Goal: Task Accomplishment & Management: Manage account settings

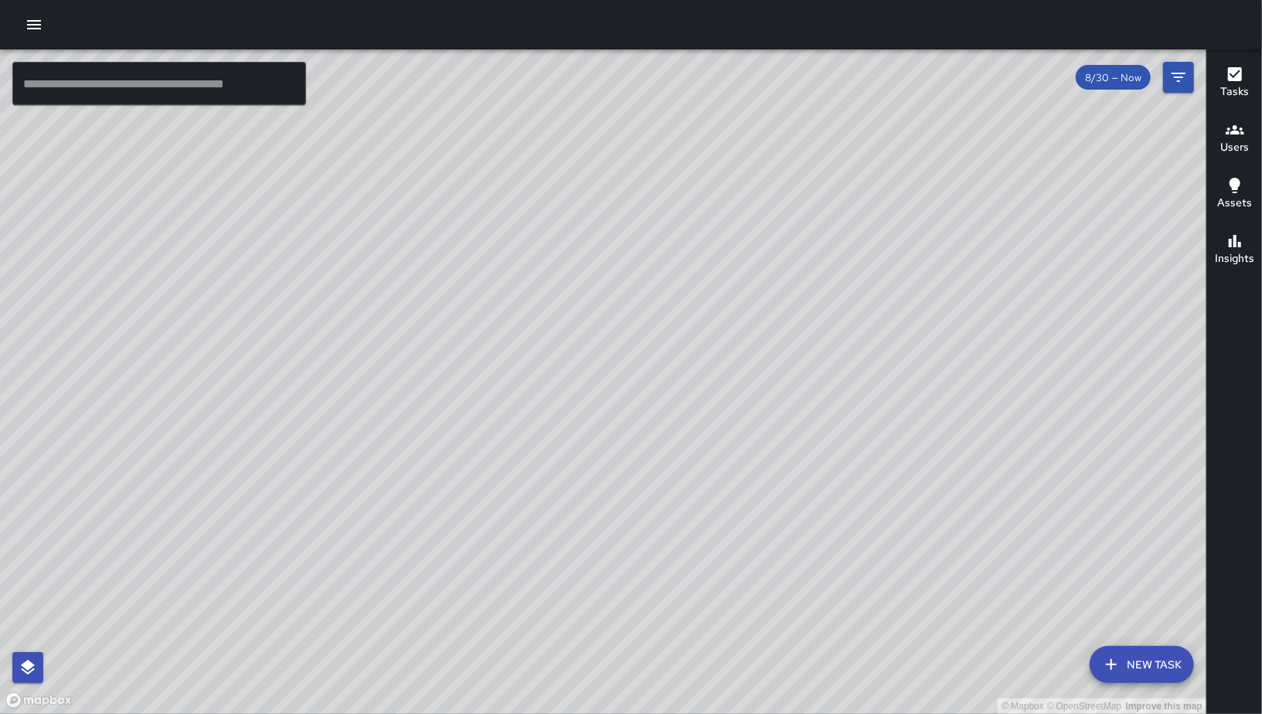
click at [1141, 663] on button "New Task" at bounding box center [1142, 664] width 104 height 37
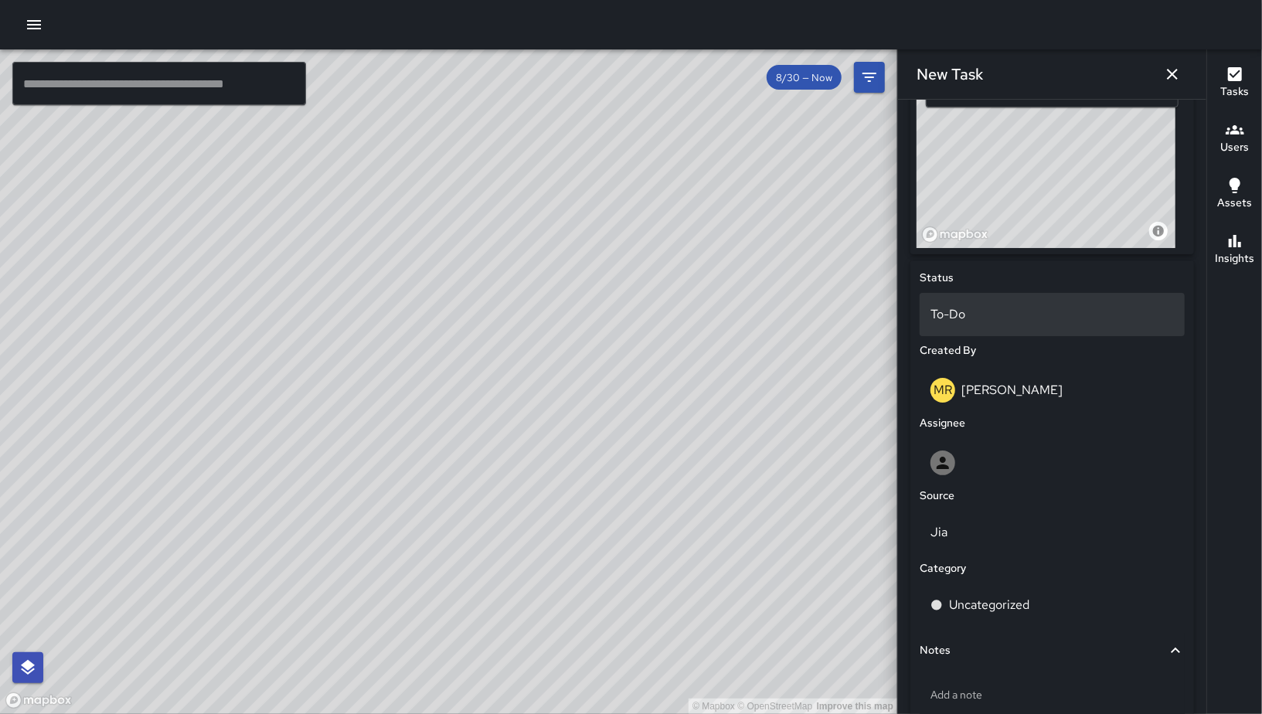
scroll to position [392, 0]
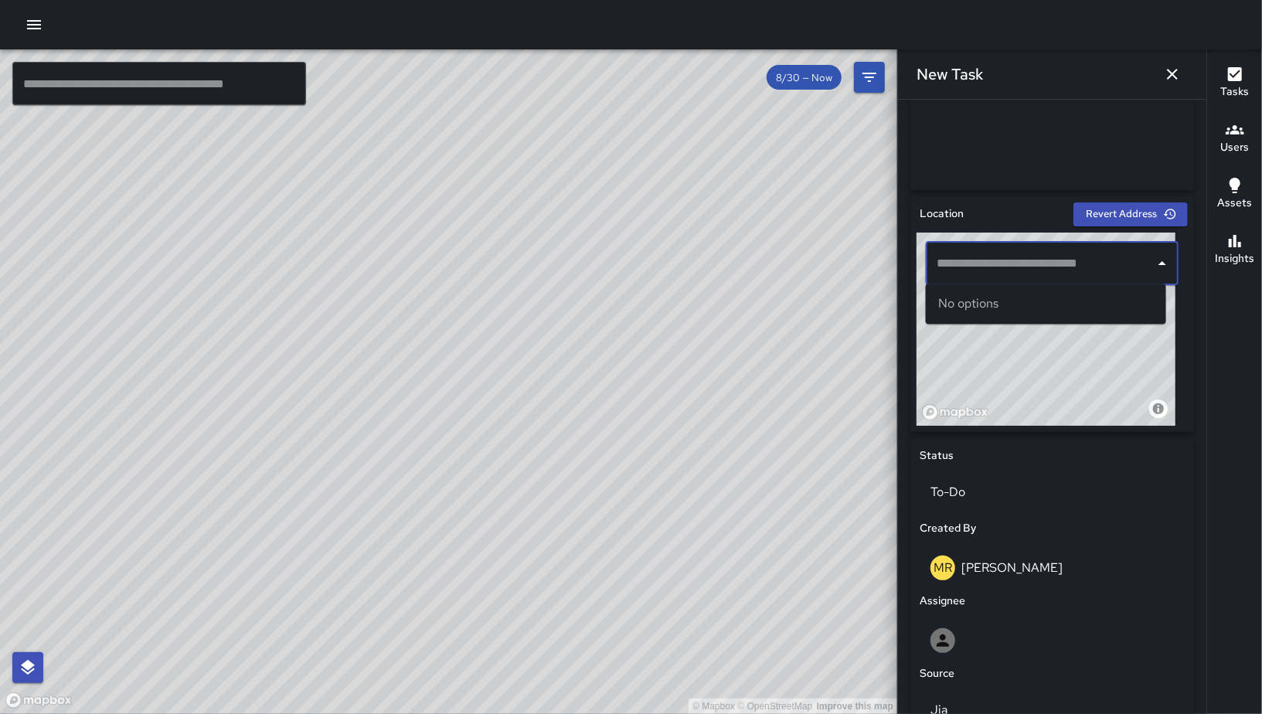
click at [1030, 274] on input "text" at bounding box center [1041, 263] width 216 height 29
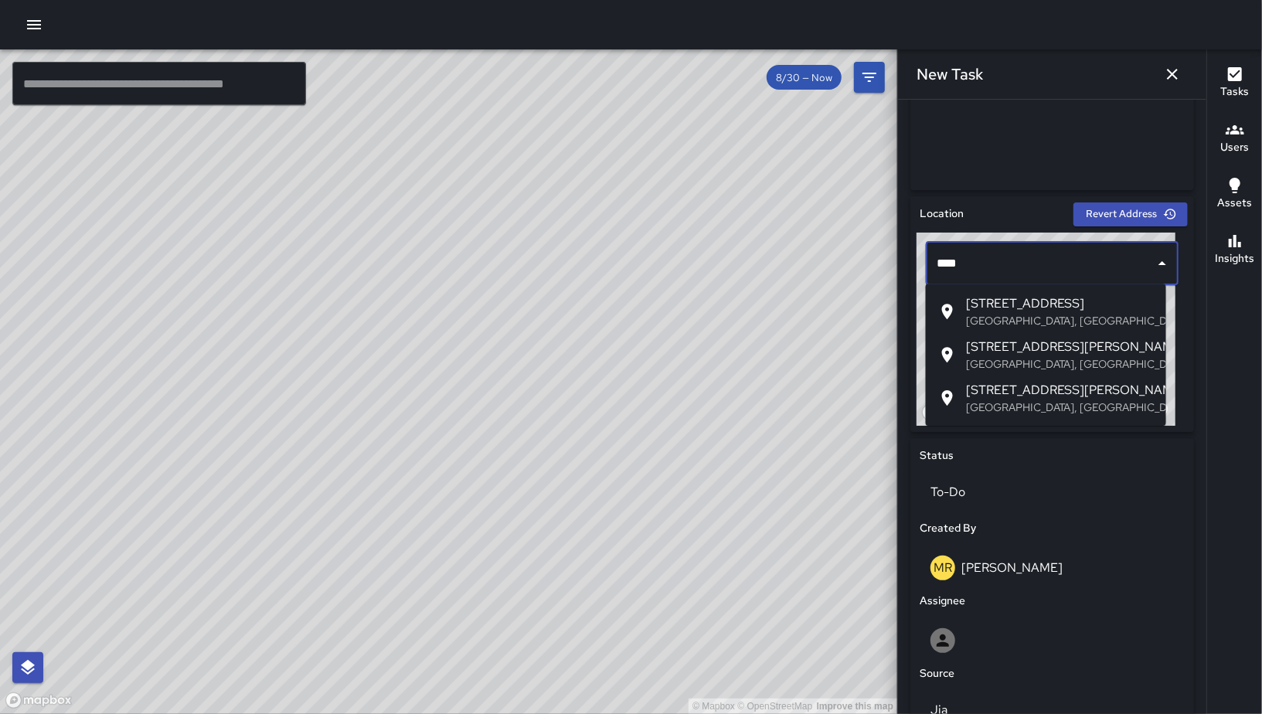
click at [1048, 373] on li "1066 Bryant Street San Francisco, CA, USA" at bounding box center [1046, 354] width 240 height 43
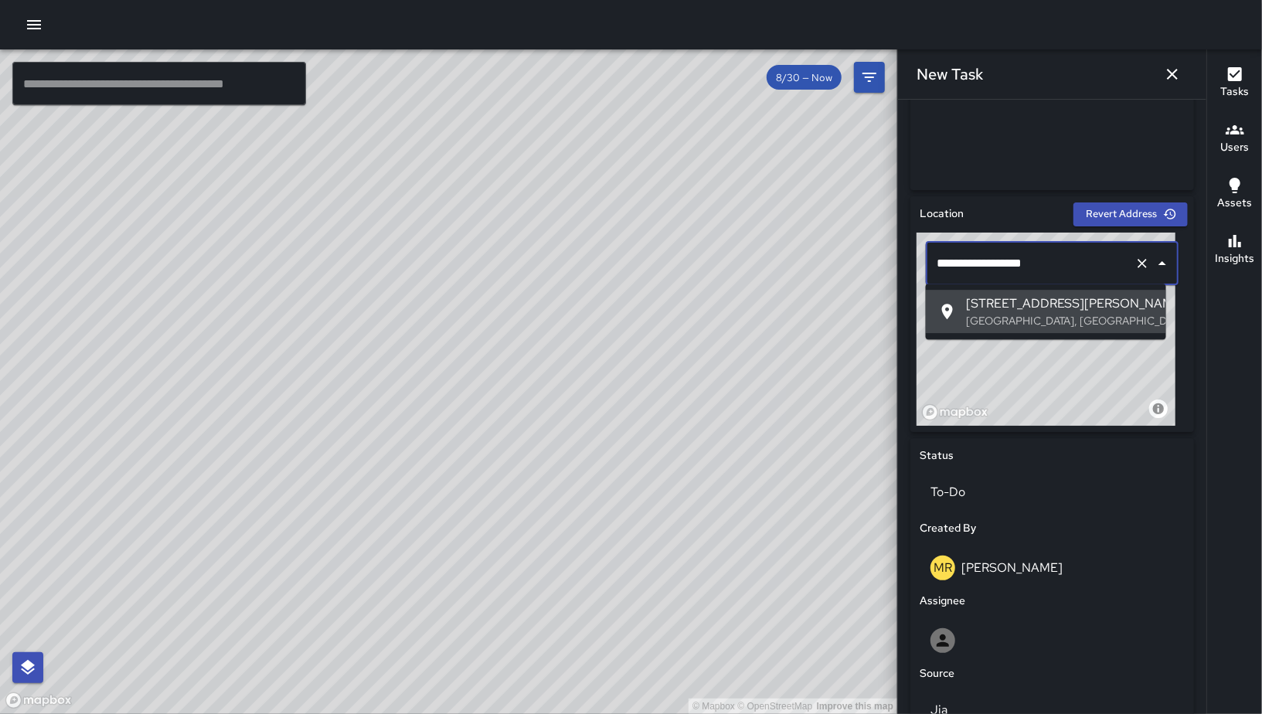
drag, startPoint x: 1014, startPoint y: 264, endPoint x: 969, endPoint y: 266, distance: 44.9
click at [969, 266] on input "**********" at bounding box center [1031, 263] width 196 height 29
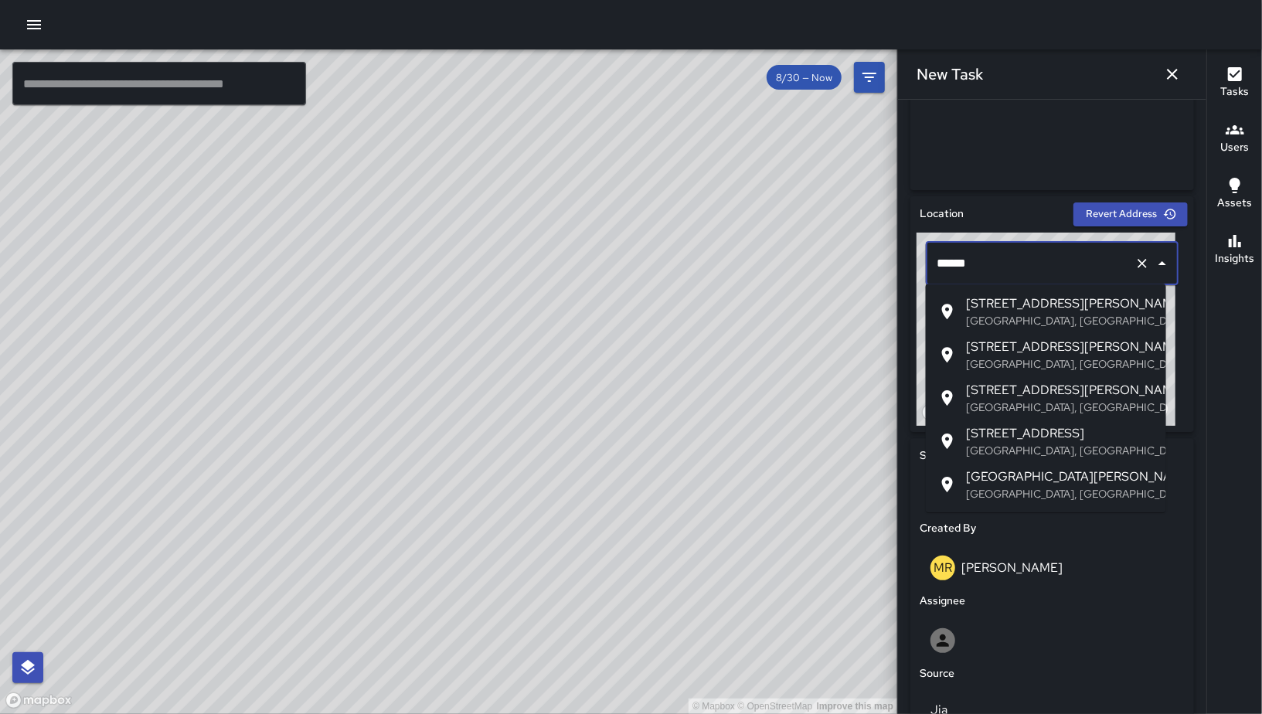
click at [1024, 313] on p "San Francisco, CA, USA" at bounding box center [1060, 320] width 188 height 15
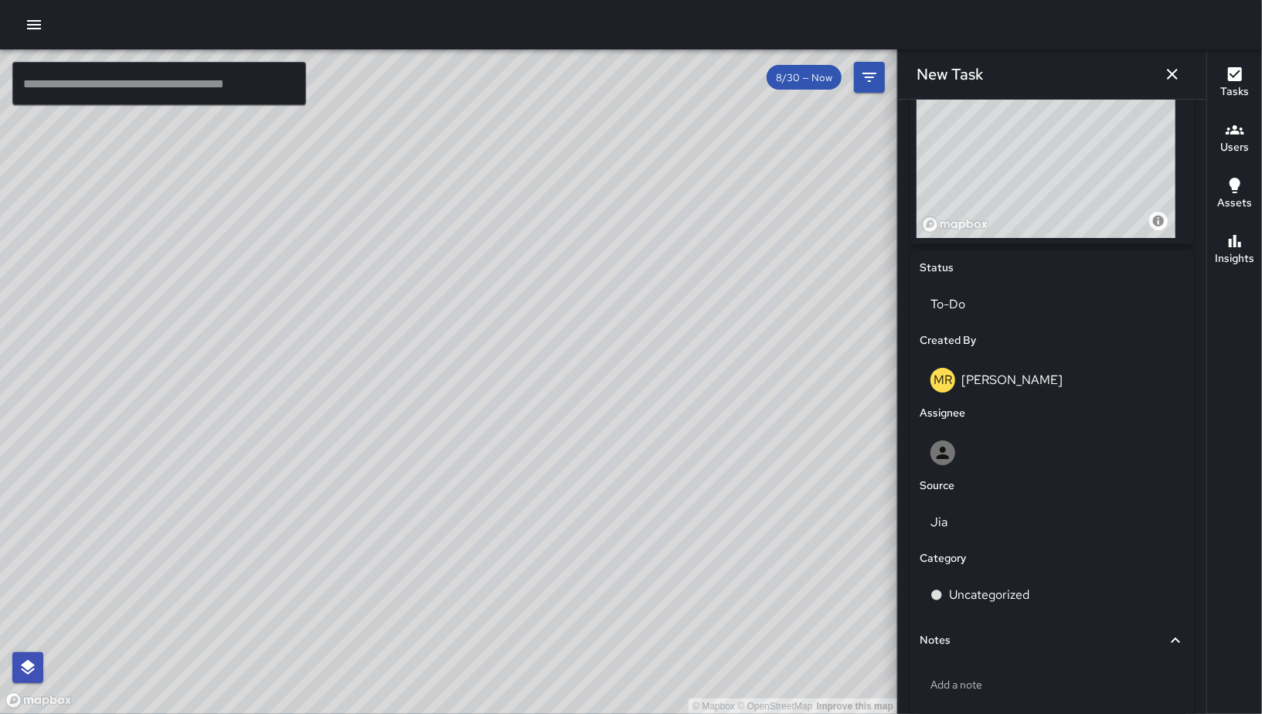
scroll to position [662, 0]
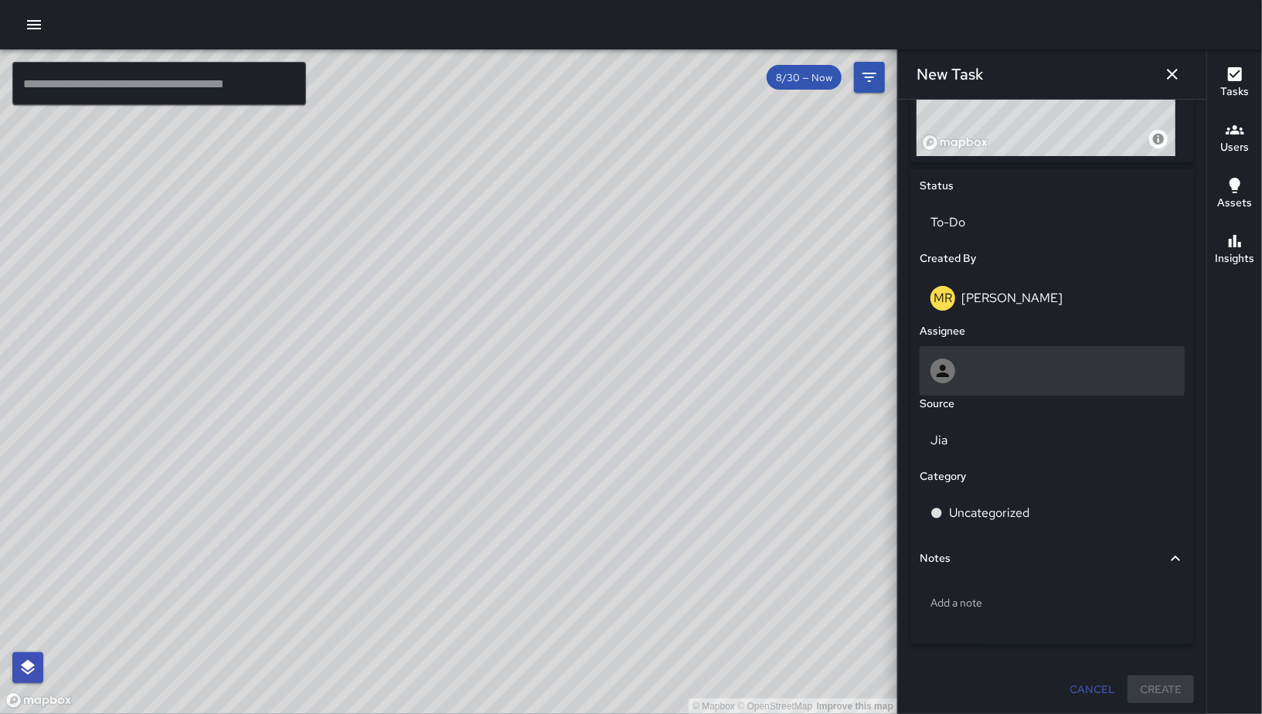
type input "**********"
click at [998, 377] on div at bounding box center [1053, 371] width 244 height 25
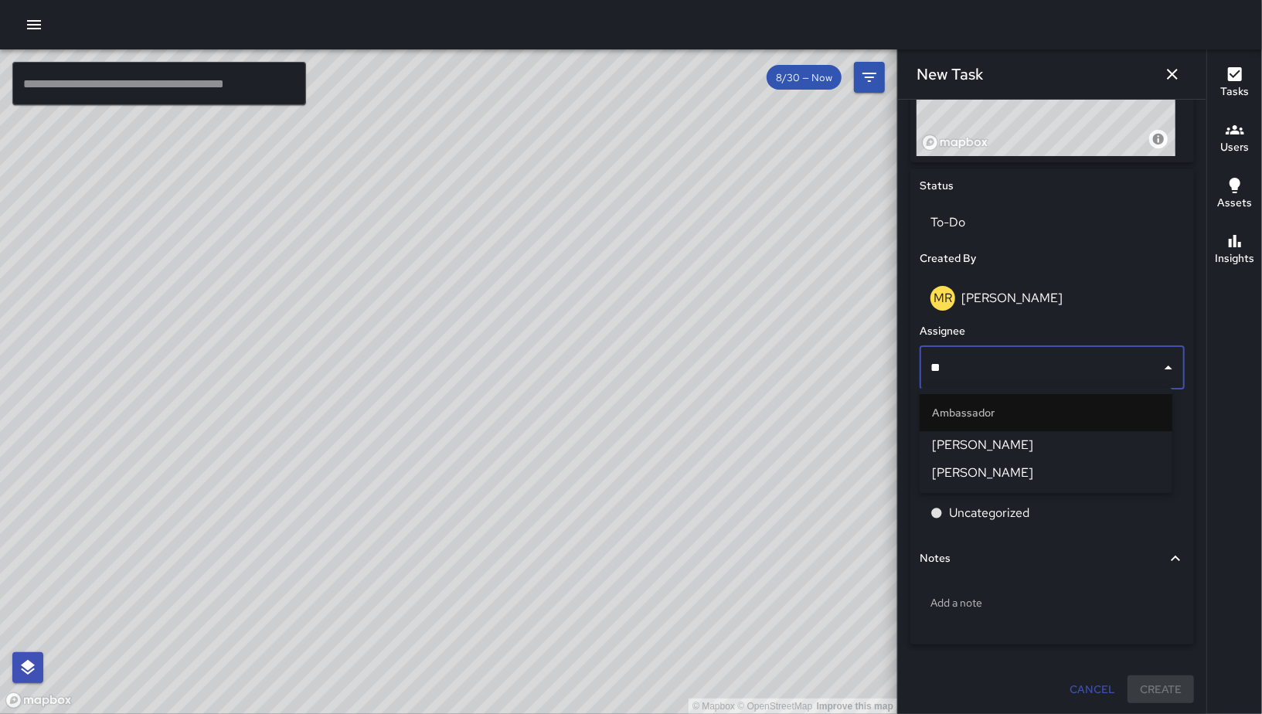
type input "***"
click at [994, 452] on span "Edwin Barillas" at bounding box center [1046, 445] width 228 height 19
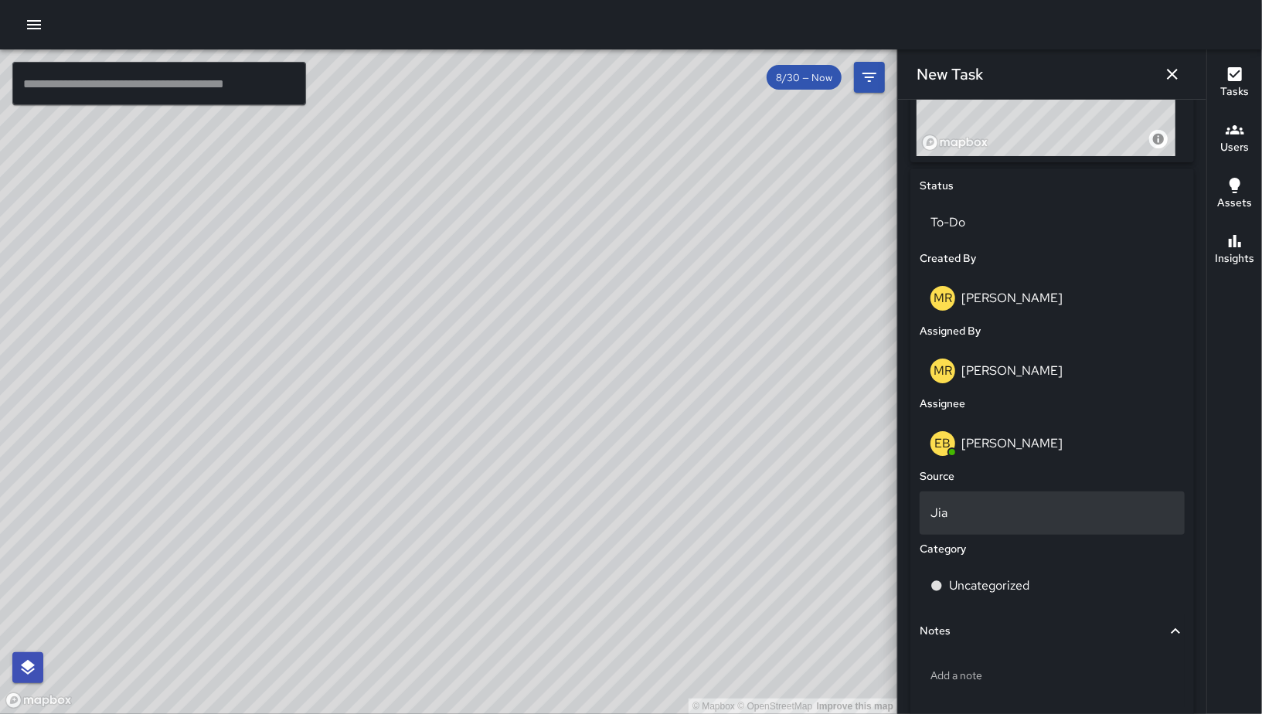
click at [1005, 526] on div "Jia" at bounding box center [1052, 513] width 265 height 43
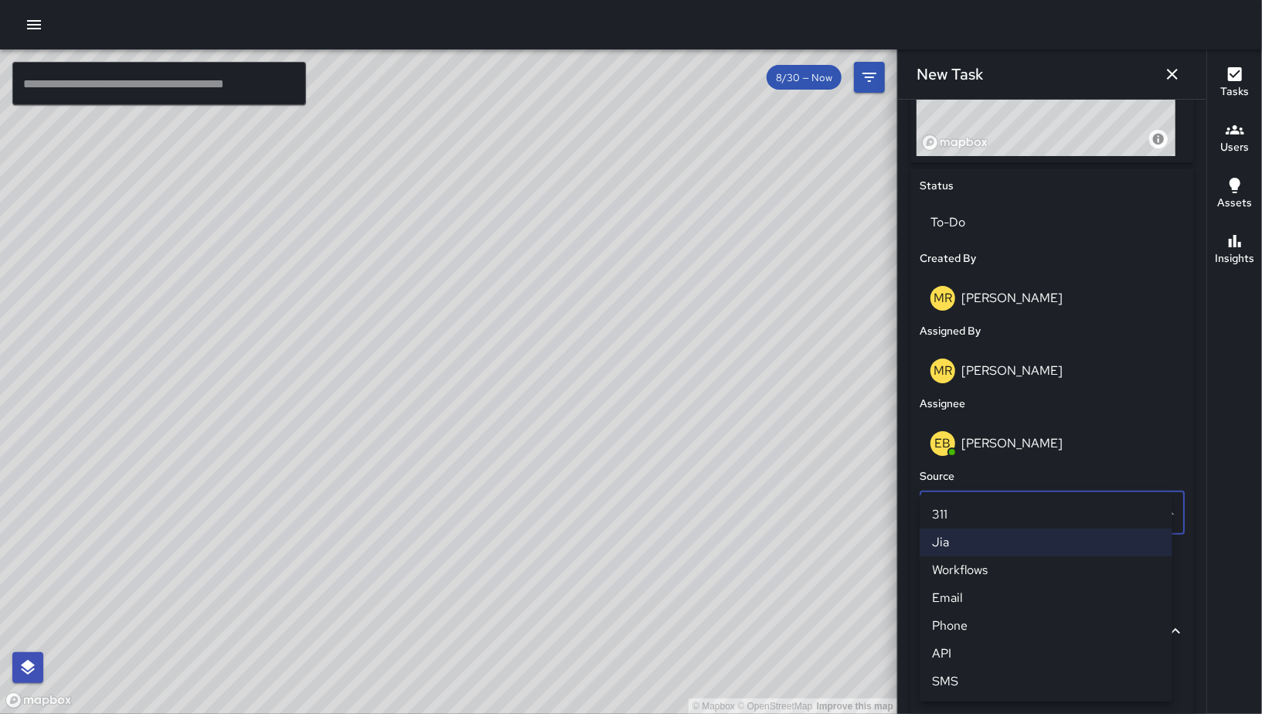
click at [976, 547] on li "Jia" at bounding box center [1046, 543] width 253 height 28
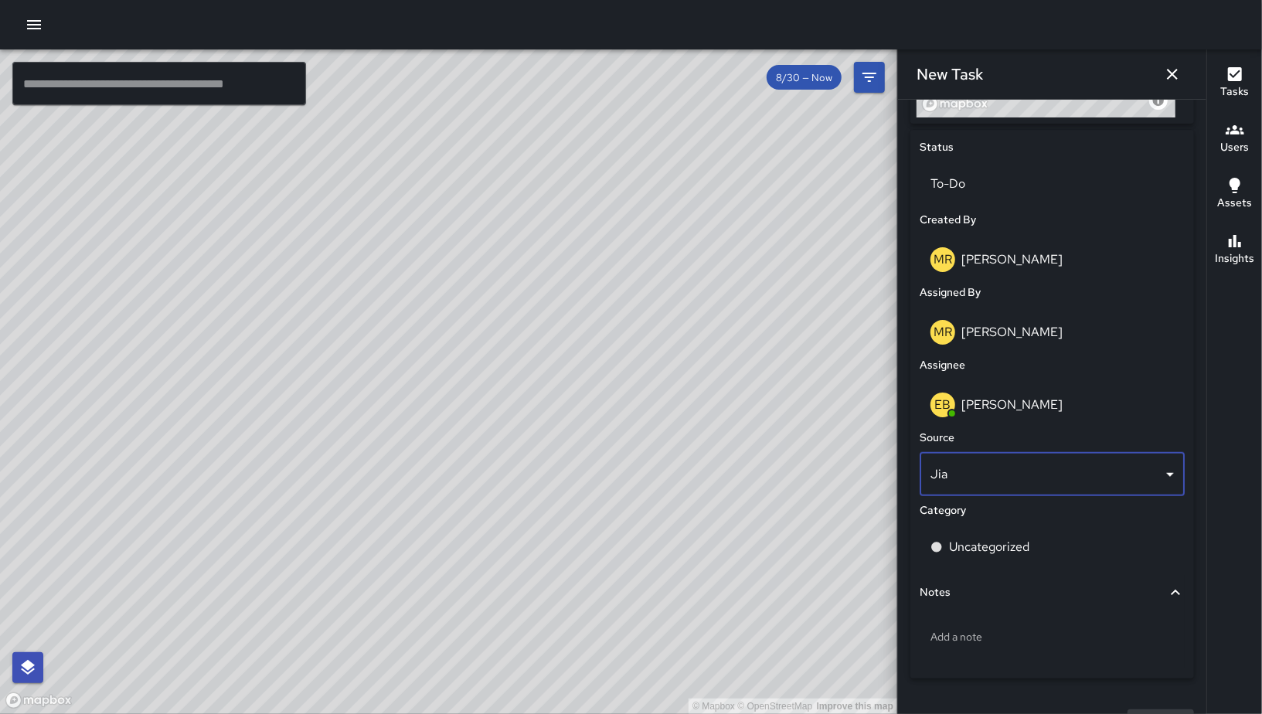
scroll to position [734, 0]
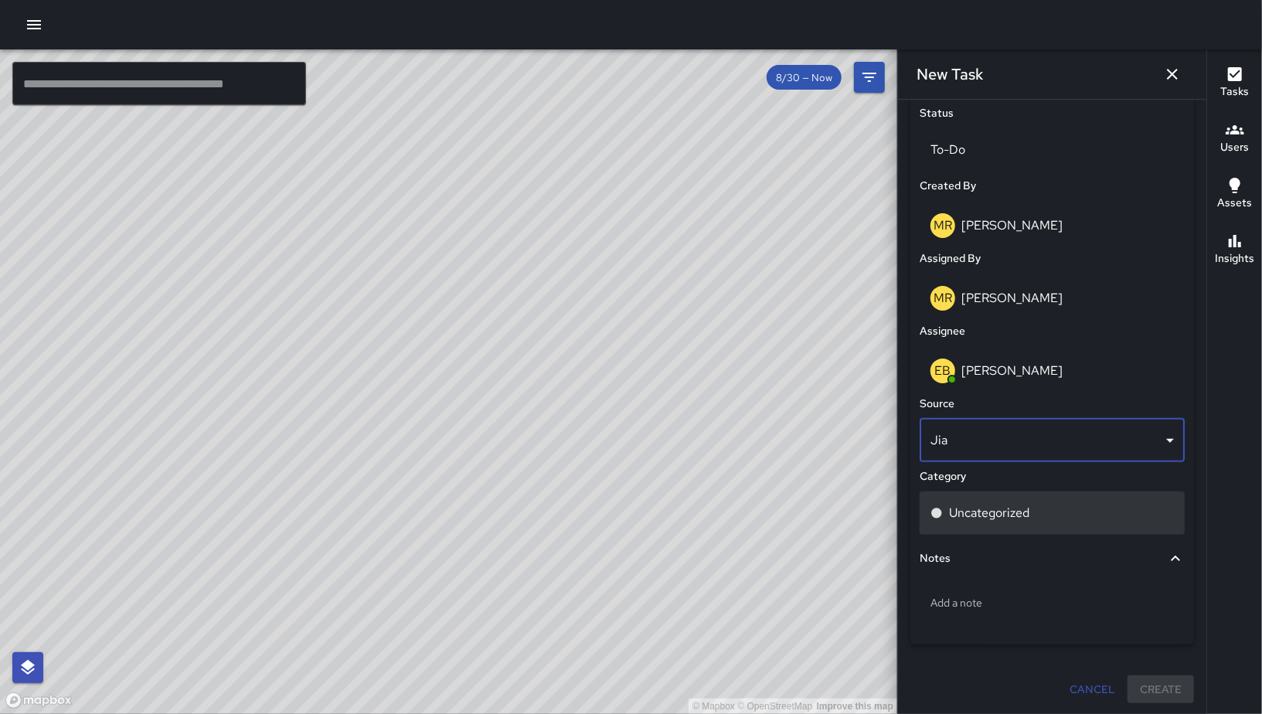
click at [1014, 519] on p "Uncategorized" at bounding box center [989, 513] width 80 height 19
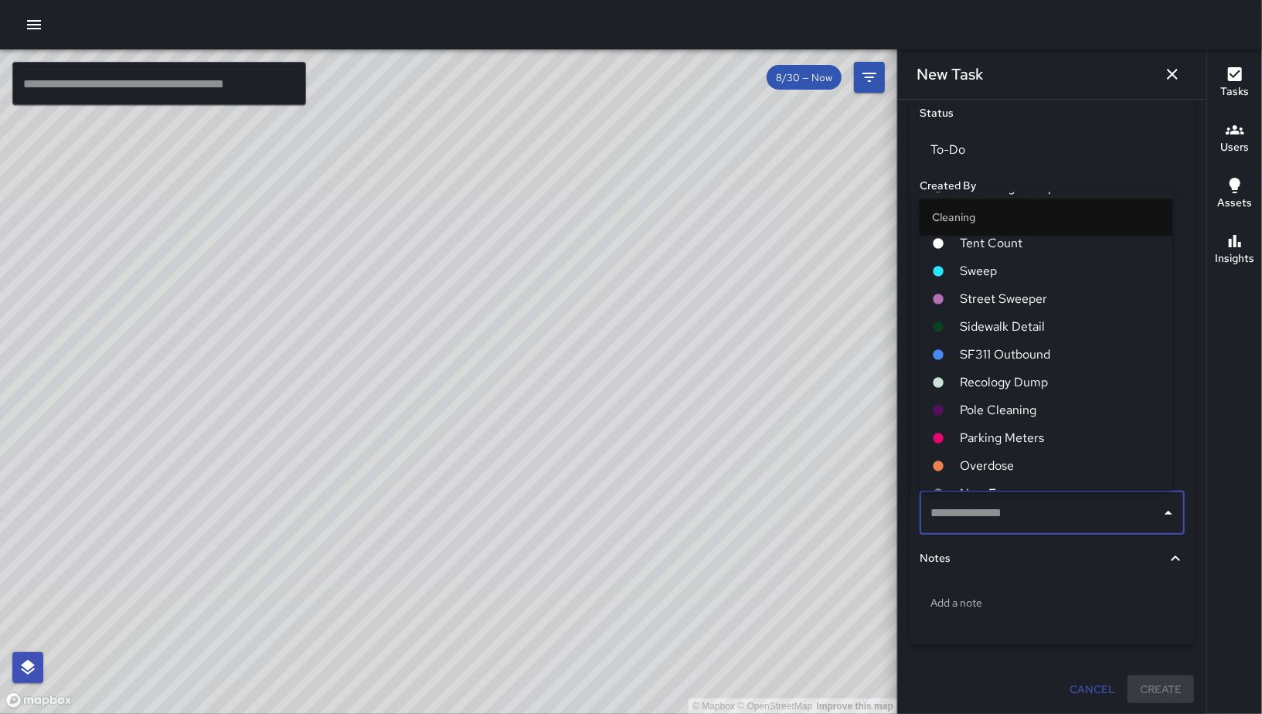
scroll to position [0, 0]
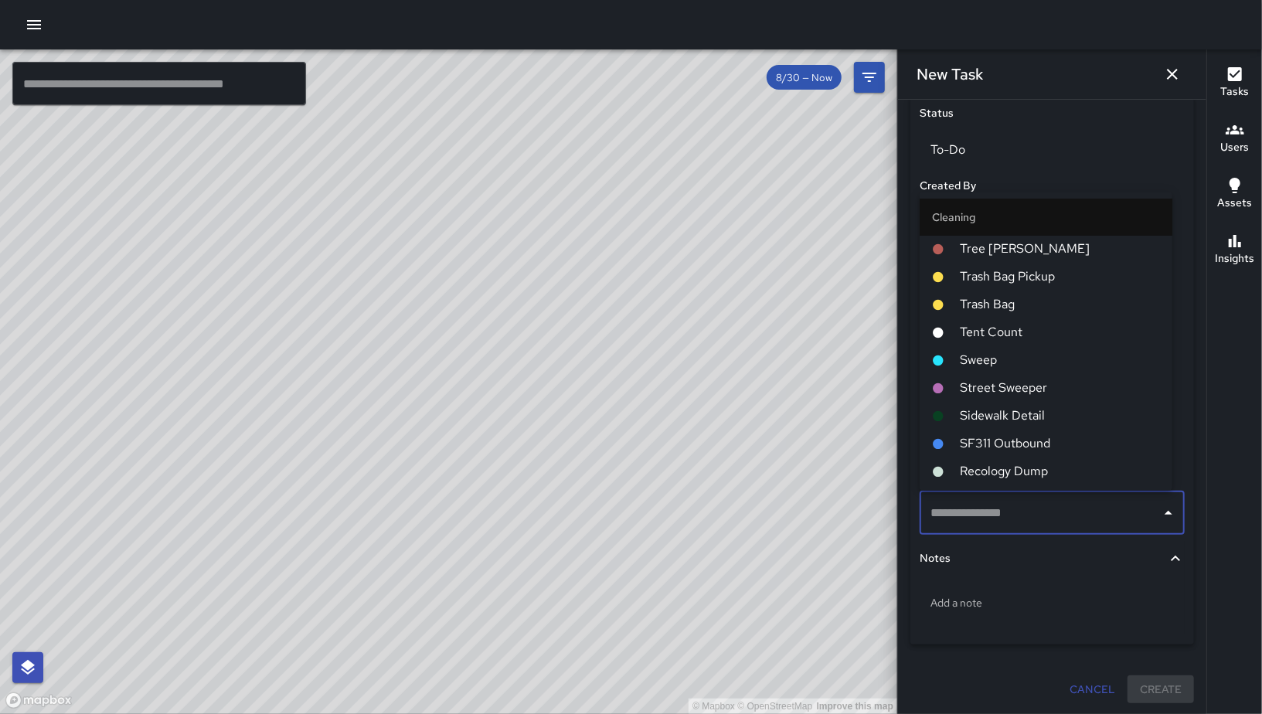
click at [1017, 368] on span "Sweep" at bounding box center [1060, 361] width 200 height 19
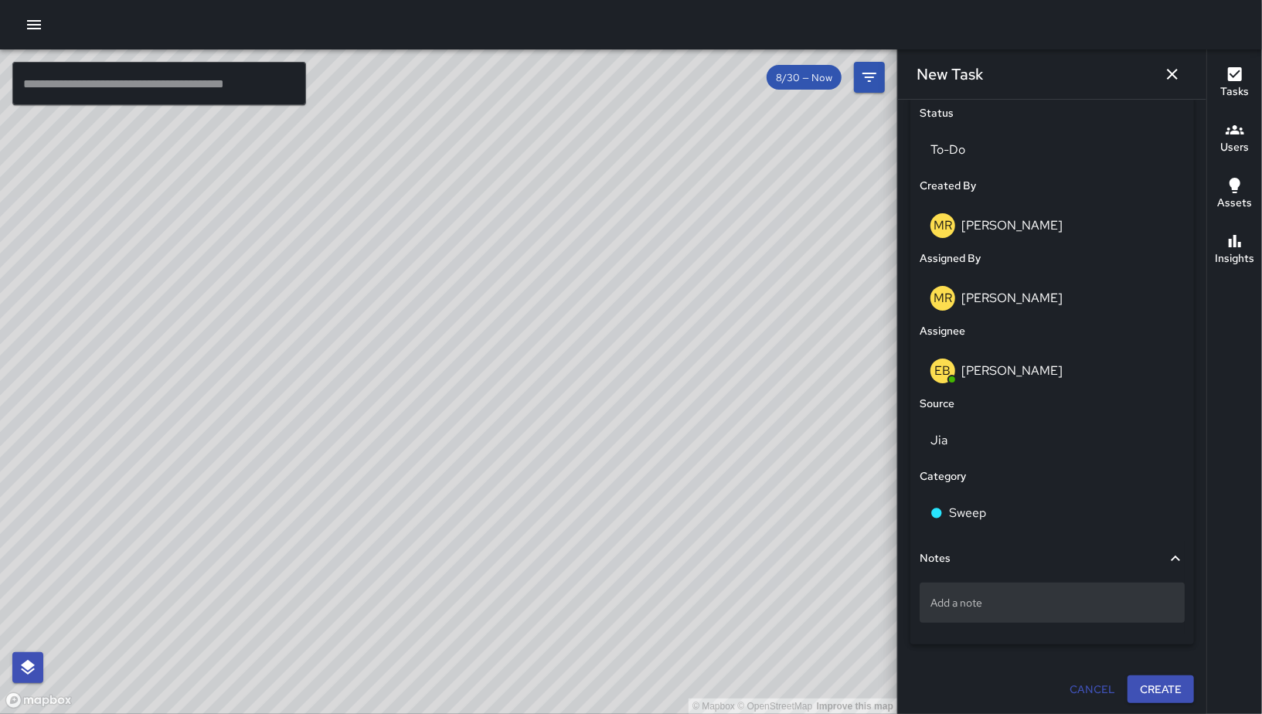
click at [977, 596] on p "Add a note" at bounding box center [1053, 602] width 244 height 15
type textarea "*******"
click at [1157, 683] on button "Create" at bounding box center [1161, 690] width 66 height 29
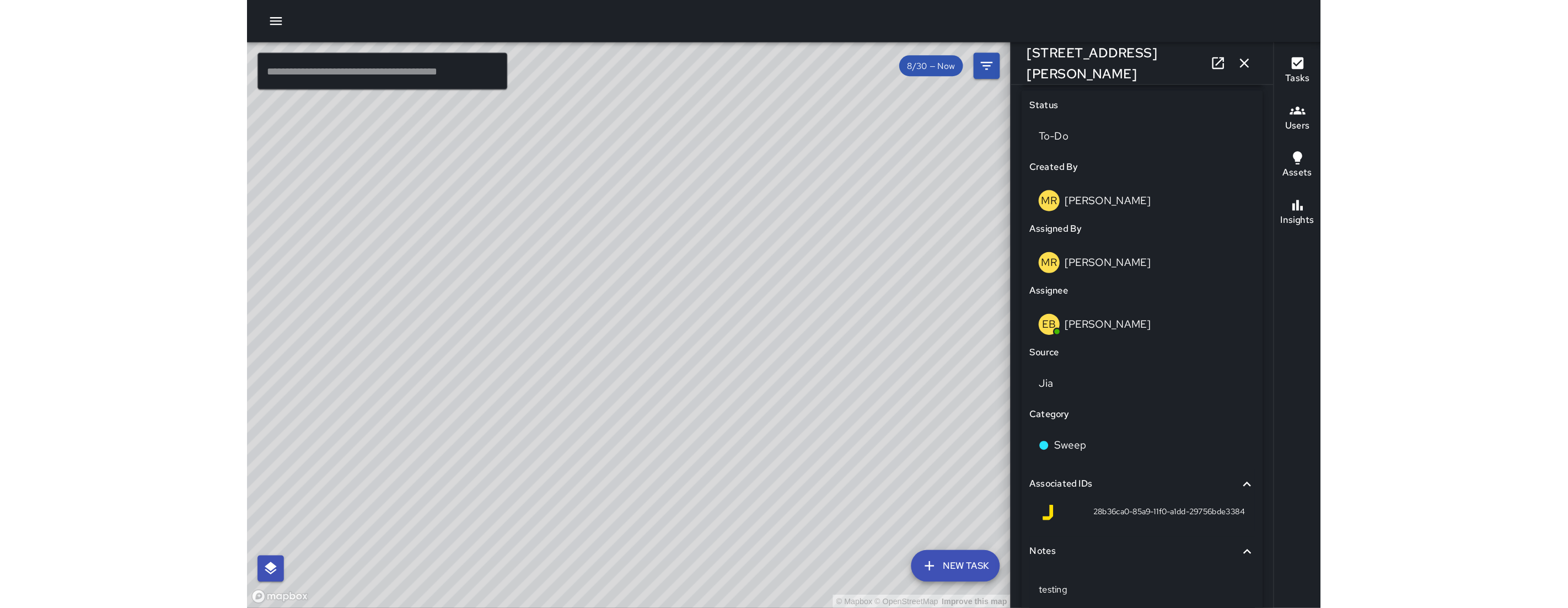
scroll to position [502, 0]
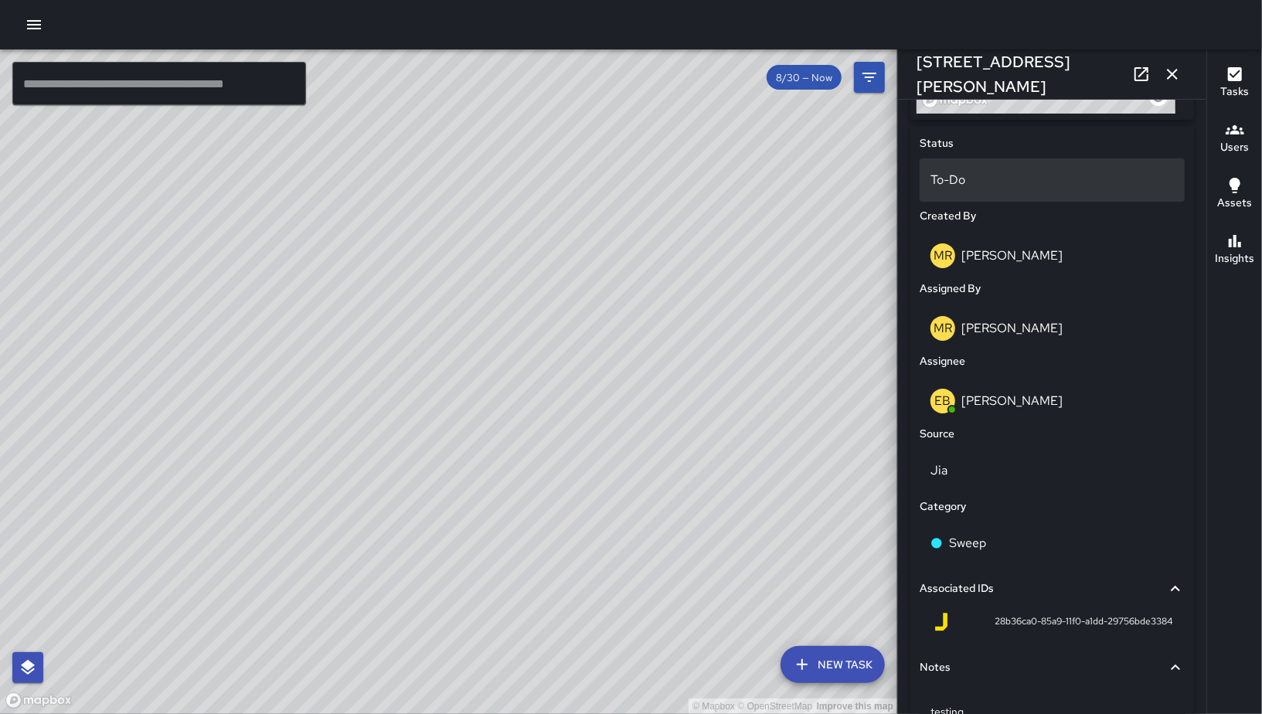
click at [995, 192] on div "To-Do" at bounding box center [1052, 179] width 265 height 43
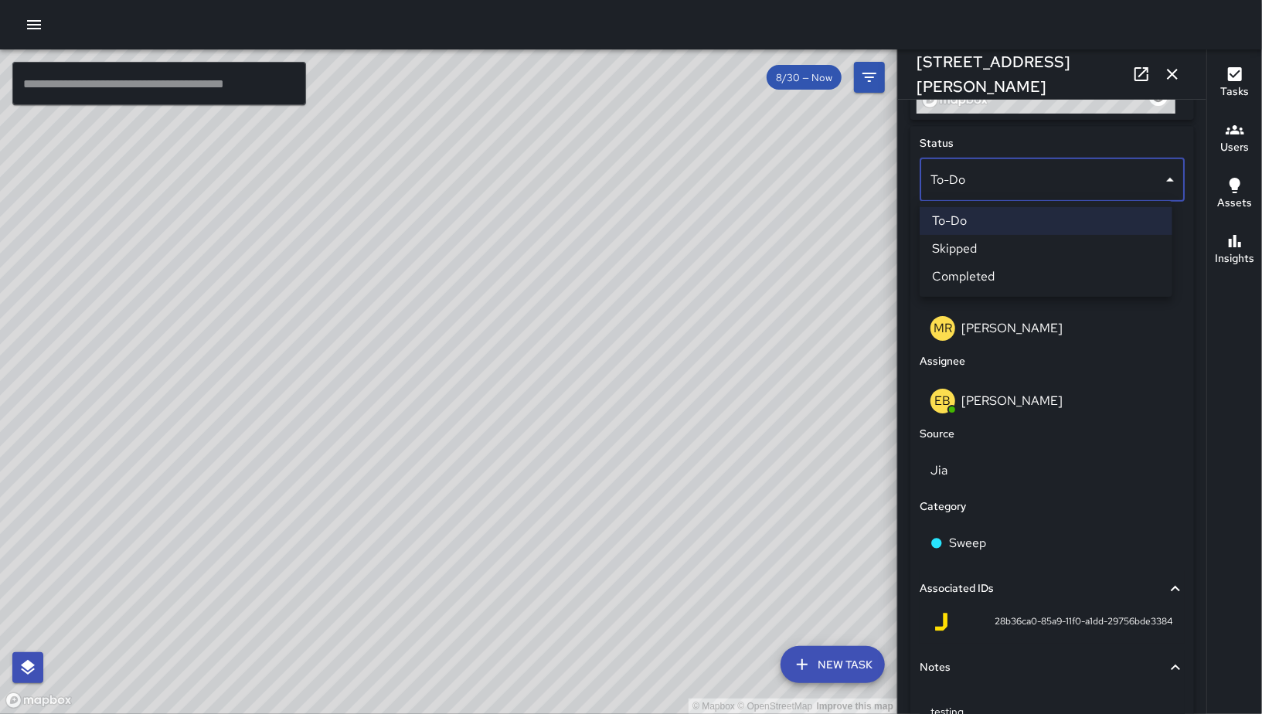
click at [1010, 245] on li "Skipped" at bounding box center [1046, 249] width 253 height 28
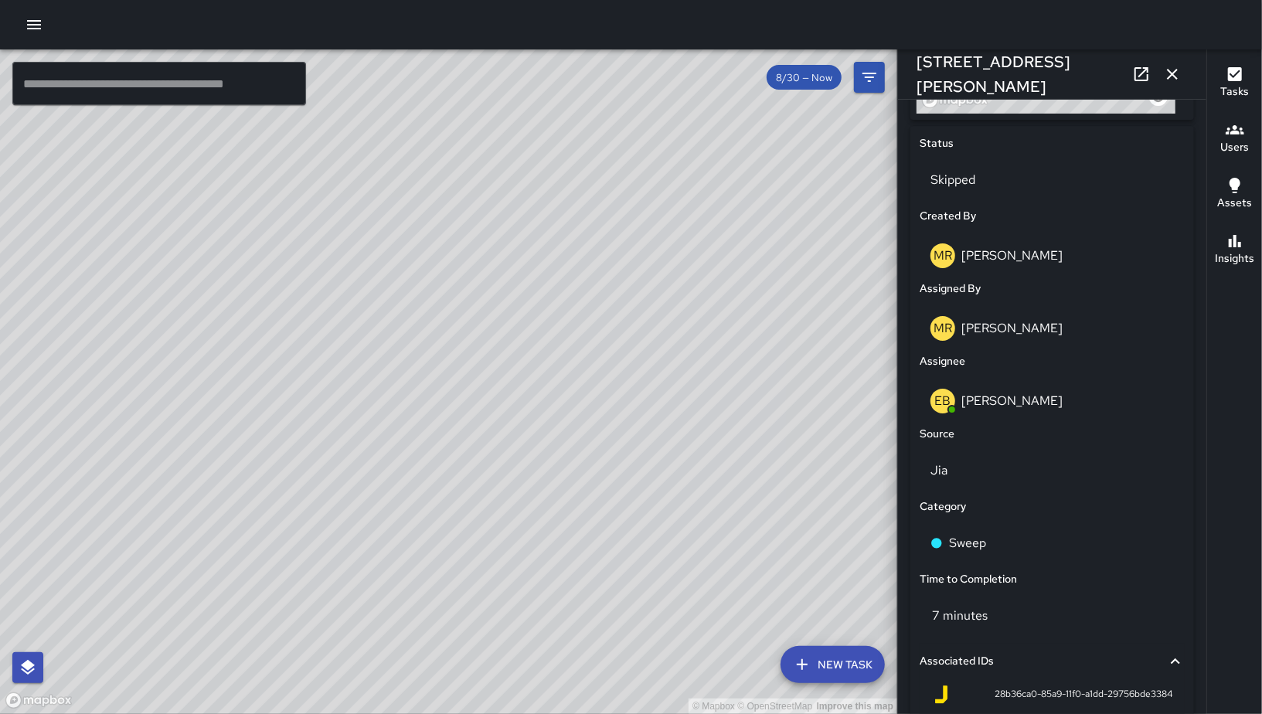
click at [798, 295] on div "© Mapbox © OpenStreetMap Improve this map" at bounding box center [449, 381] width 898 height 665
click at [1175, 79] on icon "button" at bounding box center [1172, 74] width 19 height 19
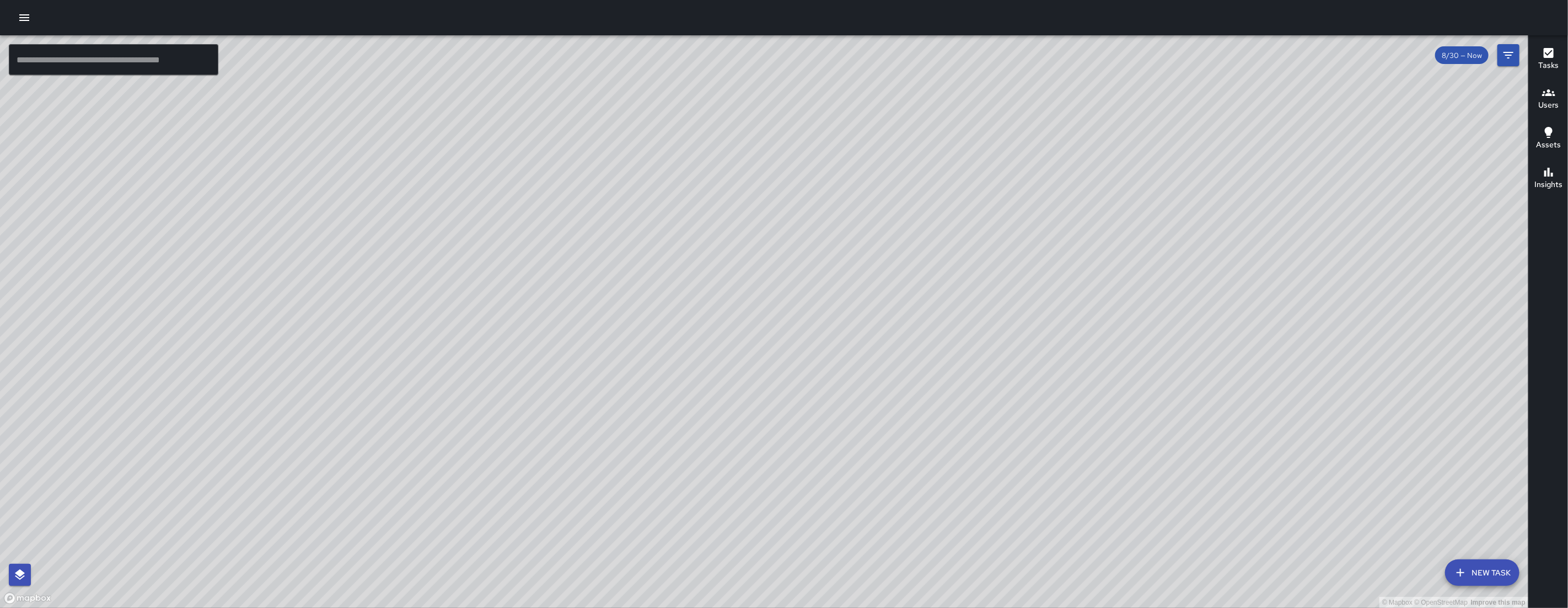
drag, startPoint x: 560, startPoint y: 436, endPoint x: 591, endPoint y: 259, distance: 179.7
click at [549, 417] on div "© Mapbox © OpenStreetMap Improve this map" at bounding box center [764, 321] width 1528 height 572
drag, startPoint x: 668, startPoint y: 453, endPoint x: 584, endPoint y: 327, distance: 151.4
click at [583, 314] on div "© Mapbox © OpenStreetMap Improve this map" at bounding box center [764, 321] width 1528 height 572
drag, startPoint x: 599, startPoint y: 455, endPoint x: 586, endPoint y: 304, distance: 151.6
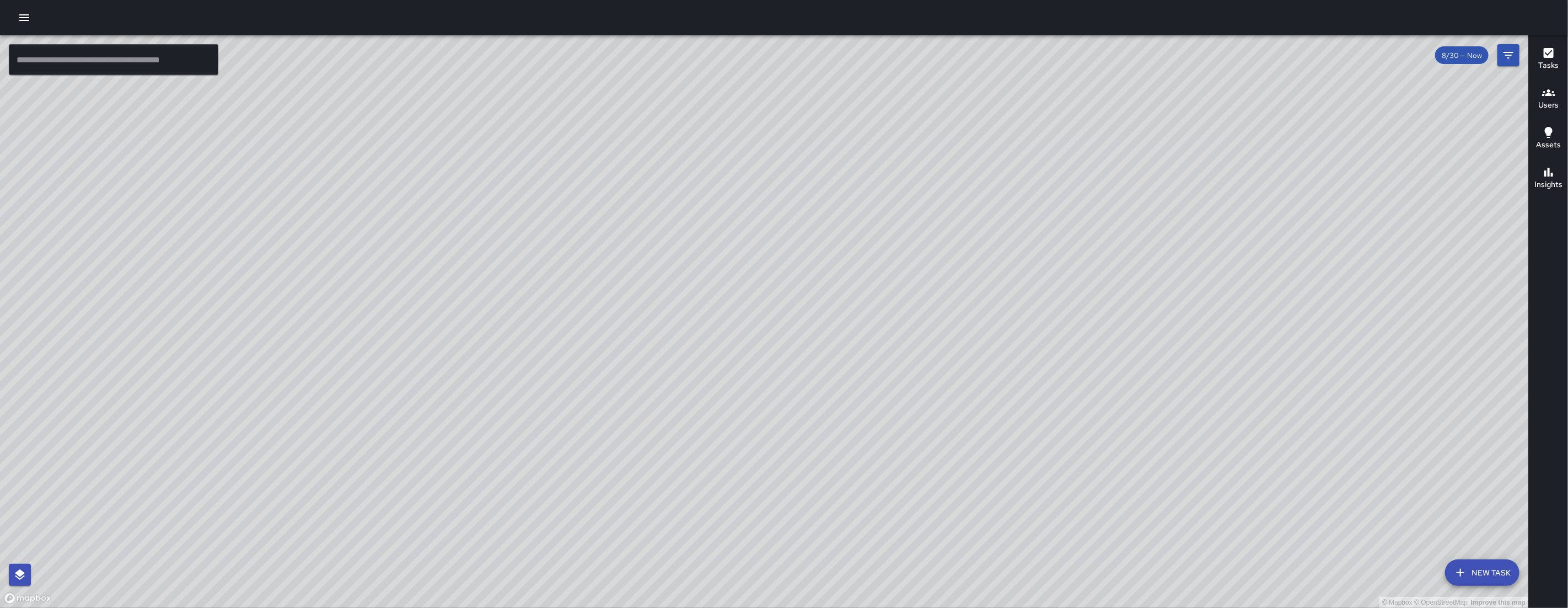
click at [586, 304] on div "© Mapbox © OpenStreetMap Improve this map" at bounding box center [764, 321] width 1528 height 572
drag, startPoint x: 739, startPoint y: 412, endPoint x: 599, endPoint y: 449, distance: 144.8
click at [597, 458] on div "© Mapbox © OpenStreetMap Improve this map" at bounding box center [764, 321] width 1528 height 572
drag, startPoint x: 509, startPoint y: 496, endPoint x: 642, endPoint y: 147, distance: 373.5
click at [642, 147] on div "© Mapbox © OpenStreetMap Improve this map" at bounding box center [764, 321] width 1528 height 572
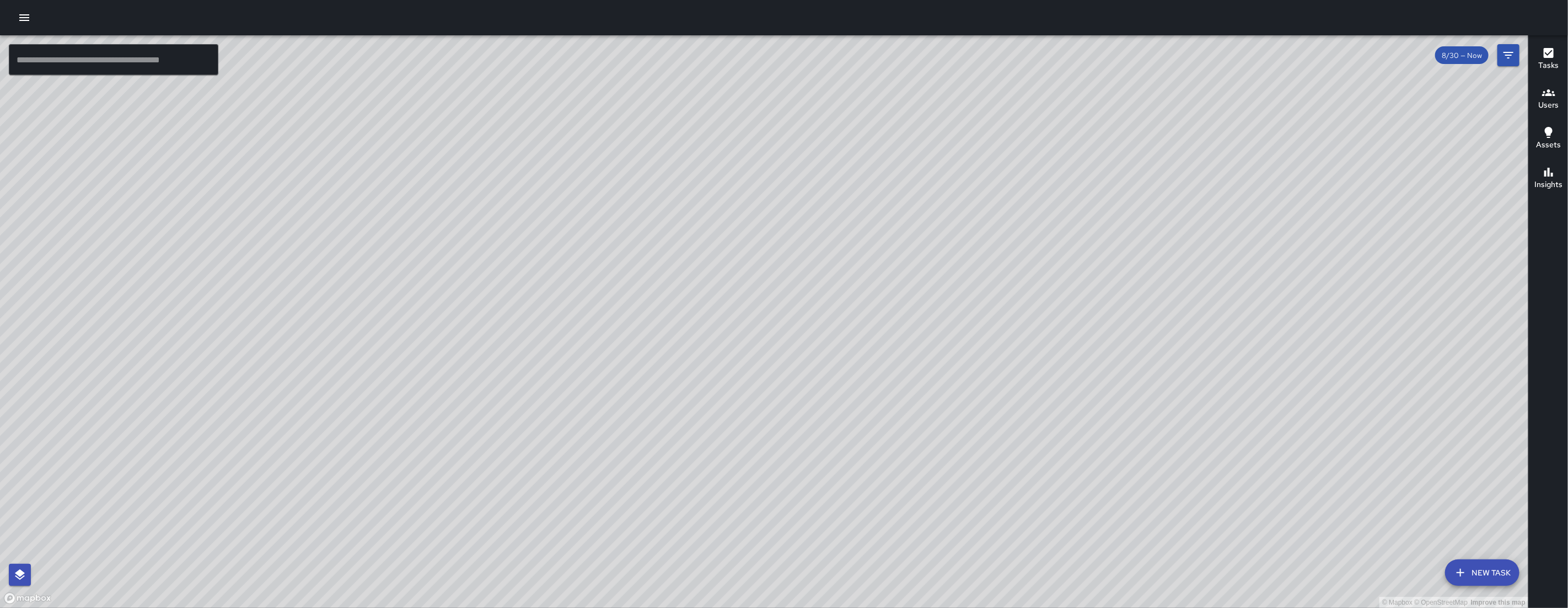
drag, startPoint x: 235, startPoint y: 518, endPoint x: 603, endPoint y: 331, distance: 412.8
click at [603, 331] on div "© Mapbox © OpenStreetMap Improve this map" at bounding box center [764, 321] width 1528 height 572
drag, startPoint x: 458, startPoint y: 417, endPoint x: 513, endPoint y: 370, distance: 72.3
click at [513, 370] on div "© Mapbox © OpenStreetMap Improve this map" at bounding box center [764, 321] width 1528 height 572
drag, startPoint x: 884, startPoint y: 268, endPoint x: 568, endPoint y: 367, distance: 331.1
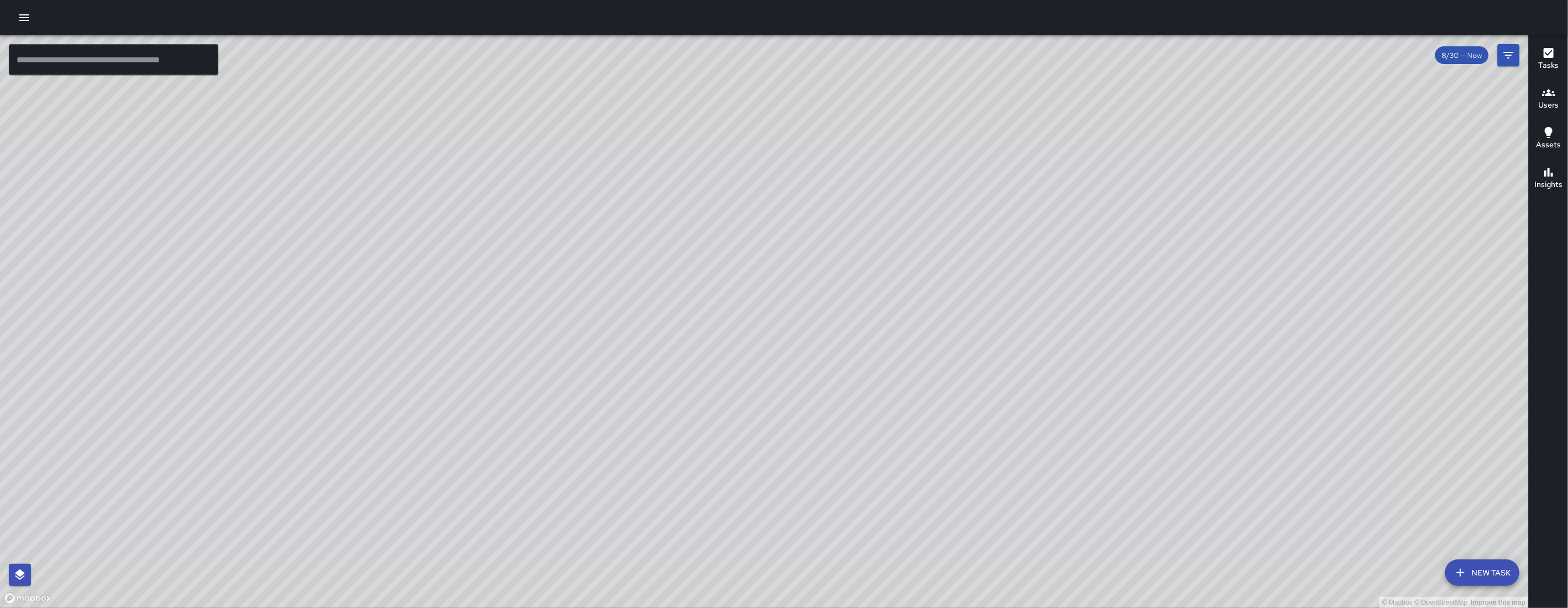
click at [568, 368] on div "© Mapbox © OpenStreetMap Improve this map" at bounding box center [764, 321] width 1528 height 572
click at [900, 510] on button "New Task" at bounding box center [1482, 572] width 74 height 26
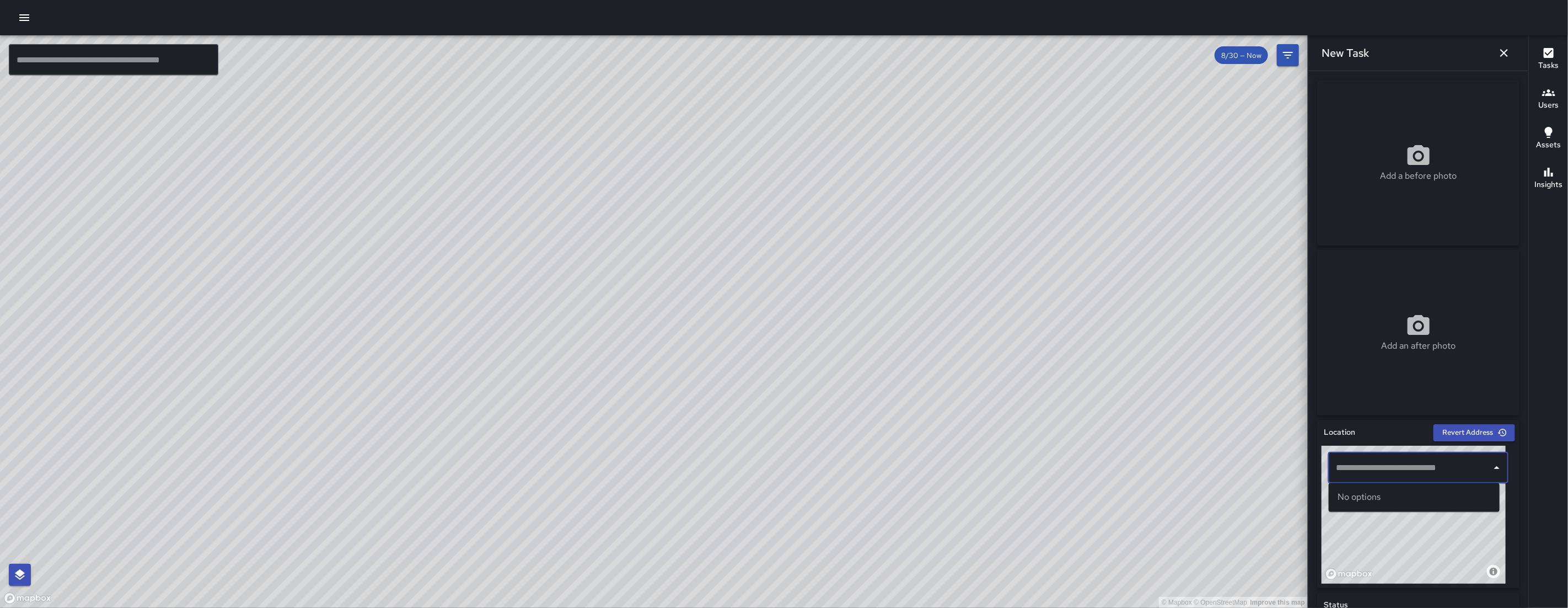
click at [900, 461] on input "text" at bounding box center [1410, 467] width 154 height 21
click at [900, 510] on span "246 Shipley Street" at bounding box center [1423, 528] width 133 height 14
type input "**********"
click at [900, 55] on icon "button" at bounding box center [1504, 53] width 14 height 14
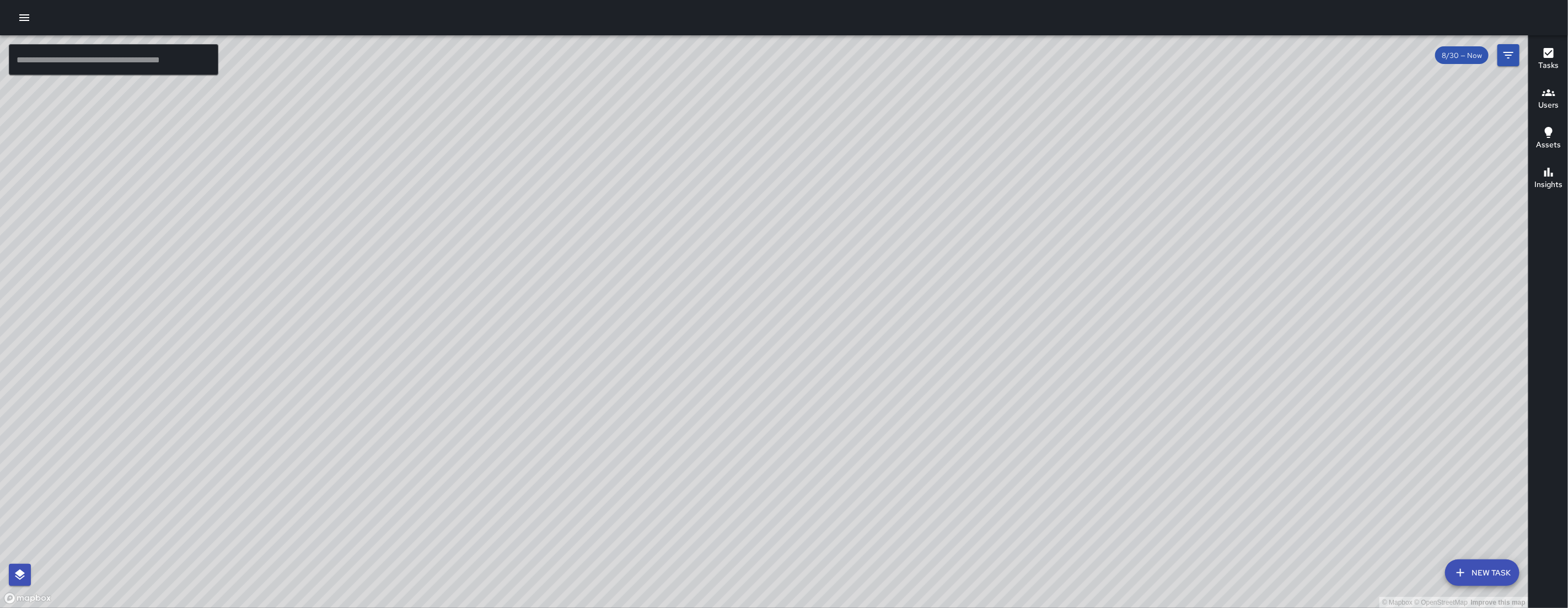
drag, startPoint x: 1045, startPoint y: 422, endPoint x: 1102, endPoint y: 268, distance: 164.2
click at [900, 268] on div "© Mapbox © OpenStreetMap Improve this map" at bounding box center [764, 321] width 1528 height 572
drag, startPoint x: 1135, startPoint y: 481, endPoint x: 1052, endPoint y: 340, distance: 163.6
click at [900, 340] on div "© Mapbox © OpenStreetMap Improve this map" at bounding box center [764, 321] width 1528 height 572
drag, startPoint x: 991, startPoint y: 235, endPoint x: 958, endPoint y: 247, distance: 35.1
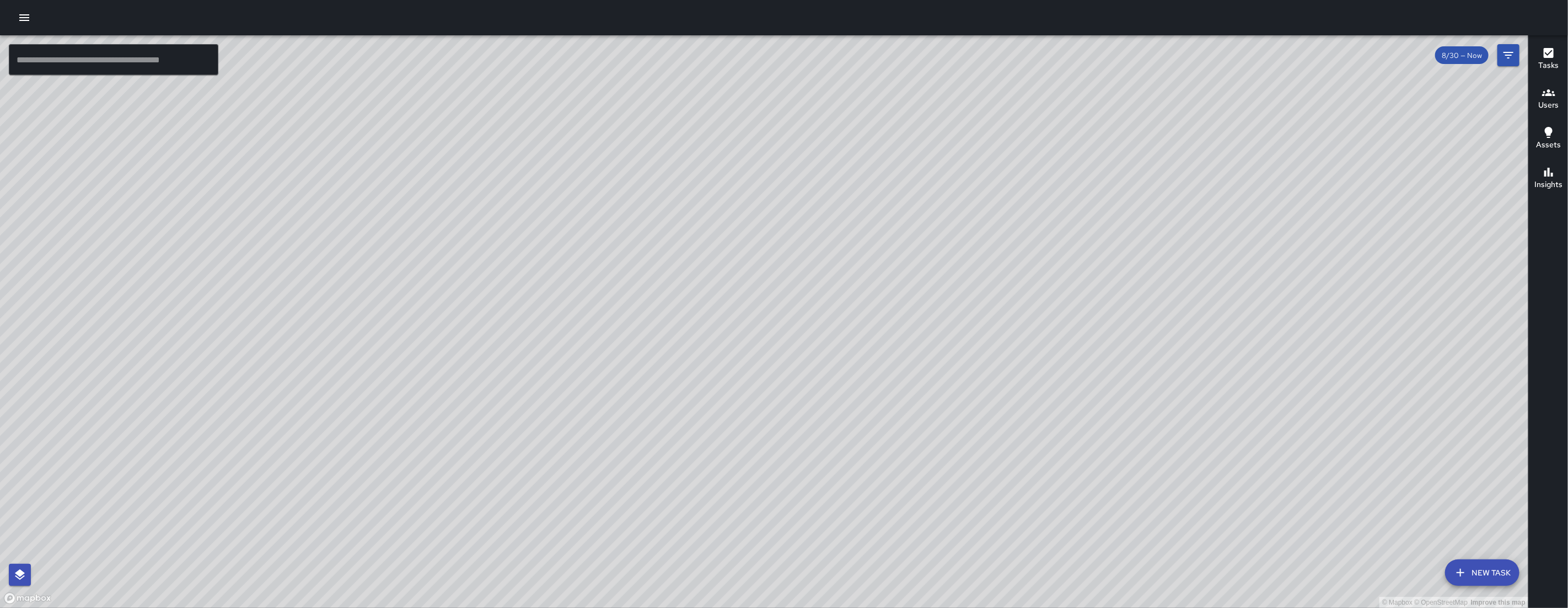
click at [900, 247] on div "© Mapbox © OpenStreetMap Improve this map" at bounding box center [764, 321] width 1528 height 572
drag, startPoint x: 573, startPoint y: 456, endPoint x: 672, endPoint y: 441, distance: 100.1
click at [701, 328] on div "© Mapbox © OpenStreetMap Improve this map" at bounding box center [764, 321] width 1528 height 572
drag, startPoint x: 752, startPoint y: 405, endPoint x: 734, endPoint y: 413, distance: 19.7
click at [734, 413] on div "© Mapbox © OpenStreetMap Improve this map" at bounding box center [764, 321] width 1528 height 572
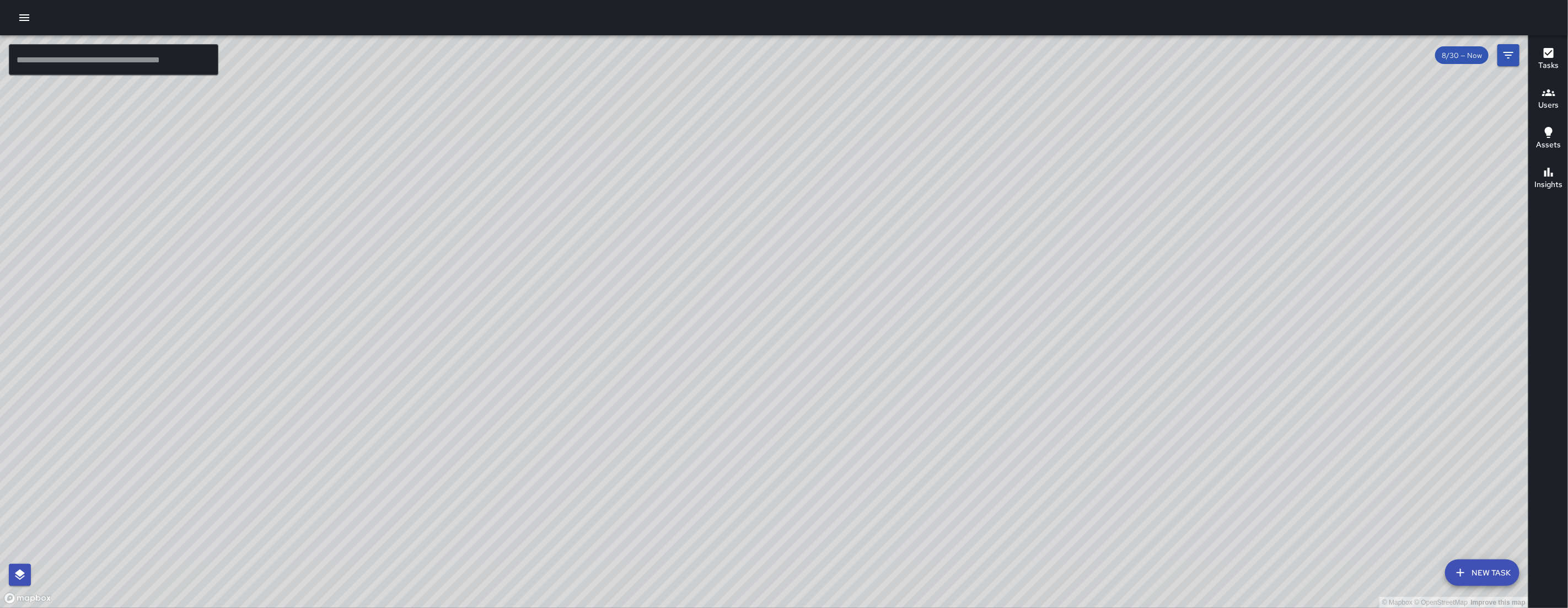
drag, startPoint x: 1189, startPoint y: 203, endPoint x: 1081, endPoint y: 290, distance: 138.7
click at [900, 290] on div "© Mapbox © OpenStreetMap Improve this map" at bounding box center [764, 321] width 1528 height 572
drag, startPoint x: 1018, startPoint y: 339, endPoint x: 1025, endPoint y: 286, distance: 53.5
click at [900, 286] on div "© Mapbox © OpenStreetMap Improve this map" at bounding box center [764, 321] width 1528 height 572
drag, startPoint x: 917, startPoint y: 255, endPoint x: 985, endPoint y: 325, distance: 97.6
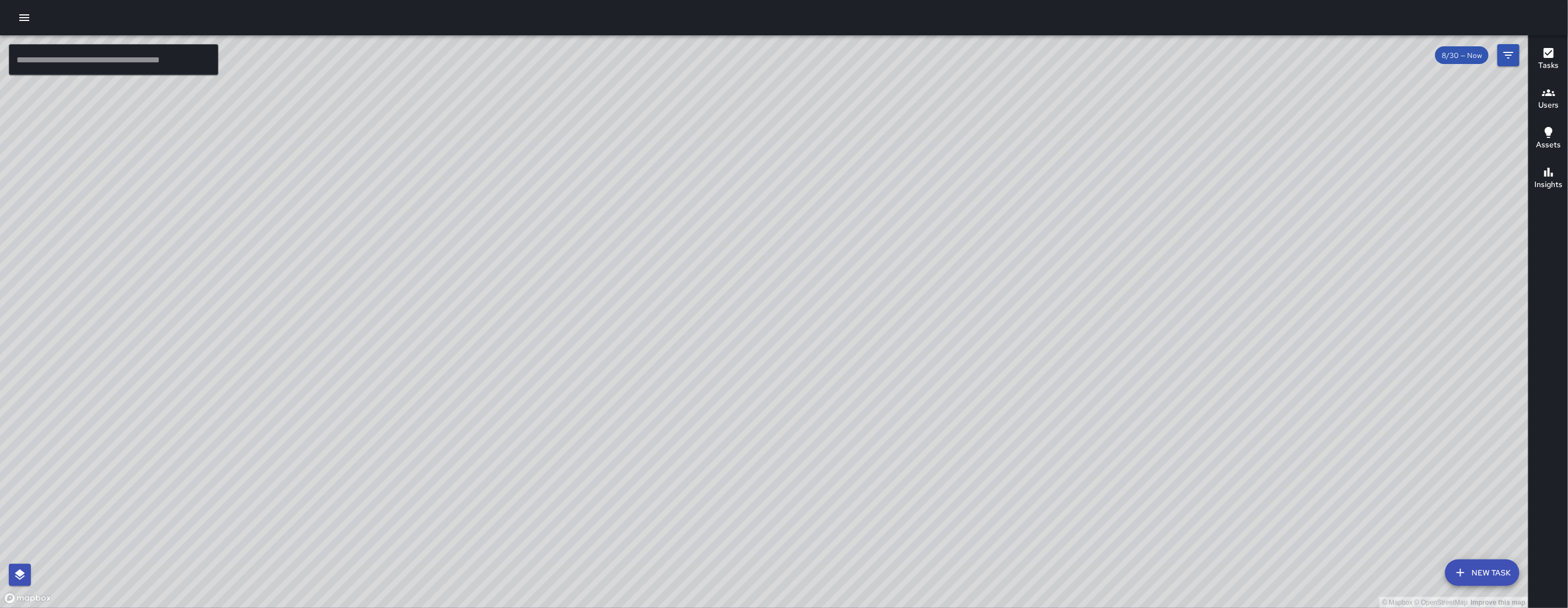
click at [900, 325] on div "© Mapbox © OpenStreetMap Improve this map" at bounding box center [764, 321] width 1528 height 572
drag, startPoint x: 985, startPoint y: 335, endPoint x: 982, endPoint y: 341, distance: 6.7
click at [900, 340] on div "© Mapbox © OpenStreetMap Improve this map" at bounding box center [764, 321] width 1528 height 572
drag, startPoint x: 877, startPoint y: 165, endPoint x: 834, endPoint y: 257, distance: 101.6
click at [834, 257] on div "© Mapbox © OpenStreetMap Improve this map" at bounding box center [764, 321] width 1528 height 572
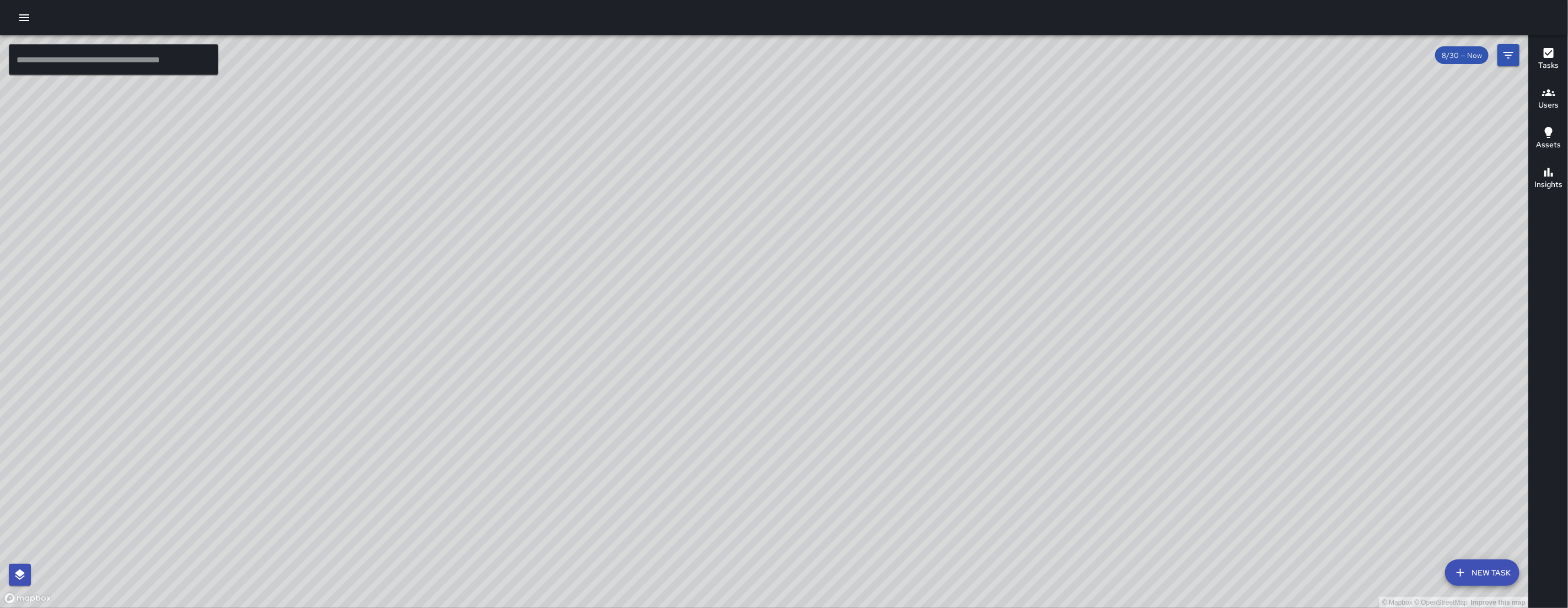
drag, startPoint x: 862, startPoint y: 287, endPoint x: 878, endPoint y: 309, distance: 27.2
click at [878, 310] on div "© Mapbox © OpenStreetMap Improve this map" at bounding box center [764, 321] width 1528 height 572
drag, startPoint x: 855, startPoint y: 305, endPoint x: 924, endPoint y: 370, distance: 94.8
click at [900, 370] on div "© Mapbox © OpenStreetMap Improve this map" at bounding box center [764, 321] width 1528 height 572
click at [900, 510] on icon "button" at bounding box center [1460, 572] width 14 height 14
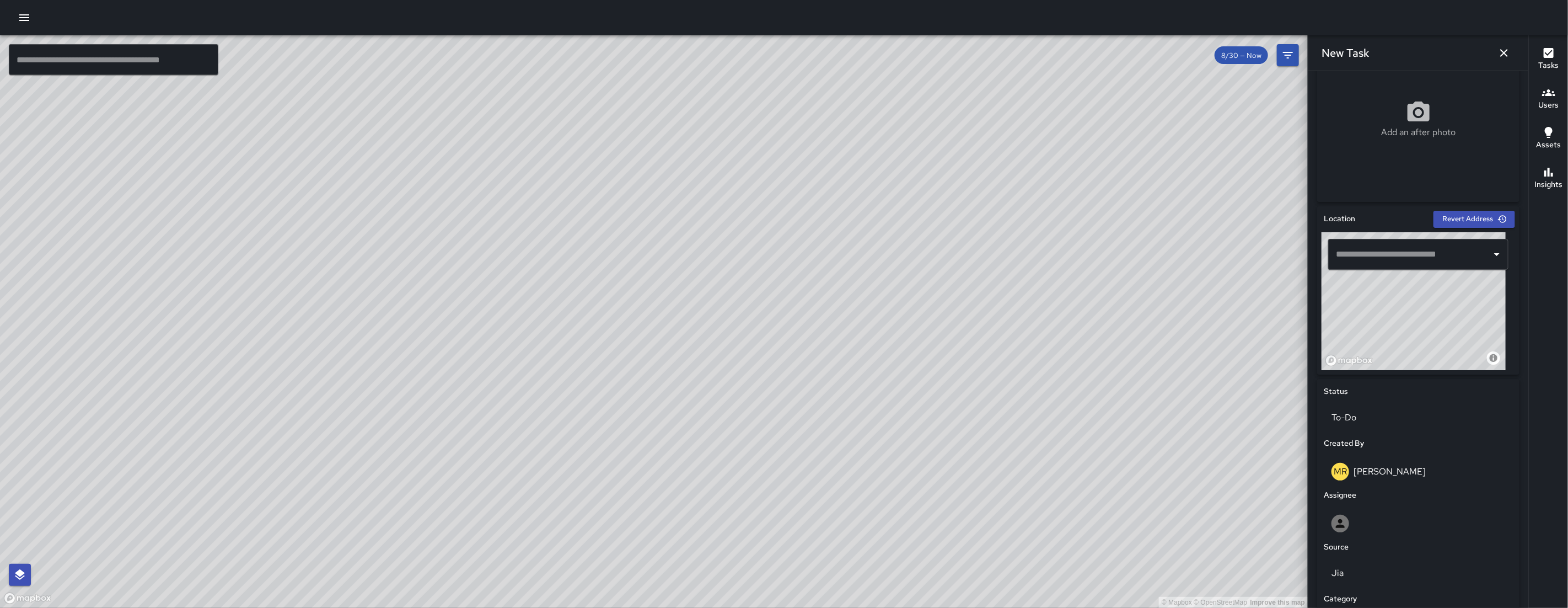
scroll to position [374, 0]
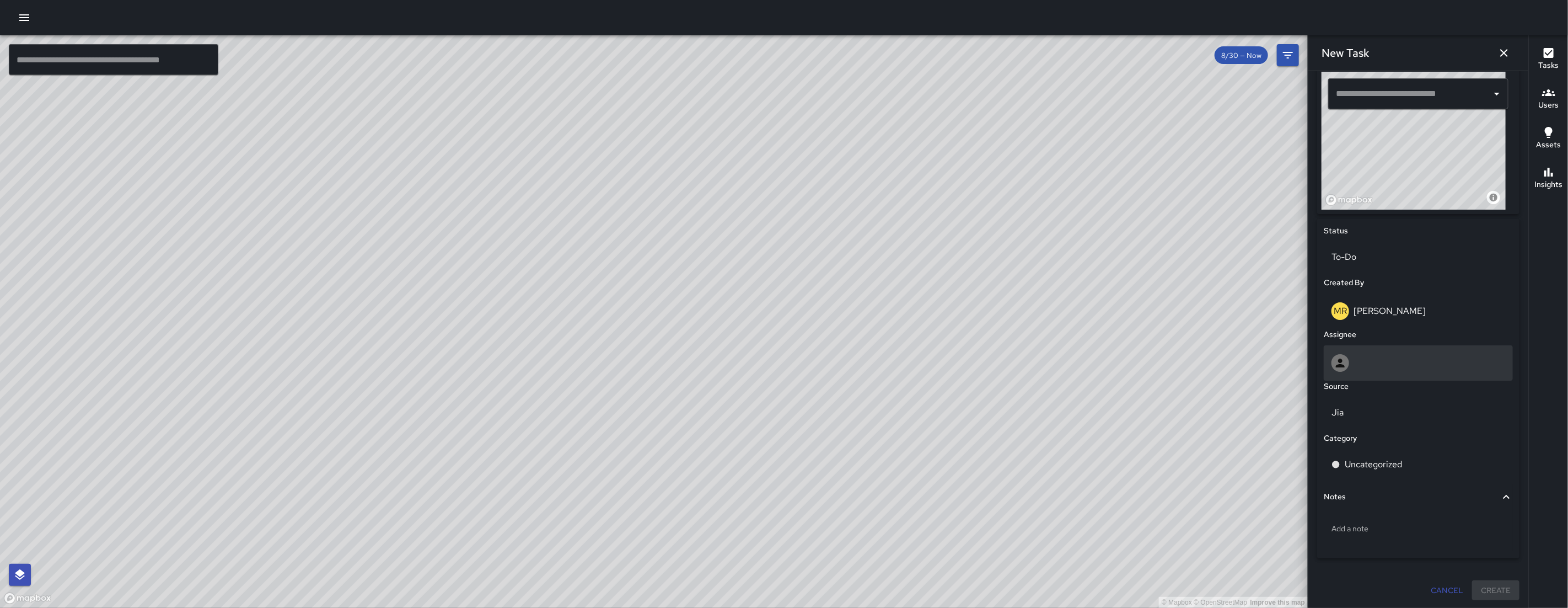
click at [900, 368] on div at bounding box center [1418, 363] width 174 height 18
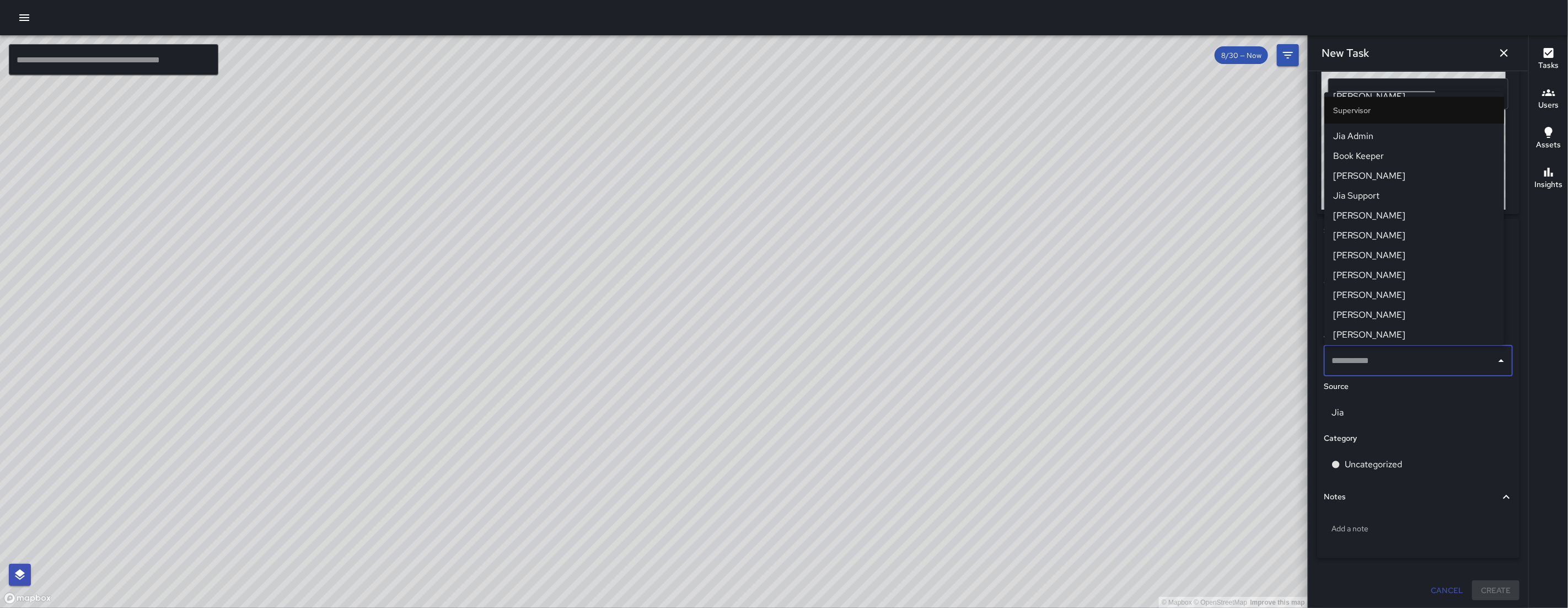
scroll to position [1219, 0]
click at [900, 236] on div "© Mapbox © OpenStreetMap Improve this map" at bounding box center [654, 321] width 1308 height 572
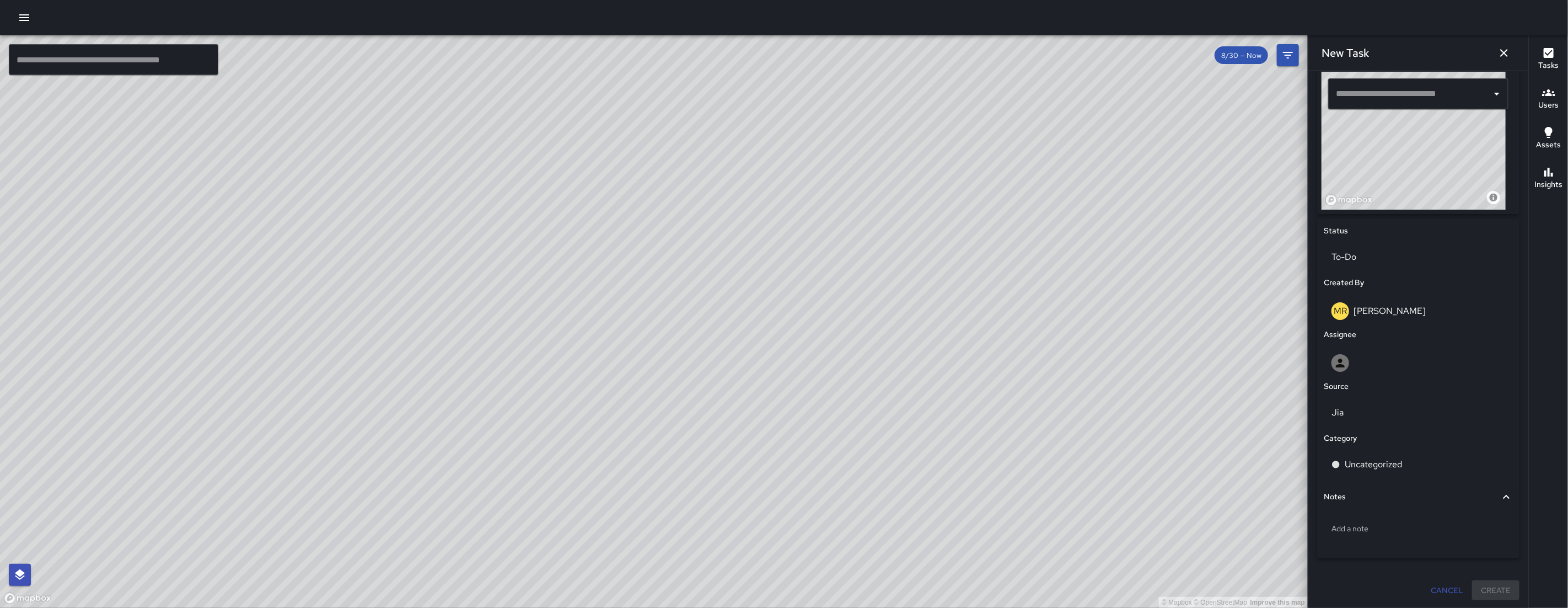
click at [900, 57] on button "button" at bounding box center [1503, 53] width 22 height 22
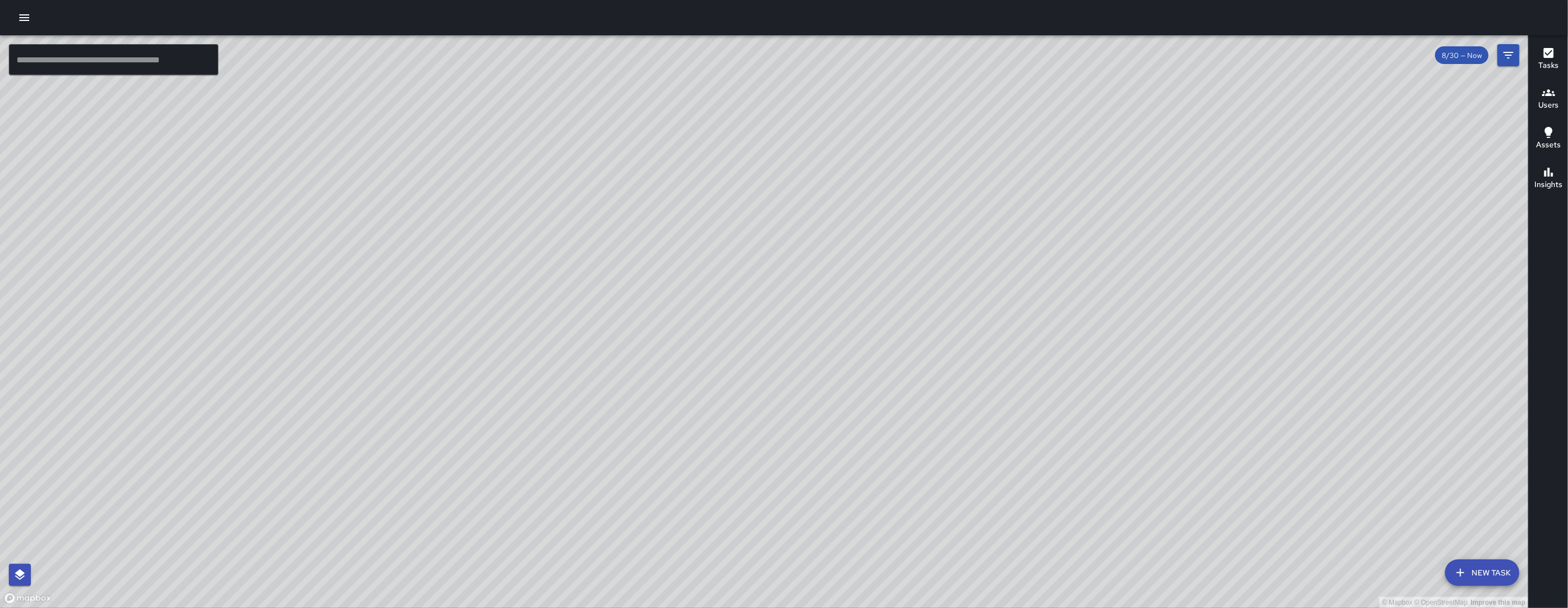
drag, startPoint x: 730, startPoint y: 215, endPoint x: 606, endPoint y: 343, distance: 178.2
click at [606, 343] on div "© Mapbox © OpenStreetMap Improve this map" at bounding box center [764, 321] width 1528 height 572
drag, startPoint x: 639, startPoint y: 274, endPoint x: 642, endPoint y: 283, distance: 9.5
click at [642, 283] on div "© Mapbox © OpenStreetMap Improve this map" at bounding box center [764, 321] width 1528 height 572
drag, startPoint x: 487, startPoint y: 240, endPoint x: 399, endPoint y: 181, distance: 105.9
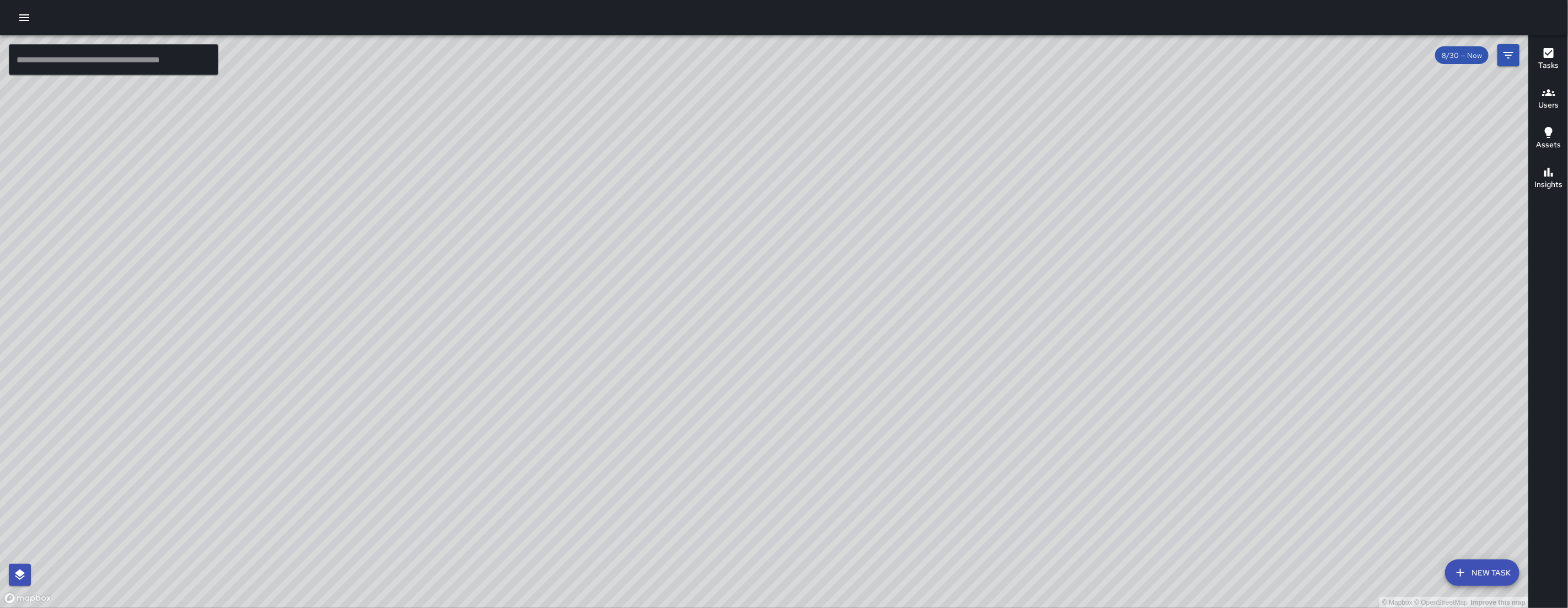
click at [399, 181] on div "© Mapbox © OpenStreetMap Improve this map" at bounding box center [764, 321] width 1528 height 572
drag, startPoint x: 559, startPoint y: 318, endPoint x: 601, endPoint y: 386, distance: 79.9
click at [601, 386] on div "© Mapbox © OpenStreetMap Improve this map" at bounding box center [764, 321] width 1528 height 572
drag, startPoint x: 618, startPoint y: 450, endPoint x: 566, endPoint y: 378, distance: 88.8
click at [563, 382] on div "© Mapbox © OpenStreetMap Improve this map" at bounding box center [764, 321] width 1528 height 572
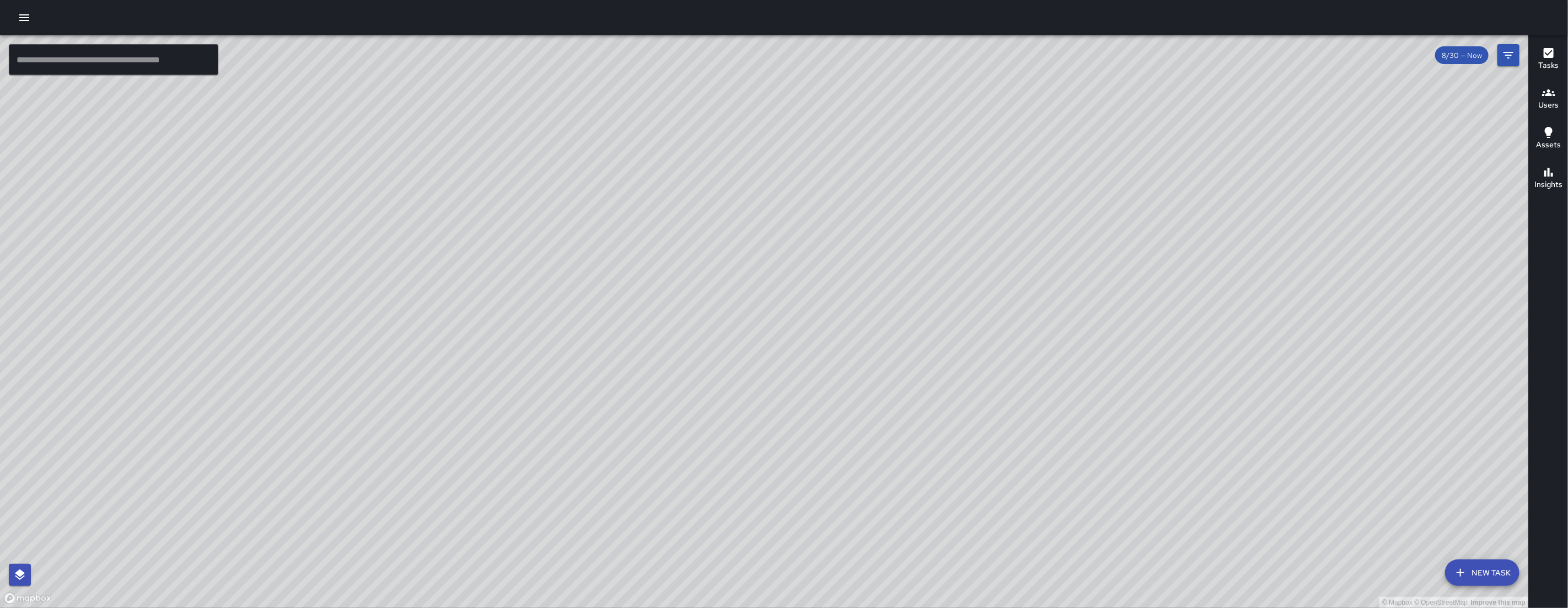
drag, startPoint x: 583, startPoint y: 378, endPoint x: 615, endPoint y: 402, distance: 40.0
click at [615, 402] on div "© Mapbox © OpenStreetMap Improve this map" at bounding box center [764, 321] width 1528 height 572
drag, startPoint x: 570, startPoint y: 288, endPoint x: 624, endPoint y: 397, distance: 121.6
click at [623, 397] on div "© Mapbox © OpenStreetMap Improve this map" at bounding box center [764, 321] width 1528 height 572
drag, startPoint x: 560, startPoint y: 534, endPoint x: 448, endPoint y: 318, distance: 243.3
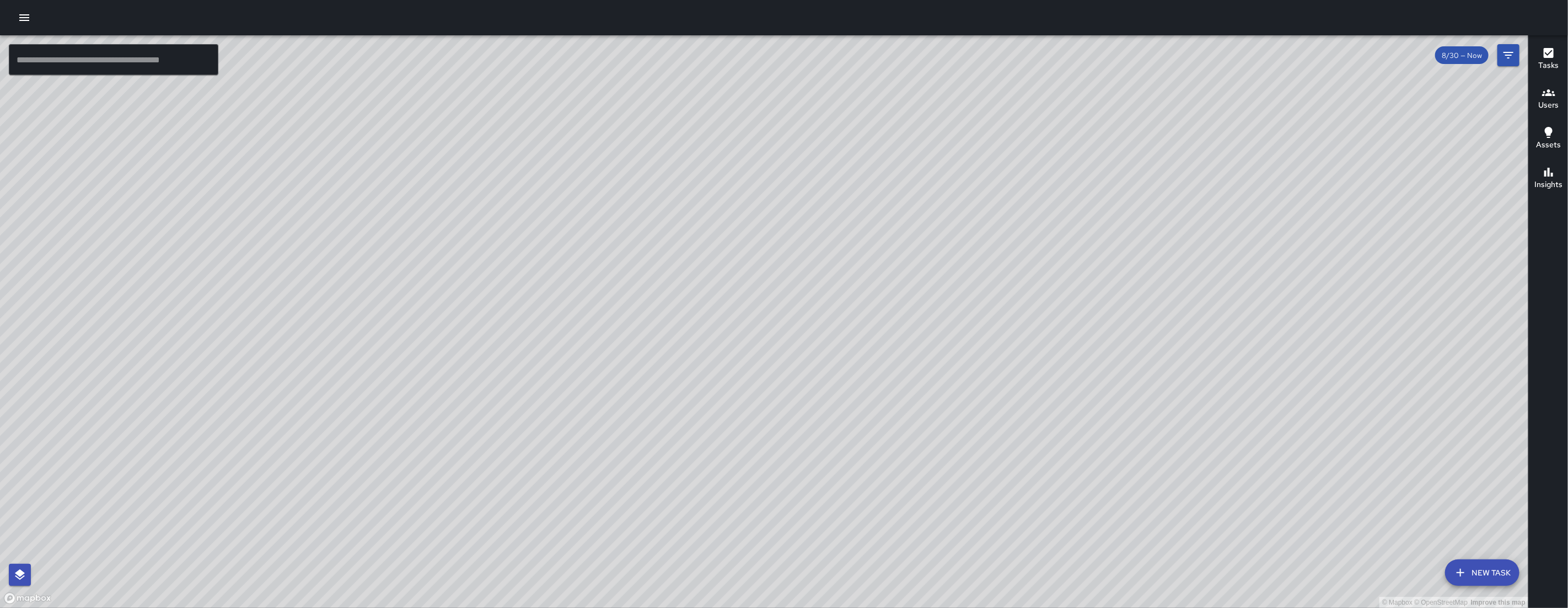
click at [447, 320] on div "© Mapbox © OpenStreetMap Improve this map" at bounding box center [764, 321] width 1528 height 572
drag, startPoint x: 478, startPoint y: 293, endPoint x: 492, endPoint y: 321, distance: 31.3
click at [492, 313] on div "© Mapbox © OpenStreetMap Improve this map" at bounding box center [764, 321] width 1528 height 572
drag, startPoint x: 380, startPoint y: 156, endPoint x: 378, endPoint y: 208, distance: 52.0
click at [378, 208] on div "© Mapbox © OpenStreetMap Improve this map" at bounding box center [764, 321] width 1528 height 572
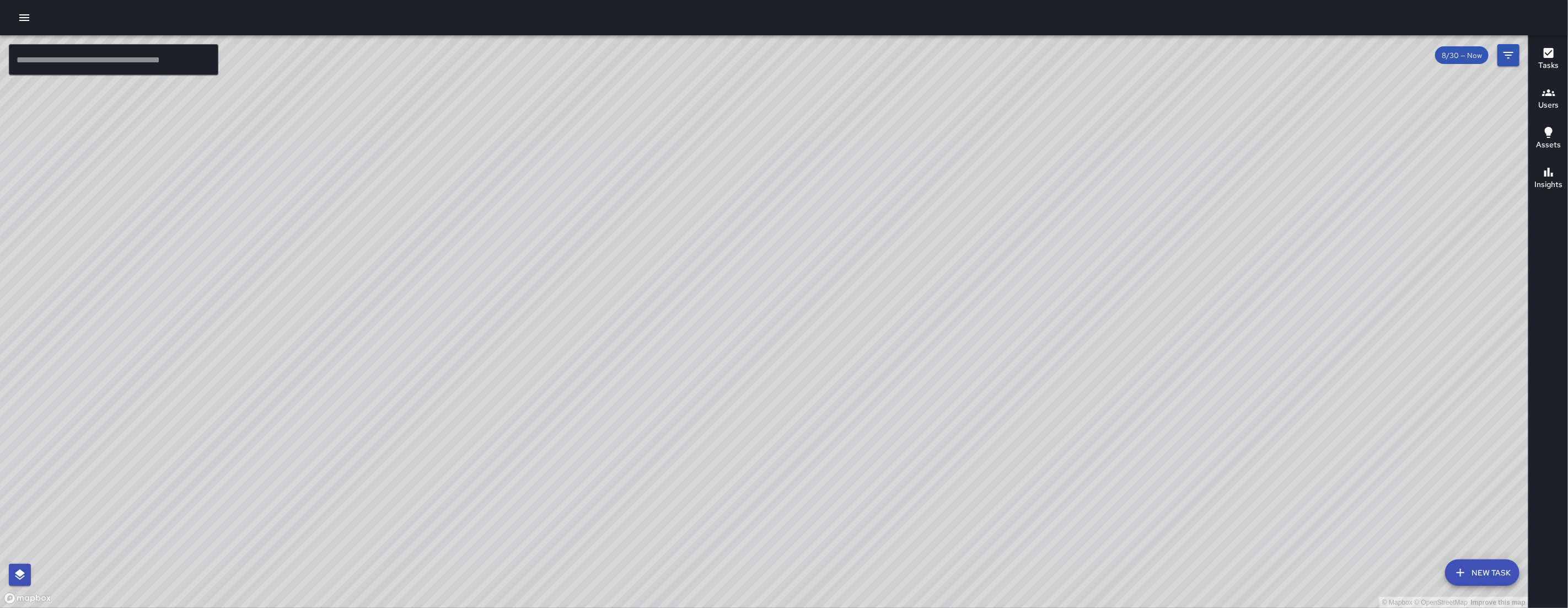
drag, startPoint x: 568, startPoint y: 156, endPoint x: 390, endPoint y: 355, distance: 267.0
click at [391, 356] on div "© Mapbox © OpenStreetMap Improve this map" at bounding box center [764, 321] width 1528 height 572
drag, startPoint x: 533, startPoint y: 245, endPoint x: 431, endPoint y: 351, distance: 147.1
click at [357, 423] on div "© Mapbox © OpenStreetMap Improve this map" at bounding box center [764, 321] width 1528 height 572
drag, startPoint x: 487, startPoint y: 608, endPoint x: 642, endPoint y: 354, distance: 297.6
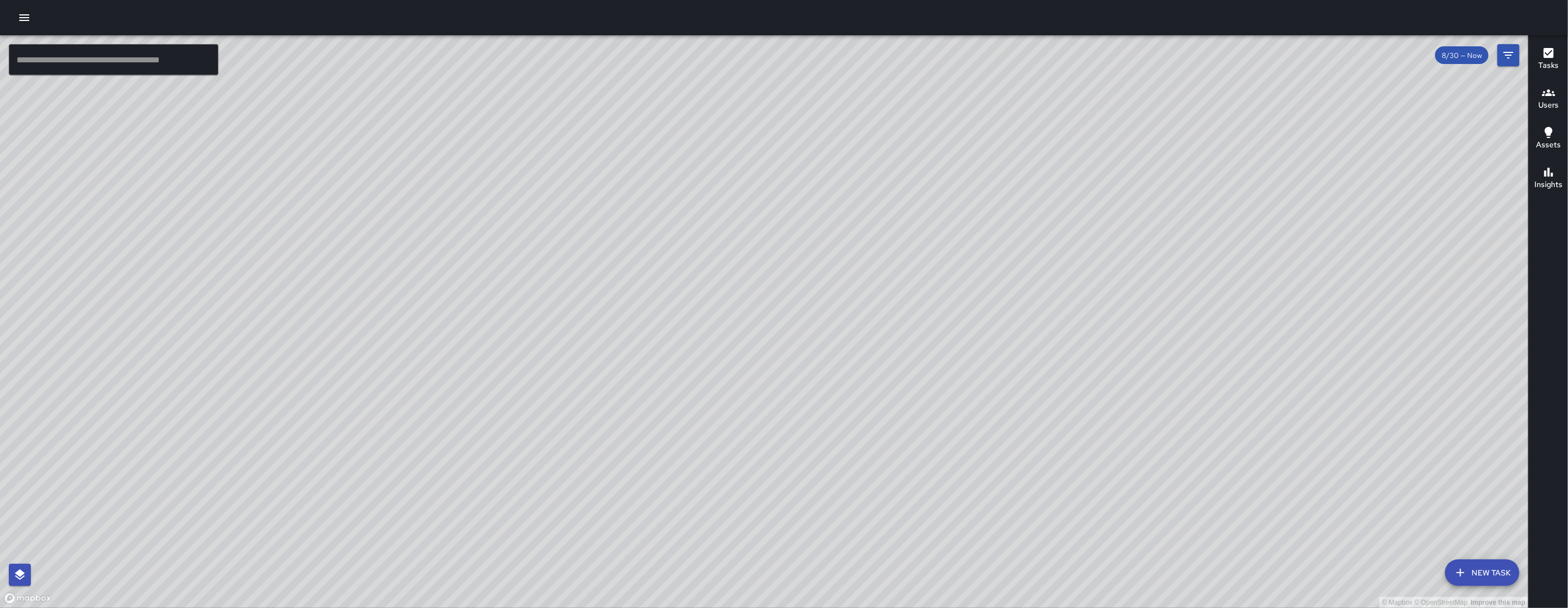
click at [642, 354] on div "© Mapbox © OpenStreetMap Improve this map ​ New Task 8/30 — Now Map Layers Task…" at bounding box center [784, 304] width 1568 height 608
drag, startPoint x: 613, startPoint y: 416, endPoint x: 742, endPoint y: 169, distance: 278.7
click at [742, 169] on div "© Mapbox © OpenStreetMap Improve this map" at bounding box center [764, 321] width 1528 height 572
drag, startPoint x: 717, startPoint y: 457, endPoint x: 771, endPoint y: 447, distance: 54.9
click at [771, 447] on div "© Mapbox © OpenStreetMap Improve this map" at bounding box center [764, 321] width 1528 height 572
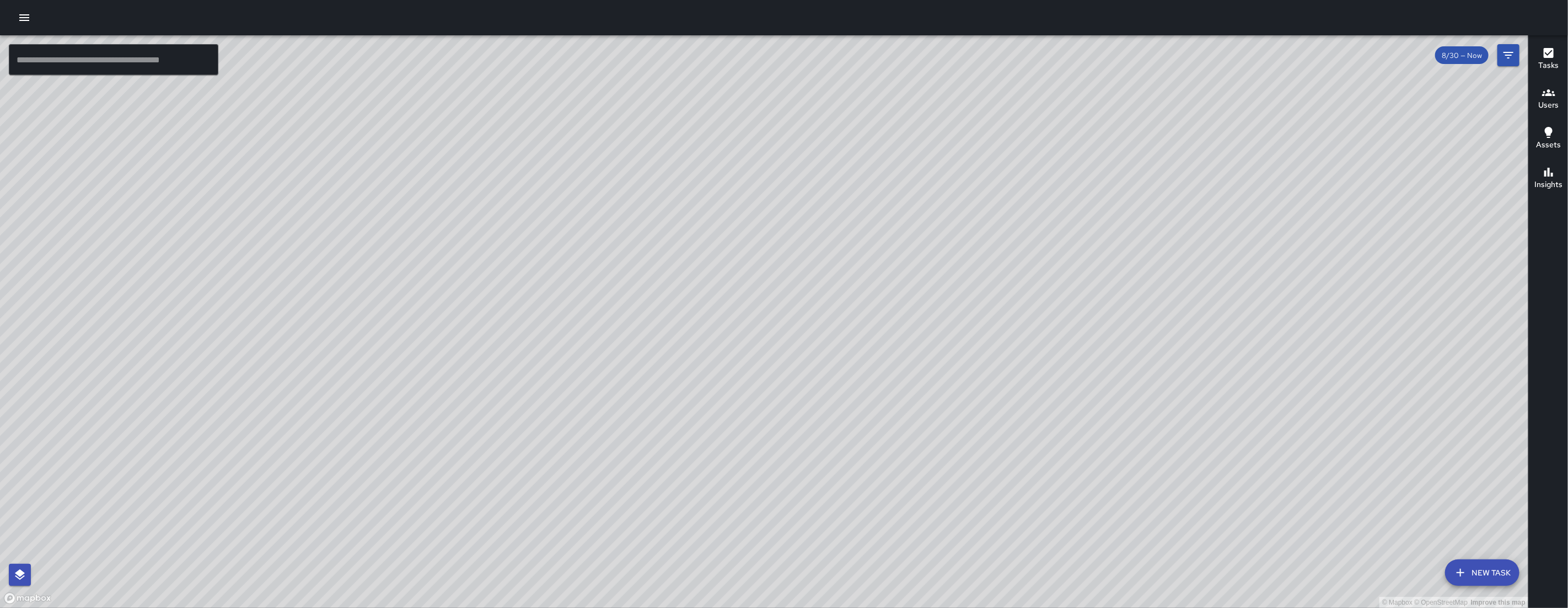
drag, startPoint x: 730, startPoint y: 521, endPoint x: 568, endPoint y: 373, distance: 219.4
click at [568, 373] on div "© Mapbox © OpenStreetMap Improve this map" at bounding box center [764, 321] width 1528 height 572
drag, startPoint x: 587, startPoint y: 378, endPoint x: 483, endPoint y: 512, distance: 169.6
click at [492, 510] on div "© Mapbox © OpenStreetMap Improve this map ​ New Task 8/30 — Now Map Layers Task…" at bounding box center [784, 304] width 1568 height 608
drag, startPoint x: 375, startPoint y: 425, endPoint x: 606, endPoint y: 159, distance: 352.3
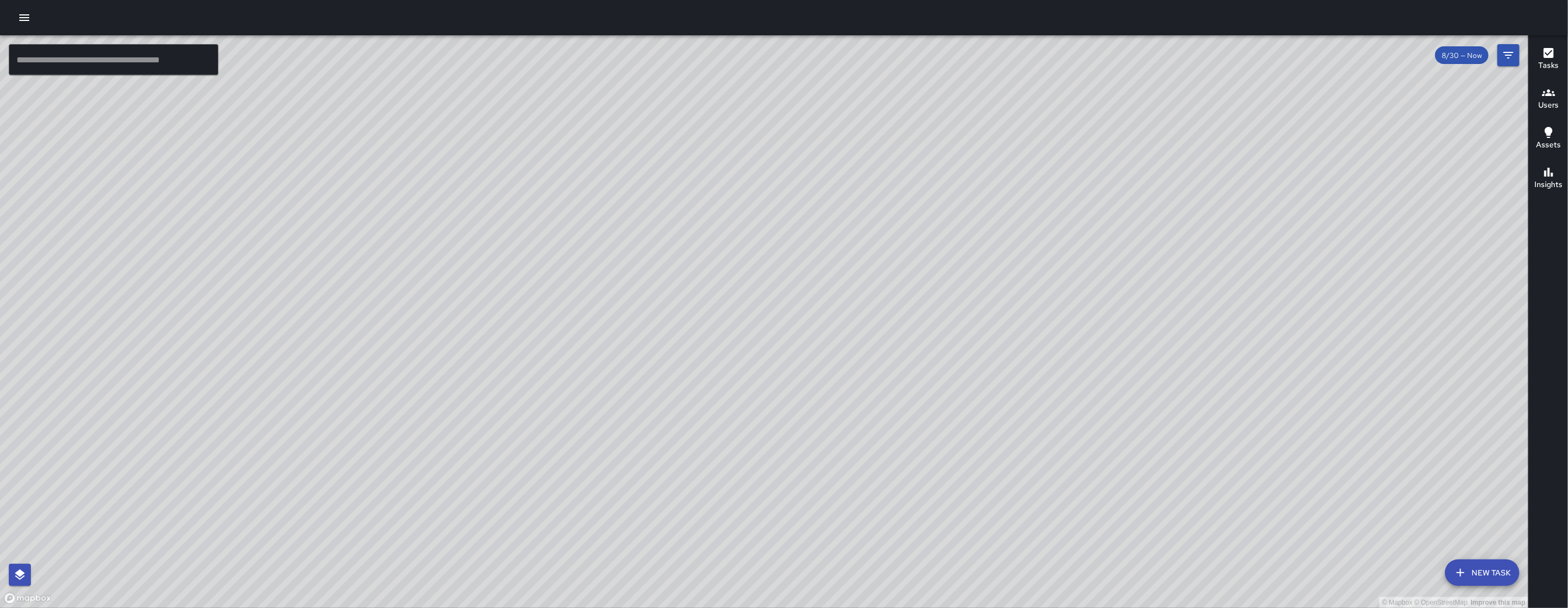
click at [593, 168] on div "© Mapbox © OpenStreetMap Improve this map" at bounding box center [764, 321] width 1528 height 572
drag, startPoint x: 637, startPoint y: 348, endPoint x: 476, endPoint y: 368, distance: 162.2
click at [476, 368] on div "© Mapbox © OpenStreetMap Improve this map" at bounding box center [764, 321] width 1528 height 572
drag, startPoint x: 913, startPoint y: 258, endPoint x: 817, endPoint y: 608, distance: 362.9
click at [817, 510] on div "© Mapbox © OpenStreetMap Improve this map ​ New Task 8/30 — Now Map Layers Task…" at bounding box center [784, 304] width 1568 height 608
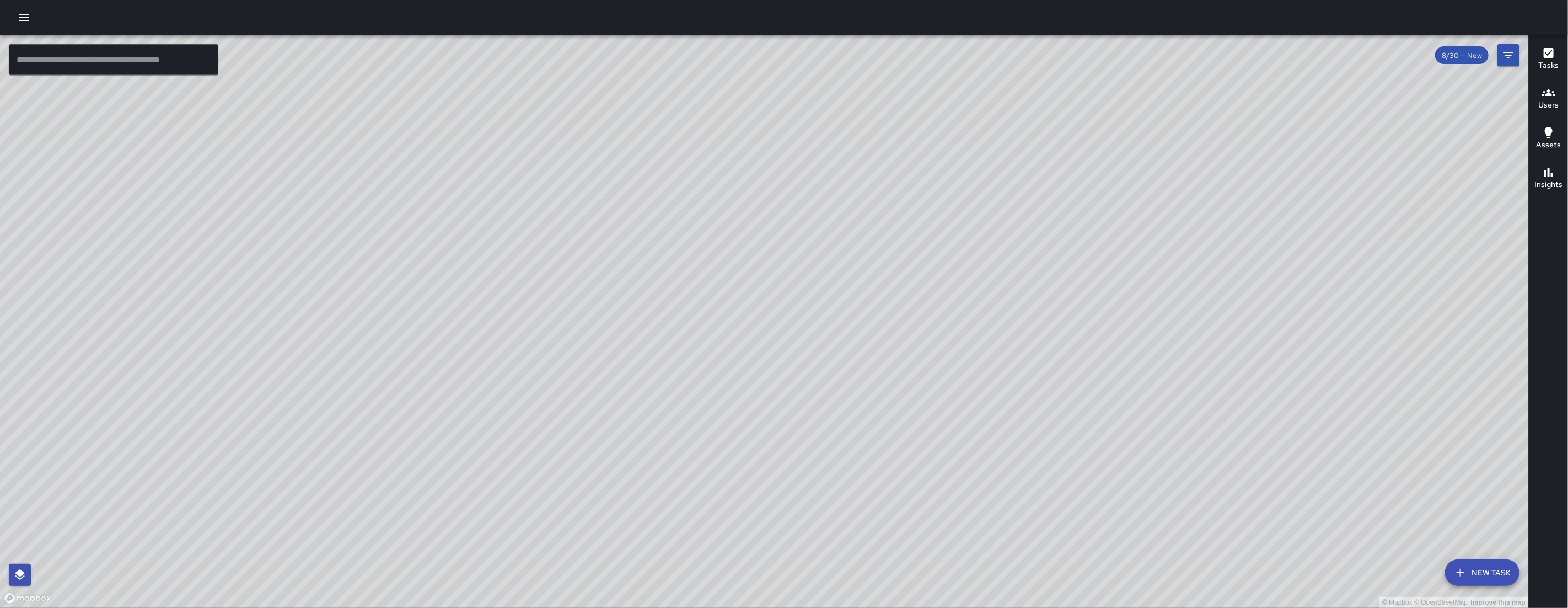
drag, startPoint x: 779, startPoint y: 463, endPoint x: 846, endPoint y: 278, distance: 196.8
click at [846, 278] on div "© Mapbox © OpenStreetMap Improve this map" at bounding box center [764, 321] width 1528 height 572
drag, startPoint x: 712, startPoint y: 527, endPoint x: 708, endPoint y: 446, distance: 81.1
click at [743, 439] on div "© Mapbox © OpenStreetMap Improve this map" at bounding box center [764, 321] width 1528 height 572
drag, startPoint x: 618, startPoint y: 438, endPoint x: 590, endPoint y: 489, distance: 58.2
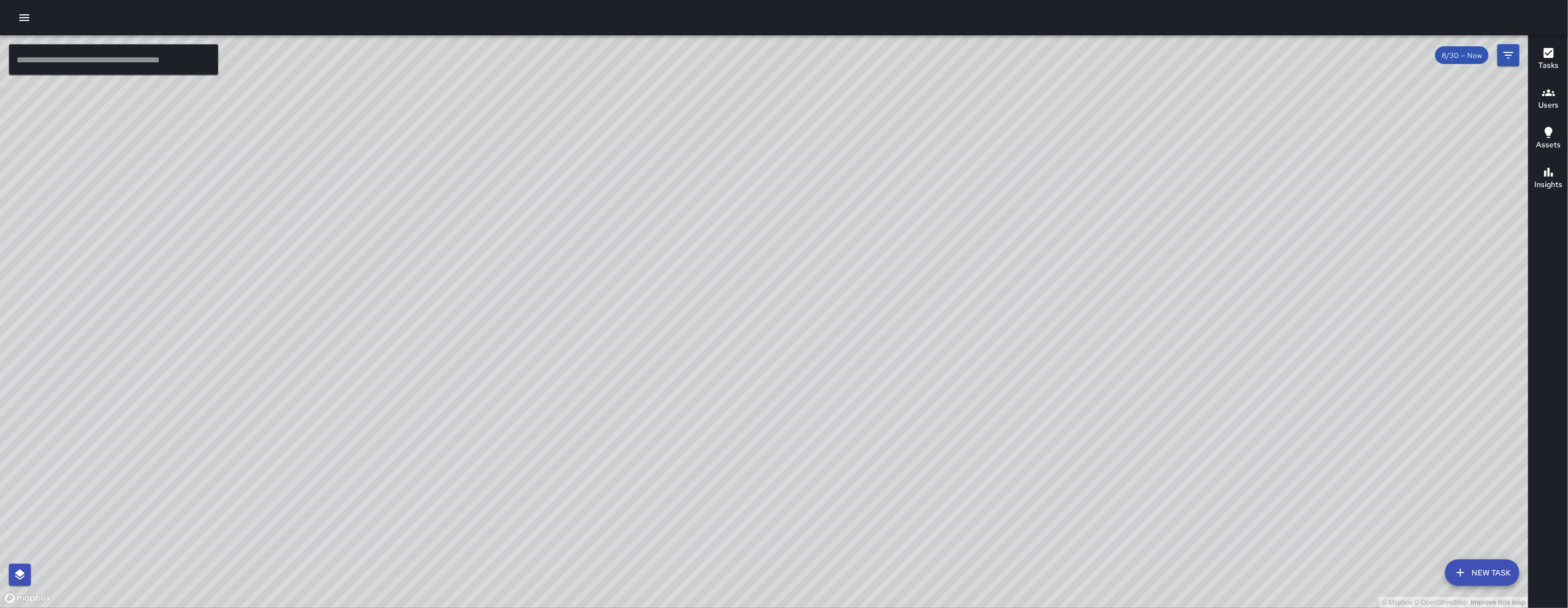
click at [590, 489] on div "© Mapbox © OpenStreetMap Improve this map" at bounding box center [764, 321] width 1528 height 572
drag, startPoint x: 677, startPoint y: 460, endPoint x: 635, endPoint y: 500, distance: 58.0
click at [635, 500] on div "© Mapbox © OpenStreetMap Improve this map" at bounding box center [764, 321] width 1528 height 572
drag, startPoint x: 658, startPoint y: 459, endPoint x: 658, endPoint y: 402, distance: 57.0
click at [658, 402] on div "© Mapbox © OpenStreetMap Improve this map" at bounding box center [764, 321] width 1528 height 572
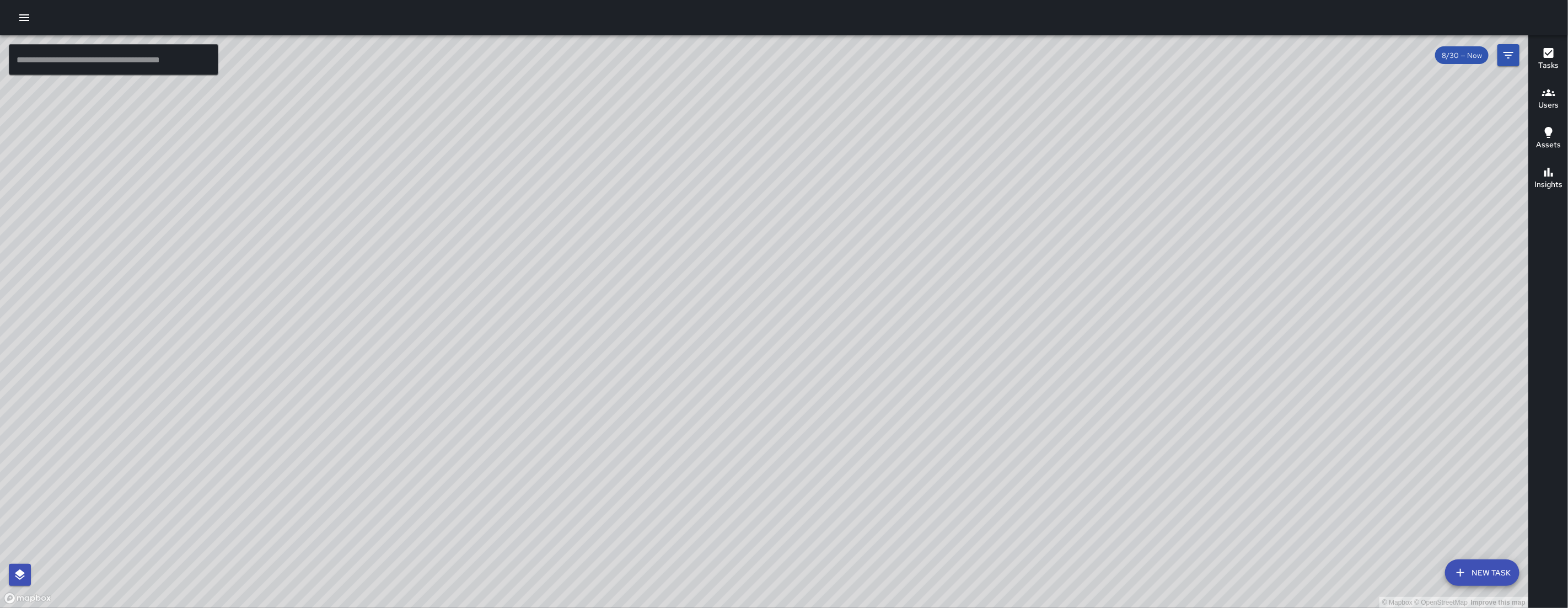
drag, startPoint x: 774, startPoint y: 373, endPoint x: 696, endPoint y: 466, distance: 121.4
click at [696, 467] on div "© Mapbox © OpenStreetMap Improve this map" at bounding box center [764, 321] width 1528 height 572
drag, startPoint x: 696, startPoint y: 427, endPoint x: 680, endPoint y: 454, distance: 31.4
click at [680, 454] on div "© Mapbox © OpenStreetMap Improve this map" at bounding box center [764, 321] width 1528 height 572
drag, startPoint x: 799, startPoint y: 343, endPoint x: 696, endPoint y: 420, distance: 128.6
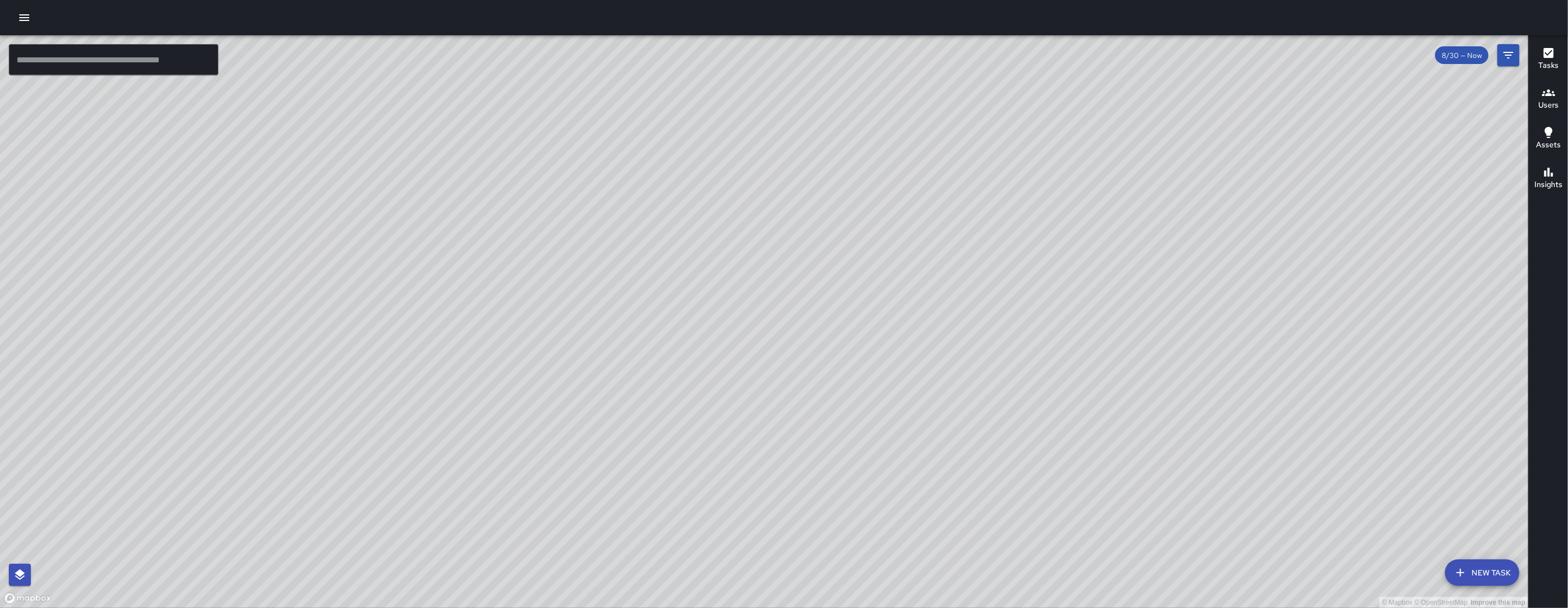
click at [700, 448] on div "© Mapbox © OpenStreetMap Improve this map" at bounding box center [764, 321] width 1528 height 572
drag, startPoint x: 747, startPoint y: 349, endPoint x: 647, endPoint y: 345, distance: 100.1
click at [650, 344] on div "© Mapbox © OpenStreetMap Improve this map" at bounding box center [764, 321] width 1528 height 572
drag, startPoint x: 607, startPoint y: 333, endPoint x: 533, endPoint y: 310, distance: 77.5
click at [533, 310] on div "© Mapbox © OpenStreetMap Improve this map" at bounding box center [764, 321] width 1528 height 572
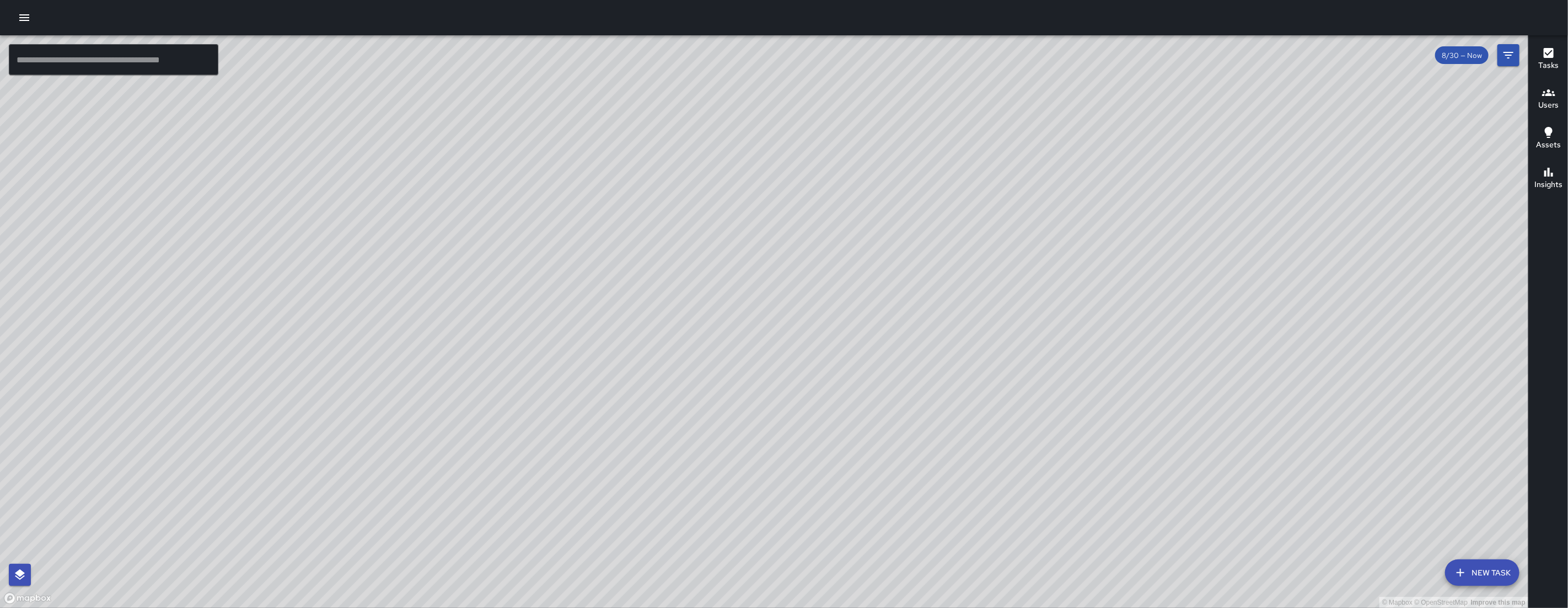
drag, startPoint x: 503, startPoint y: 382, endPoint x: 599, endPoint y: 380, distance: 96.0
click at [599, 380] on div "© Mapbox © OpenStreetMap Improve this map" at bounding box center [764, 321] width 1528 height 572
drag, startPoint x: 598, startPoint y: 376, endPoint x: 607, endPoint y: 382, distance: 10.8
click at [607, 382] on div "© Mapbox © OpenStreetMap Improve this map" at bounding box center [764, 321] width 1528 height 572
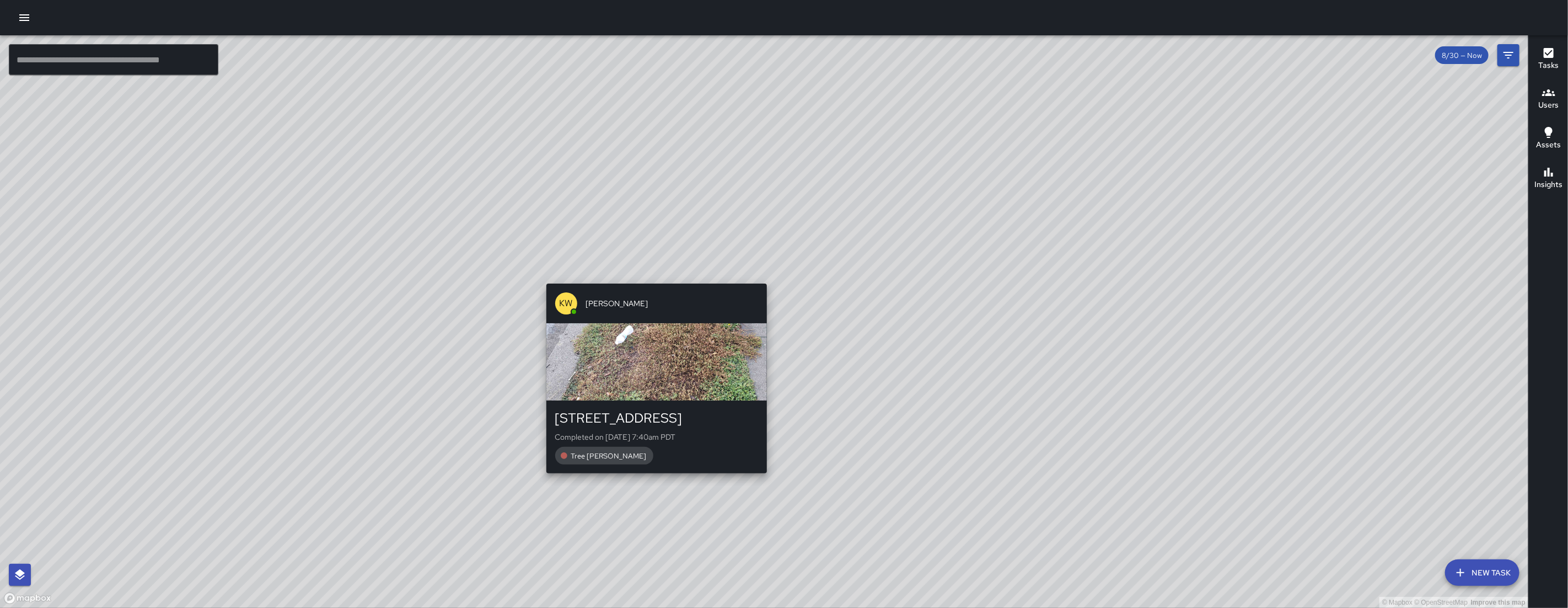
click at [655, 275] on div "© Mapbox © OpenStreetMap Improve this map KW Kenneth Ware 85 Columbia Square St…" at bounding box center [764, 321] width 1528 height 572
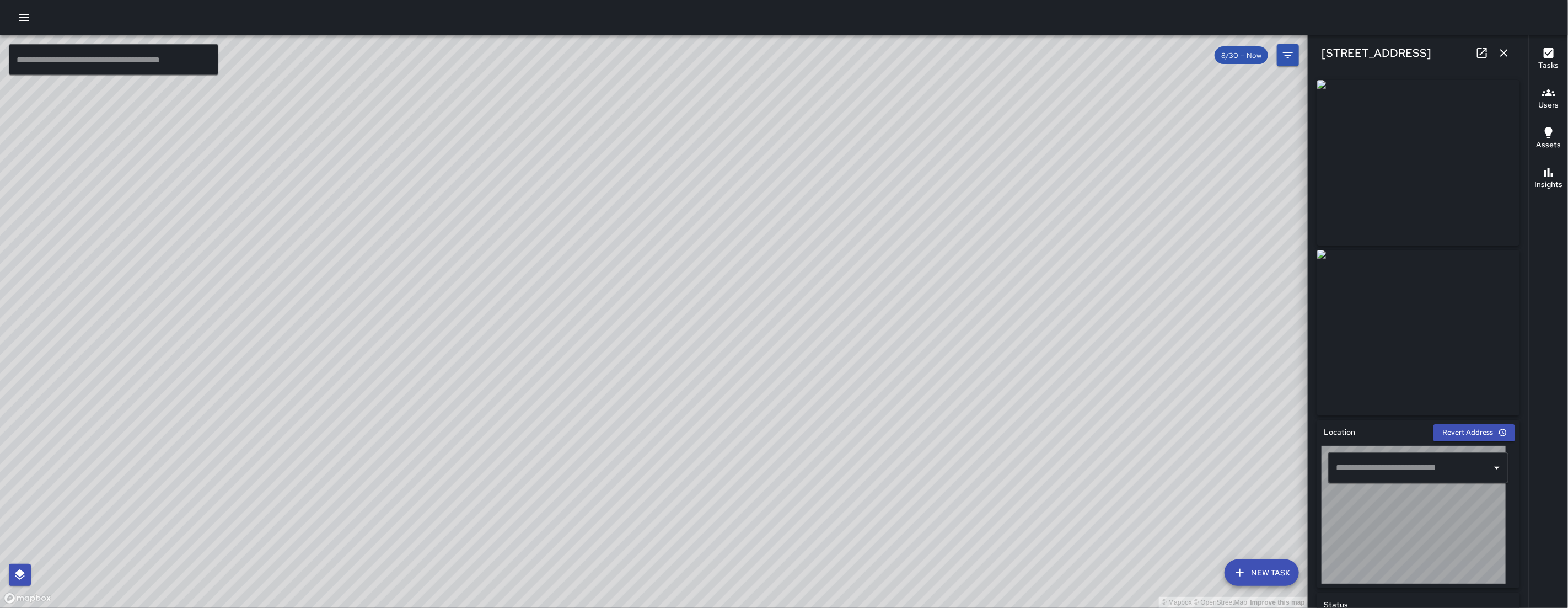
type input "**********"
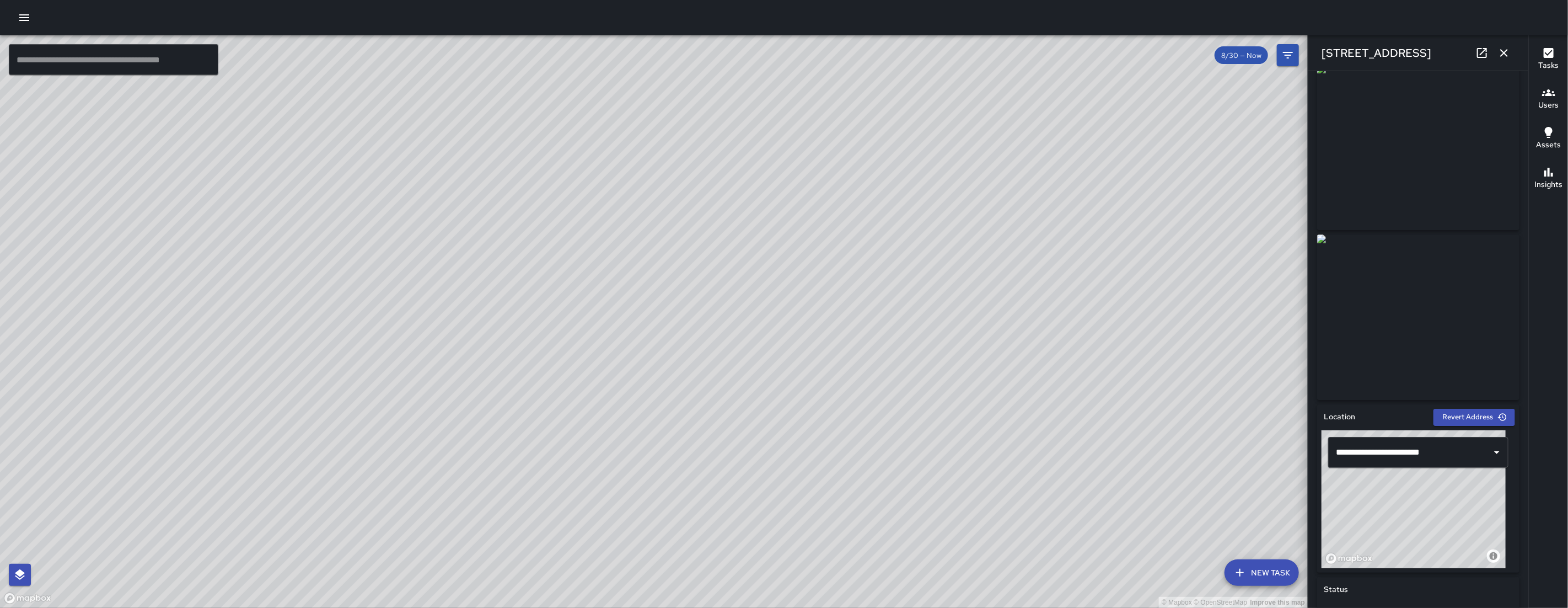
scroll to position [0, 0]
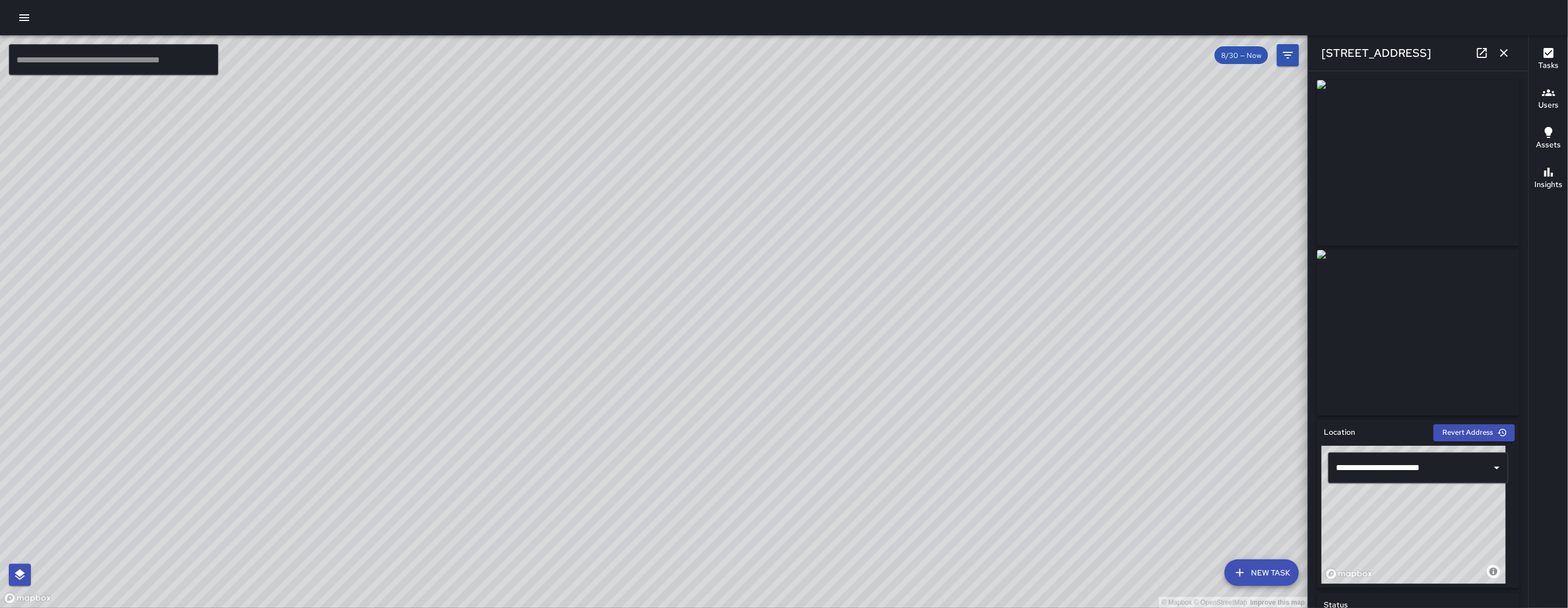
click at [900, 54] on icon at bounding box center [1482, 53] width 14 height 14
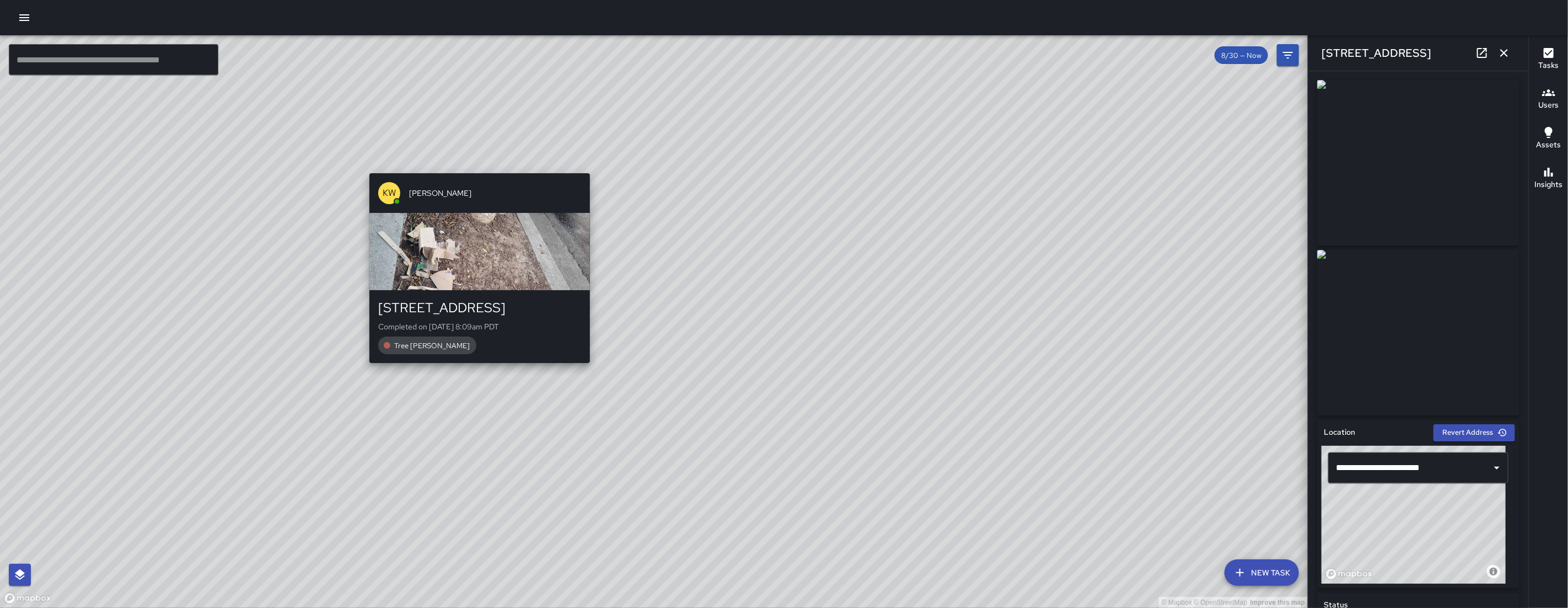
click at [473, 173] on div "KW Kenneth Ware" at bounding box center [479, 193] width 220 height 40
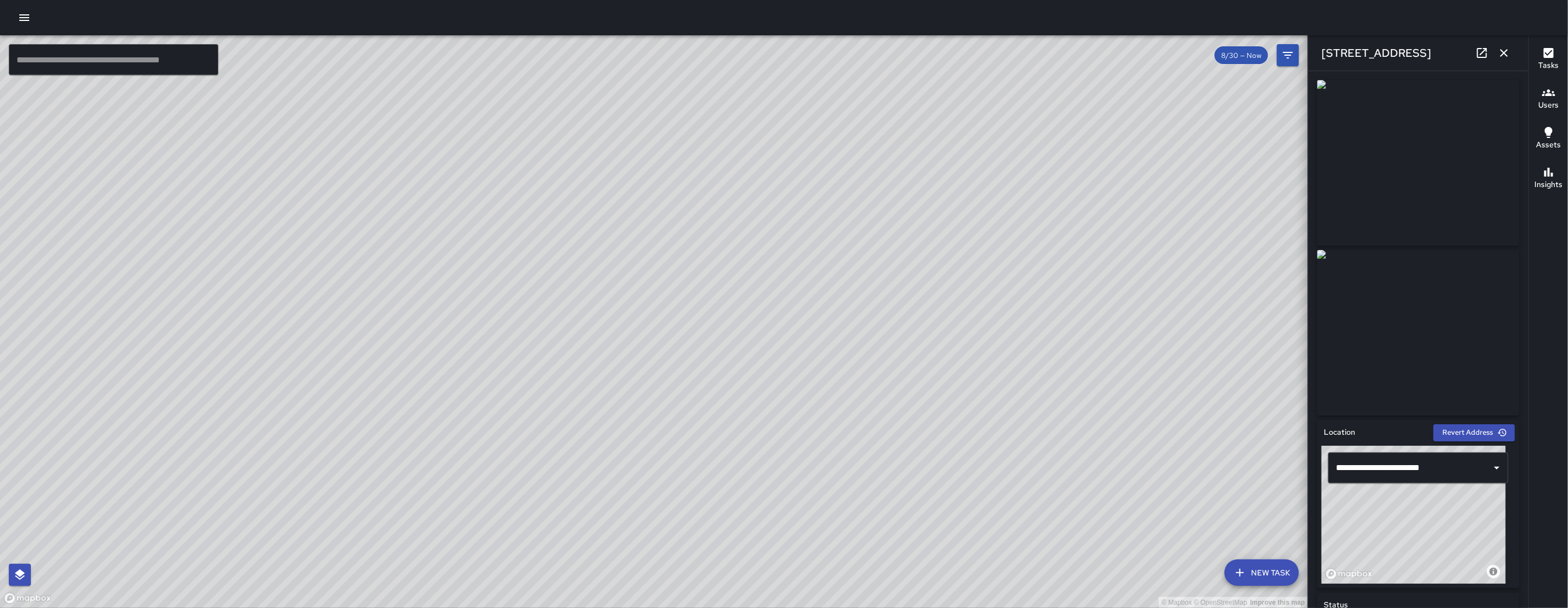
click at [900, 55] on icon "button" at bounding box center [1504, 53] width 14 height 14
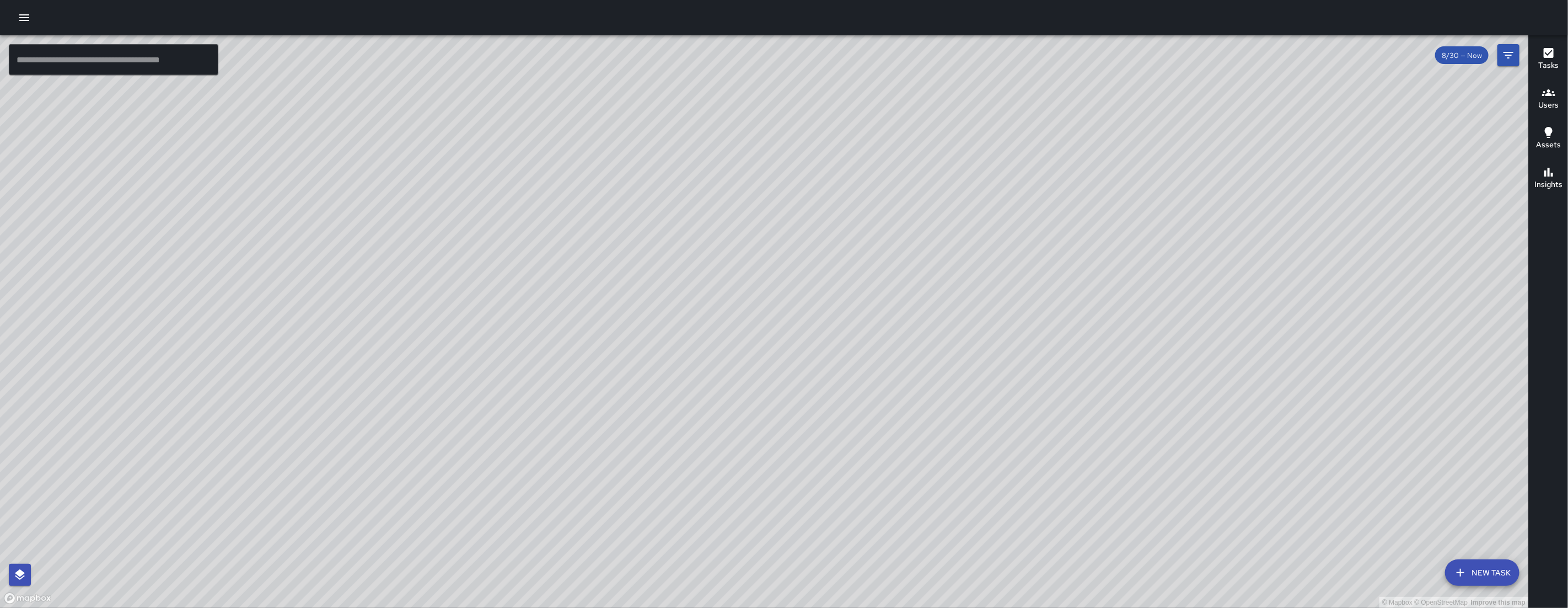
drag, startPoint x: 1056, startPoint y: 289, endPoint x: 1063, endPoint y: 242, distance: 47.5
click at [900, 242] on div "© Mapbox © OpenStreetMap Improve this map" at bounding box center [764, 321] width 1528 height 572
drag, startPoint x: 1015, startPoint y: 325, endPoint x: 1003, endPoint y: 326, distance: 12.0
click at [900, 328] on div "© Mapbox © OpenStreetMap Improve this map" at bounding box center [764, 321] width 1528 height 572
drag, startPoint x: 1000, startPoint y: 322, endPoint x: 916, endPoint y: 258, distance: 105.6
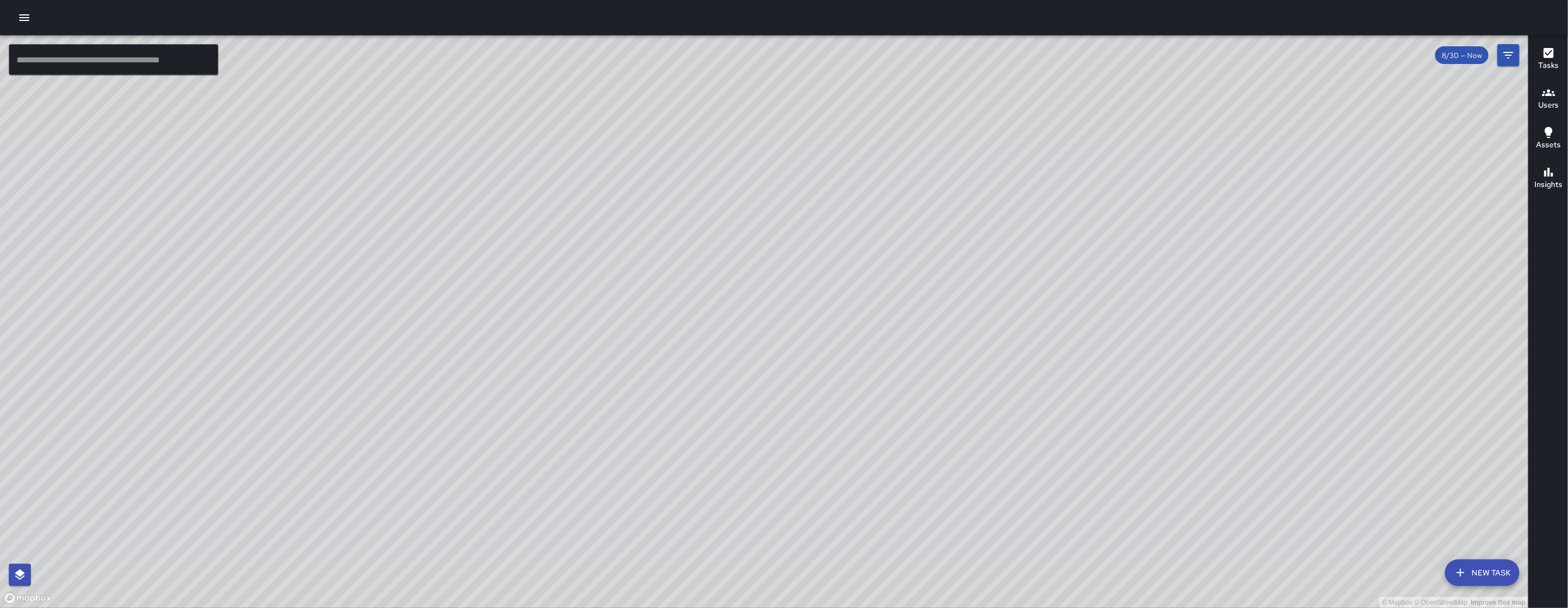
click at [900, 249] on div "© Mapbox © OpenStreetMap Improve this map" at bounding box center [764, 321] width 1528 height 572
drag, startPoint x: 728, startPoint y: 380, endPoint x: 706, endPoint y: 387, distance: 23.1
click at [706, 387] on div "© Mapbox © OpenStreetMap Improve this map" at bounding box center [764, 321] width 1528 height 572
drag, startPoint x: 819, startPoint y: 266, endPoint x: 631, endPoint y: 281, distance: 188.6
click at [814, 397] on div "© Mapbox © OpenStreetMap Improve this map" at bounding box center [764, 321] width 1528 height 572
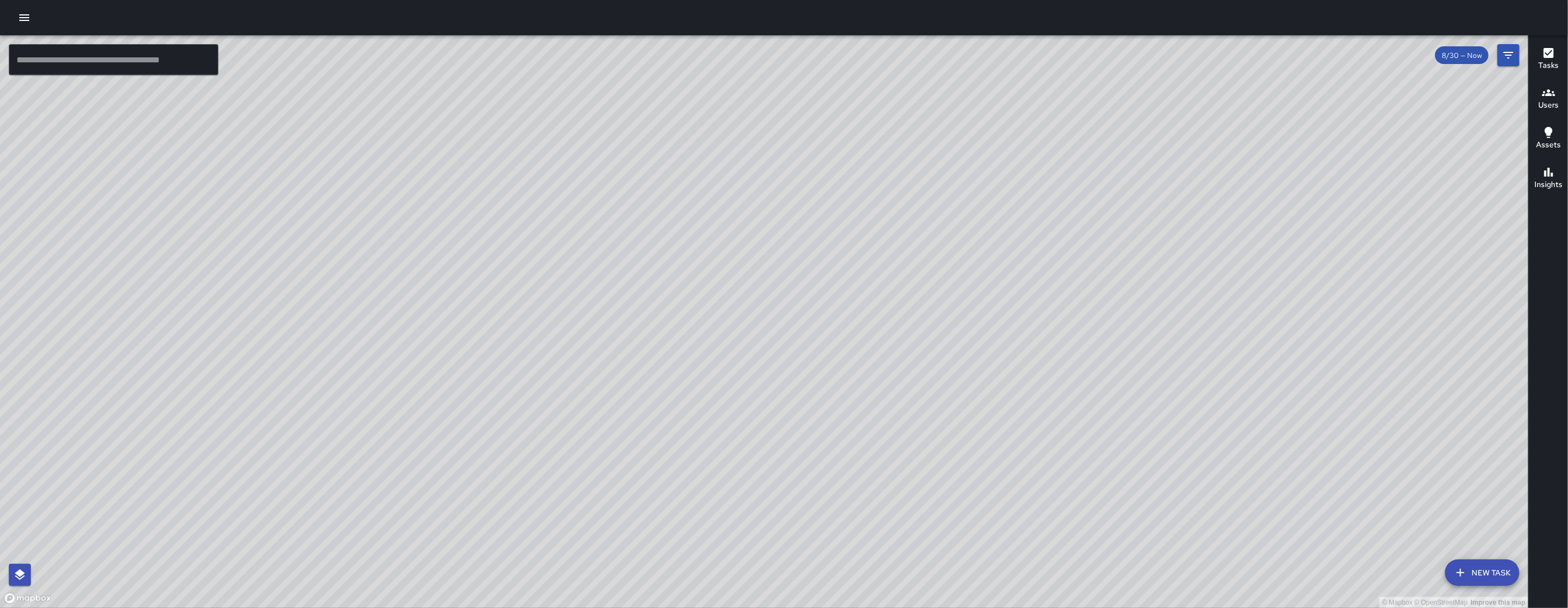
drag, startPoint x: 995, startPoint y: 335, endPoint x: 525, endPoint y: 186, distance: 493.1
click at [525, 186] on div "© Mapbox © OpenStreetMap Improve this map" at bounding box center [764, 321] width 1528 height 572
drag, startPoint x: 752, startPoint y: 337, endPoint x: 713, endPoint y: 244, distance: 100.8
click at [840, 345] on div "© Mapbox © OpenStreetMap Improve this map" at bounding box center [764, 321] width 1528 height 572
drag, startPoint x: 1025, startPoint y: 490, endPoint x: 958, endPoint y: 318, distance: 184.6
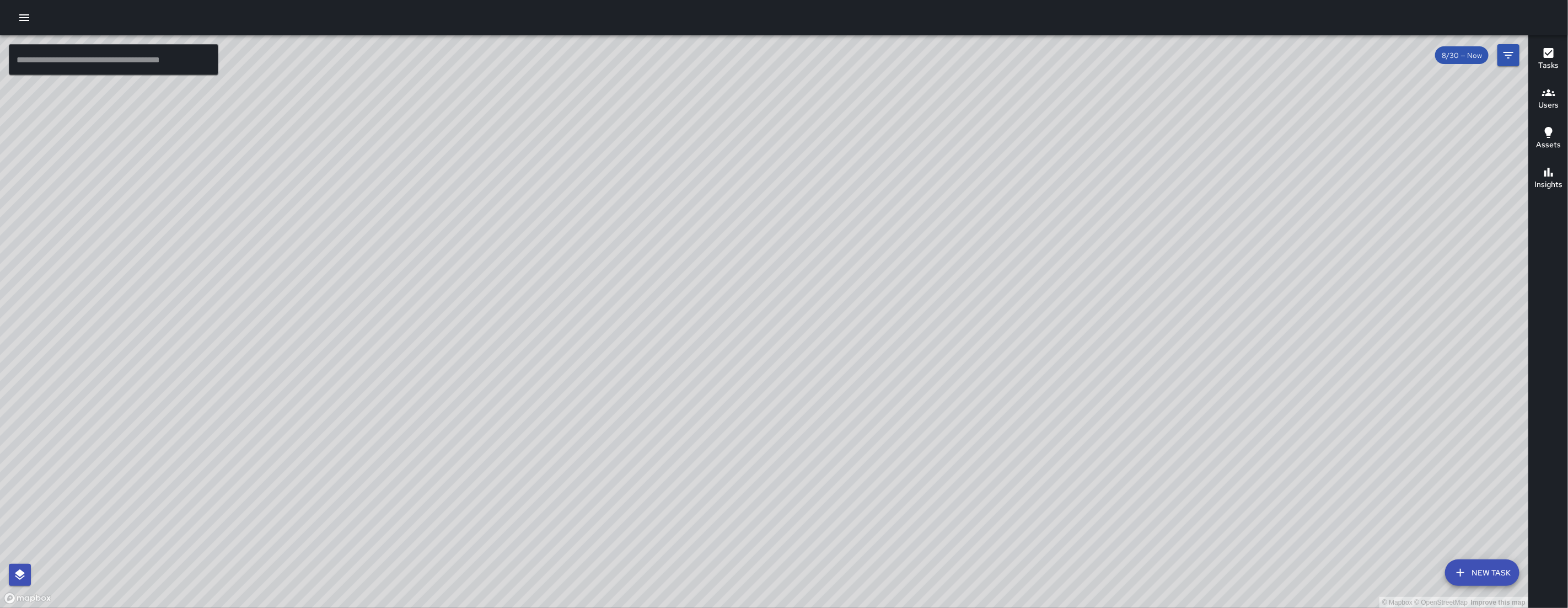
click at [900, 295] on div "© Mapbox © OpenStreetMap Improve this map" at bounding box center [764, 321] width 1528 height 572
drag, startPoint x: 768, startPoint y: 497, endPoint x: 732, endPoint y: 455, distance: 55.3
click at [732, 455] on div "© Mapbox © OpenStreetMap Improve this map" at bounding box center [764, 321] width 1528 height 572
click at [900, 51] on icon "Filters" at bounding box center [1508, 55] width 14 height 14
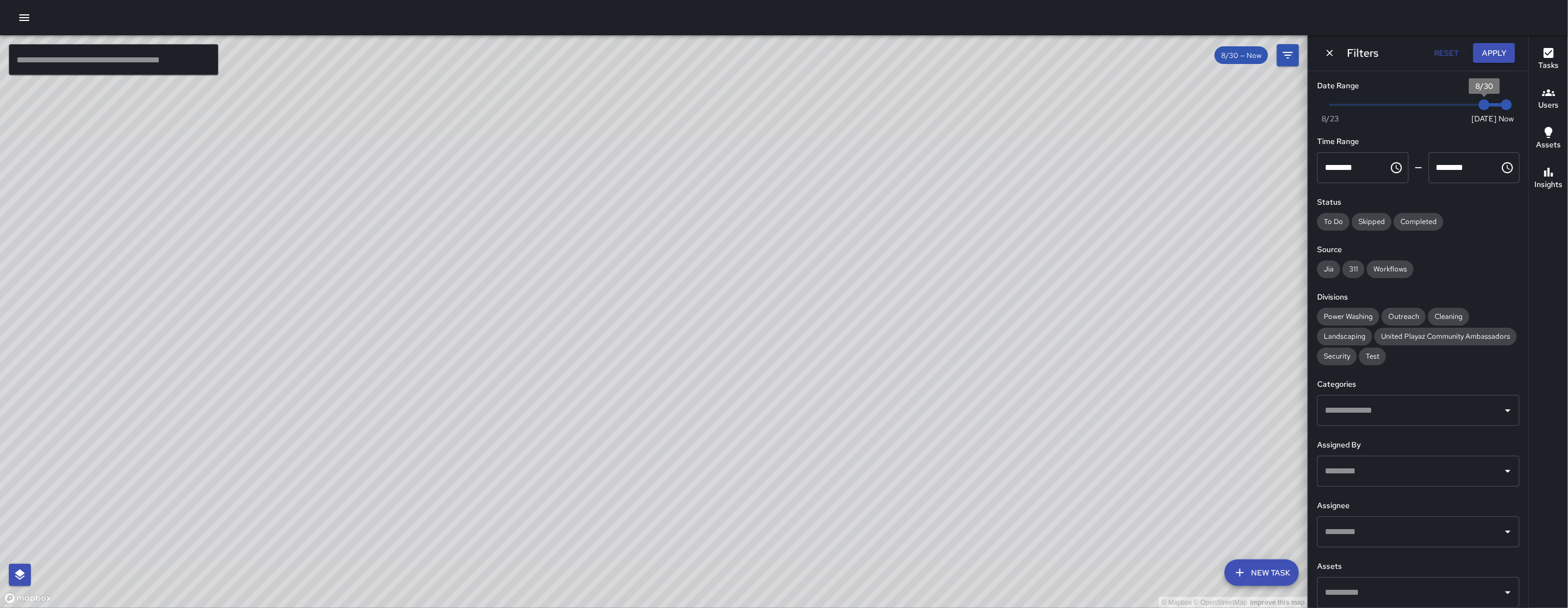
type input "*"
drag, startPoint x: 1395, startPoint y: 108, endPoint x: 1385, endPoint y: 108, distance: 10.0
click at [900, 108] on span "8/26" at bounding box center [1395, 104] width 11 height 11
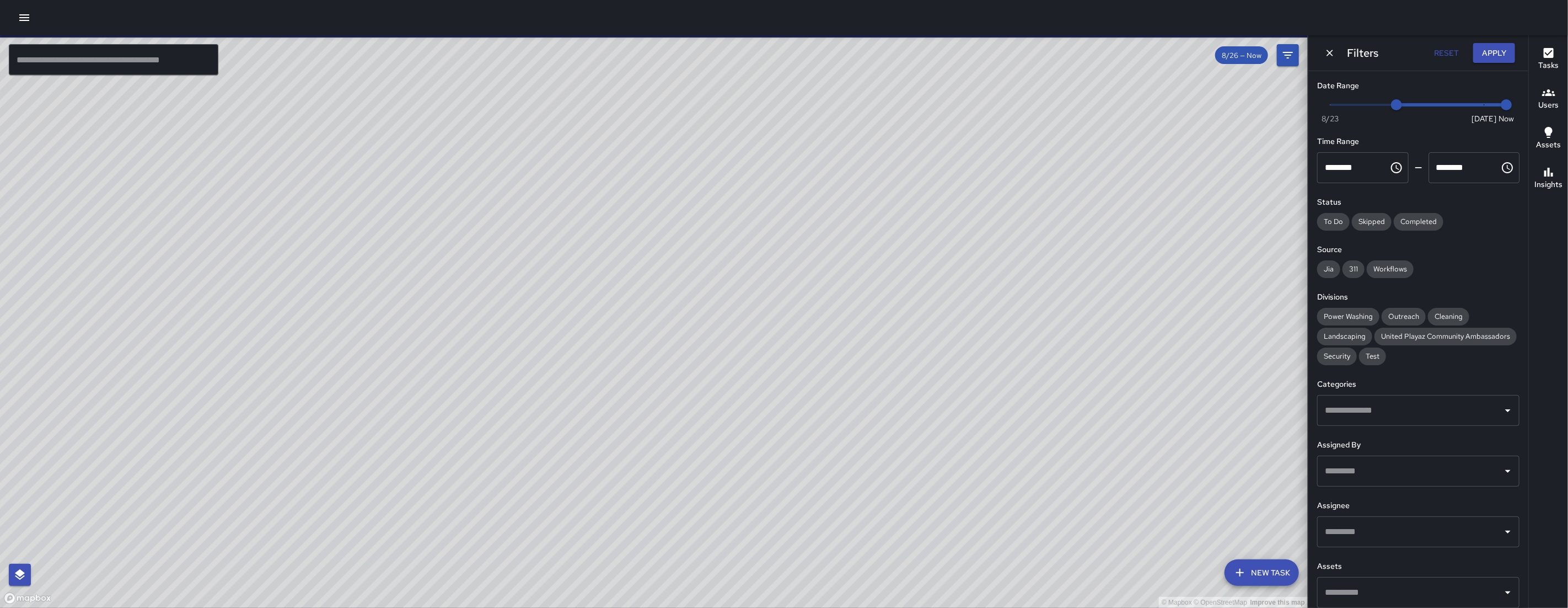
drag, startPoint x: 637, startPoint y: 529, endPoint x: 689, endPoint y: 360, distance: 176.8
click at [784, 428] on div "© Mapbox © OpenStreetMap Improve this map" at bounding box center [654, 321] width 1308 height 572
drag, startPoint x: 1012, startPoint y: 395, endPoint x: 724, endPoint y: 372, distance: 288.9
click at [890, 421] on div "© Mapbox © OpenStreetMap Improve this map" at bounding box center [654, 321] width 1308 height 572
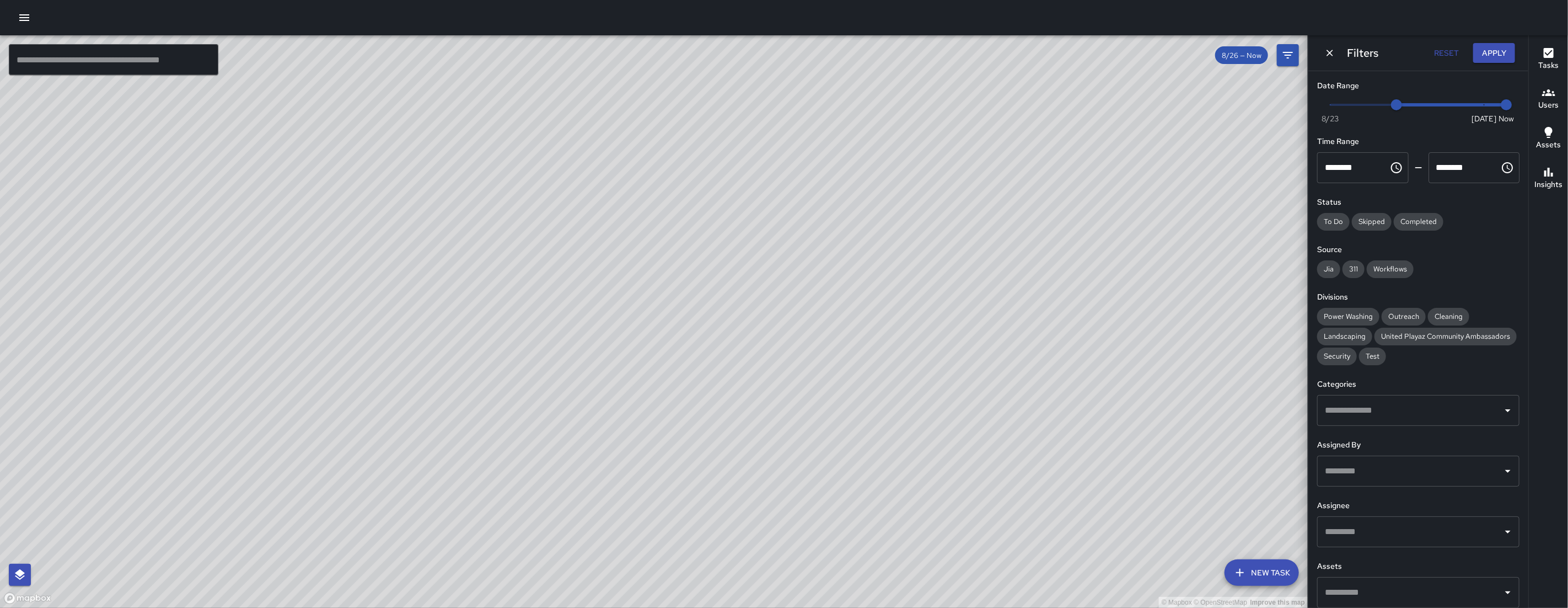
click at [900, 55] on icon "Dismiss" at bounding box center [1329, 52] width 11 height 11
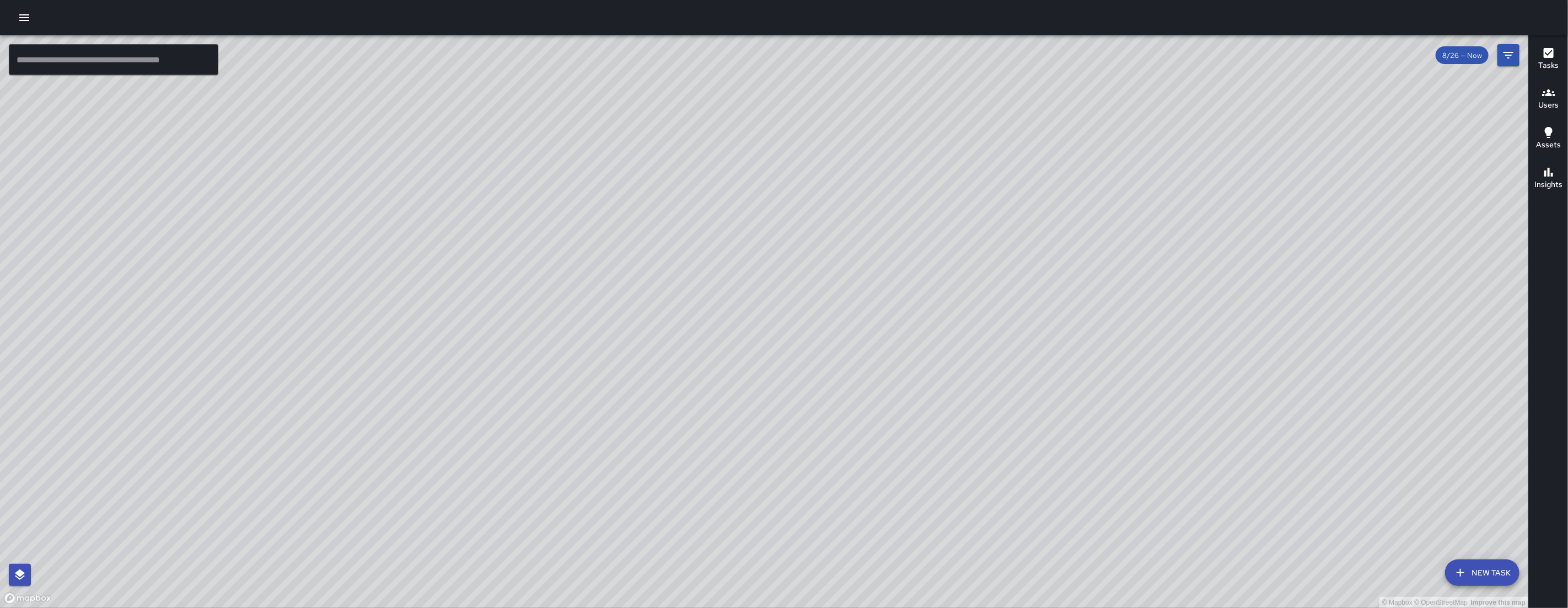
click at [900, 510] on icon "button" at bounding box center [1460, 572] width 14 height 14
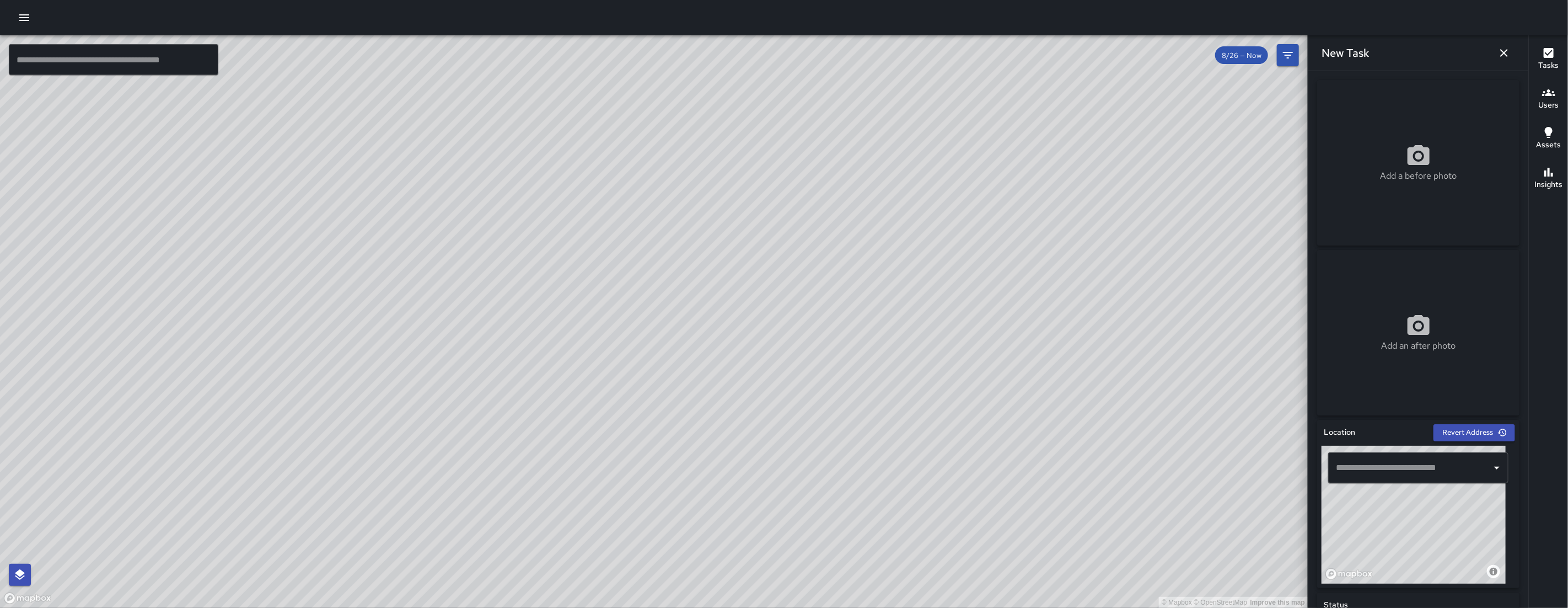
click at [900, 473] on input "text" at bounding box center [1410, 467] width 154 height 21
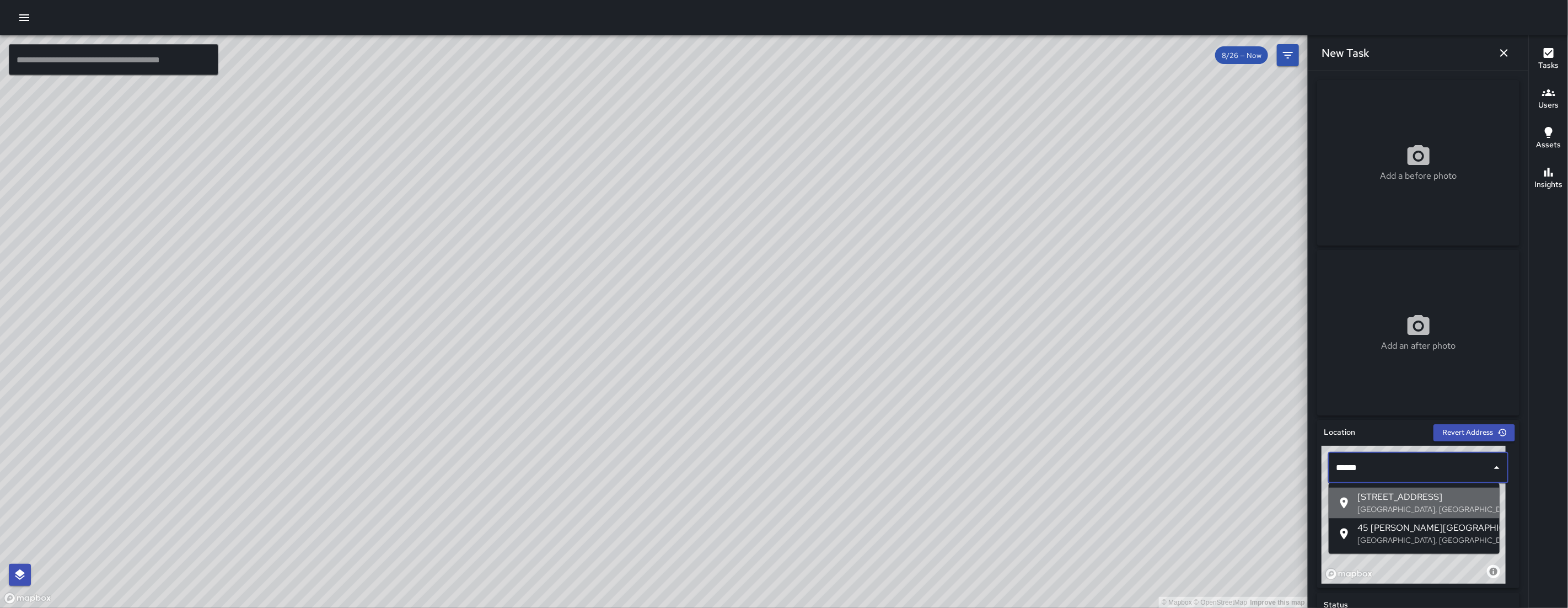
click at [900, 508] on p "San Francisco, CA, USA" at bounding box center [1423, 510] width 133 height 11
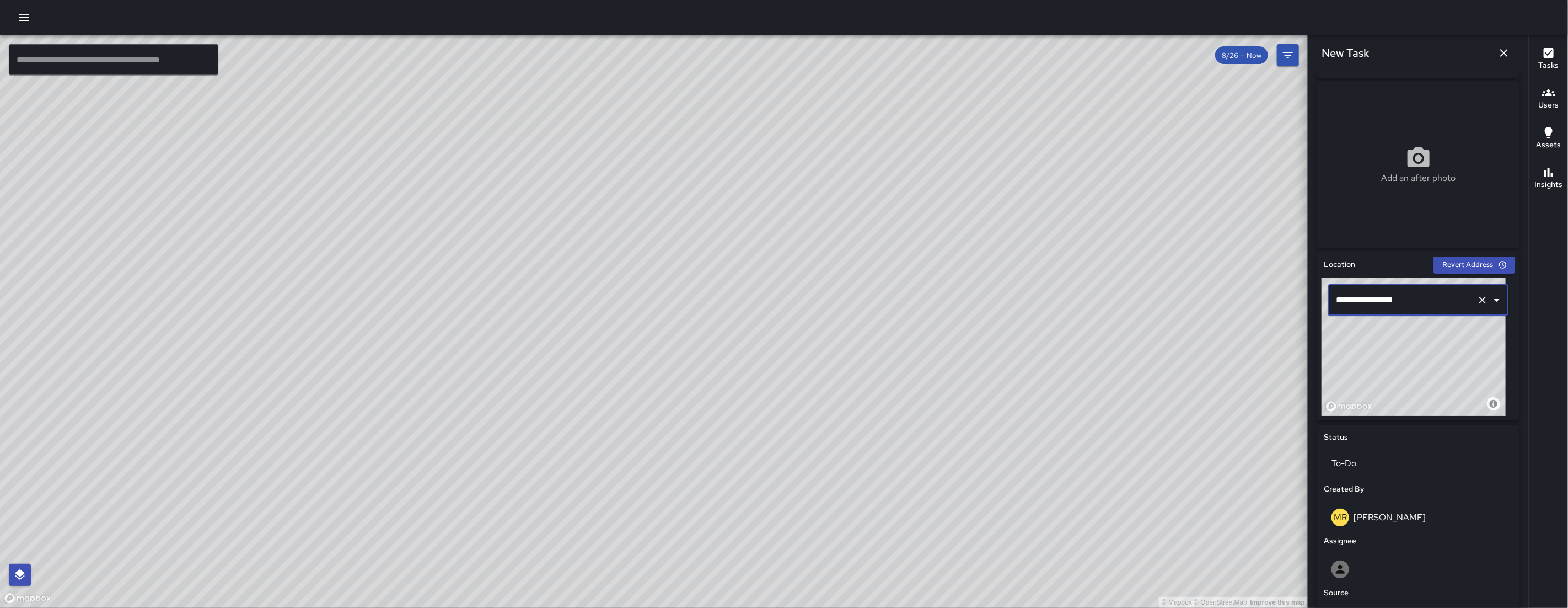
scroll to position [274, 0]
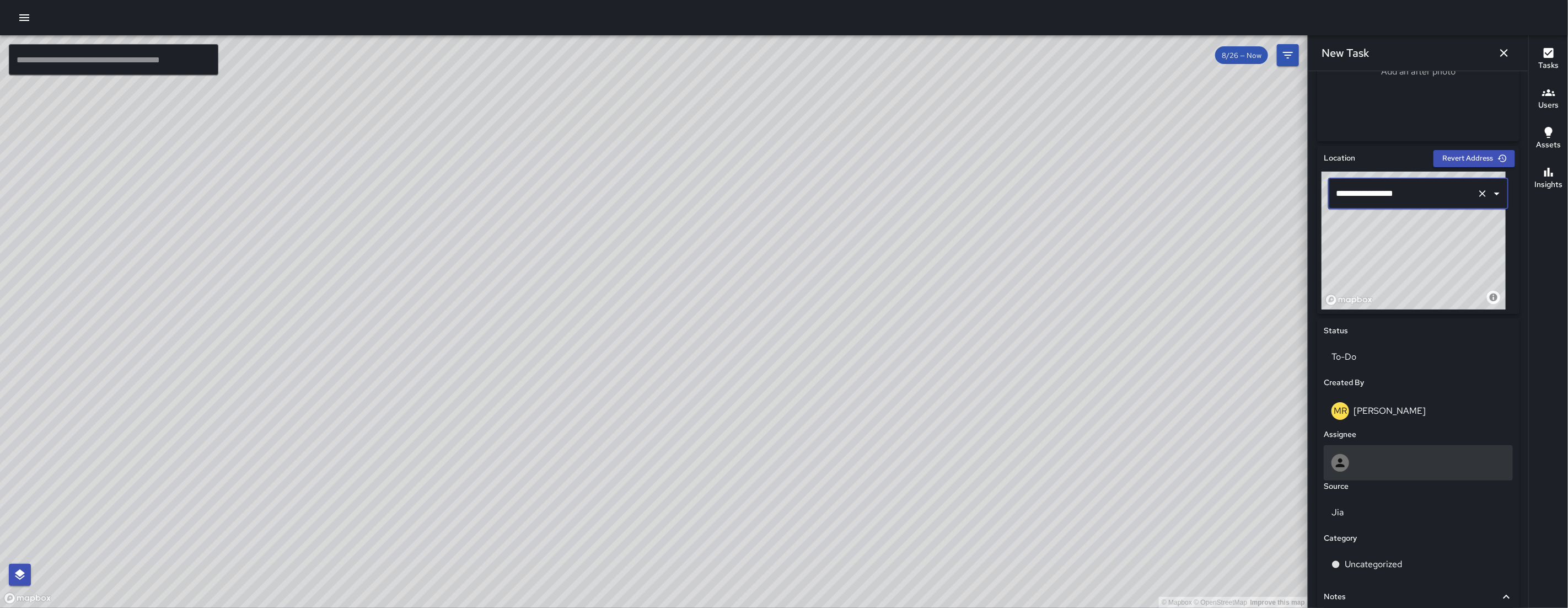
type input "**********"
click at [900, 475] on div at bounding box center [1418, 462] width 189 height 35
type input "***"
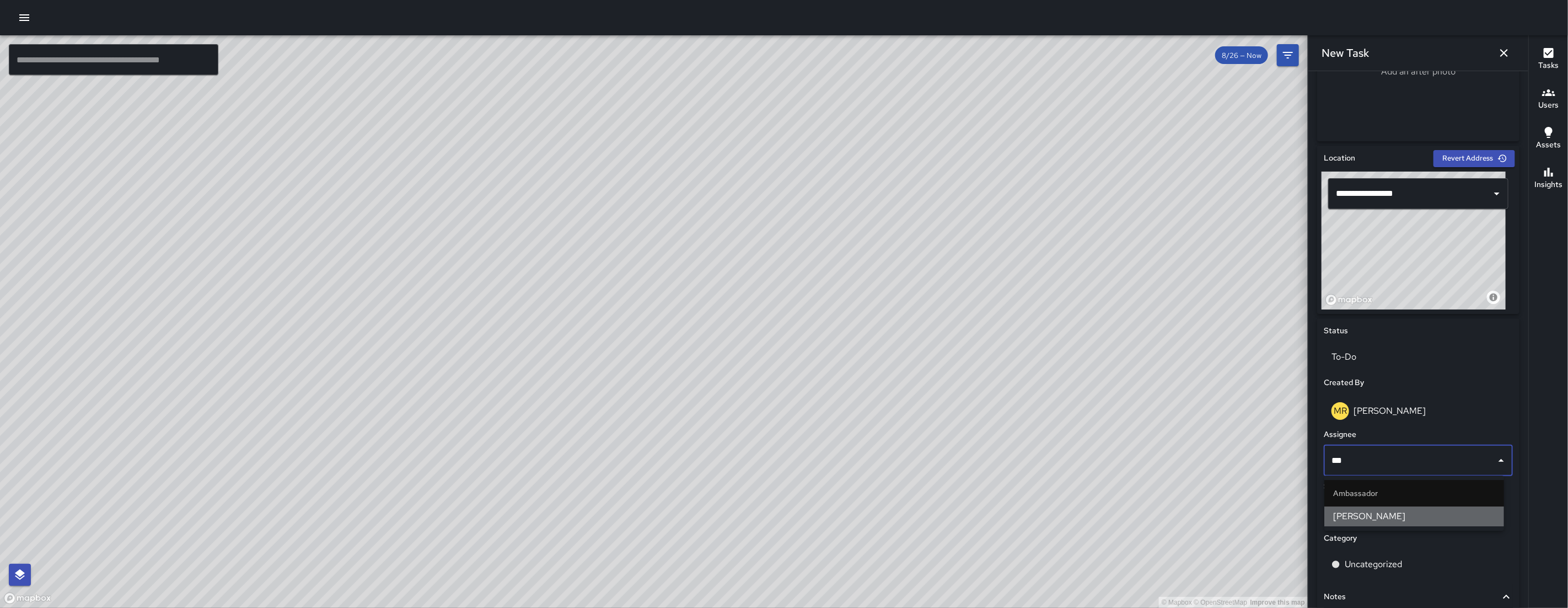
click at [900, 510] on span "Edwin Barillas" at bounding box center [1413, 516] width 162 height 14
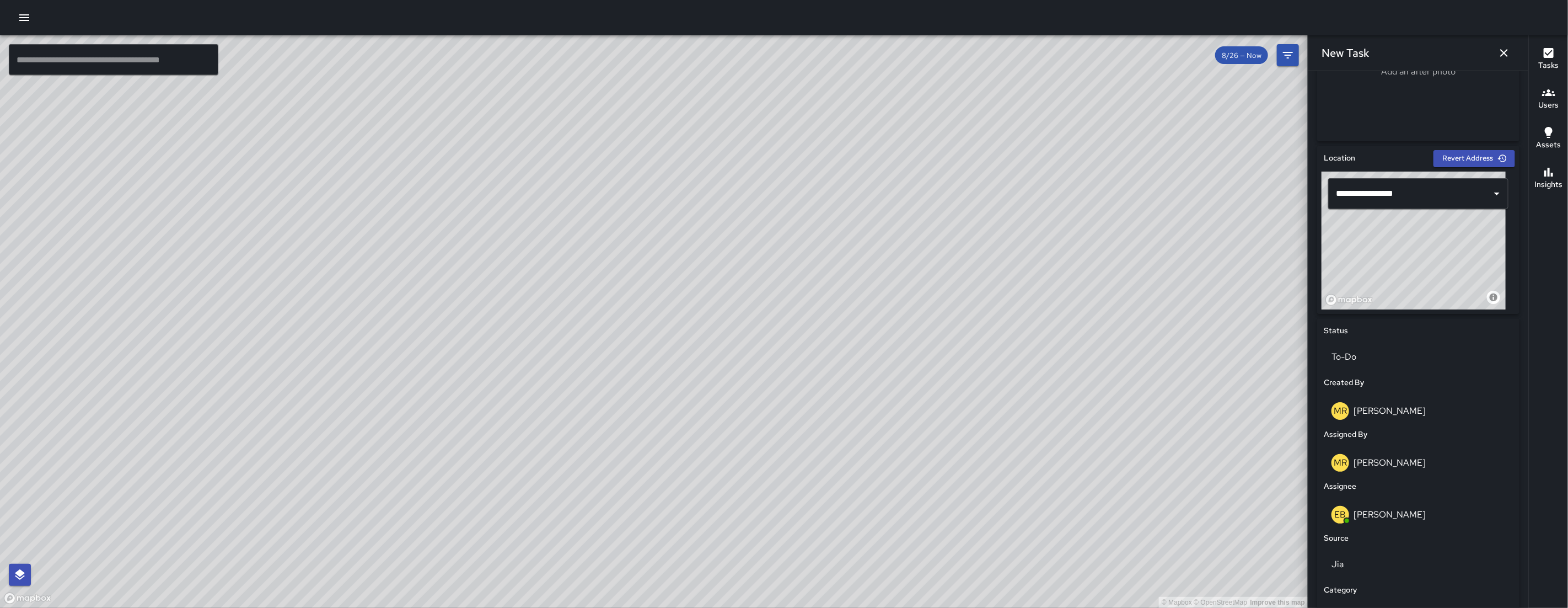
click at [900, 510] on p "Edwin Barillas" at bounding box center [1389, 515] width 72 height 11
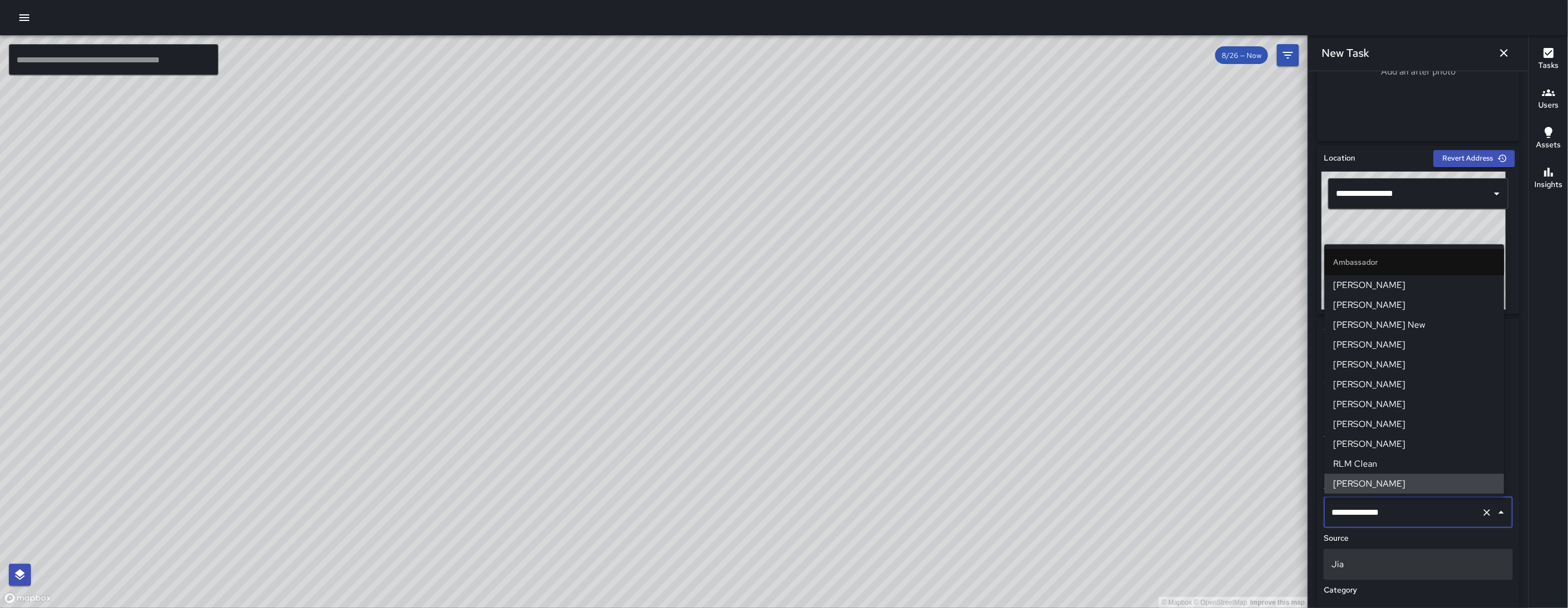
click at [900, 510] on div "Jia" at bounding box center [1418, 564] width 193 height 35
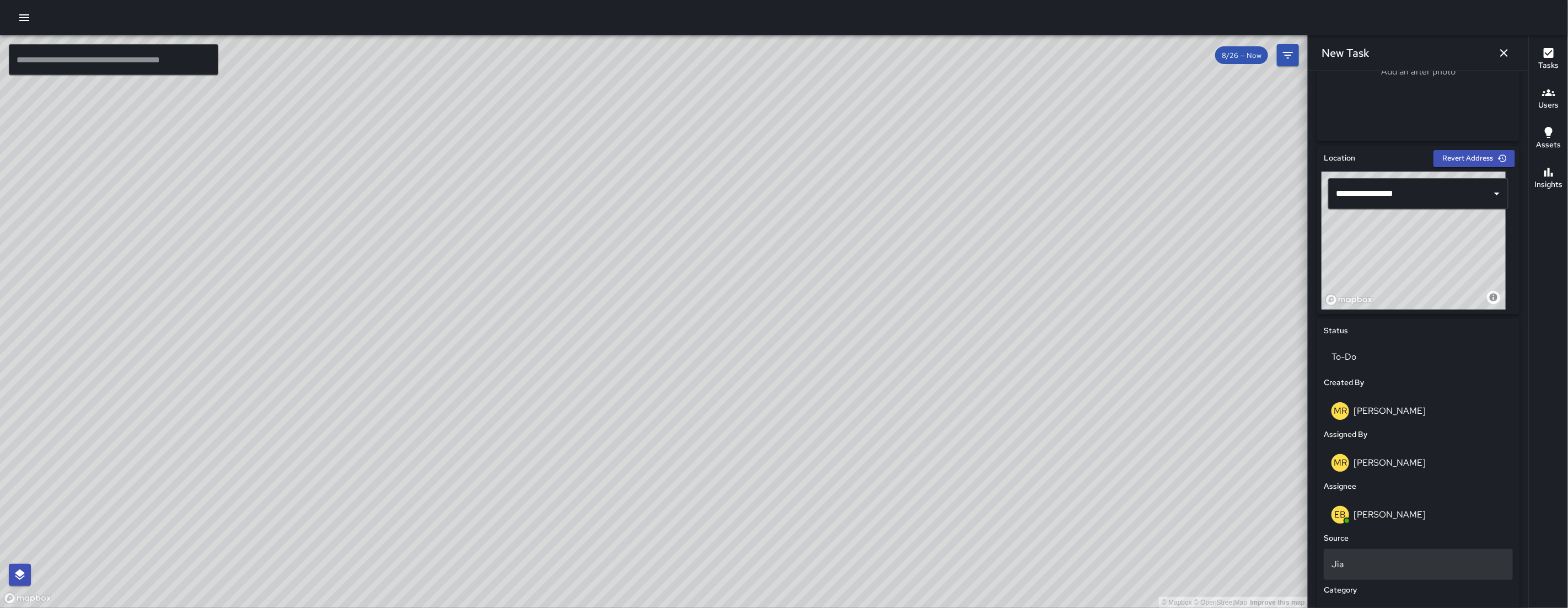
click at [900, 510] on p "Jia" at bounding box center [1418, 564] width 174 height 14
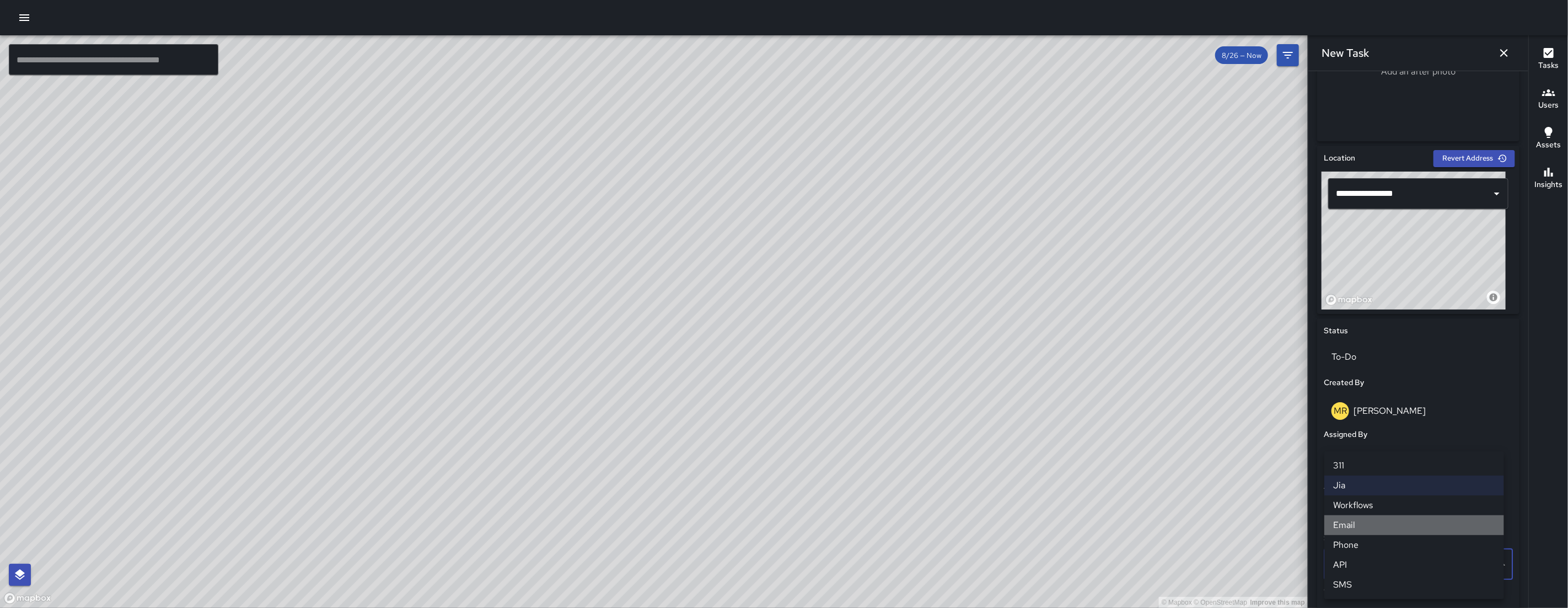
click at [900, 510] on li "Email" at bounding box center [1414, 525] width 180 height 20
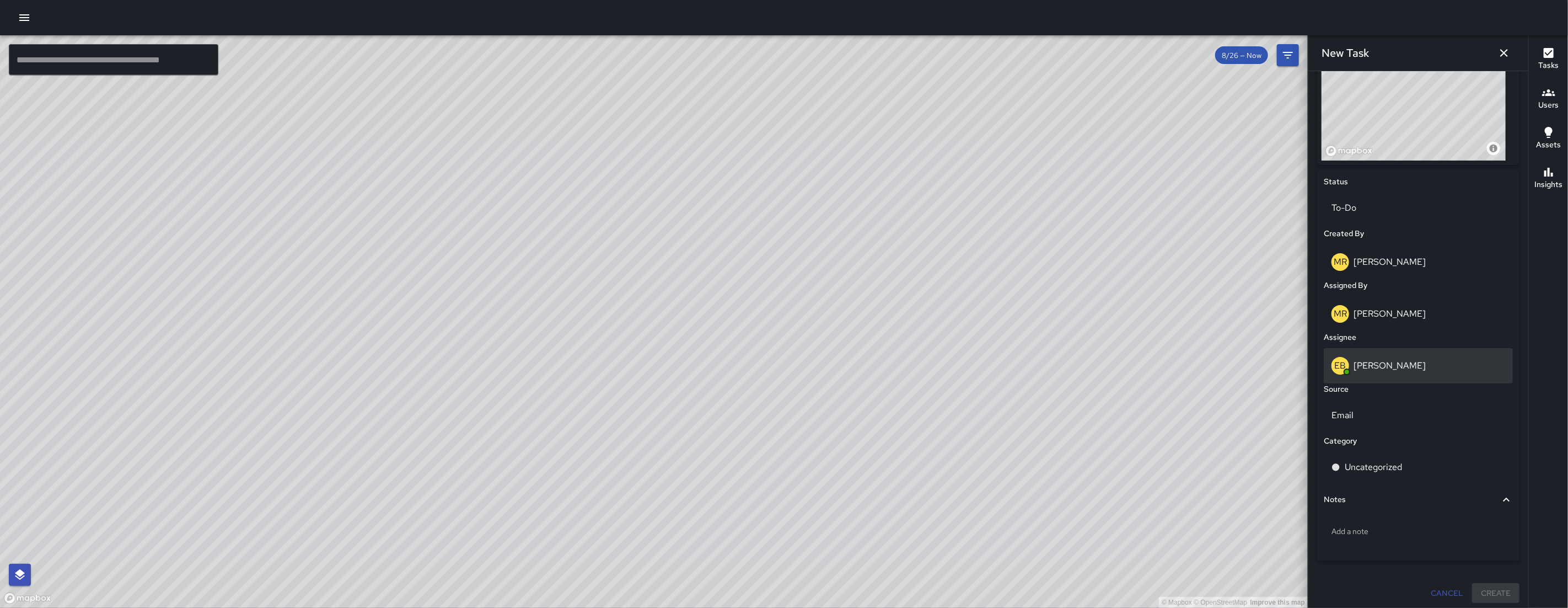
scroll to position [427, 0]
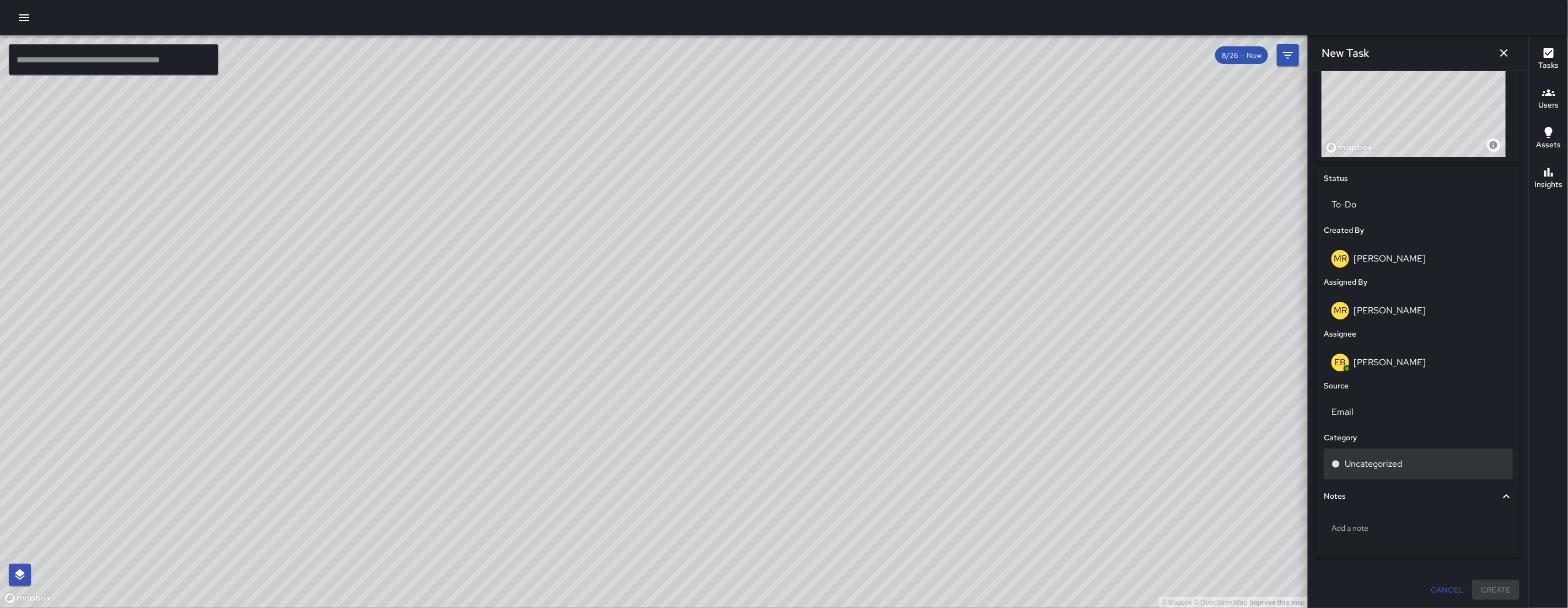
click at [900, 470] on p "Uncategorized" at bounding box center [1373, 464] width 57 height 14
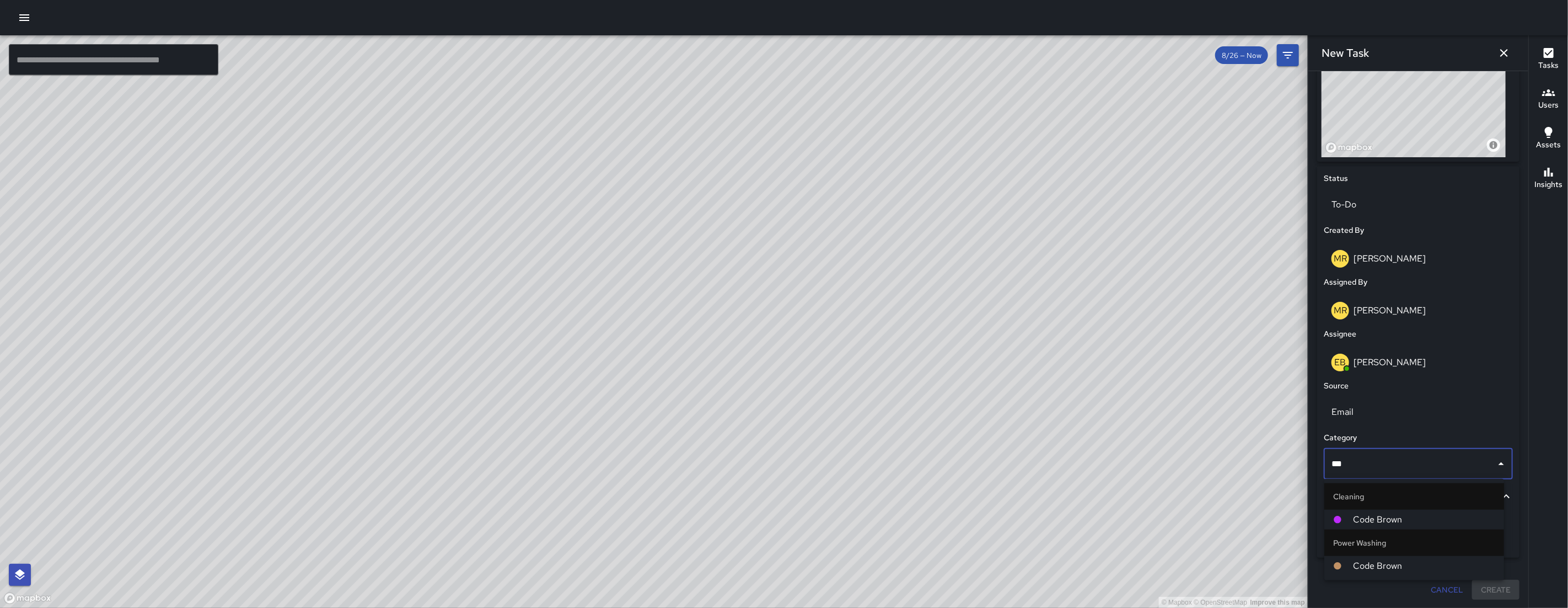
type input "****"
click at [900, 510] on span "Code Brown" at bounding box center [1423, 520] width 142 height 14
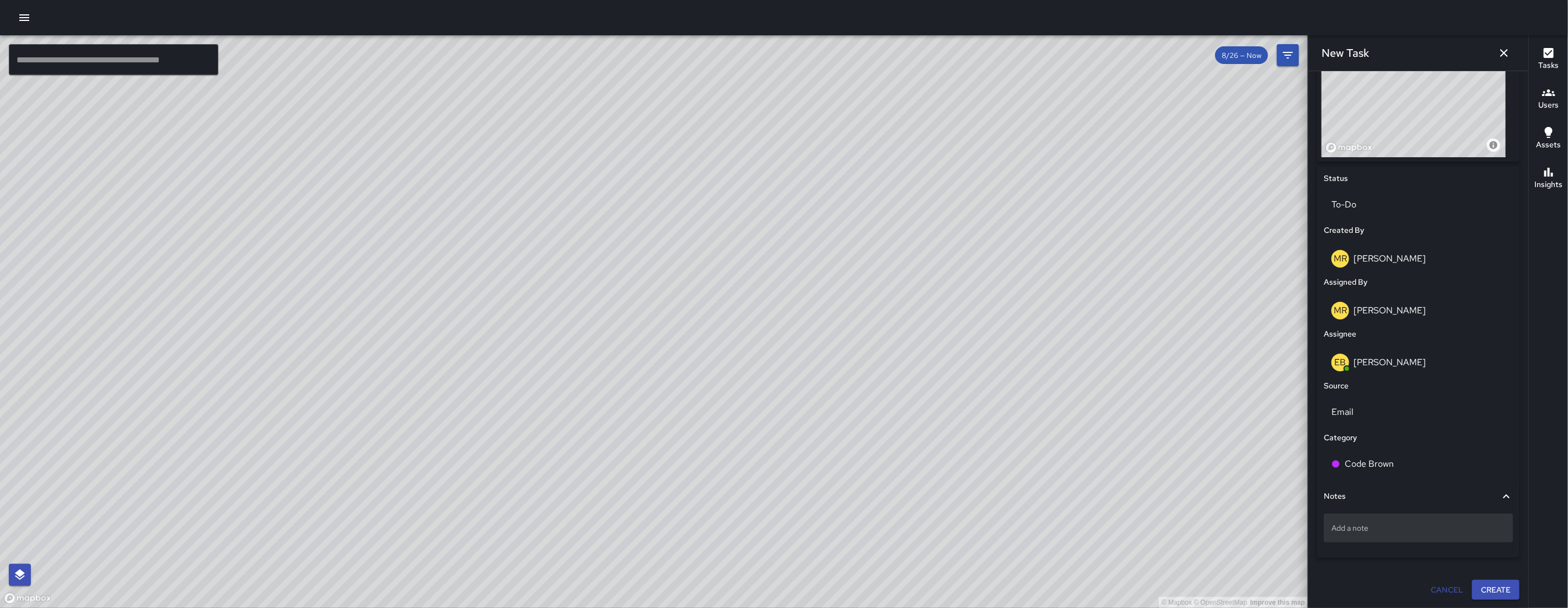
click at [900, 510] on p "Add a note" at bounding box center [1418, 527] width 174 height 11
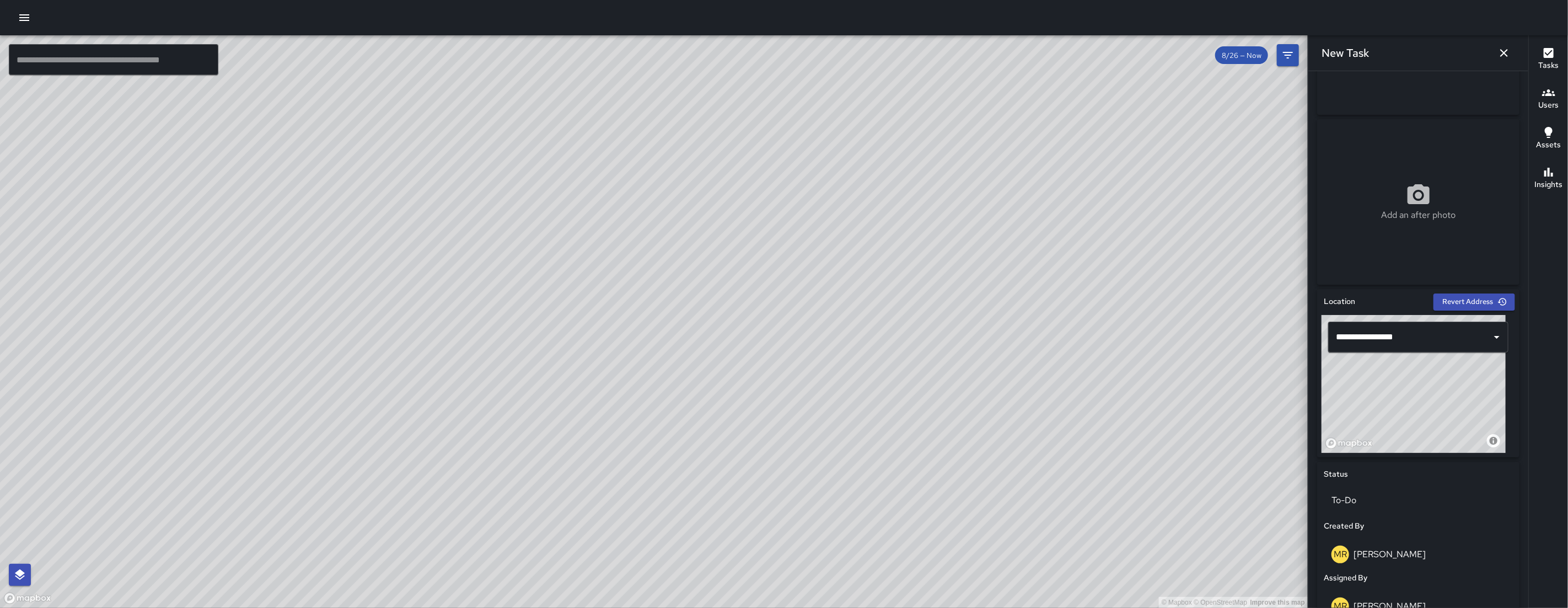
scroll to position [0, 0]
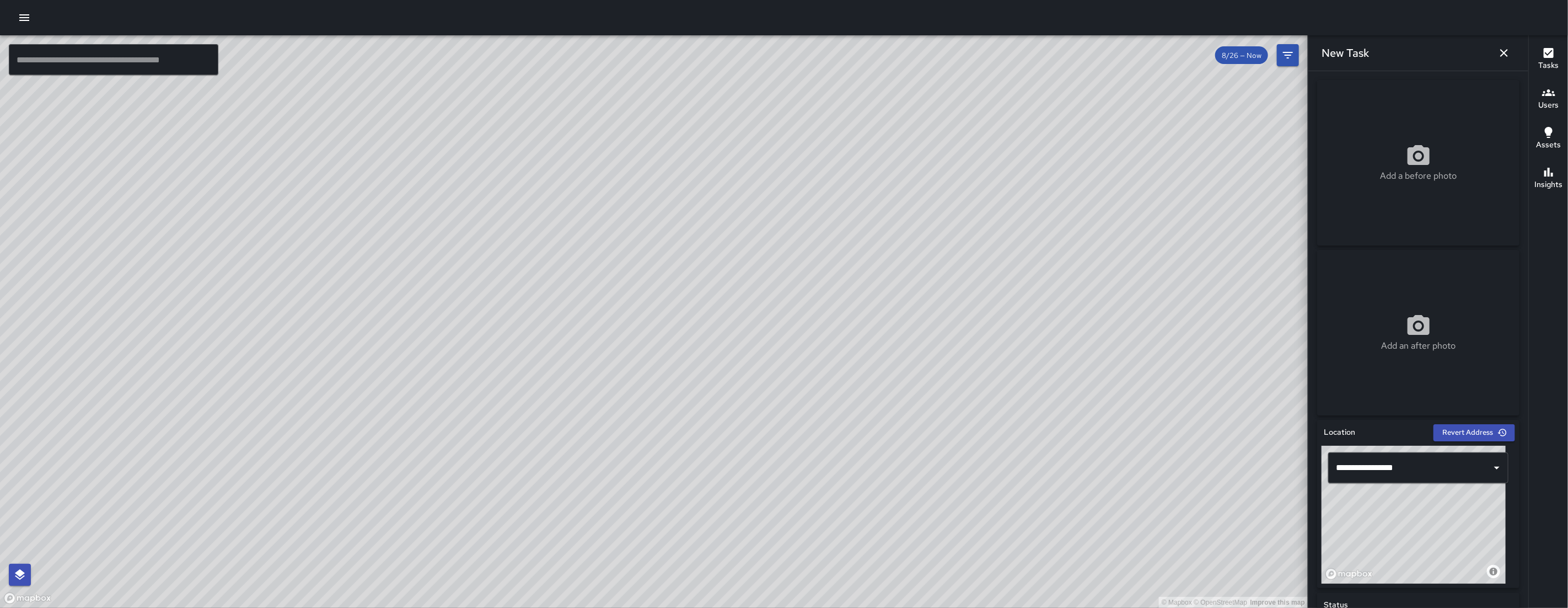
click at [900, 118] on div "Add a before photo" at bounding box center [1418, 163] width 203 height 166
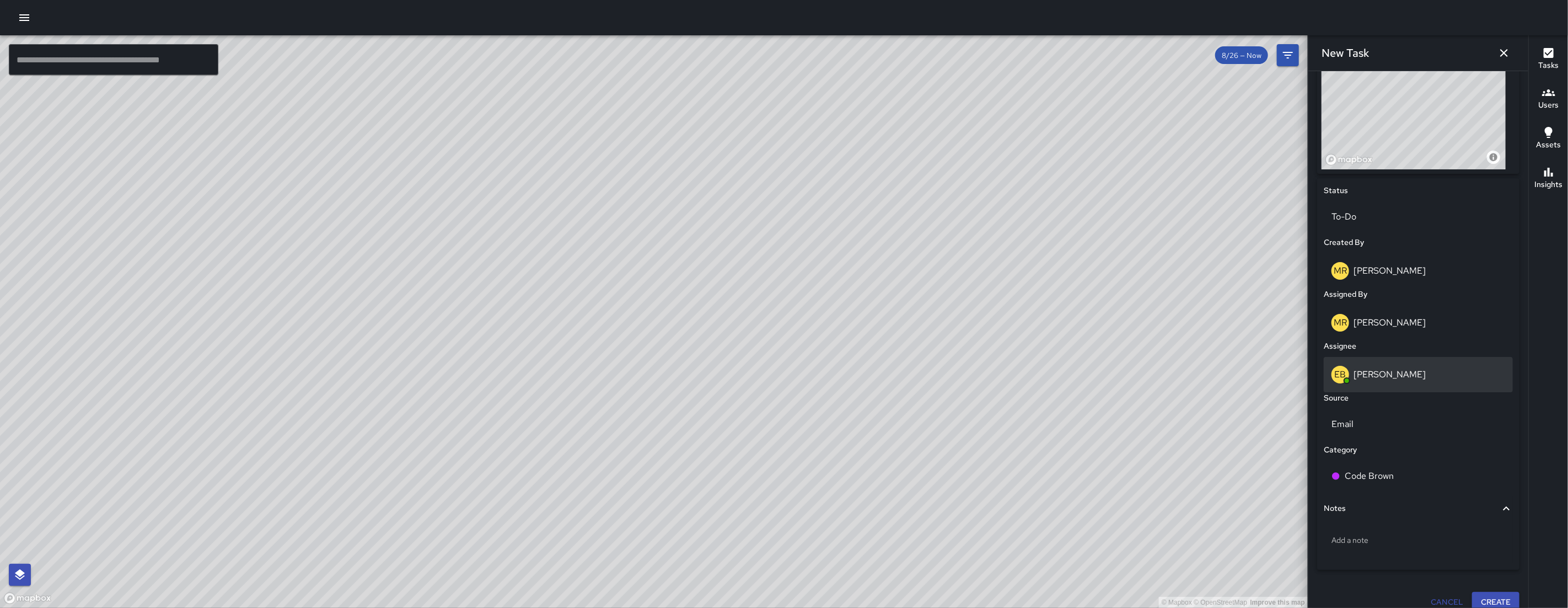
scroll to position [427, 0]
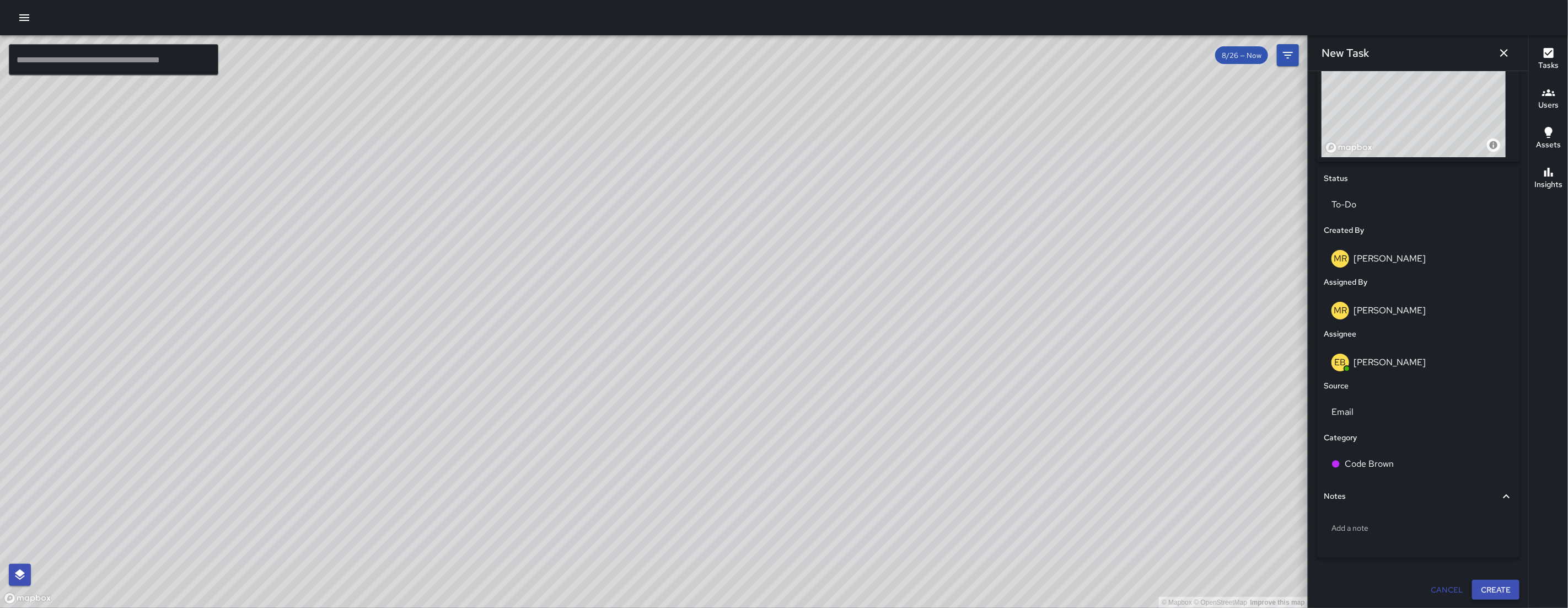
click at [900, 510] on button "Create" at bounding box center [1495, 589] width 47 height 21
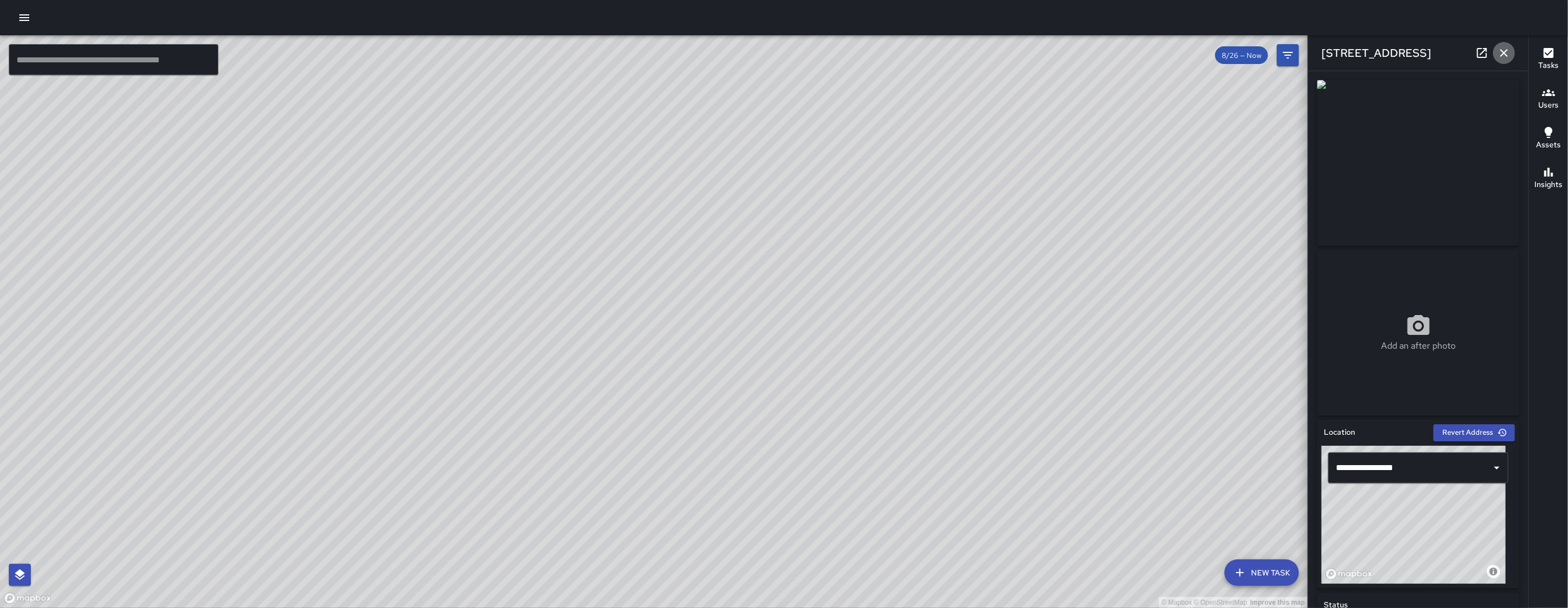
click at [900, 50] on icon "button" at bounding box center [1504, 53] width 14 height 14
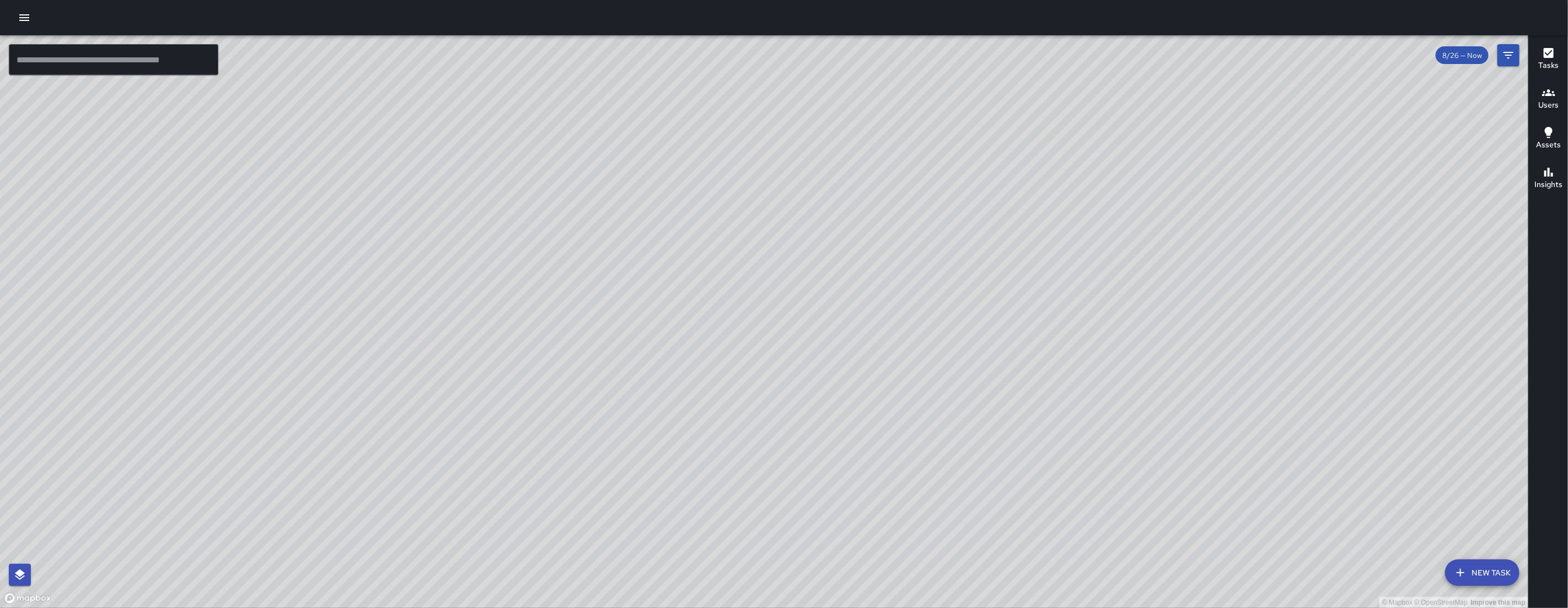
drag, startPoint x: 1035, startPoint y: 320, endPoint x: 1085, endPoint y: 280, distance: 64.0
click at [900, 347] on div "© Mapbox © OpenStreetMap Improve this map MV Maclis Velasquez 768 Brannan Stree…" at bounding box center [764, 321] width 1528 height 572
drag, startPoint x: 515, startPoint y: 406, endPoint x: 632, endPoint y: 374, distance: 121.3
click at [636, 374] on div "© Mapbox © OpenStreetMap Improve this map" at bounding box center [764, 321] width 1528 height 572
drag, startPoint x: 527, startPoint y: 339, endPoint x: 696, endPoint y: 455, distance: 205.0
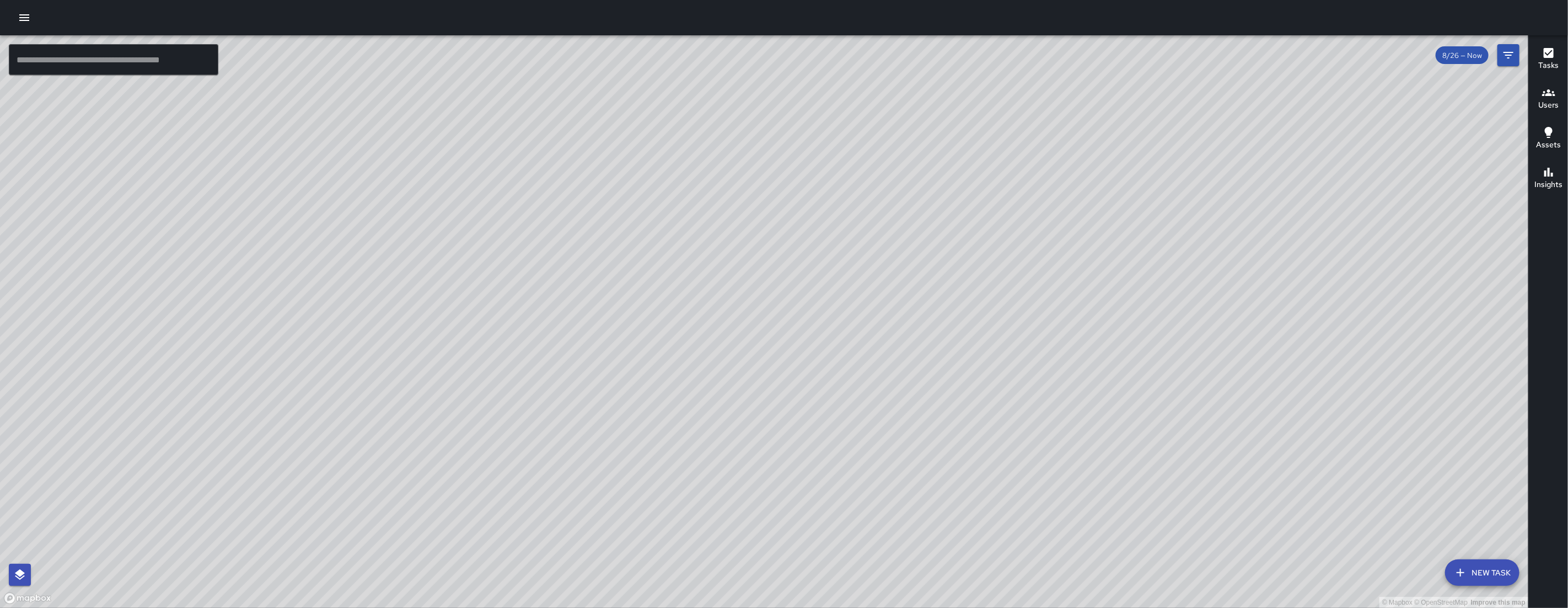
click at [696, 455] on div "© Mapbox © OpenStreetMap Improve this map" at bounding box center [764, 321] width 1528 height 572
drag, startPoint x: 522, startPoint y: 338, endPoint x: 594, endPoint y: 308, distance: 78.0
click at [594, 308] on div "© Mapbox © OpenStreetMap Improve this map" at bounding box center [764, 321] width 1528 height 572
drag, startPoint x: 376, startPoint y: 458, endPoint x: 568, endPoint y: 302, distance: 247.4
click at [568, 302] on div "© Mapbox © OpenStreetMap Improve this map" at bounding box center [764, 321] width 1528 height 572
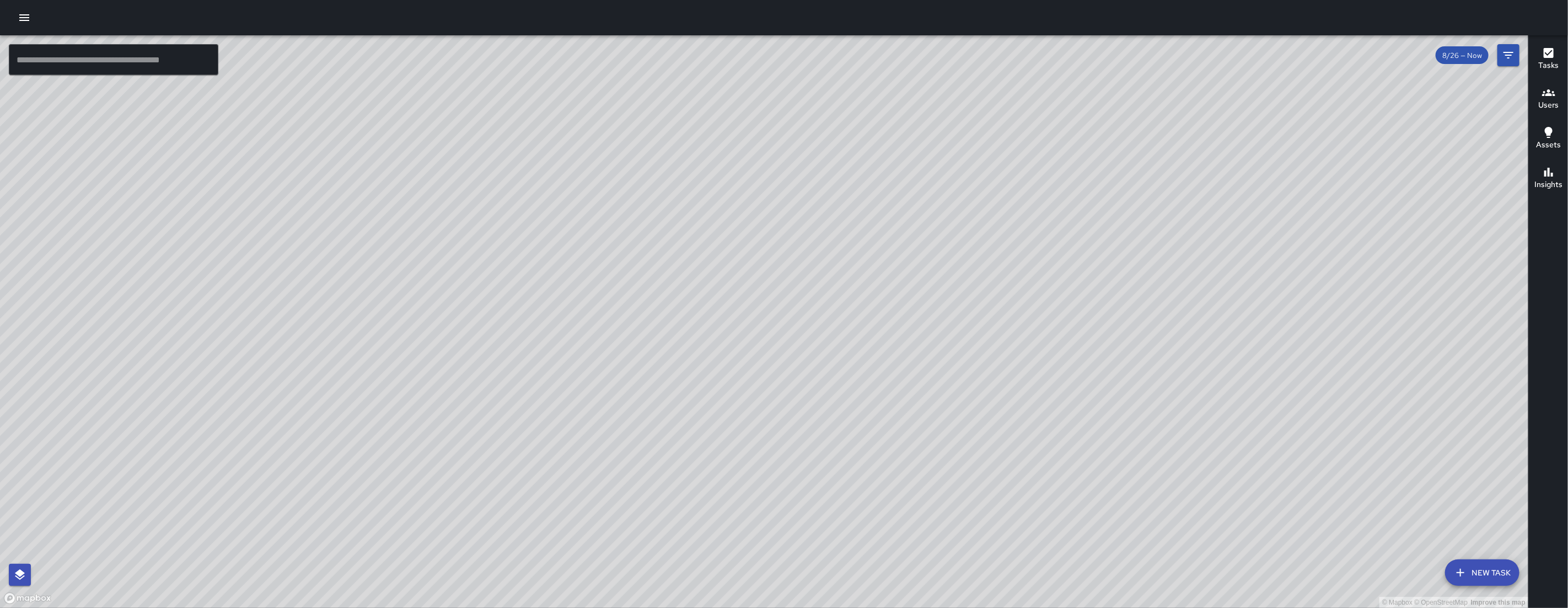
drag, startPoint x: 357, startPoint y: 389, endPoint x: 359, endPoint y: 375, distance: 14.1
click at [359, 387] on div "© Mapbox © OpenStreetMap Improve this map" at bounding box center [764, 321] width 1528 height 572
click at [319, 299] on div "© Mapbox © OpenStreetMap Improve this map DJ Davis Jones 1331 Howard Street Com…" at bounding box center [764, 321] width 1528 height 572
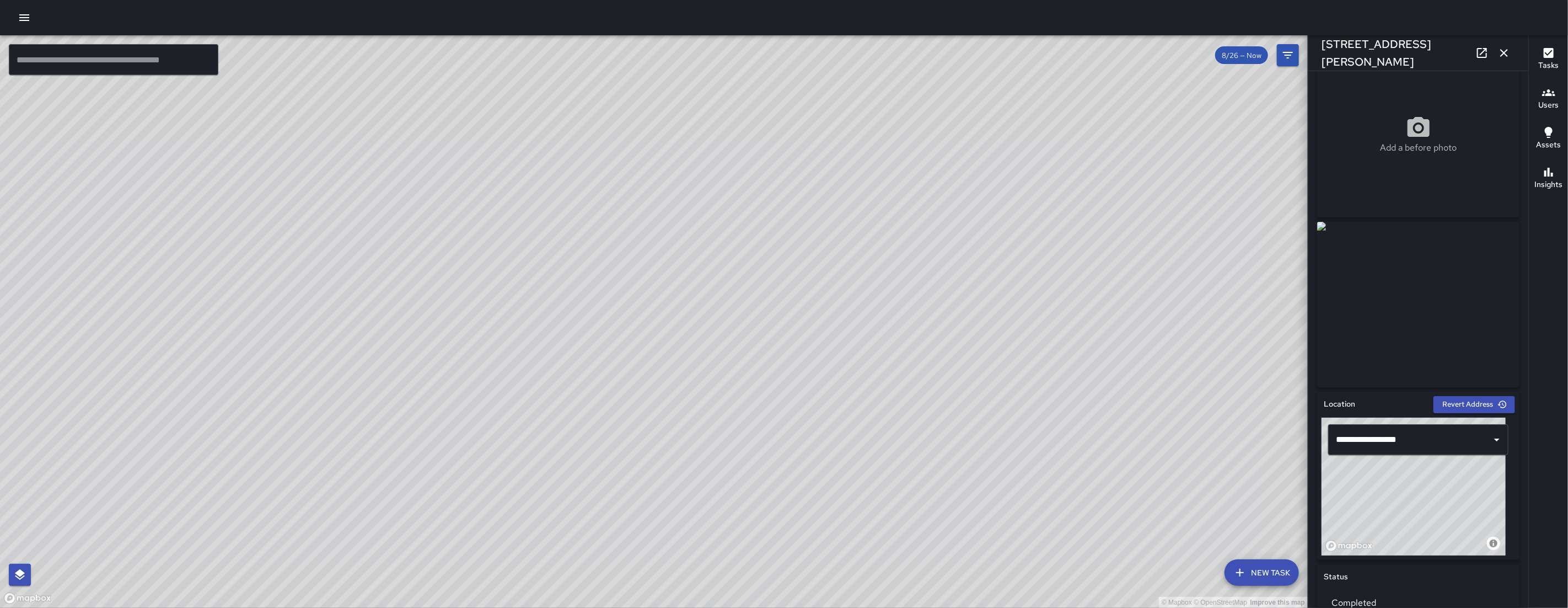
scroll to position [30, 0]
drag, startPoint x: 670, startPoint y: 222, endPoint x: 670, endPoint y: 284, distance: 62.0
click at [670, 284] on div "© Mapbox © OpenStreetMap Improve this map" at bounding box center [654, 321] width 1308 height 572
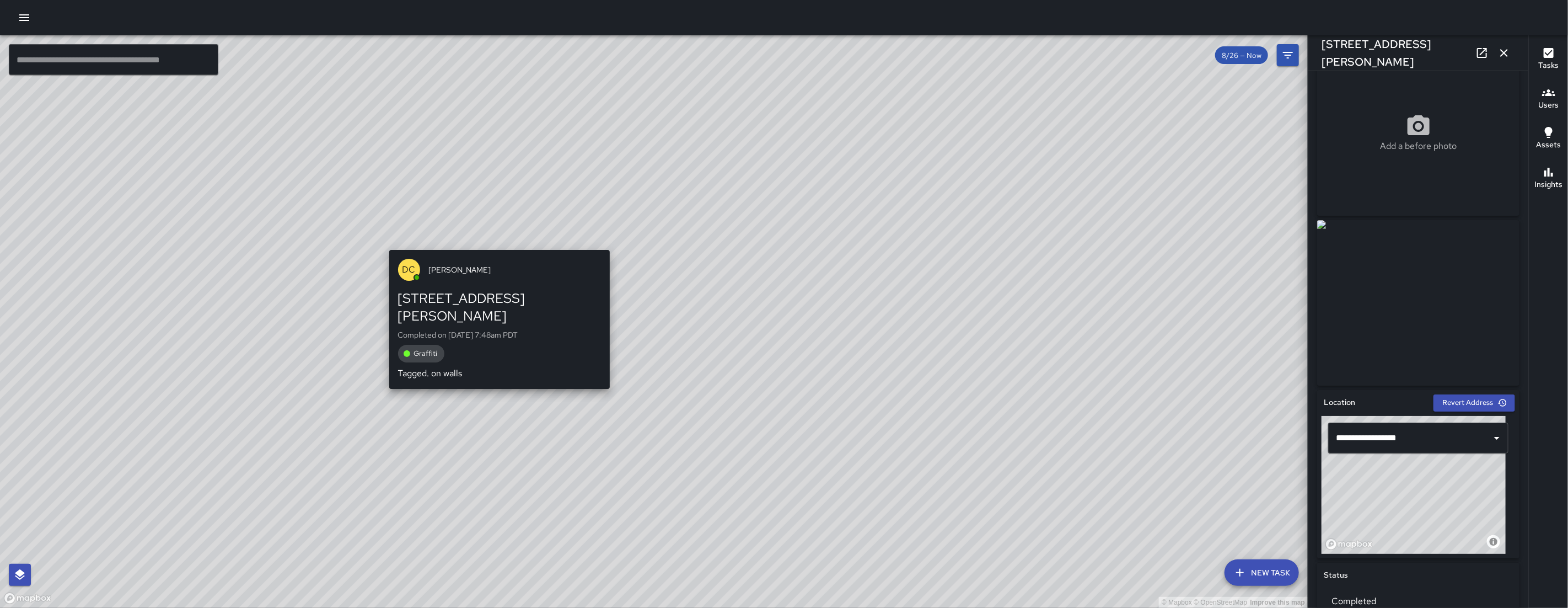
click at [506, 238] on div "© Mapbox © OpenStreetMap Improve this map DC Dago Cervantes 42 Washburn Street …" at bounding box center [654, 321] width 1308 height 572
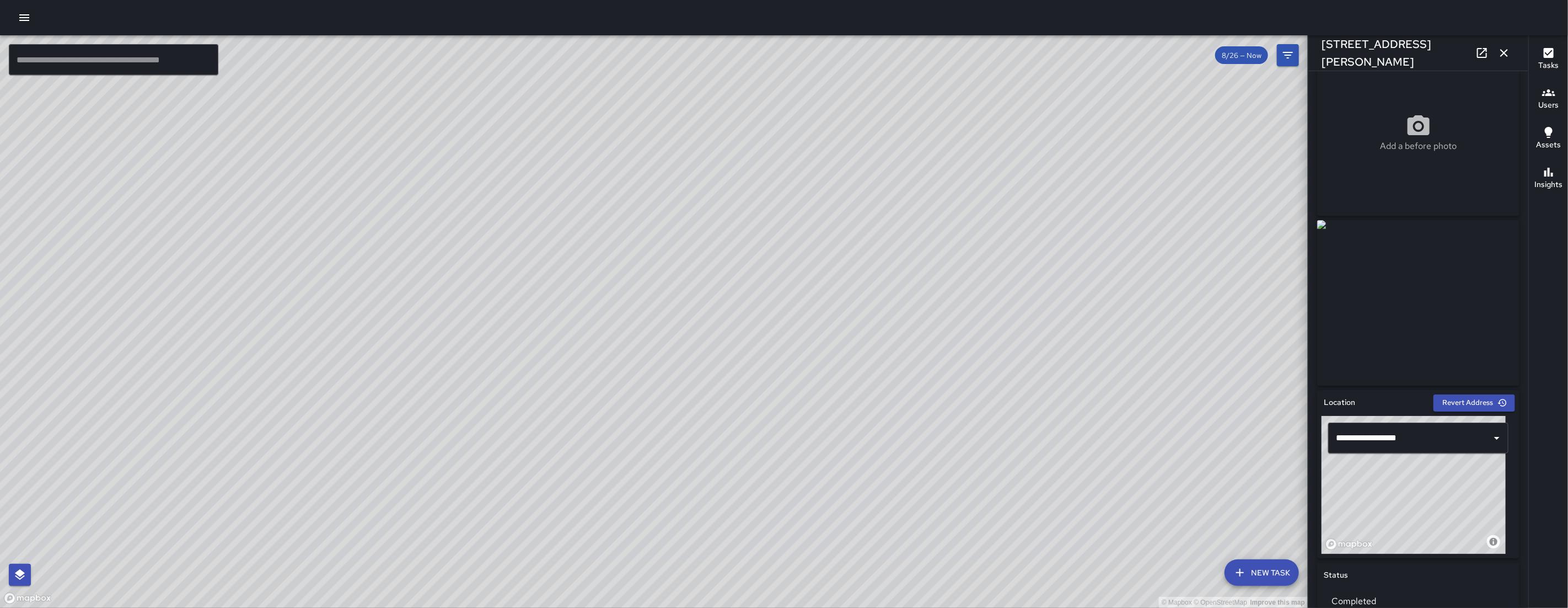
scroll to position [0, 0]
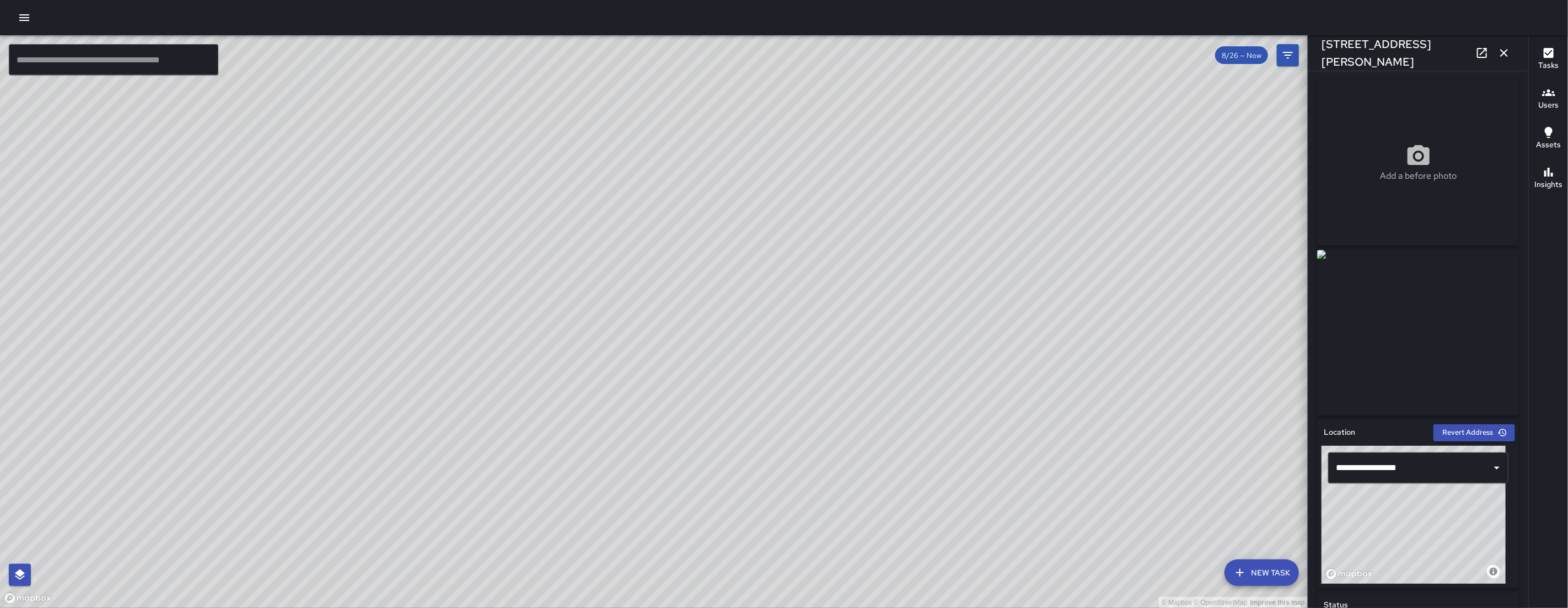
drag, startPoint x: 706, startPoint y: 498, endPoint x: 724, endPoint y: 434, distance: 66.5
click at [724, 434] on div "© Mapbox © OpenStreetMap Improve this map" at bounding box center [654, 321] width 1308 height 572
click at [724, 162] on div "© Mapbox © OpenStreetMap Improve this map" at bounding box center [654, 321] width 1308 height 572
click at [723, 154] on div "© Mapbox © OpenStreetMap Improve this map" at bounding box center [654, 321] width 1308 height 572
click at [727, 148] on div "© Mapbox © OpenStreetMap Improve this map DC Dago Cervantes 238 11th Street Com…" at bounding box center [654, 321] width 1308 height 572
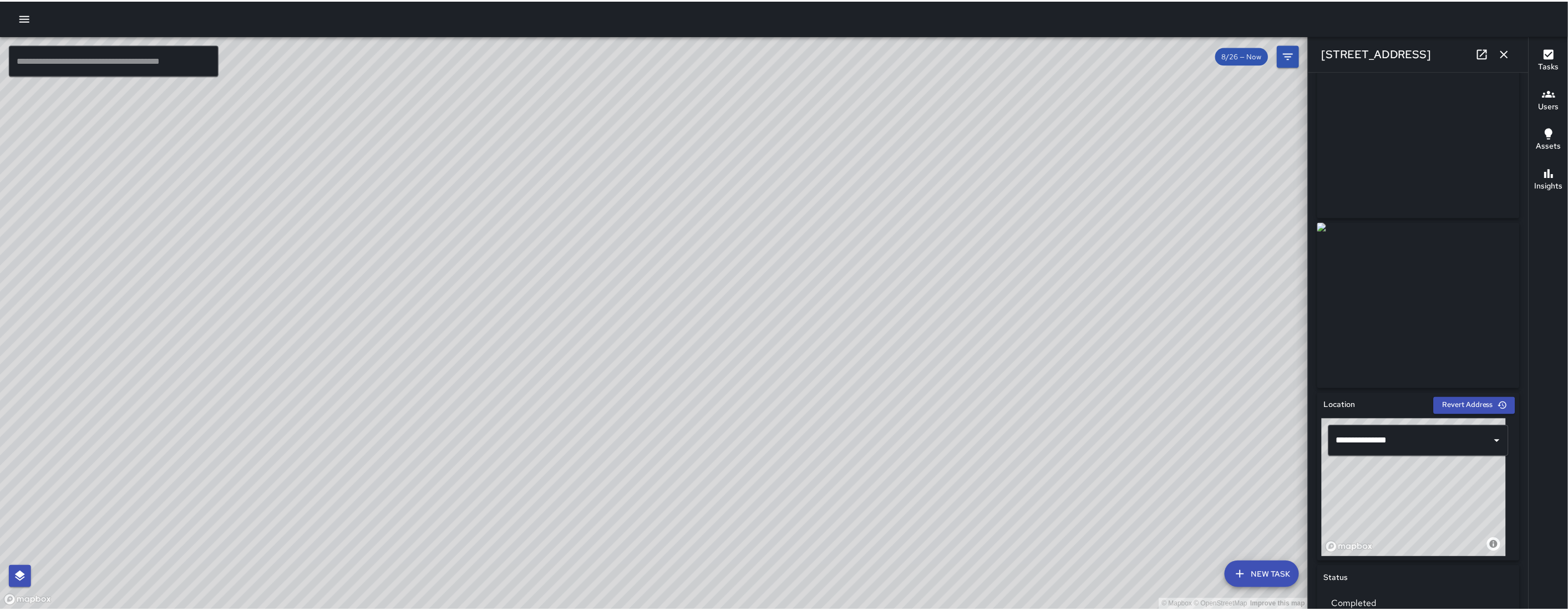
scroll to position [31, 0]
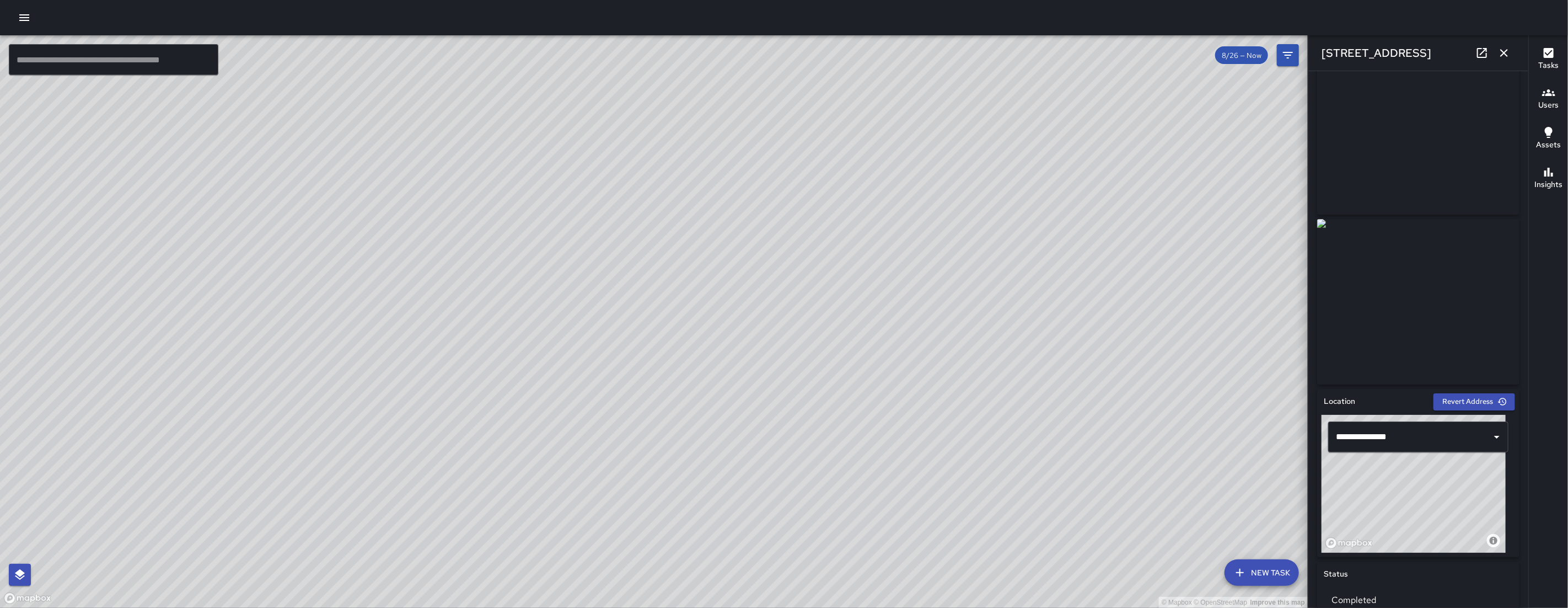
click at [900, 52] on icon "button" at bounding box center [1504, 53] width 14 height 14
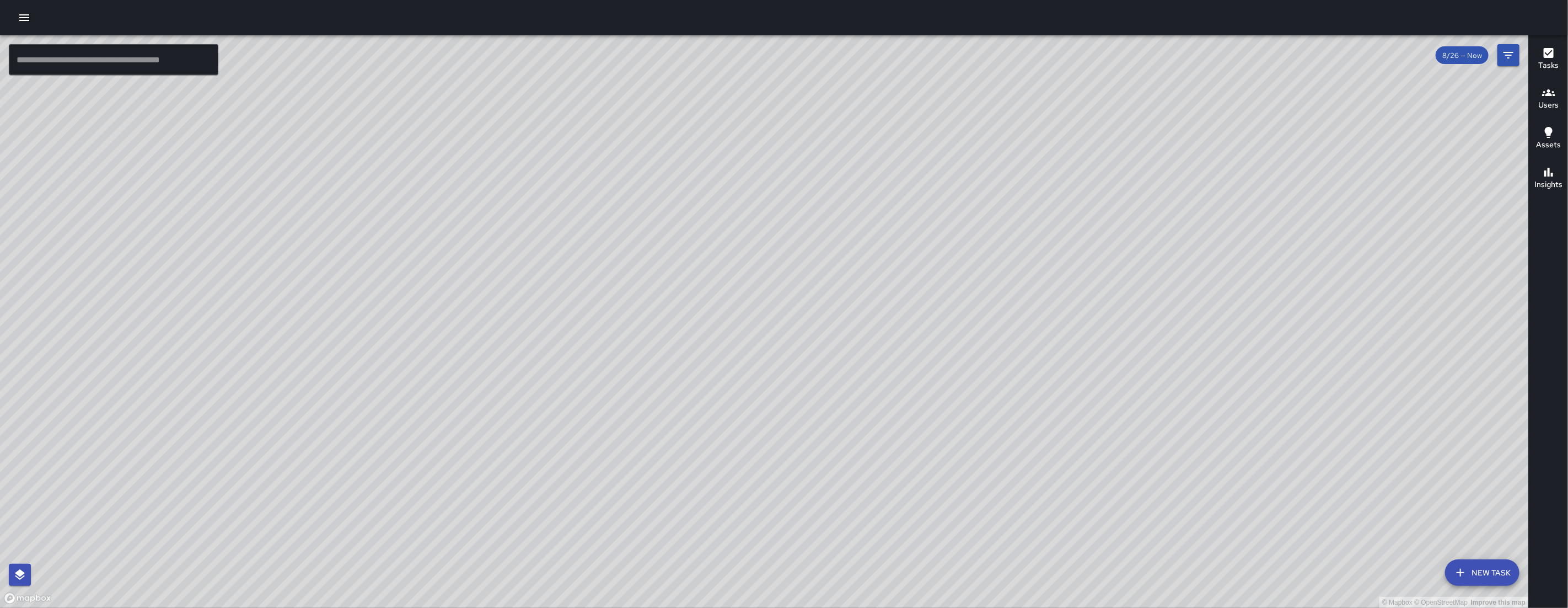
click at [135, 75] on div "© Mapbox © OpenStreetMap Improve this map" at bounding box center [764, 321] width 1528 height 572
click at [140, 65] on input "text" at bounding box center [113, 59] width 210 height 31
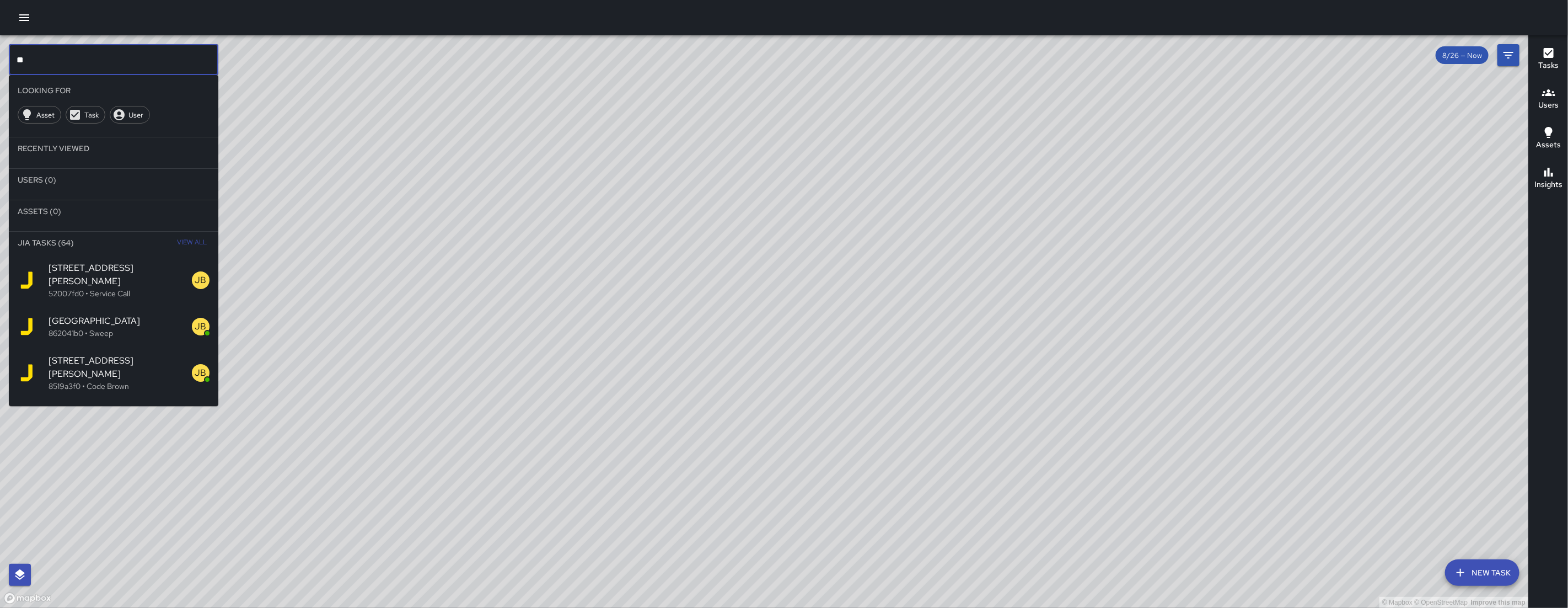
type input "*"
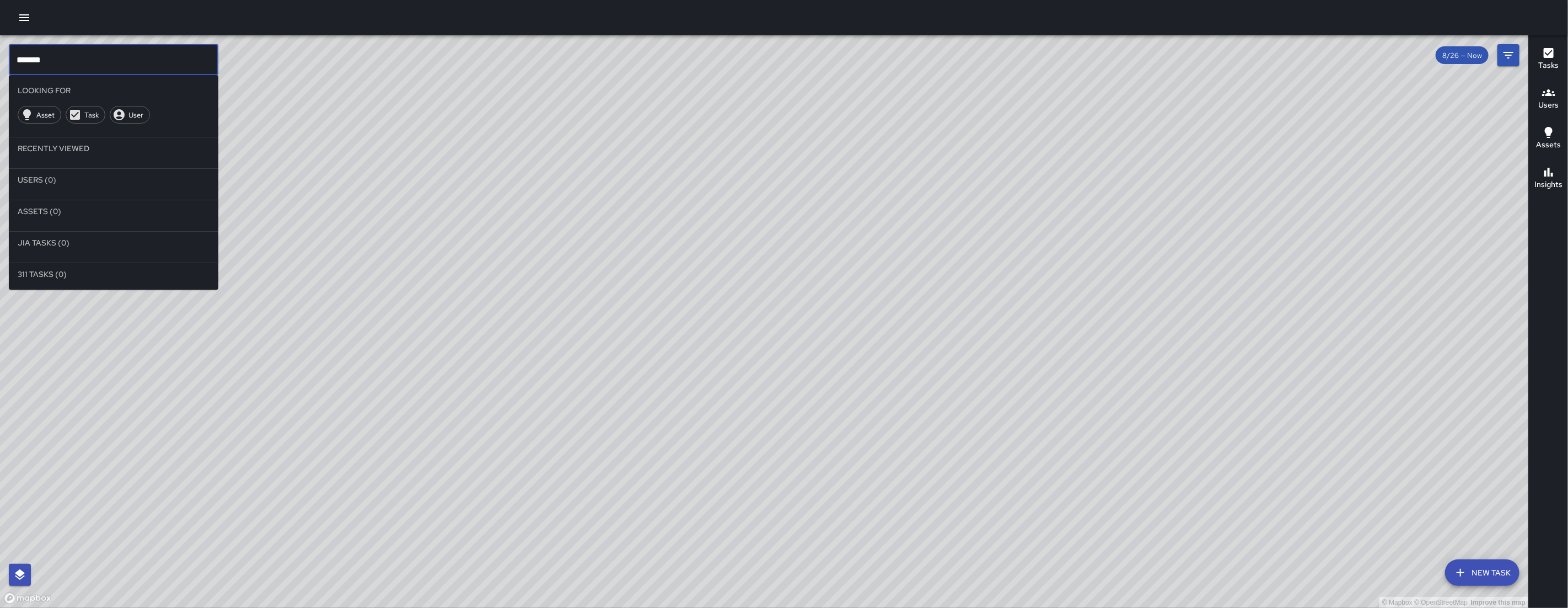
type input "*******"
click at [900, 510] on icon "button" at bounding box center [1460, 572] width 14 height 14
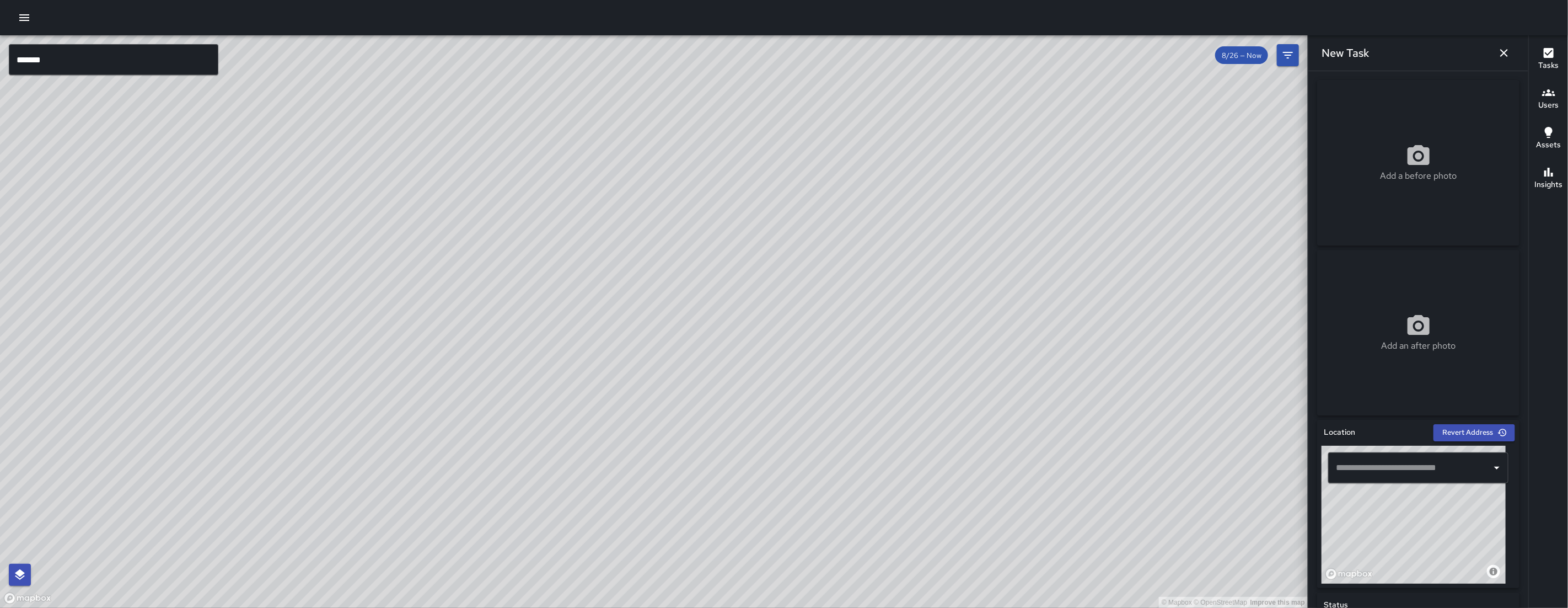
click at [900, 475] on input "text" at bounding box center [1410, 467] width 154 height 21
click at [900, 502] on span "586 6th Street" at bounding box center [1423, 497] width 133 height 14
type input "**********"
click at [26, 18] on icon "button" at bounding box center [24, 17] width 10 height 6
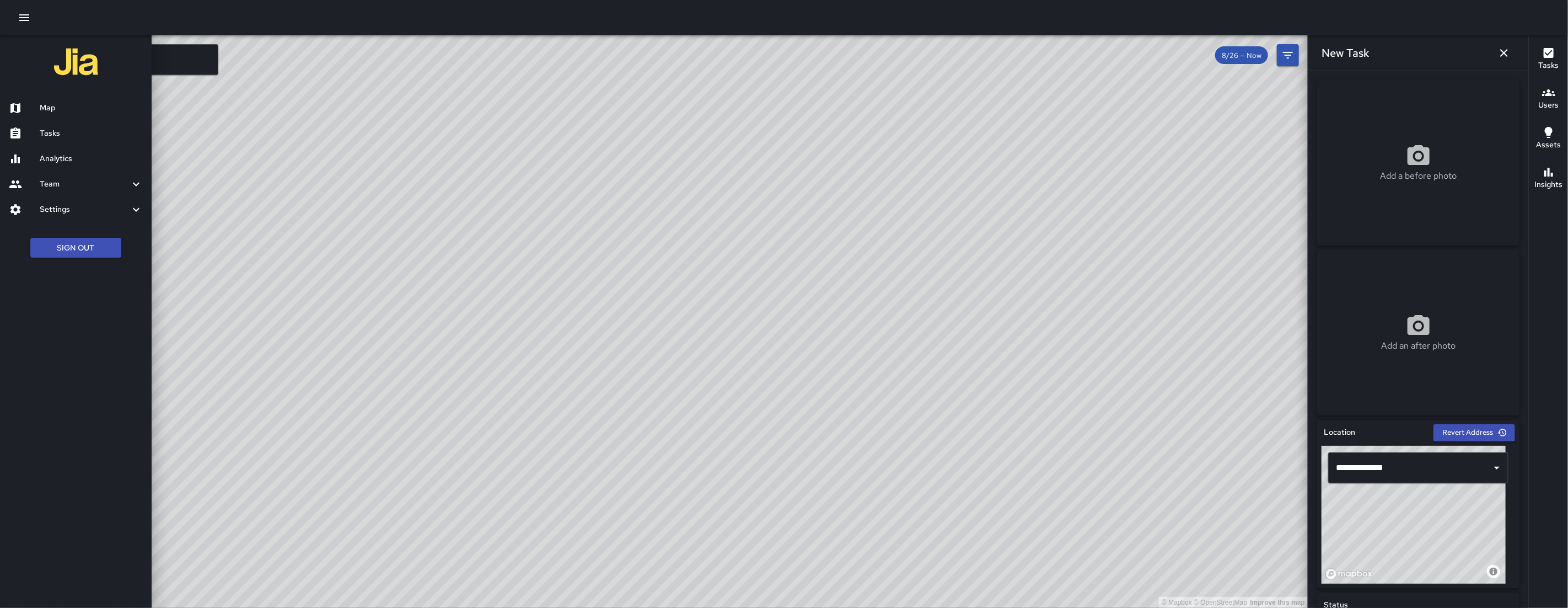
click at [79, 155] on h6 "Analytics" at bounding box center [91, 158] width 103 height 12
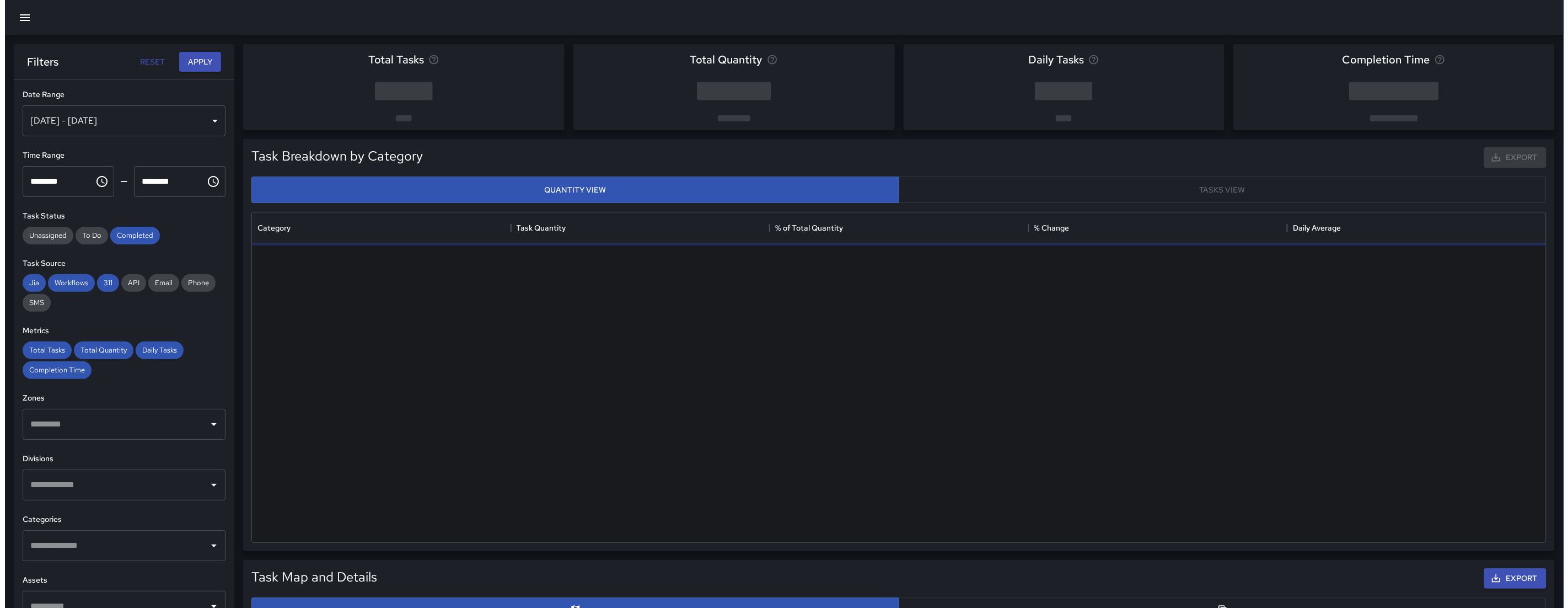
scroll to position [320, 1285]
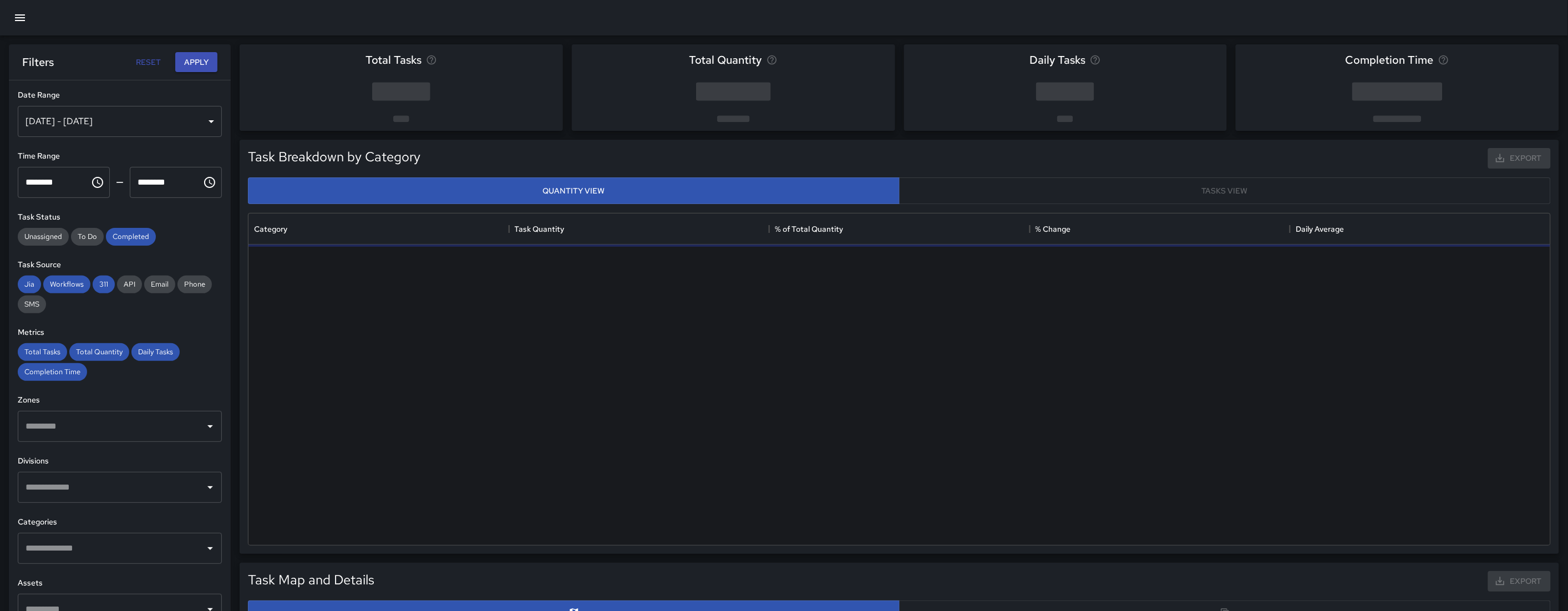
click at [72, 133] on div "Aug 24, 2025 - Aug 30, 2025" at bounding box center [120, 121] width 204 height 31
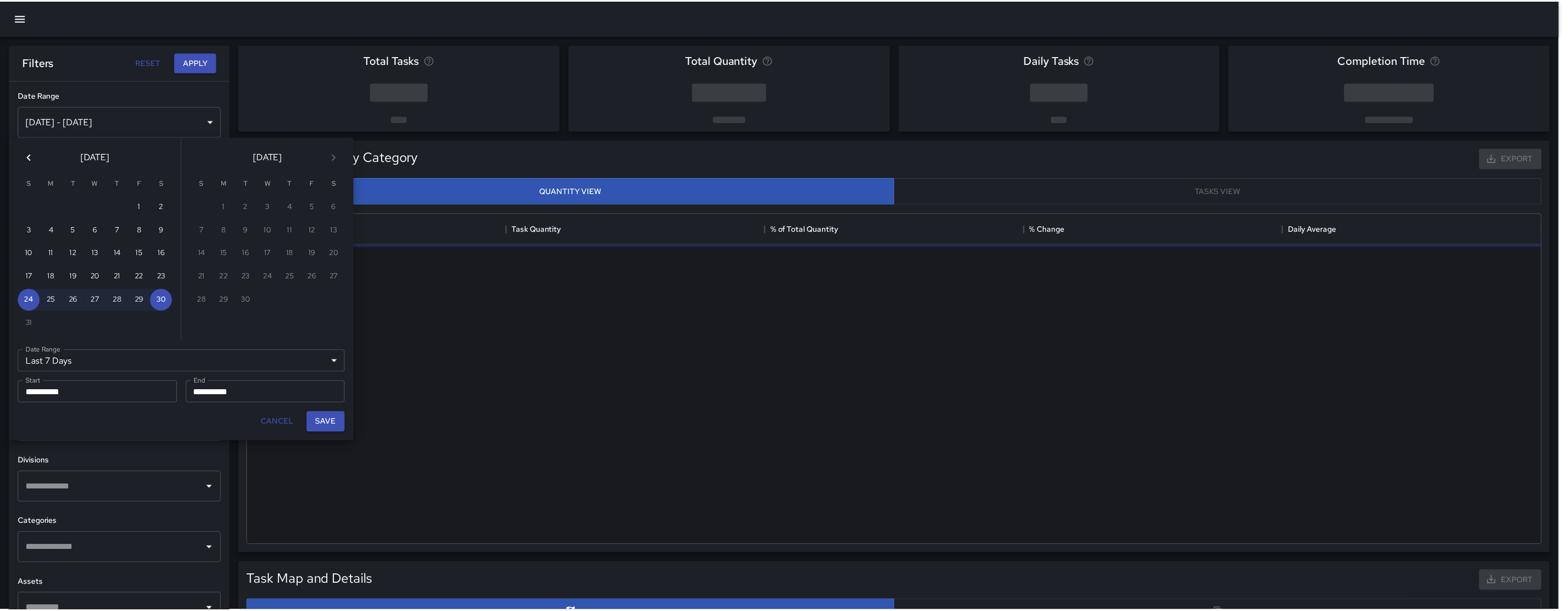
scroll to position [9, 9]
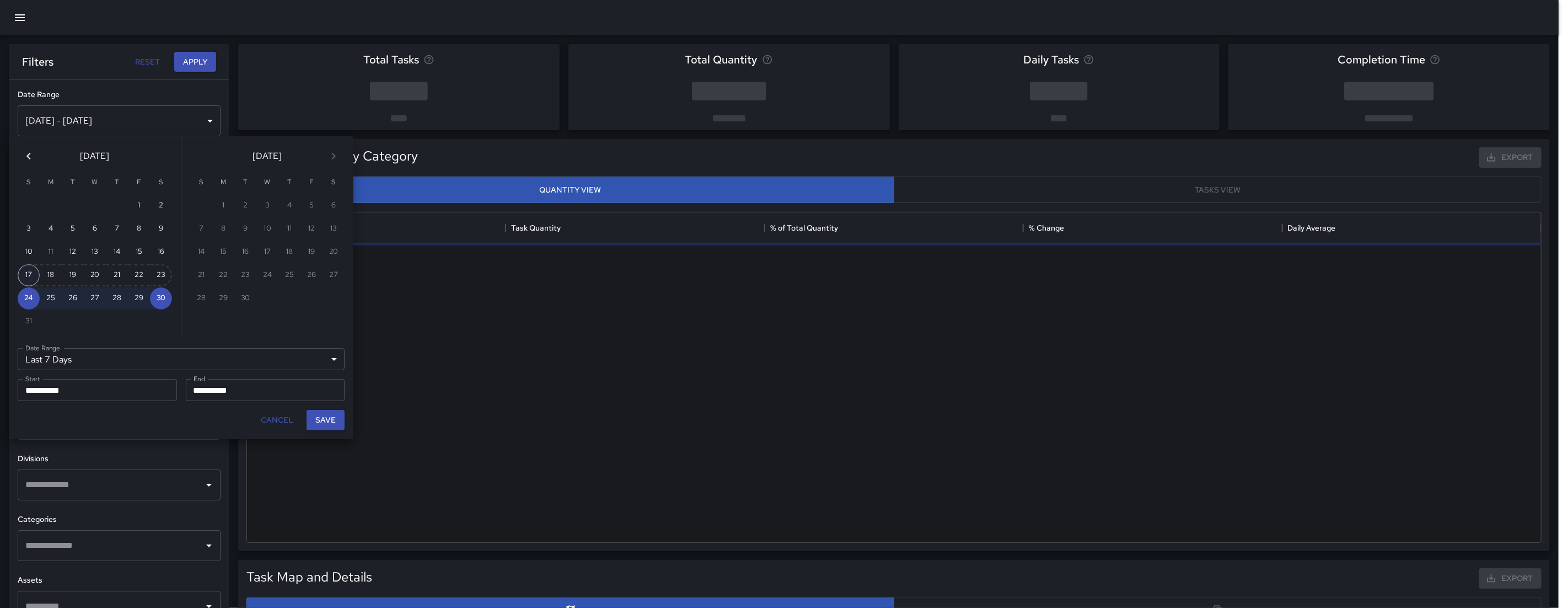
click at [33, 268] on button "17" at bounding box center [29, 275] width 22 height 22
type input "******"
type input "**********"
click at [322, 415] on button "Save" at bounding box center [325, 420] width 38 height 21
type input "**********"
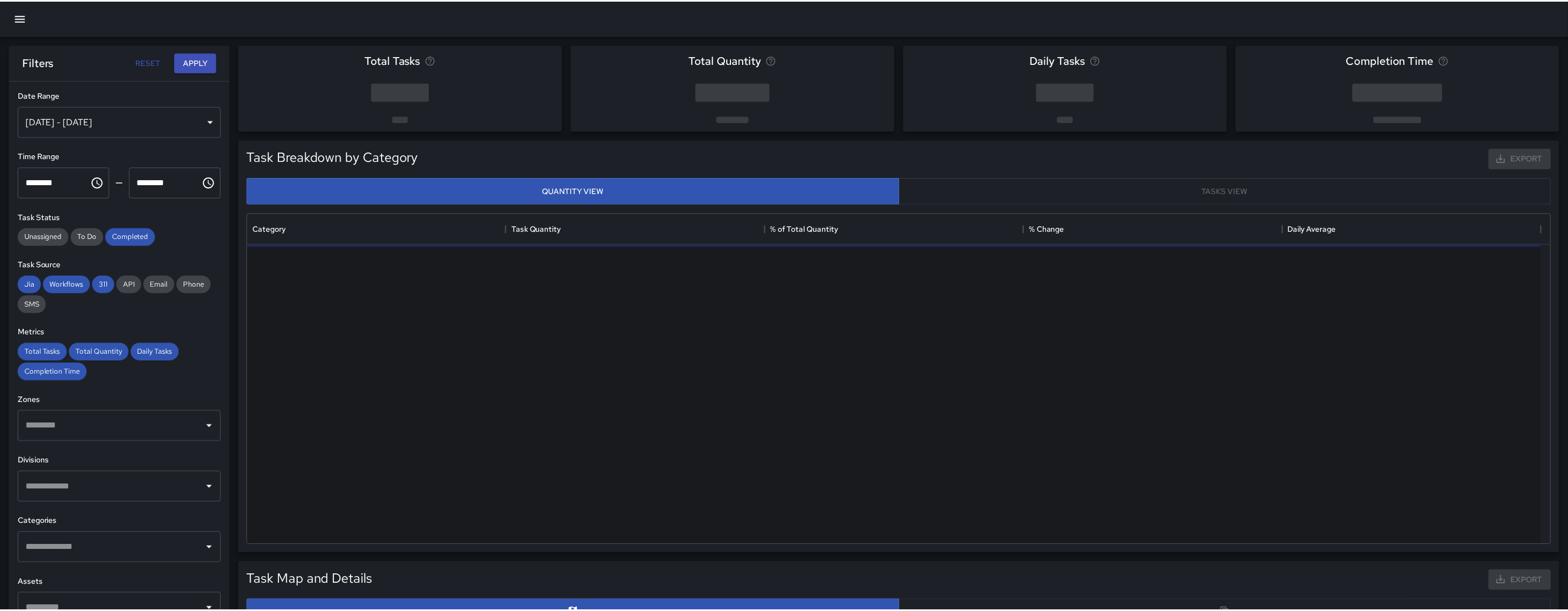
scroll to position [322, 1293]
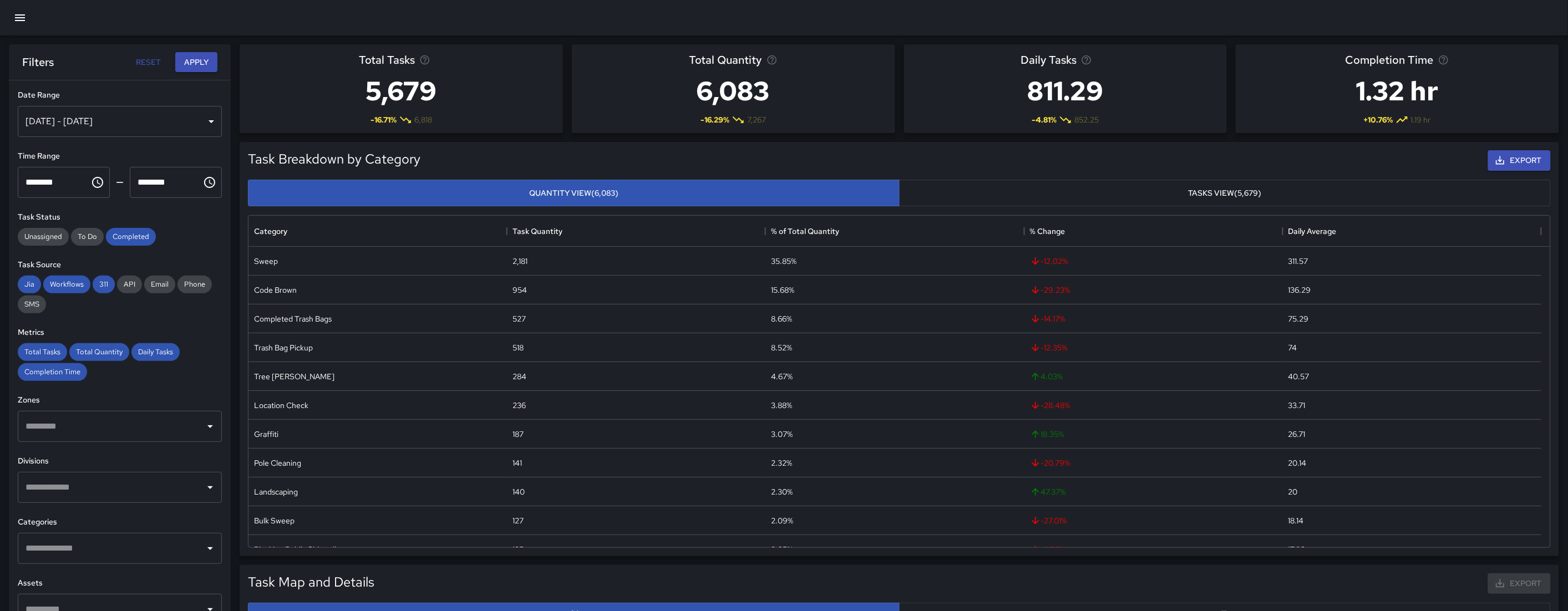
click at [101, 428] on input "text" at bounding box center [111, 426] width 177 height 21
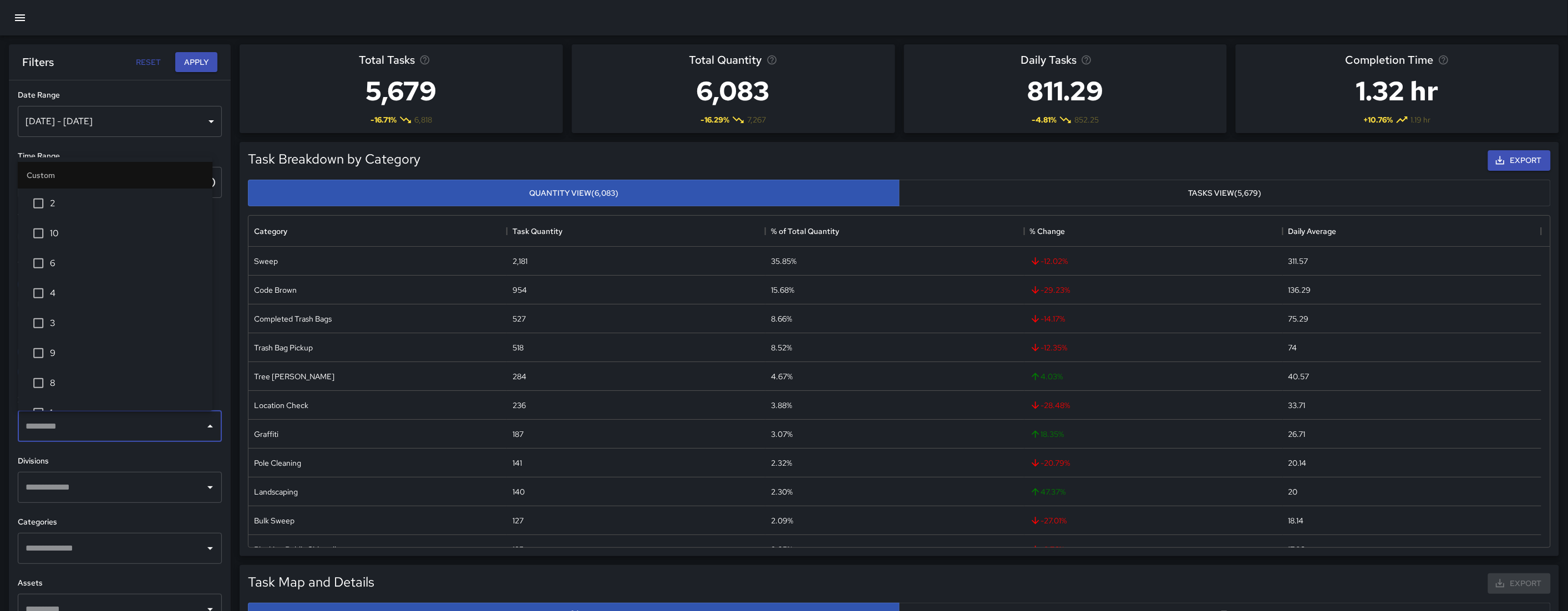
click at [63, 387] on span "8" at bounding box center [127, 383] width 154 height 14
click at [202, 55] on button "Apply" at bounding box center [196, 62] width 42 height 21
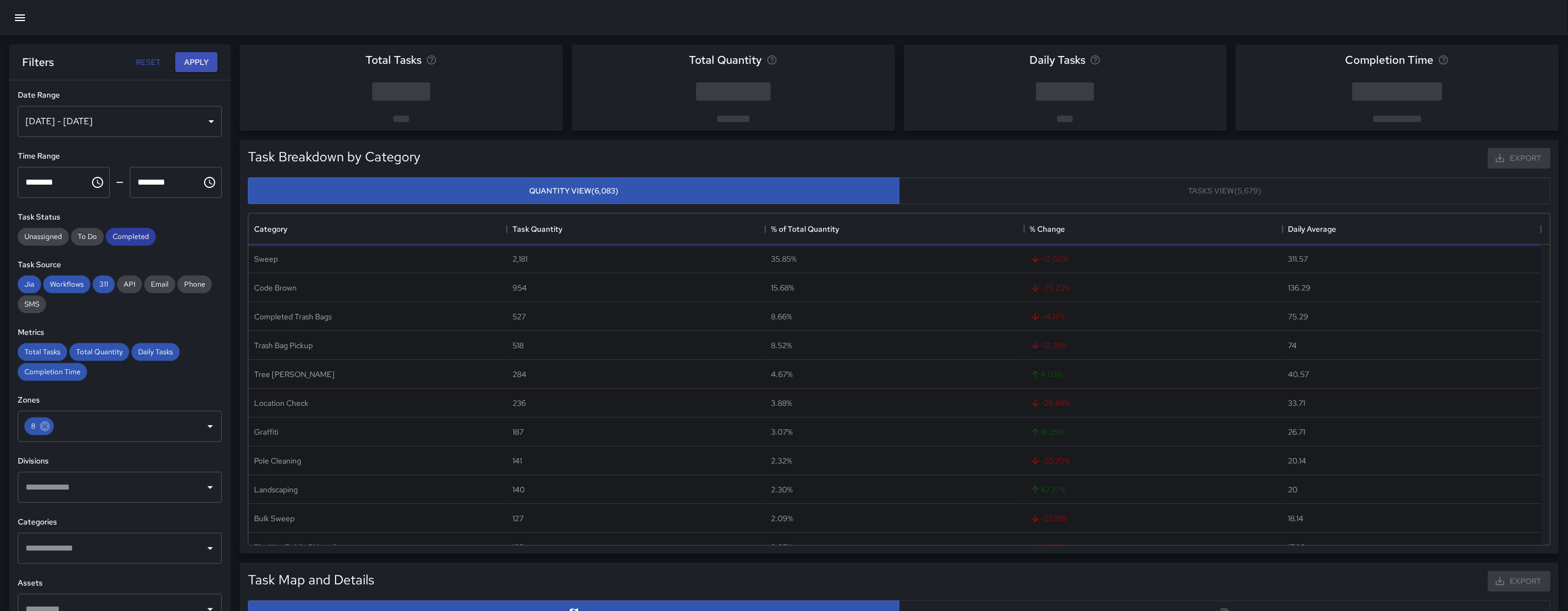
click at [134, 232] on span "Completed" at bounding box center [131, 236] width 50 height 9
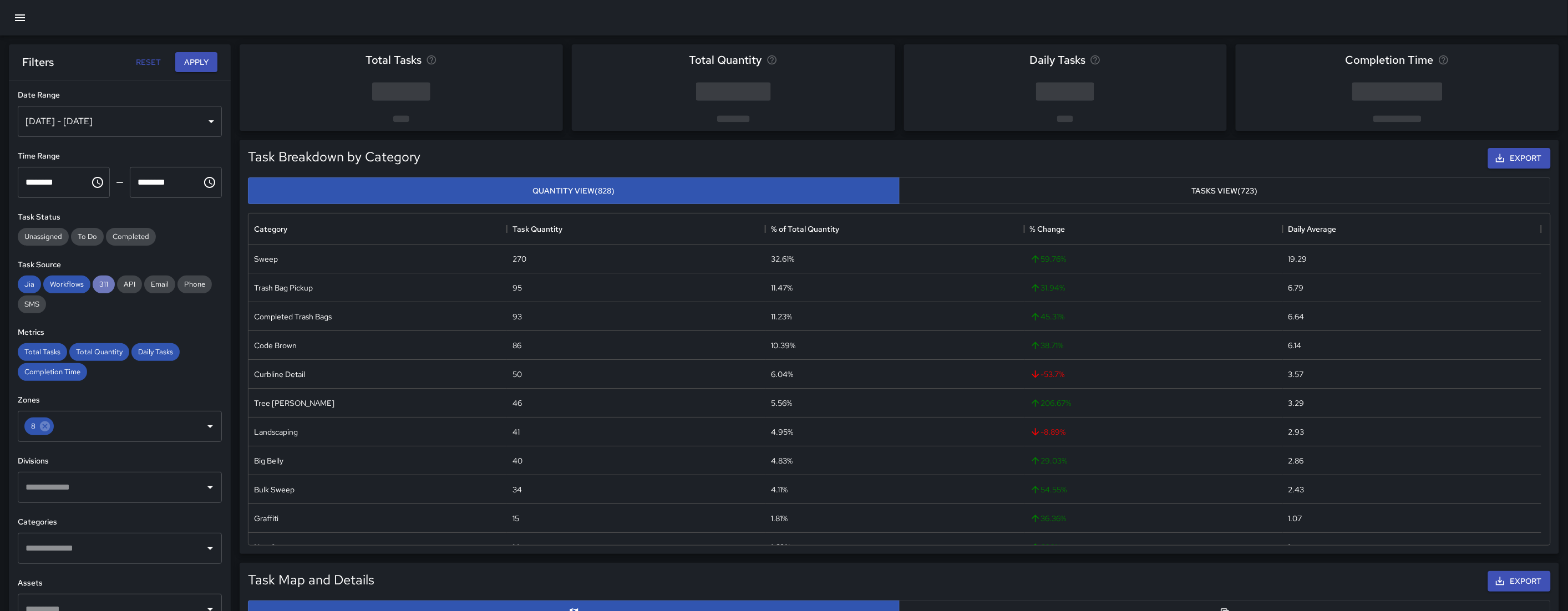
click at [104, 281] on span "311" at bounding box center [103, 284] width 22 height 9
click at [75, 285] on span "Workflows" at bounding box center [67, 284] width 47 height 9
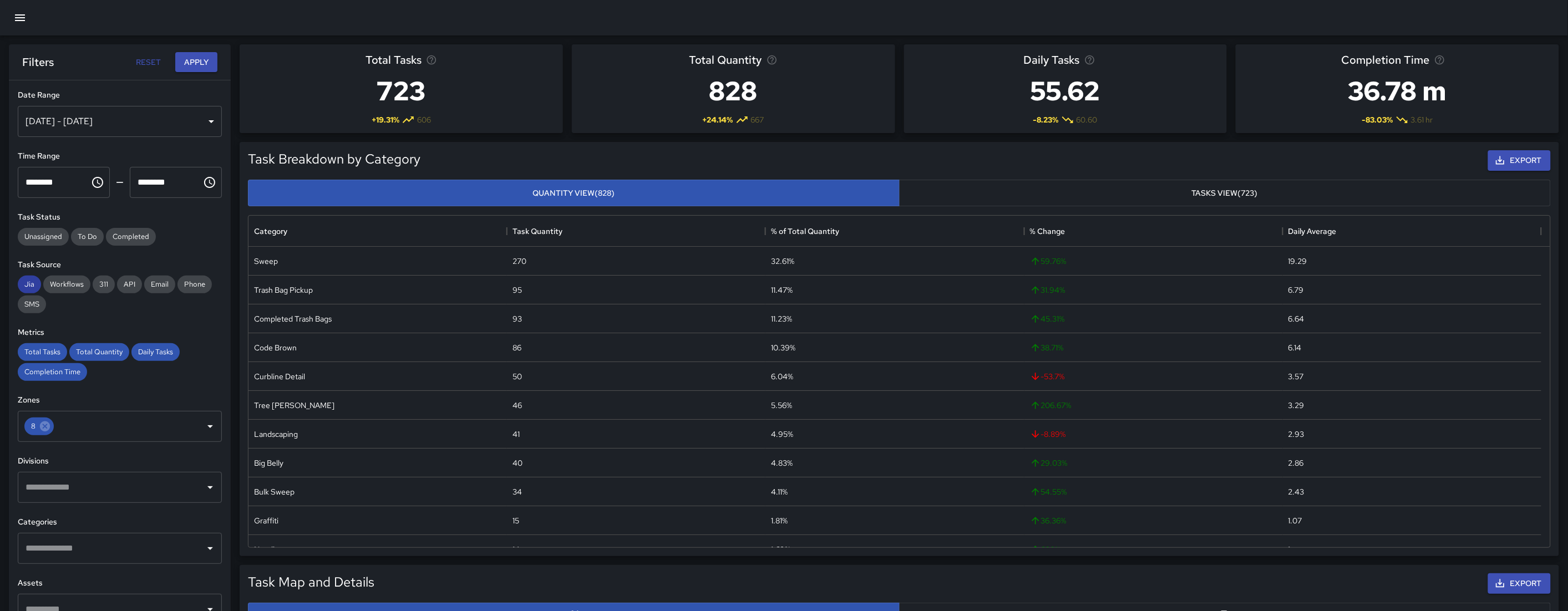
click at [30, 284] on span "Jia" at bounding box center [29, 284] width 23 height 9
drag, startPoint x: 51, startPoint y: 352, endPoint x: 53, endPoint y: 358, distance: 6.3
click at [51, 353] on span "Total Tasks" at bounding box center [42, 351] width 50 height 9
click at [57, 371] on span "Completion Time" at bounding box center [52, 371] width 70 height 9
drag, startPoint x: 90, startPoint y: 350, endPoint x: 109, endPoint y: 351, distance: 19.0
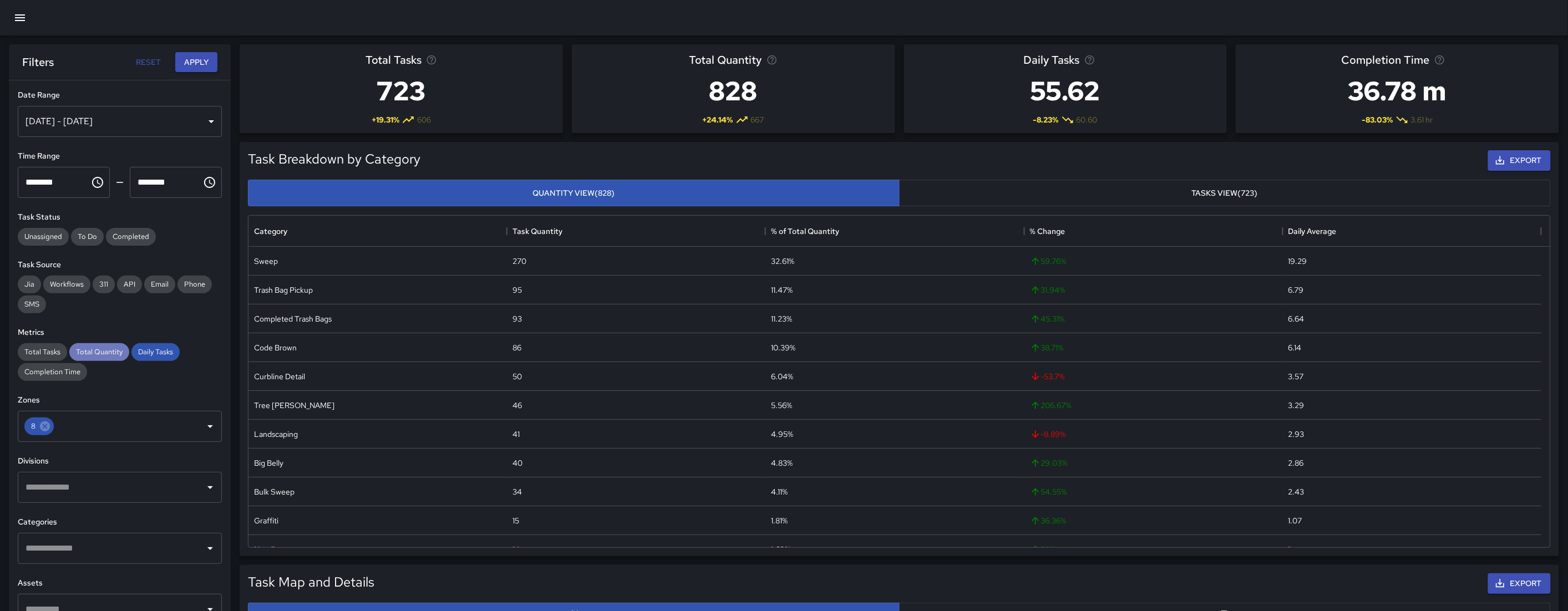
click at [92, 350] on span "Total Quantity" at bounding box center [99, 351] width 60 height 9
click at [143, 351] on span "Daily Tasks" at bounding box center [155, 351] width 48 height 9
click at [194, 67] on button "Apply" at bounding box center [196, 62] width 42 height 21
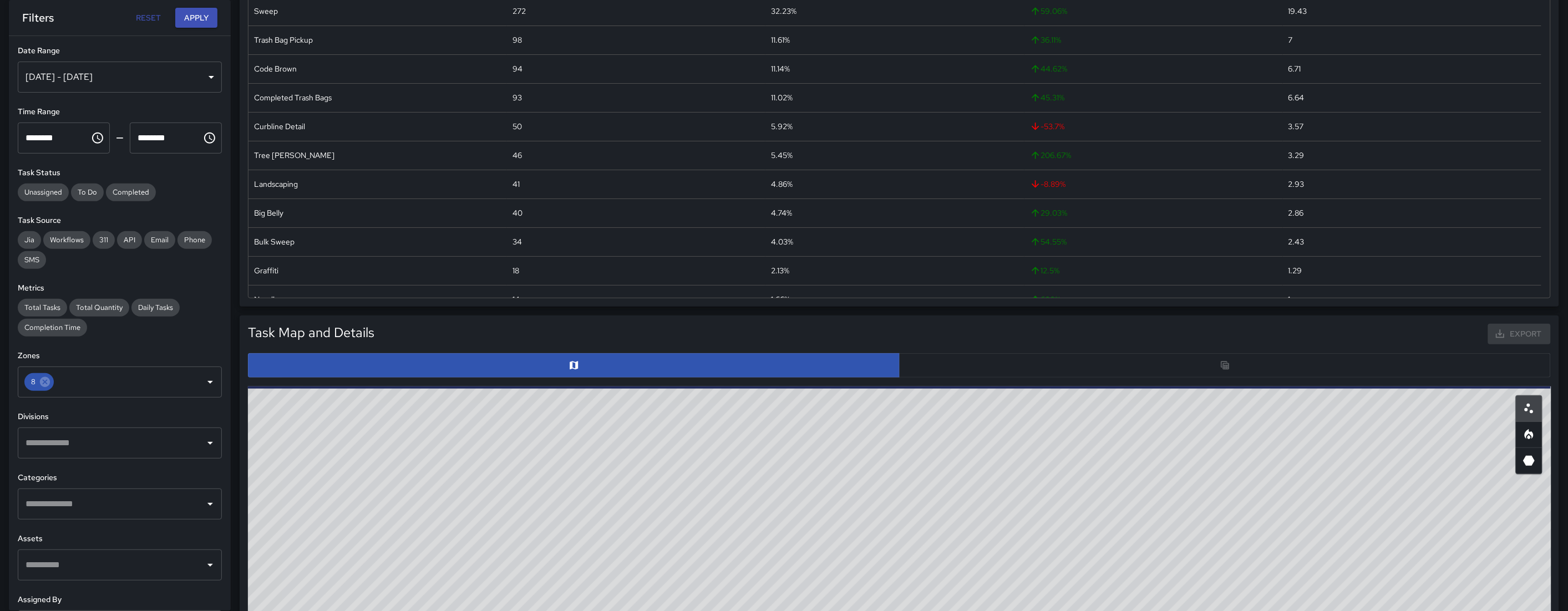
scroll to position [176, 0]
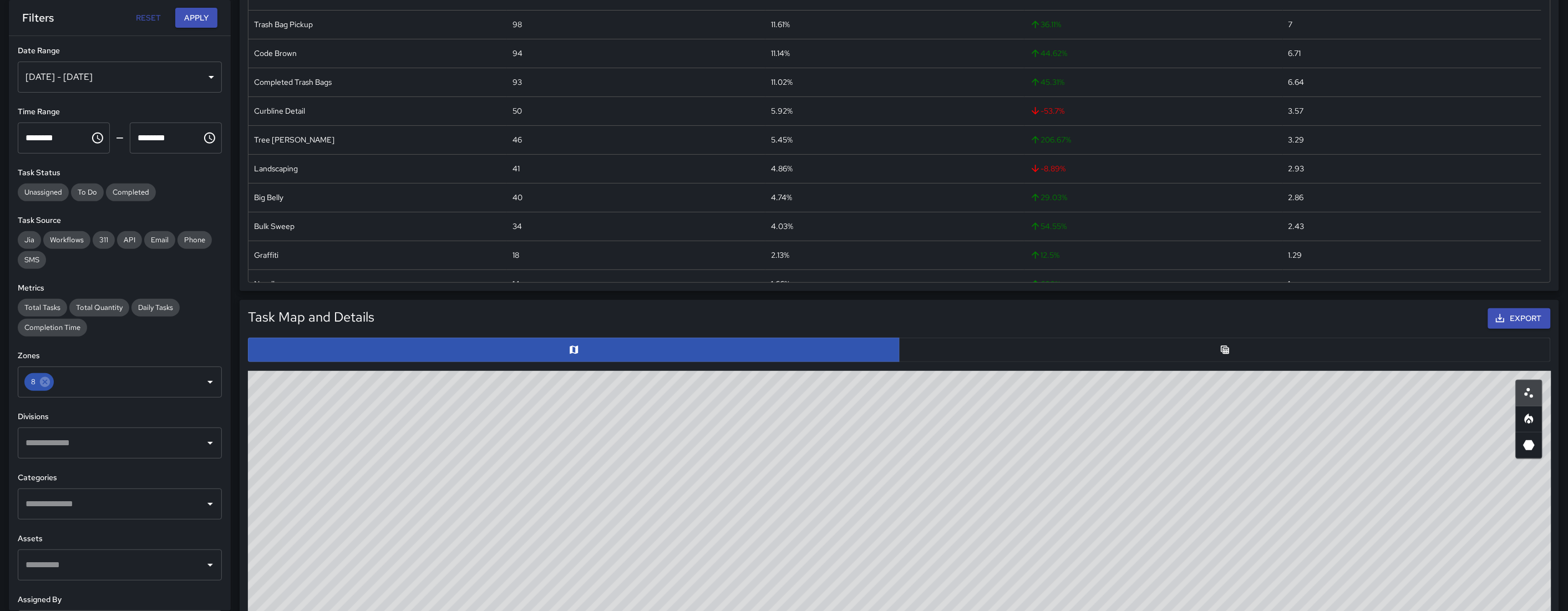
drag, startPoint x: 1091, startPoint y: 558, endPoint x: 1030, endPoint y: 601, distance: 74.6
click at [906, 512] on div "© Mapbox © OpenStreetMap Improve this map" at bounding box center [900, 592] width 1304 height 443
click at [906, 351] on button "button" at bounding box center [1225, 350] width 652 height 24
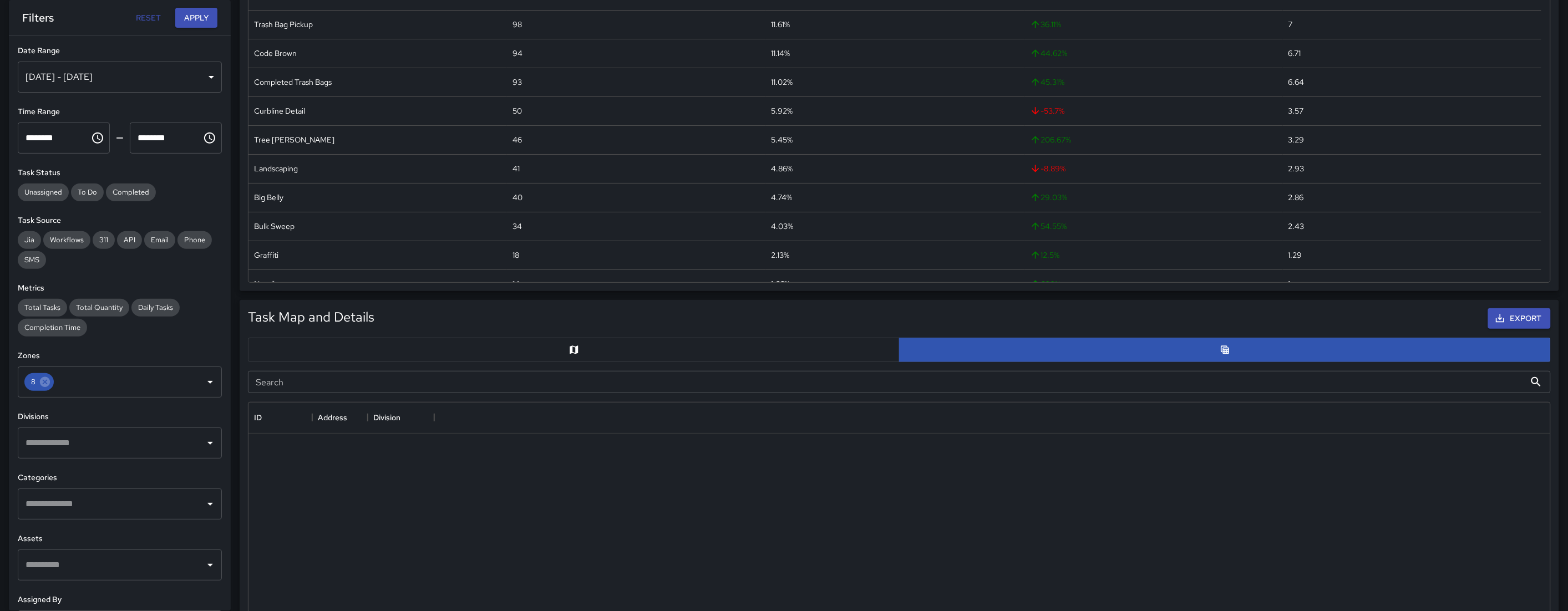
scroll to position [9, 9]
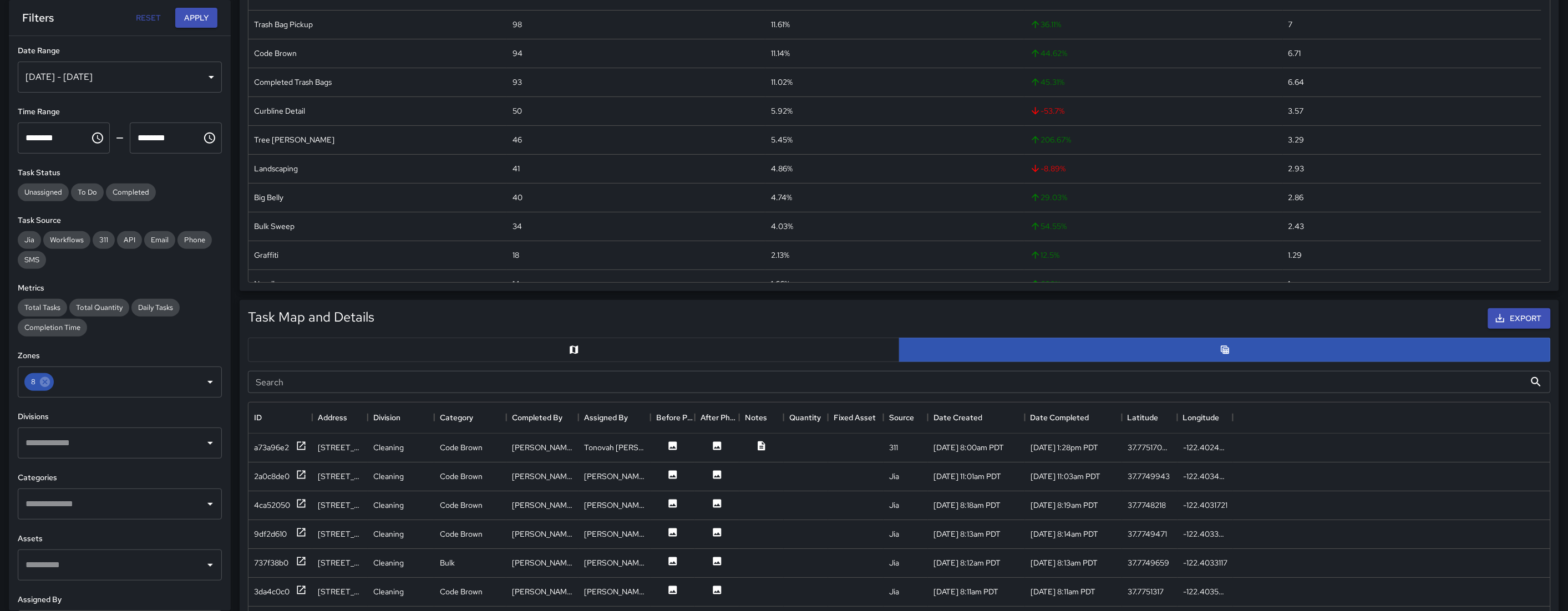
click at [417, 358] on button "button" at bounding box center [574, 350] width 652 height 24
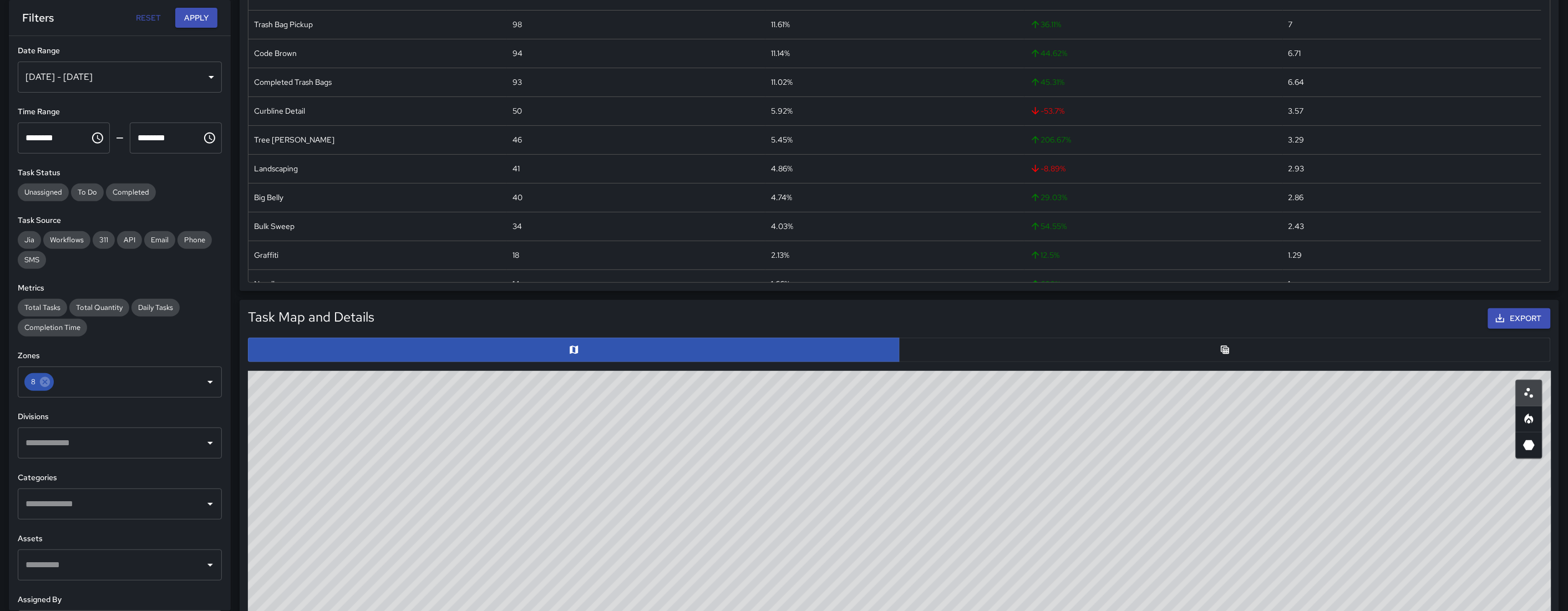
click at [906, 331] on div "Task Map and Details Export" at bounding box center [899, 318] width 1316 height 34
click at [906, 346] on button "button" at bounding box center [1225, 350] width 652 height 24
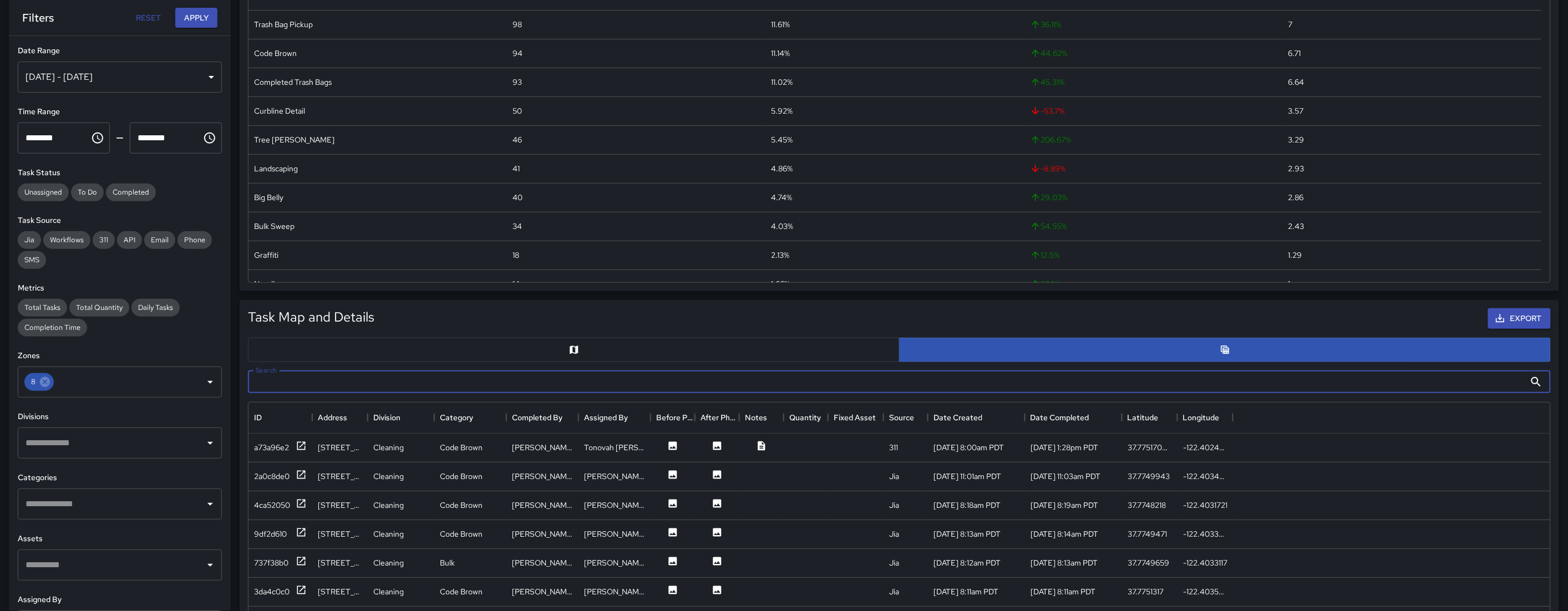
click at [462, 379] on input "Search" at bounding box center [887, 382] width 1277 height 22
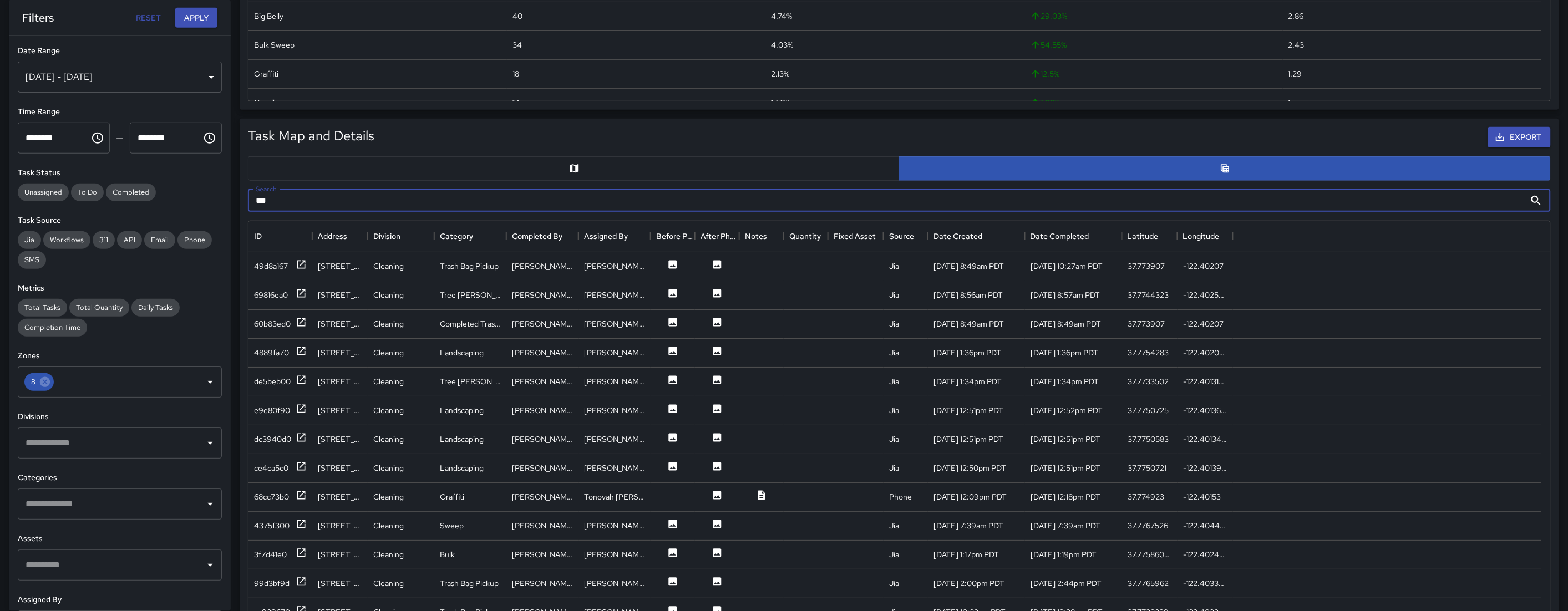
scroll to position [478, 0]
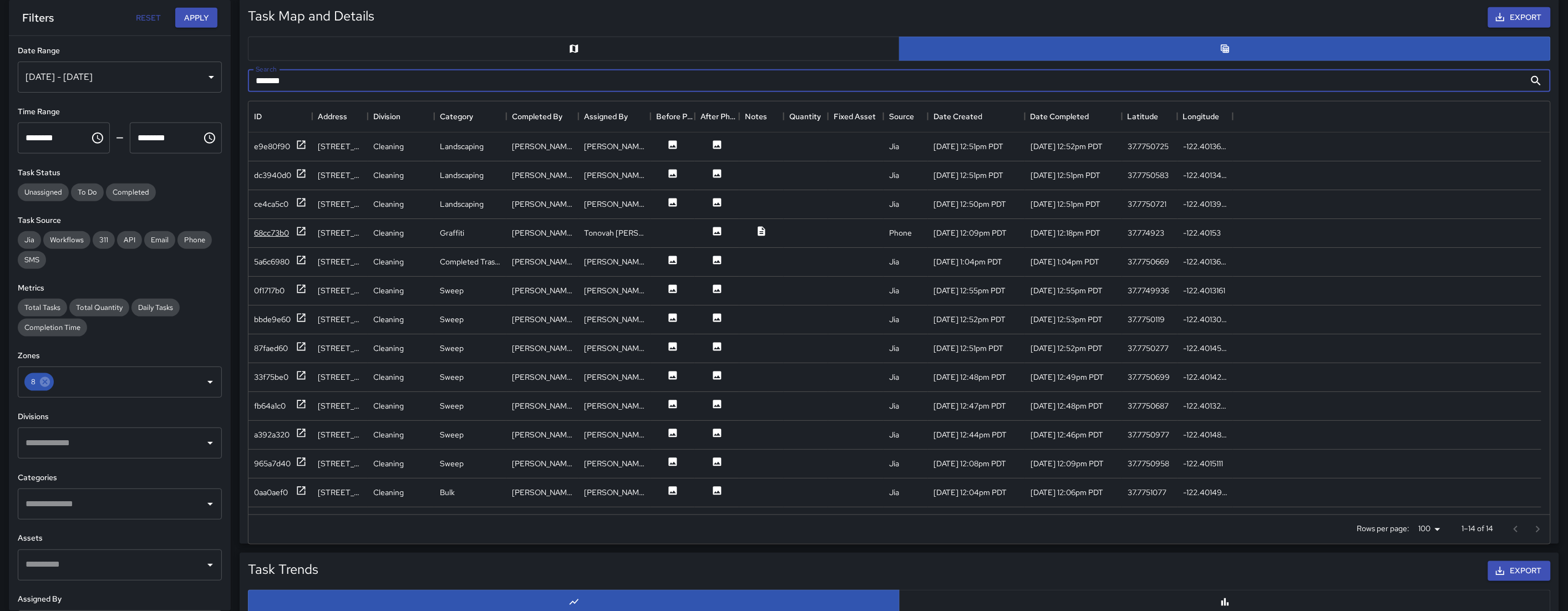
type input "*******"
click at [273, 240] on div "68cc73b0" at bounding box center [280, 232] width 52 height 14
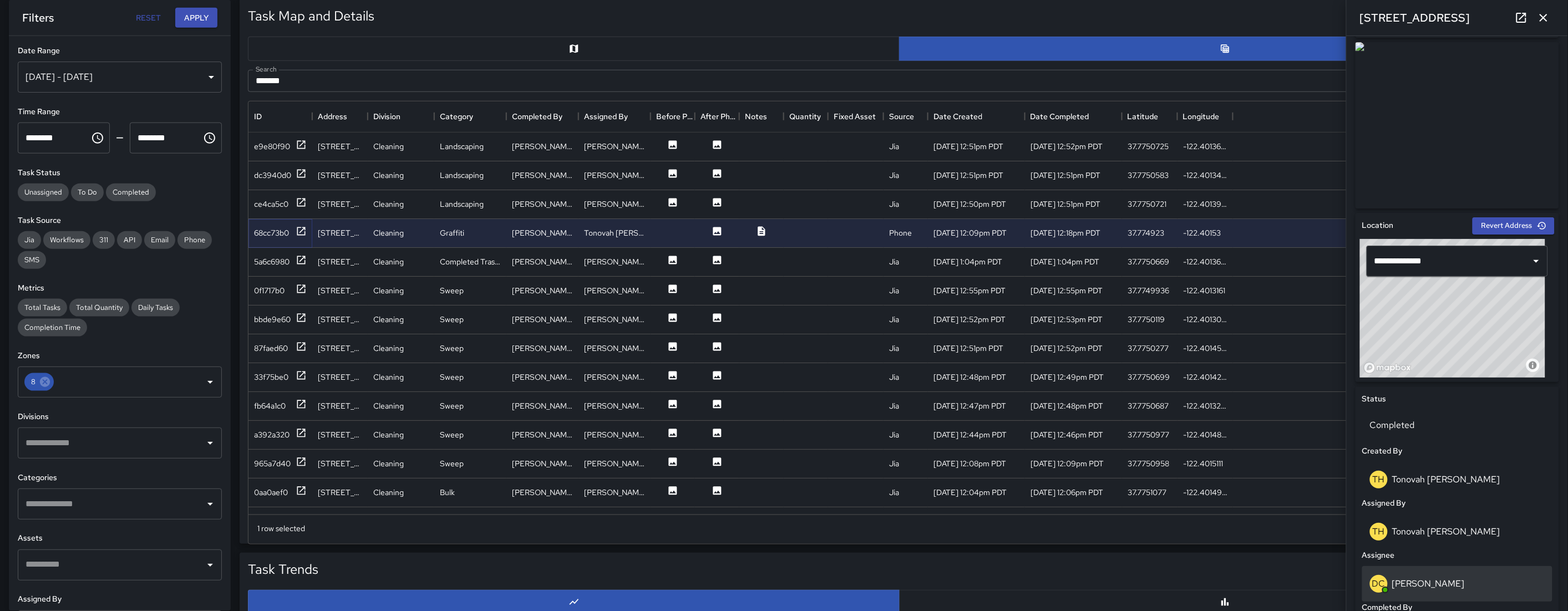
scroll to position [172, 0]
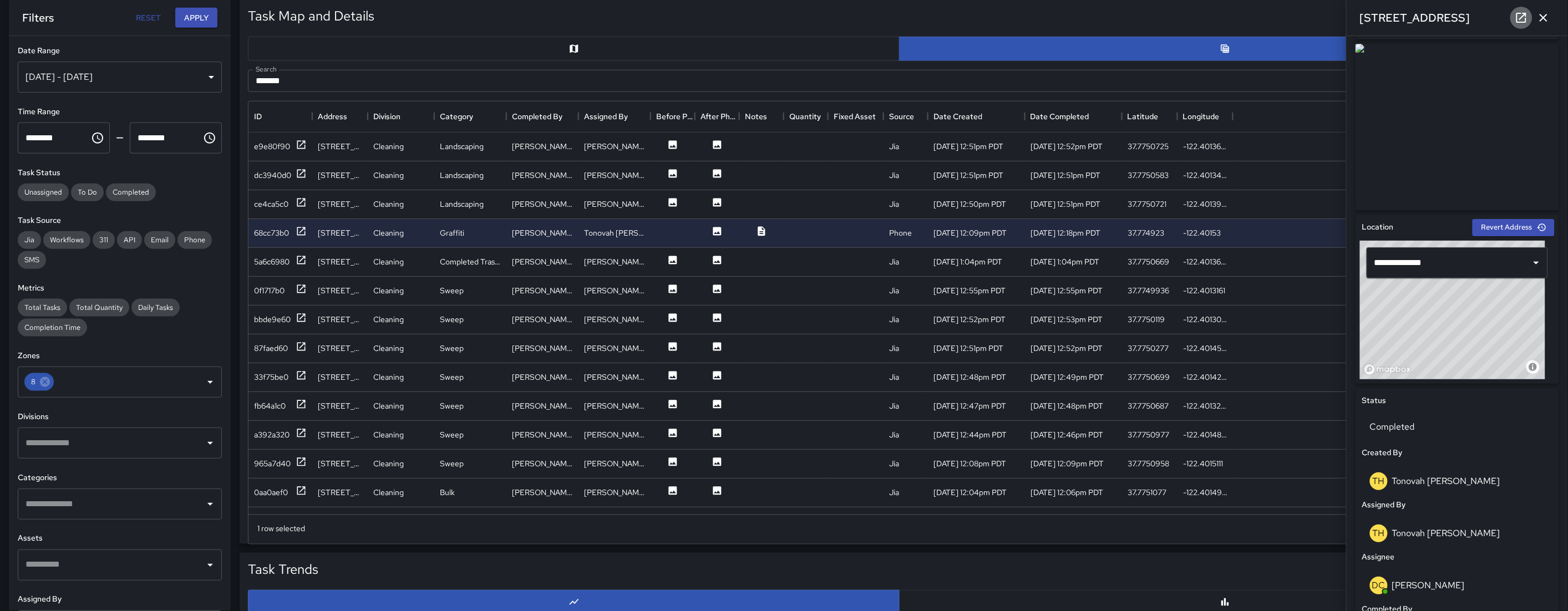
click at [906, 19] on icon at bounding box center [1522, 18] width 10 height 10
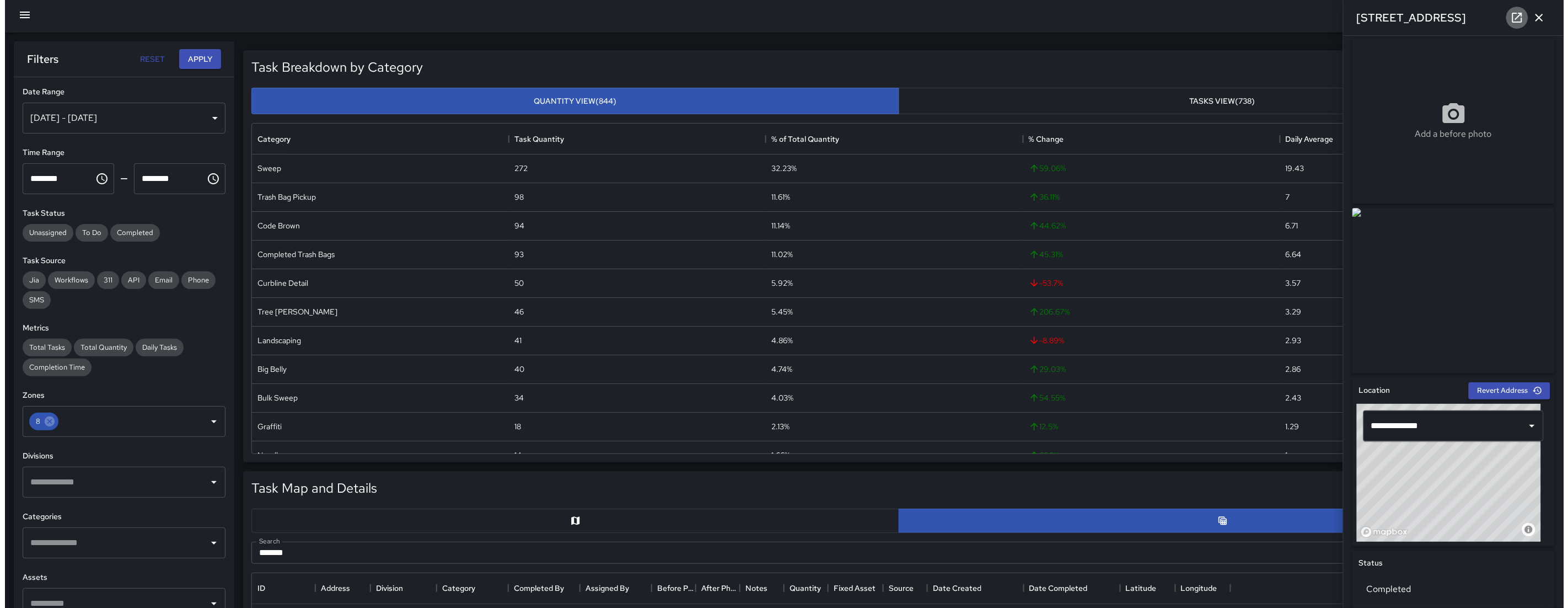
scroll to position [0, 0]
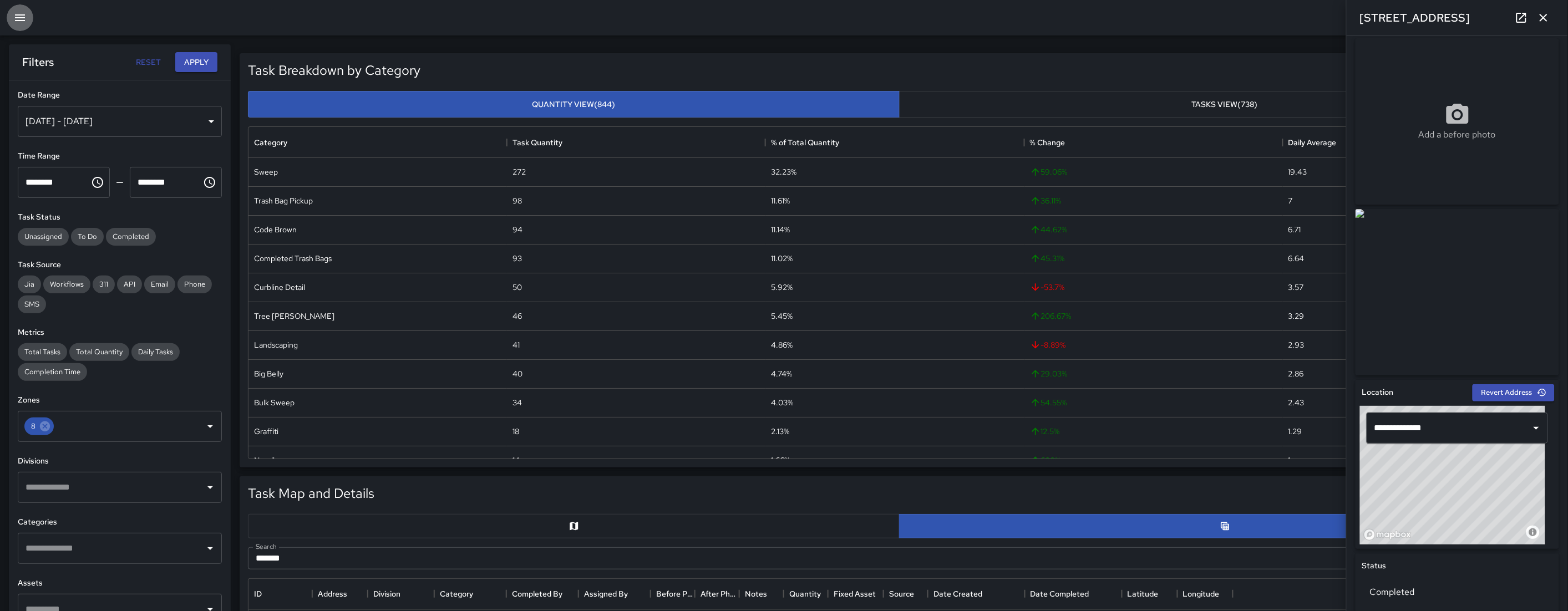
click at [24, 23] on icon "button" at bounding box center [20, 17] width 14 height 14
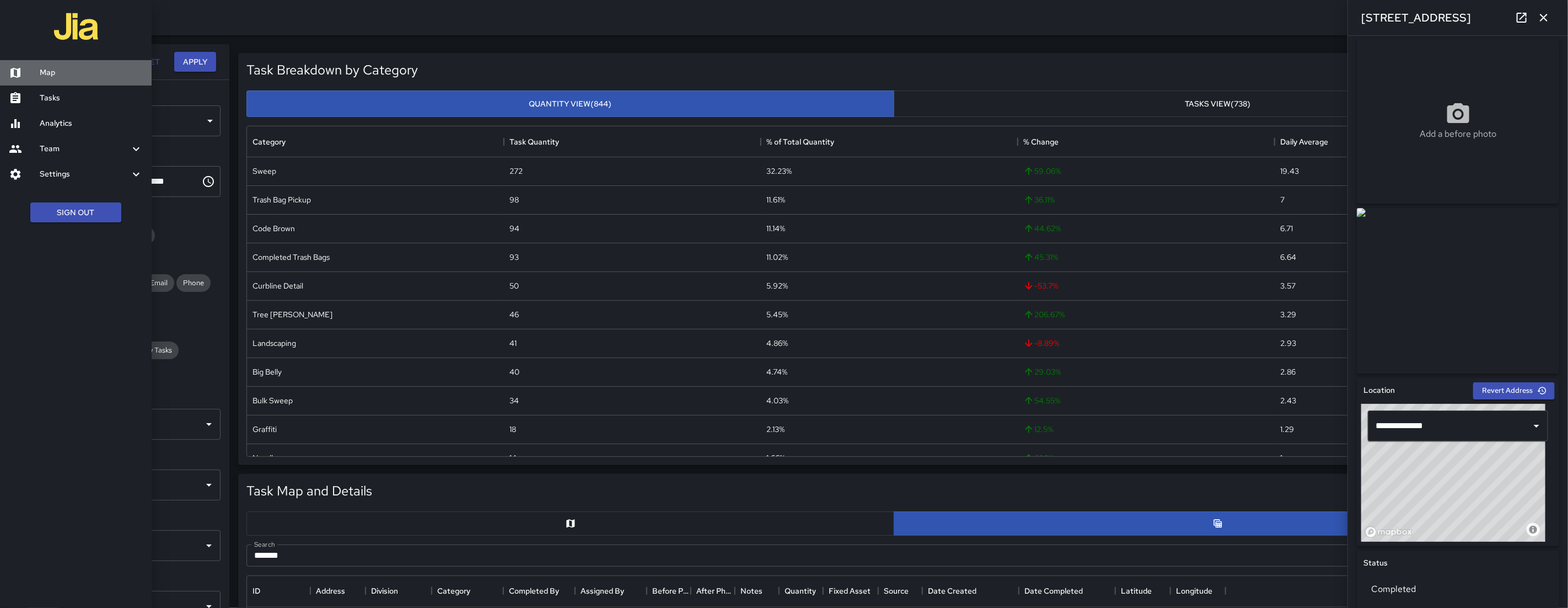
click at [89, 69] on h6 "Map" at bounding box center [91, 73] width 103 height 12
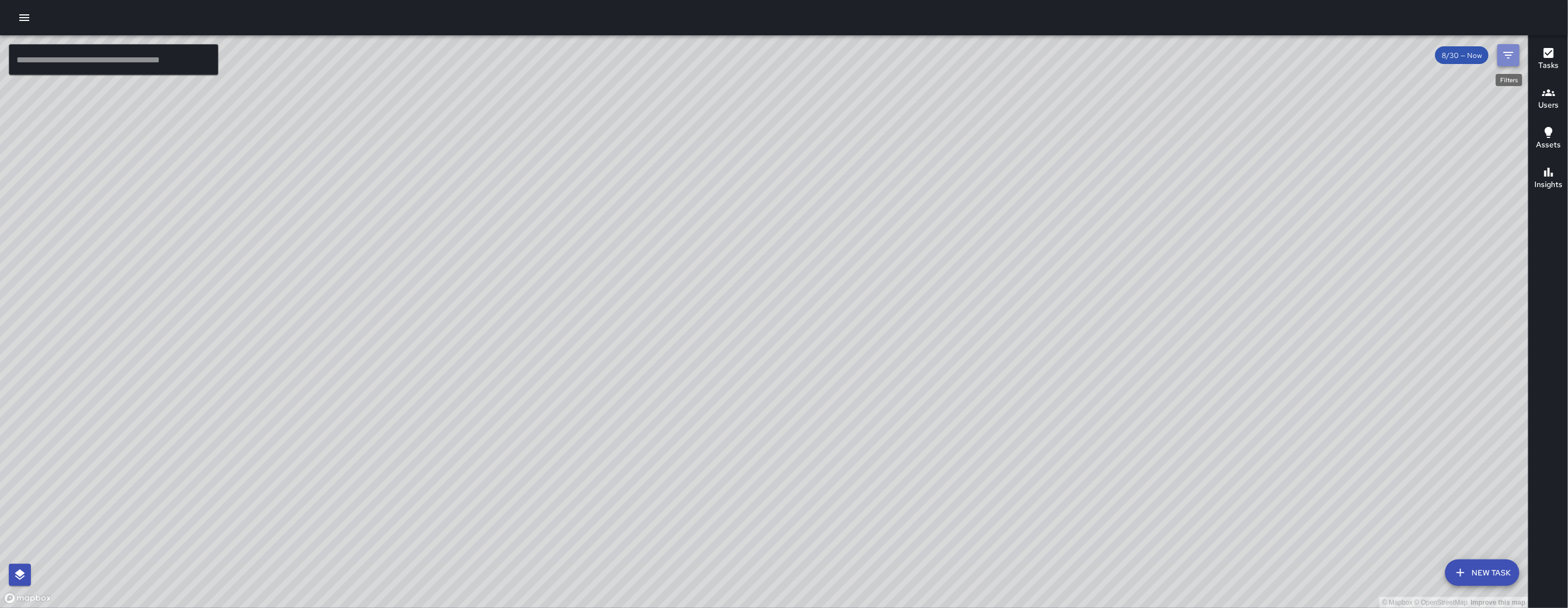
click at [900, 46] on button "Filters" at bounding box center [1508, 55] width 22 height 22
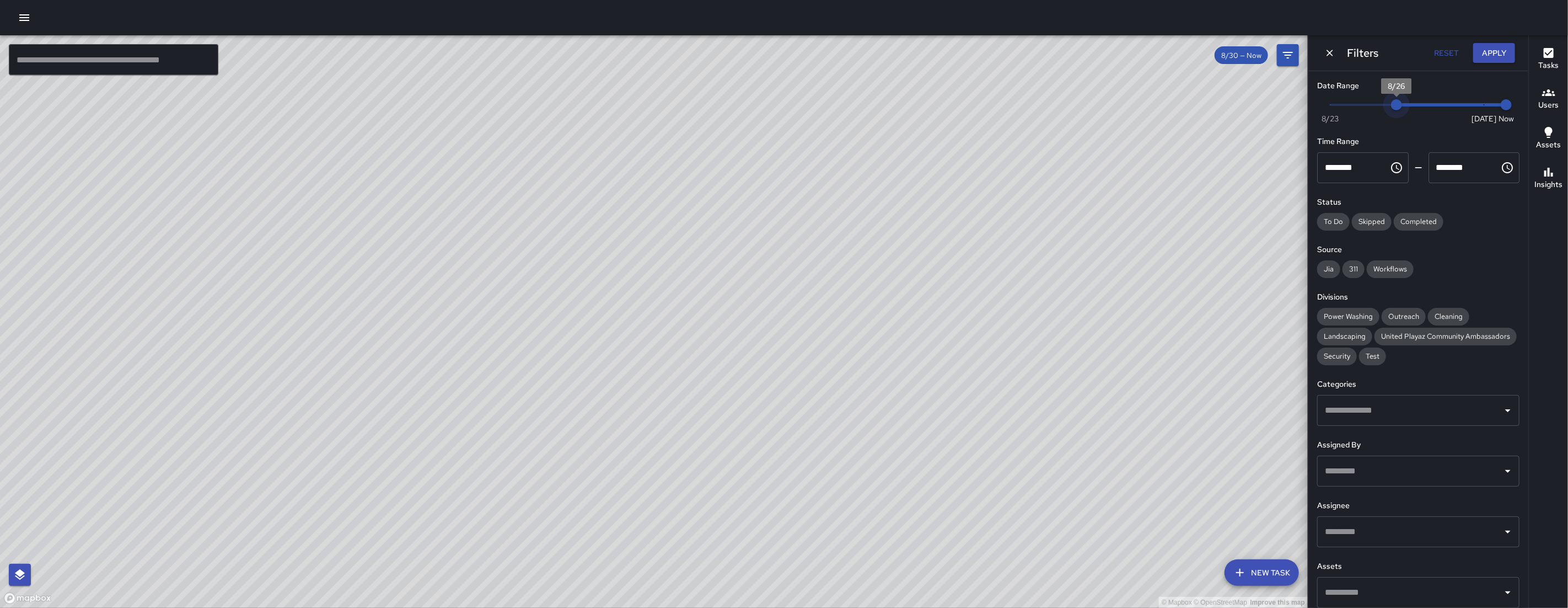
type input "*"
drag, startPoint x: 1470, startPoint y: 109, endPoint x: 1376, endPoint y: 107, distance: 94.0
click at [900, 107] on span "8/25" at bounding box center [1373, 104] width 11 height 11
click at [900, 48] on button "Apply" at bounding box center [1494, 53] width 42 height 21
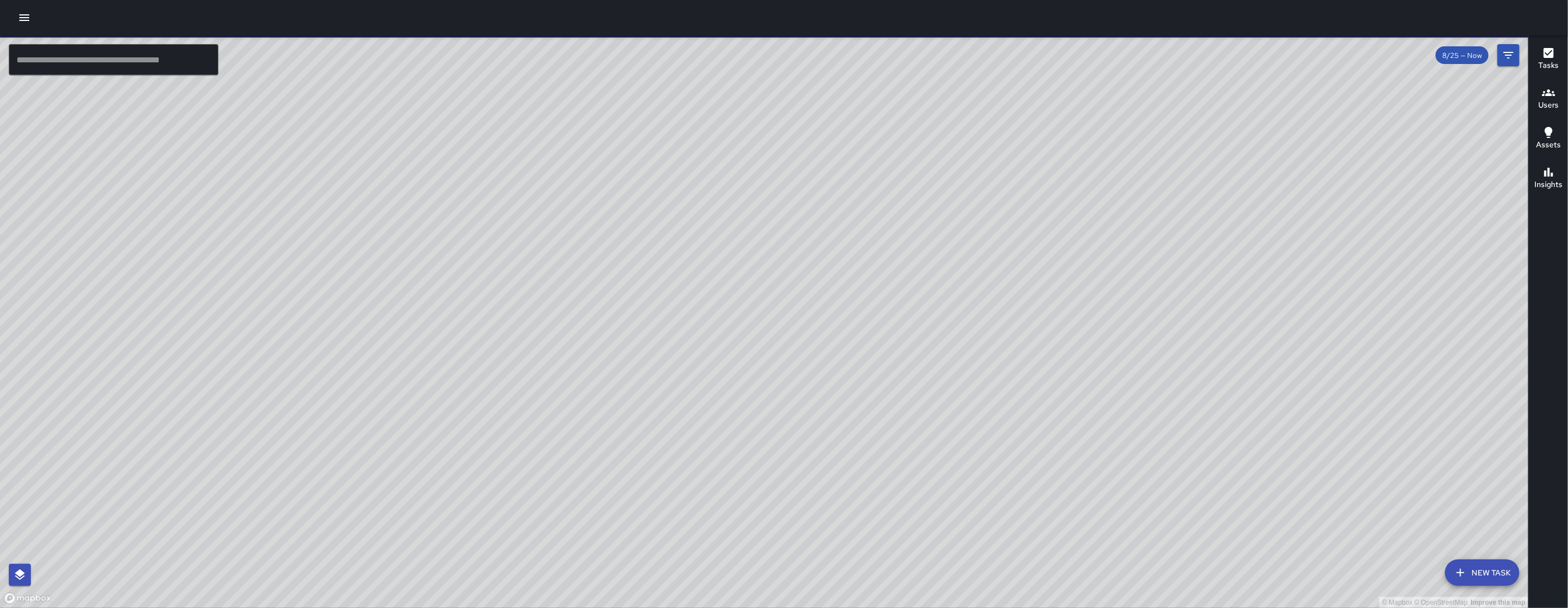
drag, startPoint x: 587, startPoint y: 387, endPoint x: 616, endPoint y: 297, distance: 94.6
click at [587, 387] on div "© Mapbox © OpenStreetMap Improve this map" at bounding box center [764, 321] width 1528 height 572
click at [610, 335] on div "© Mapbox © OpenStreetMap Improve this map" at bounding box center [764, 321] width 1528 height 572
drag, startPoint x: 642, startPoint y: 254, endPoint x: 618, endPoint y: 358, distance: 106.7
click at [618, 356] on div "© Mapbox © OpenStreetMap Improve this map" at bounding box center [764, 321] width 1528 height 572
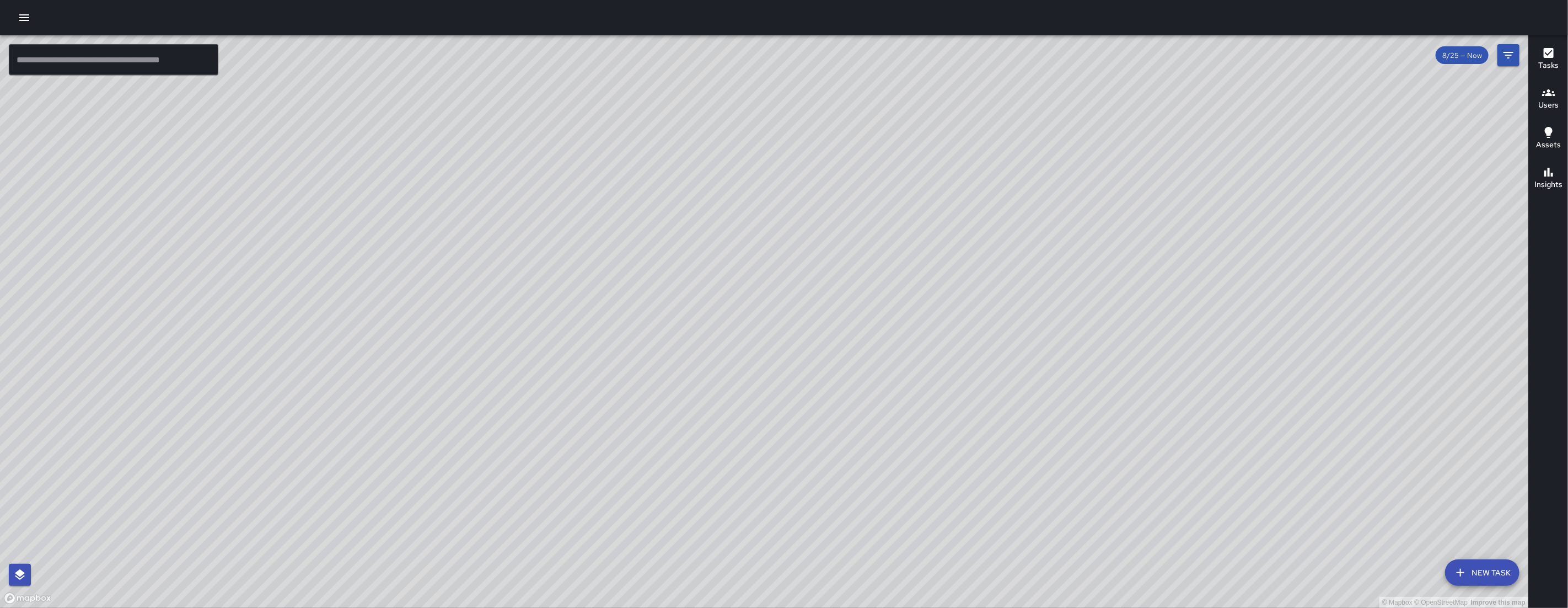
click at [577, 356] on div "© Mapbox © OpenStreetMap Improve this map SK SEAN KELLEY 160 10th Street Comple…" at bounding box center [764, 321] width 1528 height 572
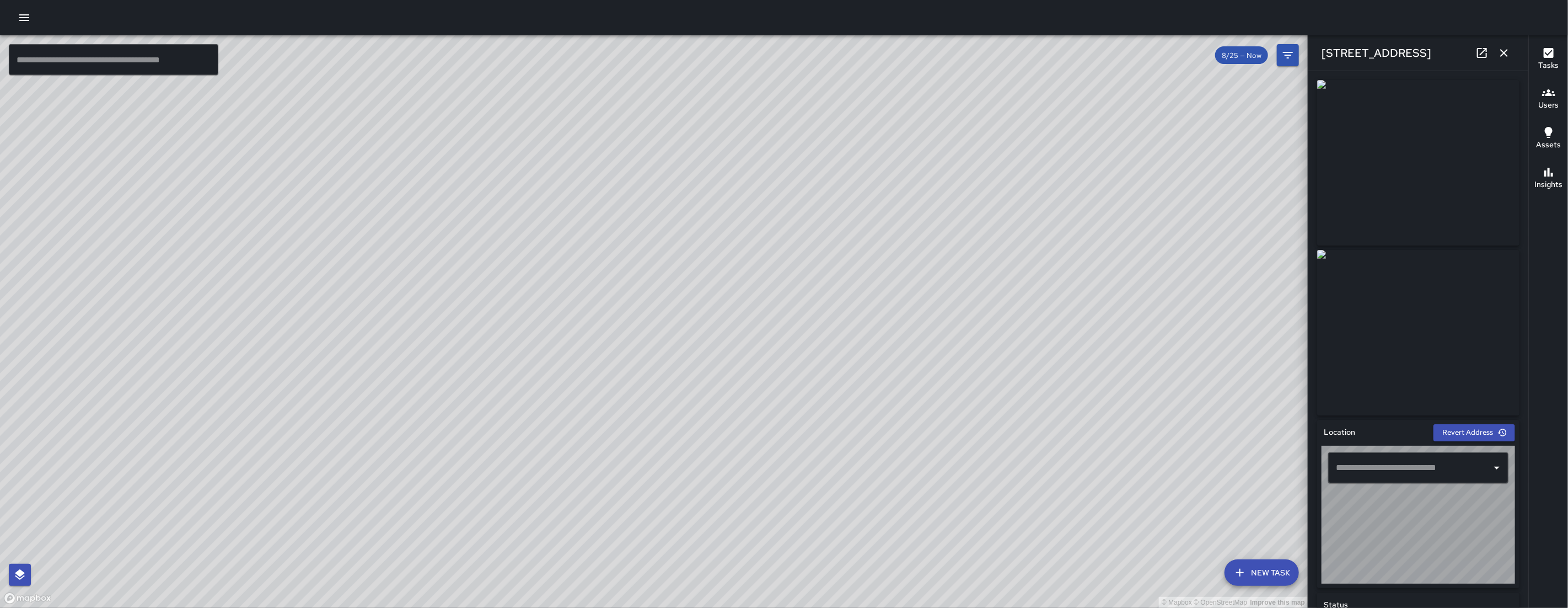
type input "**********"
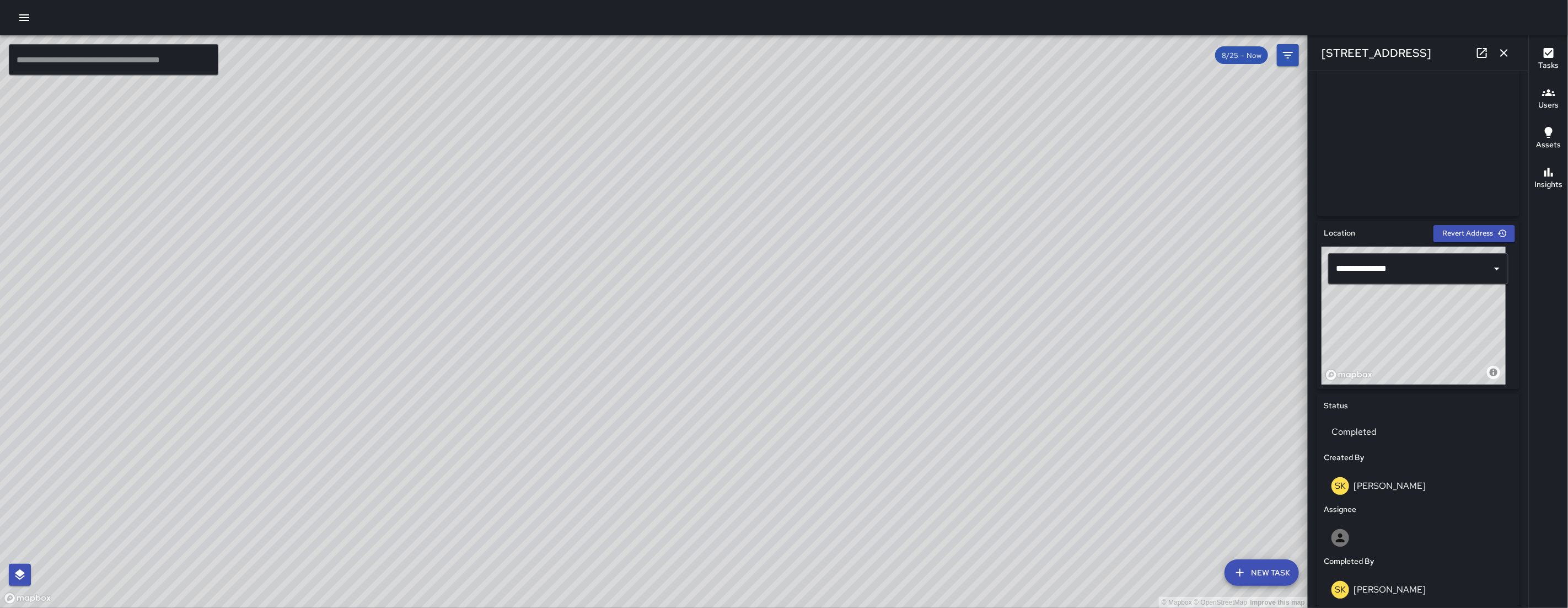
scroll to position [261, 0]
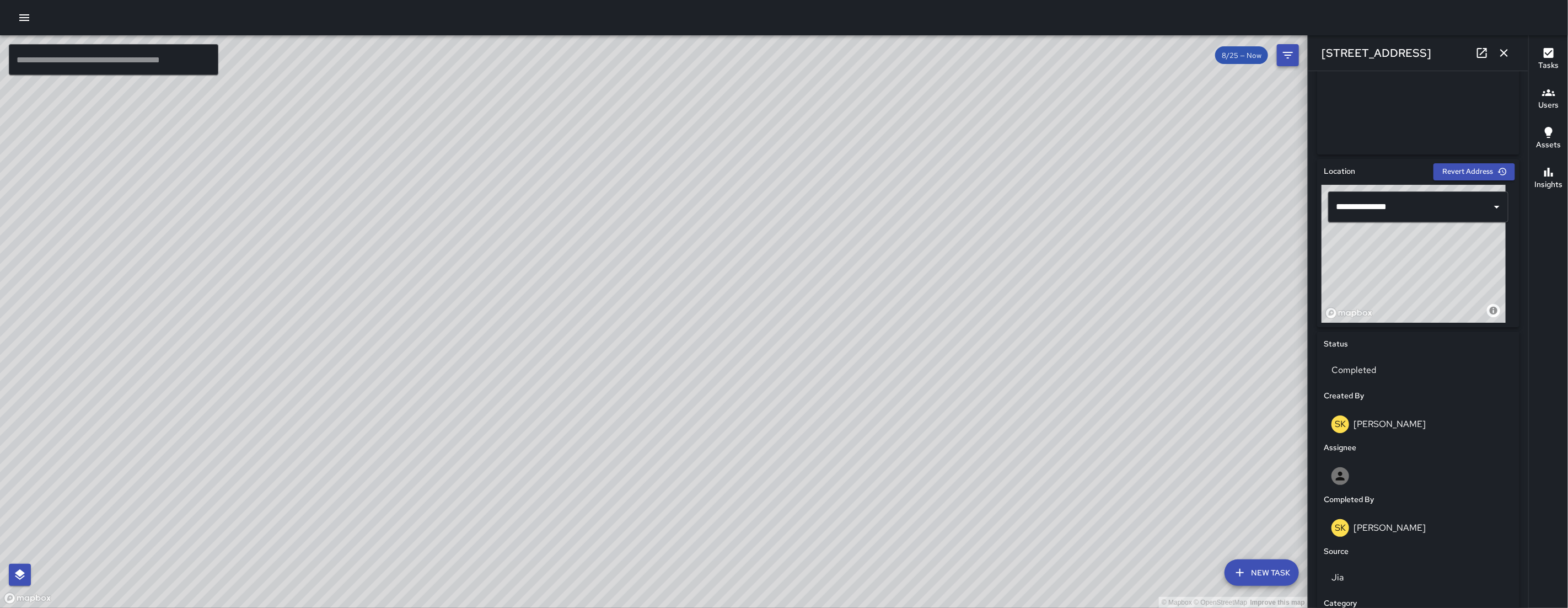
click at [900, 52] on button "button" at bounding box center [1503, 53] width 22 height 22
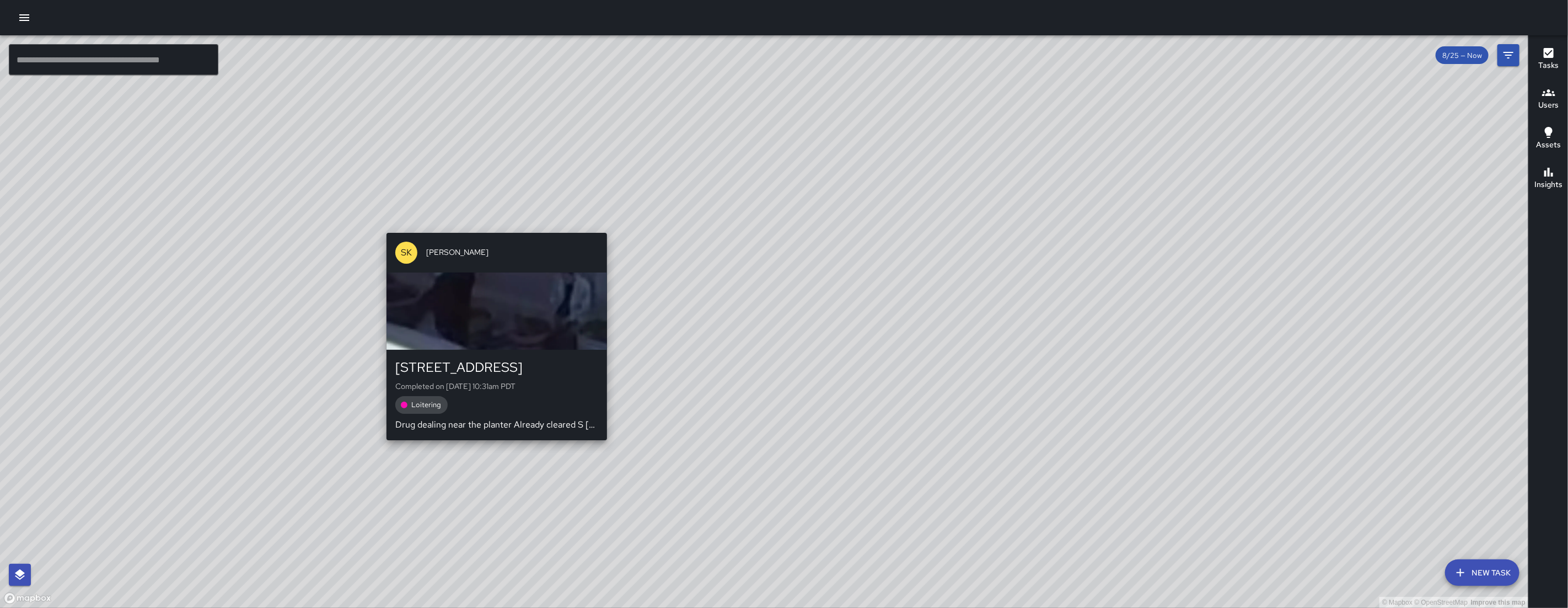
click at [603, 227] on div "© Mapbox © OpenStreetMap Improve this map SK SEAN KELLEY 160 10th Street Comple…" at bounding box center [764, 321] width 1528 height 572
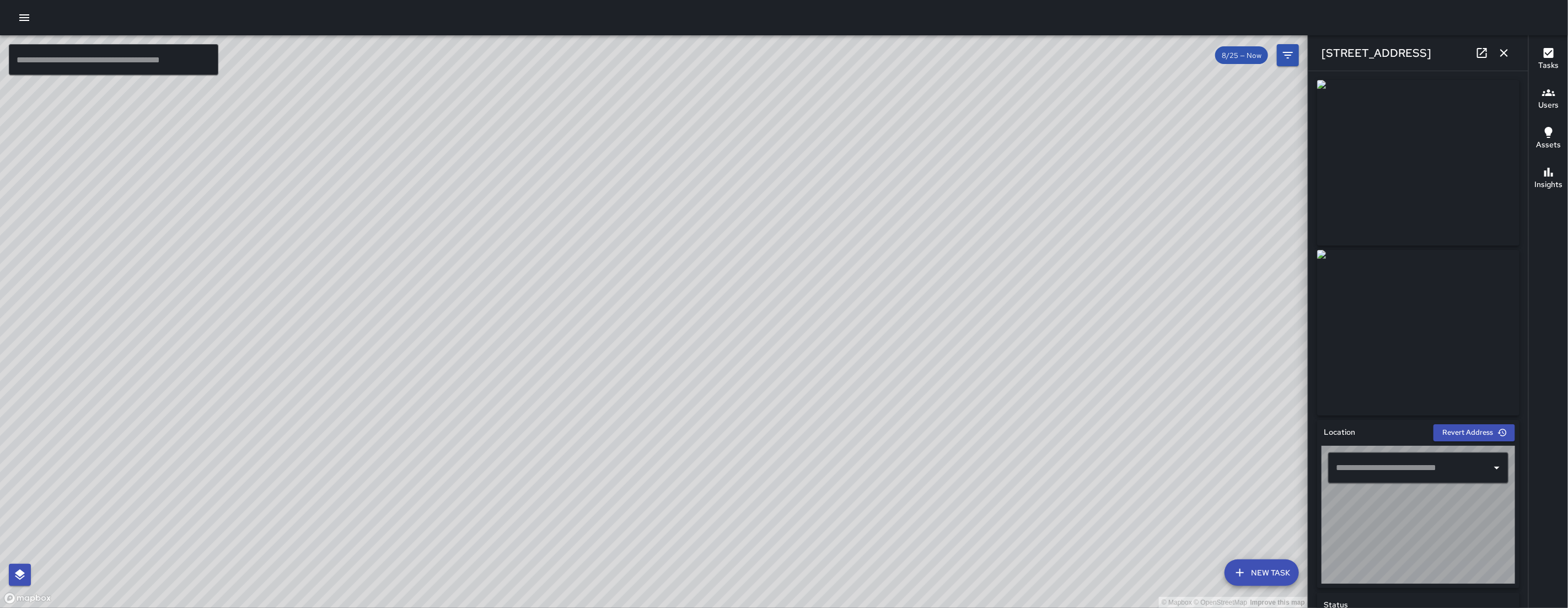
type input "**********"
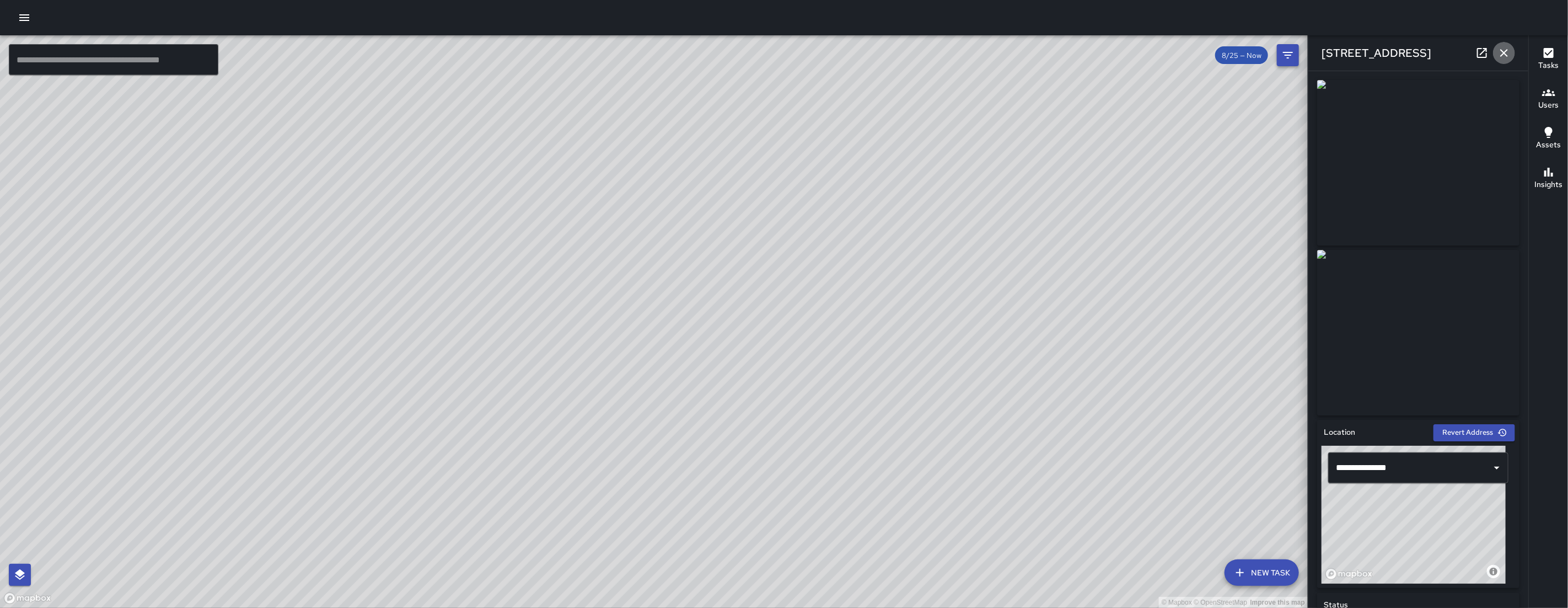
click at [900, 55] on icon "button" at bounding box center [1504, 53] width 14 height 14
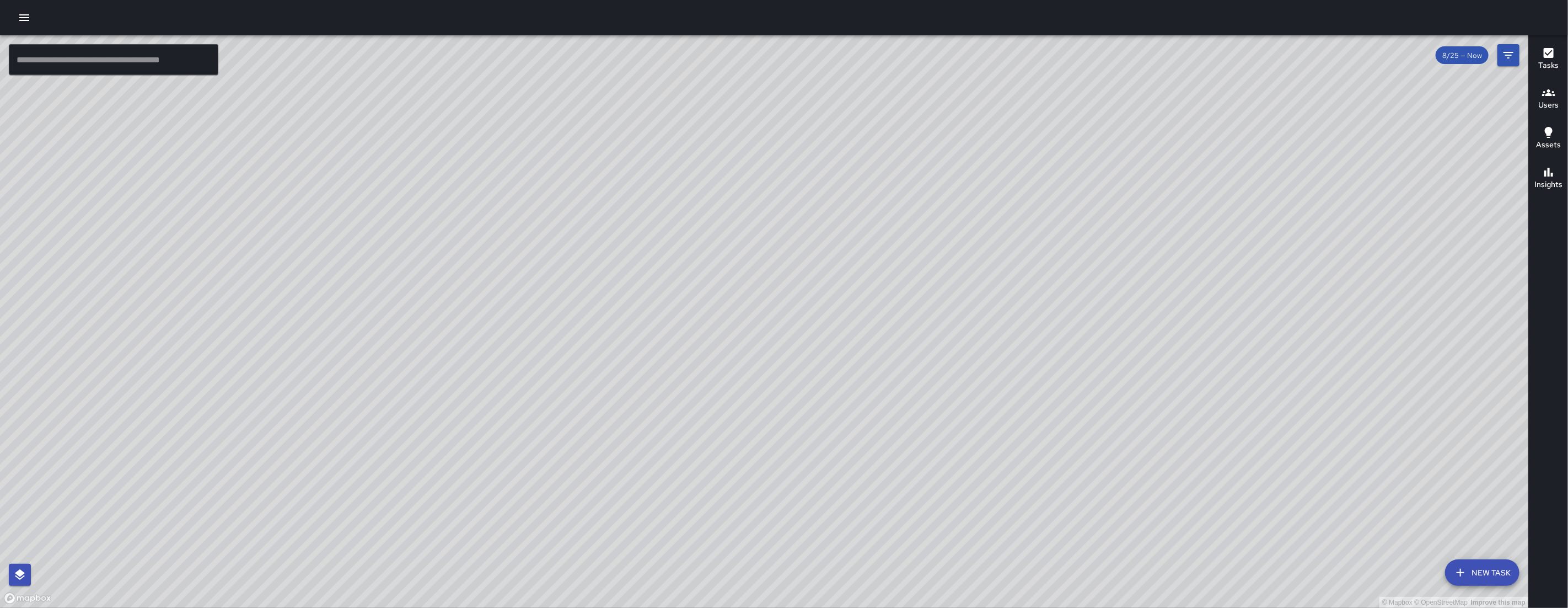
click at [521, 306] on div "© Mapbox © OpenStreetMap Improve this map" at bounding box center [764, 321] width 1528 height 572
click at [521, 303] on div "© Mapbox © OpenStreetMap Improve this map SK SEAN KELLEY 160 10th Street Comple…" at bounding box center [764, 321] width 1528 height 572
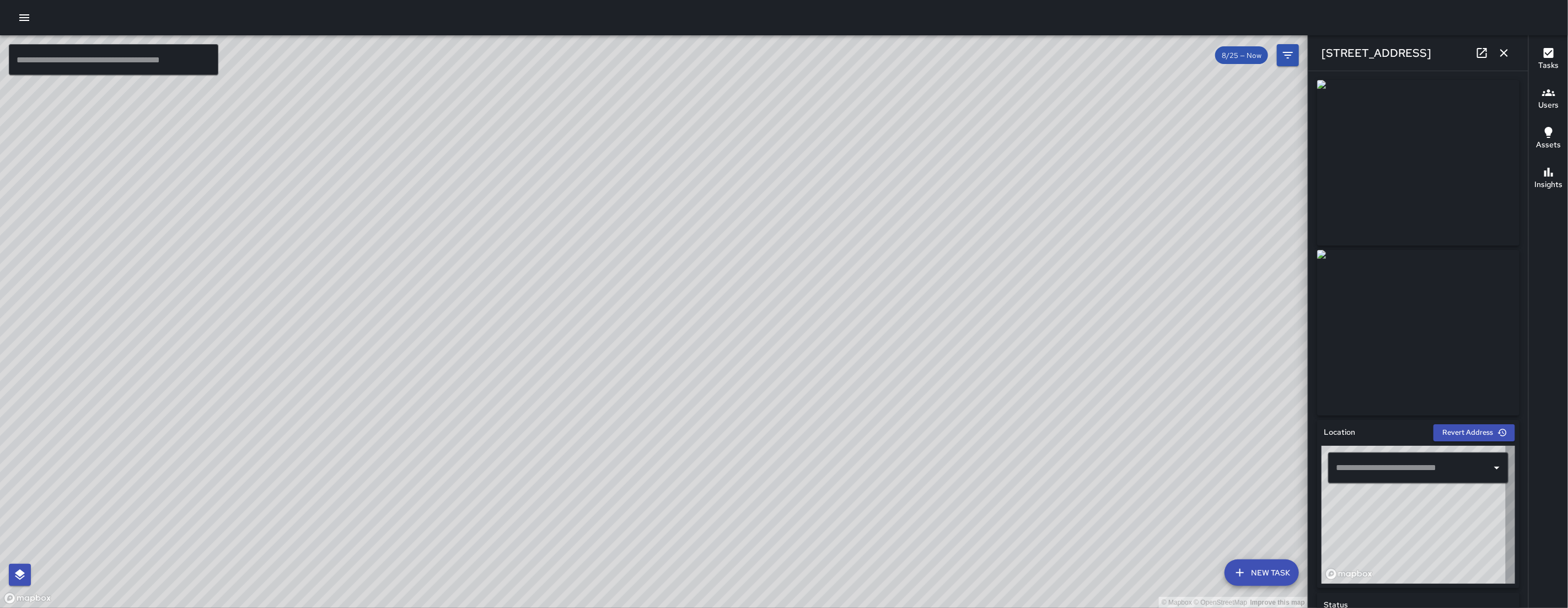
type input "**********"
click at [900, 46] on icon "button" at bounding box center [1504, 53] width 14 height 14
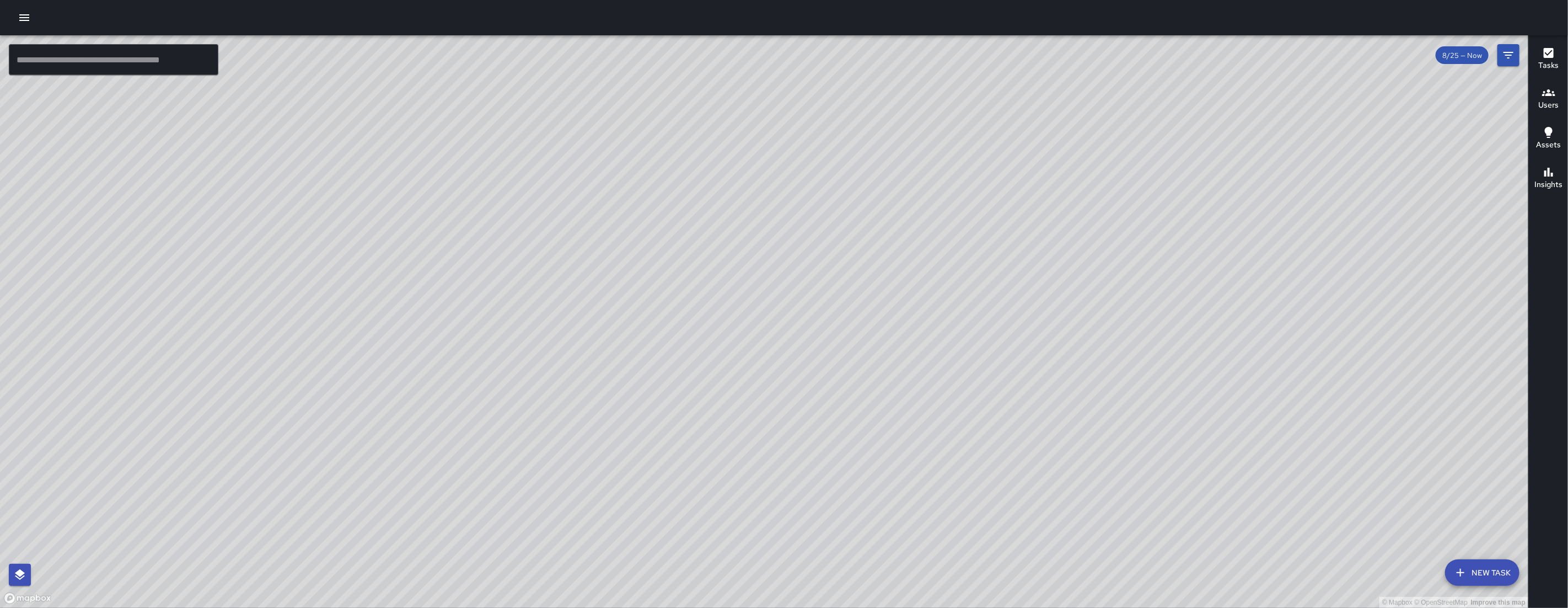
drag, startPoint x: 704, startPoint y: 335, endPoint x: 696, endPoint y: 392, distance: 57.6
click at [702, 422] on div "© Mapbox © OpenStreetMap Improve this map" at bounding box center [764, 321] width 1528 height 572
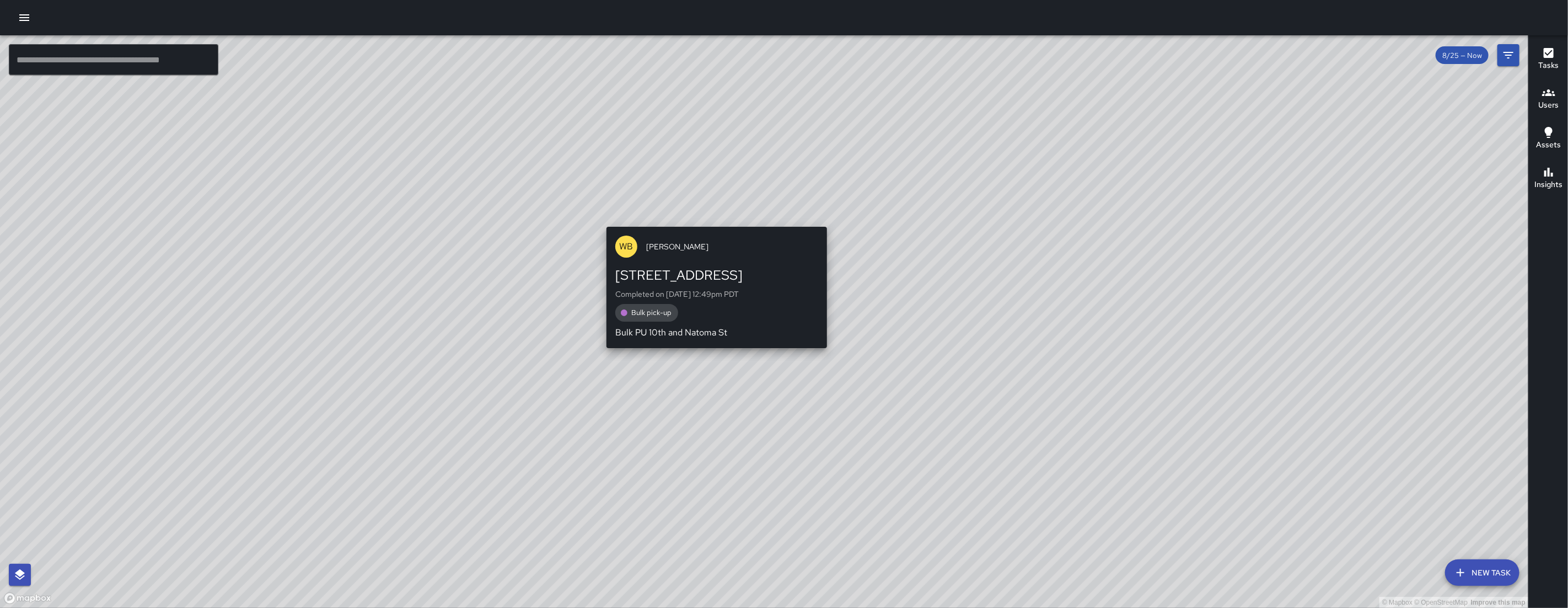
click at [722, 216] on div "© Mapbox © OpenStreetMap Improve this map WB Woodrow Blake 160 10th Street Comp…" at bounding box center [764, 321] width 1528 height 572
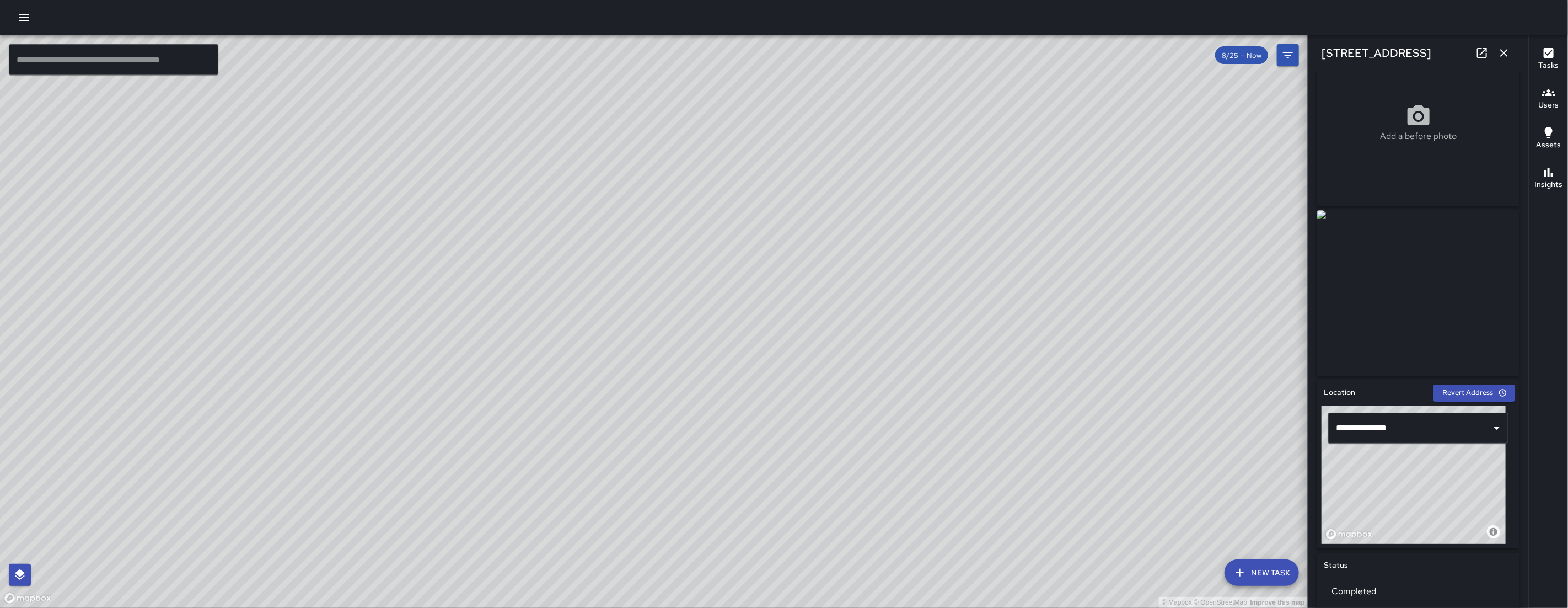
scroll to position [35, 0]
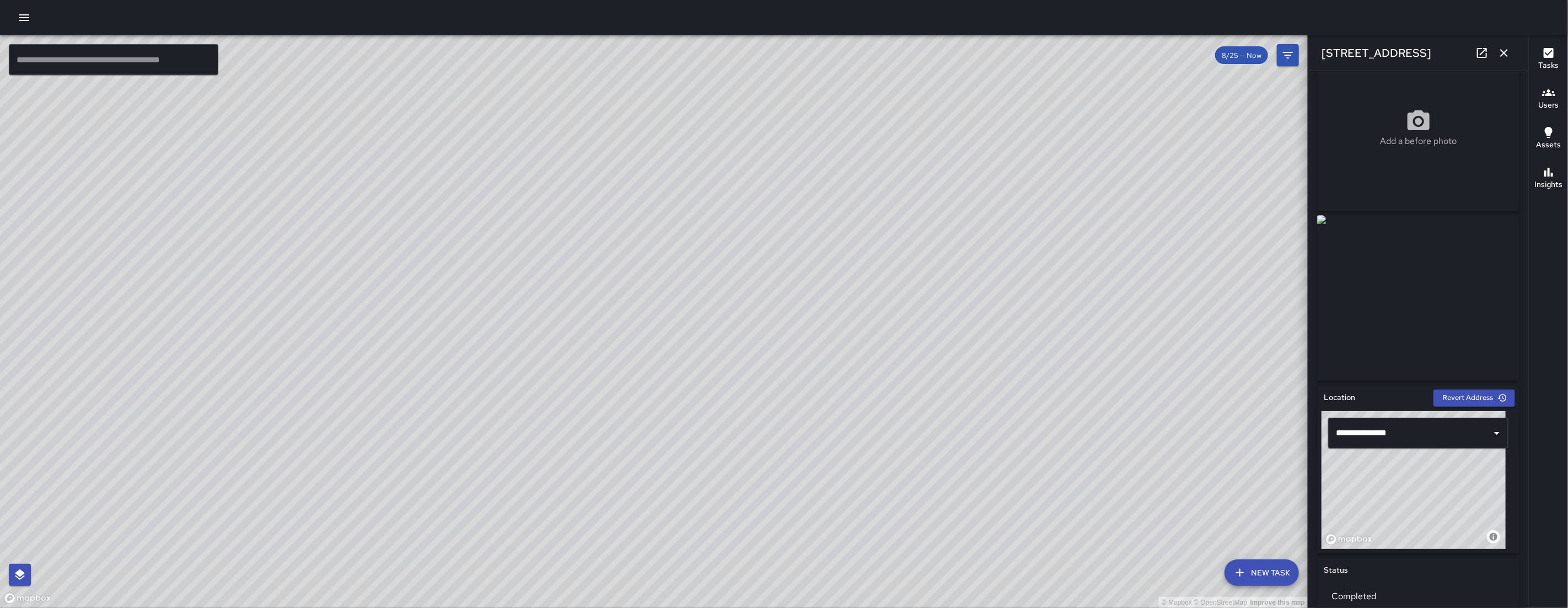
click at [625, 325] on div "© Mapbox © OpenStreetMap Improve this map WB Woodrow Blake 160 10th Street Comp…" at bounding box center [654, 321] width 1308 height 572
click at [900, 54] on icon "button" at bounding box center [1504, 53] width 14 height 14
click at [900, 54] on div "© Mapbox © OpenStreetMap Improve this map ​ New Task 8/25 — Now Map Layers Task…" at bounding box center [784, 321] width 1568 height 572
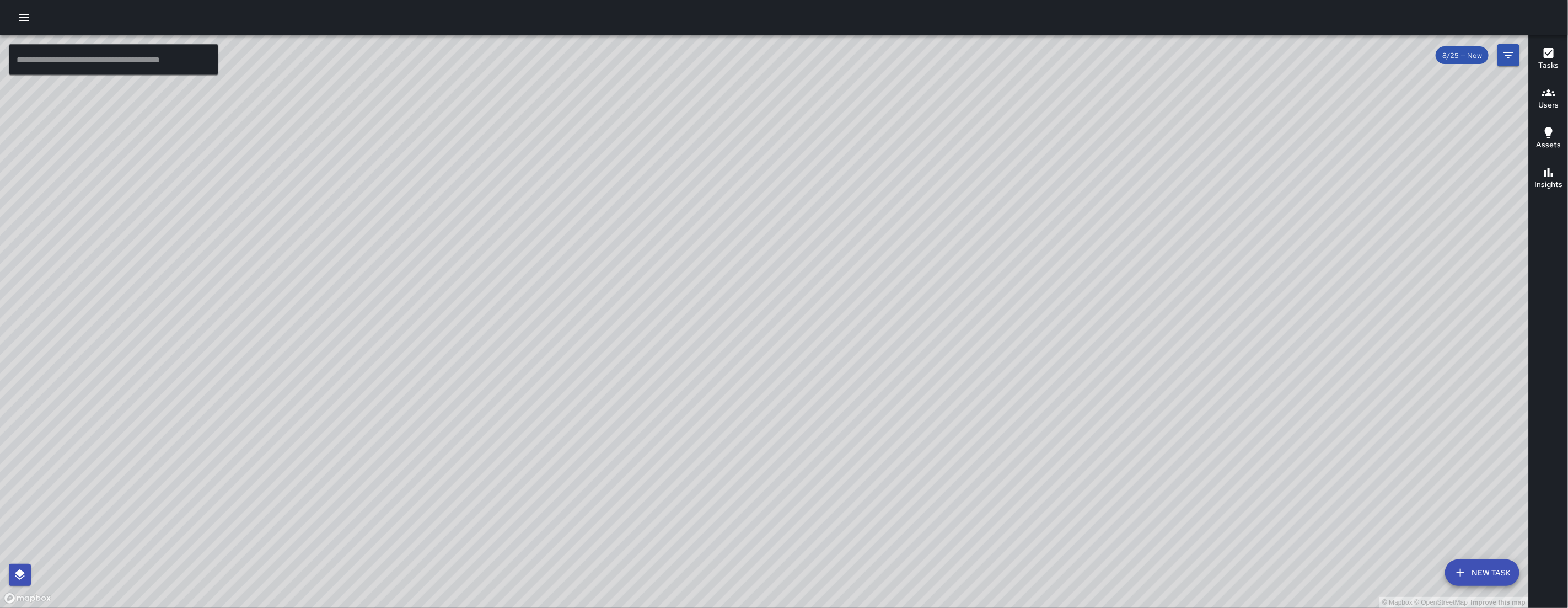
click at [900, 510] on button "New Task" at bounding box center [1482, 572] width 74 height 26
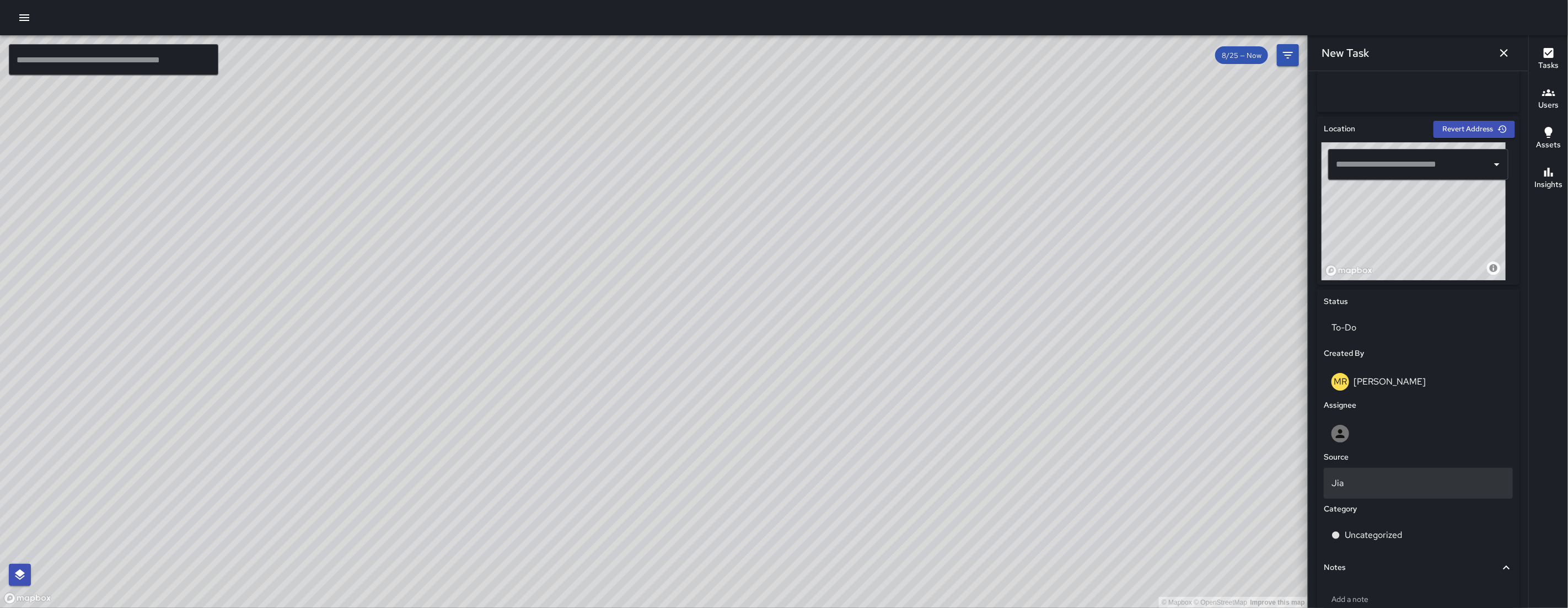
scroll to position [368, 0]
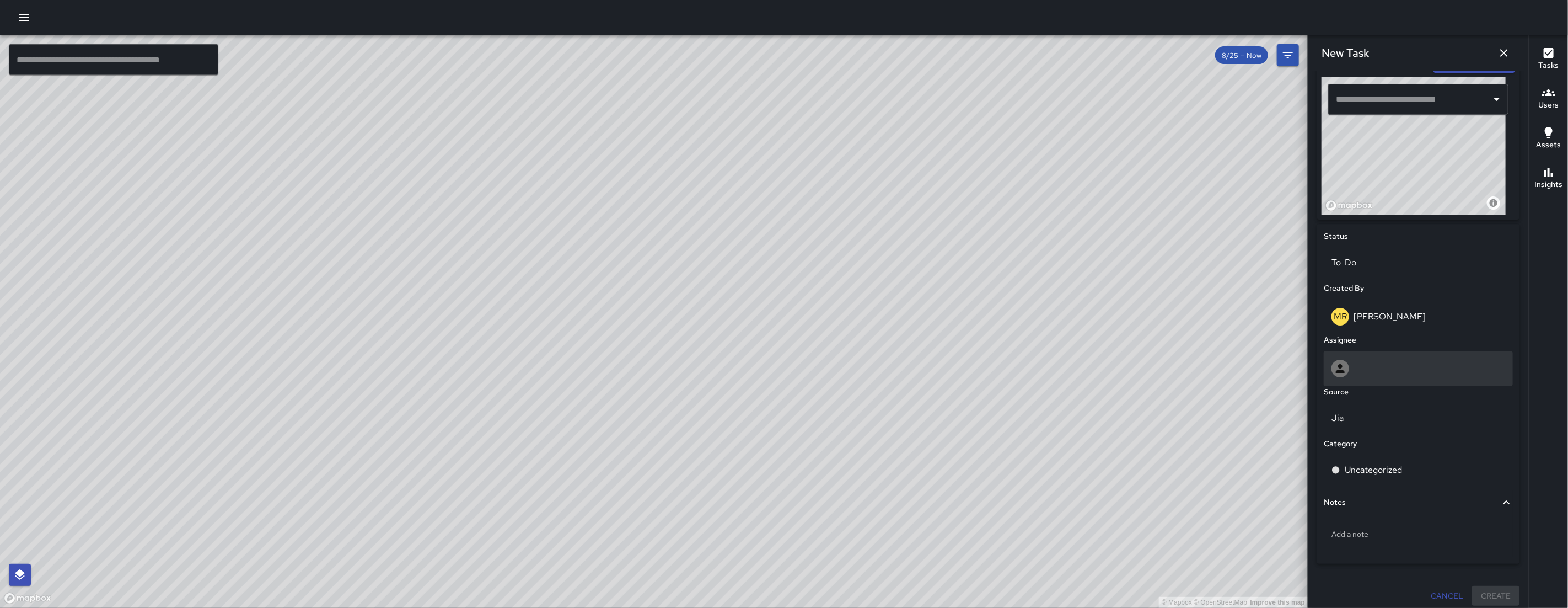
click at [900, 368] on div at bounding box center [1418, 368] width 174 height 18
type input "****"
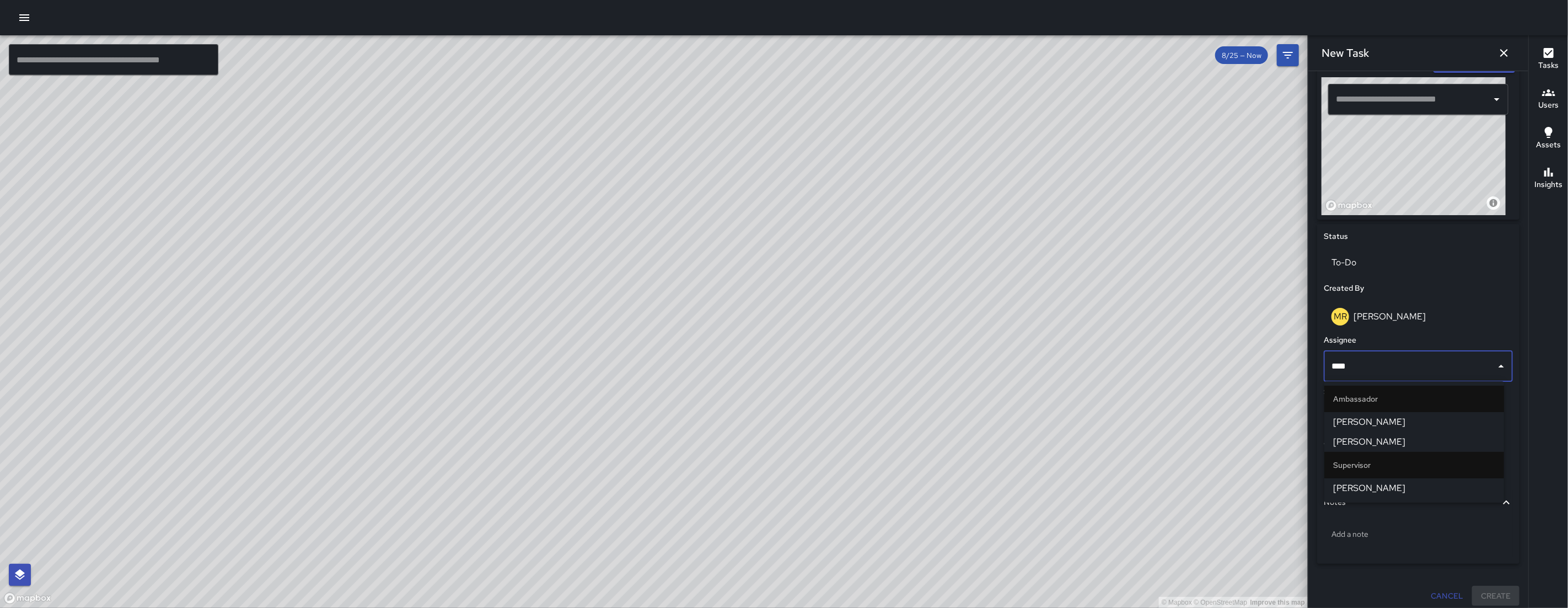
click at [900, 487] on span "[PERSON_NAME]" at bounding box center [1413, 488] width 162 height 14
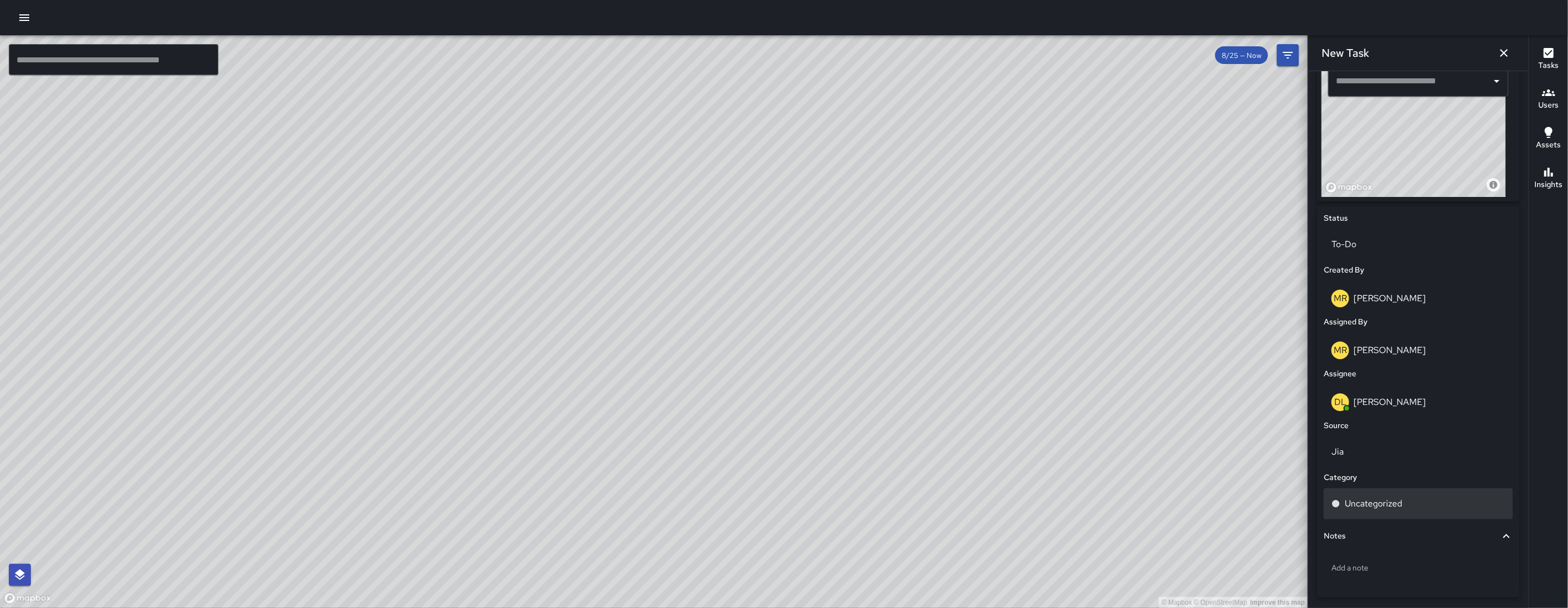
scroll to position [427, 0]
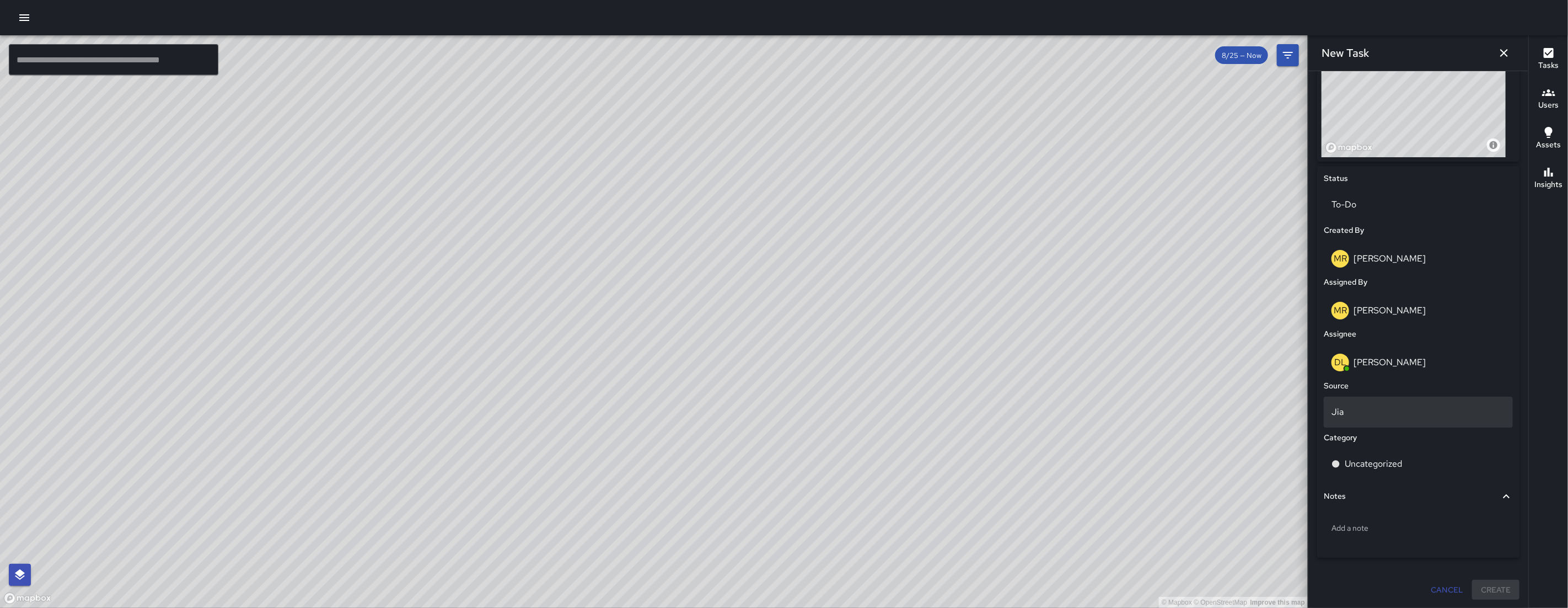
click at [900, 407] on p "Jia" at bounding box center [1418, 412] width 174 height 14
click at [900, 502] on li "Email" at bounding box center [1414, 501] width 180 height 20
click at [900, 460] on p "Uncategorized" at bounding box center [1373, 464] width 57 height 14
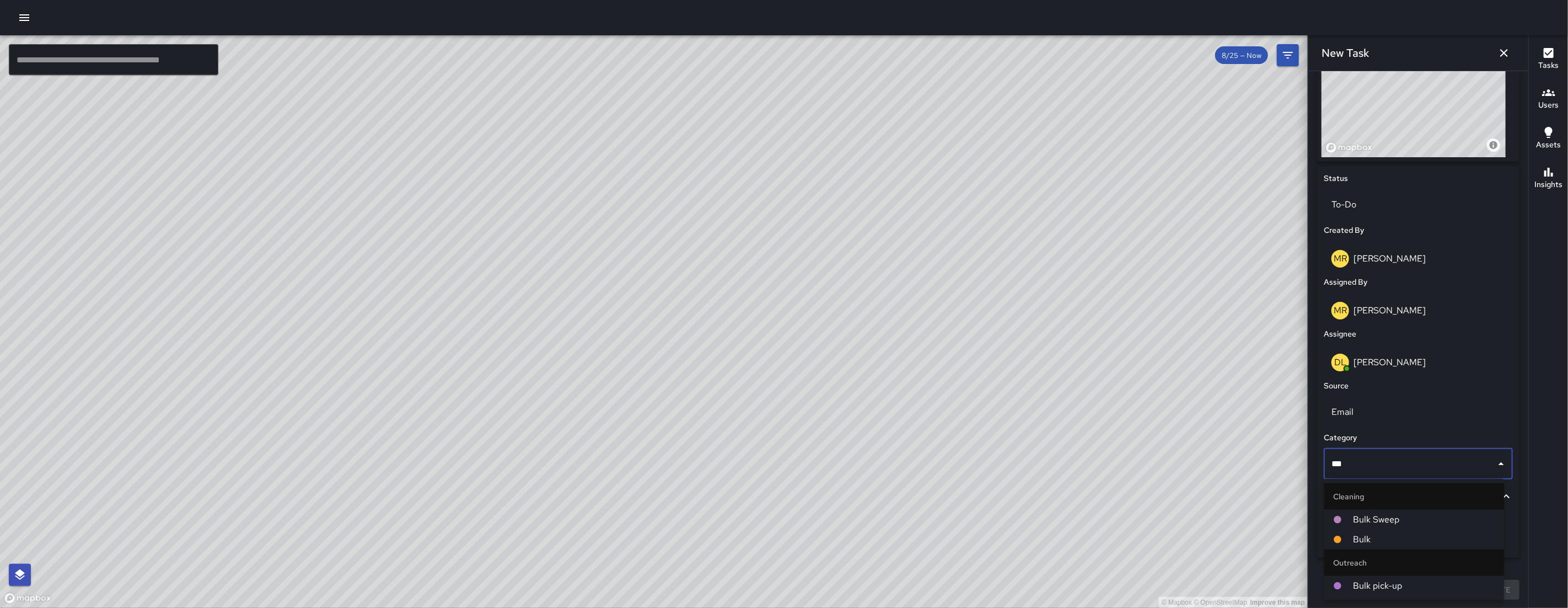
type input "****"
click at [900, 510] on span "Bulk" at bounding box center [1423, 539] width 142 height 14
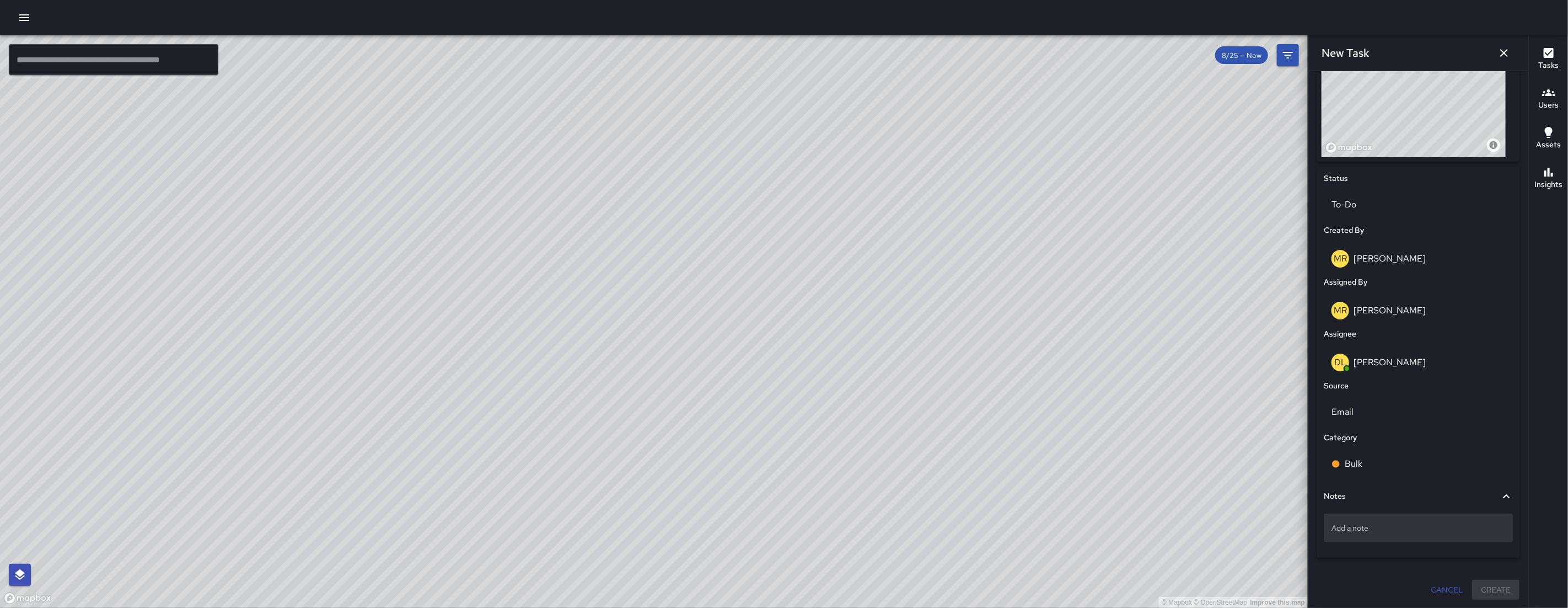
click at [900, 510] on div "Add a note" at bounding box center [1418, 528] width 189 height 29
type textarea "**********"
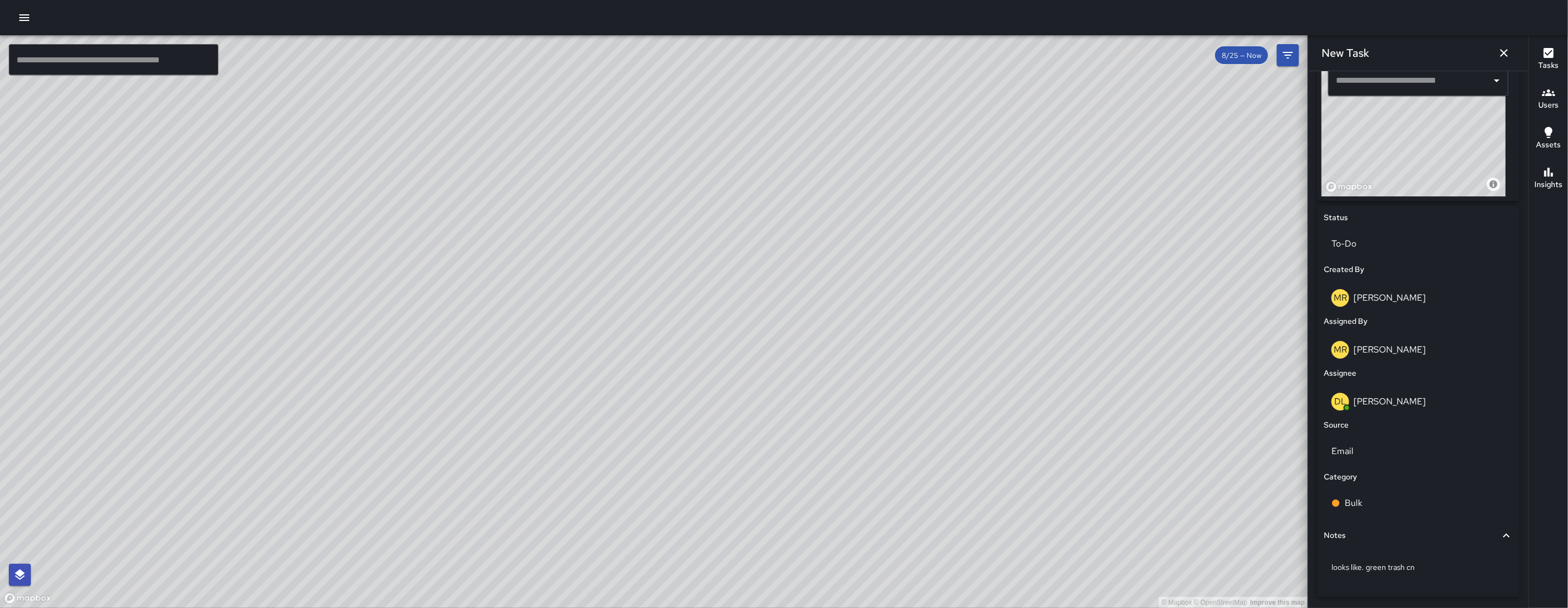
scroll to position [335, 0]
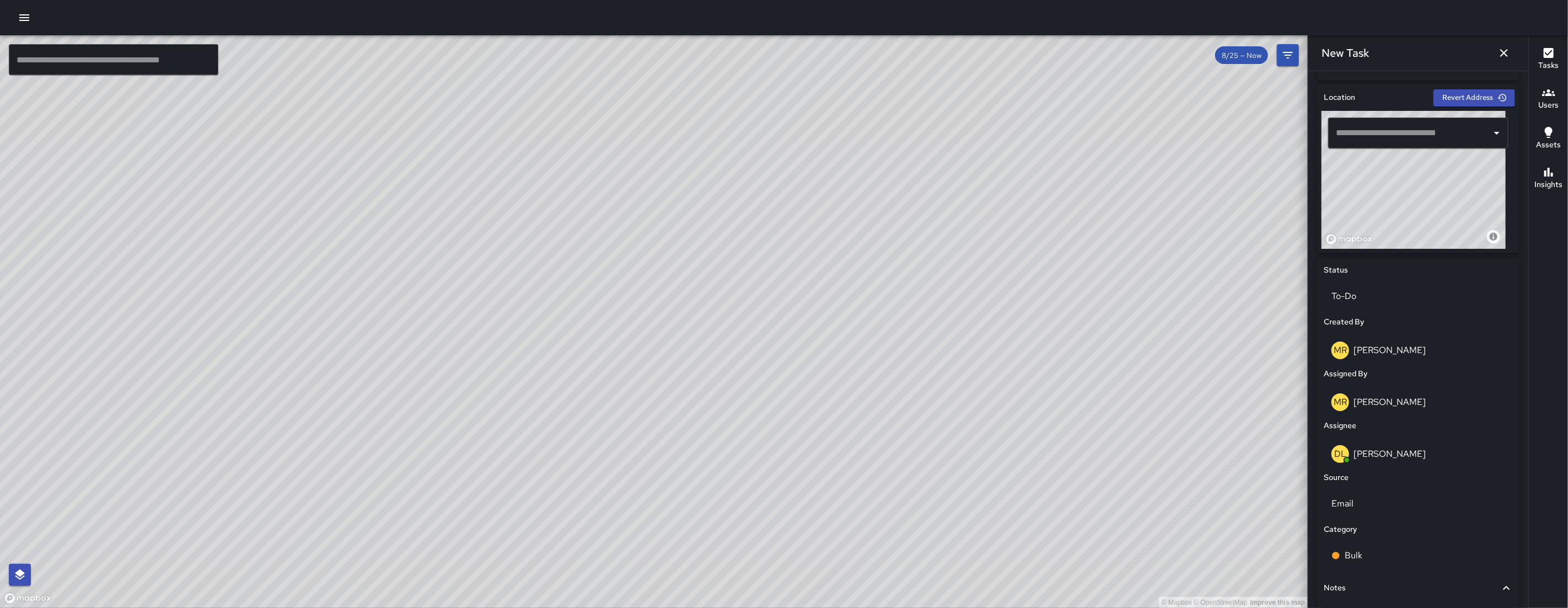
drag, startPoint x: 1420, startPoint y: 214, endPoint x: 1484, endPoint y: 223, distance: 64.6
click at [900, 223] on div "© Mapbox © OpenStreetMap Improve this map" at bounding box center [1413, 179] width 184 height 138
drag, startPoint x: 1385, startPoint y: 223, endPoint x: 1472, endPoint y: 186, distance: 94.5
click at [900, 182] on div "© Mapbox © OpenStreetMap Improve this map" at bounding box center [1413, 179] width 184 height 138
drag, startPoint x: 1450, startPoint y: 203, endPoint x: 1343, endPoint y: 193, distance: 107.5
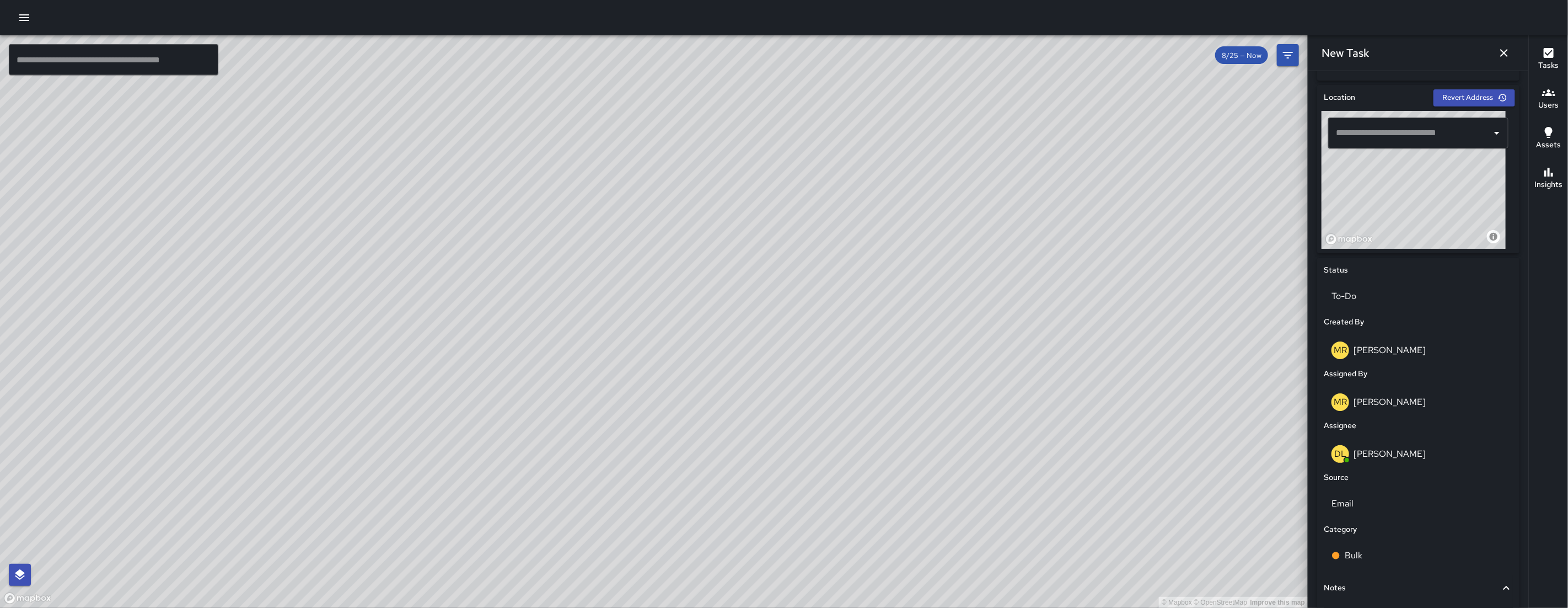
click at [900, 196] on div "© Mapbox © OpenStreetMap Improve this map ​ New Task 8/25 — Now Map Layers Task…" at bounding box center [784, 321] width 1568 height 572
drag, startPoint x: 1430, startPoint y: 188, endPoint x: 1420, endPoint y: 137, distance: 52.0
click at [900, 136] on div "© Mapbox © OpenStreetMap Improve this map ​" at bounding box center [1418, 179] width 193 height 138
click at [900, 171] on div "© Mapbox © OpenStreetMap Improve this map" at bounding box center [1413, 179] width 184 height 138
type input "**********"
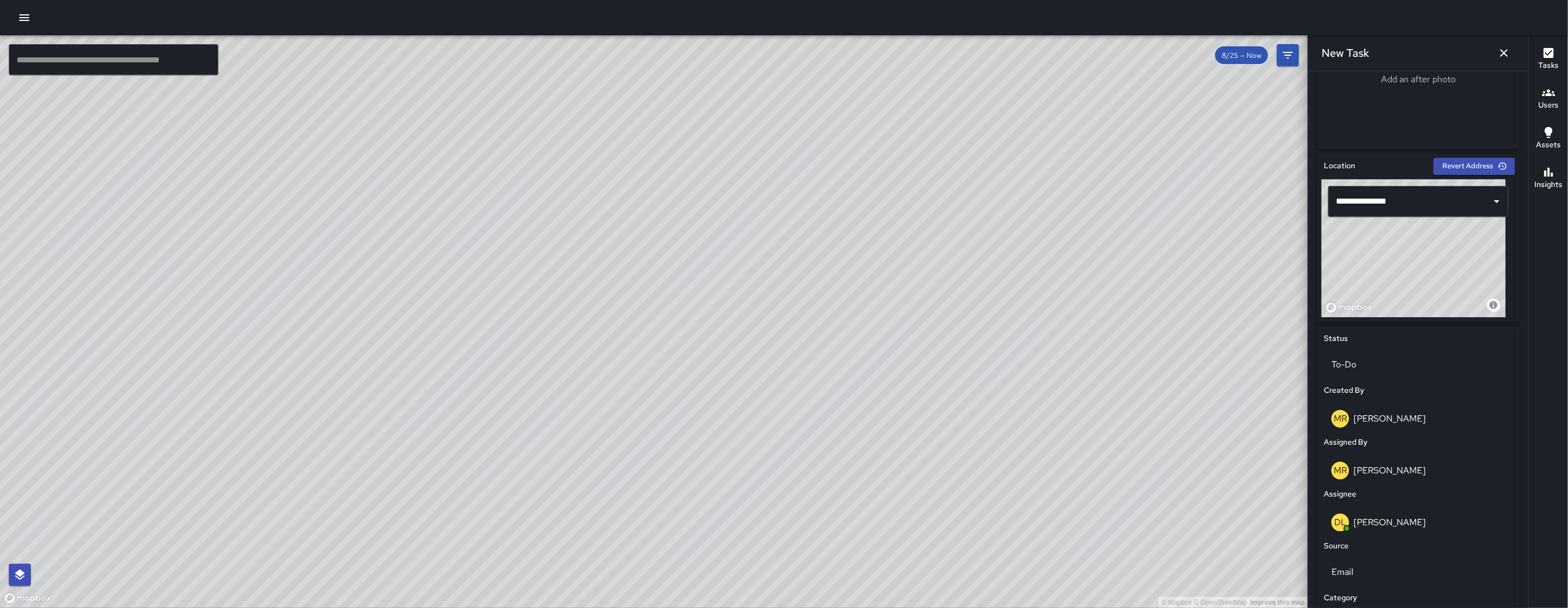
scroll to position [0, 0]
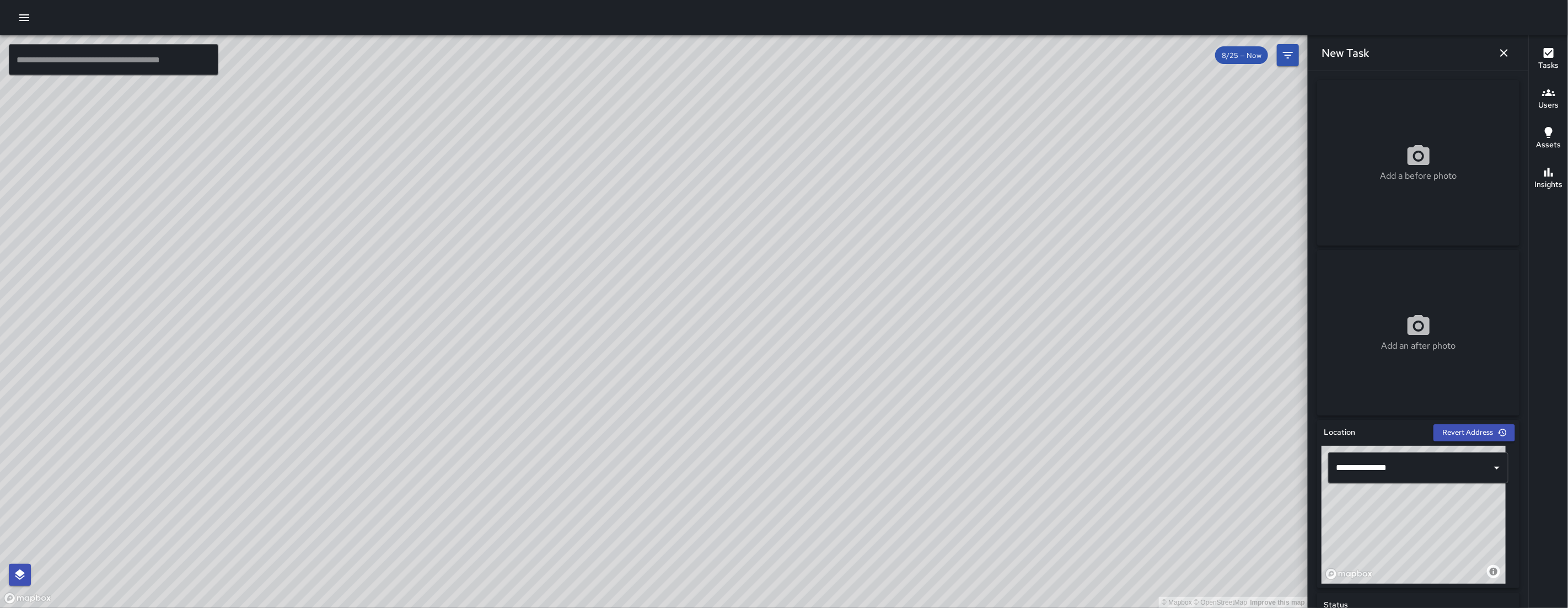
click at [900, 147] on div "Add a before photo" at bounding box center [1418, 163] width 203 height 40
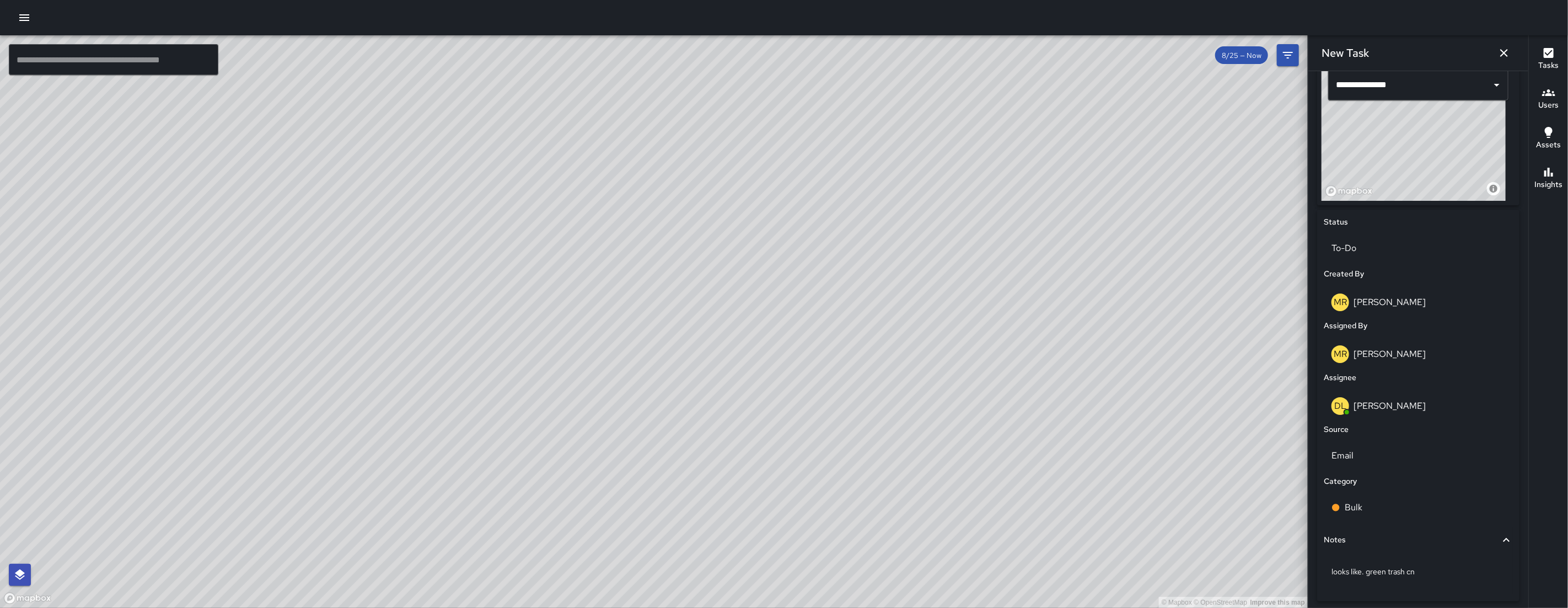
scroll to position [427, 0]
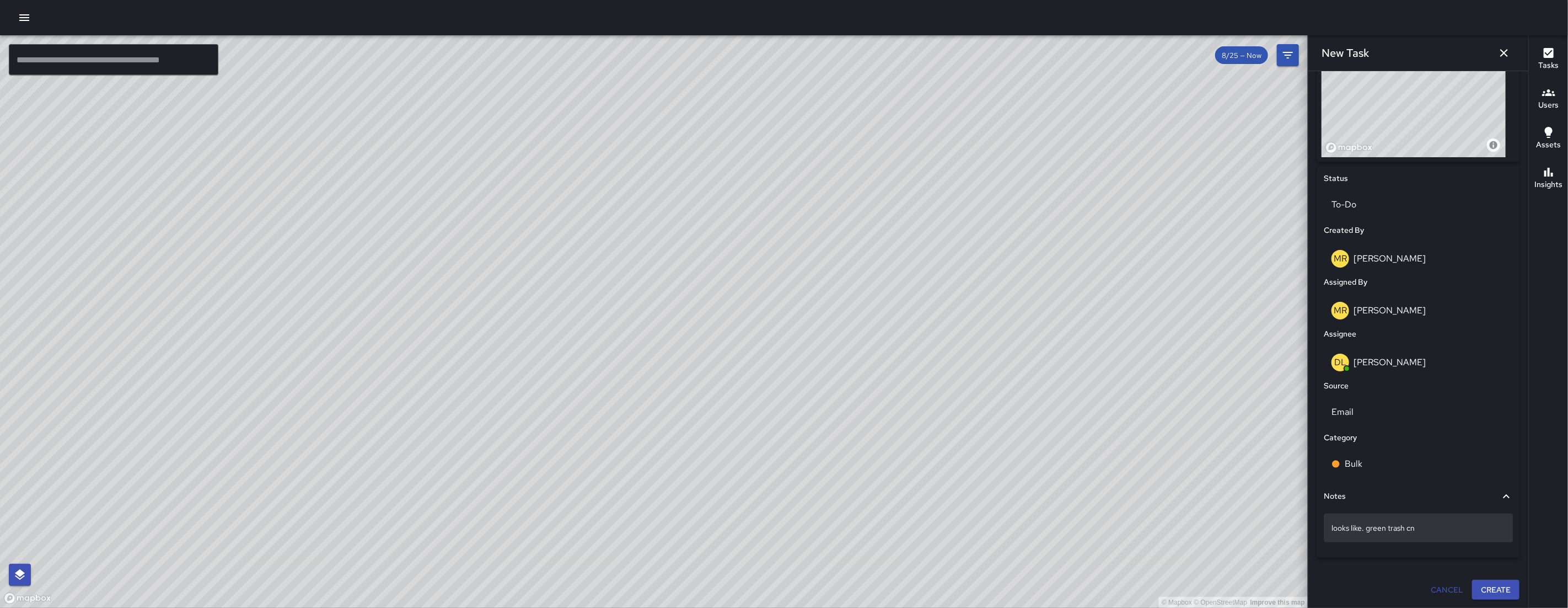
click at [900, 510] on p "looks like. green trash cn" at bounding box center [1418, 527] width 174 height 11
type textarea "**********"
click at [900, 510] on button "Create" at bounding box center [1495, 590] width 47 height 21
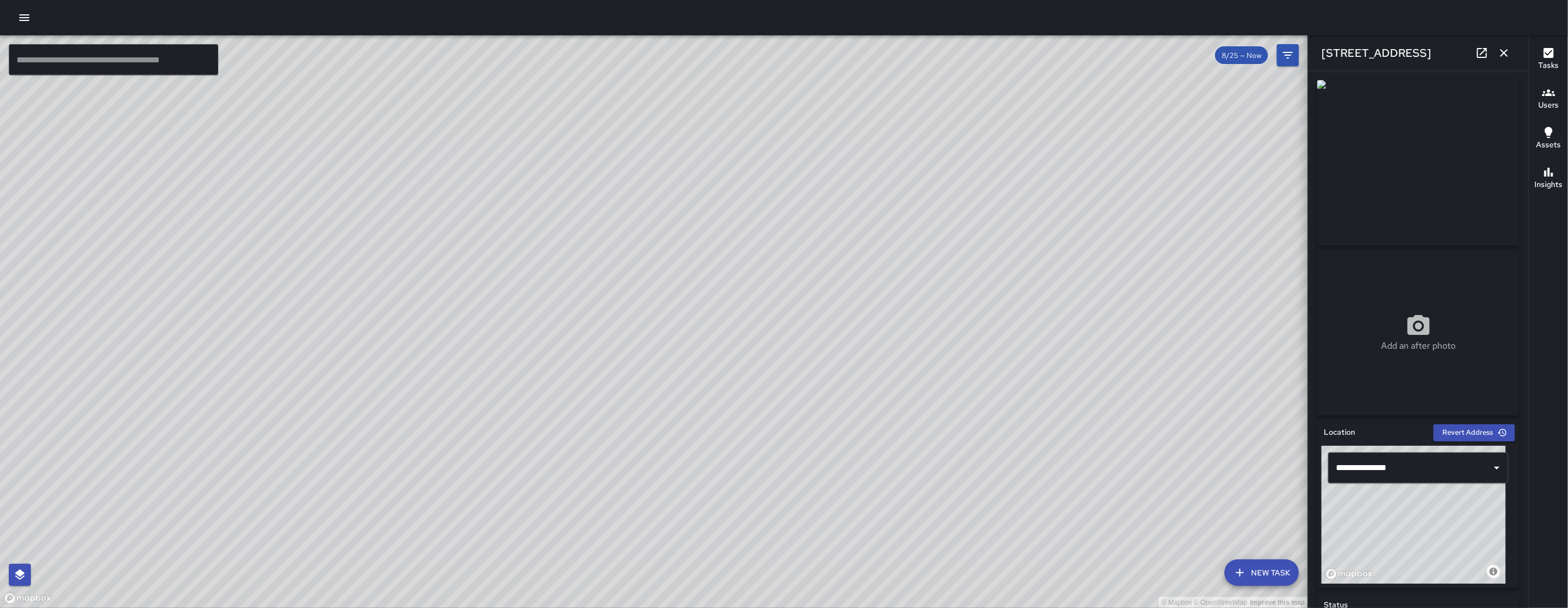
click at [900, 56] on icon "button" at bounding box center [1504, 53] width 14 height 14
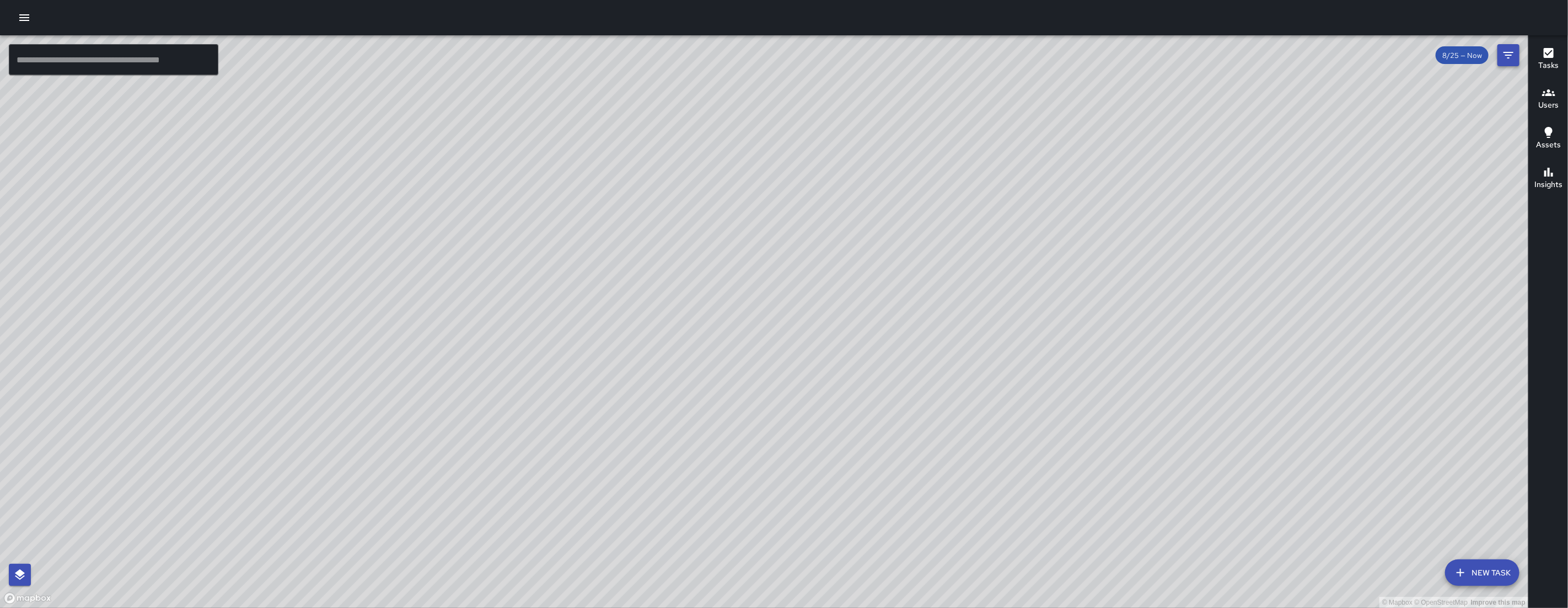
click at [900, 51] on button "Filters" at bounding box center [1508, 55] width 22 height 22
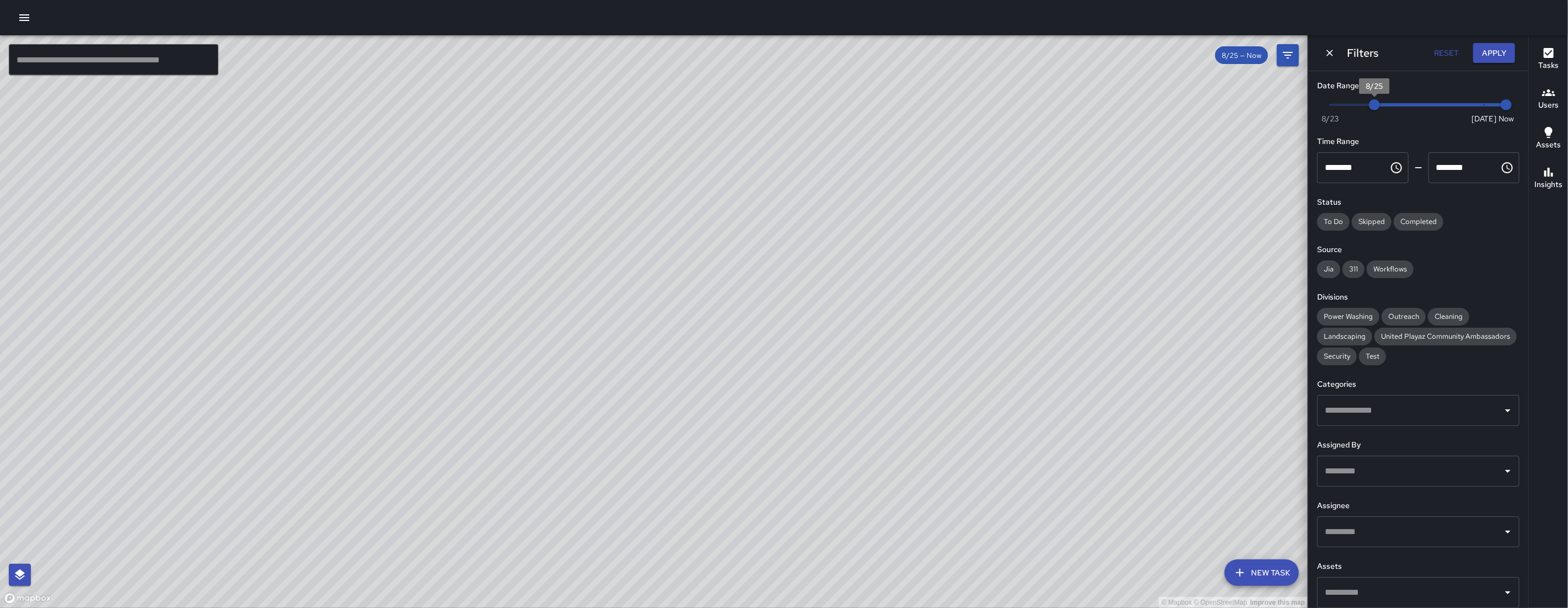
type input "*"
drag, startPoint x: 1368, startPoint y: 111, endPoint x: 1312, endPoint y: 84, distance: 62.2
click at [900, 111] on div "© Mapbox © OpenStreetMap Improve this map ​ New Task 8/25 — Now Map Layers Task…" at bounding box center [784, 321] width 1568 height 572
click at [900, 59] on div "Filters Reset Apply" at bounding box center [1418, 52] width 220 height 35
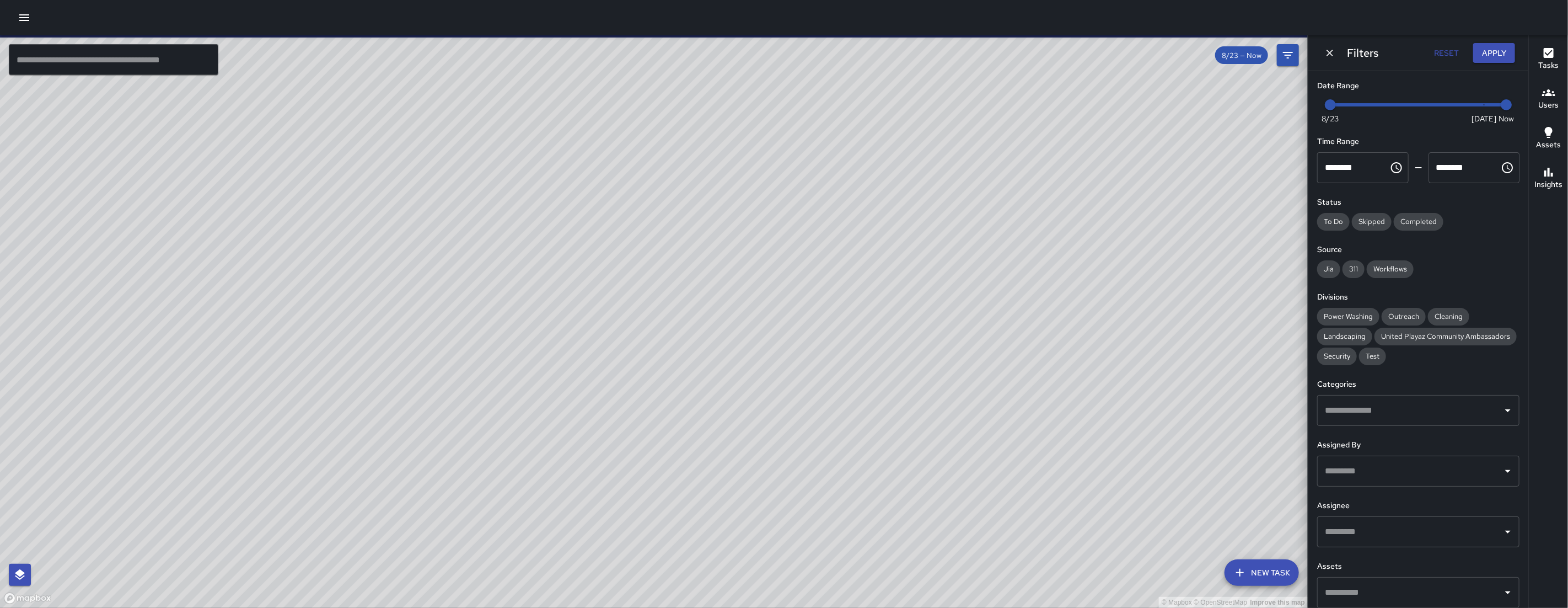
click at [900, 50] on icon "Dismiss" at bounding box center [1329, 53] width 6 height 6
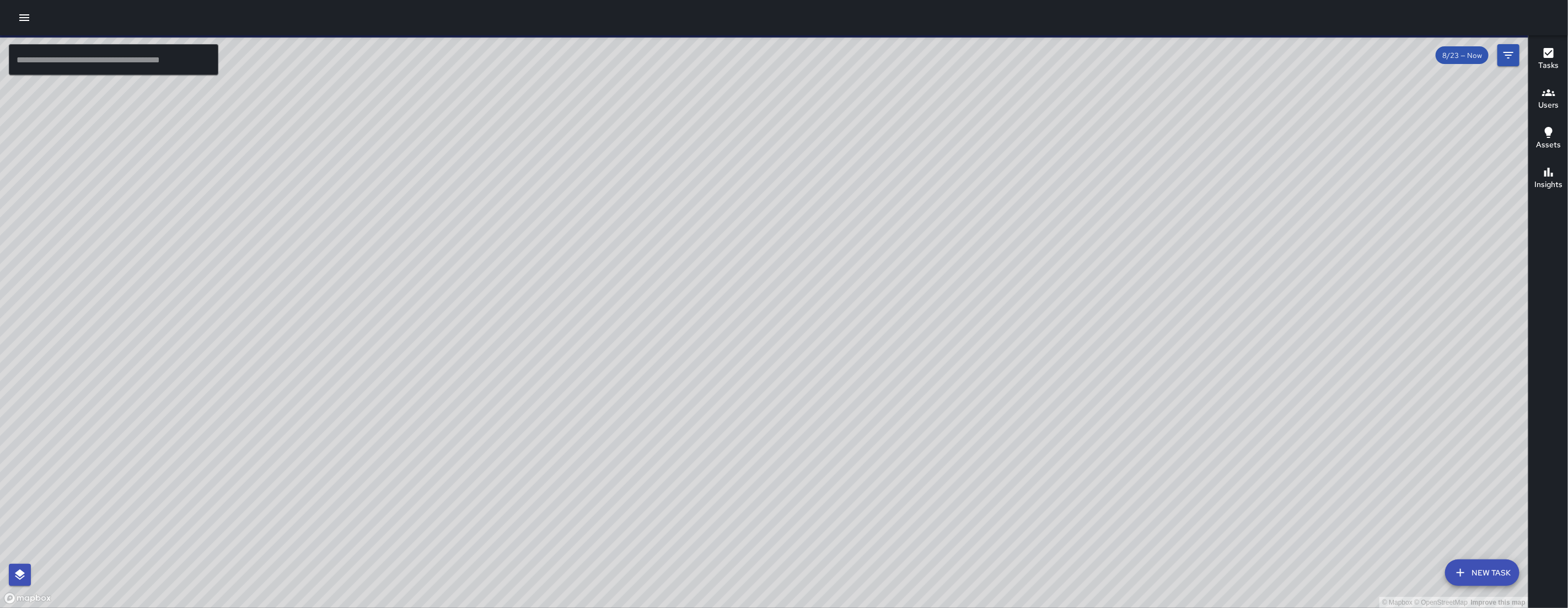
drag, startPoint x: 1206, startPoint y: 285, endPoint x: 1149, endPoint y: 288, distance: 57.1
click at [900, 375] on div "© Mapbox © OpenStreetMap Improve this map" at bounding box center [764, 321] width 1528 height 572
drag, startPoint x: 1135, startPoint y: 330, endPoint x: 948, endPoint y: 425, distance: 209.7
click at [900, 344] on div "© Mapbox © OpenStreetMap Improve this map" at bounding box center [764, 321] width 1528 height 572
click at [900, 59] on icon "Filters" at bounding box center [1508, 55] width 14 height 14
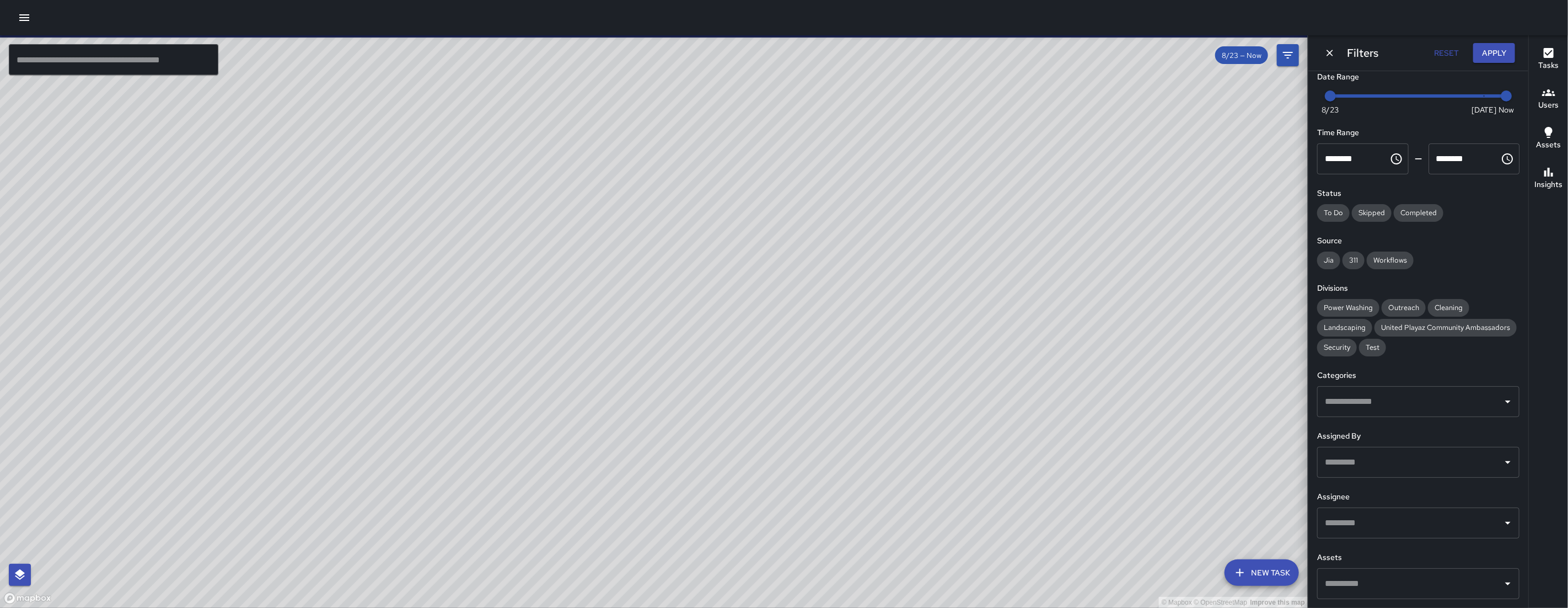
scroll to position [18, 0]
click at [900, 510] on div "Date Range Now Today 8/23 8/23 9:50 am Time Range ******** ​ ******** ​ Status …" at bounding box center [1418, 340] width 220 height 537
click at [900, 510] on div "​" at bounding box center [1418, 522] width 203 height 31
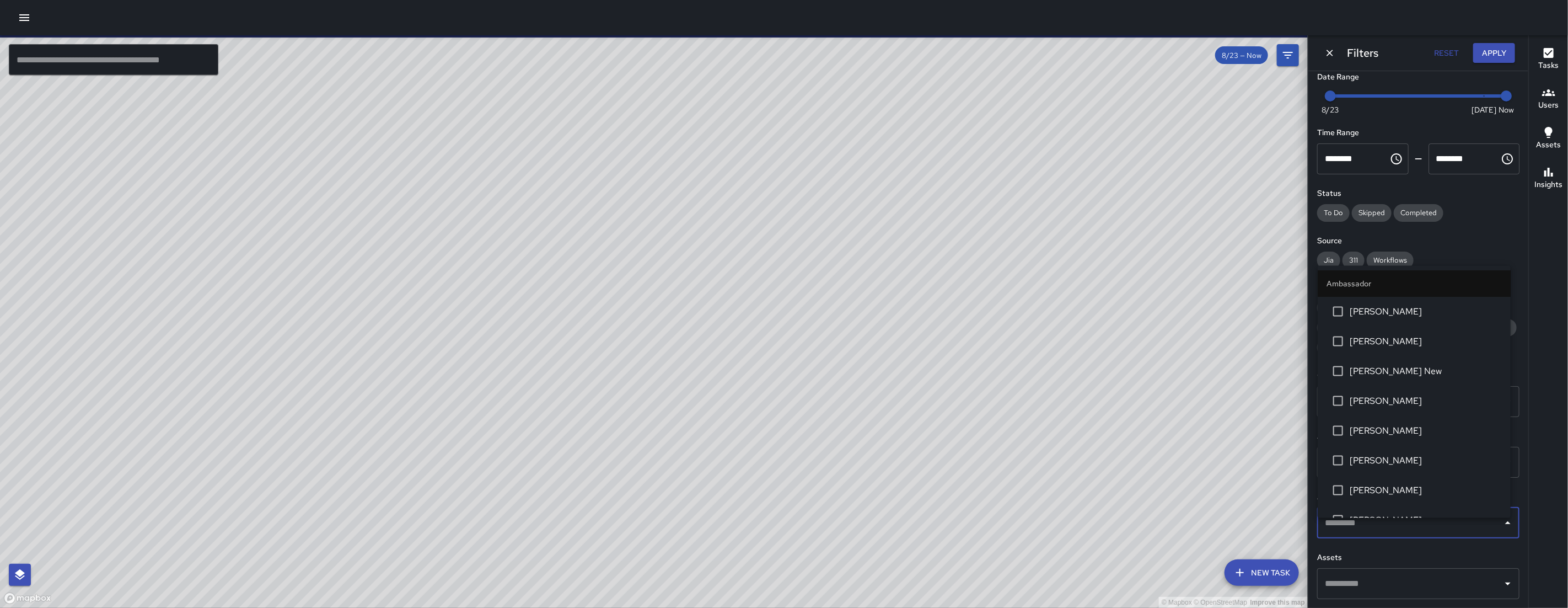
click at [900, 510] on h6 "Assets" at bounding box center [1418, 557] width 203 height 12
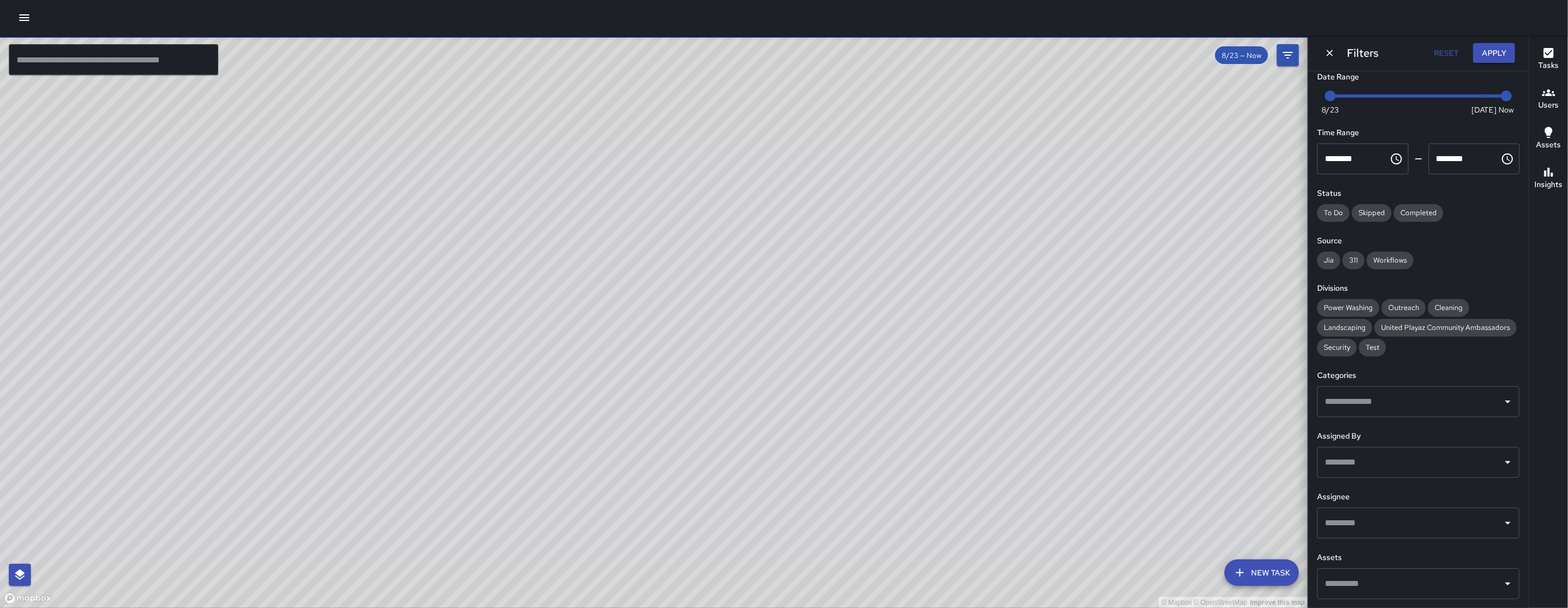
scroll to position [28, 0]
click at [900, 510] on input "text" at bounding box center [1410, 522] width 176 height 21
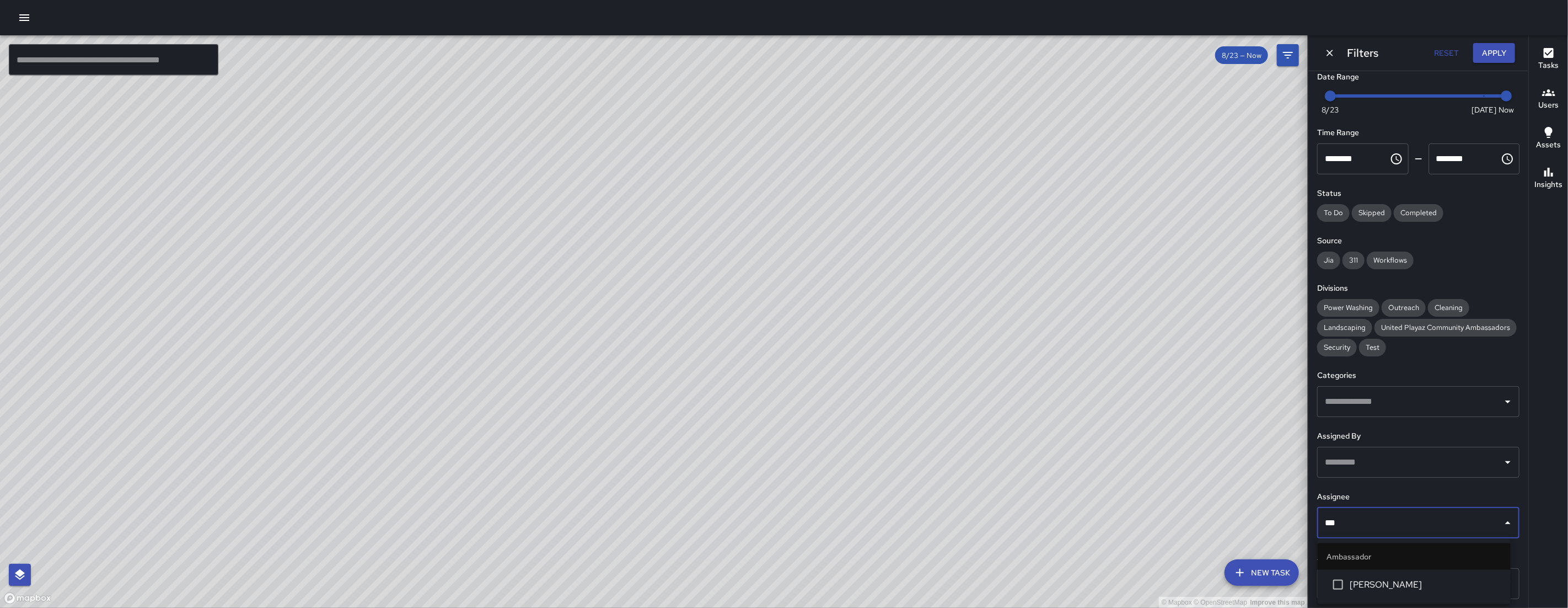
type input "****"
click at [900, 510] on li "[PERSON_NAME]" at bounding box center [1414, 585] width 193 height 30
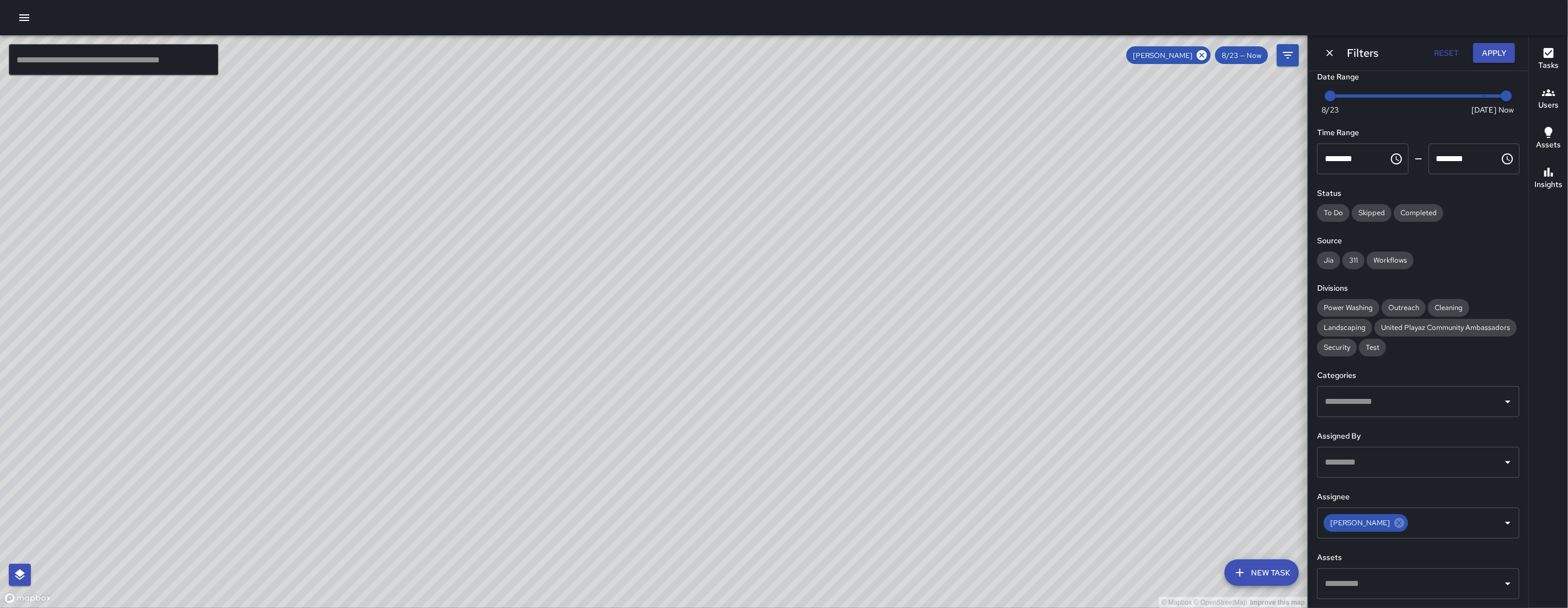
drag, startPoint x: 945, startPoint y: 400, endPoint x: 789, endPoint y: 411, distance: 156.4
click at [779, 405] on div "© Mapbox © OpenStreetMap Improve this map" at bounding box center [654, 321] width 1308 height 572
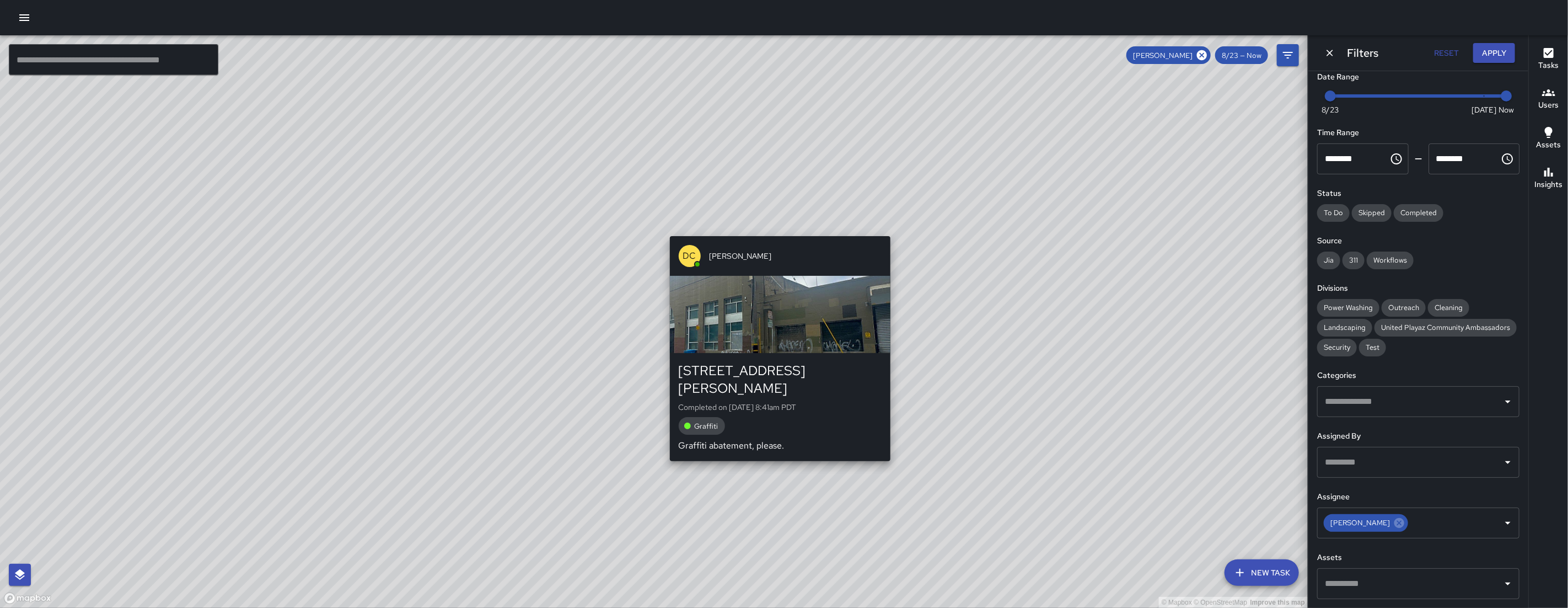
click at [778, 453] on div "© Mapbox © OpenStreetMap Improve this map DC Dago Cervantes 139 Harriet Street …" at bounding box center [654, 321] width 1308 height 572
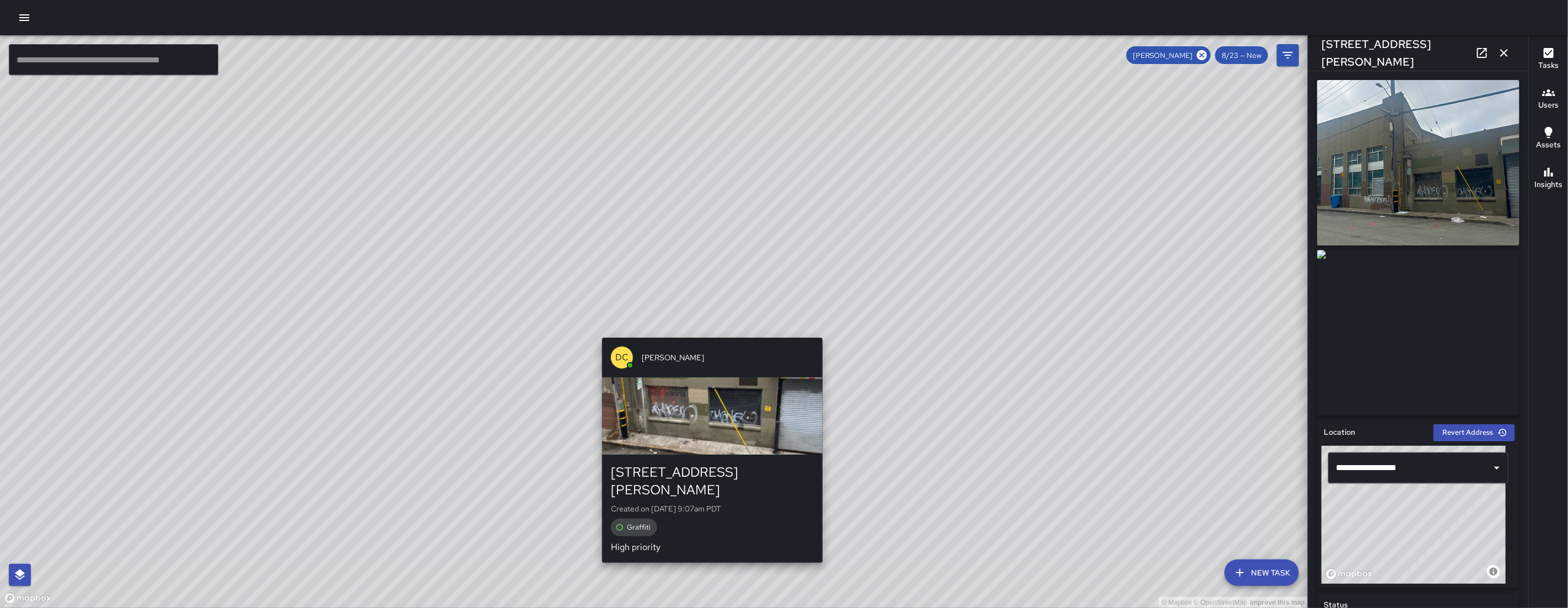
click at [710, 330] on div "© Mapbox © OpenStreetMap Improve this map DC Dago Cervantes 155 Harriet Street …" at bounding box center [654, 321] width 1308 height 572
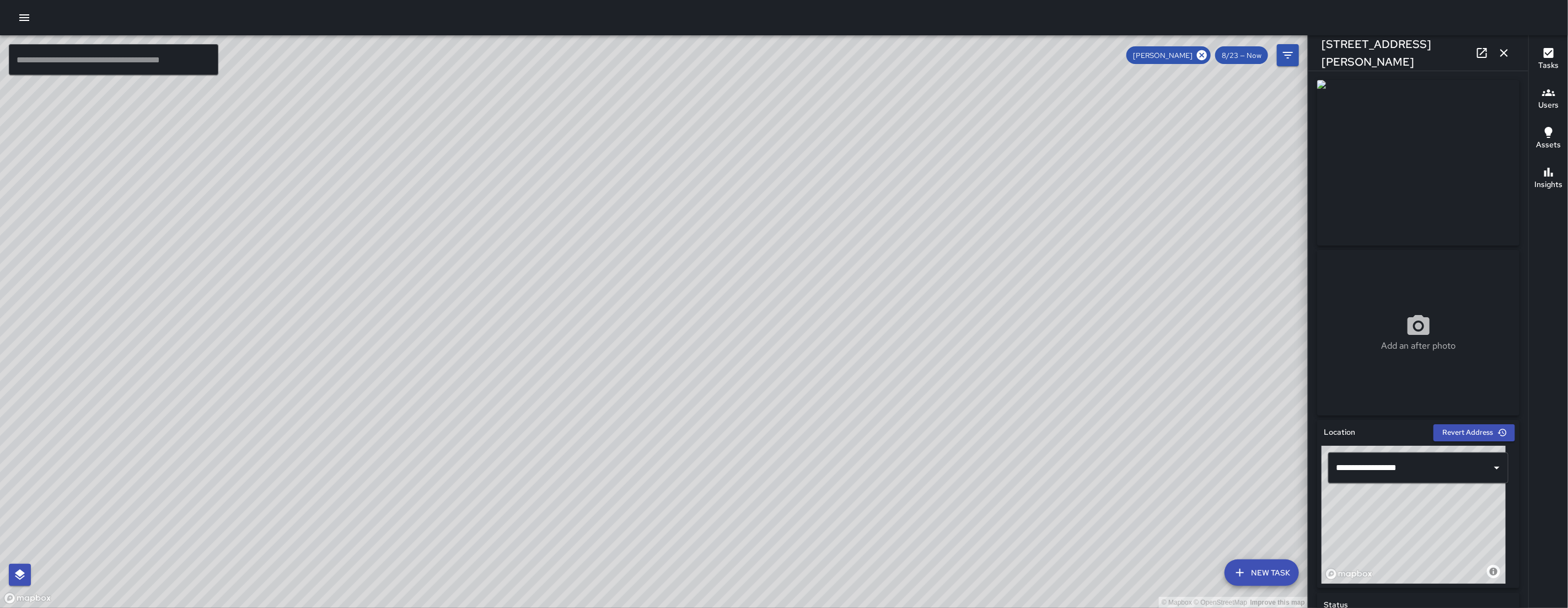
click at [900, 51] on icon "button" at bounding box center [1504, 53] width 14 height 14
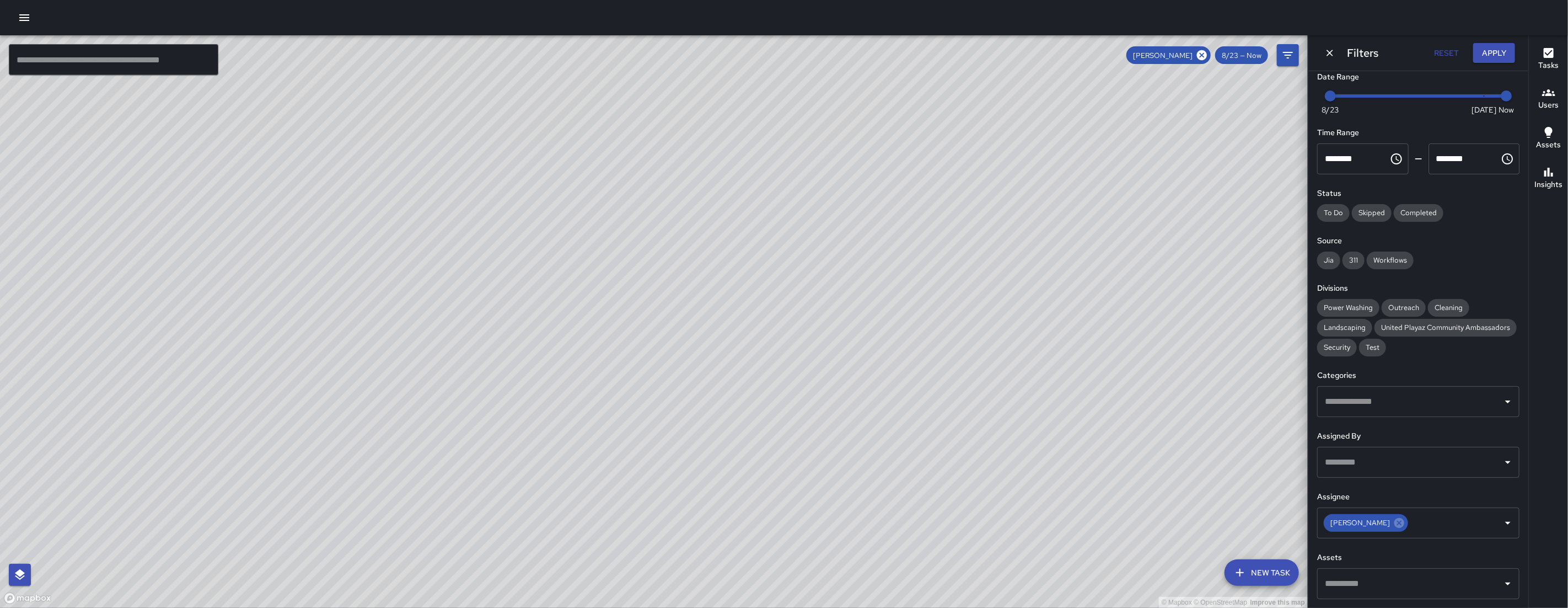
click at [762, 327] on div "© Mapbox © OpenStreetMap Improve this map" at bounding box center [654, 321] width 1308 height 572
click at [900, 55] on icon at bounding box center [1201, 55] width 12 height 12
drag, startPoint x: 567, startPoint y: 463, endPoint x: 648, endPoint y: 460, distance: 81.1
click at [681, 348] on div "© Mapbox © OpenStreetMap Improve this map SK SEAN KELLEY 1123 Folsom Street Com…" at bounding box center [654, 321] width 1308 height 572
drag, startPoint x: 630, startPoint y: 378, endPoint x: 576, endPoint y: 424, distance: 70.9
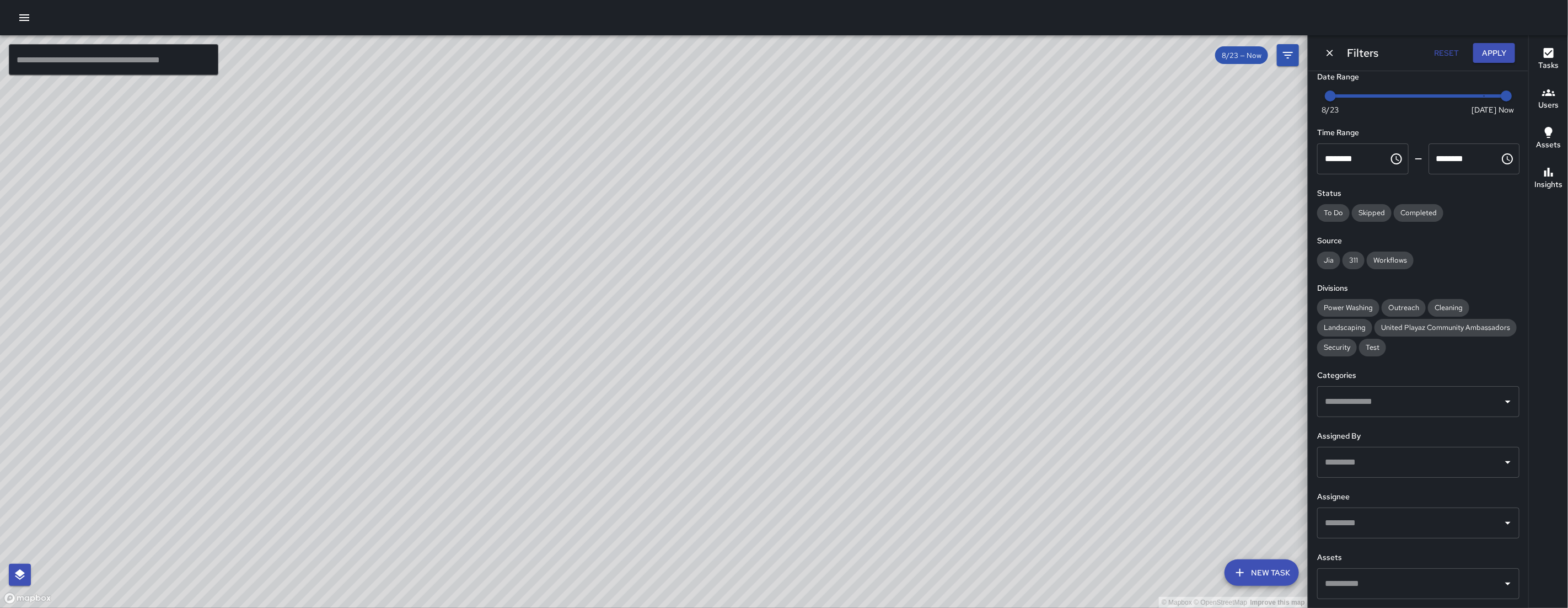
click at [576, 427] on div "© Mapbox © OpenStreetMap Improve this map" at bounding box center [654, 321] width 1308 height 572
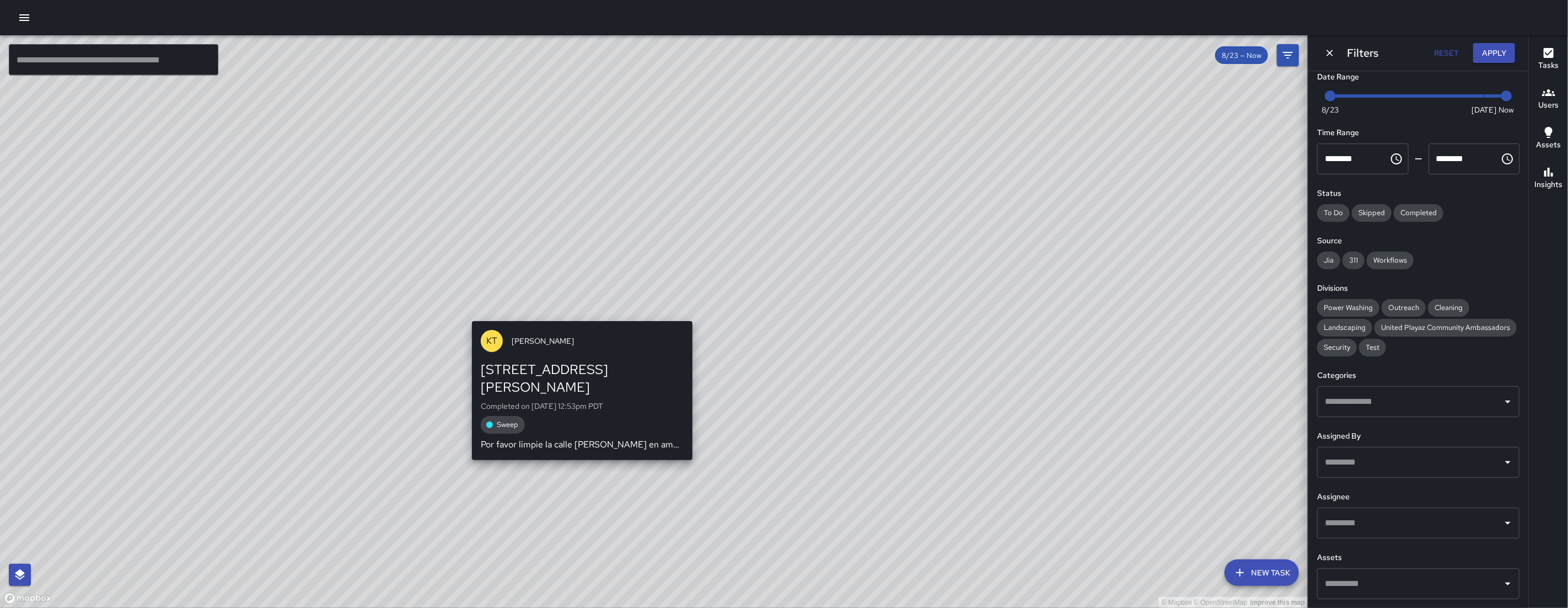
click at [575, 318] on div "KT Katherine Treminio 10 Rodgers Street Completed on 8/25/2025, 12:53pm PDT Swe…" at bounding box center [583, 390] width 230 height 148
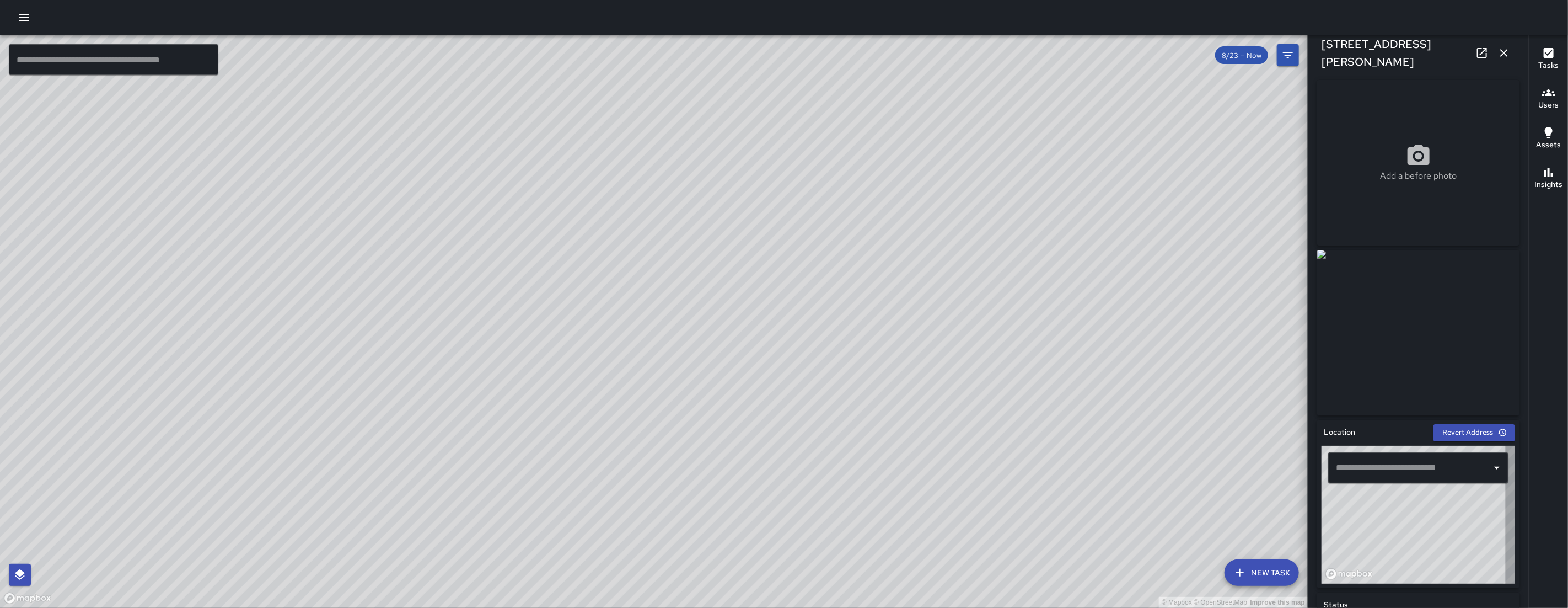
type input "**********"
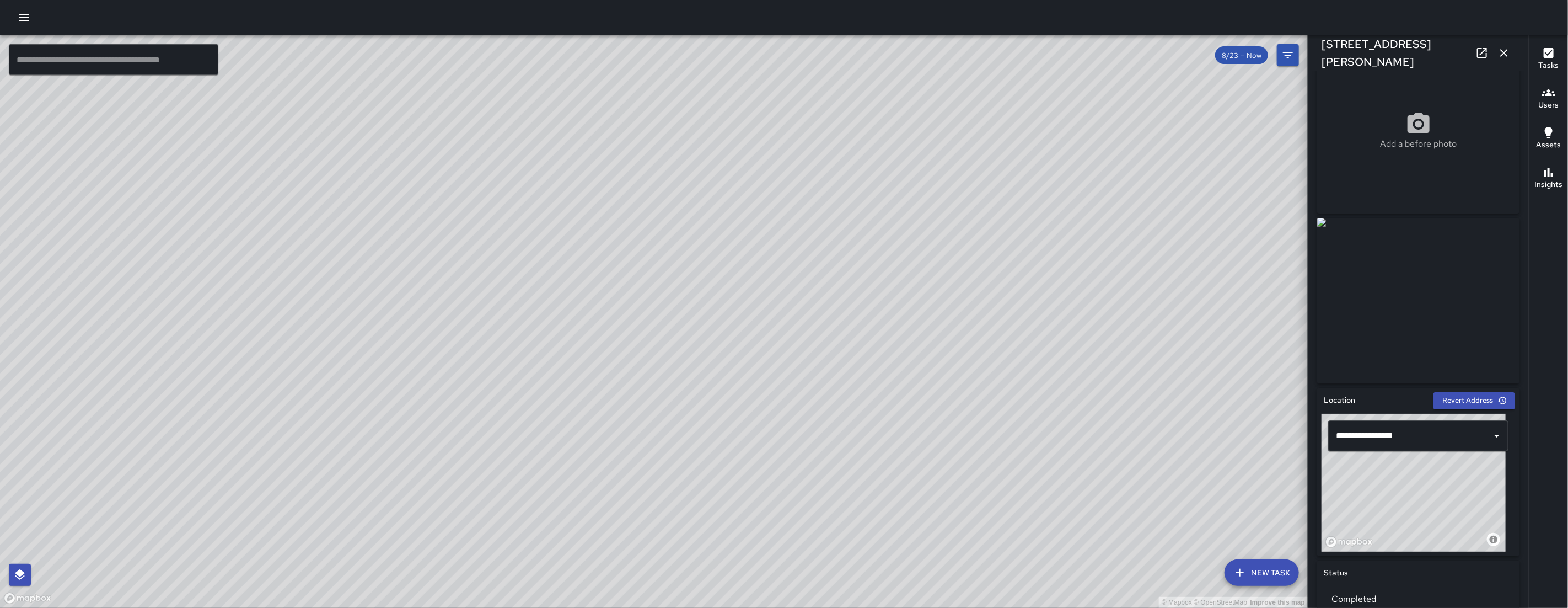
scroll to position [35, 0]
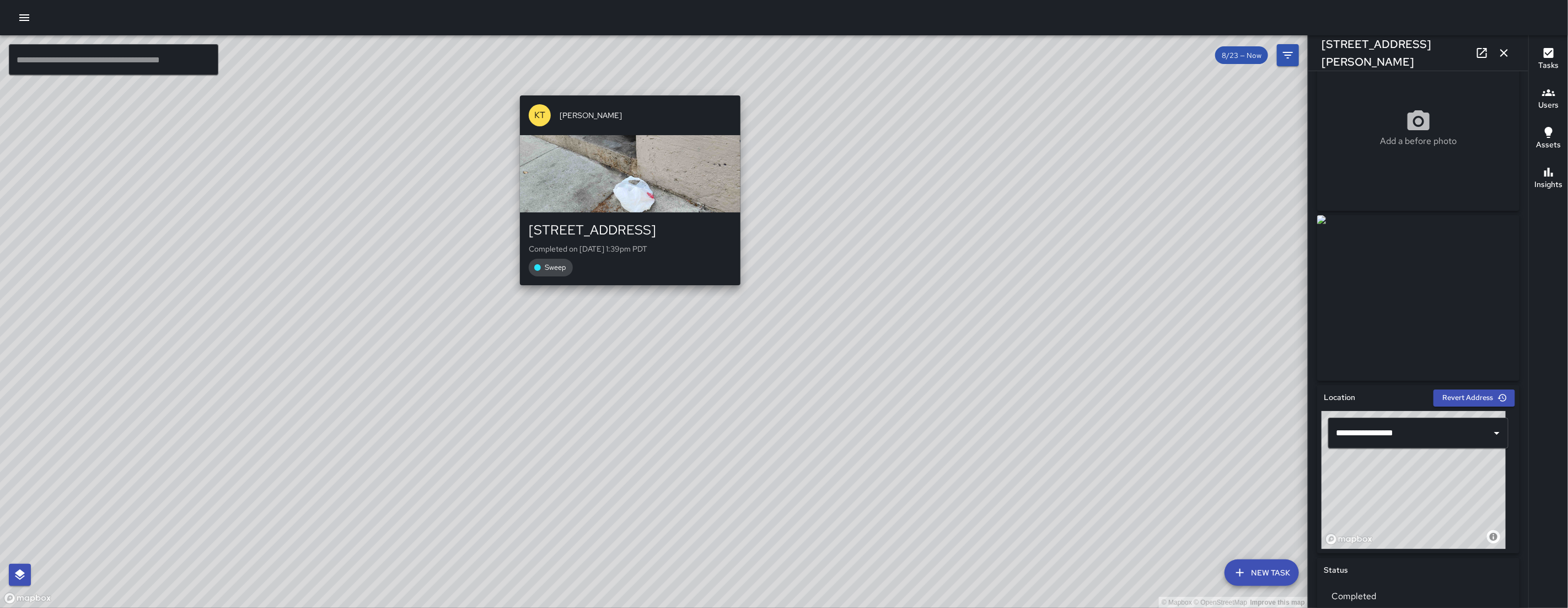
click at [615, 79] on div "© Mapbox © OpenStreetMap Improve this map KT Katherine Treminio 1175 Folsom Str…" at bounding box center [654, 321] width 1308 height 572
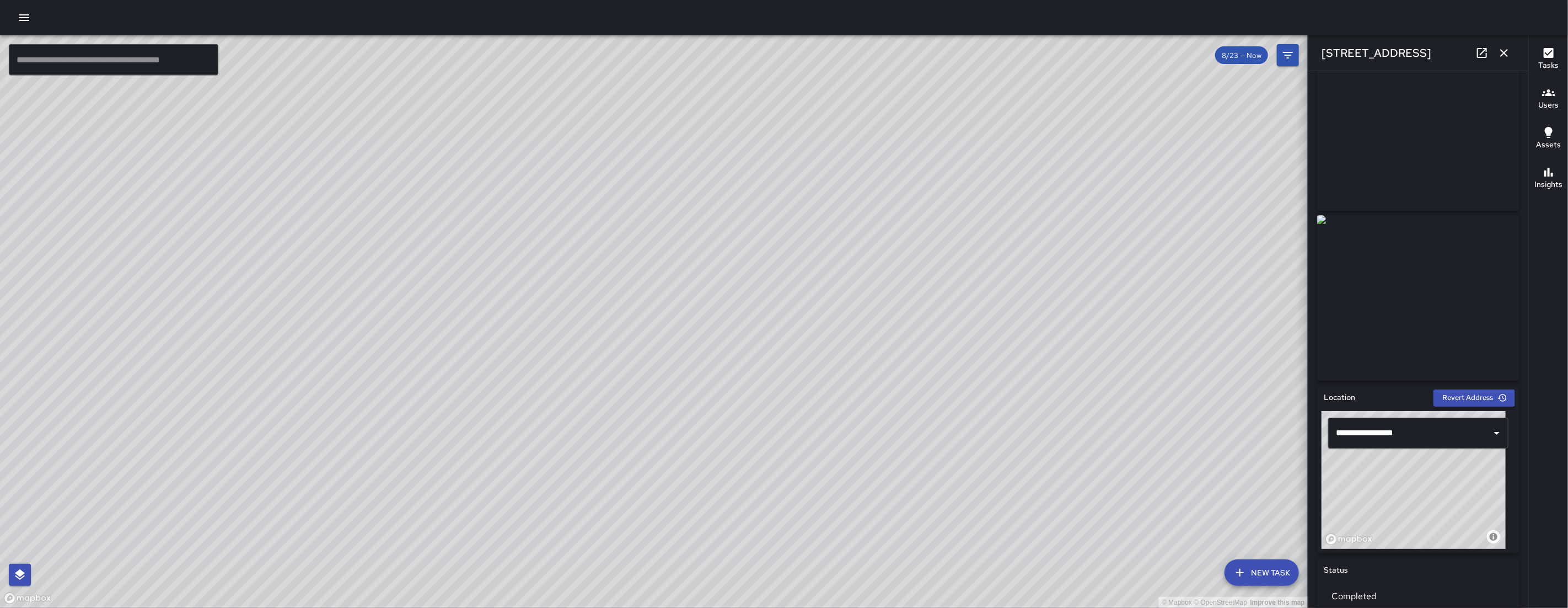
click at [829, 261] on div "© Mapbox © OpenStreetMap Improve this map" at bounding box center [654, 321] width 1308 height 572
click at [900, 50] on icon "button" at bounding box center [1503, 53] width 8 height 8
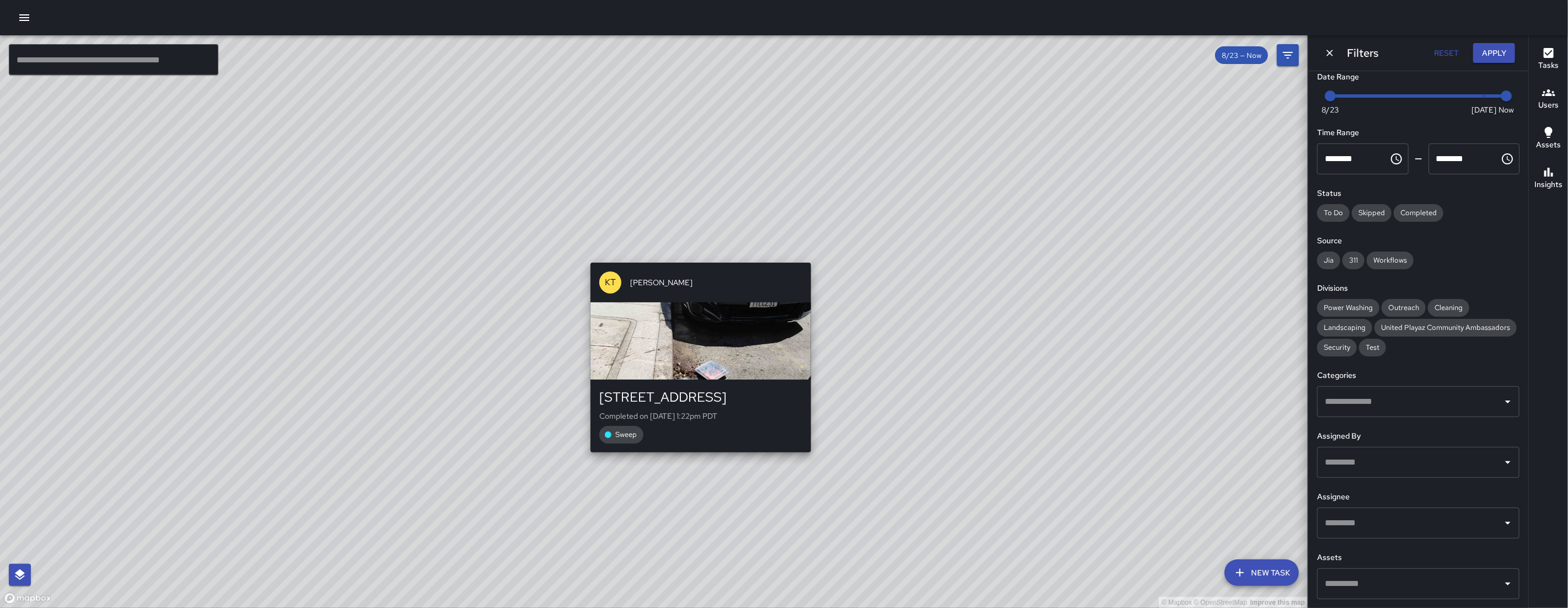
click at [683, 258] on div "KT Katherine Treminio 1175 Folsom Street Completed on 8/25/2025, 1:22pm PDT Swe…" at bounding box center [701, 358] width 230 height 198
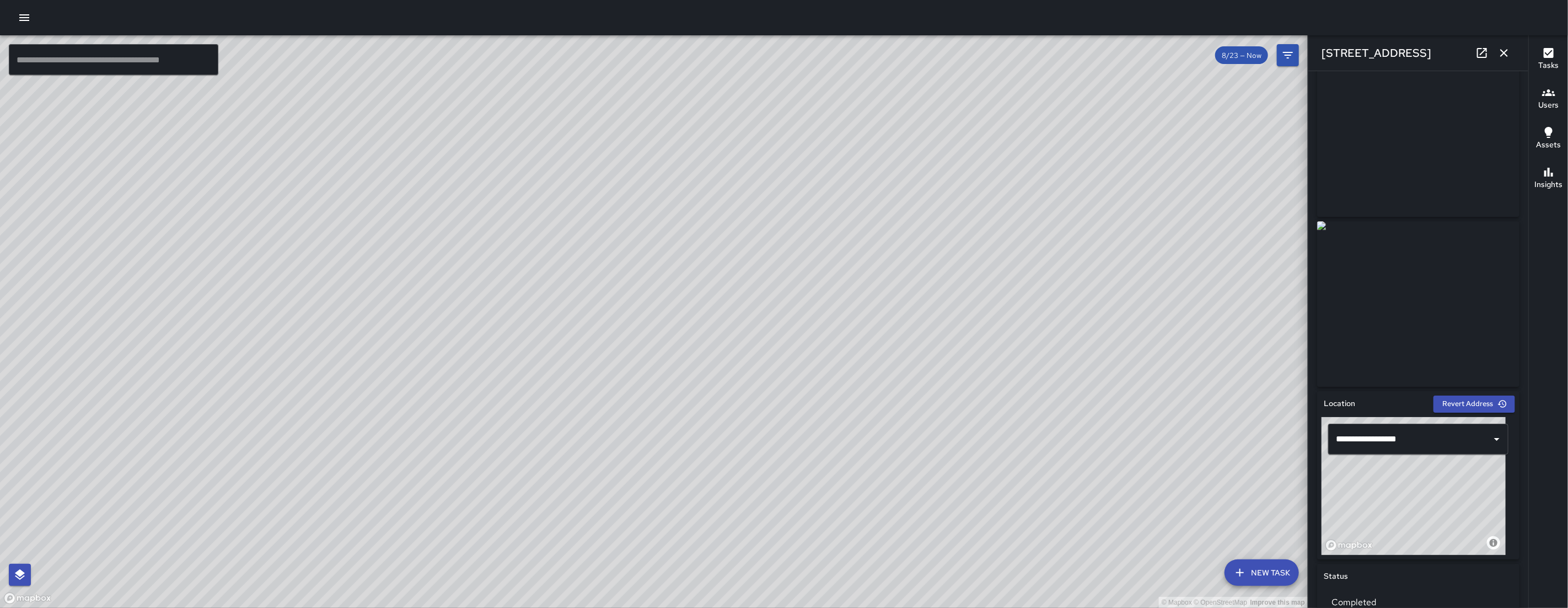
scroll to position [31, 0]
click at [672, 344] on div "© Mapbox © OpenStreetMap Improve this map KT Katherine Treminio 49 Rodgers Stre…" at bounding box center [654, 321] width 1308 height 572
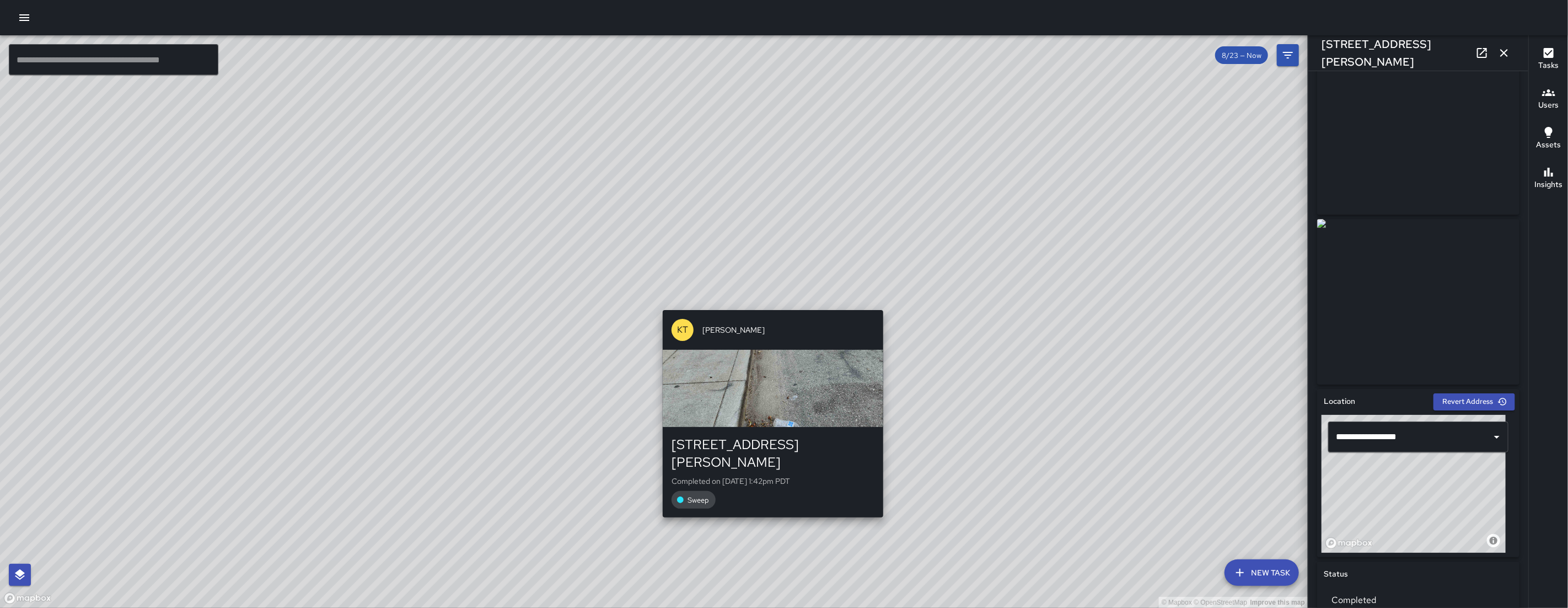
click at [776, 312] on div "KT Katherine Treminio" at bounding box center [772, 330] width 220 height 40
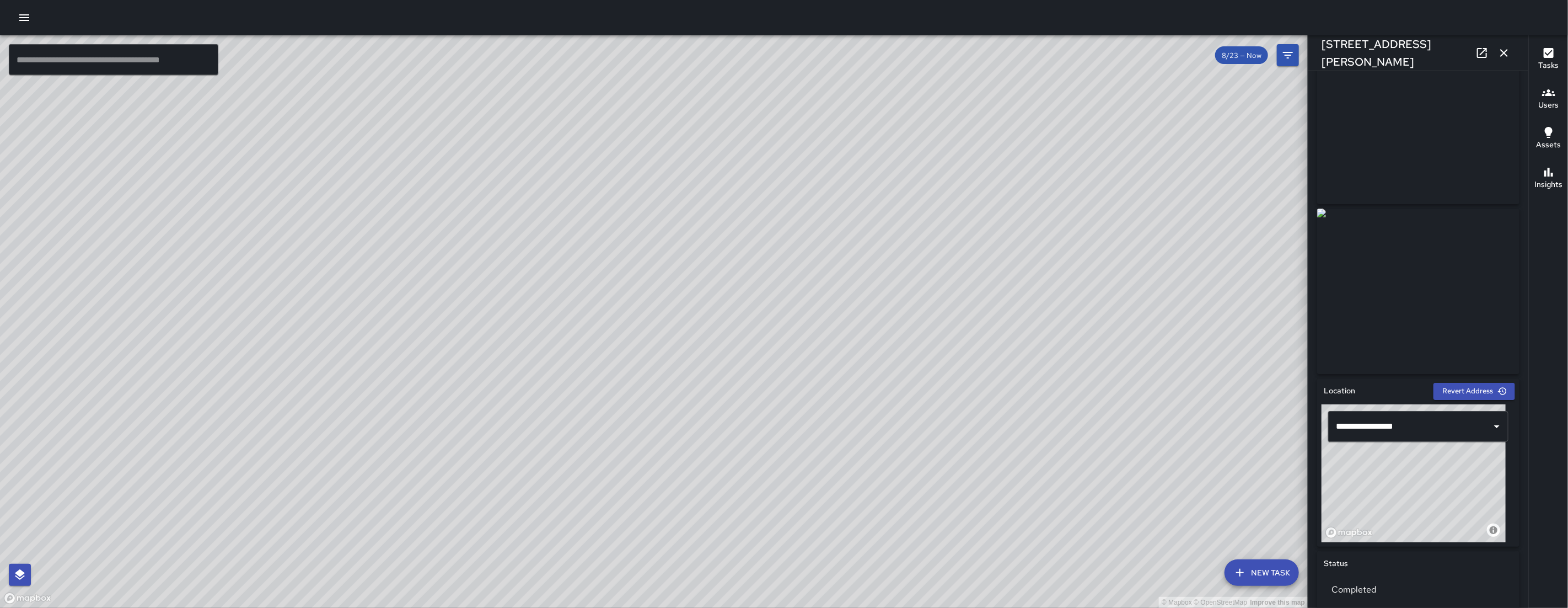
scroll to position [35, 0]
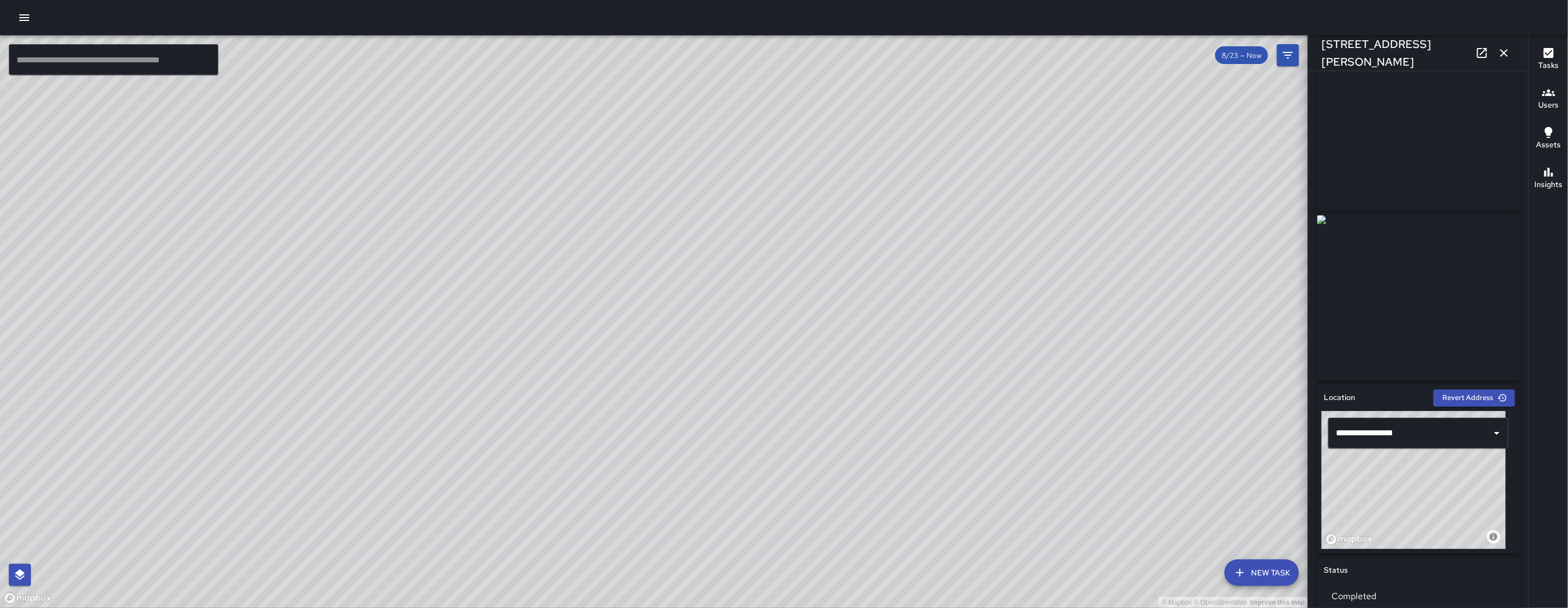
click at [669, 308] on div "© Mapbox © OpenStreetMap Improve this map" at bounding box center [654, 321] width 1308 height 572
click at [607, 343] on div "© Mapbox © OpenStreetMap Improve this map KT Katherine Treminio 57 Rodgers Stre…" at bounding box center [654, 321] width 1308 height 572
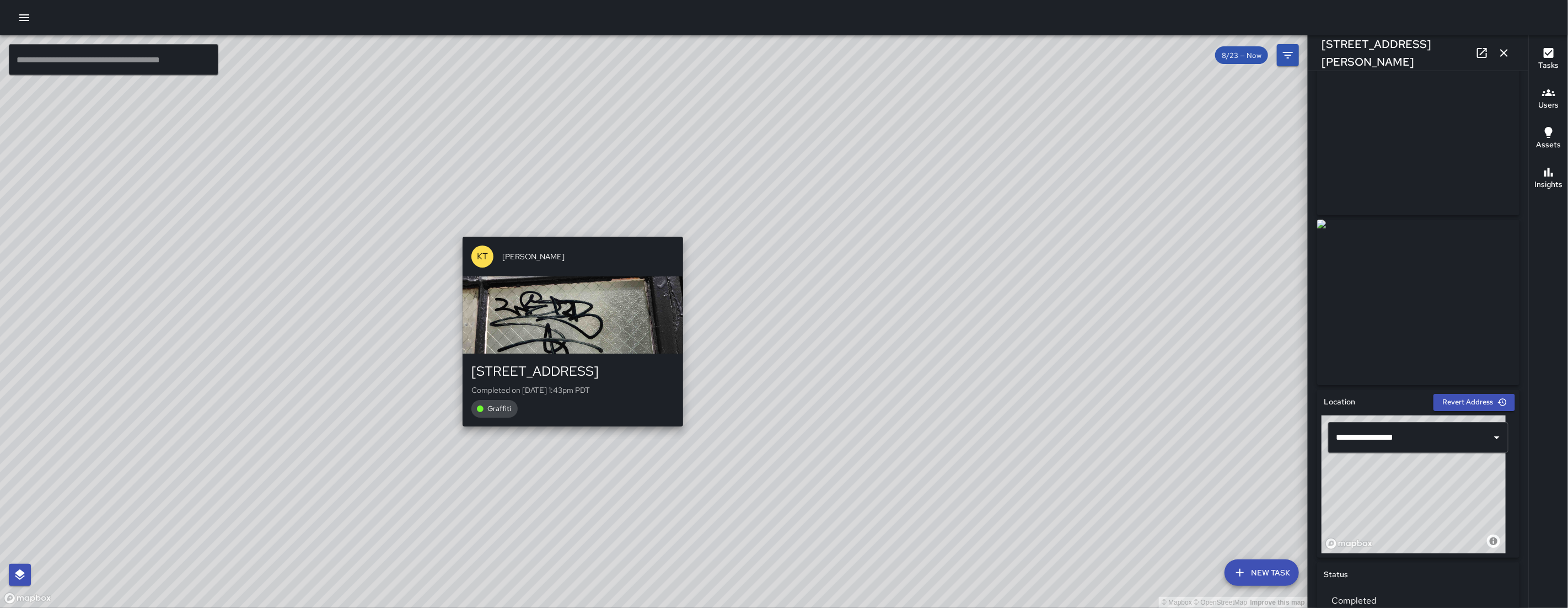
click at [565, 237] on div "KT Katherine Treminio" at bounding box center [573, 257] width 220 height 40
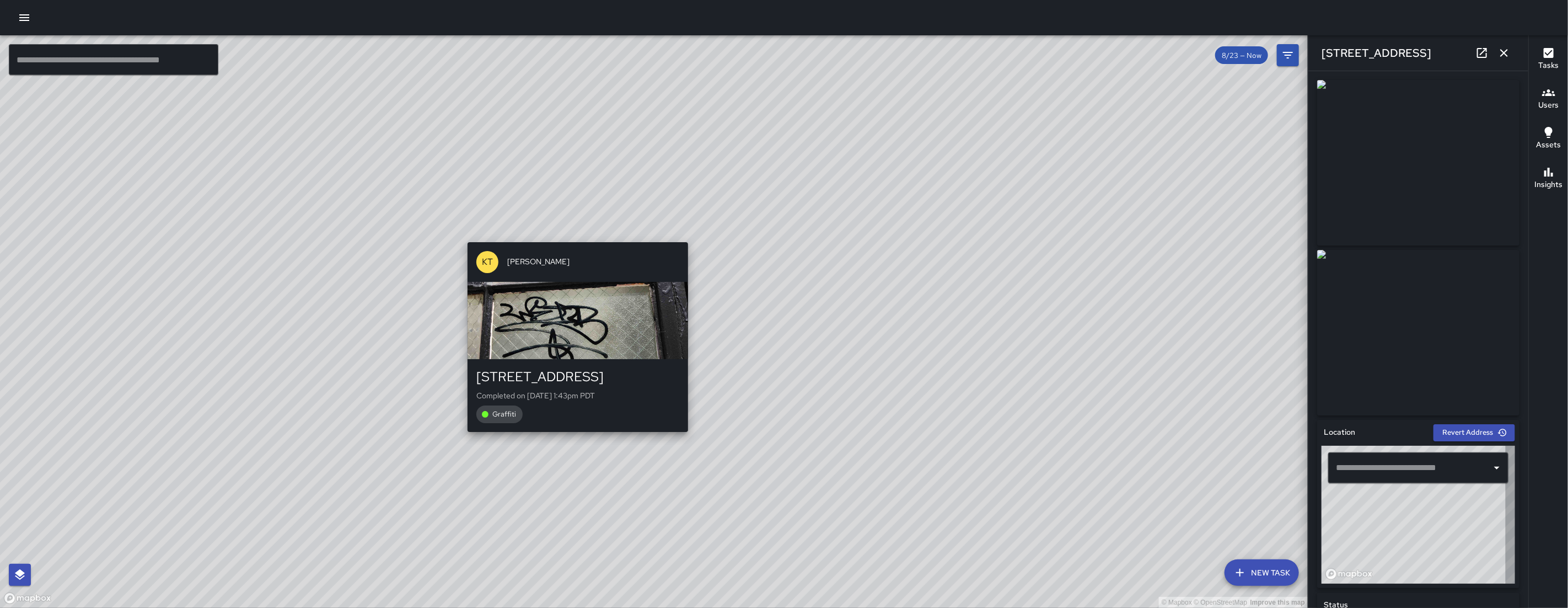
type input "**********"
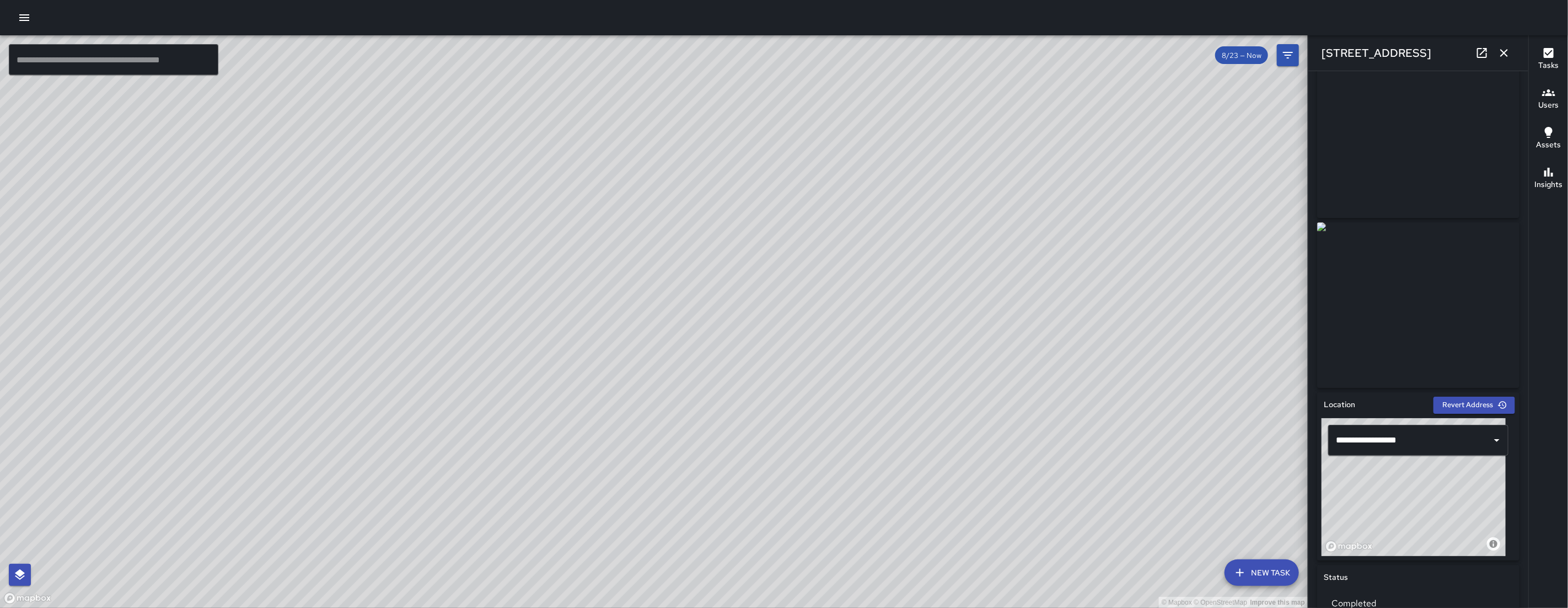
scroll to position [30, 0]
click at [677, 278] on div "© Mapbox © OpenStreetMap Improve this map EM Elimar Martinez 1175 Folsom Street…" at bounding box center [654, 321] width 1308 height 572
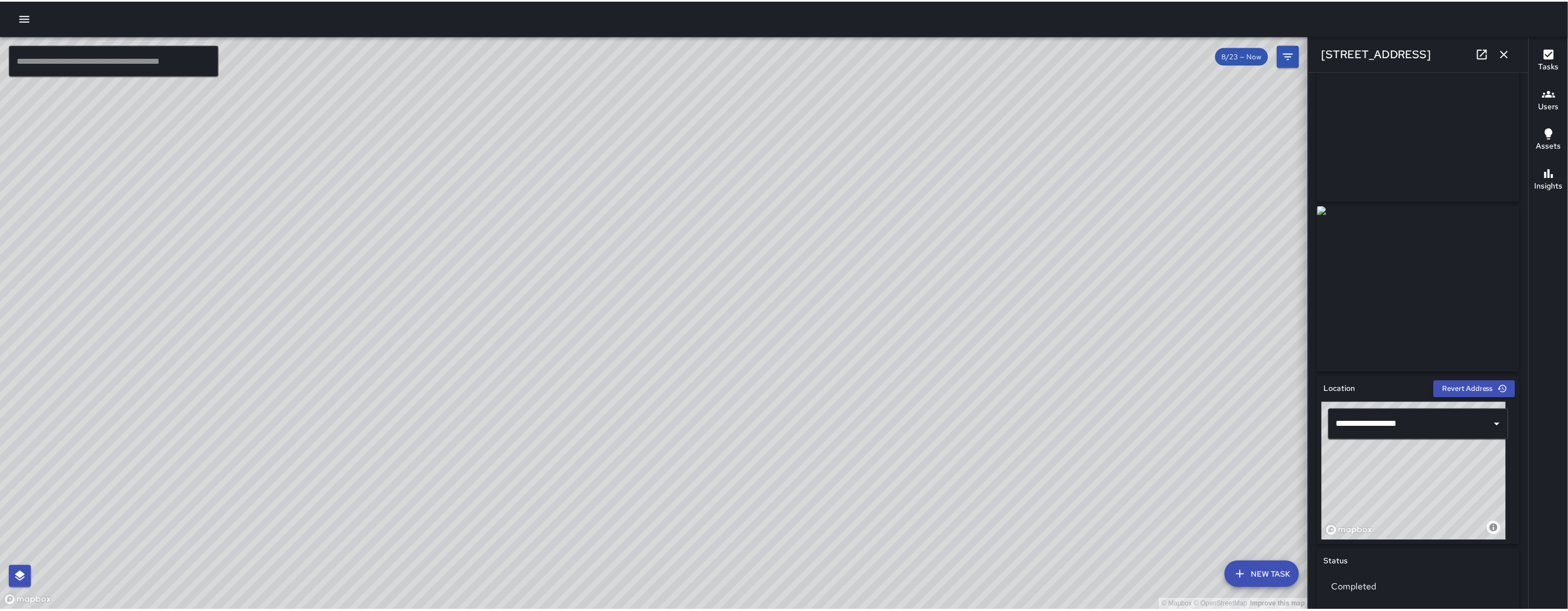
scroll to position [42, 0]
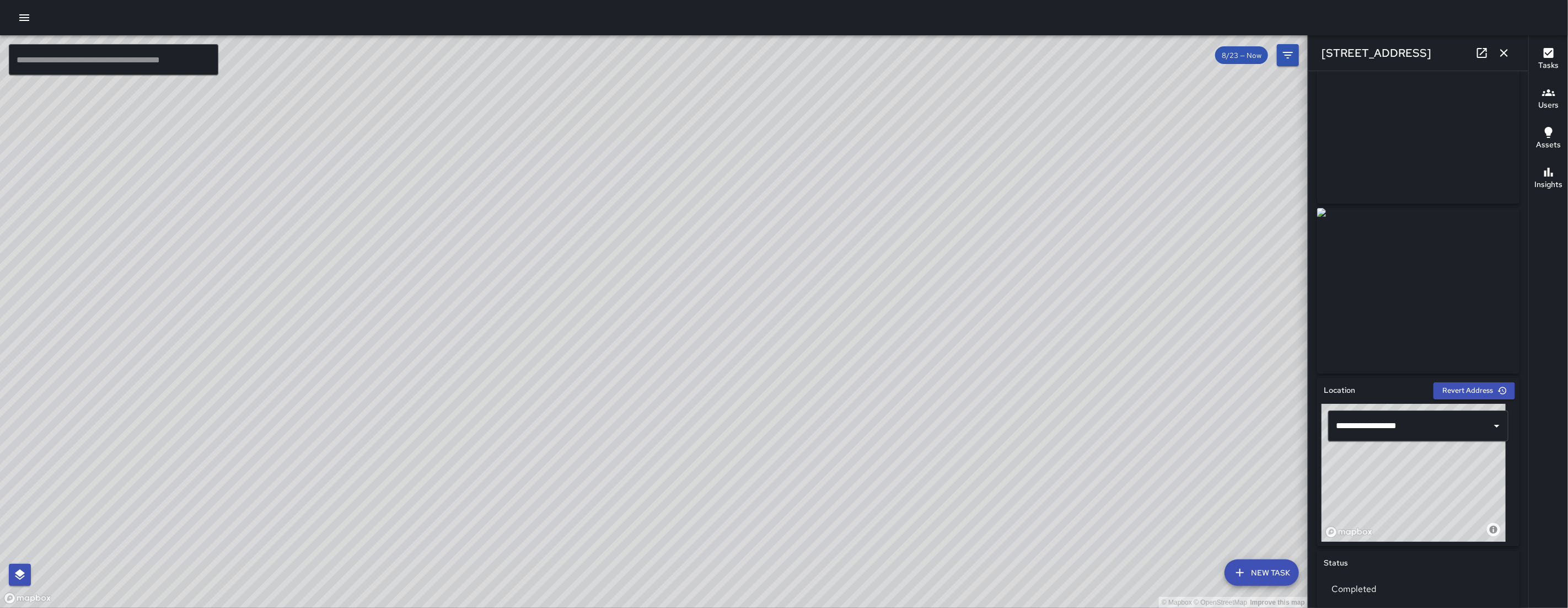
click at [900, 57] on icon "button" at bounding box center [1504, 53] width 14 height 14
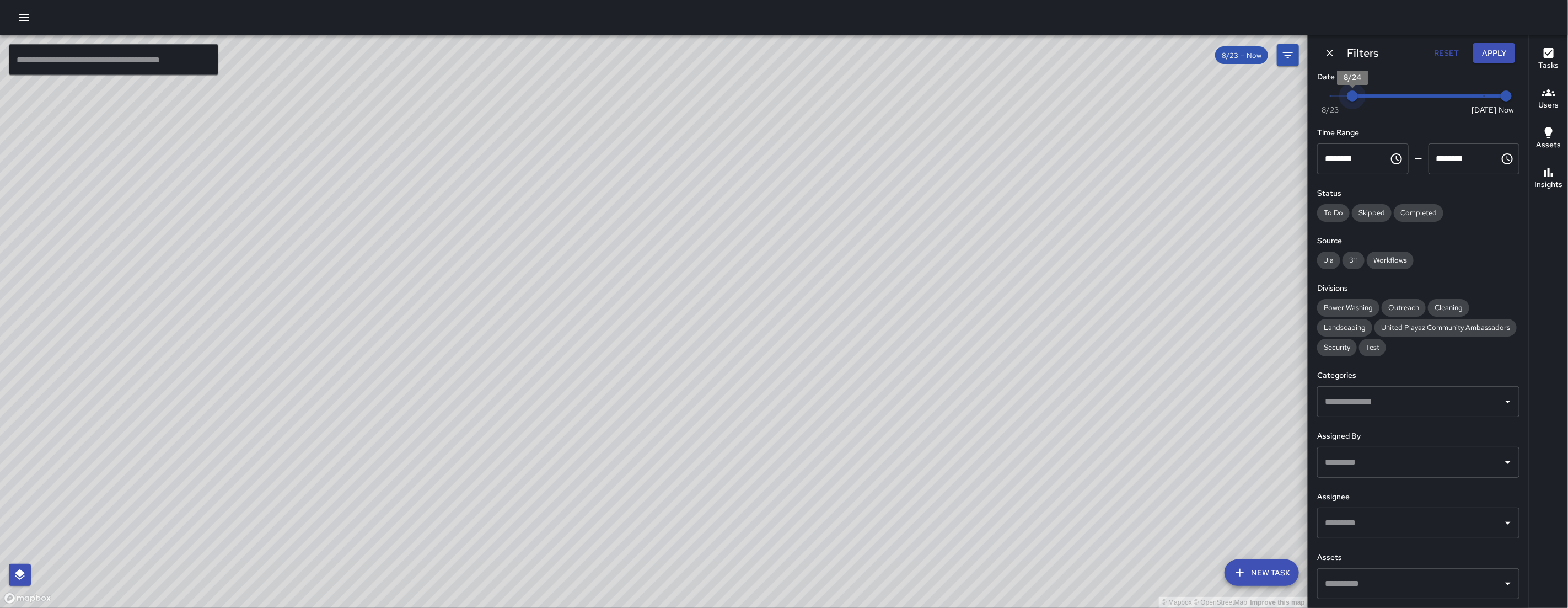
type input "*"
drag, startPoint x: 1337, startPoint y: 77, endPoint x: 1494, endPoint y: 79, distance: 157.0
click at [900, 88] on span "Now Today 8/23 8/30 9:55 am" at bounding box center [1418, 96] width 176 height 16
click at [900, 54] on icon "Dismiss" at bounding box center [1329, 52] width 11 height 11
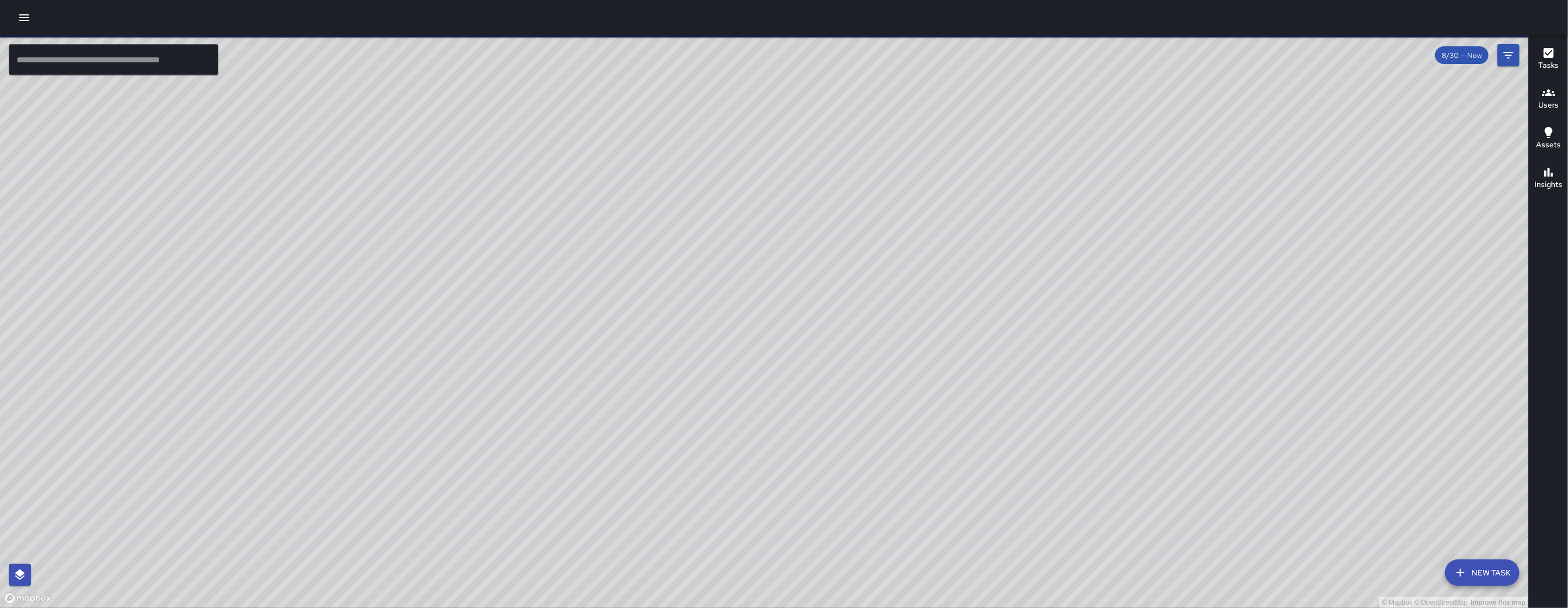
drag, startPoint x: 1372, startPoint y: 263, endPoint x: 1075, endPoint y: 198, distance: 304.0
click at [900, 198] on div "© Mapbox © OpenStreetMap Improve this map" at bounding box center [764, 321] width 1528 height 572
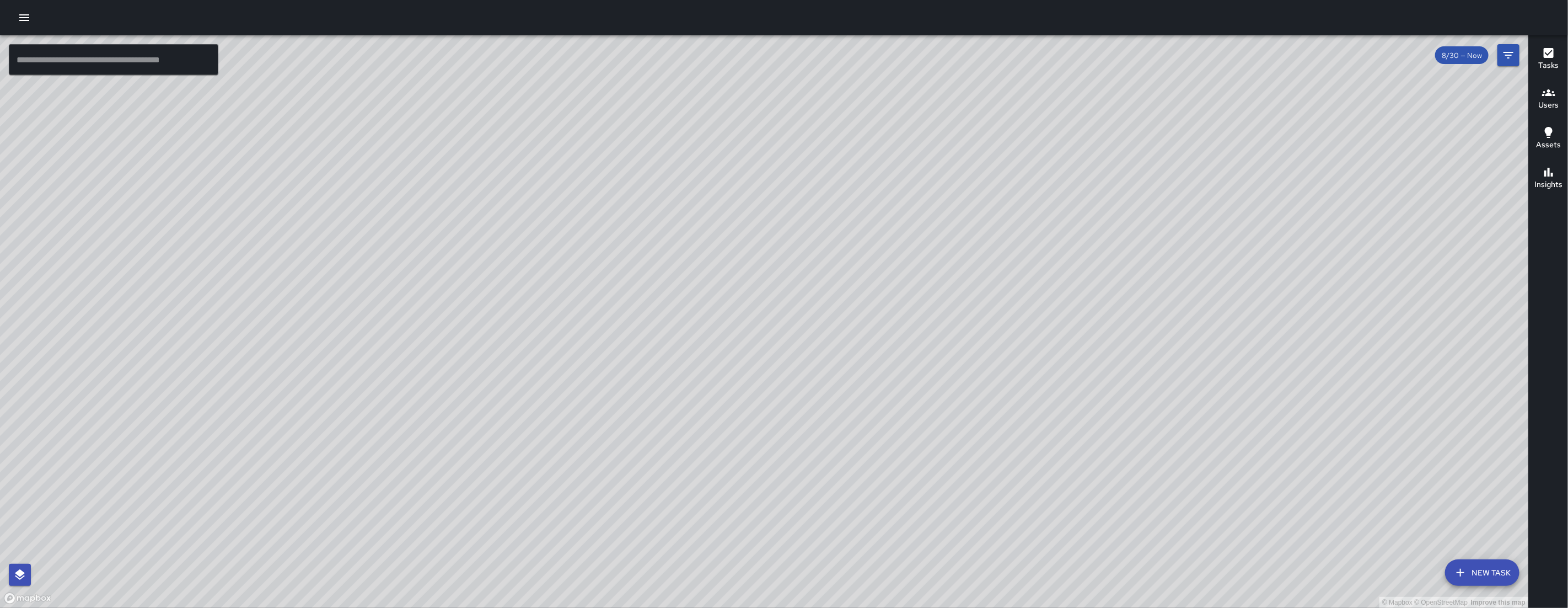
drag, startPoint x: 910, startPoint y: 266, endPoint x: 556, endPoint y: 165, distance: 368.1
click at [784, 230] on div "© Mapbox © OpenStreetMap Improve this map" at bounding box center [764, 321] width 1528 height 572
click at [25, 18] on icon "button" at bounding box center [24, 17] width 10 height 6
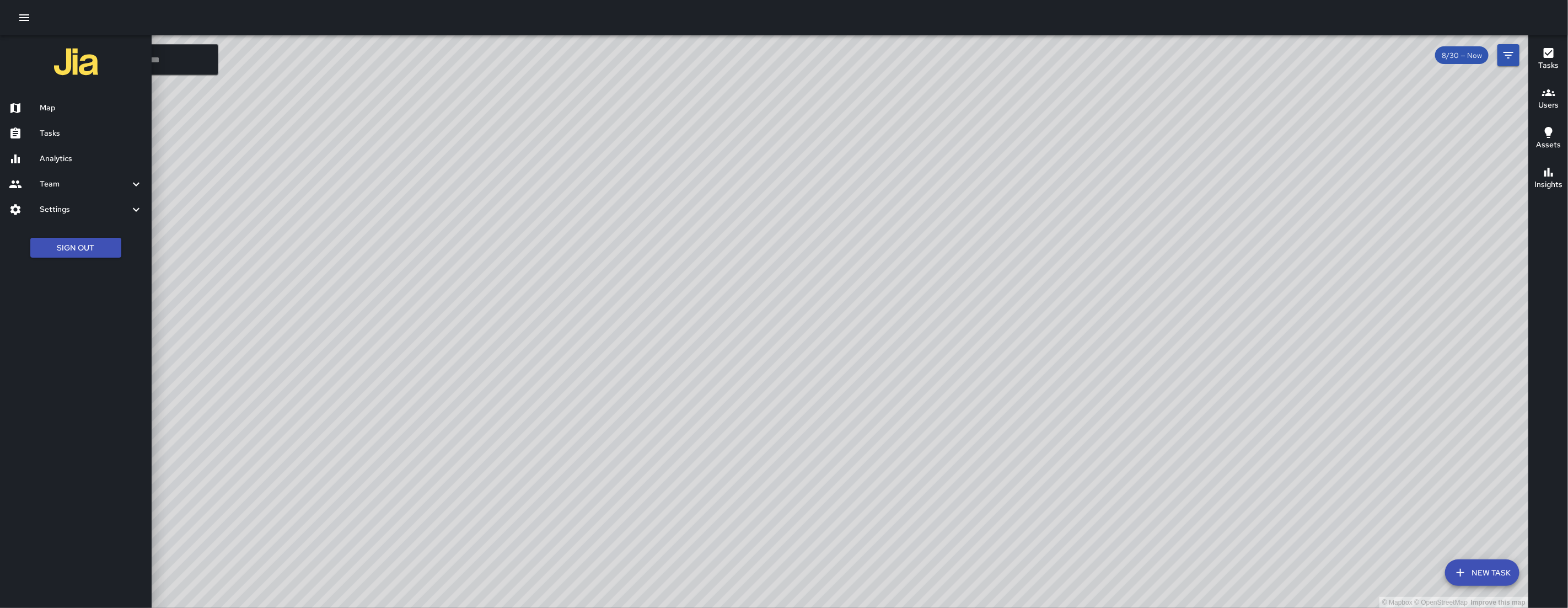
click at [76, 140] on link "Tasks" at bounding box center [76, 133] width 152 height 26
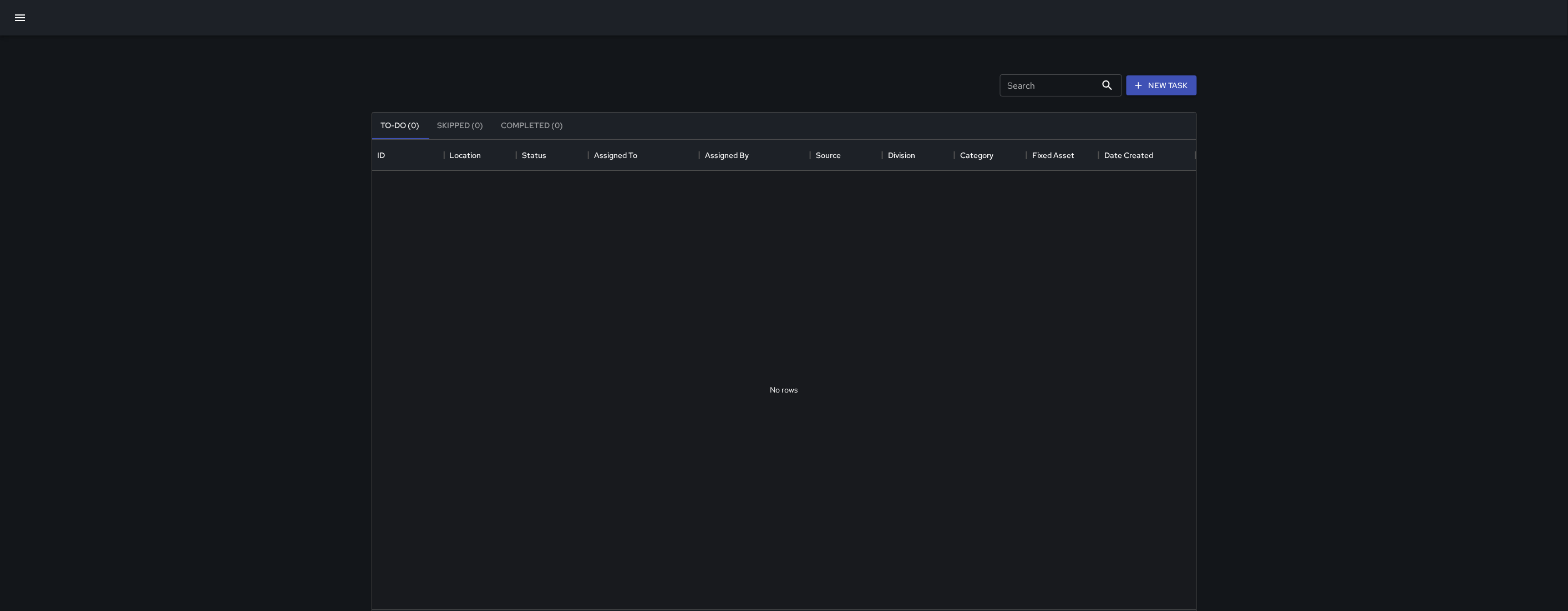
scroll to position [460, 814]
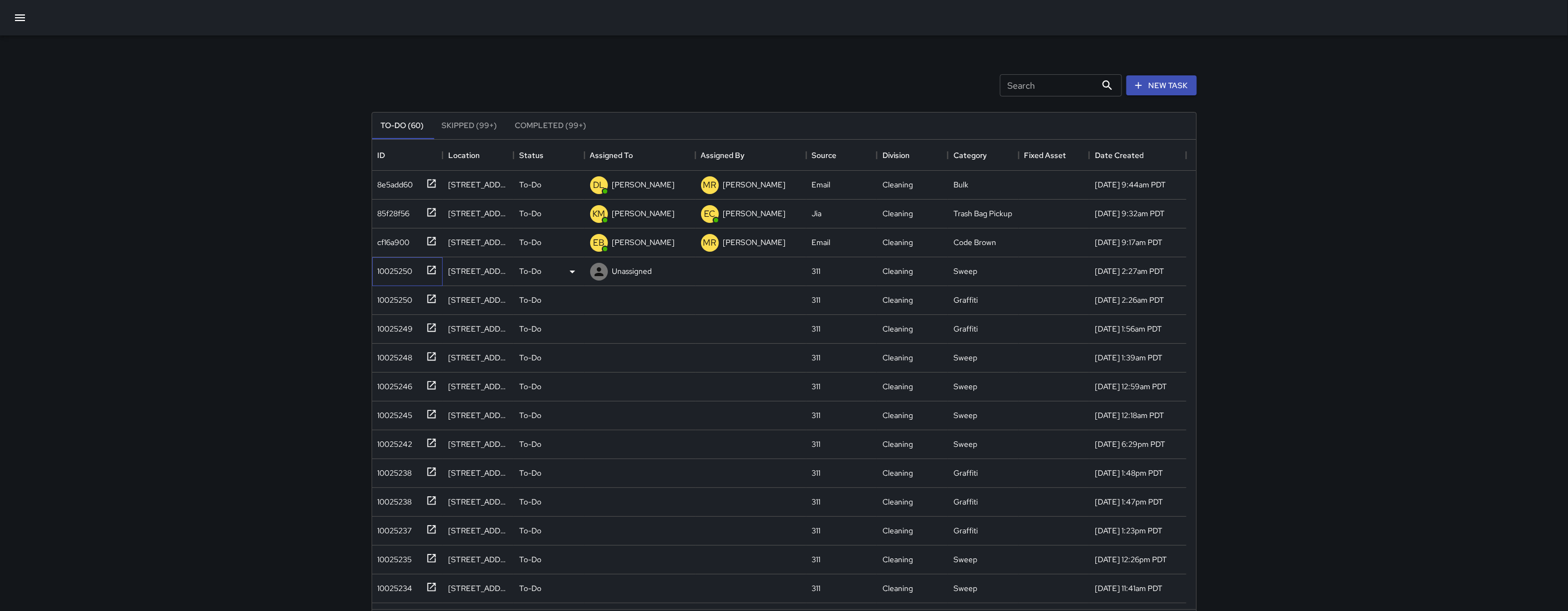
click at [402, 282] on div "10025250" at bounding box center [408, 272] width 71 height 29
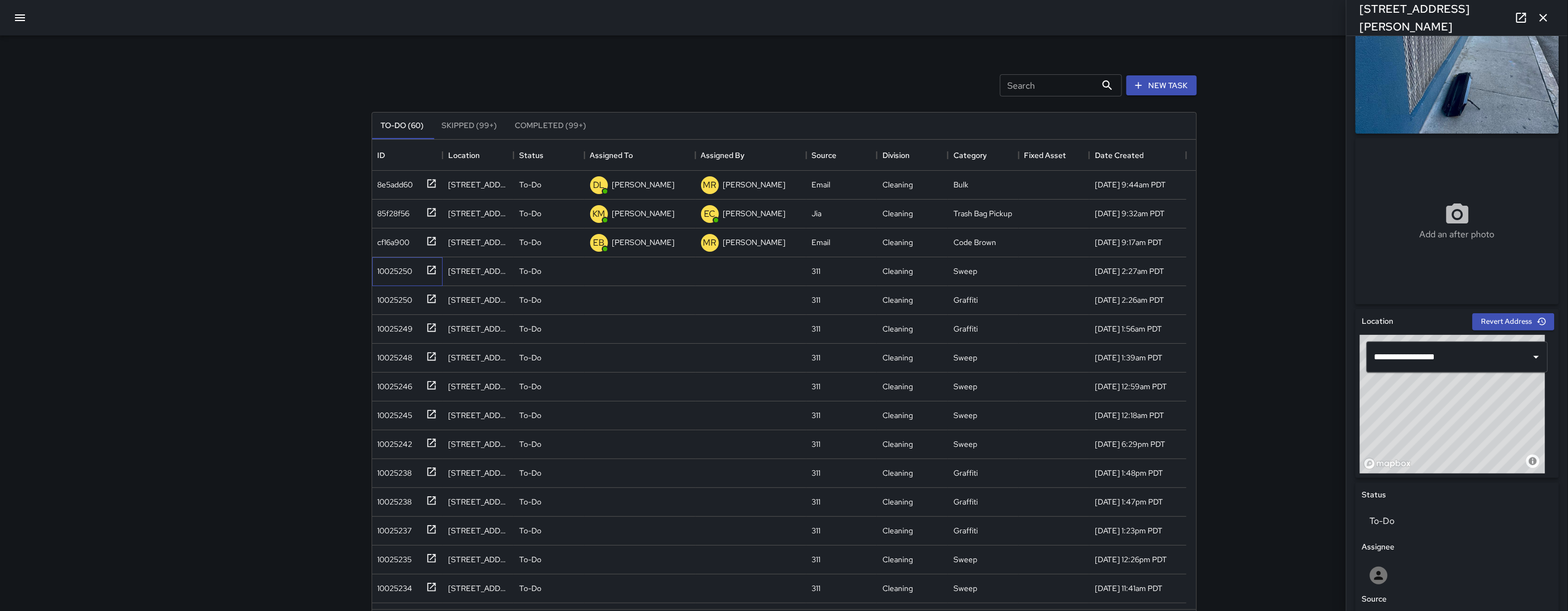
scroll to position [178, 0]
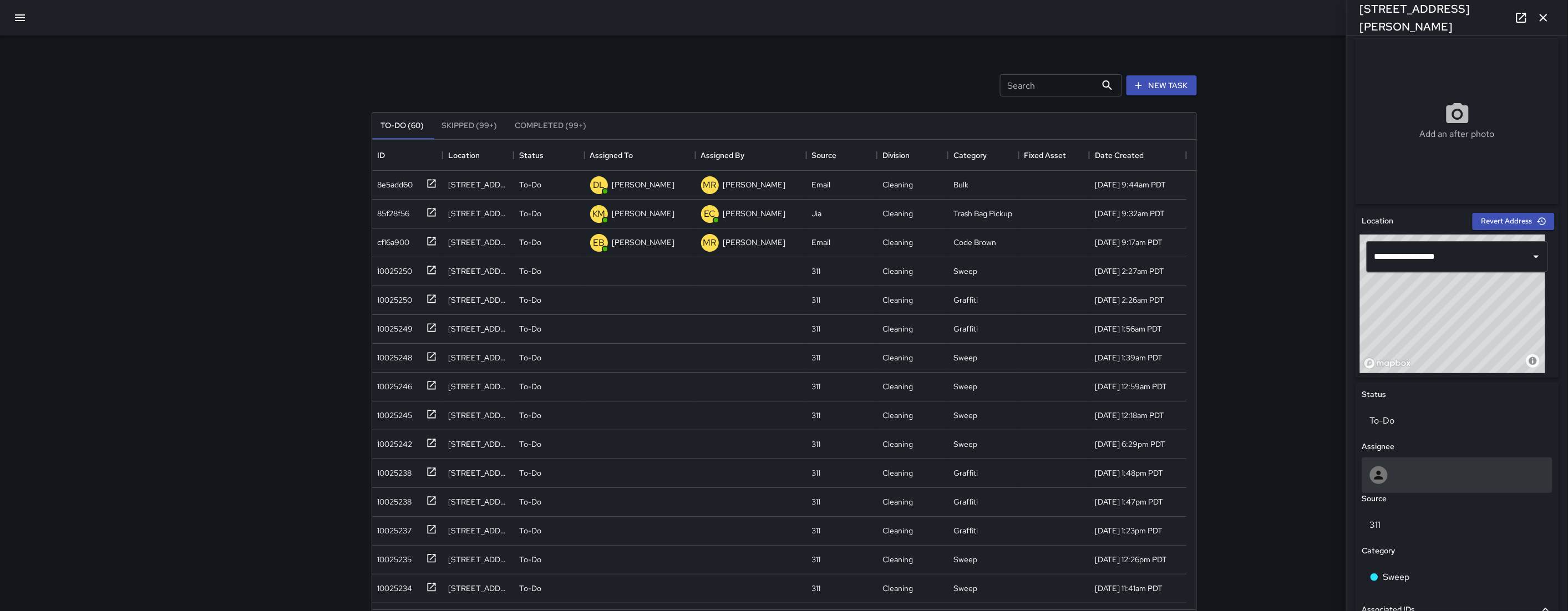
click at [906, 468] on div at bounding box center [1457, 475] width 175 height 18
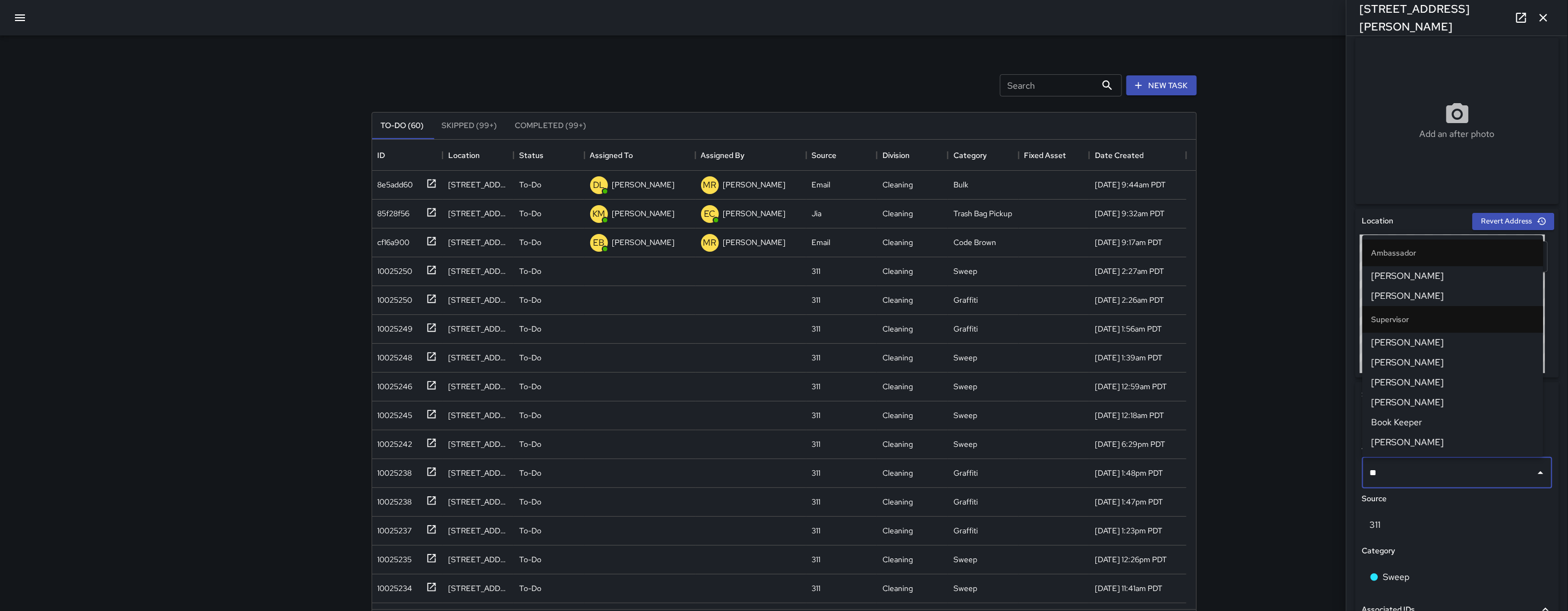
type input "***"
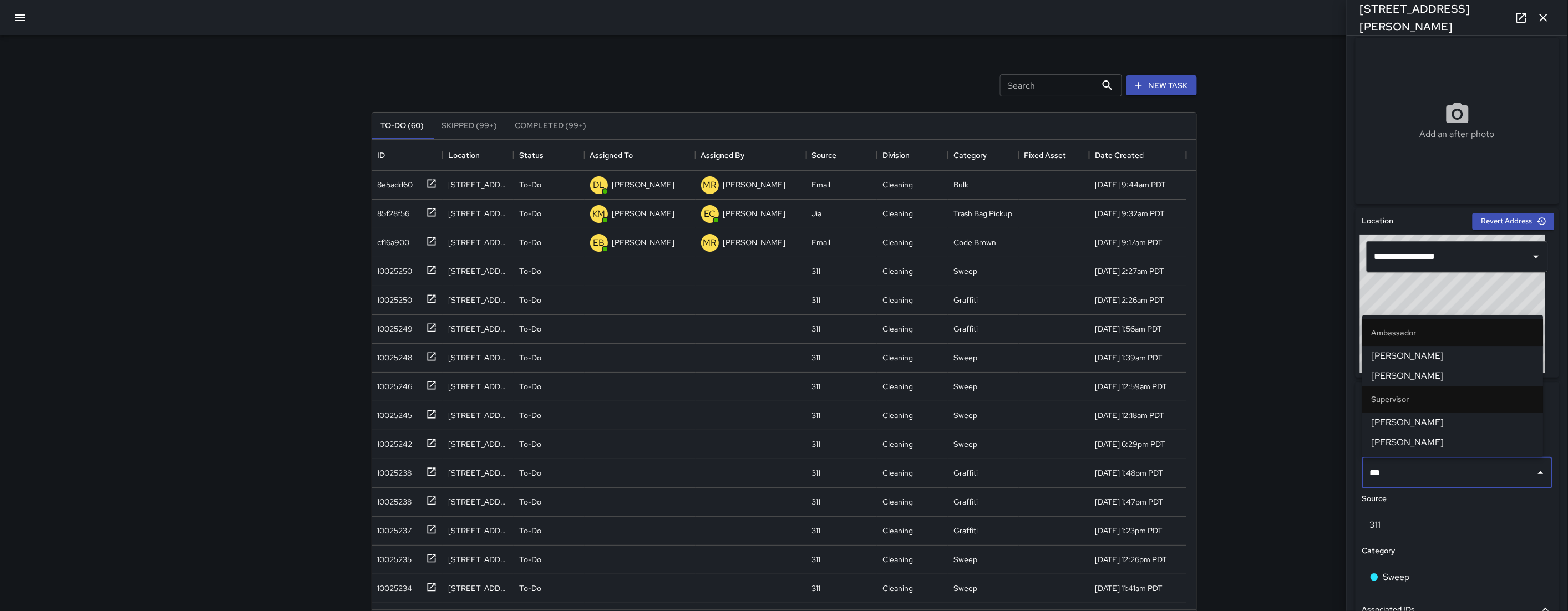
click at [906, 372] on span "[PERSON_NAME]" at bounding box center [1453, 376] width 163 height 14
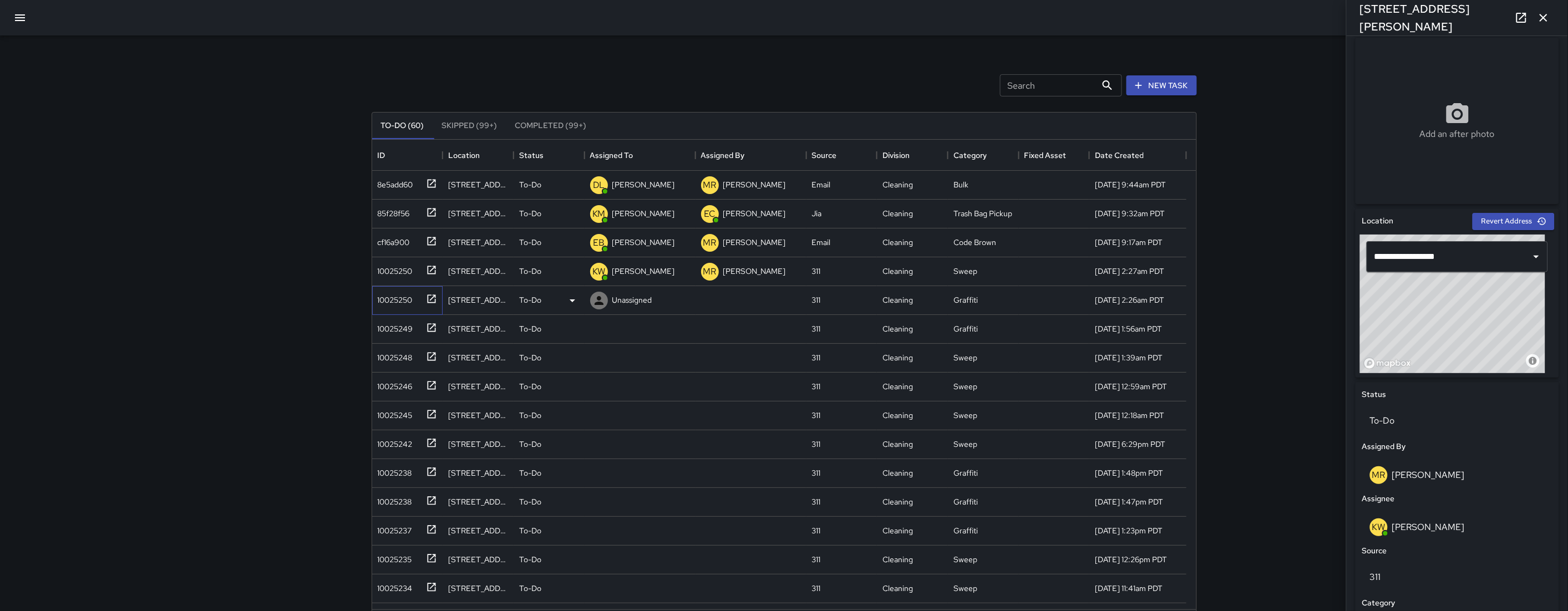
click at [406, 305] on div "10025250" at bounding box center [393, 298] width 39 height 16
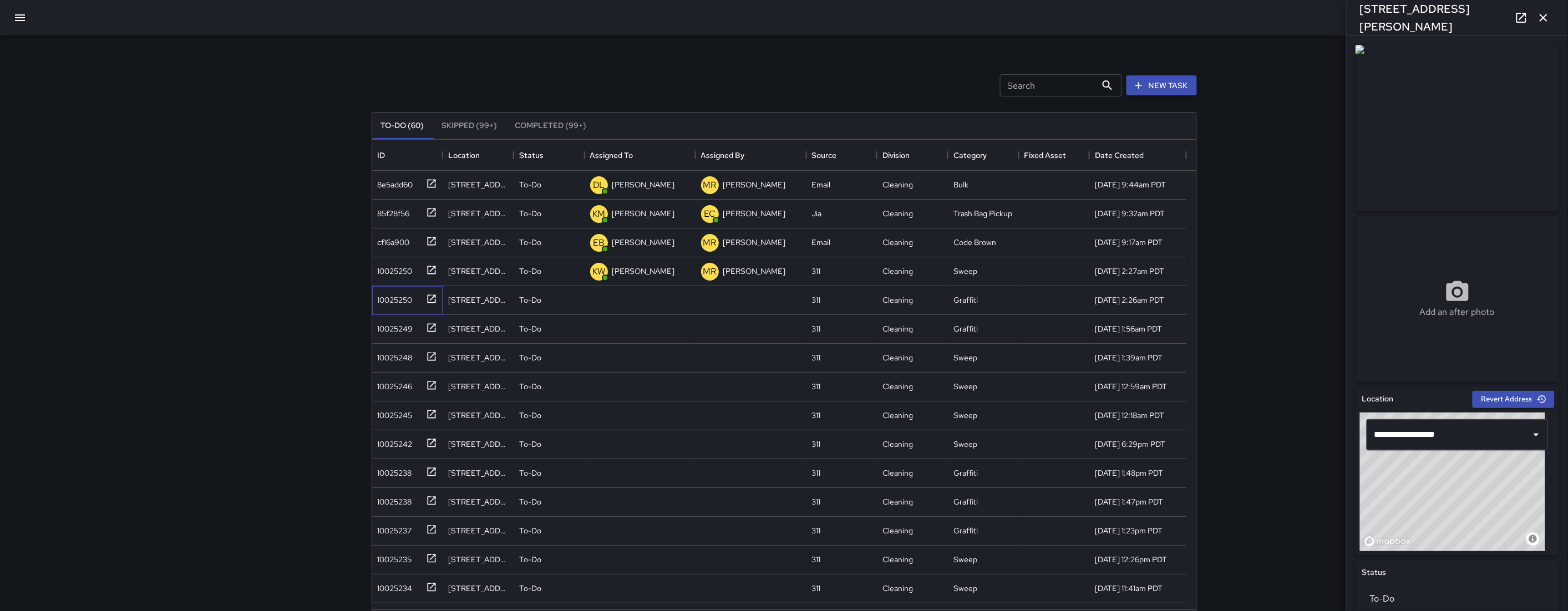
scroll to position [372, 0]
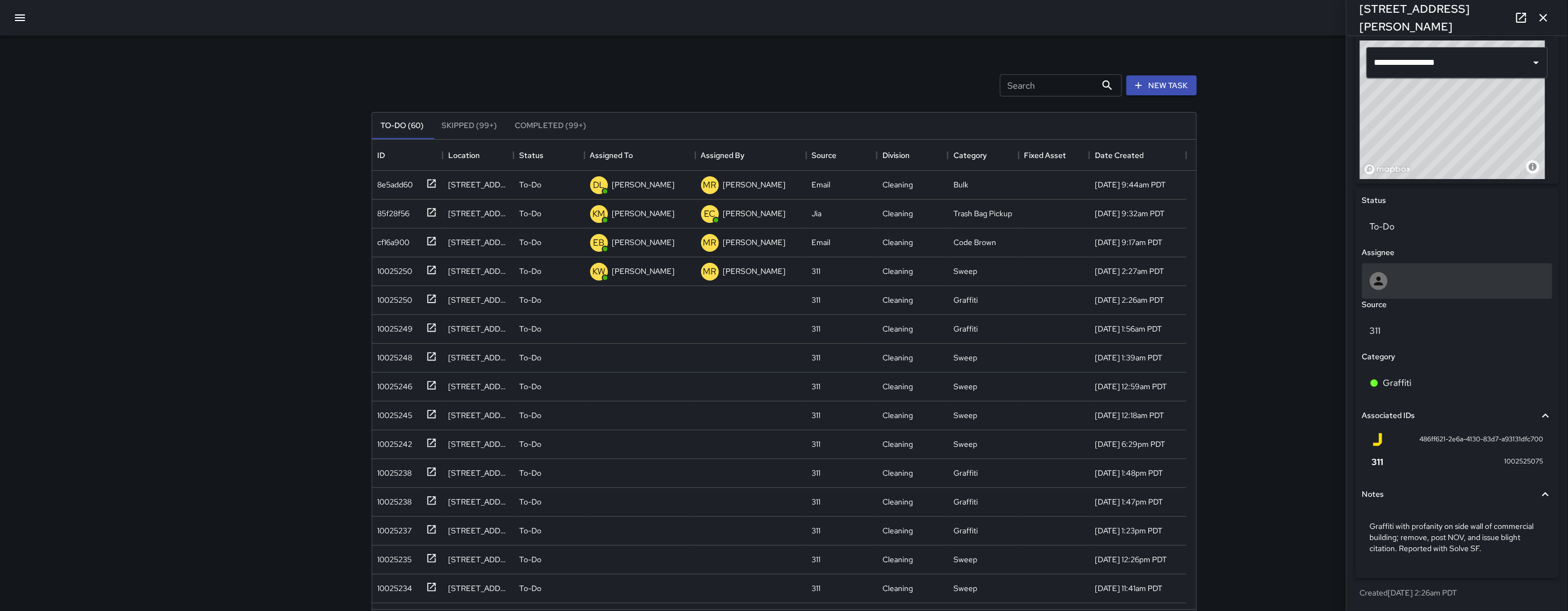
click at [906, 289] on div at bounding box center [1457, 281] width 175 height 18
type input "***"
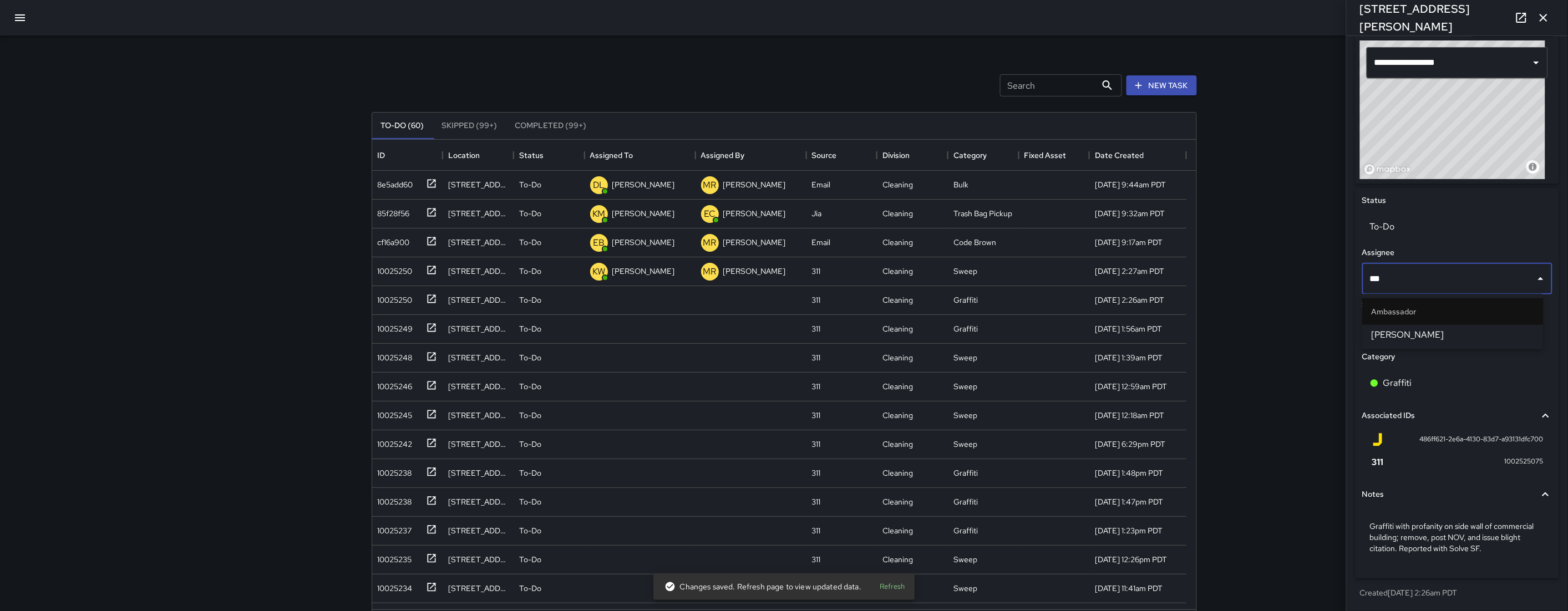
click at [906, 335] on span "[PERSON_NAME]" at bounding box center [1453, 335] width 163 height 14
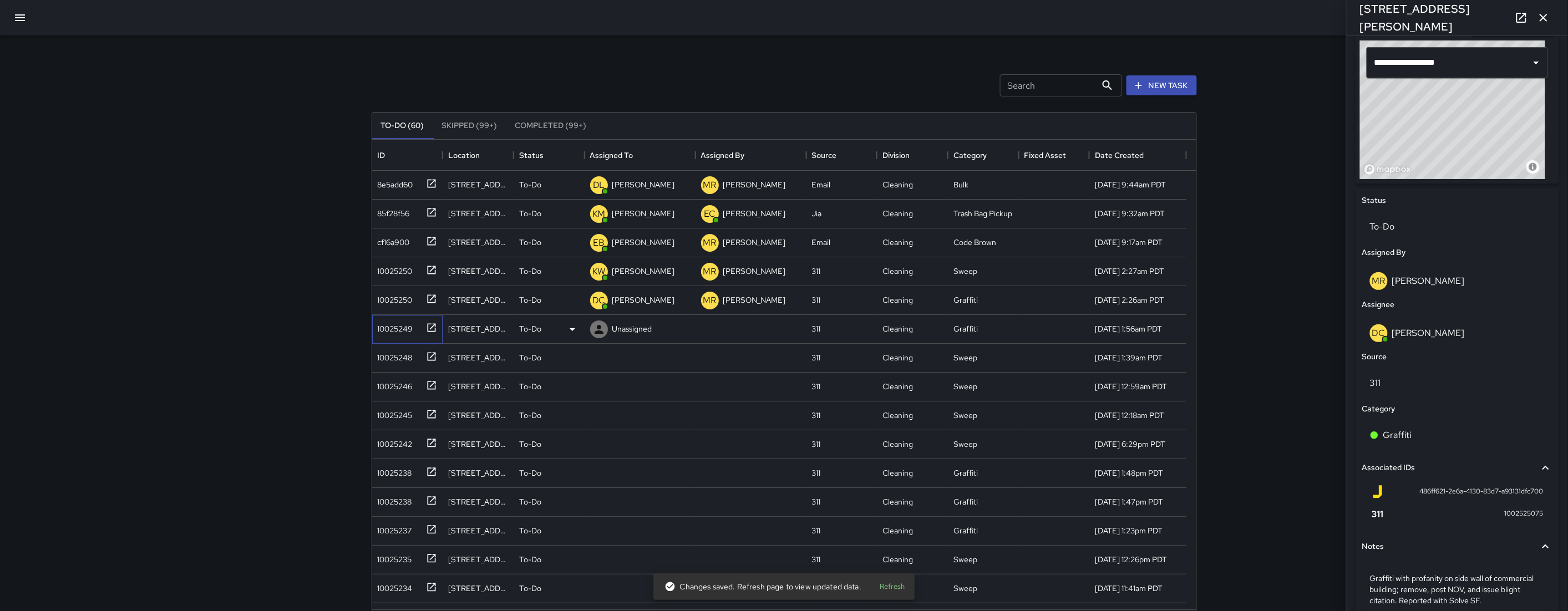
click at [388, 338] on div "10025249" at bounding box center [408, 329] width 71 height 29
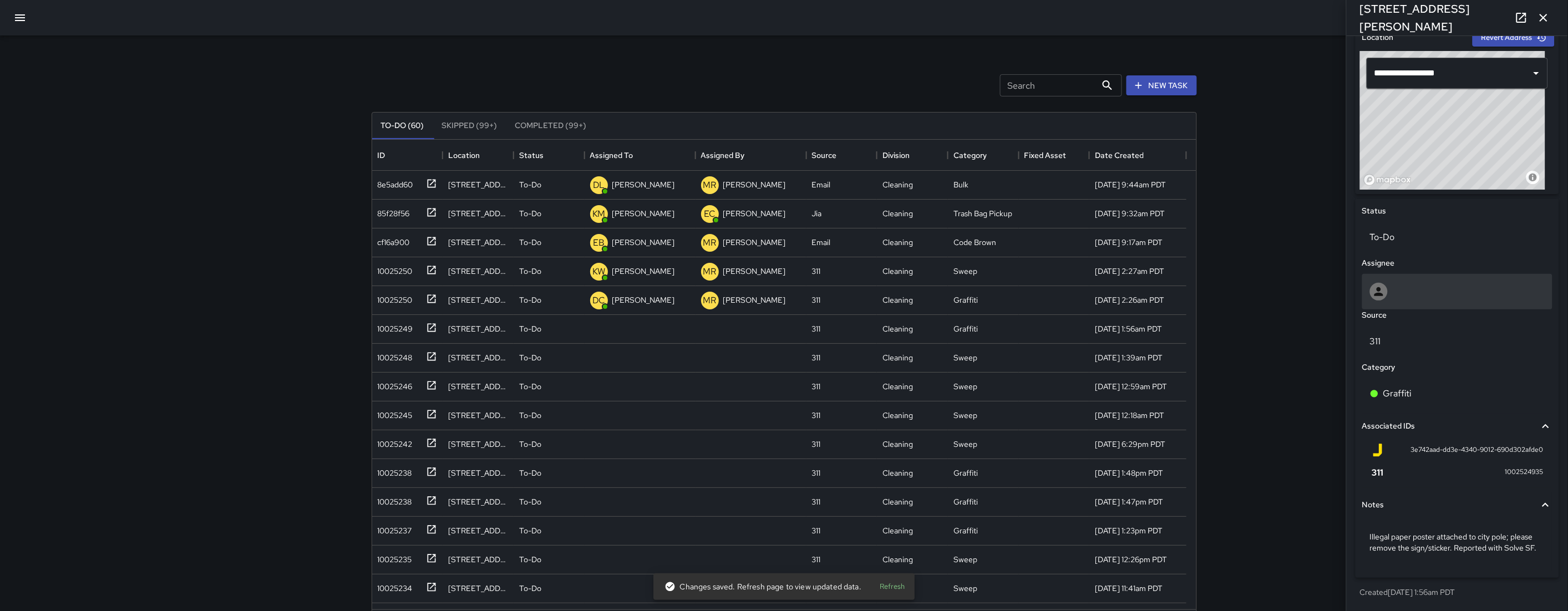
click at [906, 284] on div at bounding box center [1457, 291] width 175 height 18
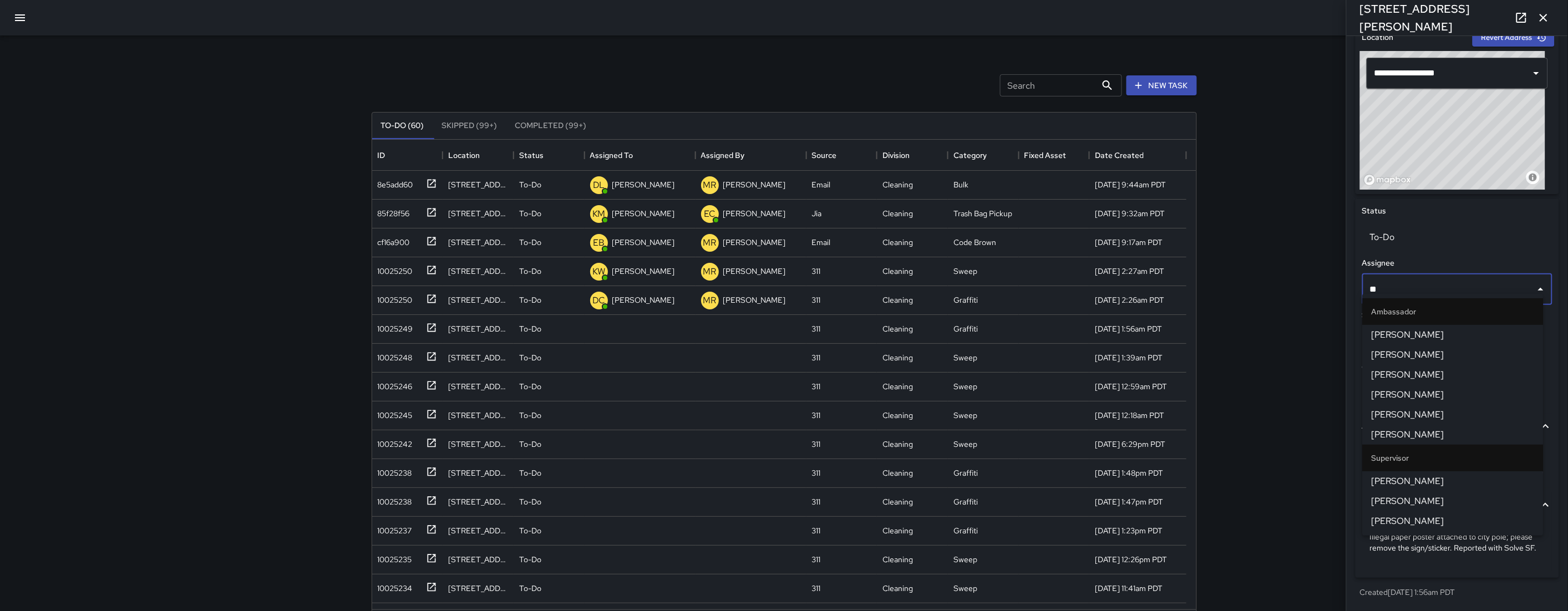
type input "*"
type input "***"
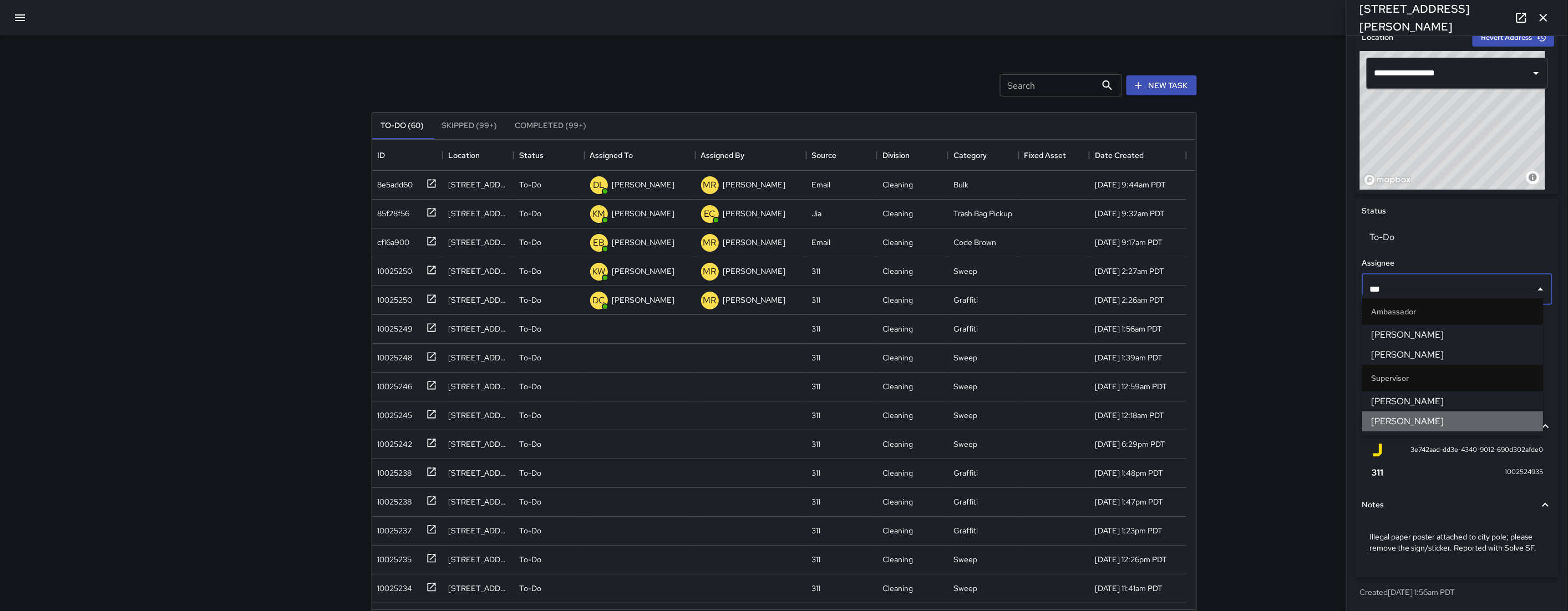
click at [906, 416] on span "[PERSON_NAME]" at bounding box center [1453, 421] width 163 height 14
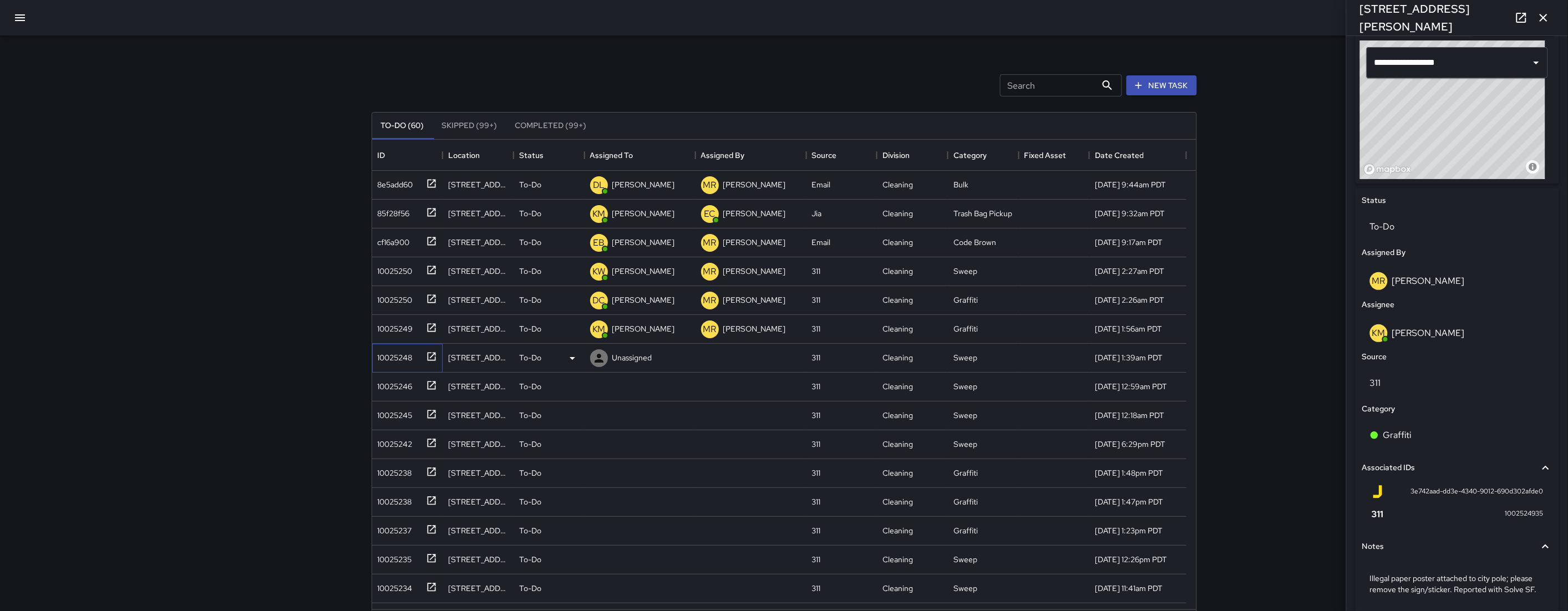
click at [403, 363] on div "10025248" at bounding box center [393, 356] width 39 height 16
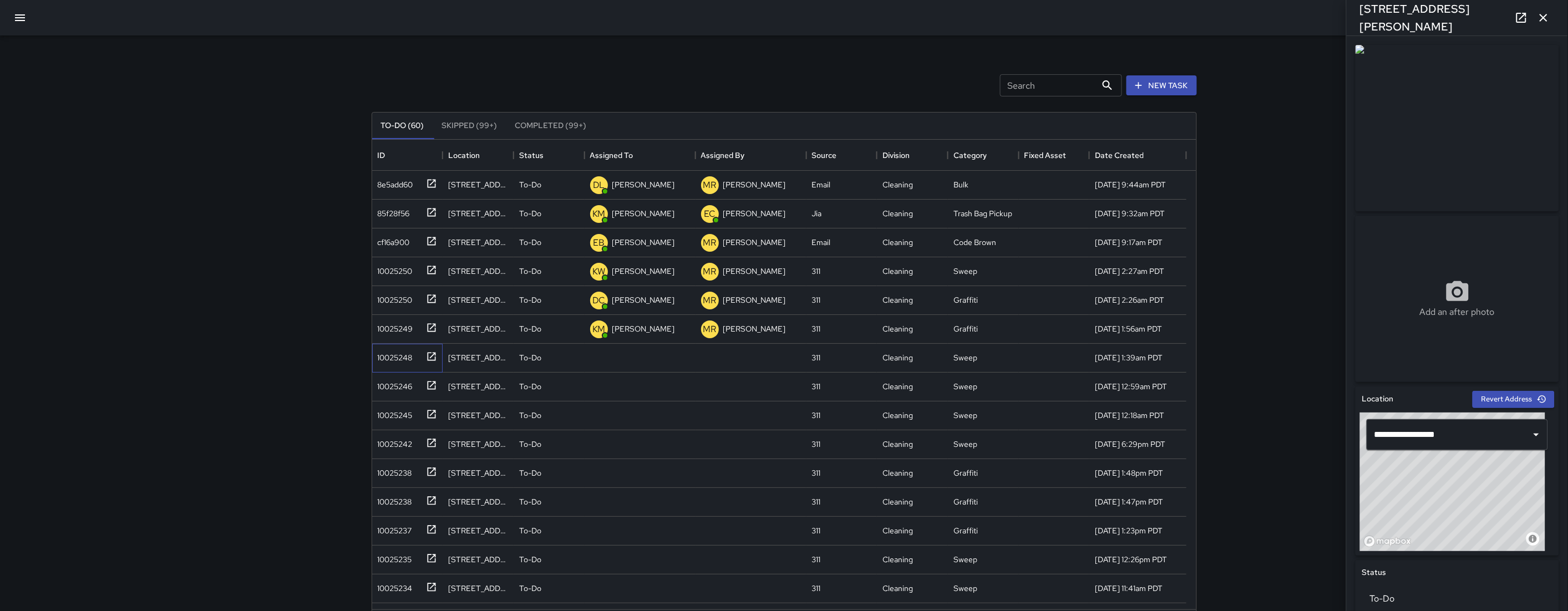
scroll to position [273, 0]
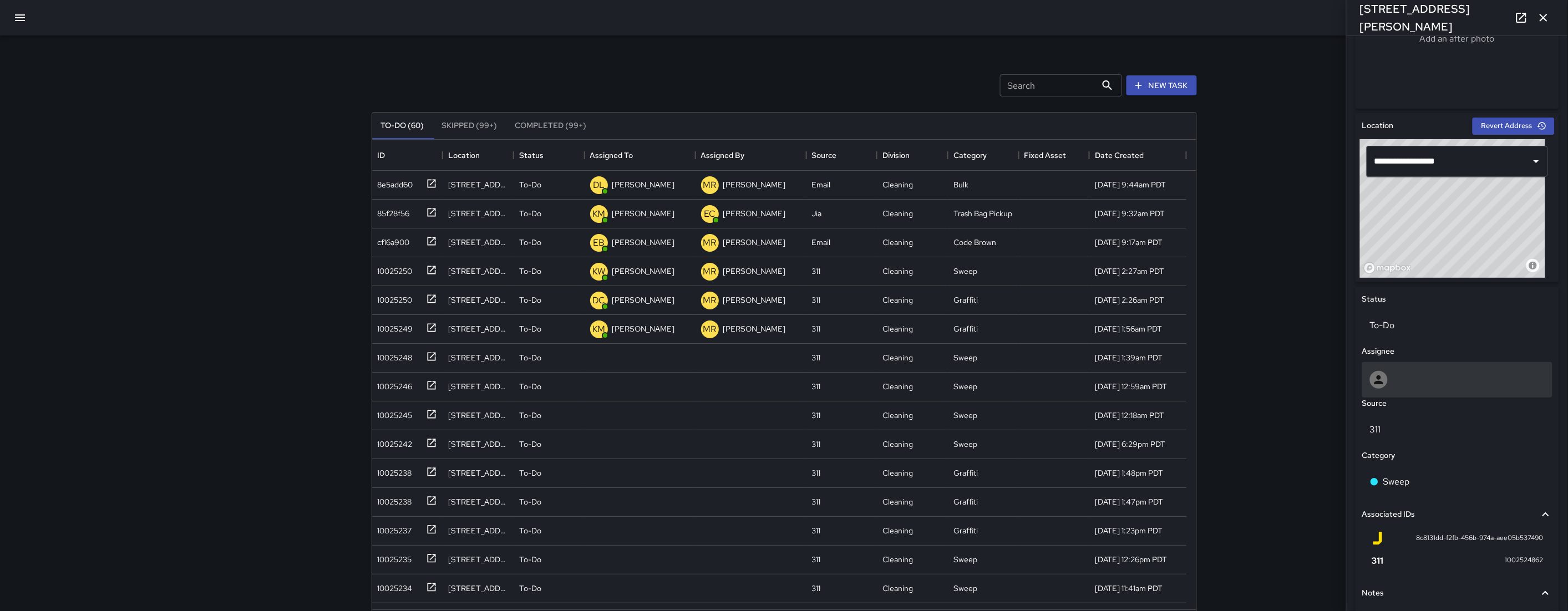
click at [906, 385] on div at bounding box center [1457, 379] width 175 height 18
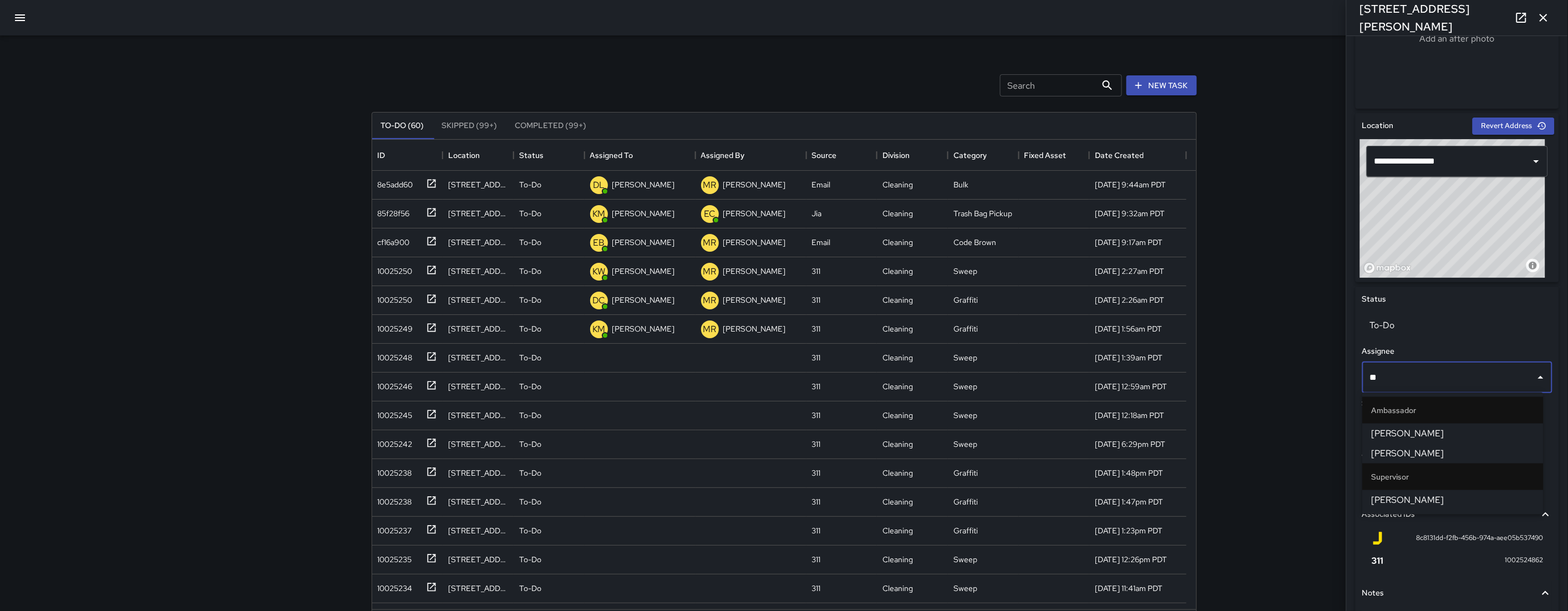
type input "***"
click at [906, 436] on span "Joe Bankhead" at bounding box center [1453, 433] width 163 height 14
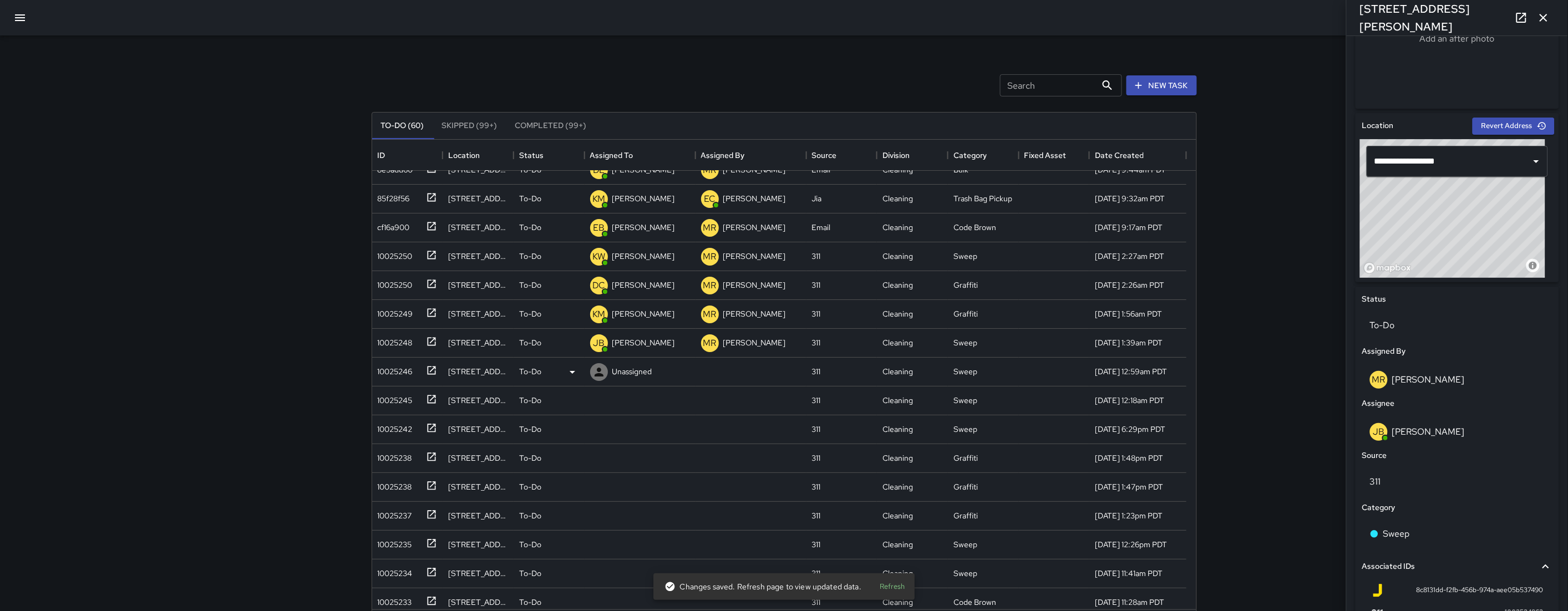
scroll to position [1, 0]
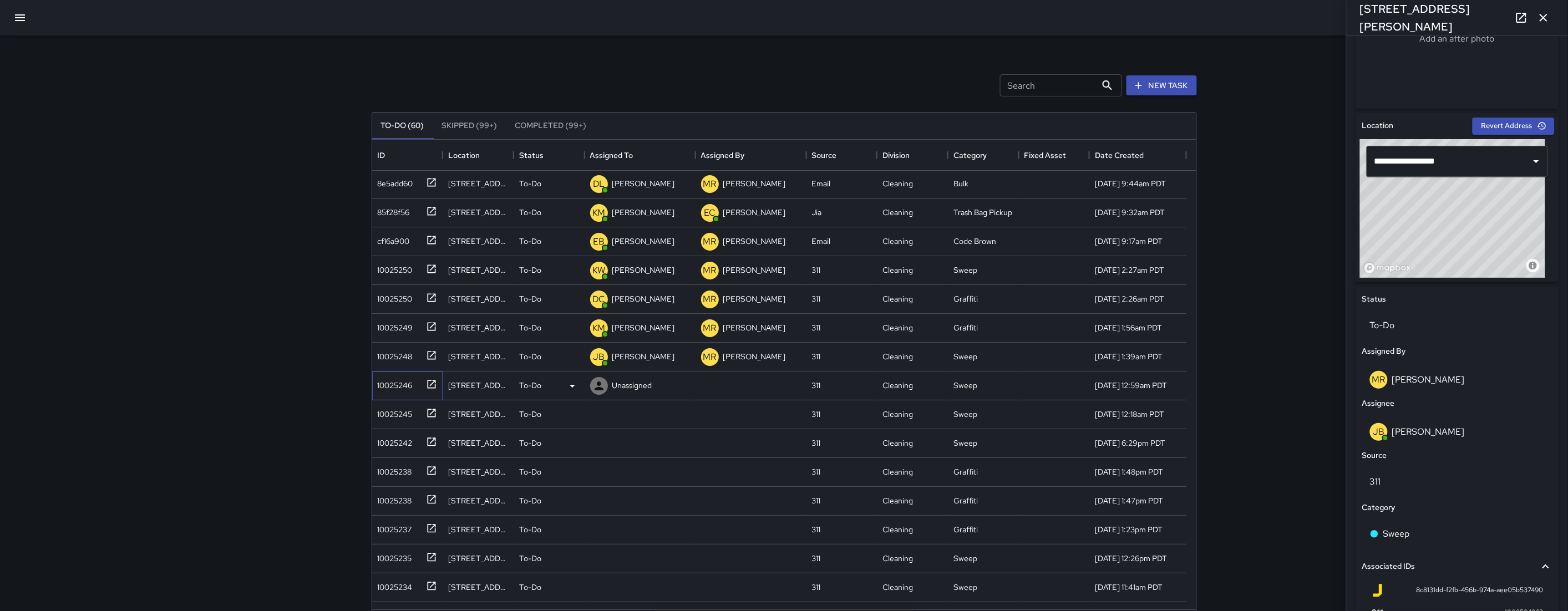
click at [375, 382] on div "10025246" at bounding box center [393, 383] width 39 height 16
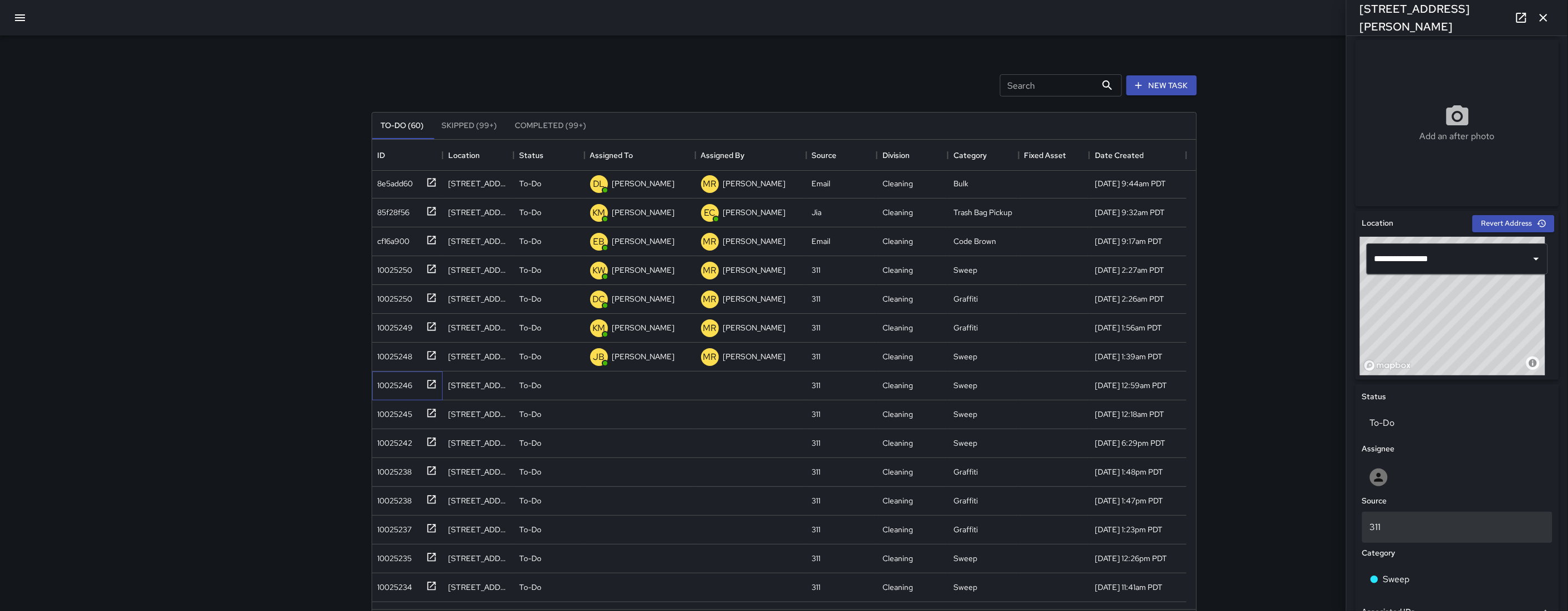
scroll to position [208, 0]
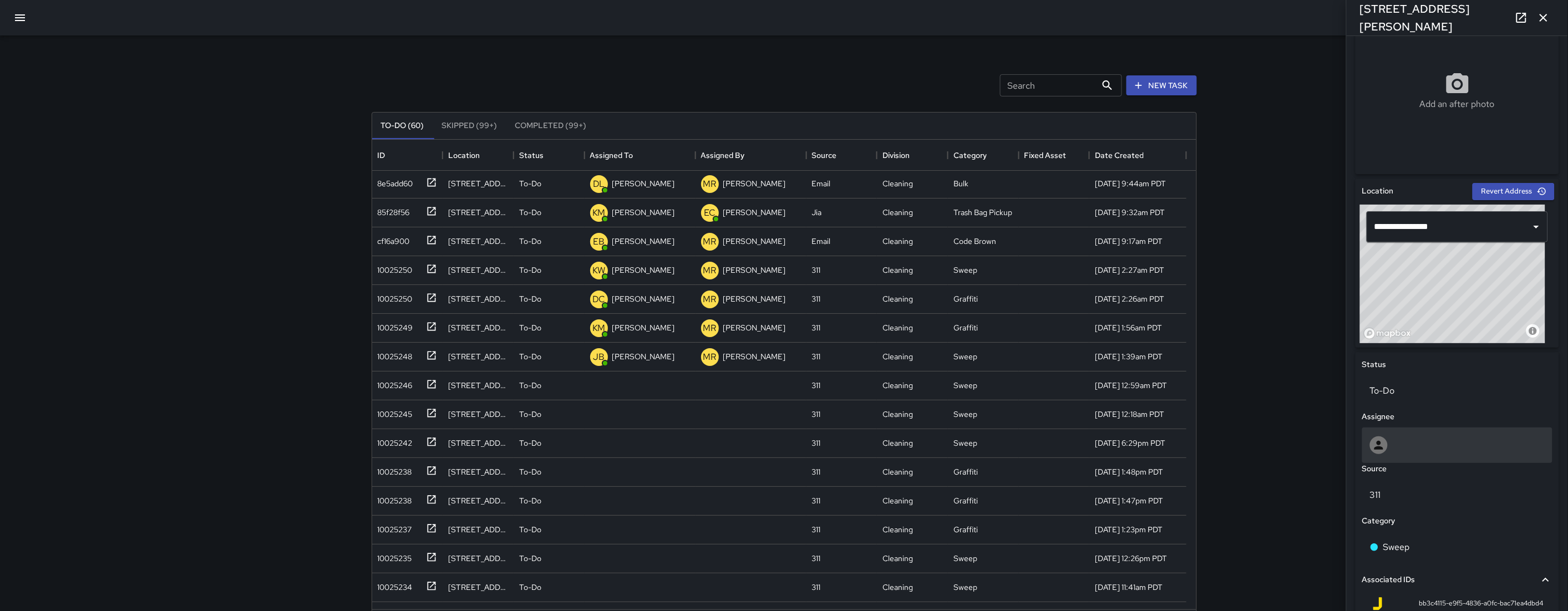
click at [906, 446] on div at bounding box center [1457, 445] width 175 height 18
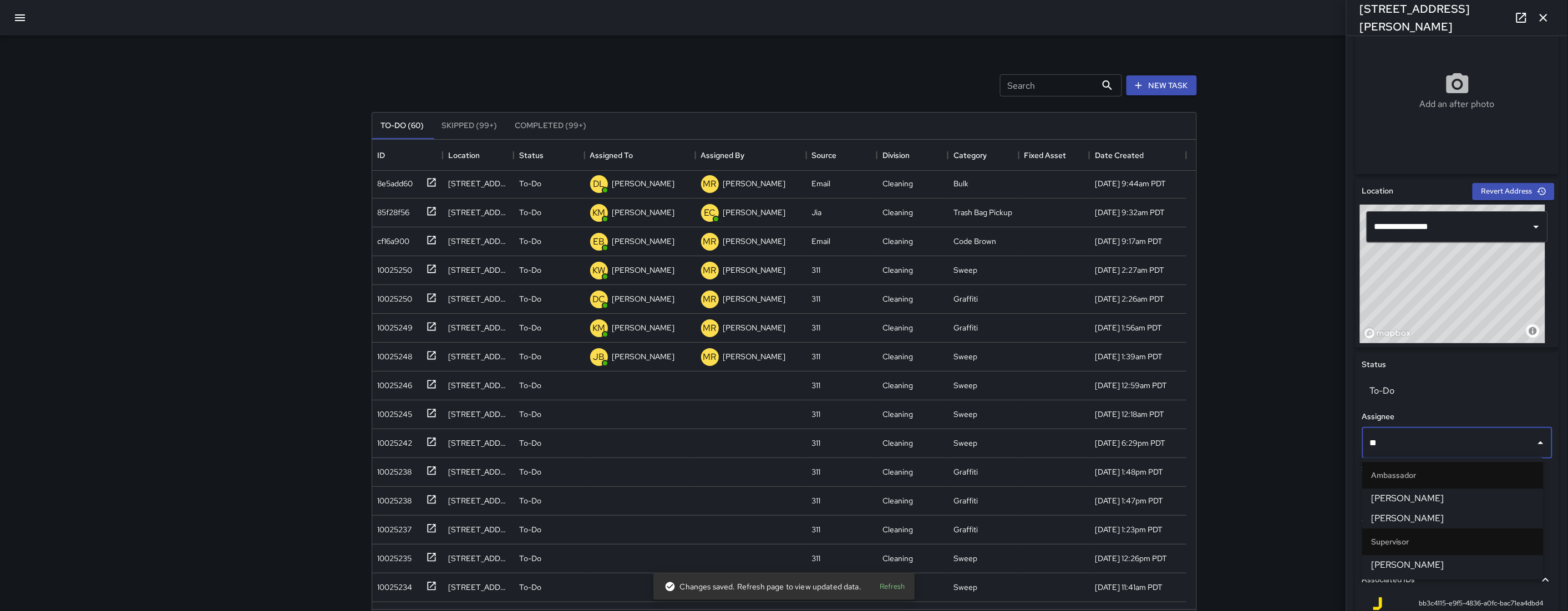
type input "***"
click at [906, 512] on span "[PERSON_NAME]" at bounding box center [1453, 565] width 163 height 14
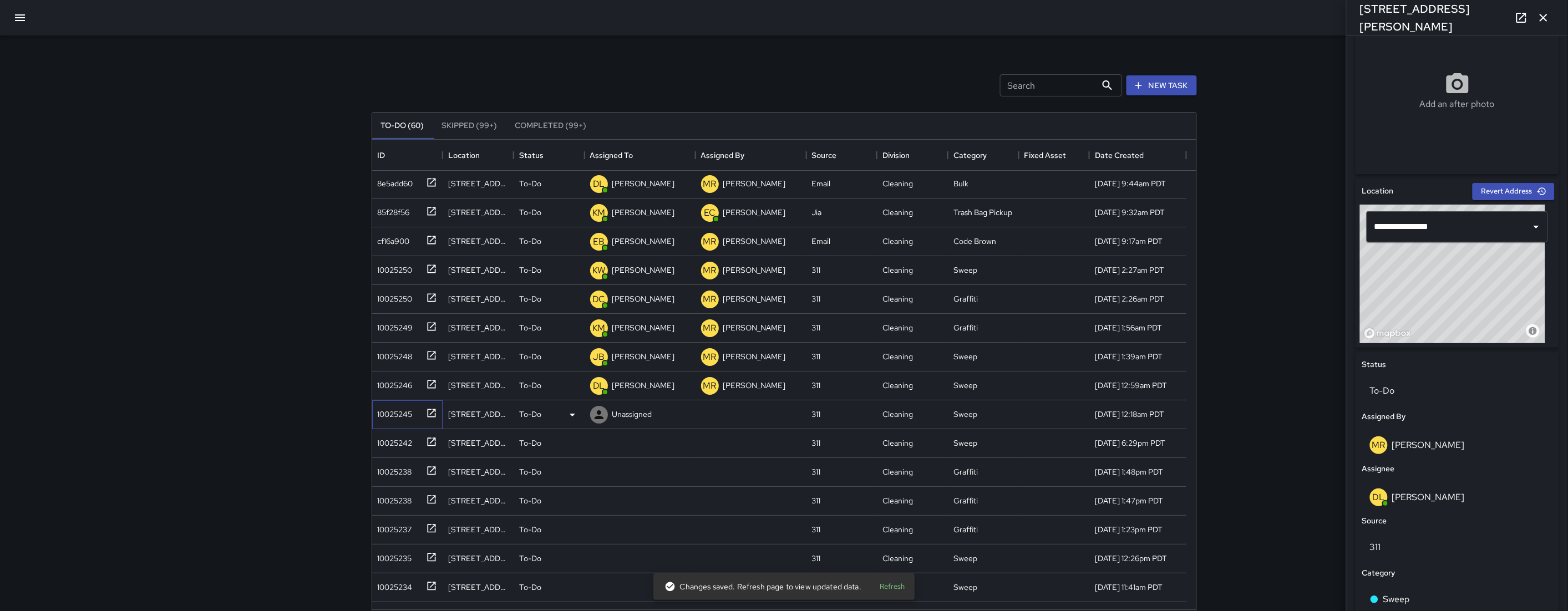
click at [398, 425] on div "10025245" at bounding box center [408, 415] width 71 height 29
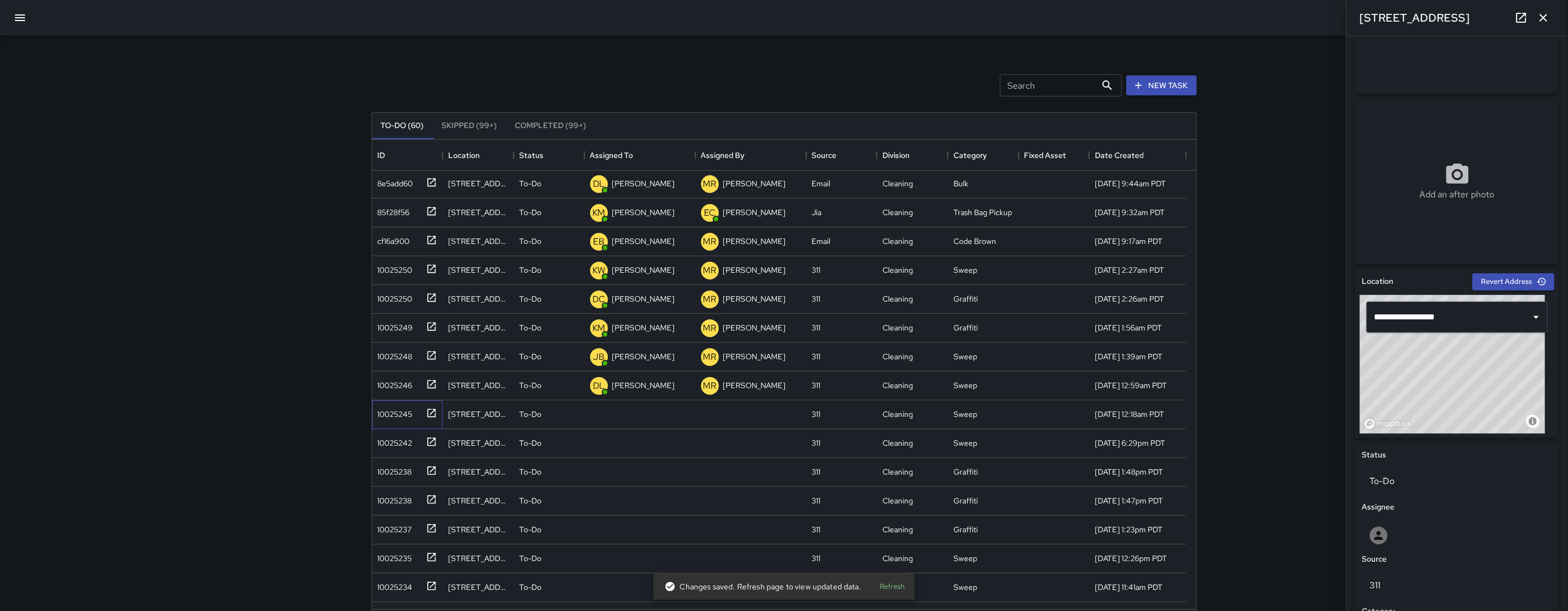
scroll to position [236, 0]
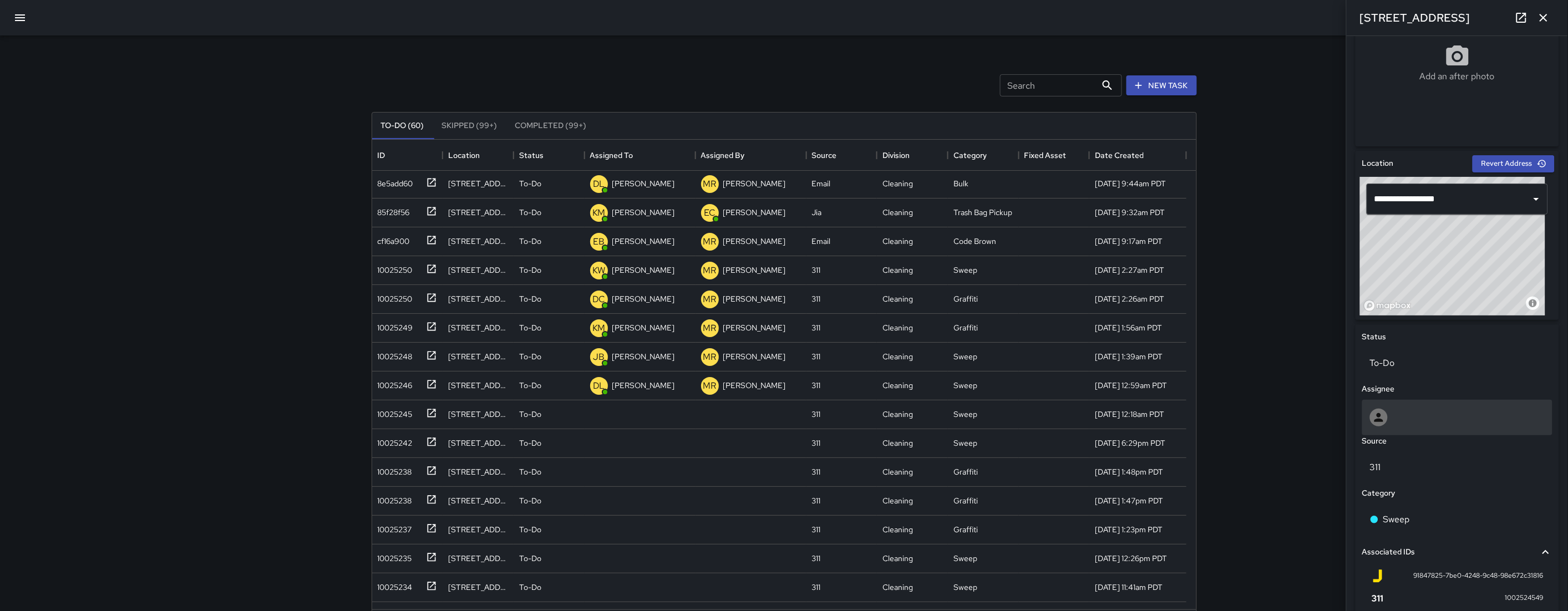
click at [906, 424] on div at bounding box center [1457, 417] width 175 height 18
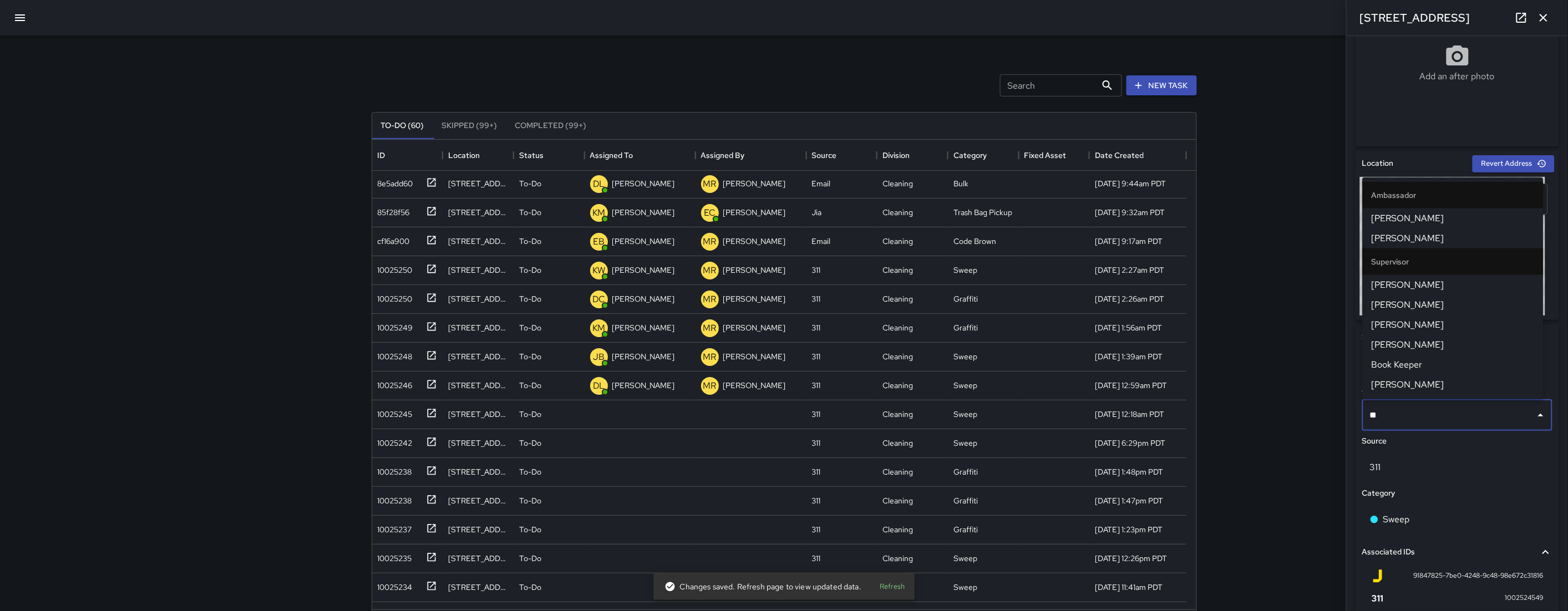
type input "***"
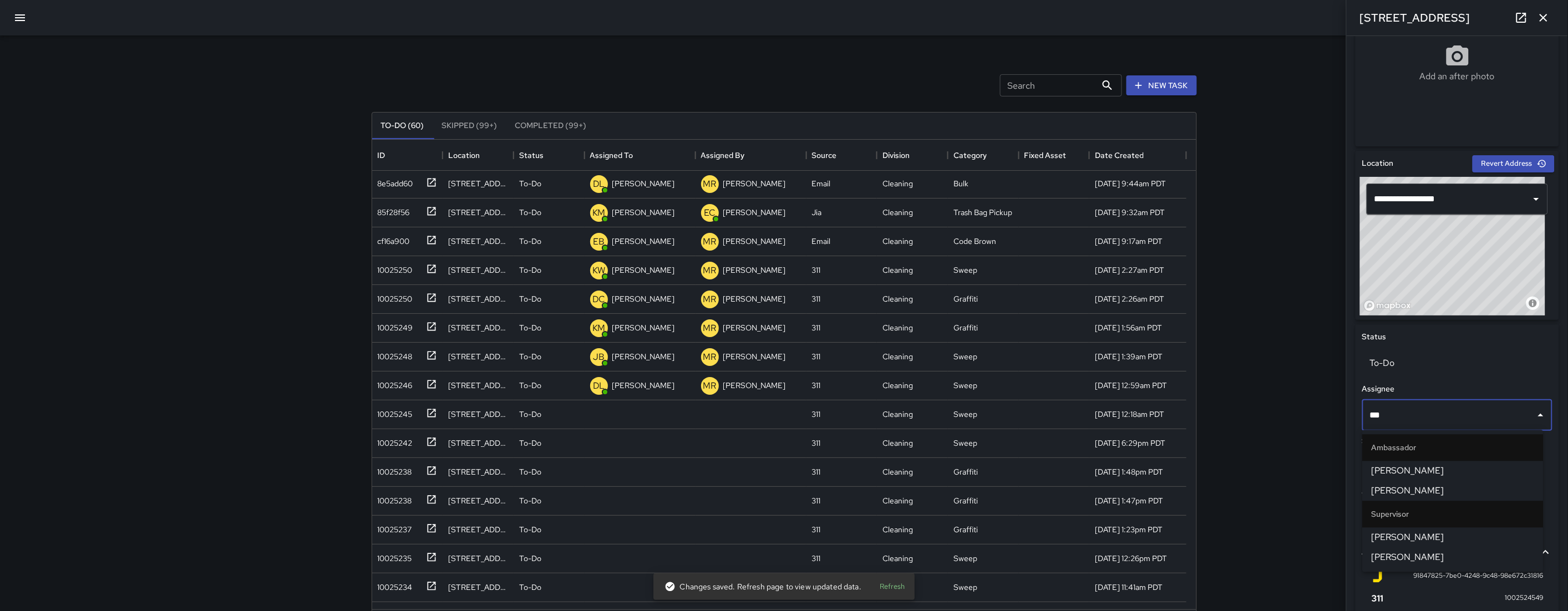
click at [906, 512] on span "[PERSON_NAME]" at bounding box center [1453, 557] width 163 height 14
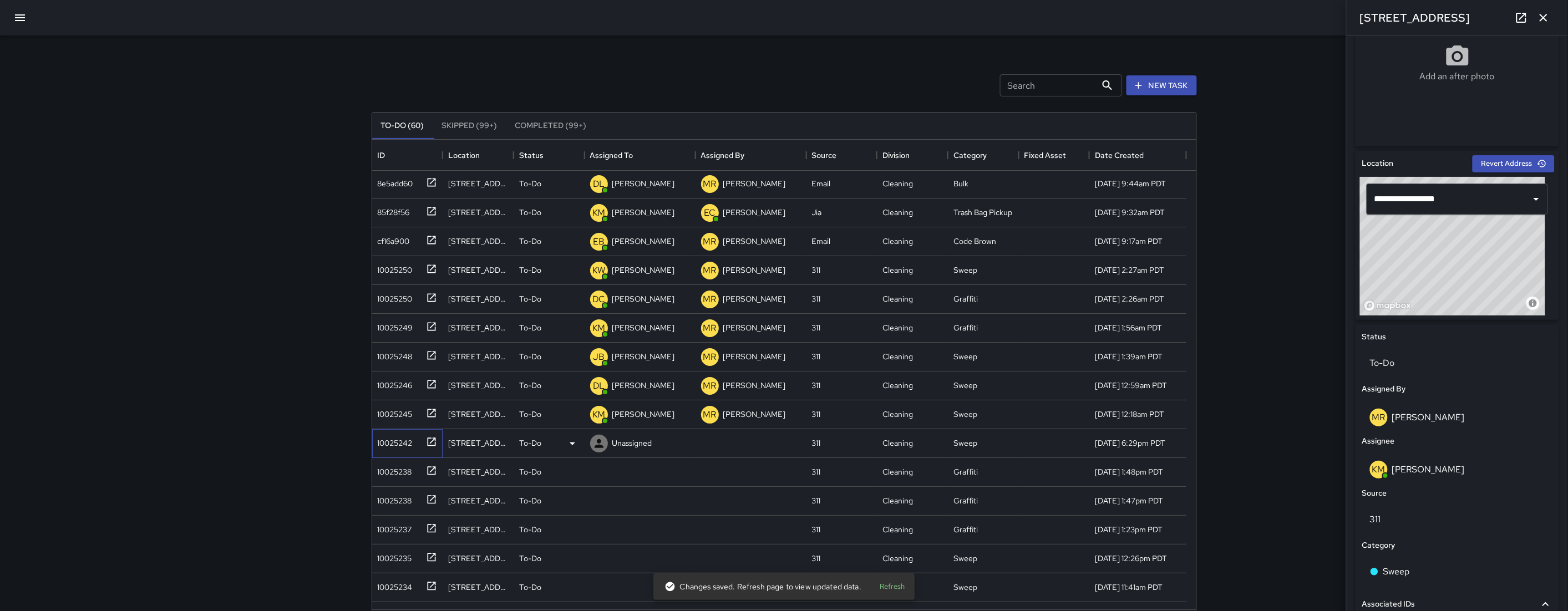
click at [408, 450] on div "10025242" at bounding box center [408, 443] width 71 height 29
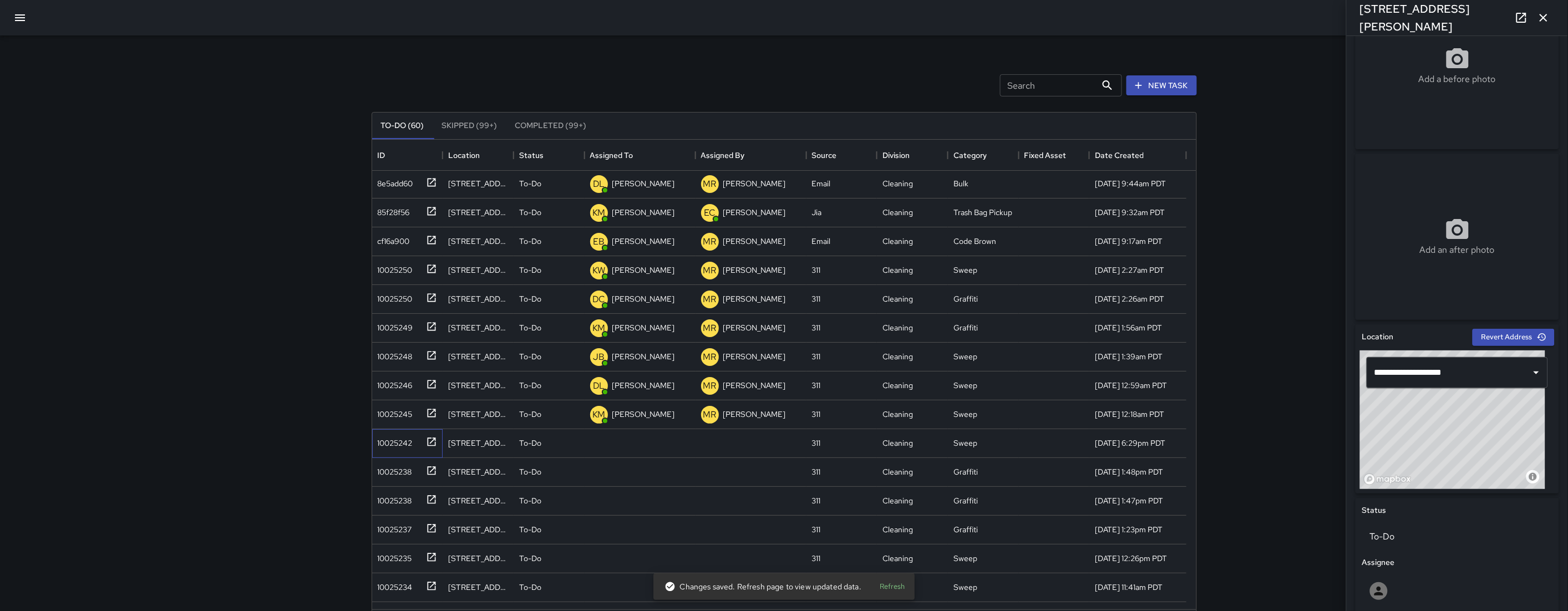
scroll to position [115, 0]
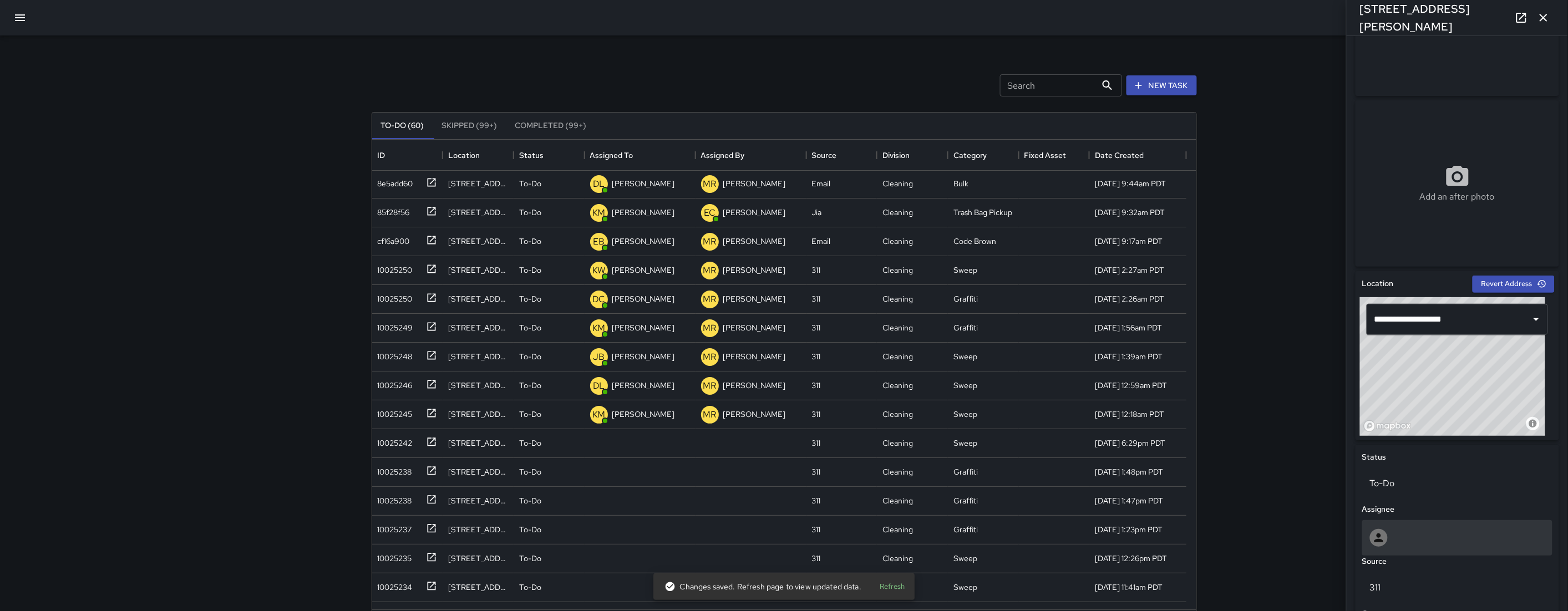
click at [906, 512] on div at bounding box center [1457, 537] width 175 height 18
type input "*****"
click at [906, 512] on span "Edwin Barillas" at bounding box center [1453, 591] width 163 height 14
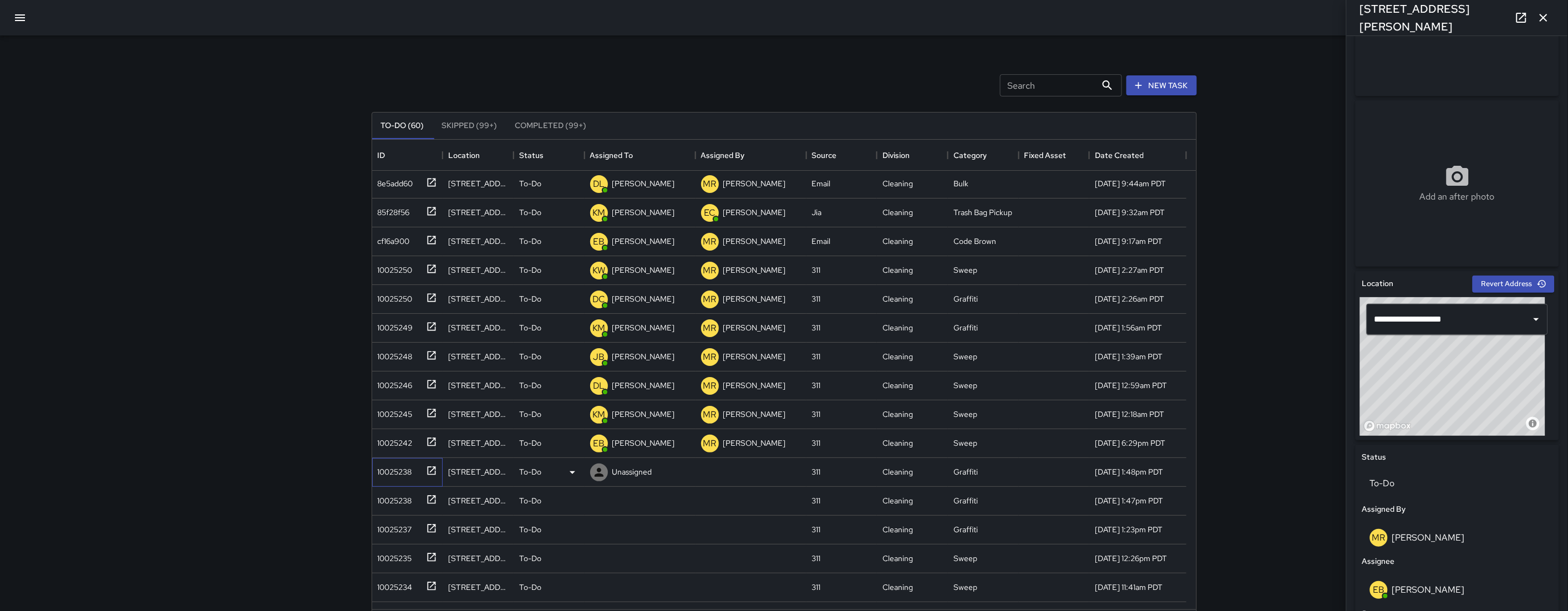
click at [383, 473] on div "10025238" at bounding box center [393, 470] width 39 height 16
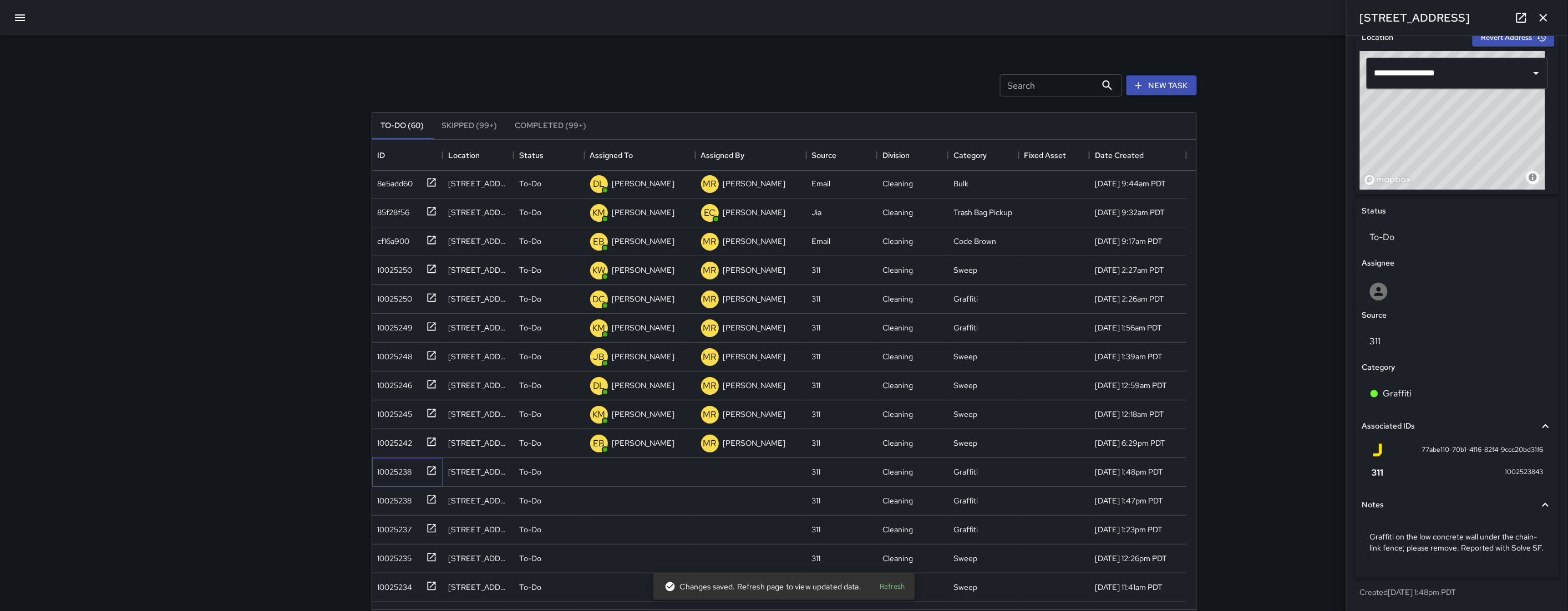
scroll to position [372, 0]
click at [906, 285] on div at bounding box center [1457, 291] width 175 height 18
type input "*"
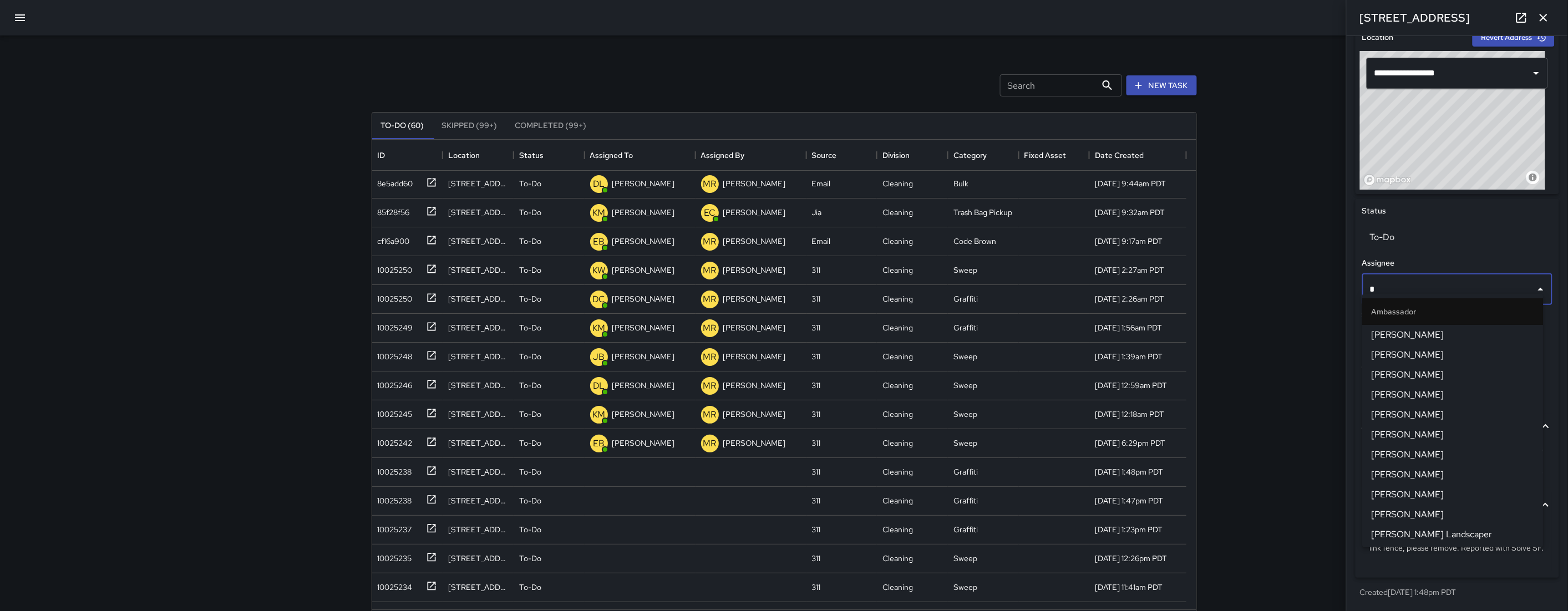
type input "**"
click at [906, 375] on span "[PERSON_NAME]" at bounding box center [1453, 382] width 163 height 14
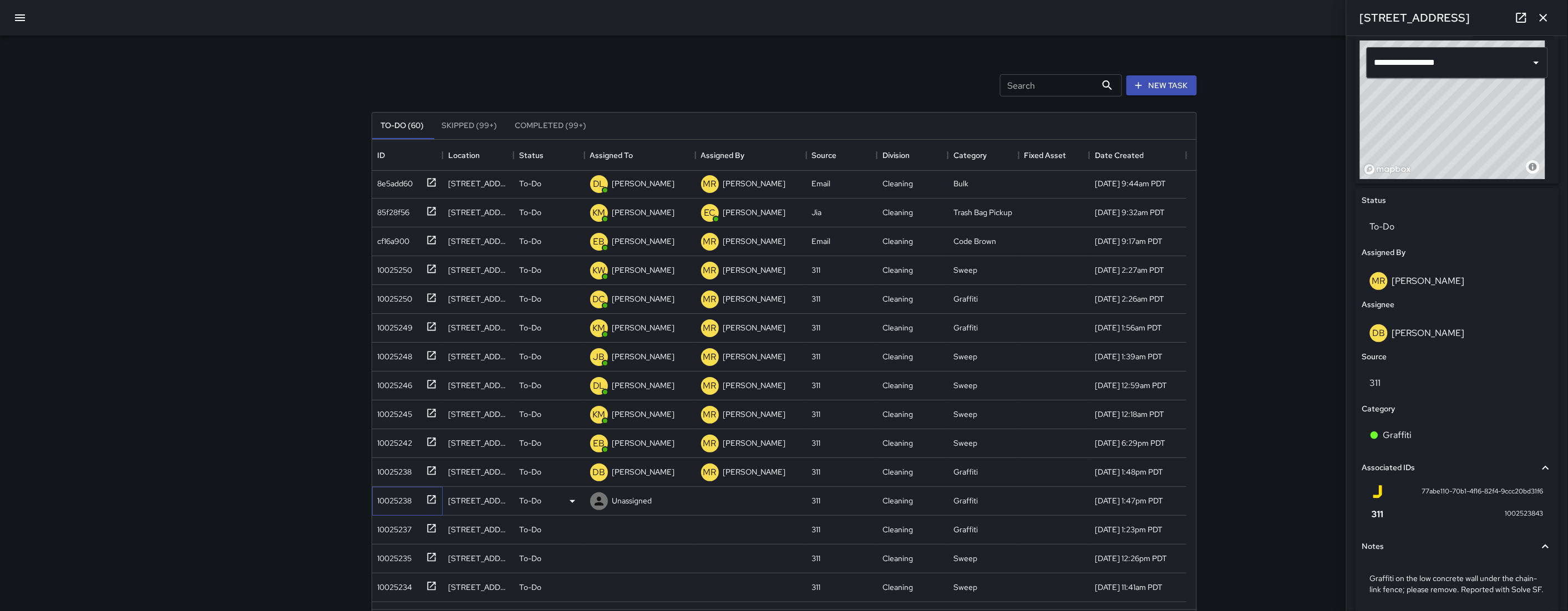
click at [391, 498] on div "10025238" at bounding box center [393, 498] width 39 height 16
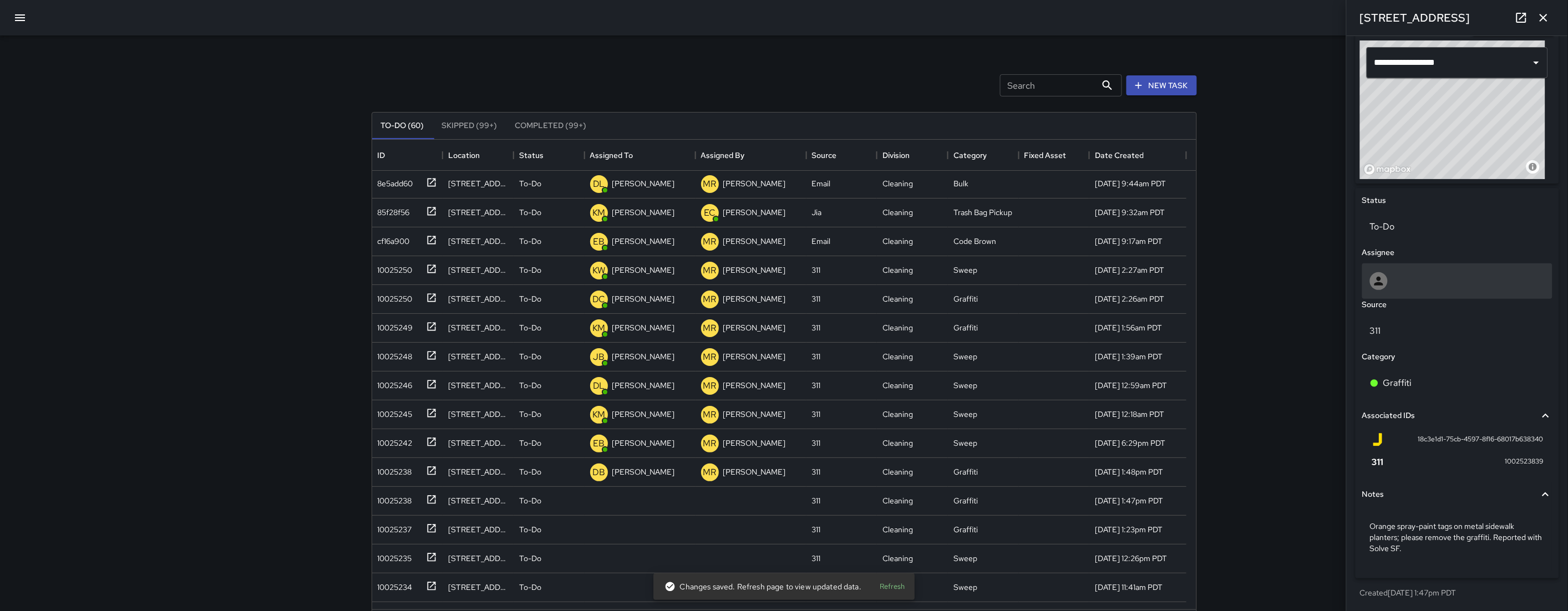
click at [906, 263] on div at bounding box center [1457, 280] width 190 height 35
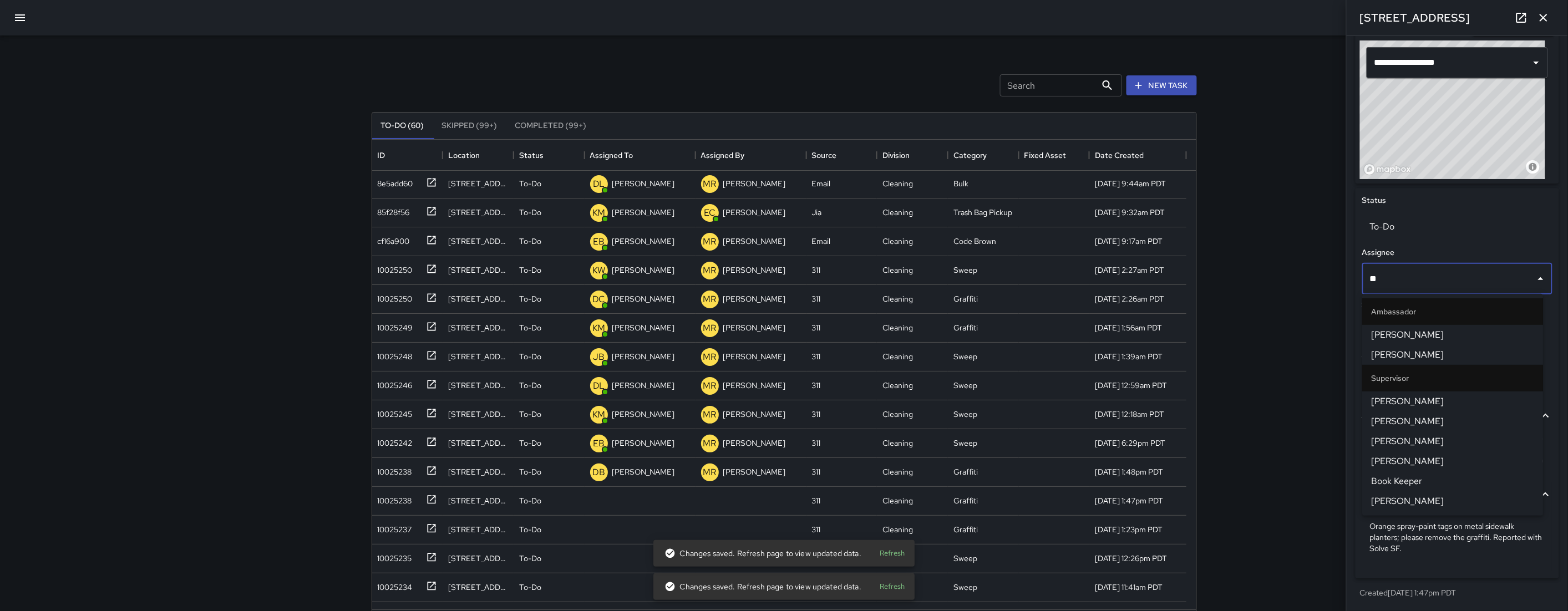
type input "***"
click at [906, 338] on span "Kenny Wells" at bounding box center [1453, 335] width 163 height 14
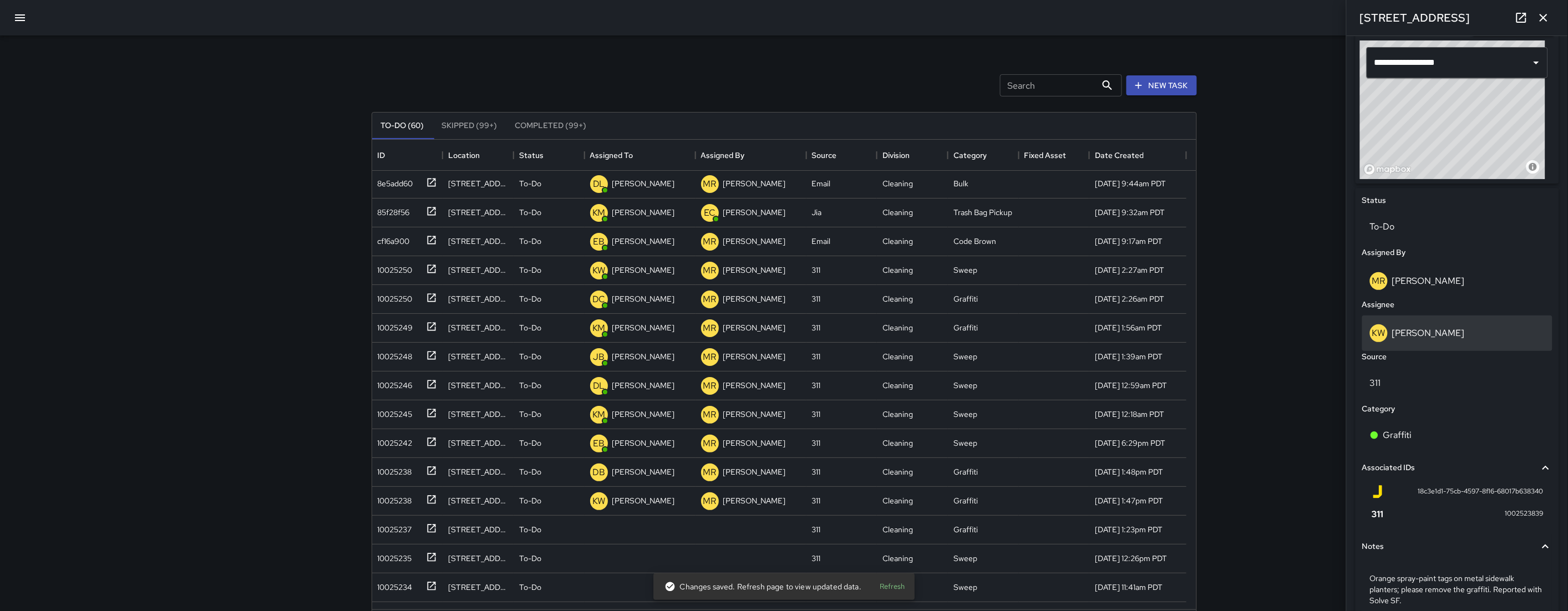
click at [906, 328] on div "KW Kenny Wells" at bounding box center [1457, 333] width 175 height 18
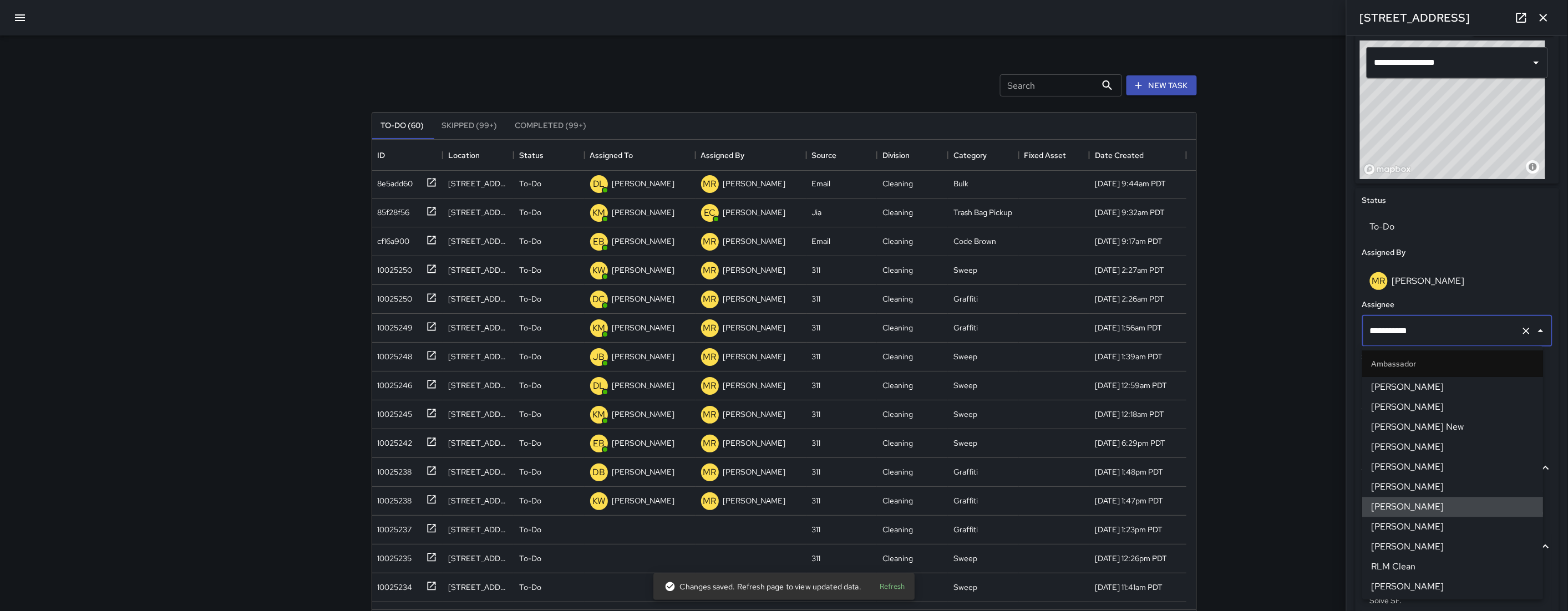
click at [906, 328] on input "**********" at bounding box center [1442, 331] width 149 height 21
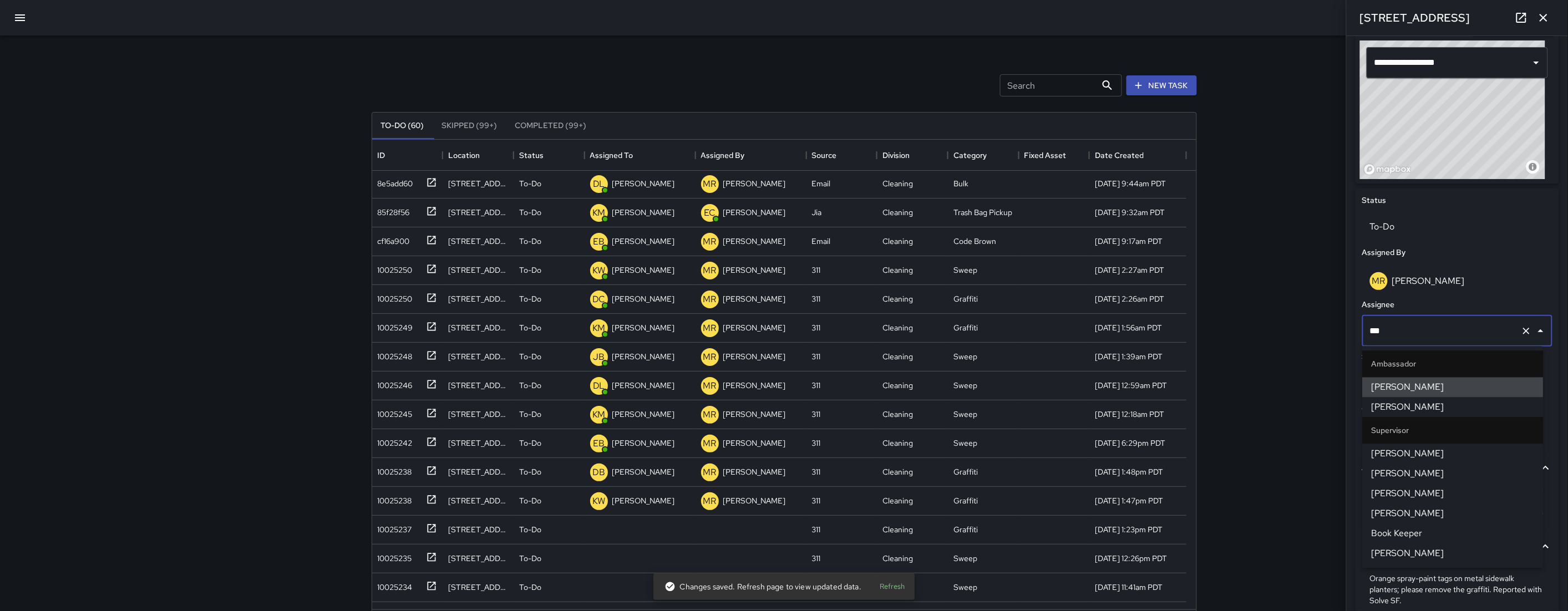
type input "****"
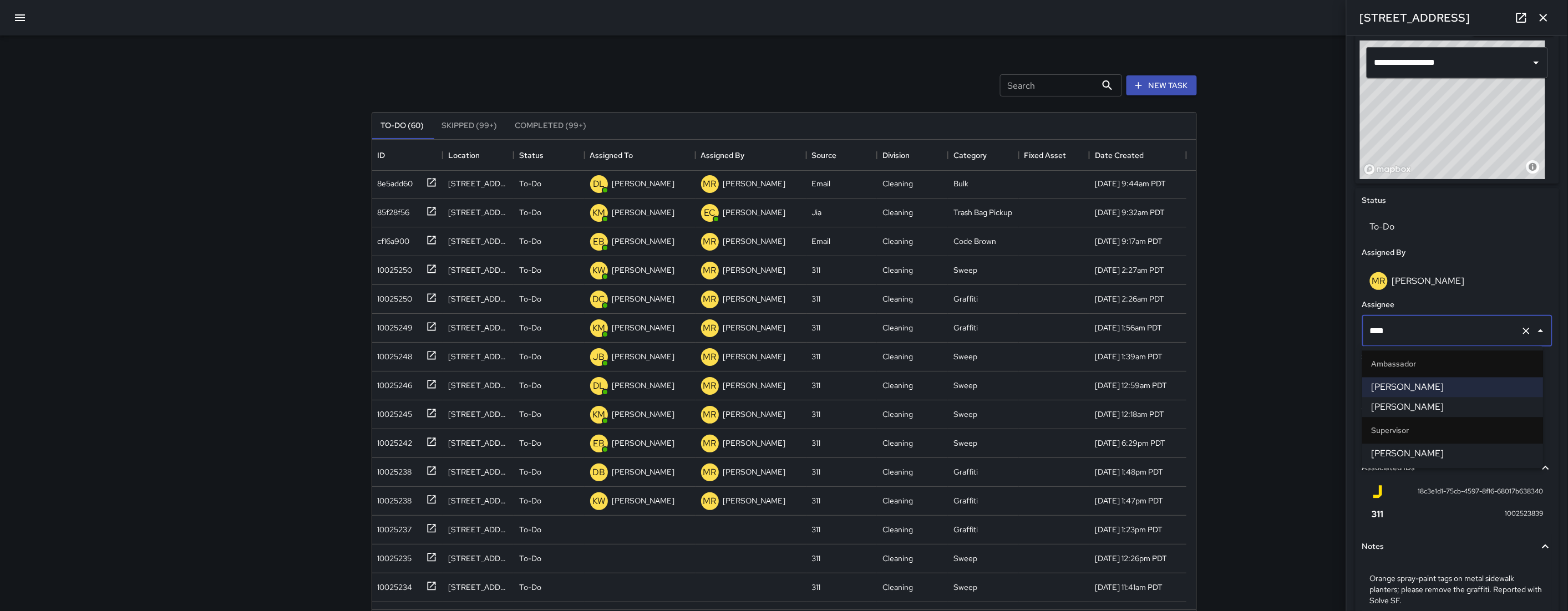
click at [906, 409] on span "[PERSON_NAME]" at bounding box center [1453, 407] width 163 height 14
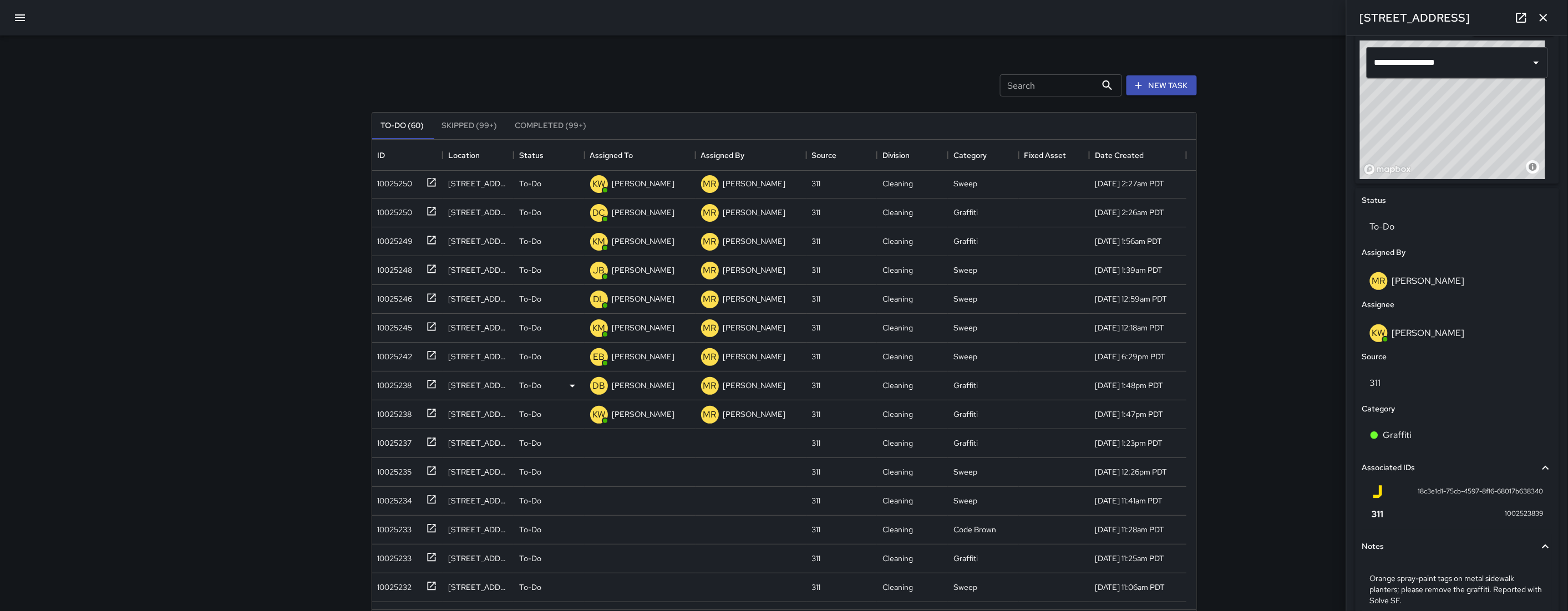
scroll to position [222, 0]
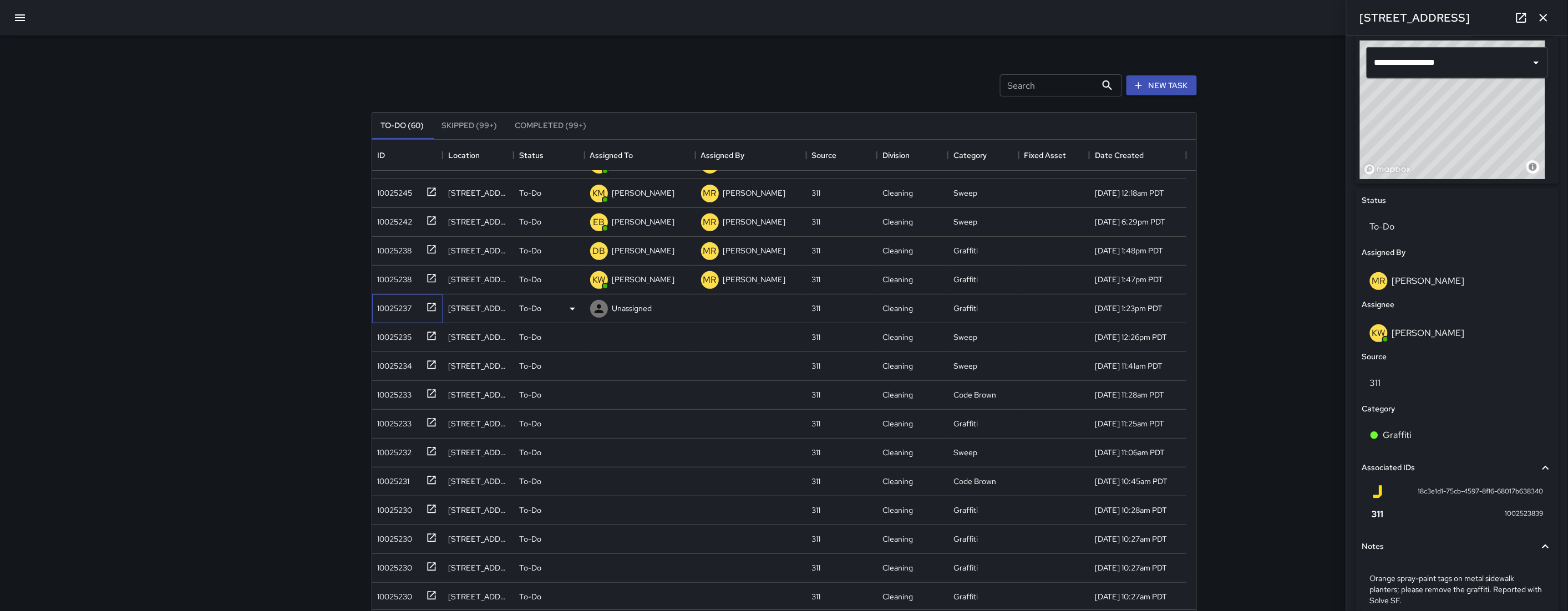
click at [400, 317] on div "10025237" at bounding box center [408, 308] width 71 height 29
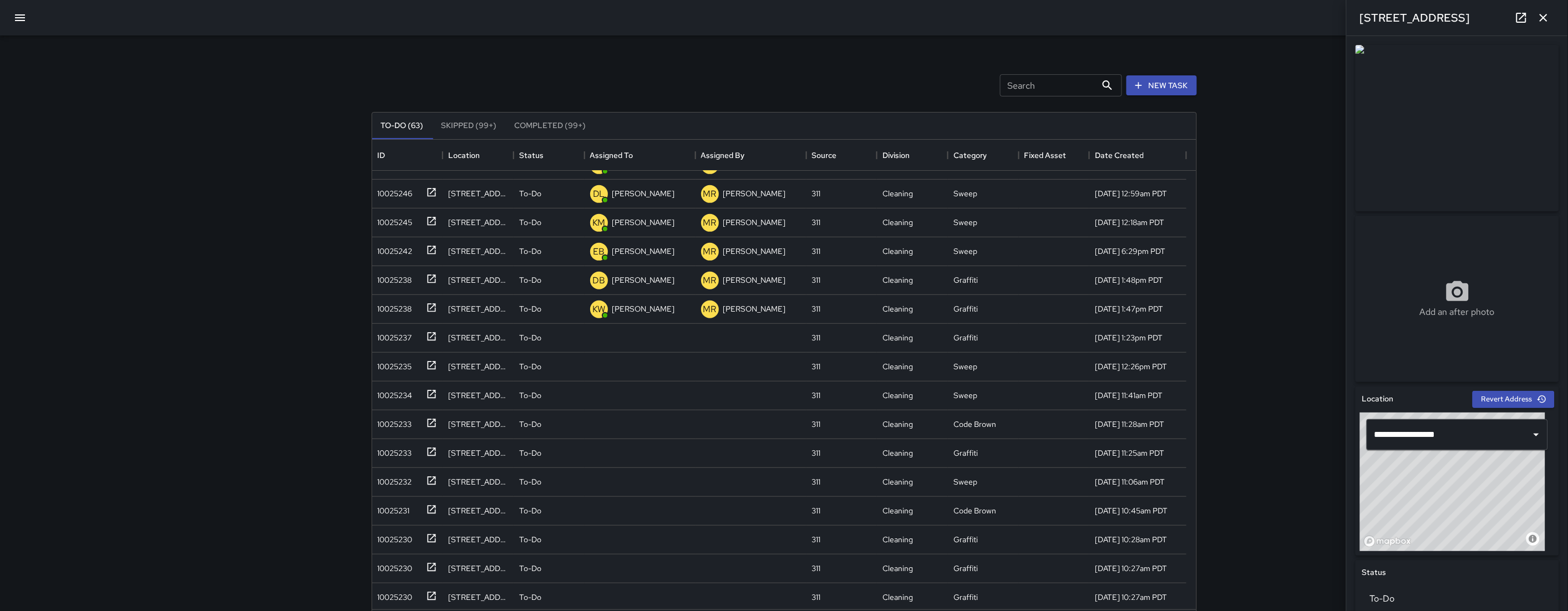
scroll to position [308, 0]
click at [372, 308] on div "To-Do (63) Skipped (99+) Completed (99+) ID Location Status Assigned To Assigne…" at bounding box center [784, 375] width 825 height 527
click at [402, 314] on div "10025237" at bounding box center [405, 307] width 65 height 19
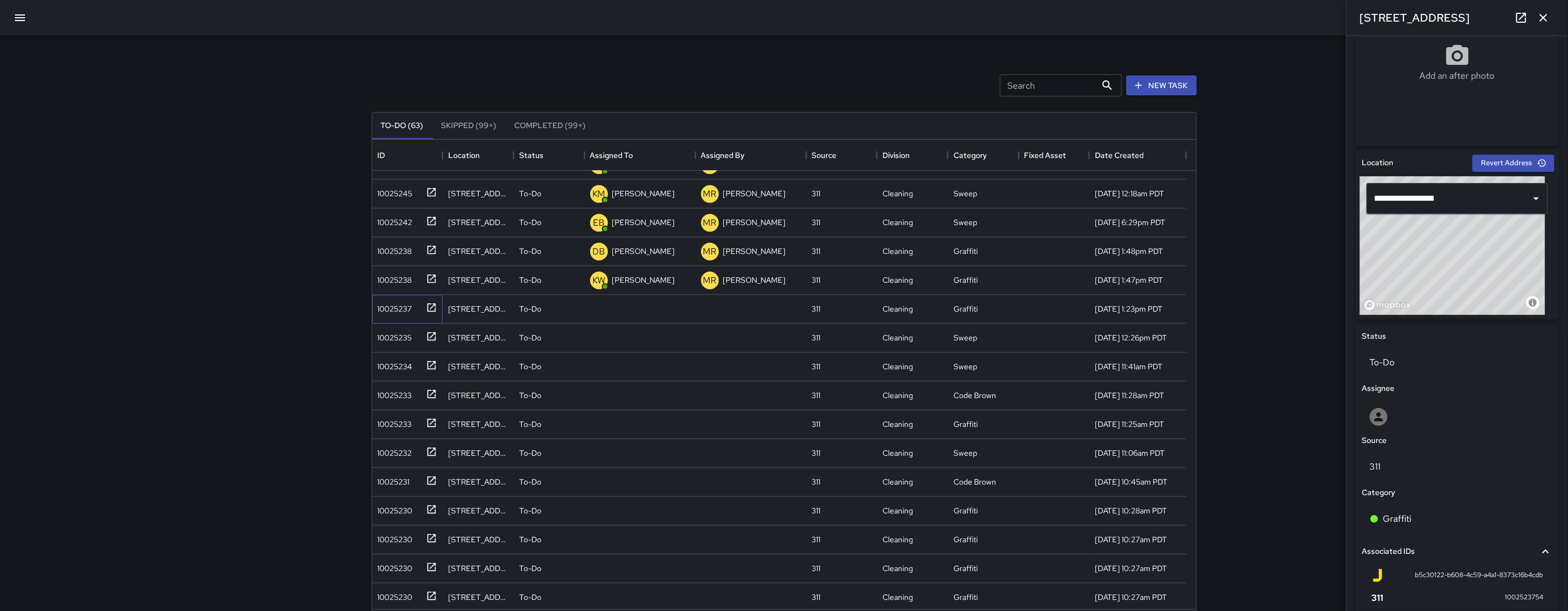
scroll to position [372, 0]
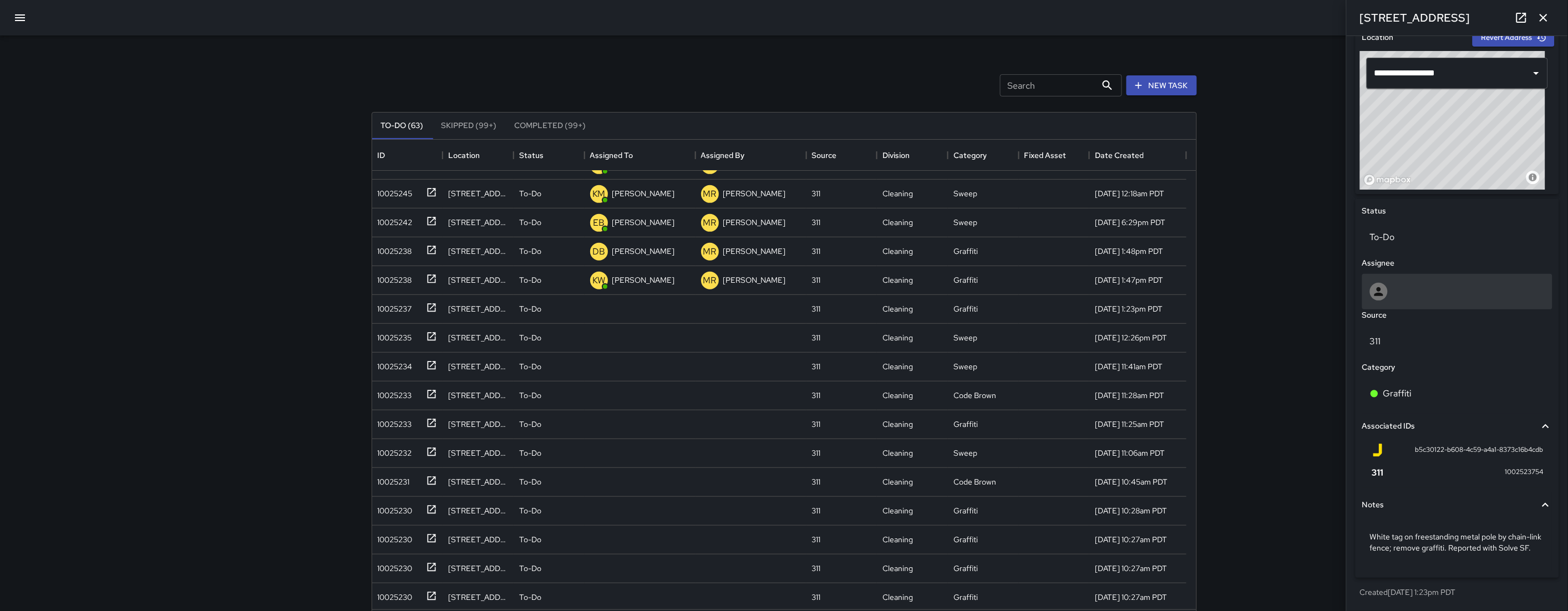
click at [906, 283] on div at bounding box center [1457, 291] width 175 height 18
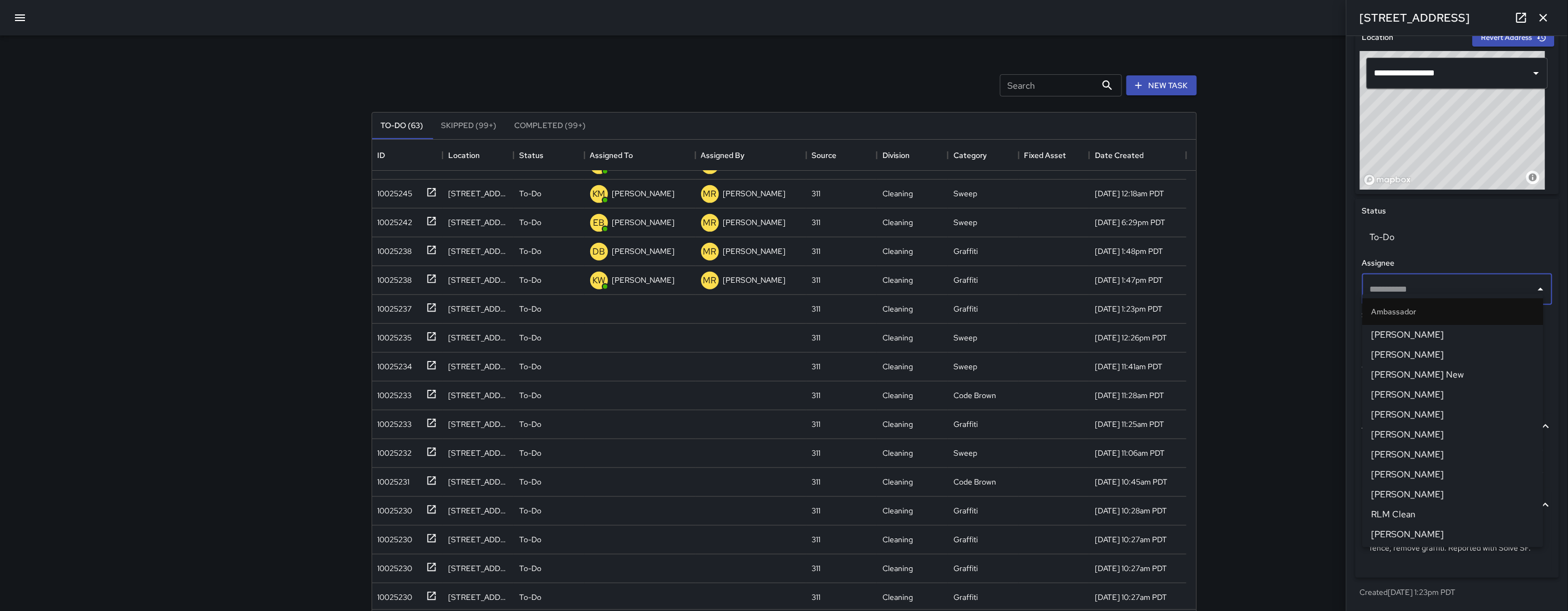
type input "*"
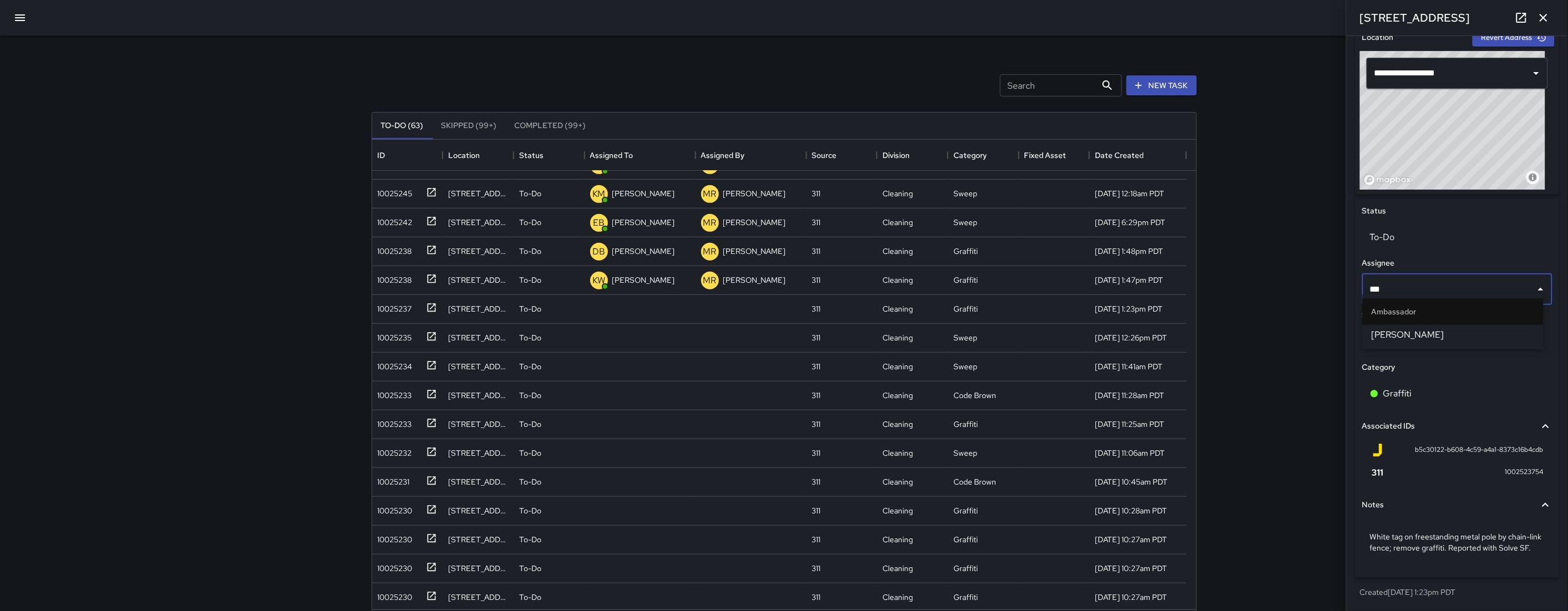
type input "****"
click at [906, 326] on li "Edwin Barillas" at bounding box center [1453, 335] width 181 height 20
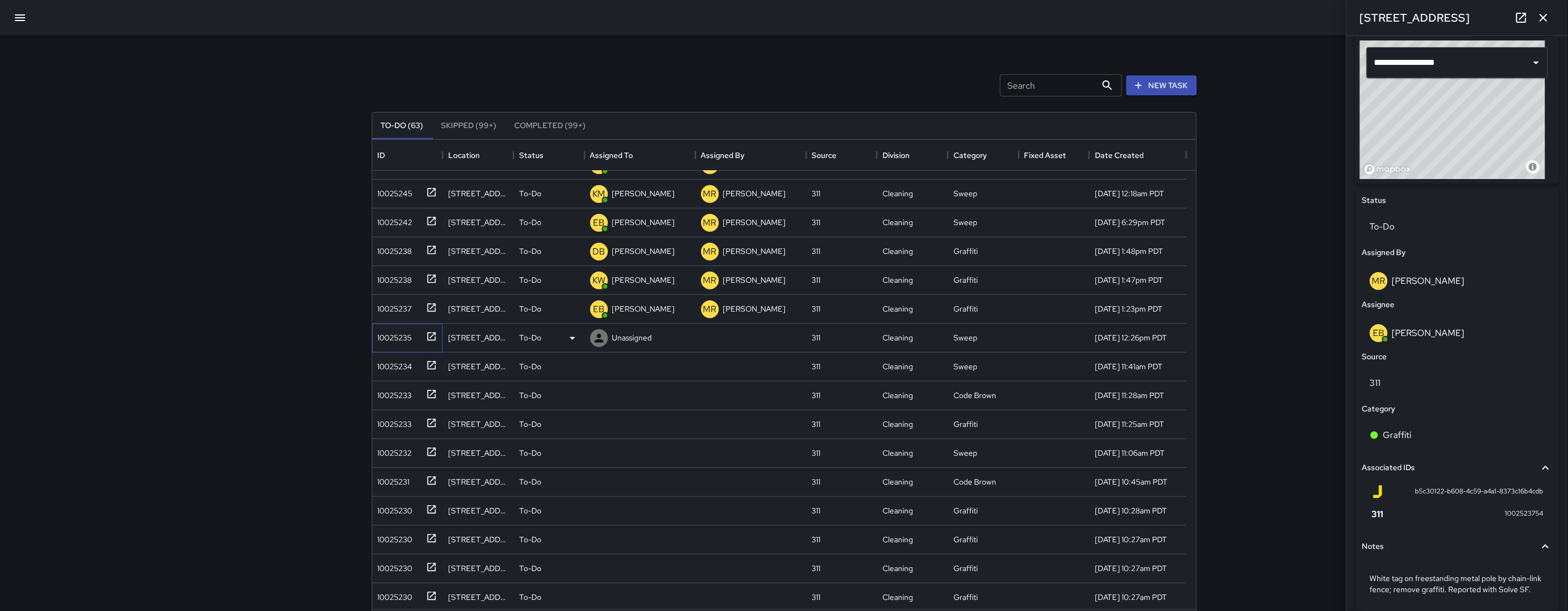
click at [397, 331] on div "10025235" at bounding box center [393, 336] width 39 height 16
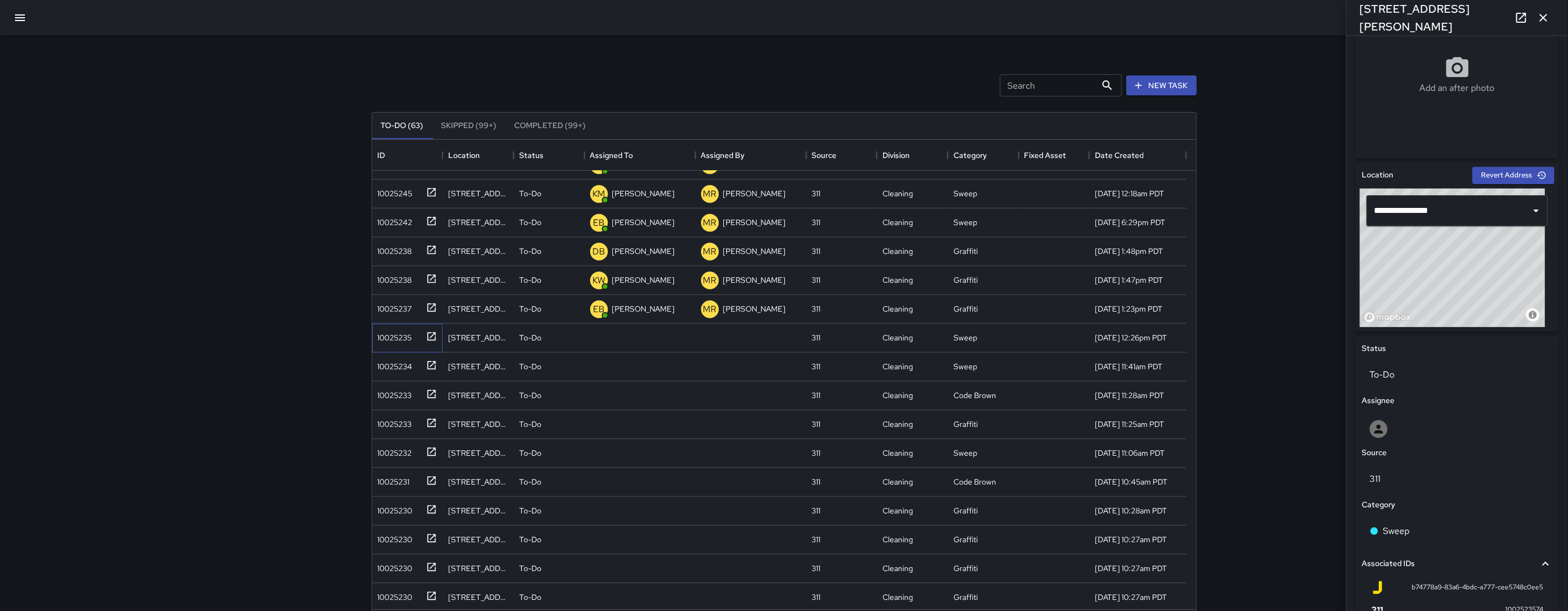
scroll to position [225, 0]
click at [906, 424] on div at bounding box center [1457, 427] width 175 height 18
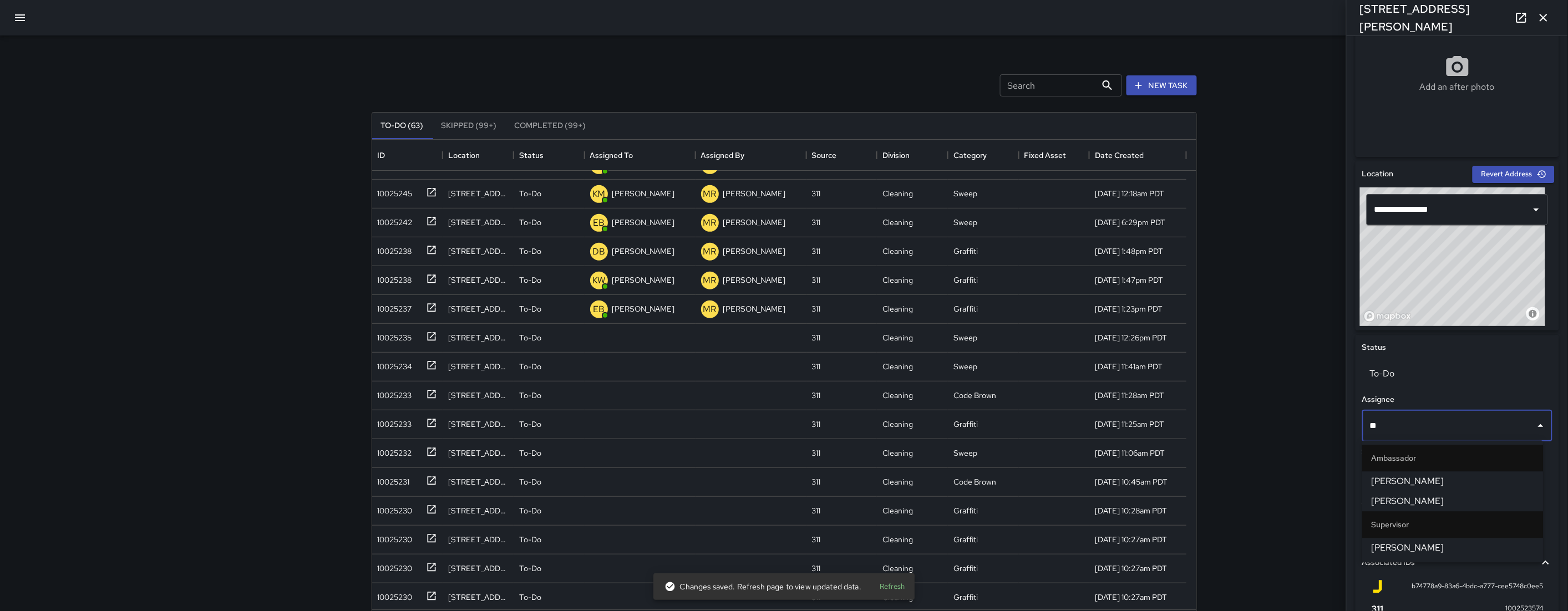
type input "***"
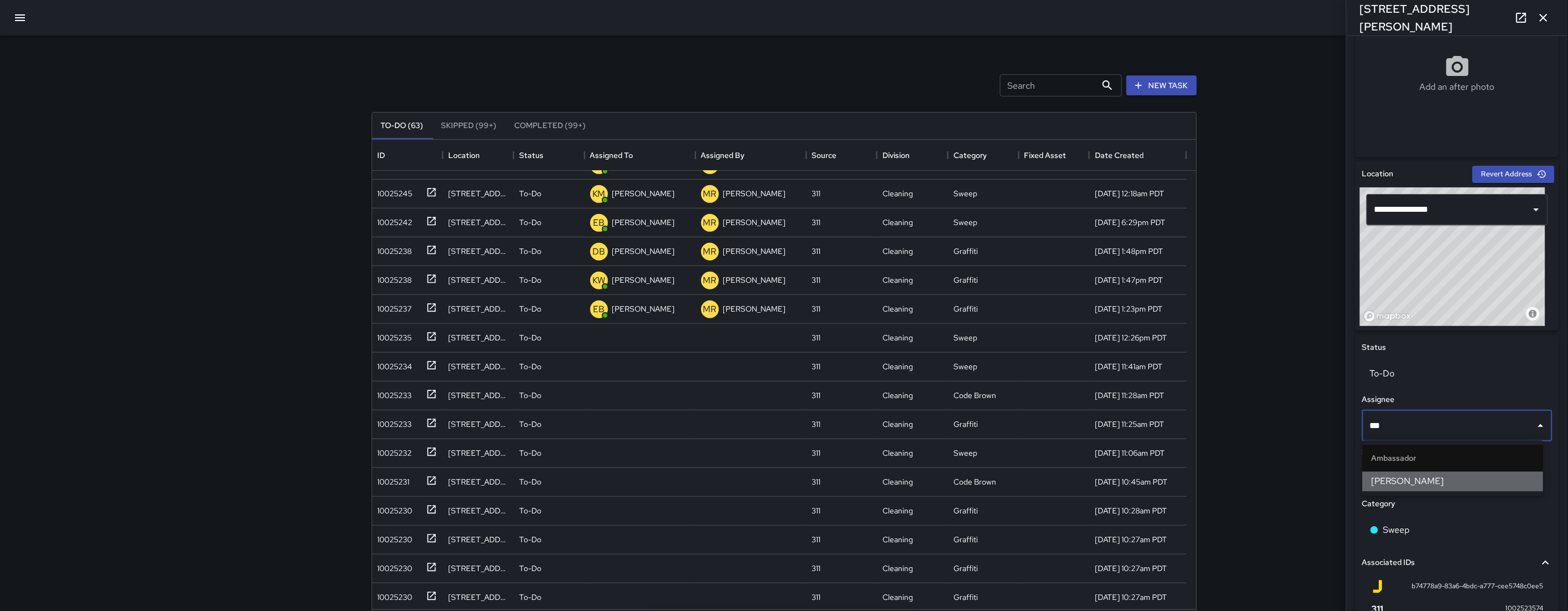
click at [906, 481] on span "Joe Bankhead" at bounding box center [1453, 481] width 163 height 14
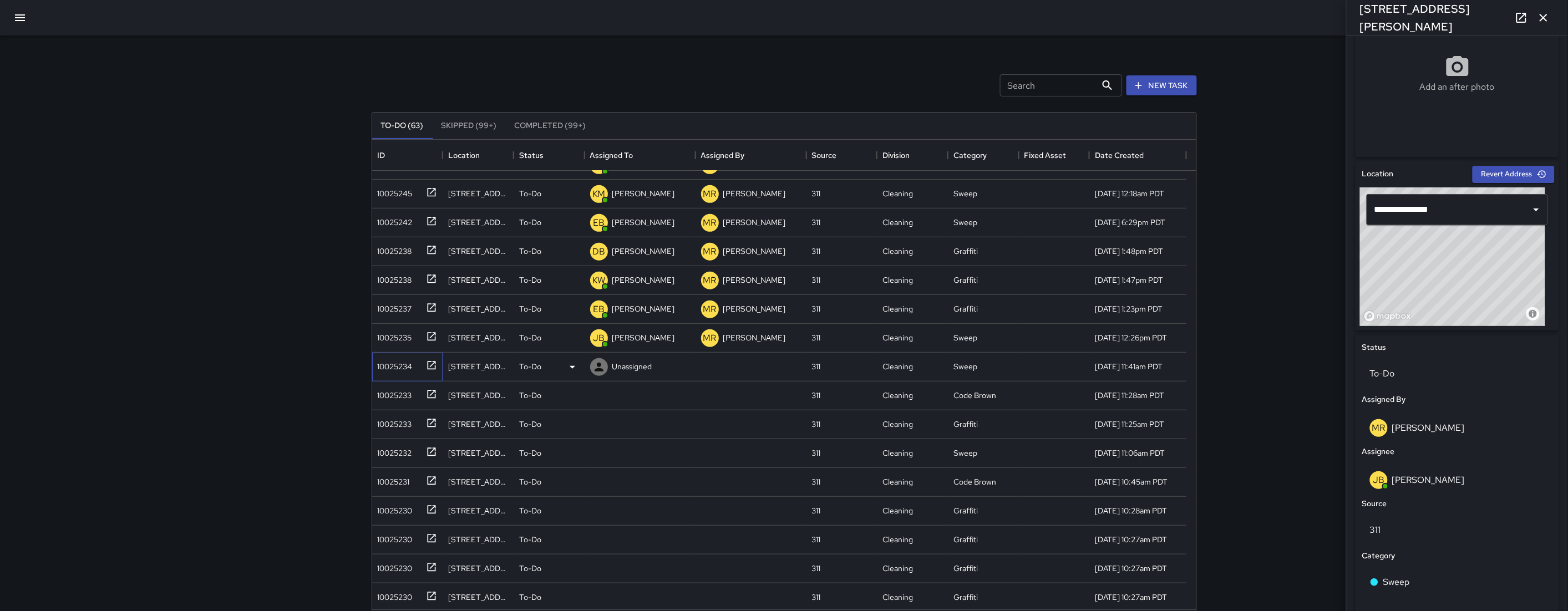
click at [389, 376] on div "10025234" at bounding box center [408, 367] width 71 height 29
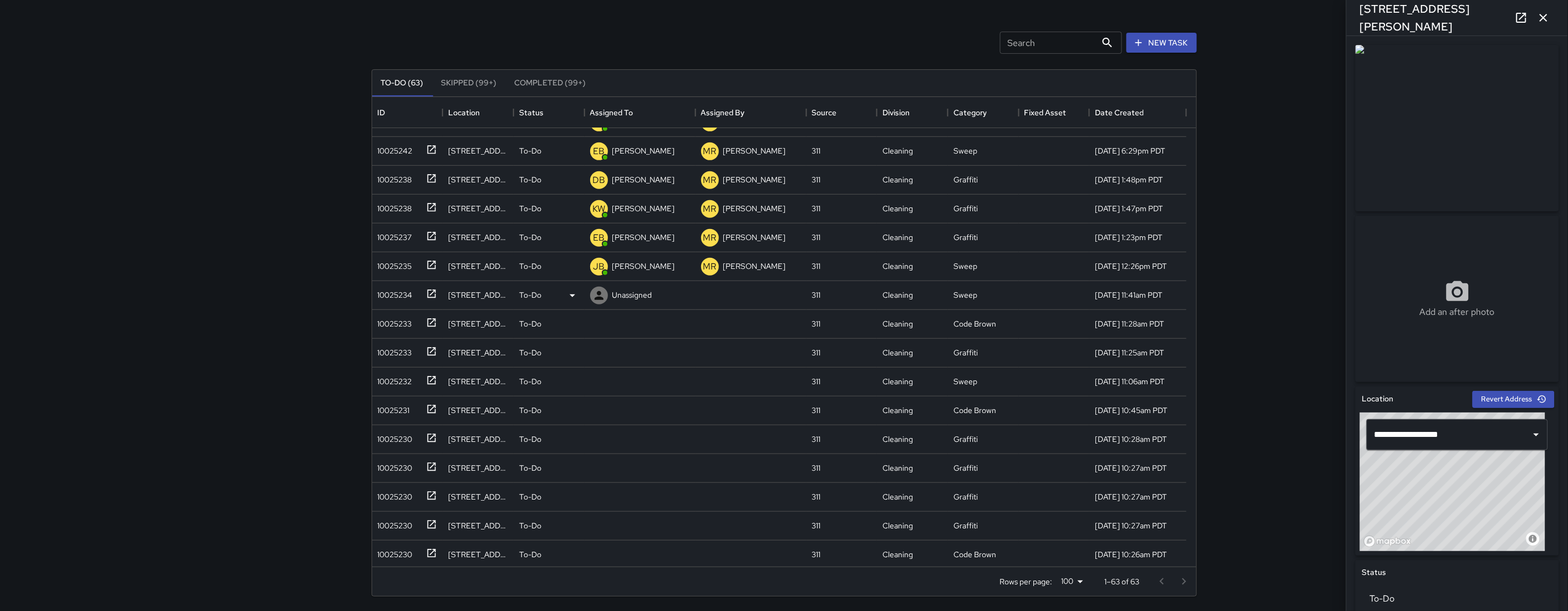
scroll to position [308, 0]
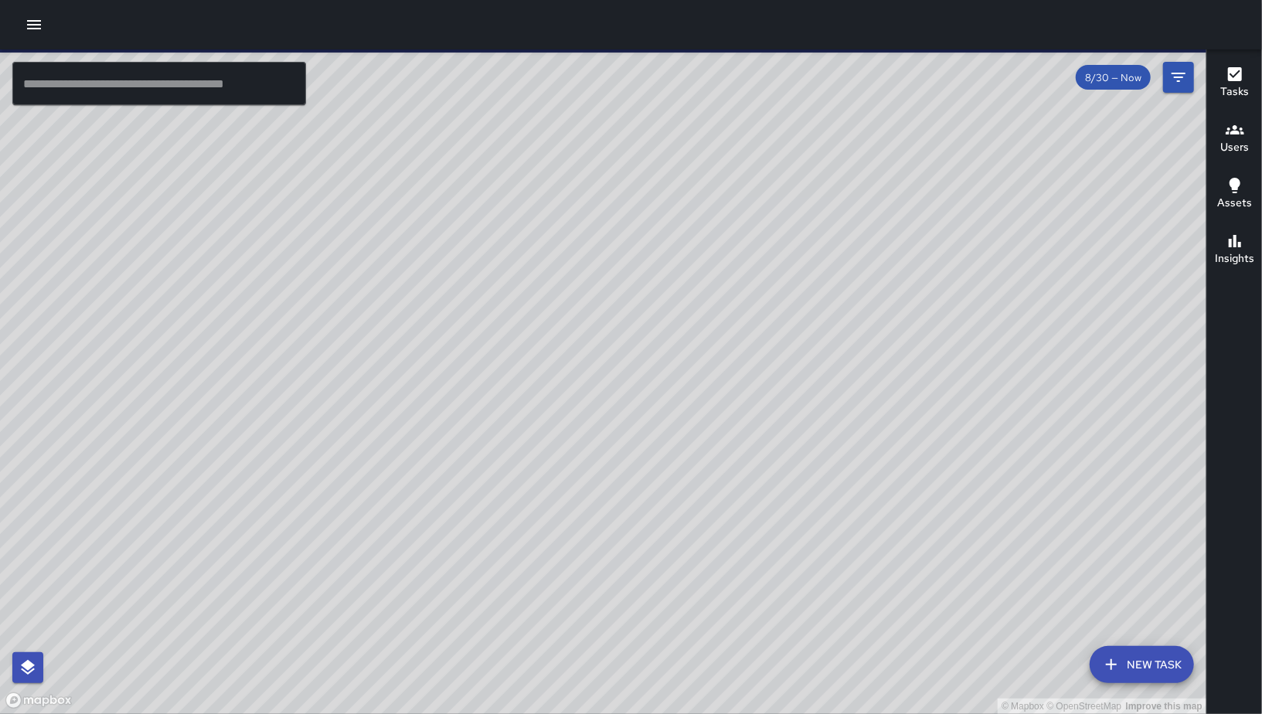
click at [30, 17] on icon "button" at bounding box center [34, 24] width 19 height 19
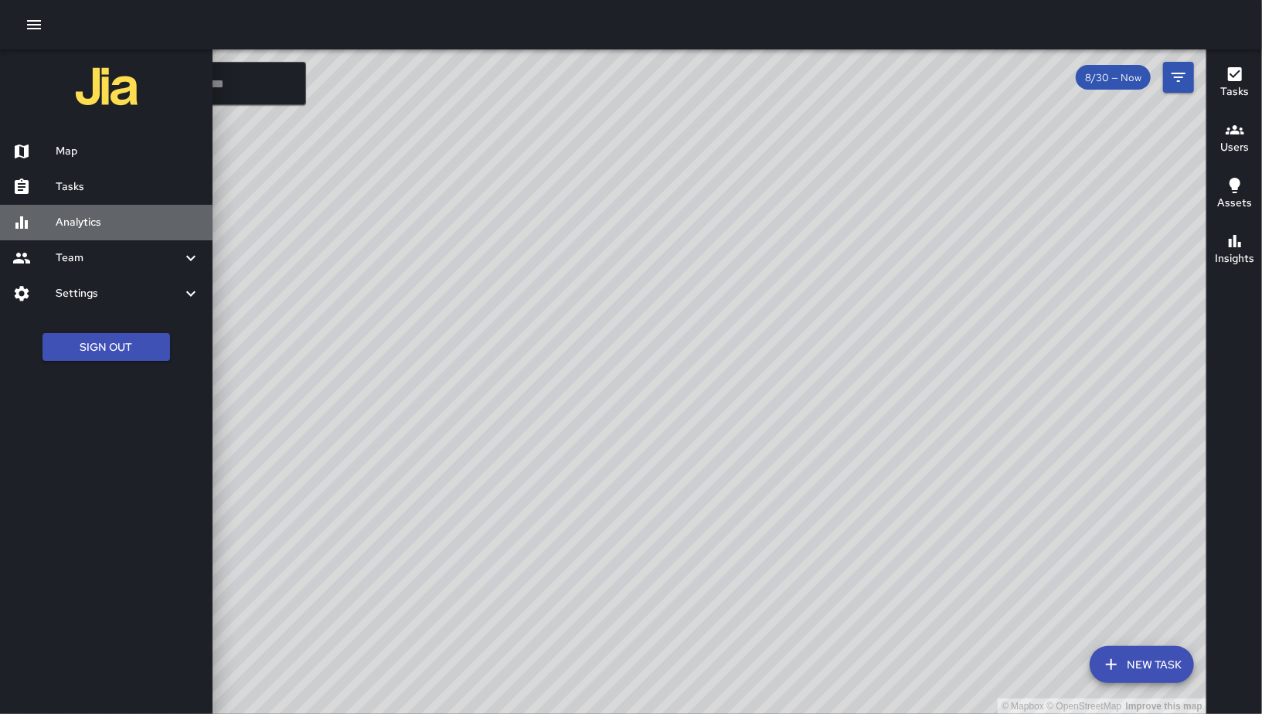
click at [98, 216] on h6 "Analytics" at bounding box center [128, 222] width 145 height 17
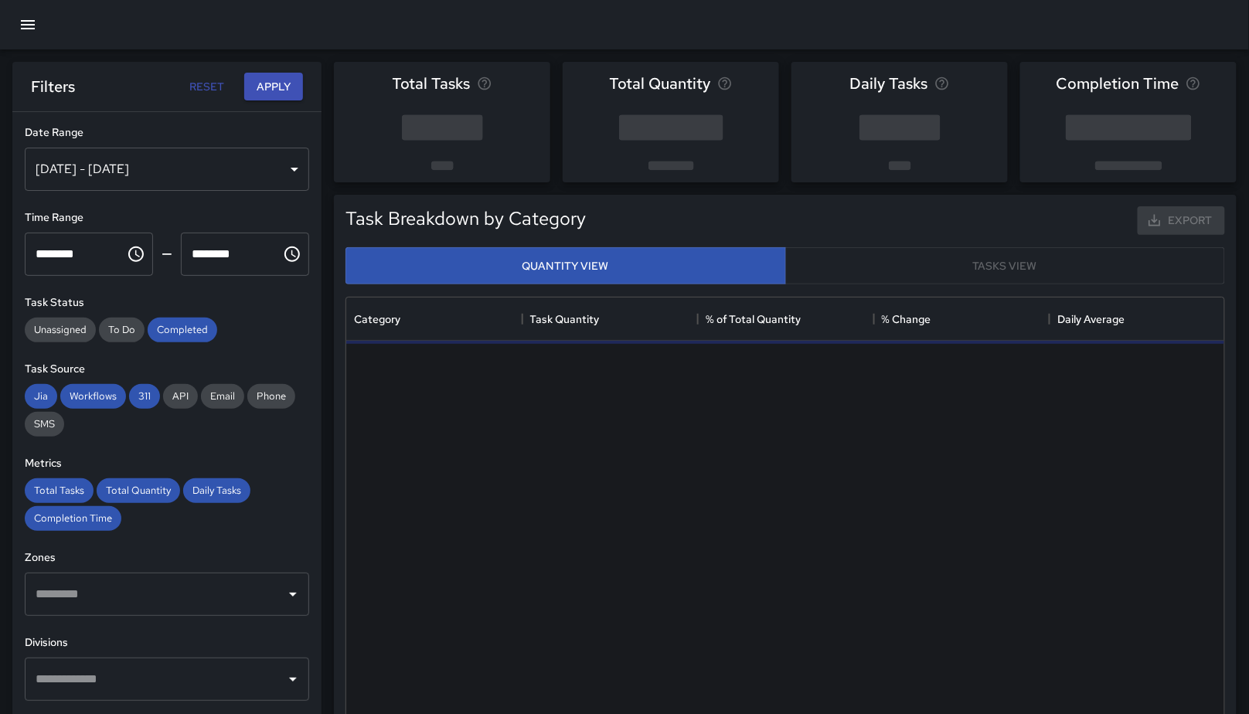
scroll to position [450, 866]
click at [166, 165] on div "Aug 24, 2025 - Aug 30, 2025" at bounding box center [167, 169] width 284 height 43
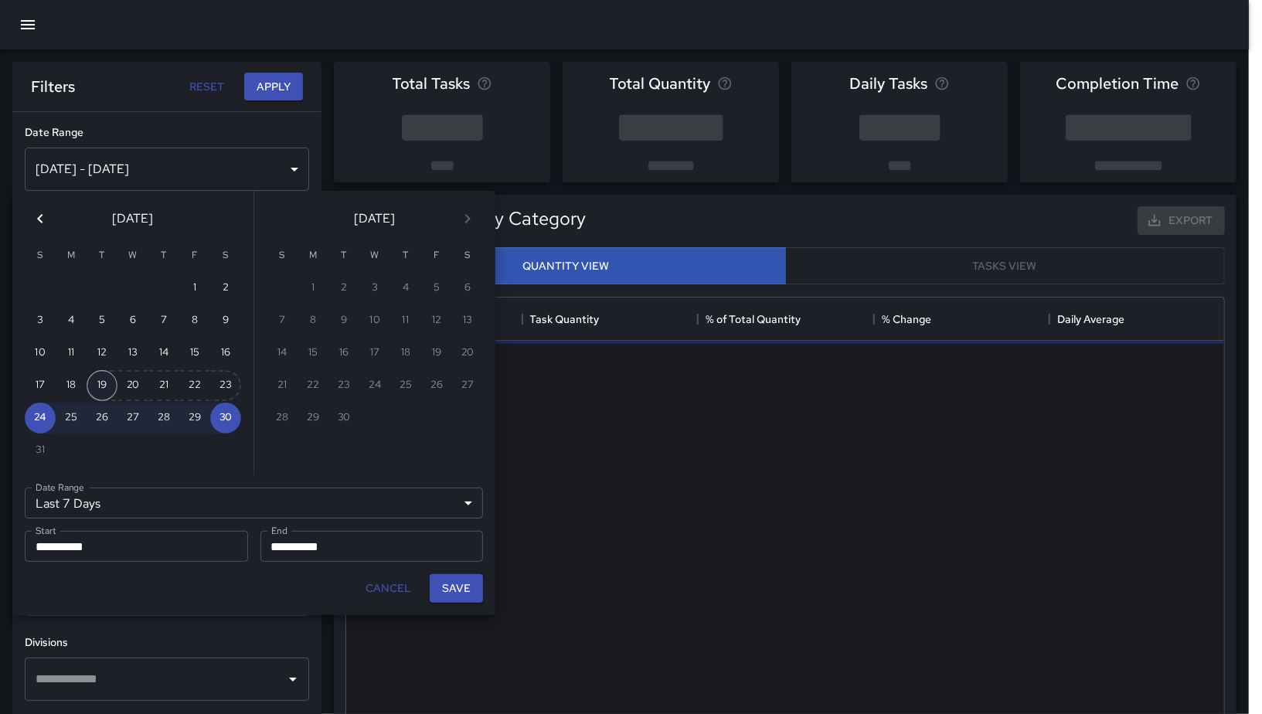
click at [96, 376] on button "19" at bounding box center [102, 385] width 31 height 31
type input "******"
type input "**********"
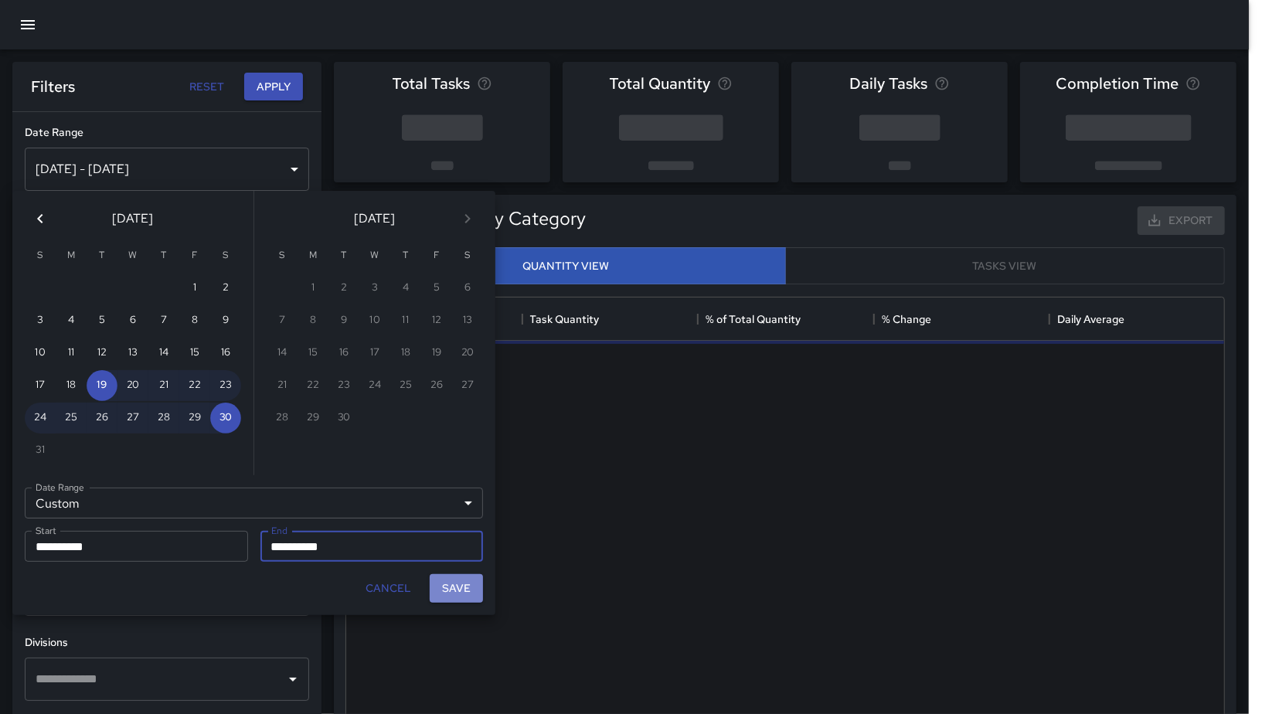
click at [454, 596] on button "Save" at bounding box center [456, 588] width 53 height 29
type input "**********"
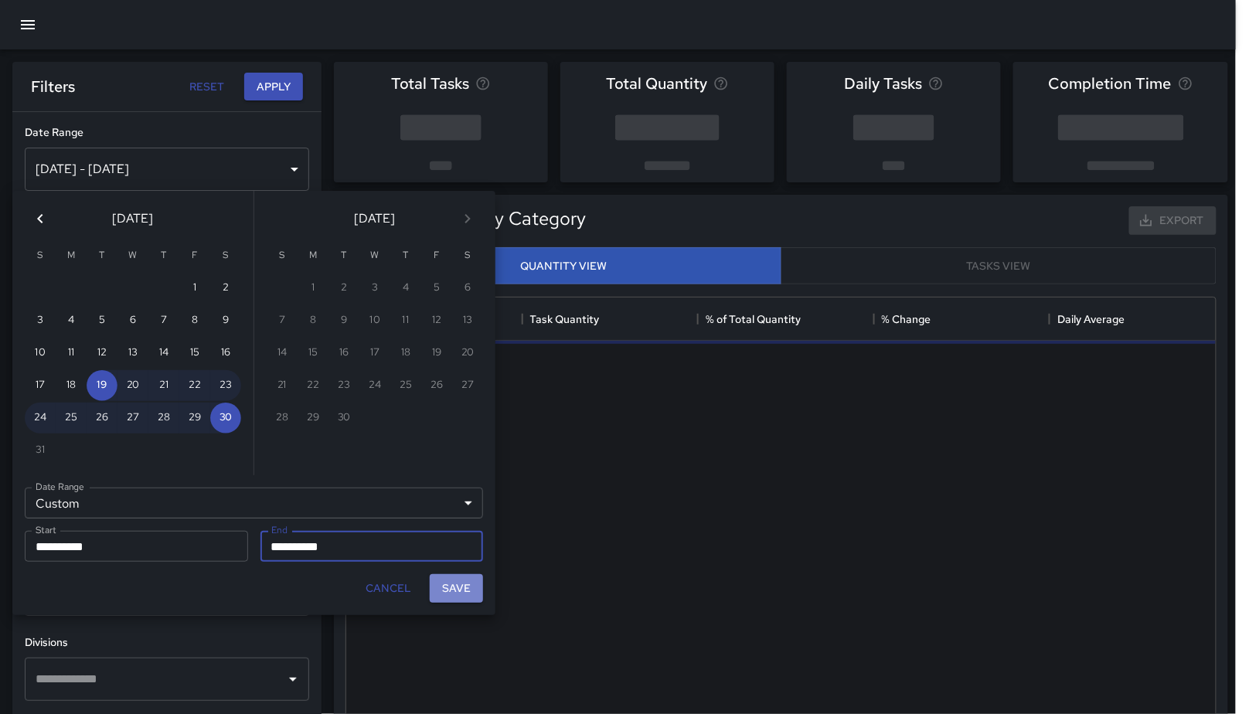
scroll to position [13, 13]
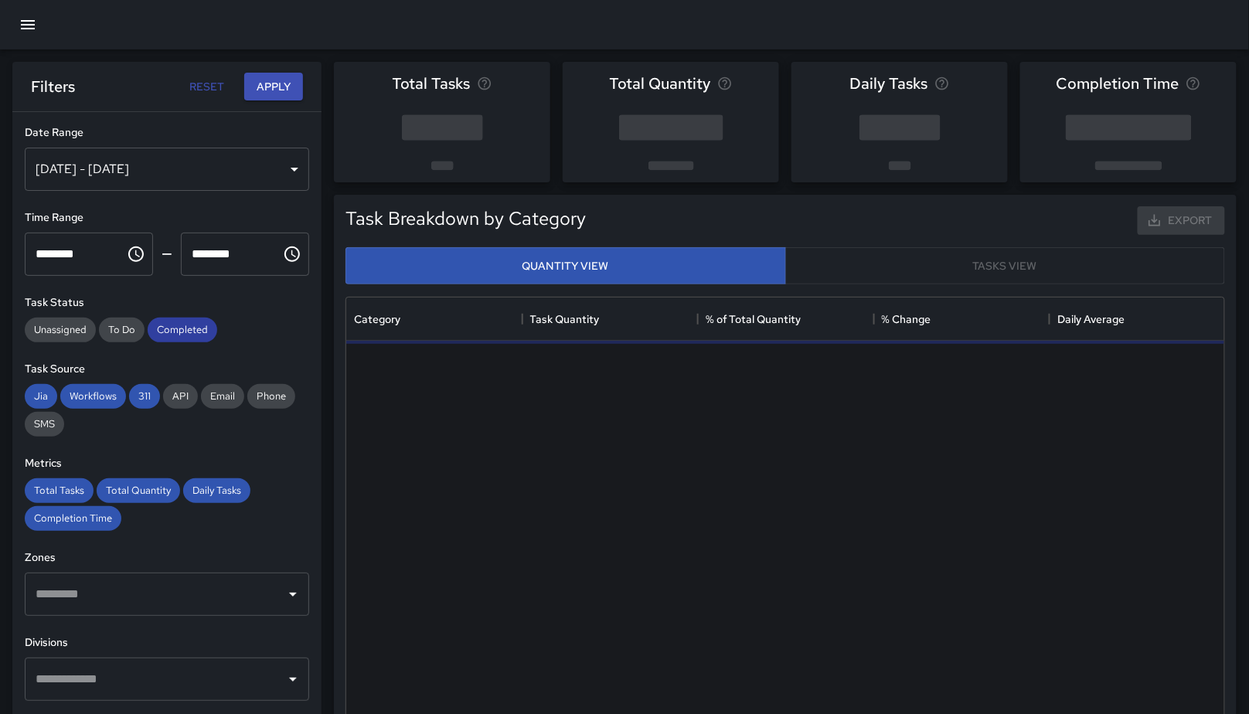
click at [169, 321] on div "Completed" at bounding box center [183, 330] width 70 height 25
click at [141, 396] on span "311" at bounding box center [144, 396] width 31 height 13
drag, startPoint x: 94, startPoint y: 400, endPoint x: 46, endPoint y: 398, distance: 48.7
click at [92, 400] on span "Workflows" at bounding box center [93, 396] width 66 height 13
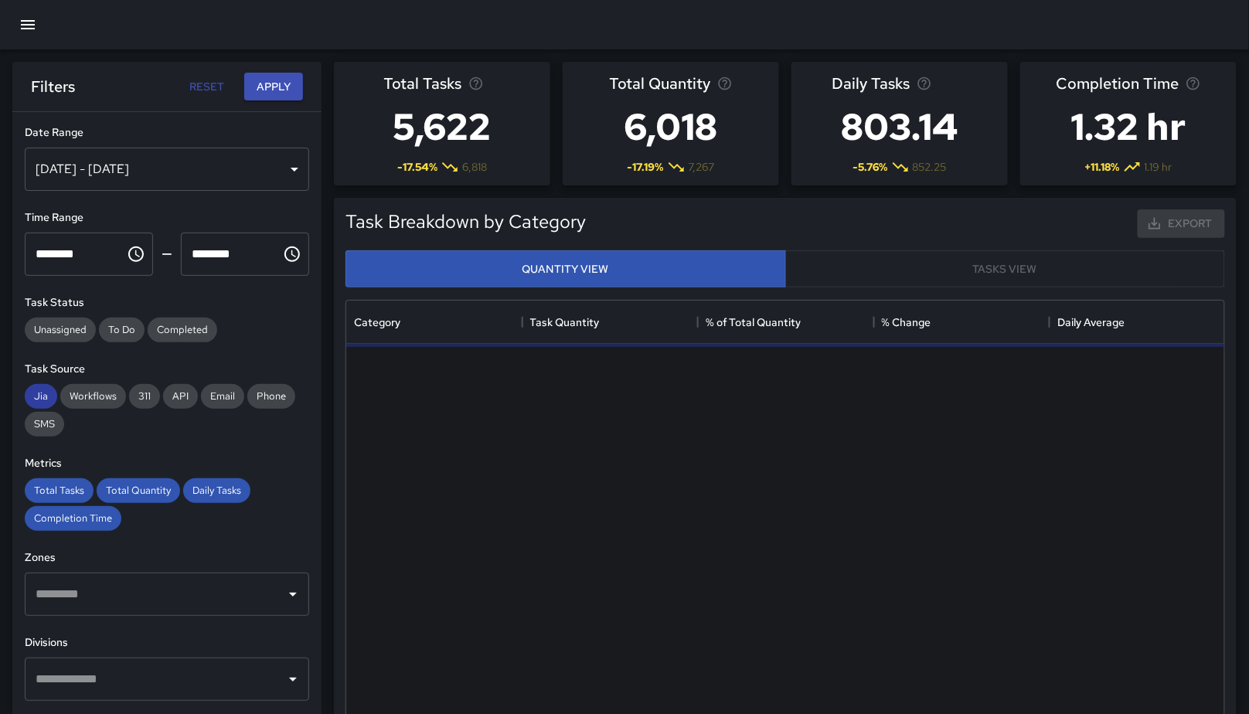
click at [29, 392] on span "Jia" at bounding box center [41, 396] width 32 height 13
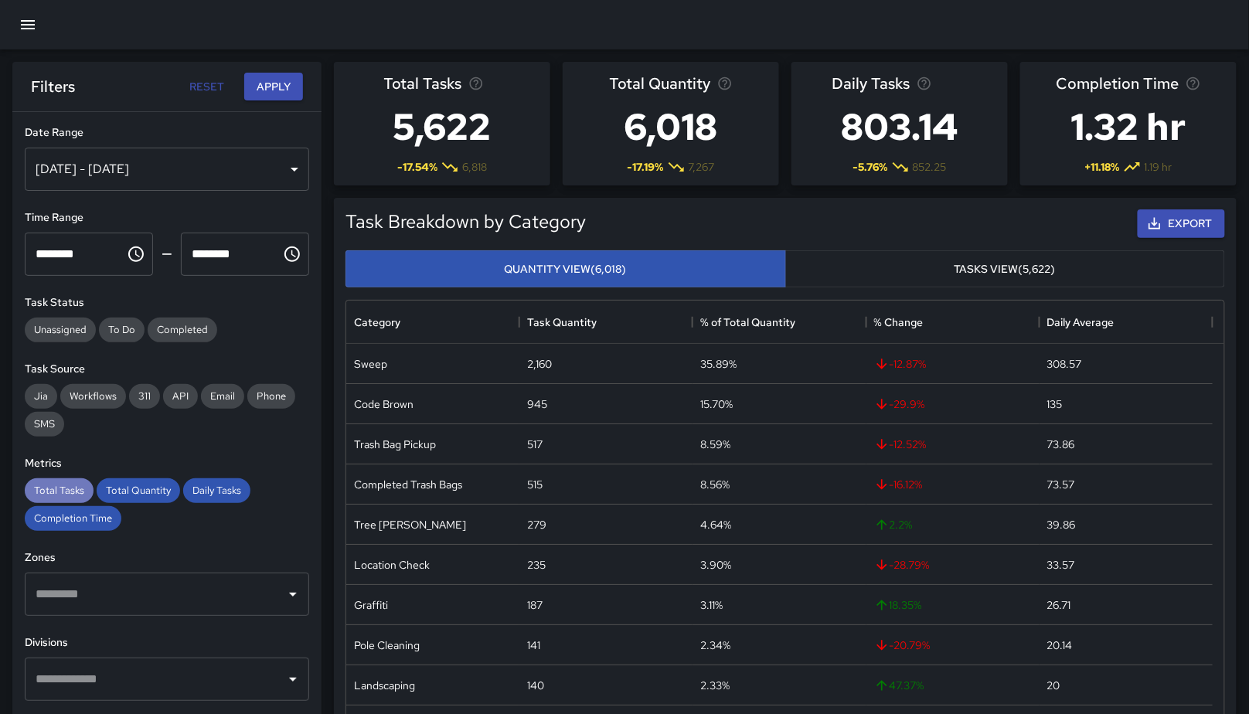
drag, startPoint x: 74, startPoint y: 487, endPoint x: 82, endPoint y: 499, distance: 14.6
click at [74, 488] on span "Total Tasks" at bounding box center [59, 490] width 69 height 13
click at [82, 500] on div "Total Tasks" at bounding box center [59, 491] width 69 height 25
drag, startPoint x: 109, startPoint y: 496, endPoint x: 169, endPoint y: 499, distance: 60.4
click at [109, 496] on span "Total Quantity" at bounding box center [138, 490] width 83 height 13
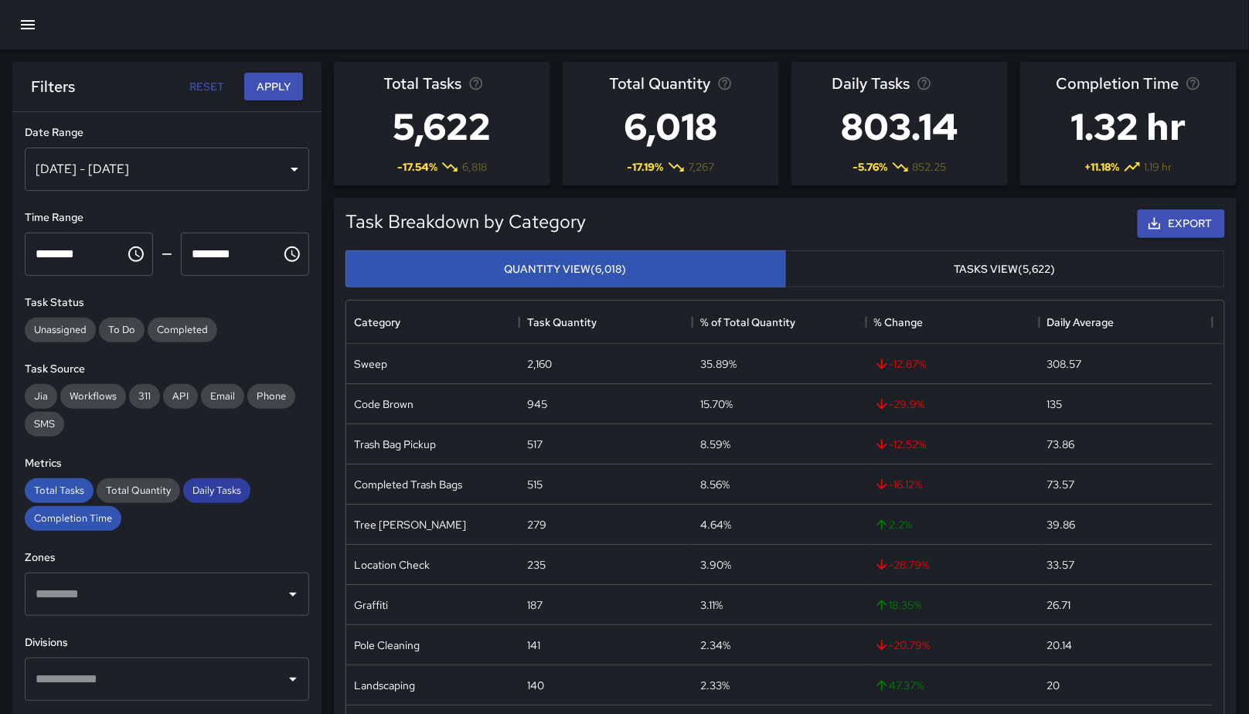
click at [189, 496] on span "Daily Tasks" at bounding box center [216, 490] width 67 height 13
click at [84, 513] on span "Completion Time" at bounding box center [73, 518] width 97 height 13
click at [67, 500] on div "Total Tasks" at bounding box center [59, 491] width 69 height 25
click at [267, 92] on button "Apply" at bounding box center [273, 87] width 59 height 29
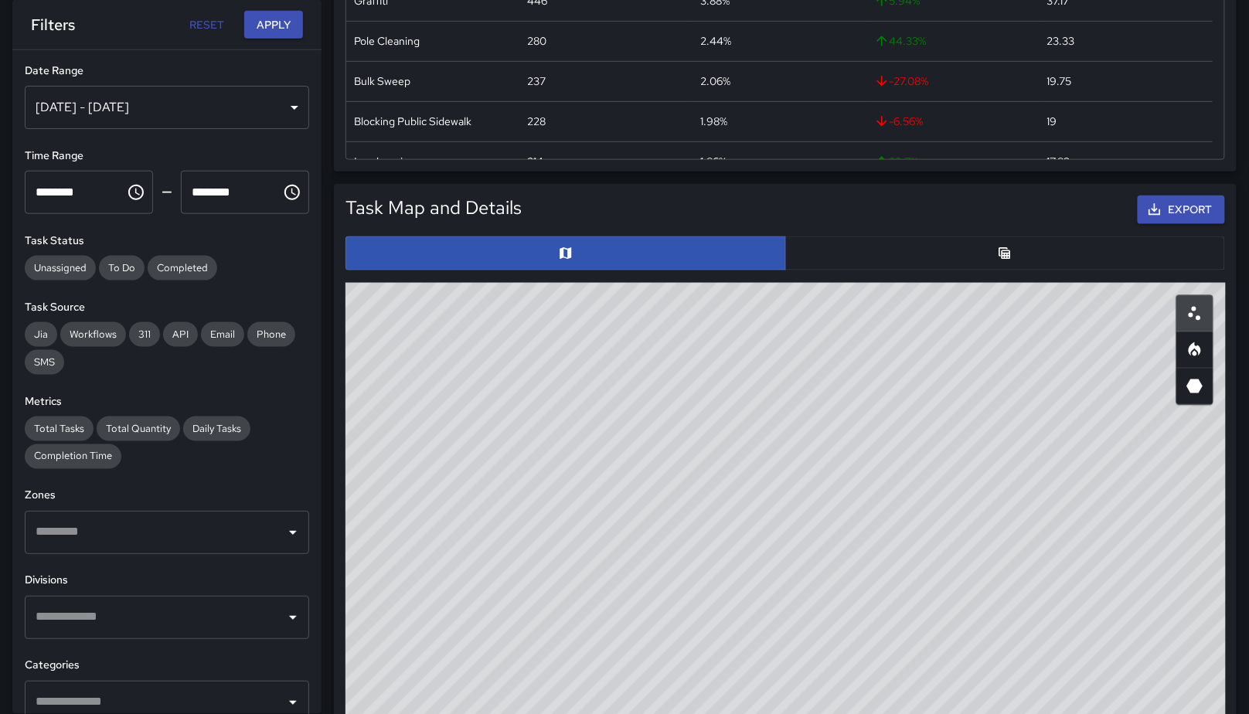
scroll to position [562, 0]
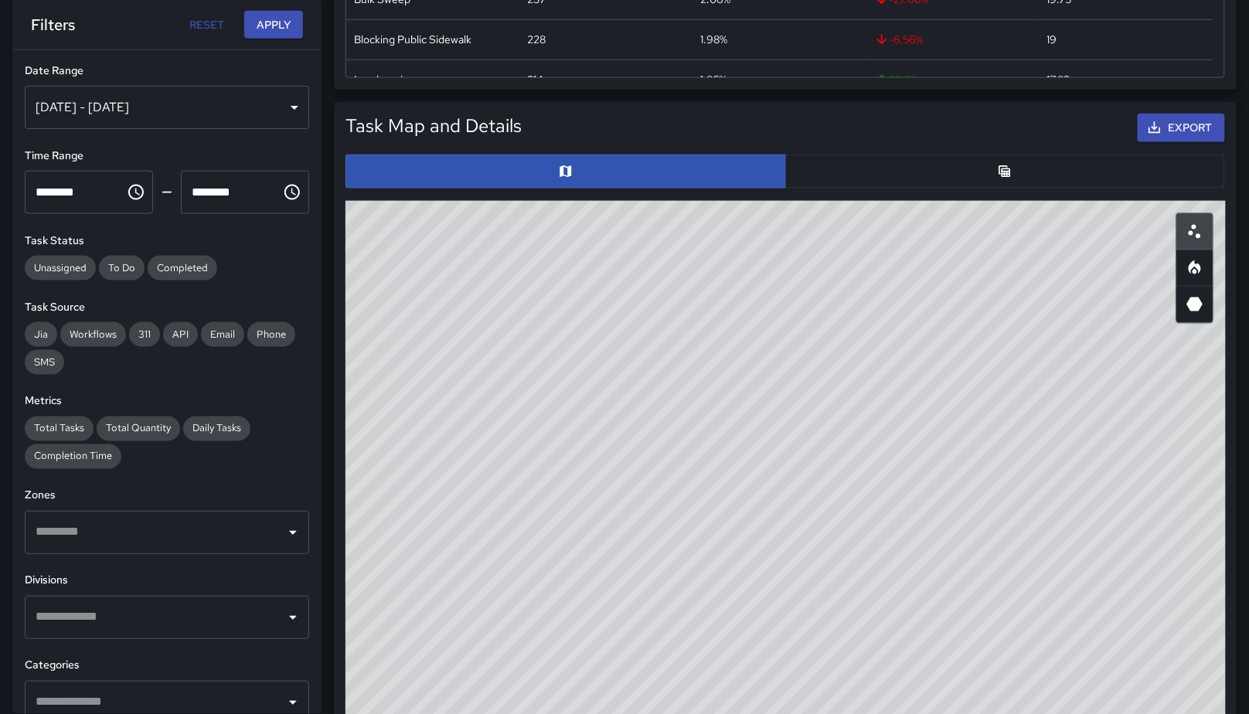
click at [979, 163] on button "button" at bounding box center [1005, 172] width 441 height 34
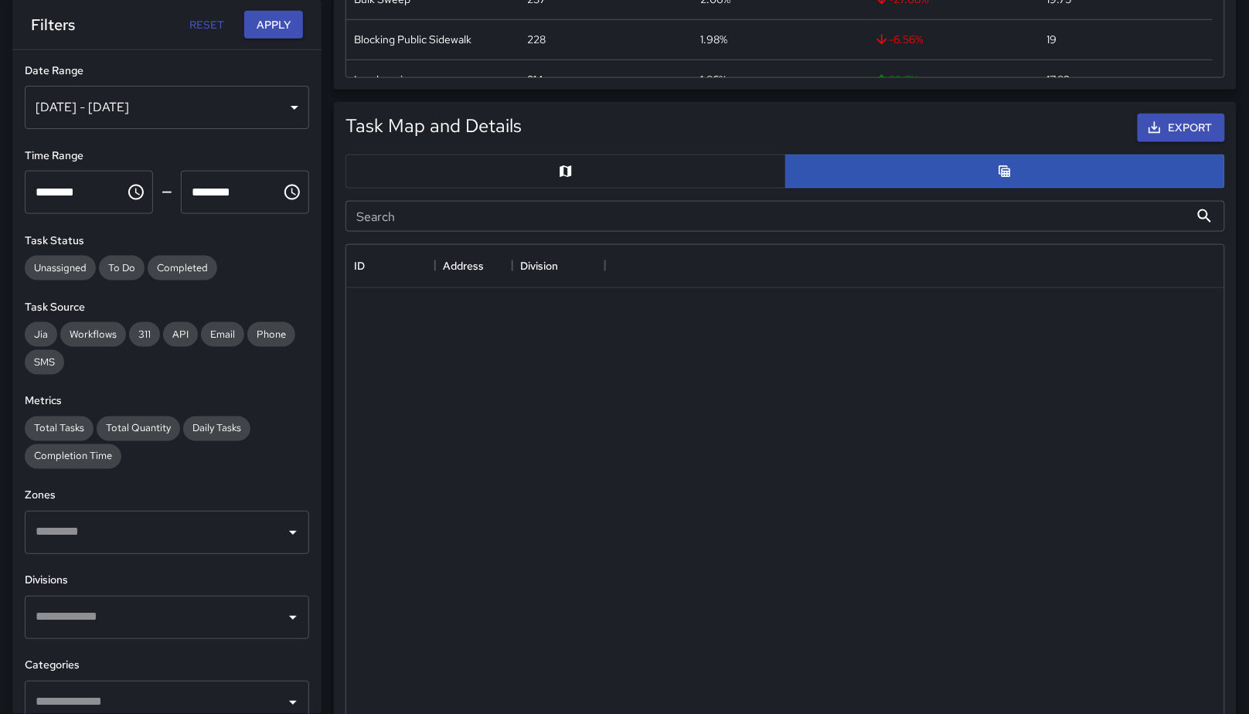
scroll to position [13, 13]
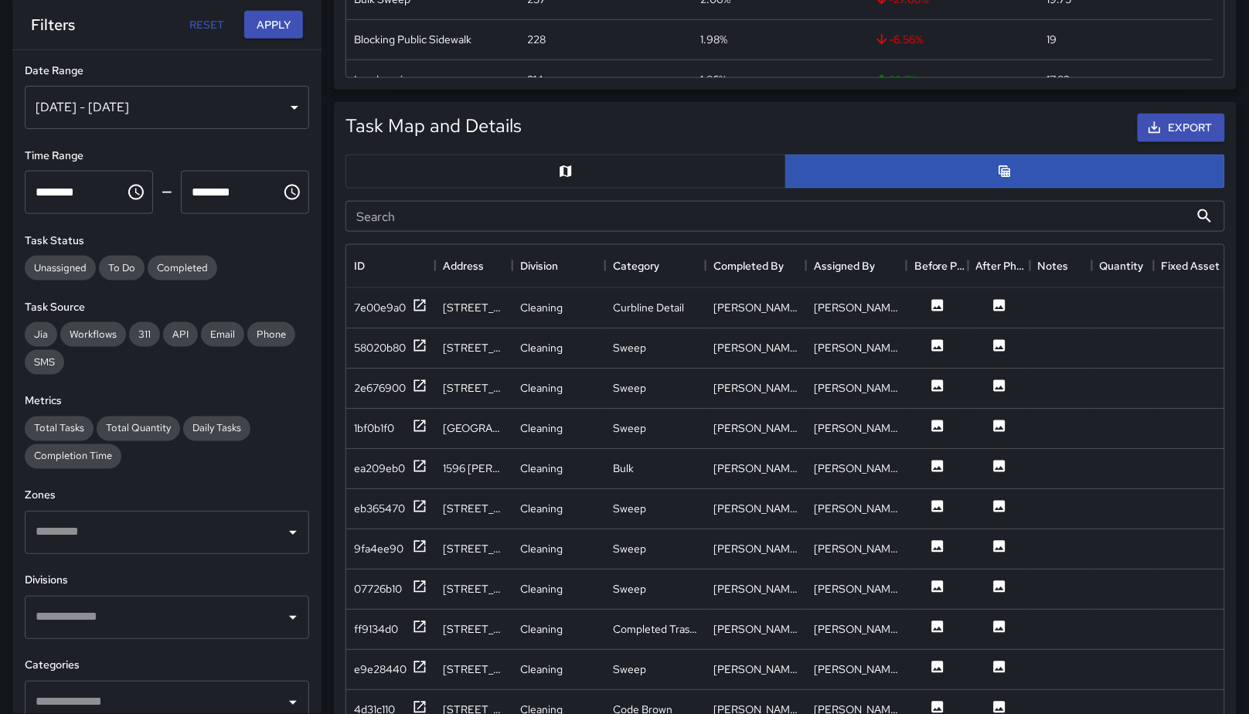
click at [618, 223] on input "Search" at bounding box center [768, 216] width 844 height 31
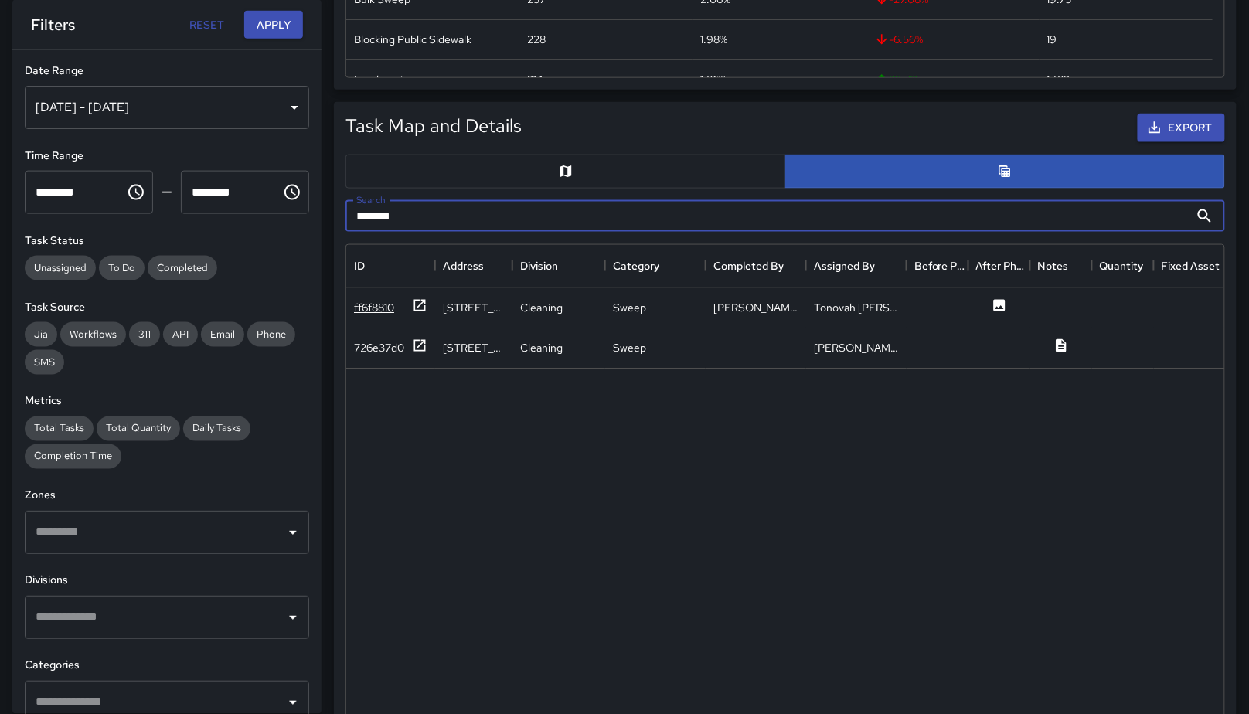
type input "*******"
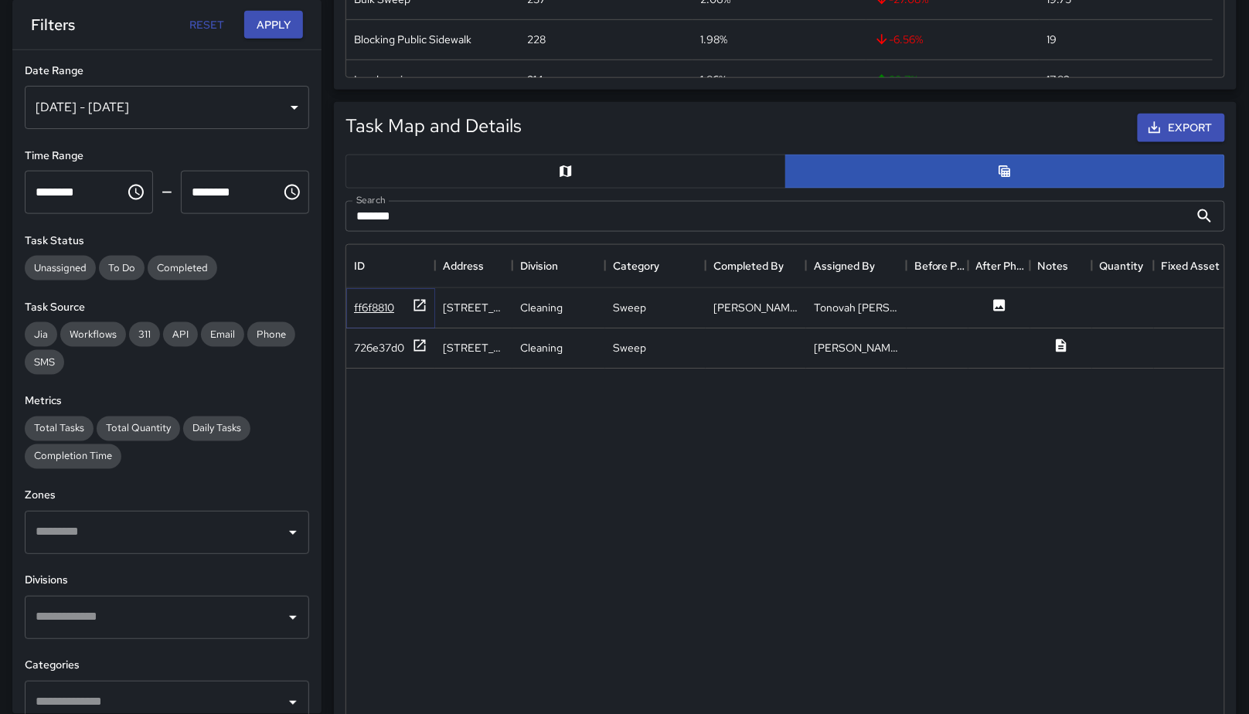
click at [387, 308] on div "ff6f8810" at bounding box center [374, 307] width 40 height 15
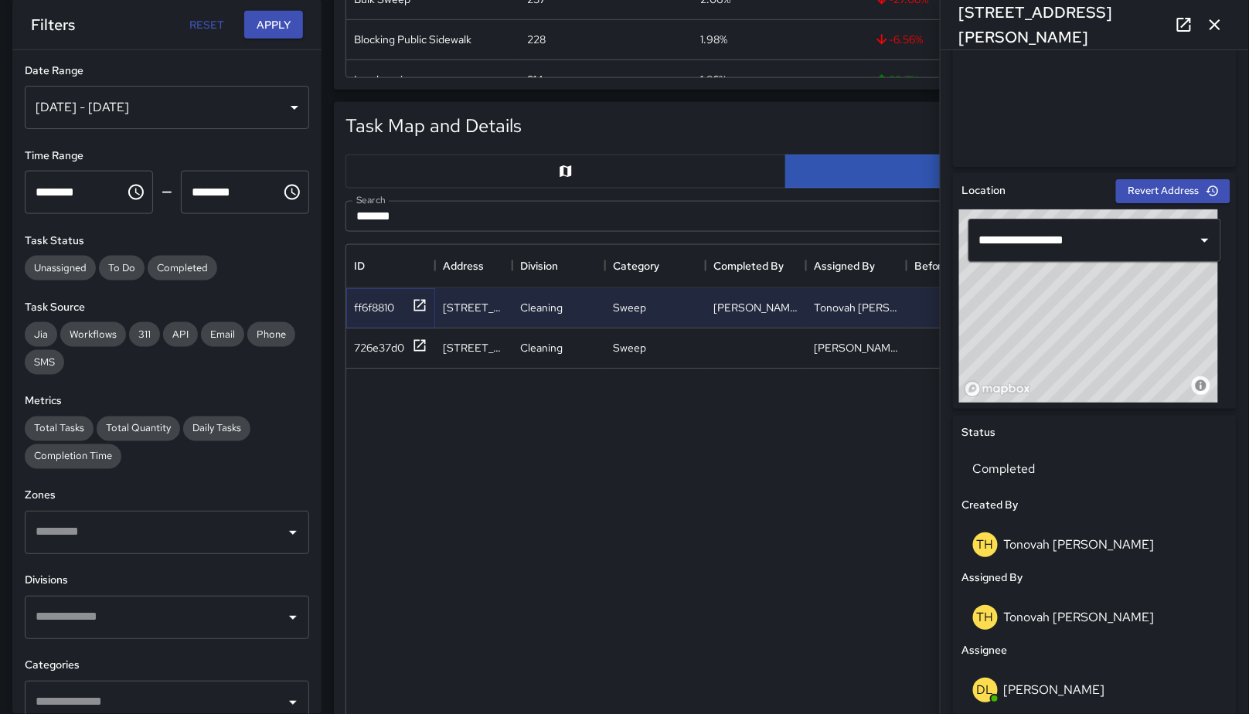
scroll to position [0, 0]
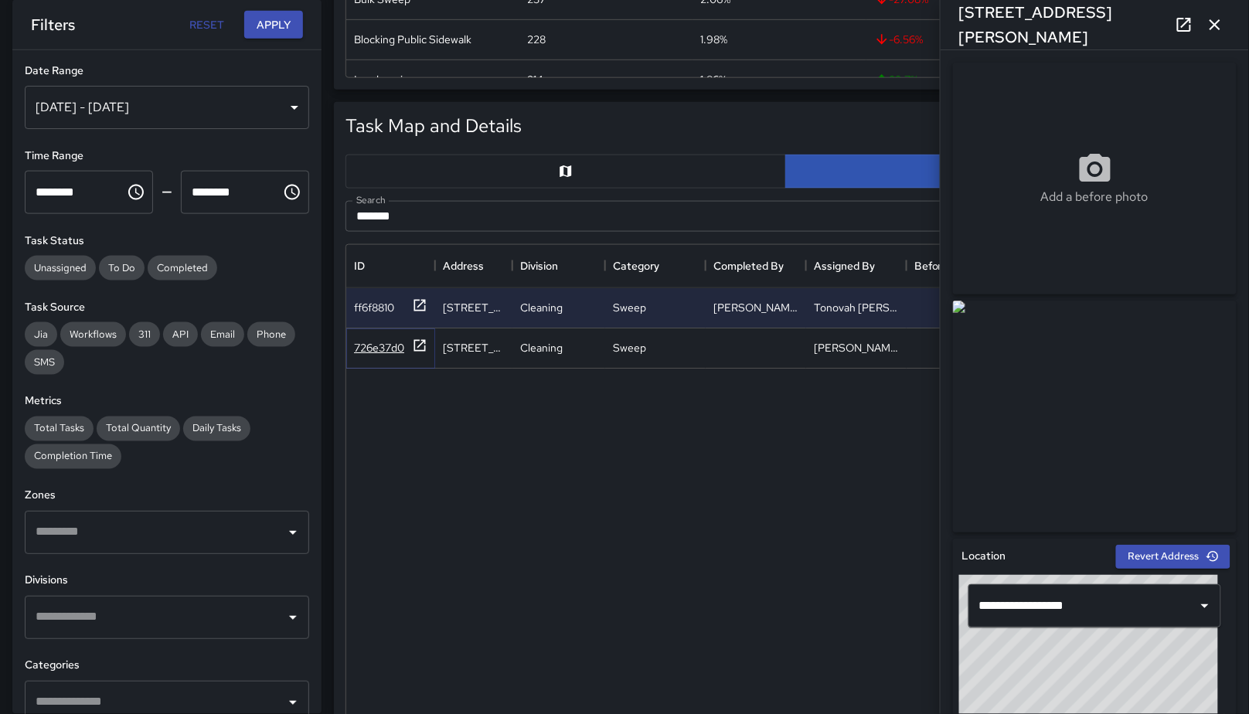
click at [380, 350] on div "726e37d0" at bounding box center [379, 347] width 50 height 15
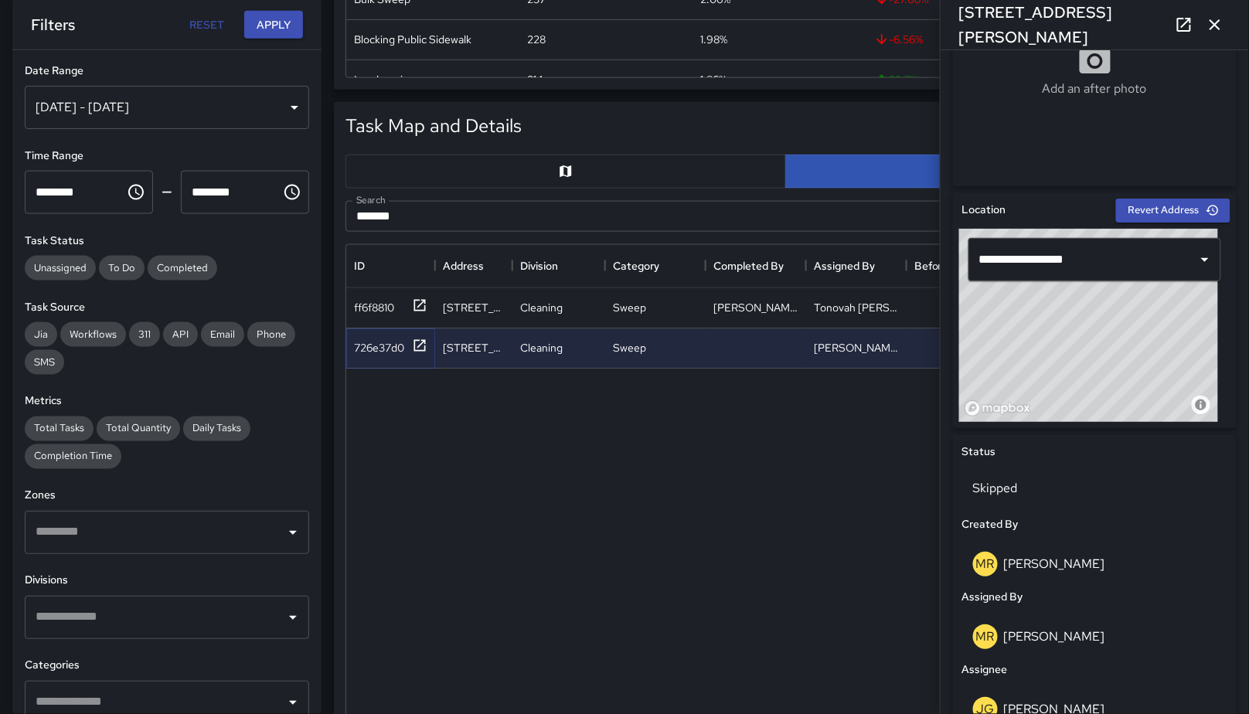
scroll to position [319, 0]
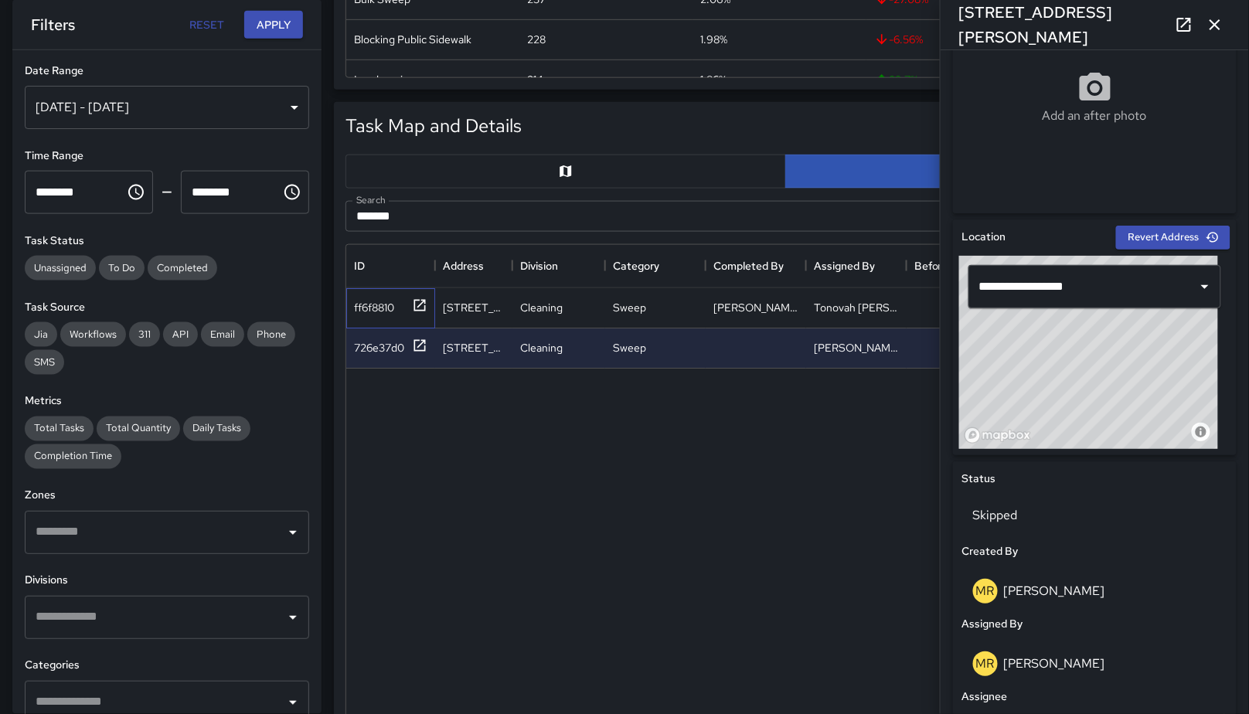
click at [370, 315] on div "ff6f8810" at bounding box center [390, 308] width 89 height 40
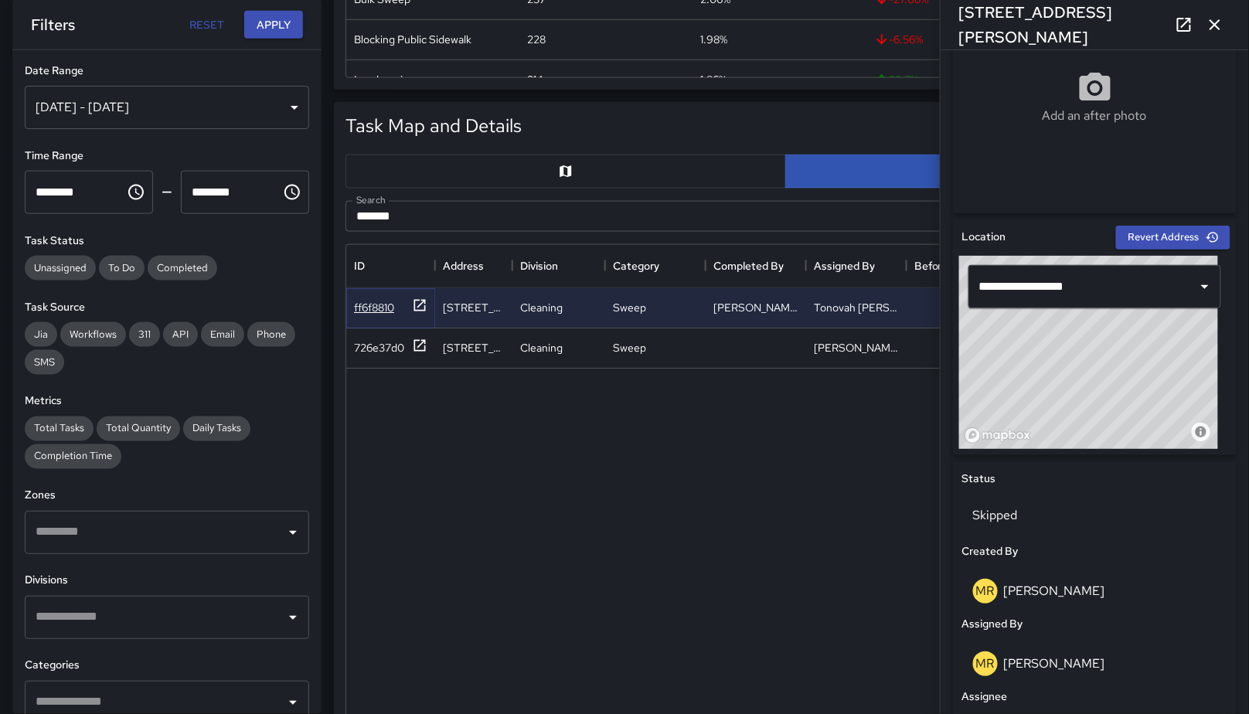
click at [370, 312] on div "ff6f8810" at bounding box center [374, 307] width 40 height 15
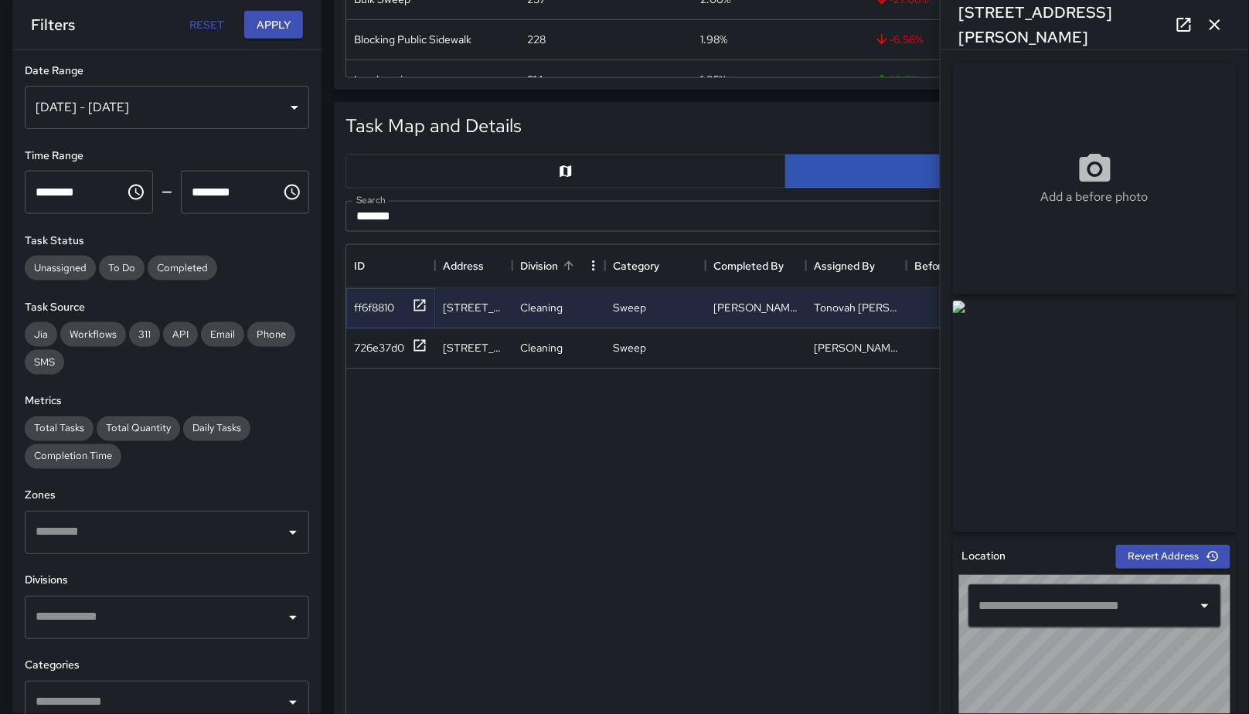
type input "**********"
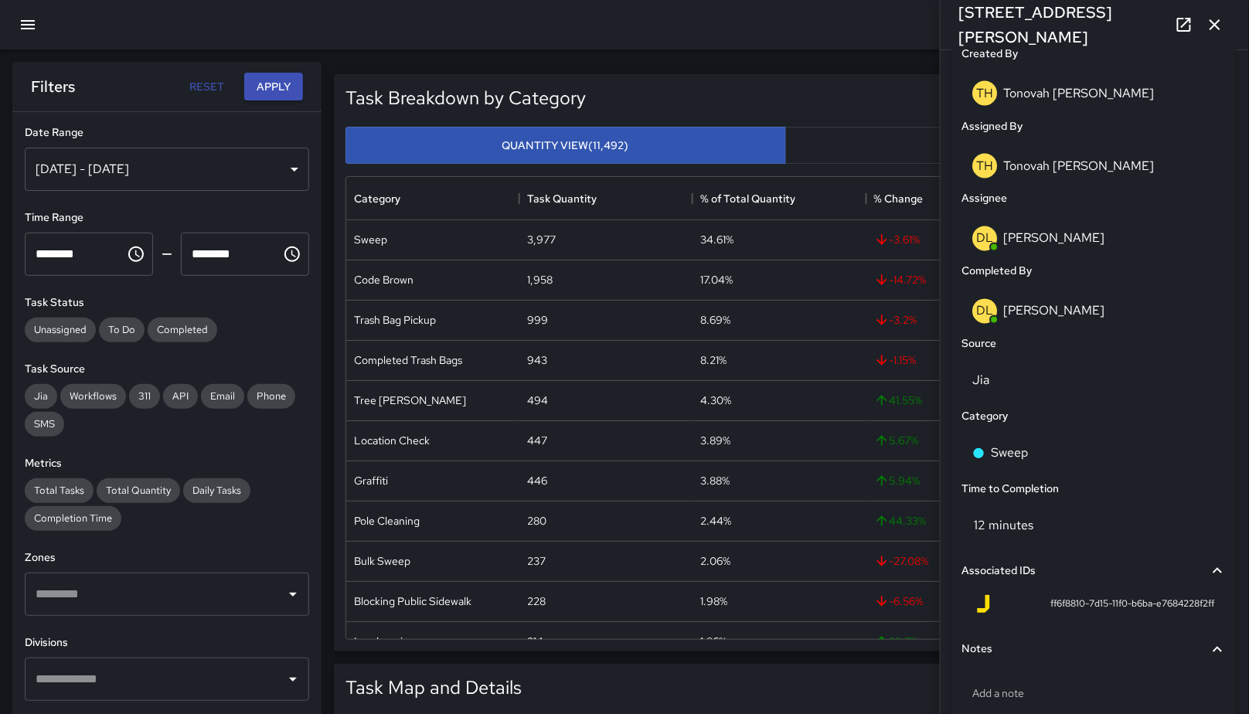
scroll to position [0, 0]
click at [1218, 17] on icon "button" at bounding box center [1215, 24] width 19 height 19
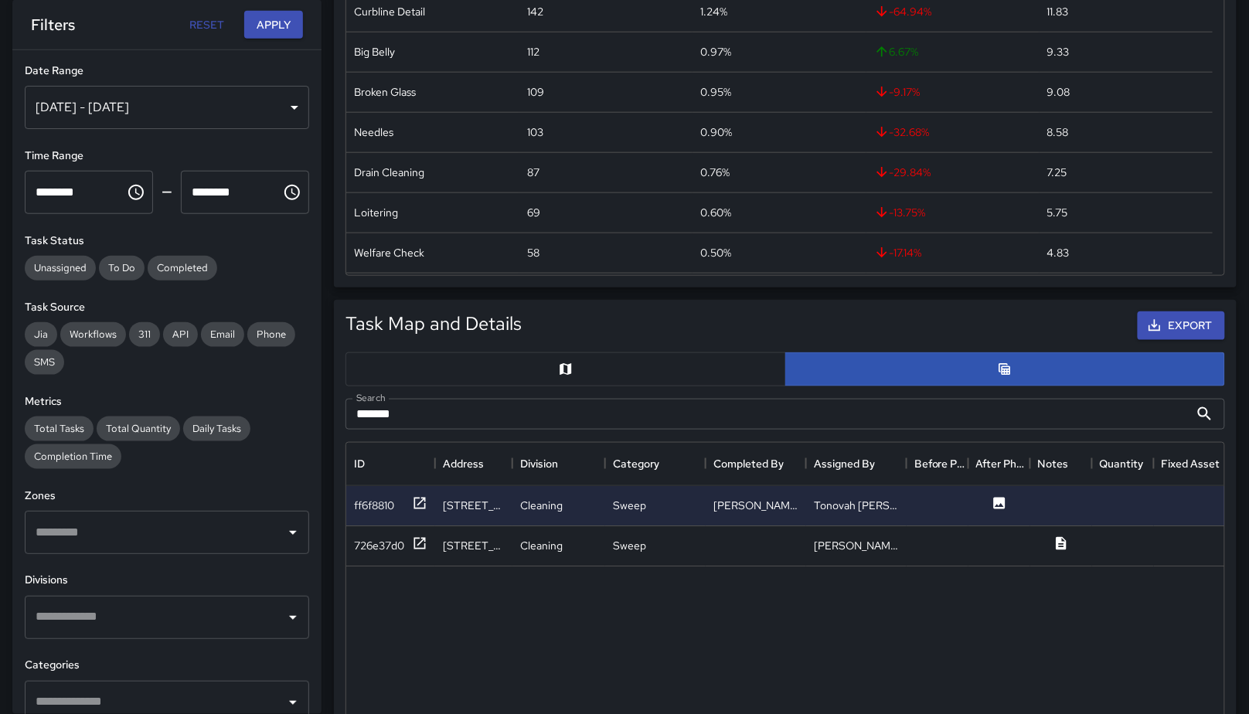
scroll to position [585, 0]
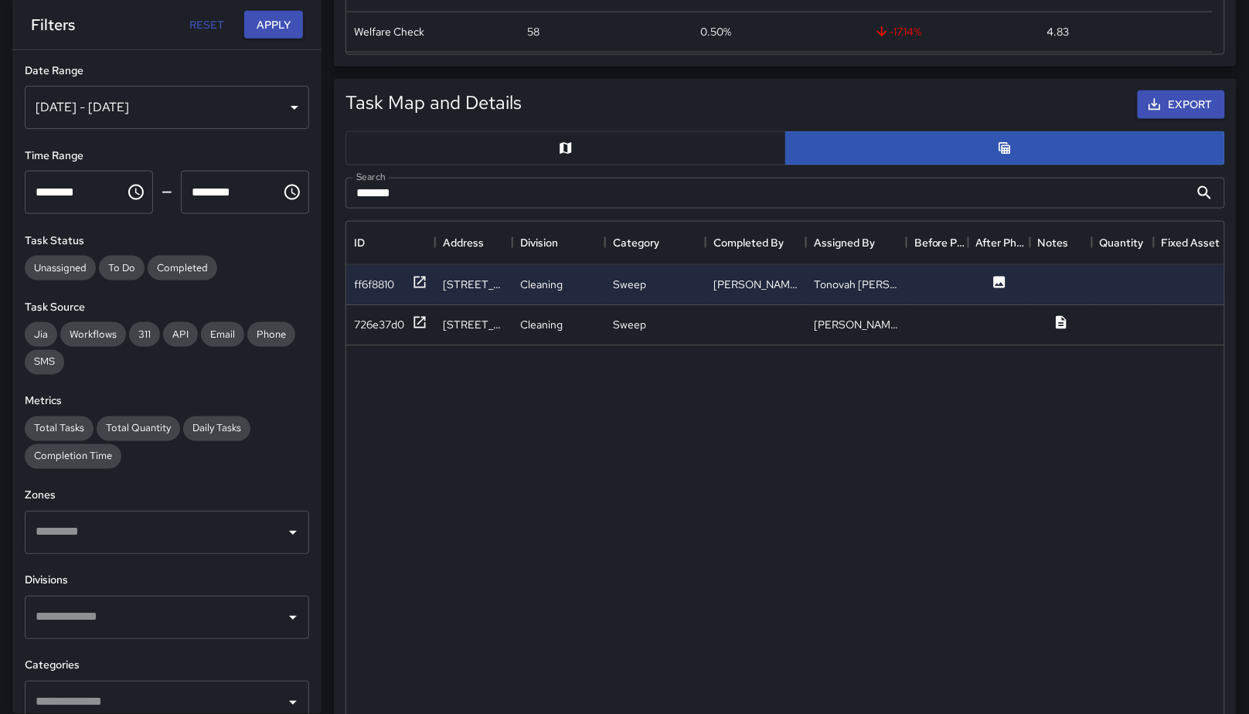
click at [734, 201] on input "*******" at bounding box center [768, 193] width 844 height 31
click at [731, 196] on input "*******" at bounding box center [768, 193] width 844 height 31
click at [731, 197] on input "*******" at bounding box center [768, 193] width 844 height 31
paste input "********"
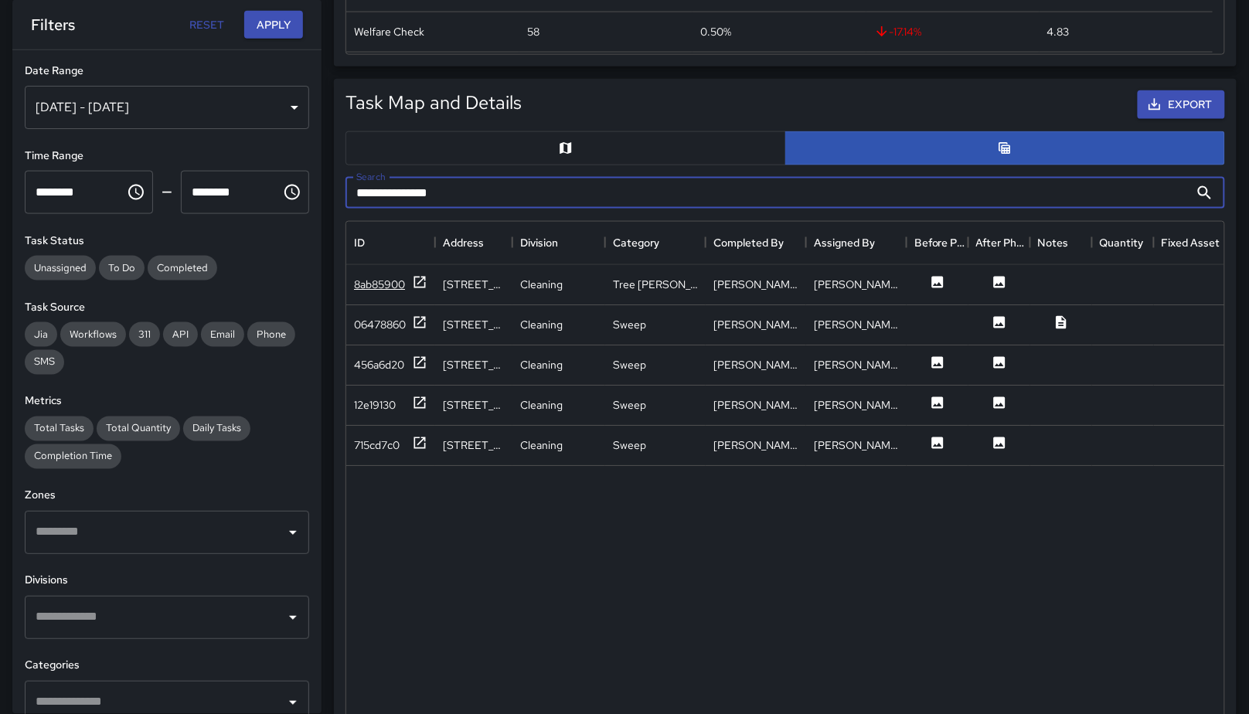
type input "**********"
click at [386, 287] on div "8ab85900" at bounding box center [379, 284] width 51 height 15
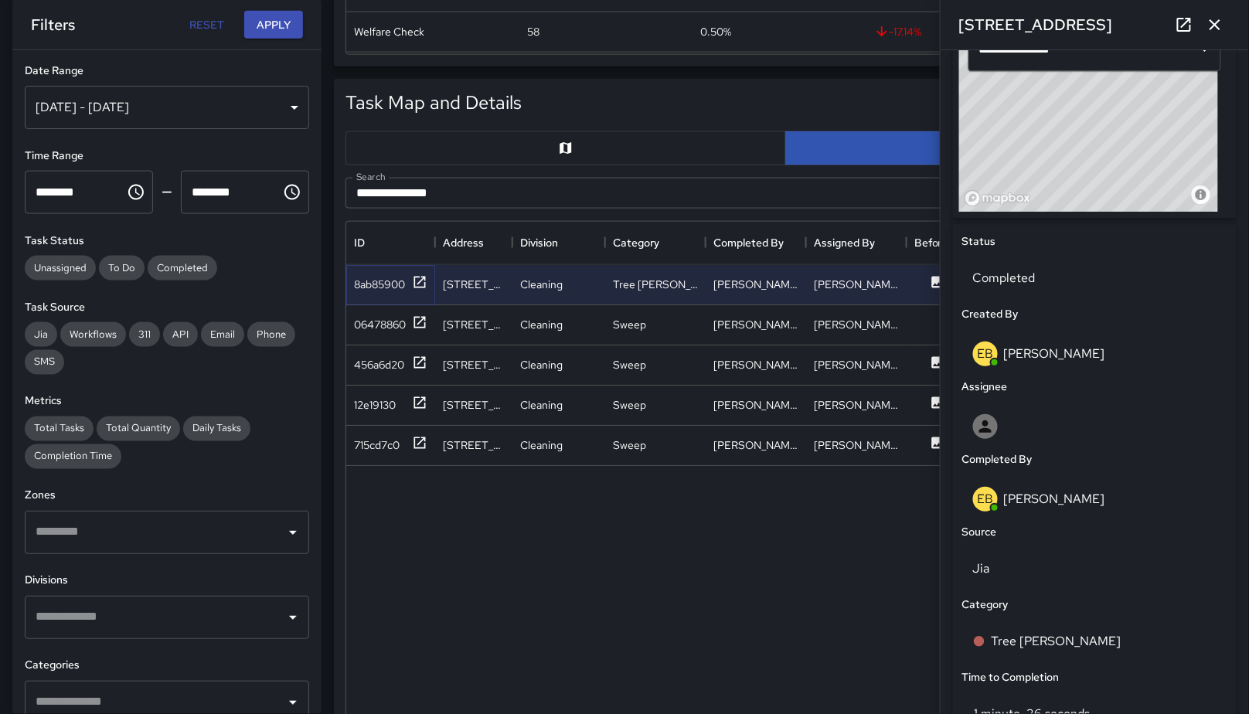
scroll to position [118, 0]
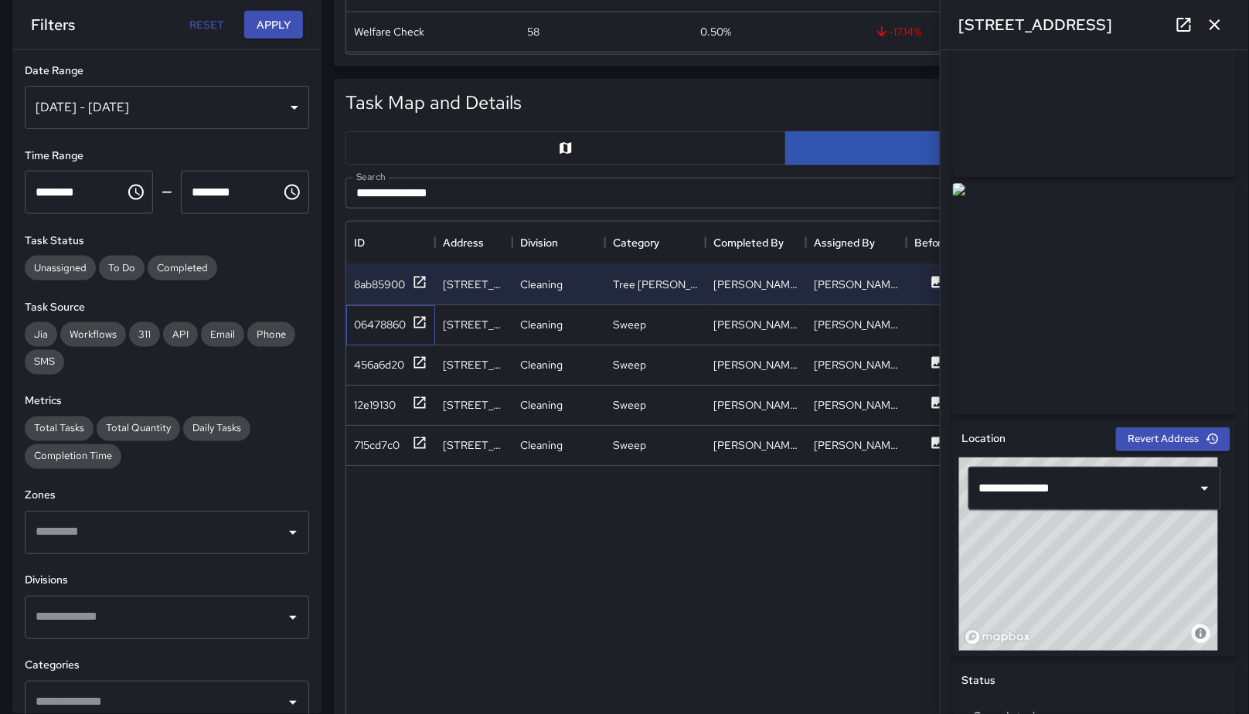
click at [394, 334] on div "06478860" at bounding box center [390, 325] width 89 height 40
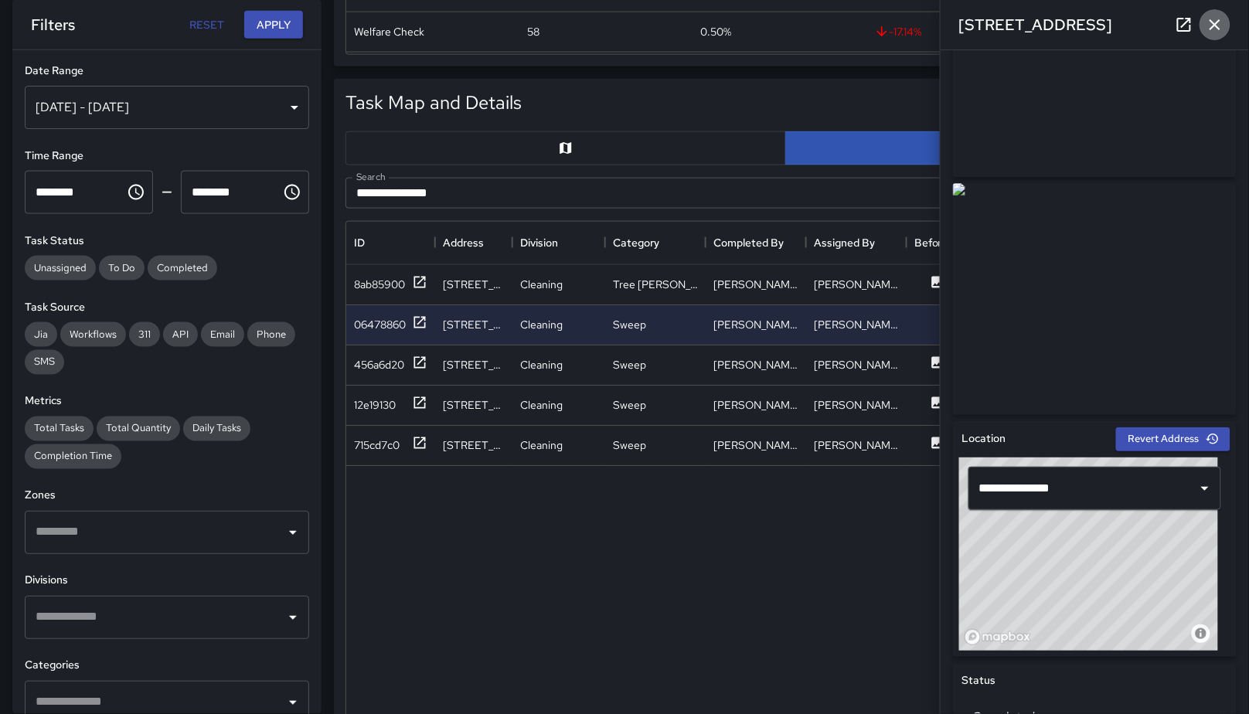
click at [1216, 26] on icon "button" at bounding box center [1215, 24] width 19 height 19
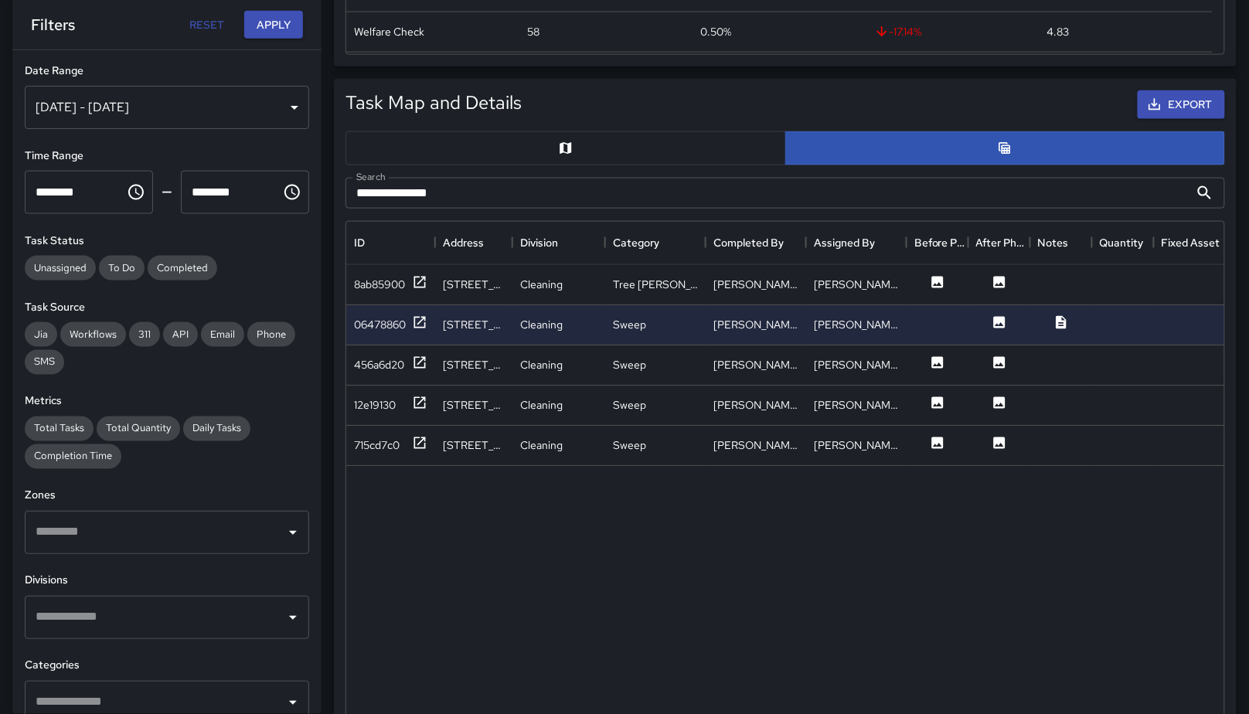
click at [523, 165] on div "**********" at bounding box center [785, 193] width 904 height 56
click at [523, 159] on button "button" at bounding box center [566, 148] width 441 height 34
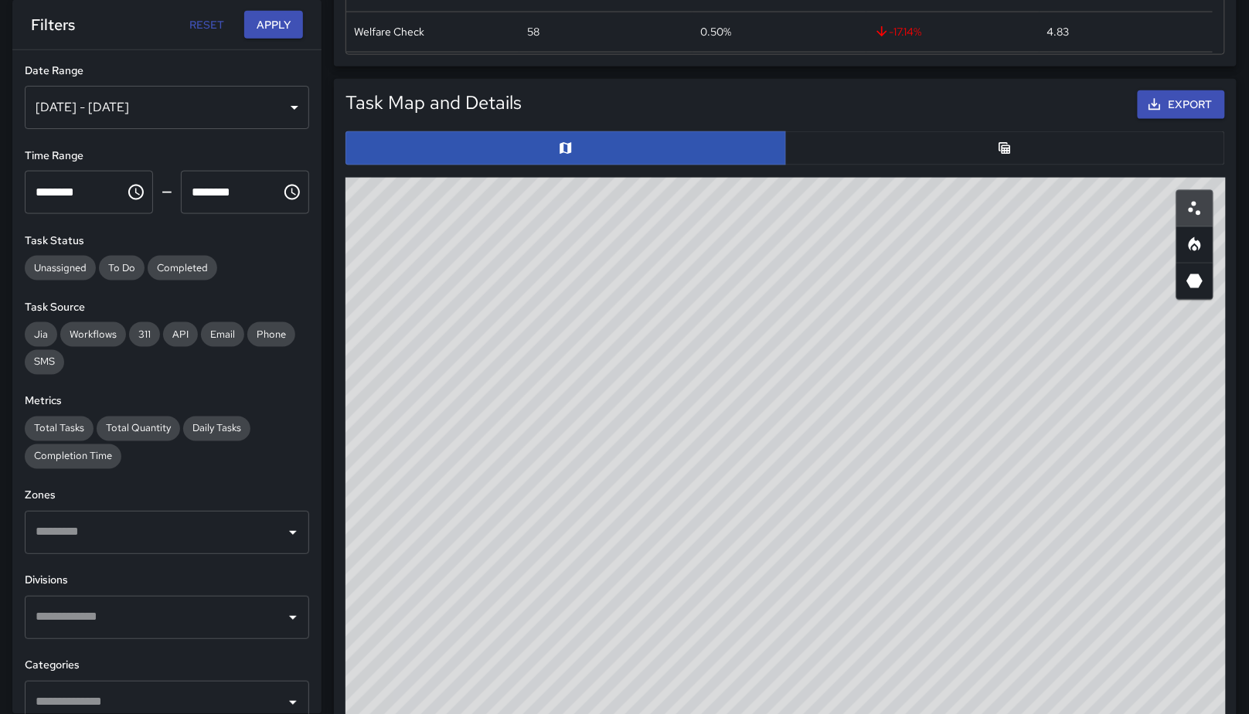
drag, startPoint x: 515, startPoint y: 573, endPoint x: 603, endPoint y: 466, distance: 138.4
click at [603, 466] on div "© Mapbox © OpenStreetMap Improve this map" at bounding box center [786, 487] width 881 height 618
drag, startPoint x: 887, startPoint y: 526, endPoint x: 893, endPoint y: 360, distance: 165.5
click at [893, 360] on div "© Mapbox © OpenStreetMap Improve this map" at bounding box center [786, 487] width 881 height 618
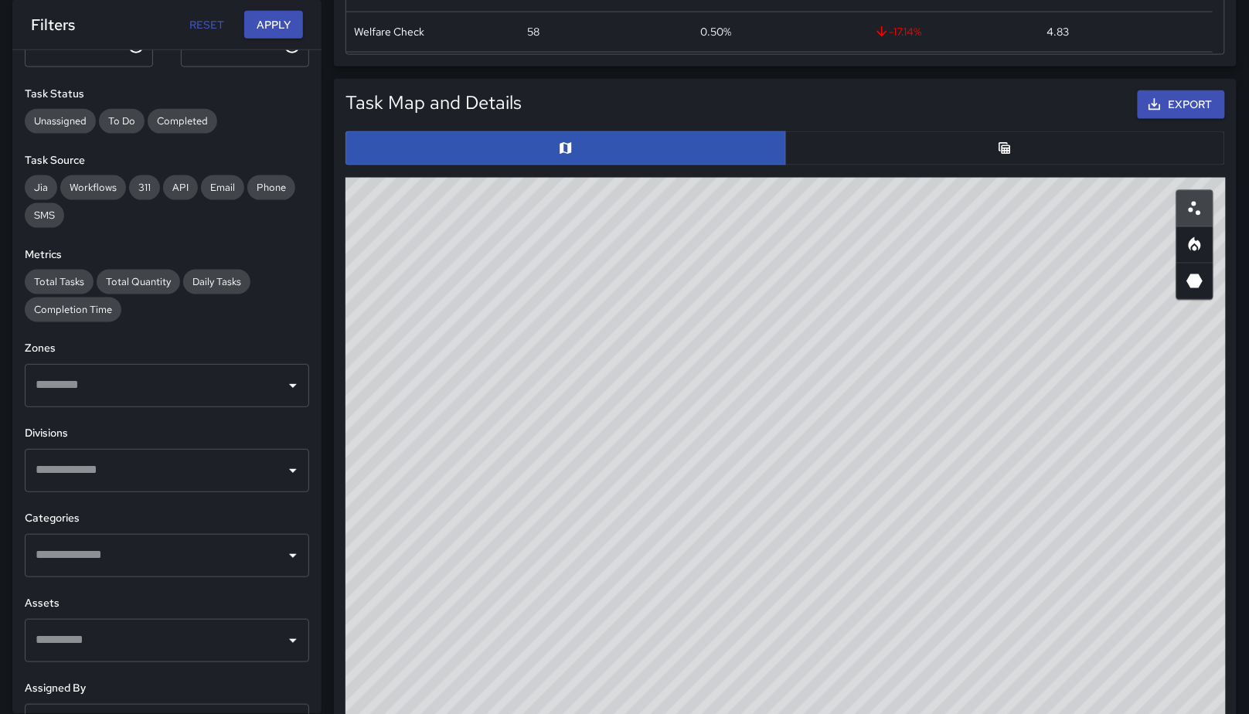
scroll to position [164, 0]
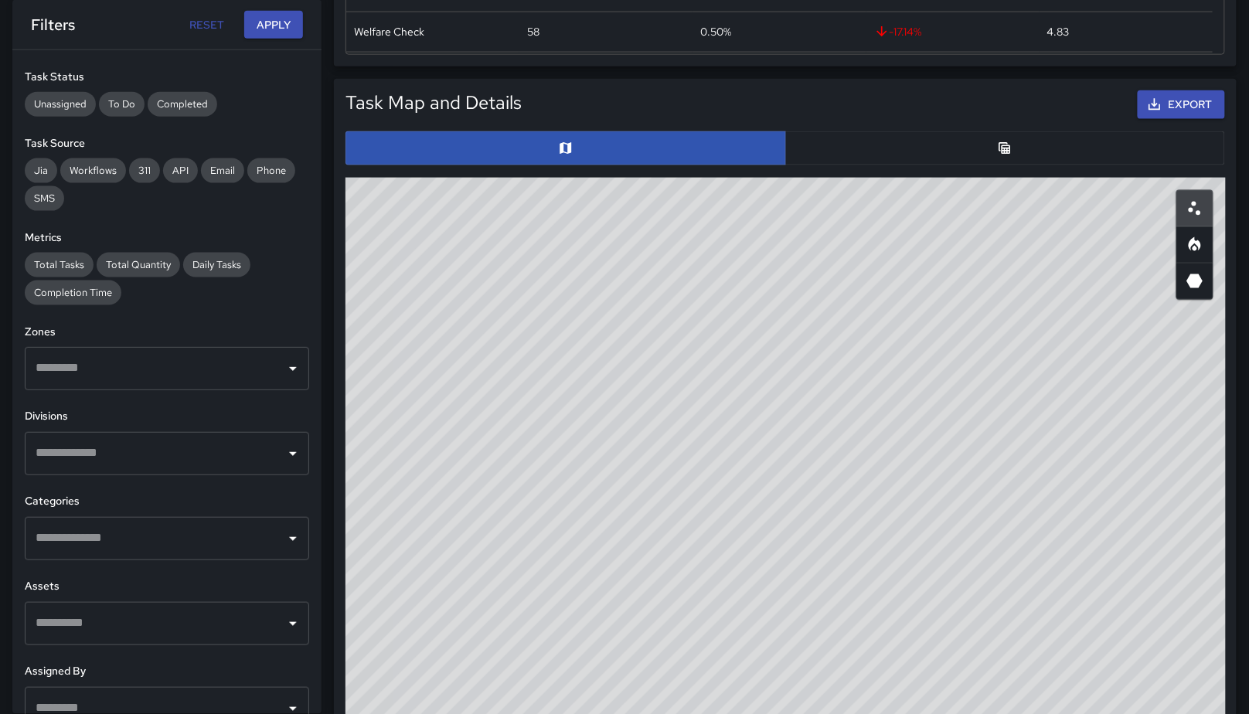
click at [173, 370] on input "text" at bounding box center [155, 368] width 247 height 29
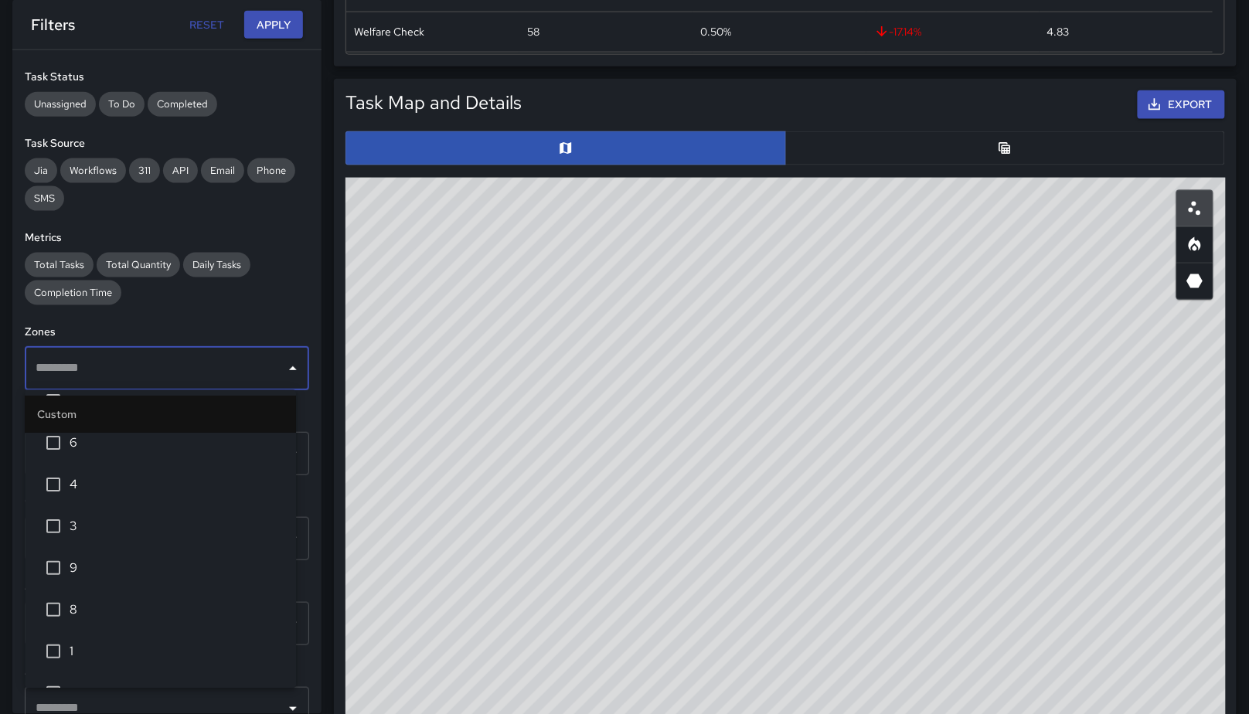
scroll to position [105, 0]
click at [100, 513] on span "3" at bounding box center [177, 516] width 214 height 19
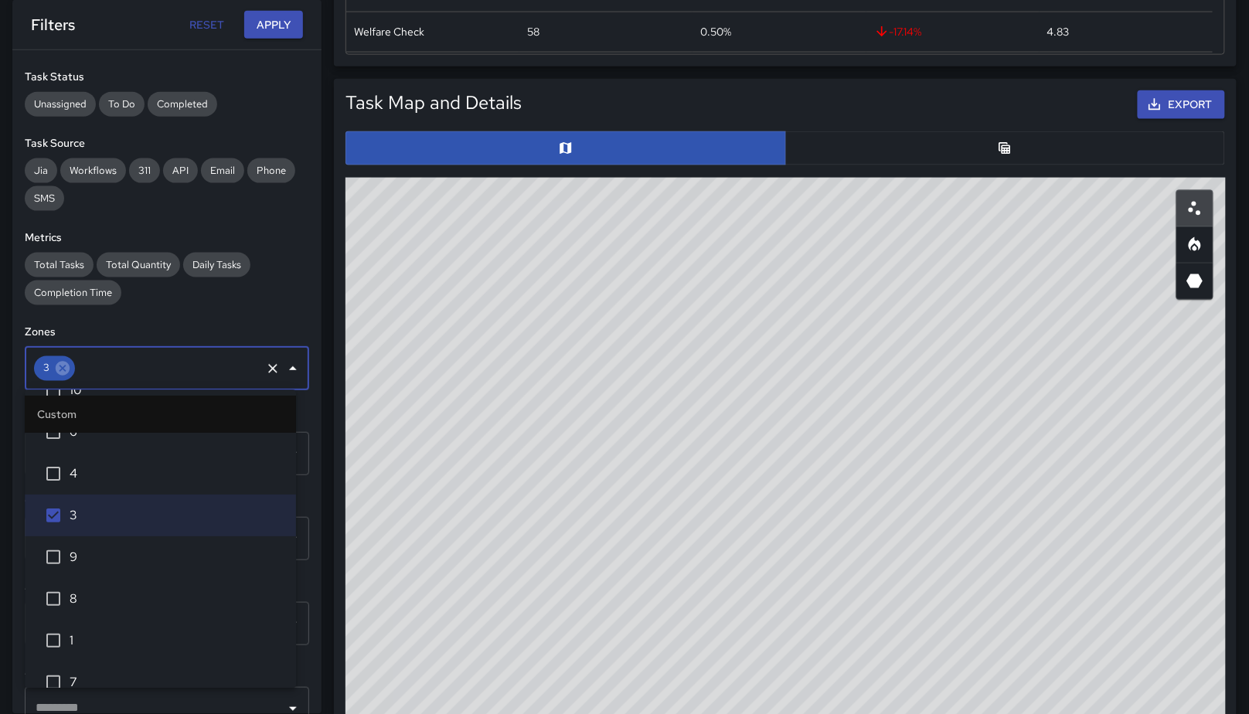
click at [186, 335] on h6 "Zones" at bounding box center [167, 332] width 284 height 17
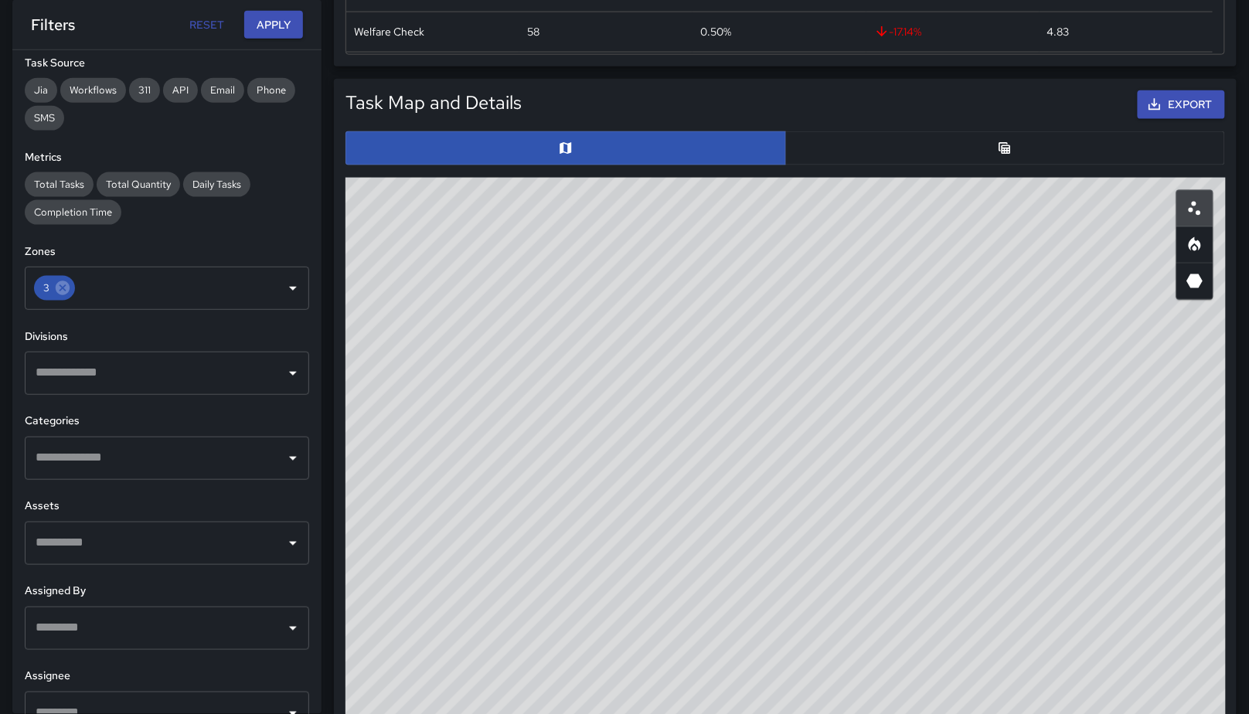
scroll to position [245, 0]
click at [129, 450] on input "text" at bounding box center [155, 457] width 247 height 29
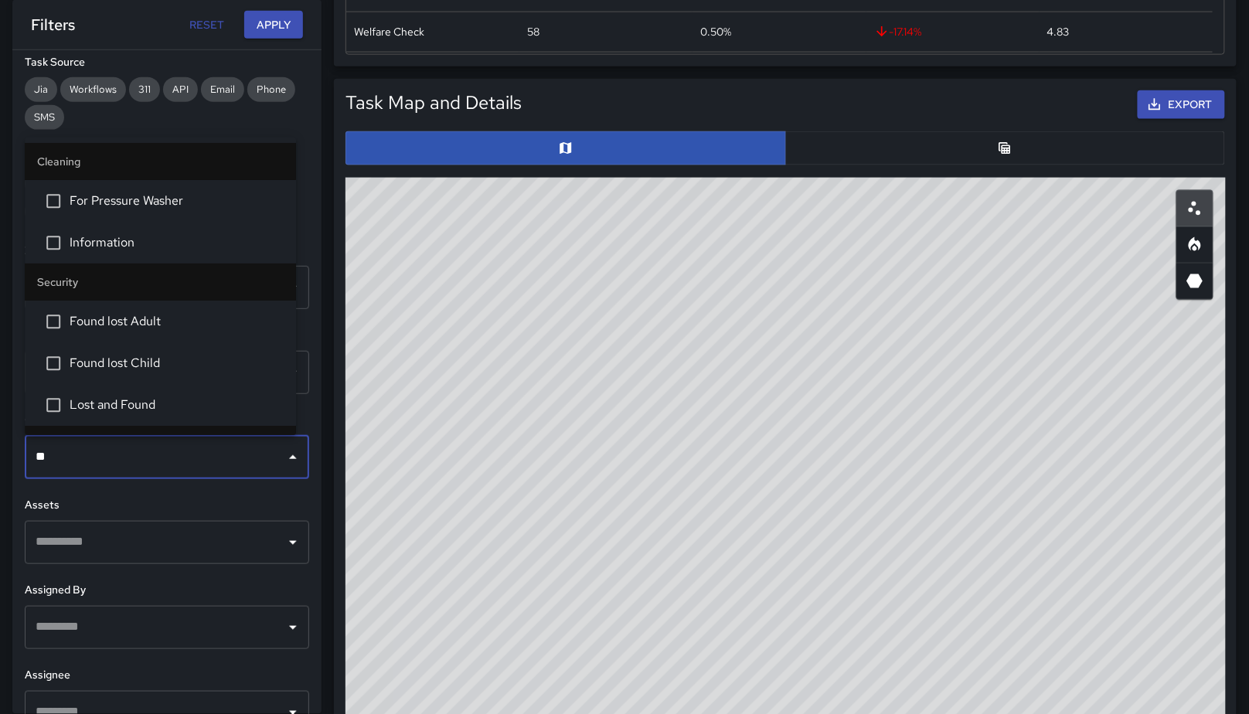
type input "***"
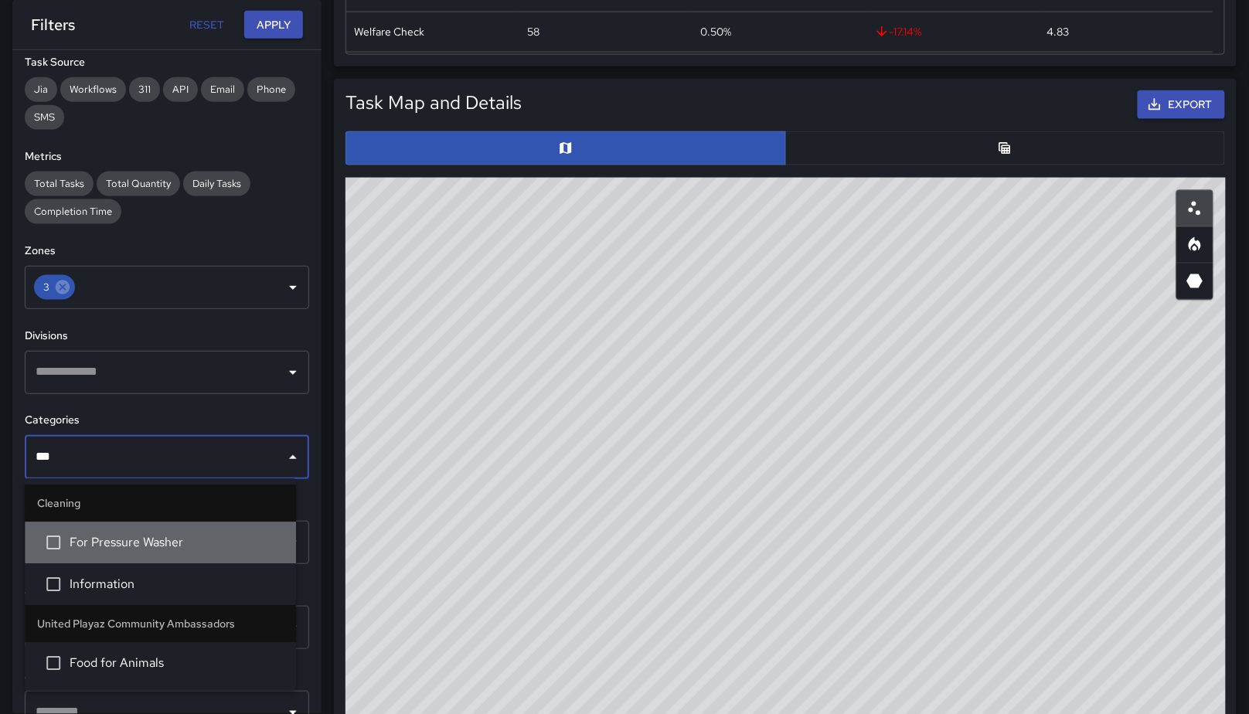
click at [146, 540] on span "For Pressure Washer" at bounding box center [177, 543] width 214 height 19
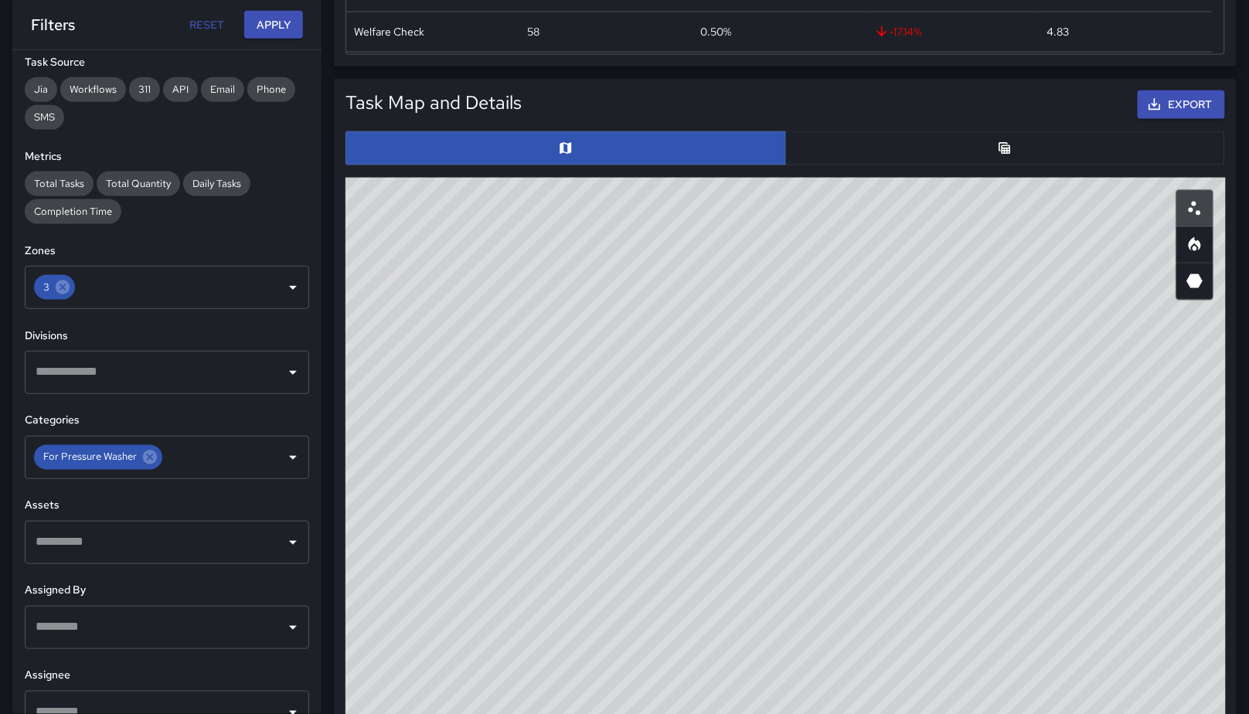
click at [189, 492] on div "**********" at bounding box center [166, 382] width 309 height 664
click at [273, 35] on button "Apply" at bounding box center [273, 25] width 59 height 29
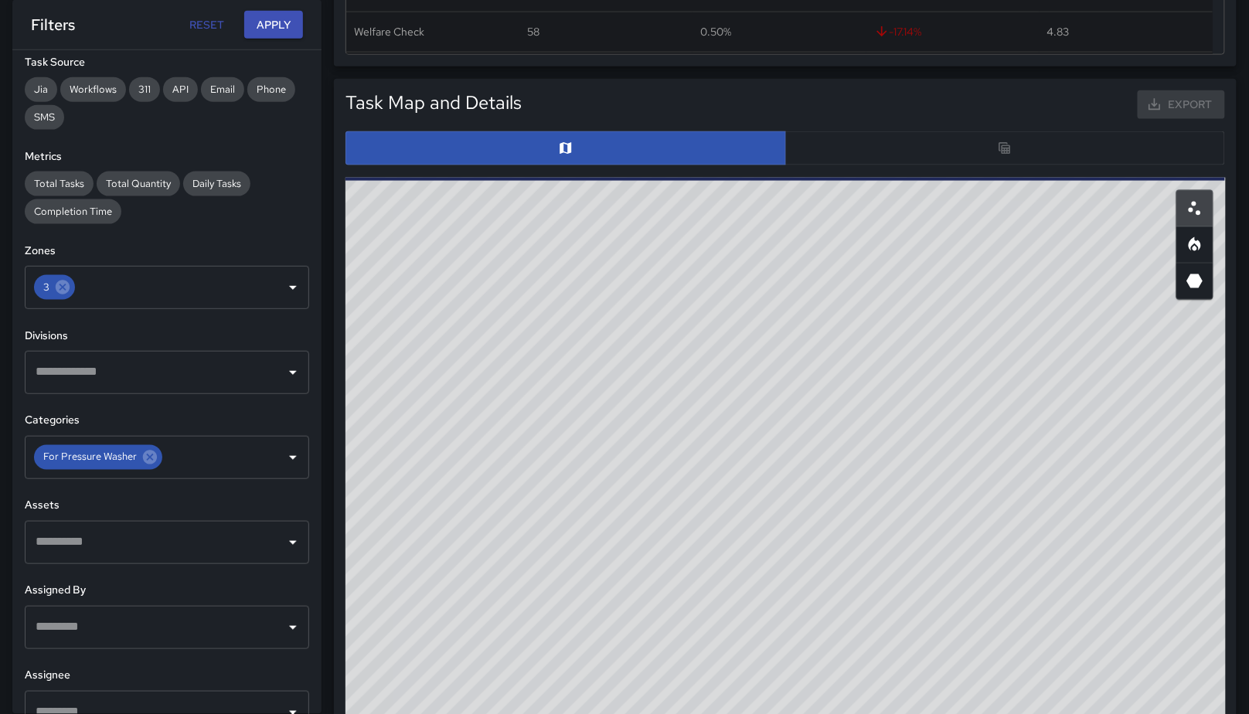
scroll to position [0, 0]
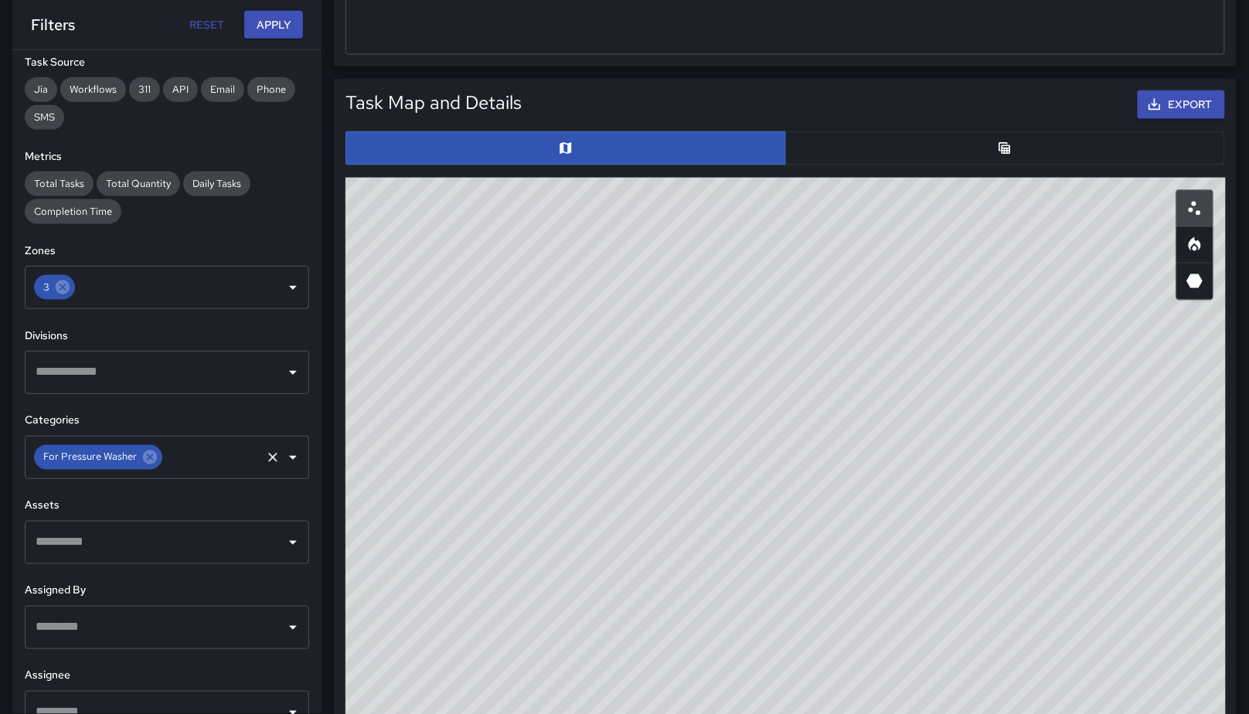
click at [156, 460] on div "For Pressure Washer" at bounding box center [98, 457] width 128 height 25
click at [154, 459] on icon at bounding box center [149, 457] width 17 height 17
click at [154, 458] on input "text" at bounding box center [155, 457] width 247 height 29
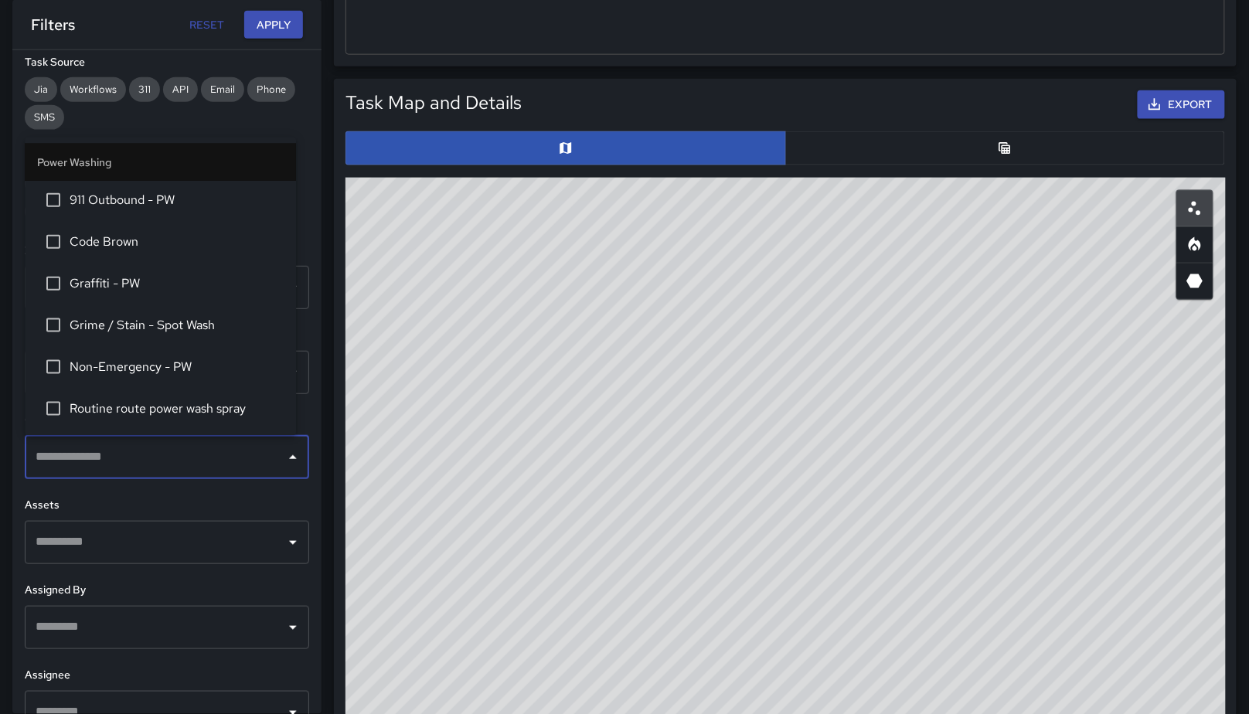
scroll to position [2487, 0]
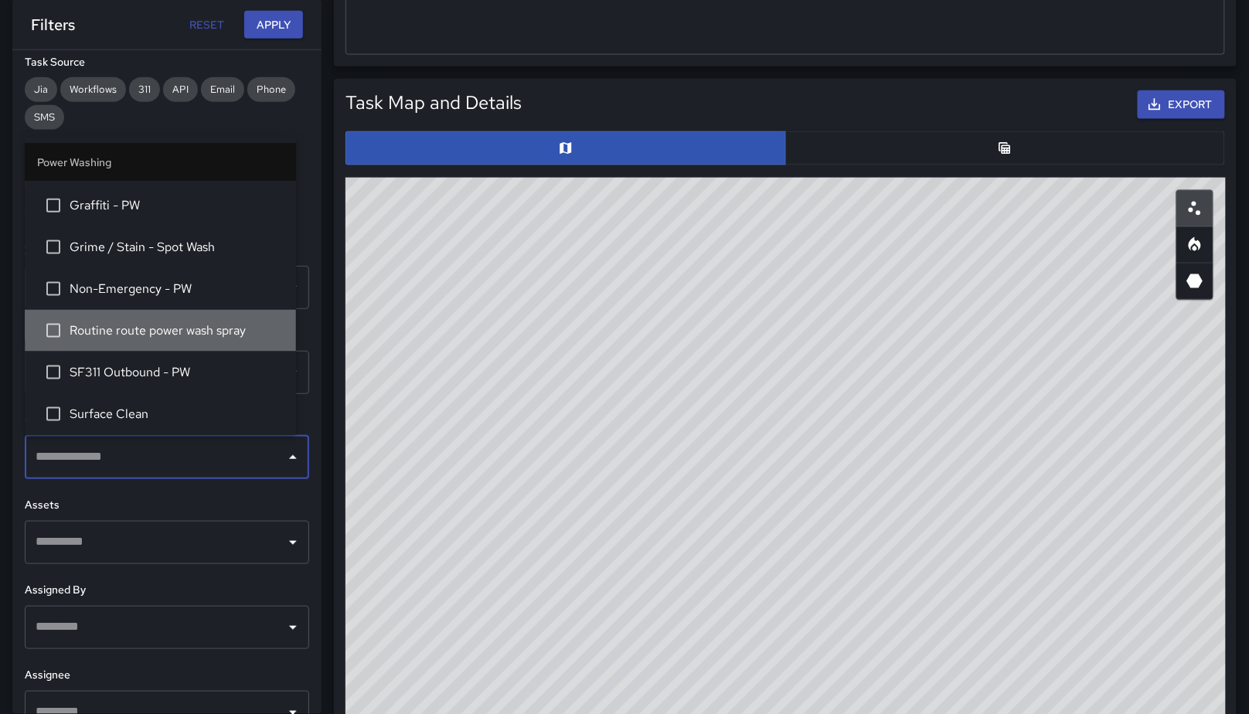
click at [189, 343] on li "Routine route power wash spray" at bounding box center [160, 331] width 271 height 42
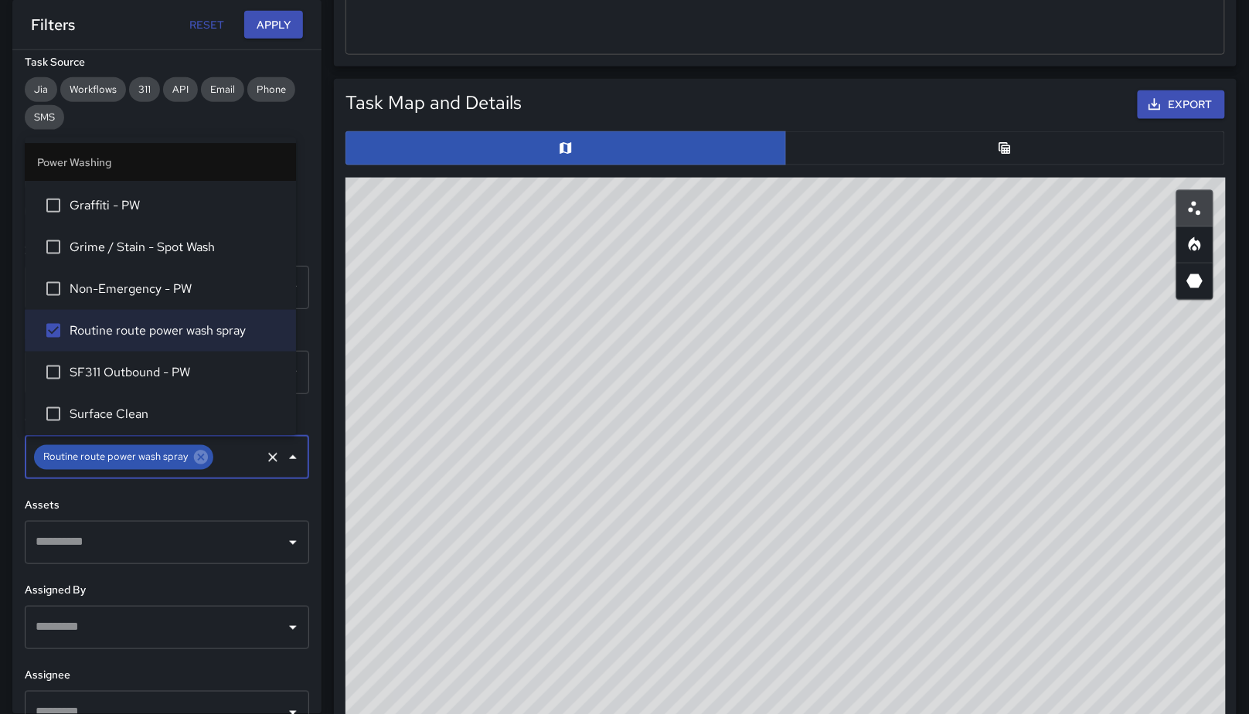
click at [212, 492] on div "**********" at bounding box center [166, 382] width 309 height 664
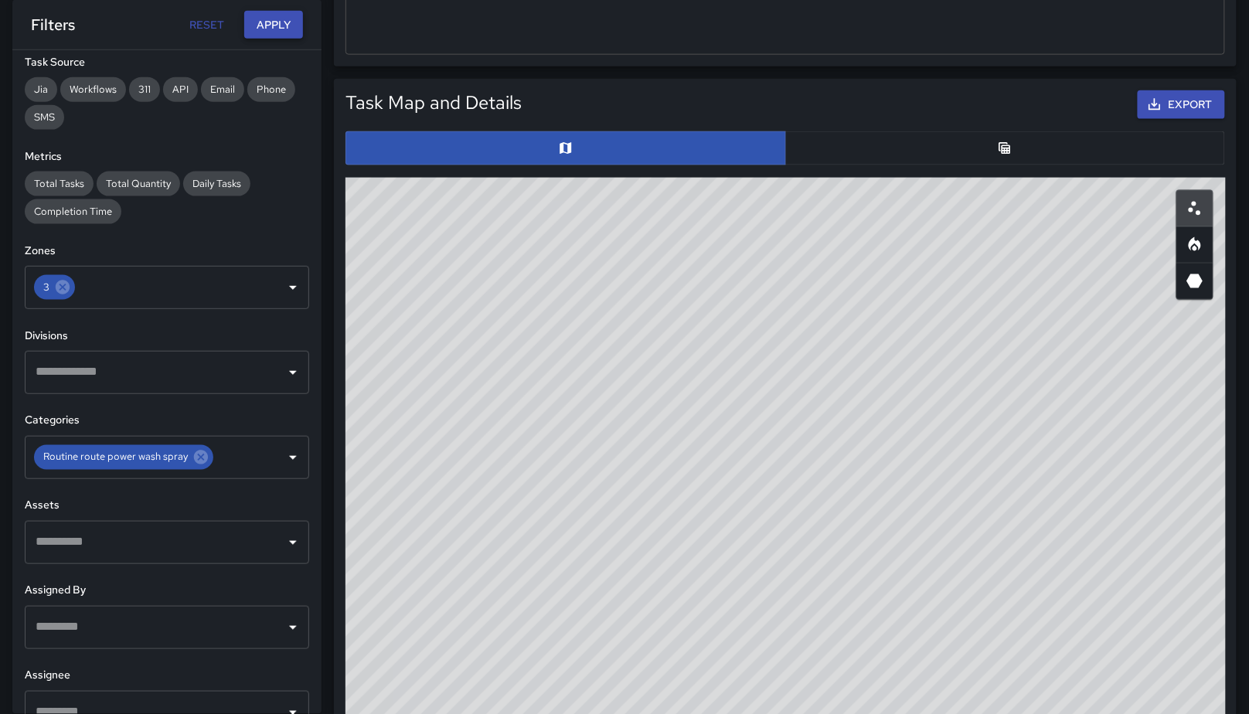
click at [269, 36] on button "Apply" at bounding box center [273, 25] width 59 height 29
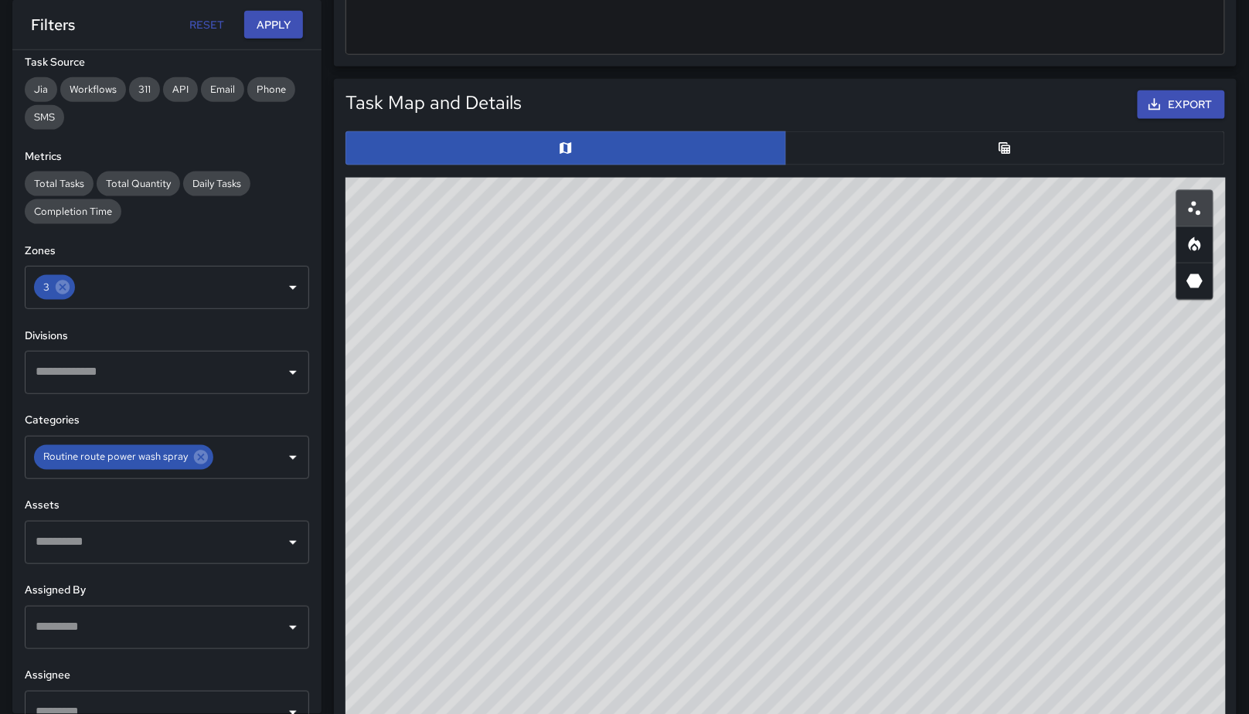
drag, startPoint x: 891, startPoint y: 389, endPoint x: 685, endPoint y: 509, distance: 239.1
click at [690, 530] on div "© Mapbox © OpenStreetMap Improve this map" at bounding box center [786, 487] width 881 height 618
click at [196, 465] on div "Routine route power wash spray" at bounding box center [123, 457] width 179 height 25
click at [197, 455] on icon at bounding box center [200, 457] width 17 height 17
click at [68, 287] on icon at bounding box center [63, 288] width 14 height 14
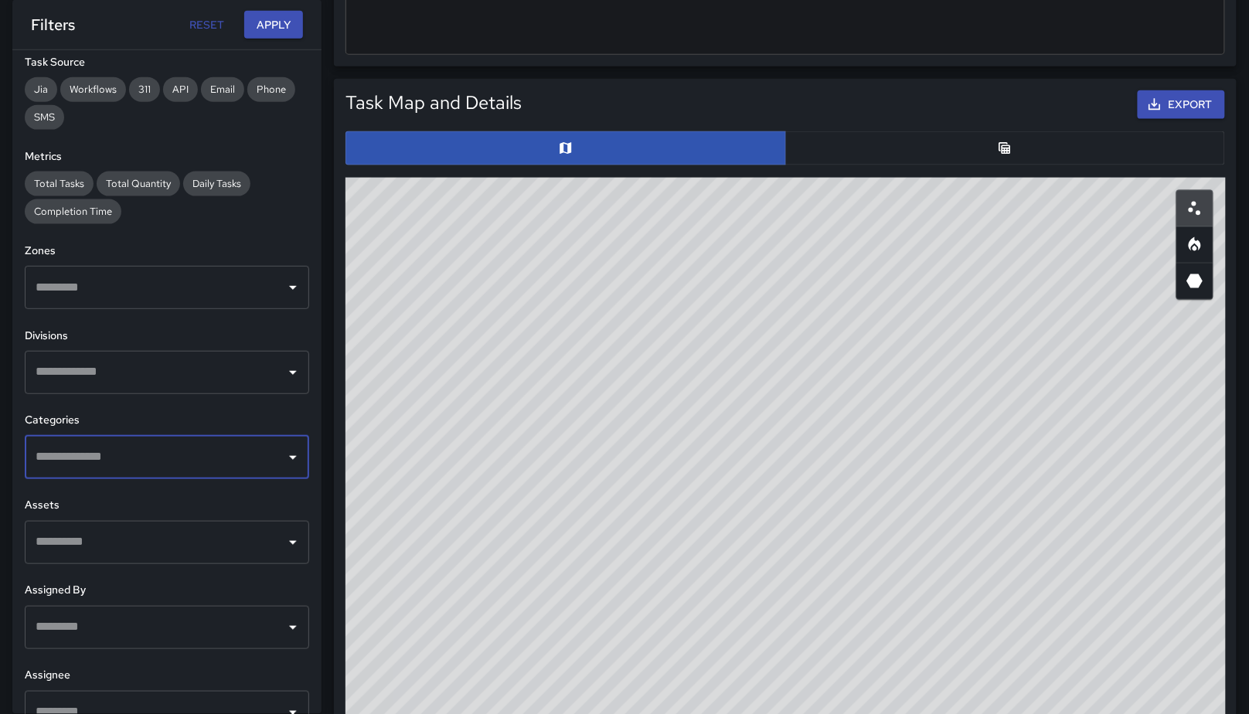
click at [99, 283] on input "text" at bounding box center [155, 287] width 247 height 29
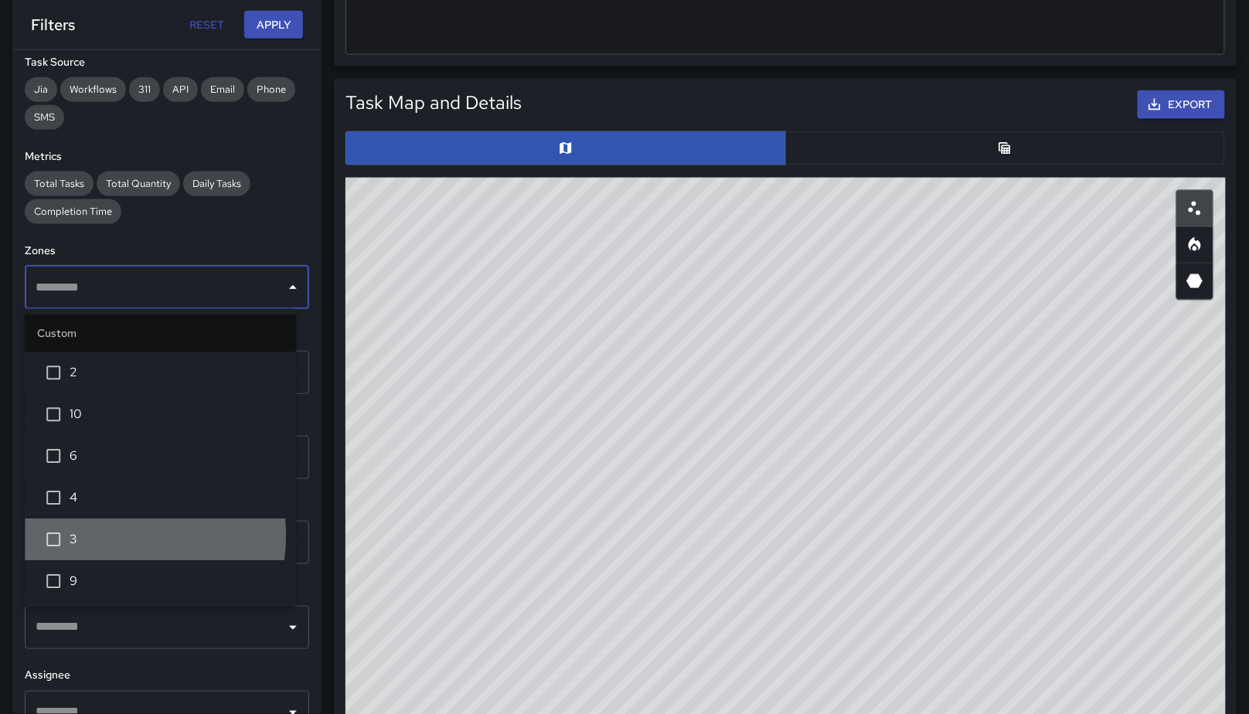
click at [107, 535] on span "3" at bounding box center [177, 540] width 214 height 19
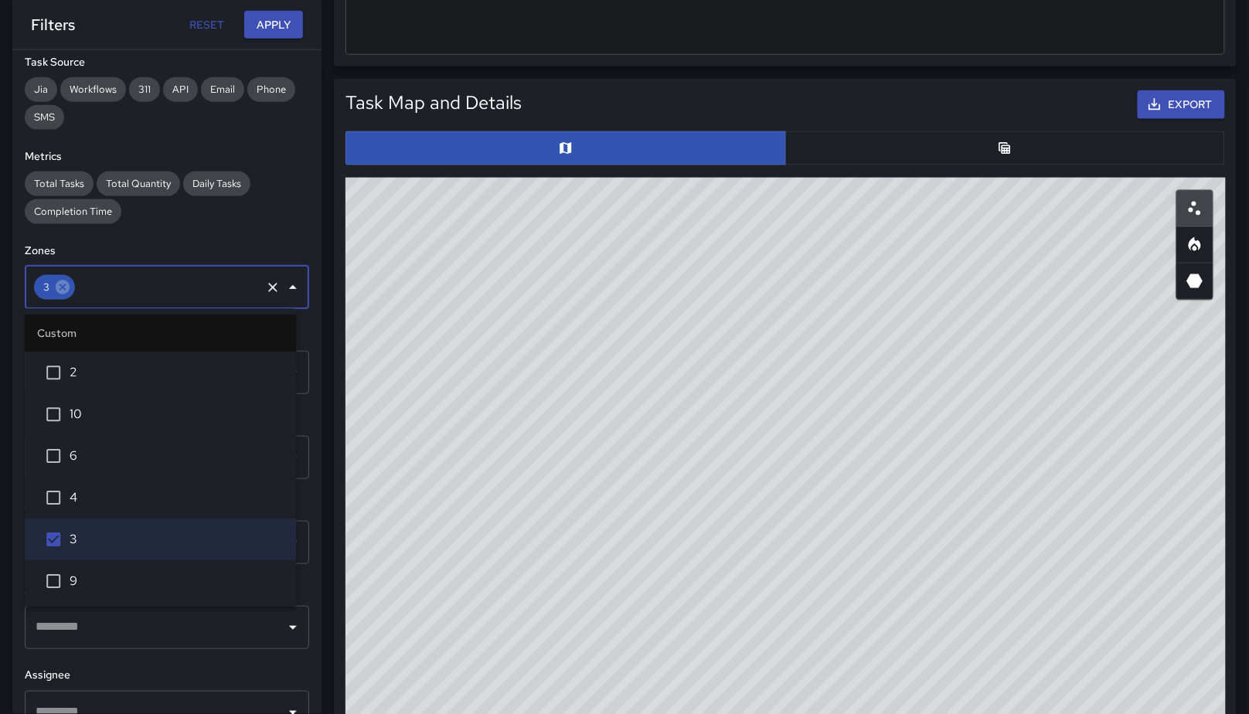
click at [231, 220] on div "Total Tasks Total Quantity Daily Tasks Completion Time" at bounding box center [167, 198] width 284 height 53
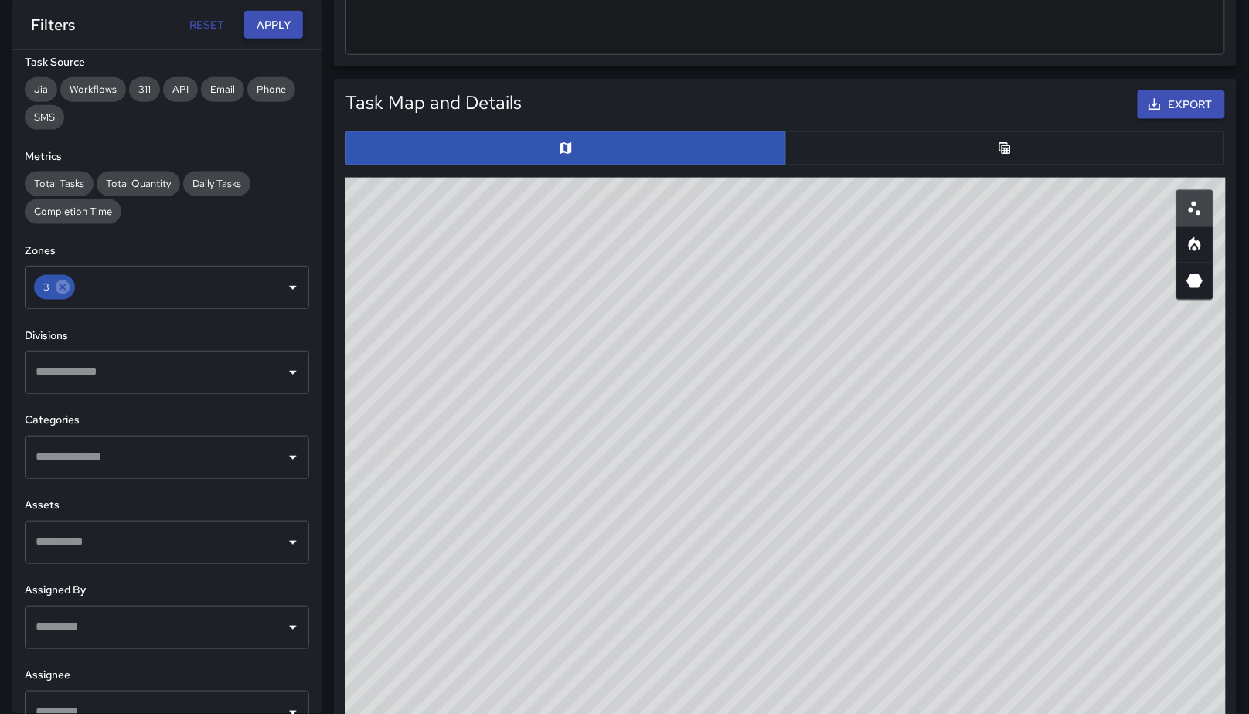
click at [281, 19] on button "Apply" at bounding box center [273, 25] width 59 height 29
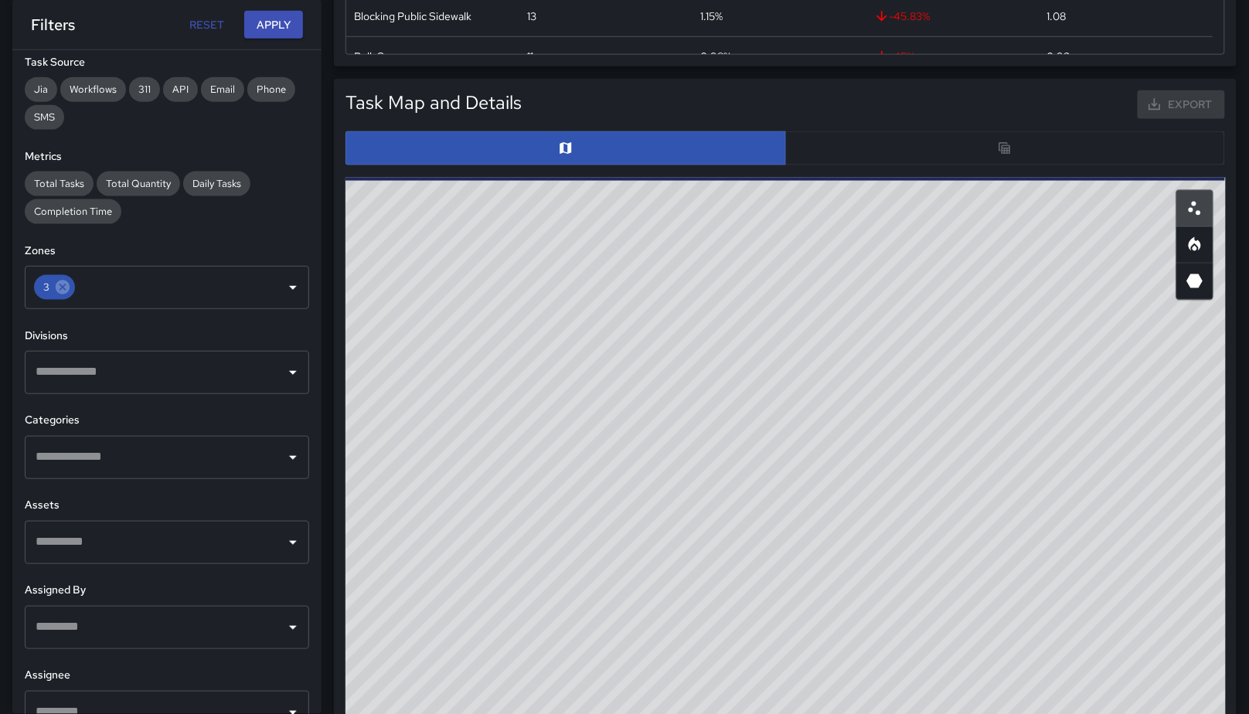
drag, startPoint x: 582, startPoint y: 390, endPoint x: 707, endPoint y: 445, distance: 135.7
click at [709, 447] on div "© Mapbox © OpenStreetMap Improve this map" at bounding box center [786, 487] width 881 height 618
drag, startPoint x: 596, startPoint y: 373, endPoint x: 718, endPoint y: 390, distance: 123.3
click at [718, 390] on div "© Mapbox © OpenStreetMap Improve this map" at bounding box center [786, 487] width 881 height 618
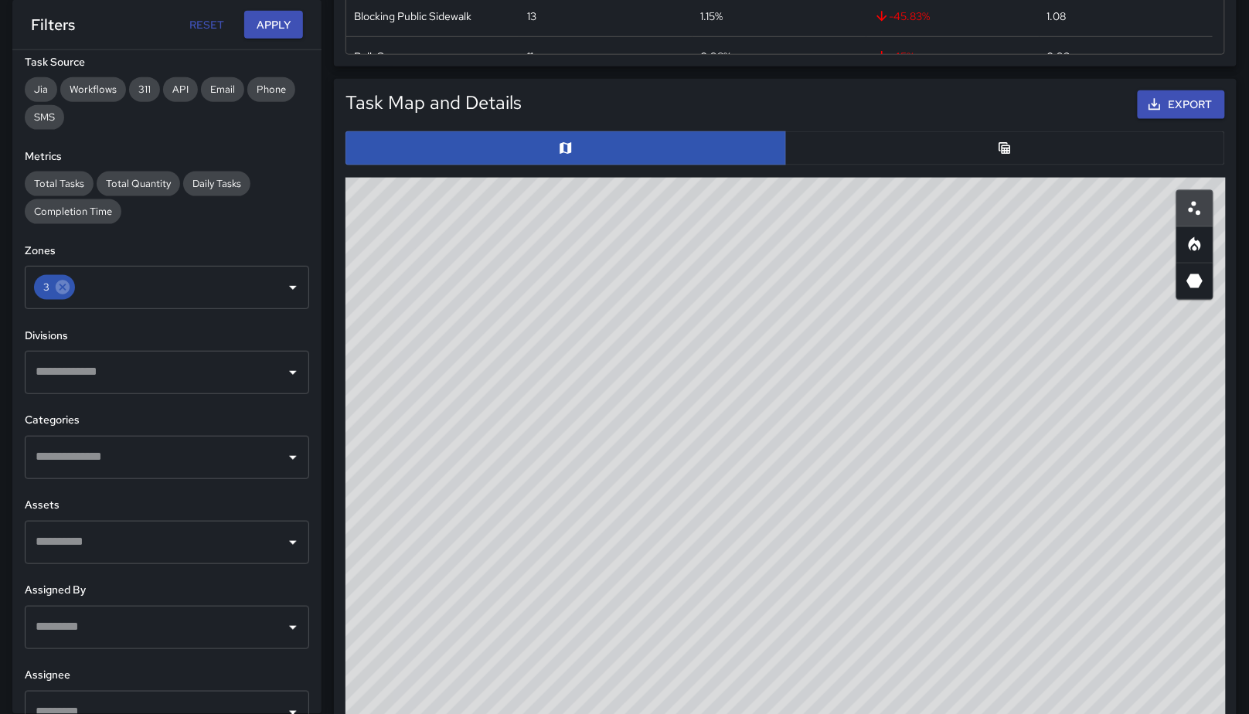
drag, startPoint x: 628, startPoint y: 490, endPoint x: 720, endPoint y: 451, distance: 99.8
click at [720, 465] on div "© Mapbox © OpenStreetMap Improve this map" at bounding box center [786, 487] width 881 height 618
drag, startPoint x: 945, startPoint y: 550, endPoint x: 796, endPoint y: 491, distance: 159.6
click at [796, 491] on div "© Mapbox © OpenStreetMap Improve this map" at bounding box center [786, 487] width 881 height 618
drag, startPoint x: 524, startPoint y: 560, endPoint x: 529, endPoint y: 548, distance: 13.2
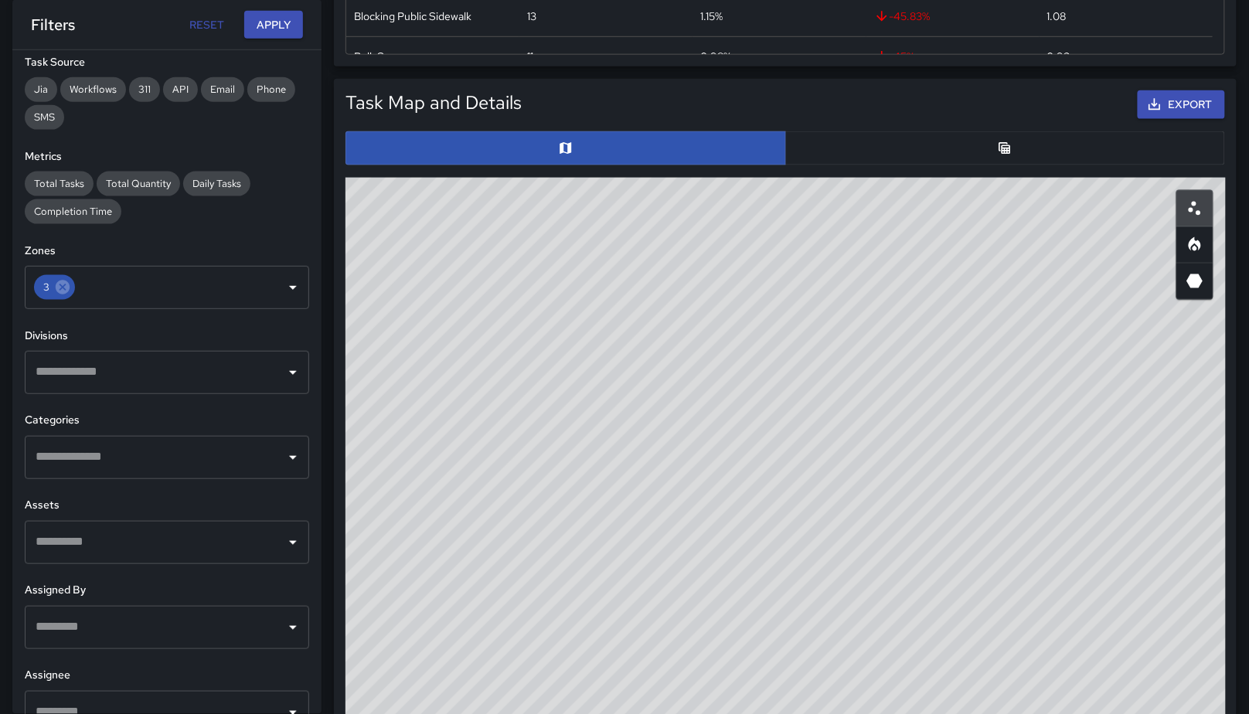
click at [524, 560] on div "© Mapbox © OpenStreetMap Improve this map" at bounding box center [786, 487] width 881 height 618
drag, startPoint x: 785, startPoint y: 571, endPoint x: 876, endPoint y: 477, distance: 131.2
click at [876, 477] on div "© Mapbox © OpenStreetMap Improve this map" at bounding box center [786, 487] width 881 height 618
drag, startPoint x: 782, startPoint y: 397, endPoint x: 774, endPoint y: 418, distance: 23.3
click at [774, 418] on div "© Mapbox © OpenStreetMap Improve this map" at bounding box center [786, 487] width 881 height 618
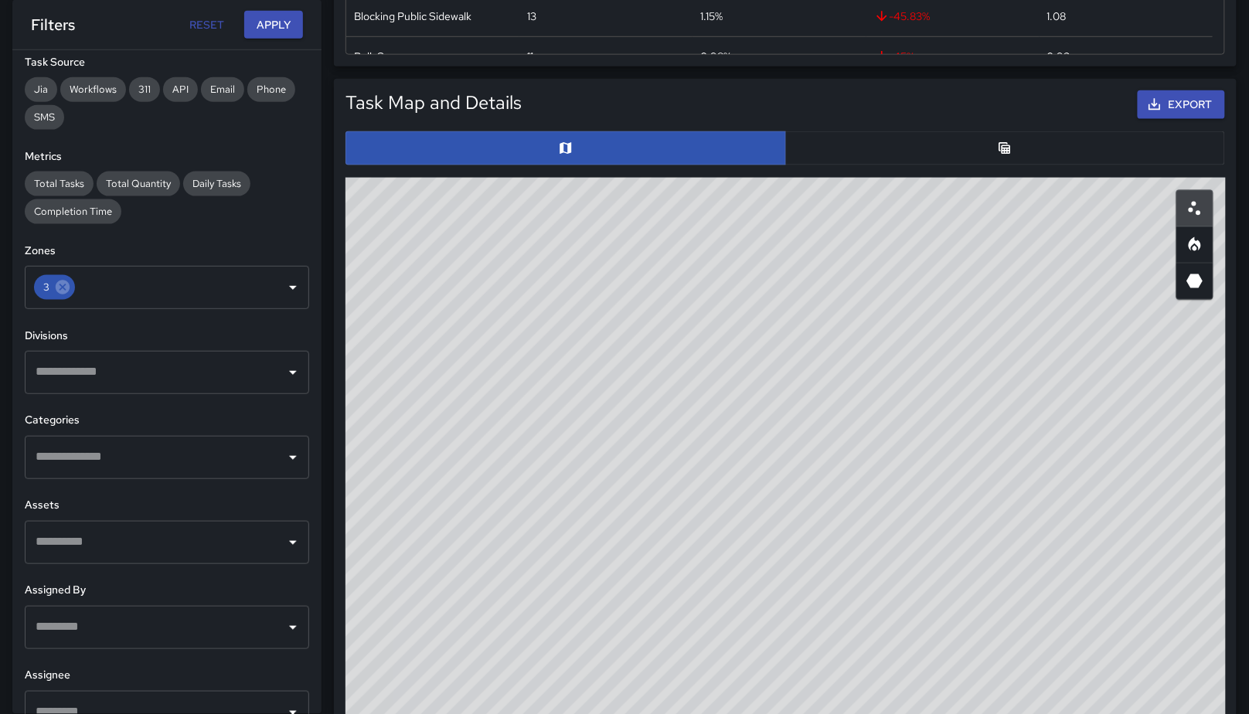
drag, startPoint x: 864, startPoint y: 354, endPoint x: 853, endPoint y: 401, distance: 48.4
click at [826, 438] on div "© Mapbox © OpenStreetMap Improve this map" at bounding box center [786, 487] width 881 height 618
click at [857, 155] on button "button" at bounding box center [1005, 148] width 441 height 34
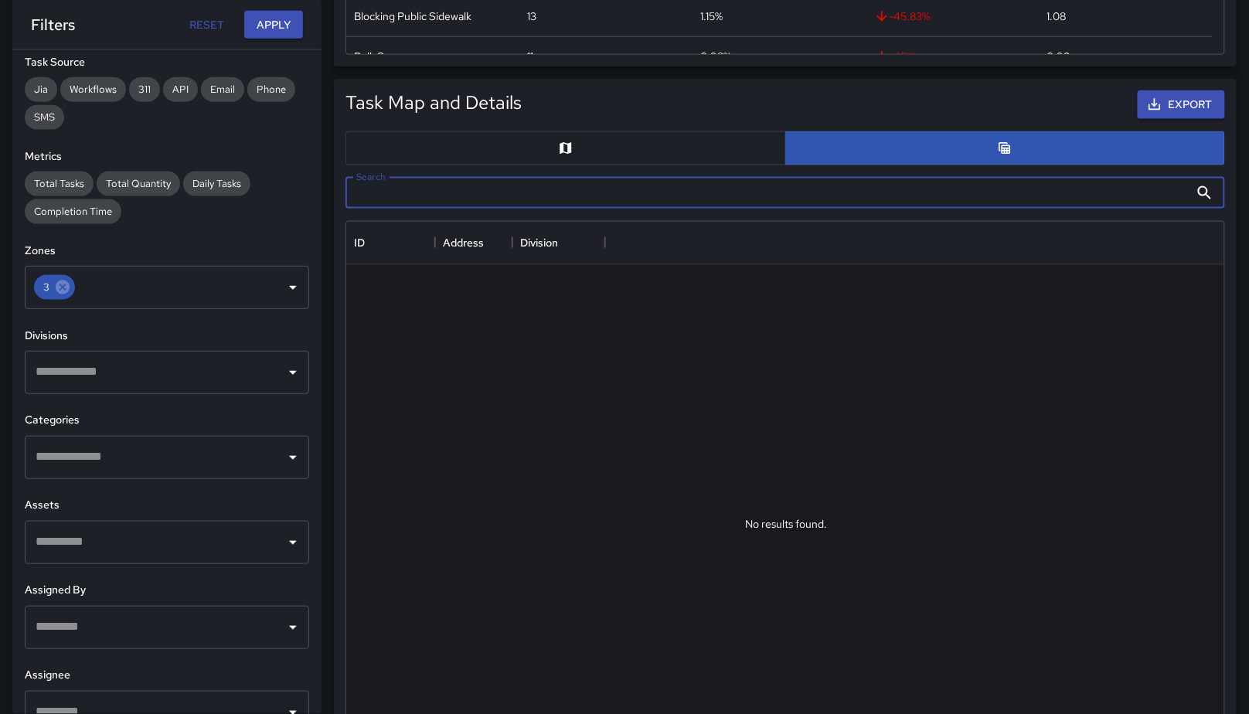
click at [633, 192] on input "Search" at bounding box center [768, 193] width 844 height 31
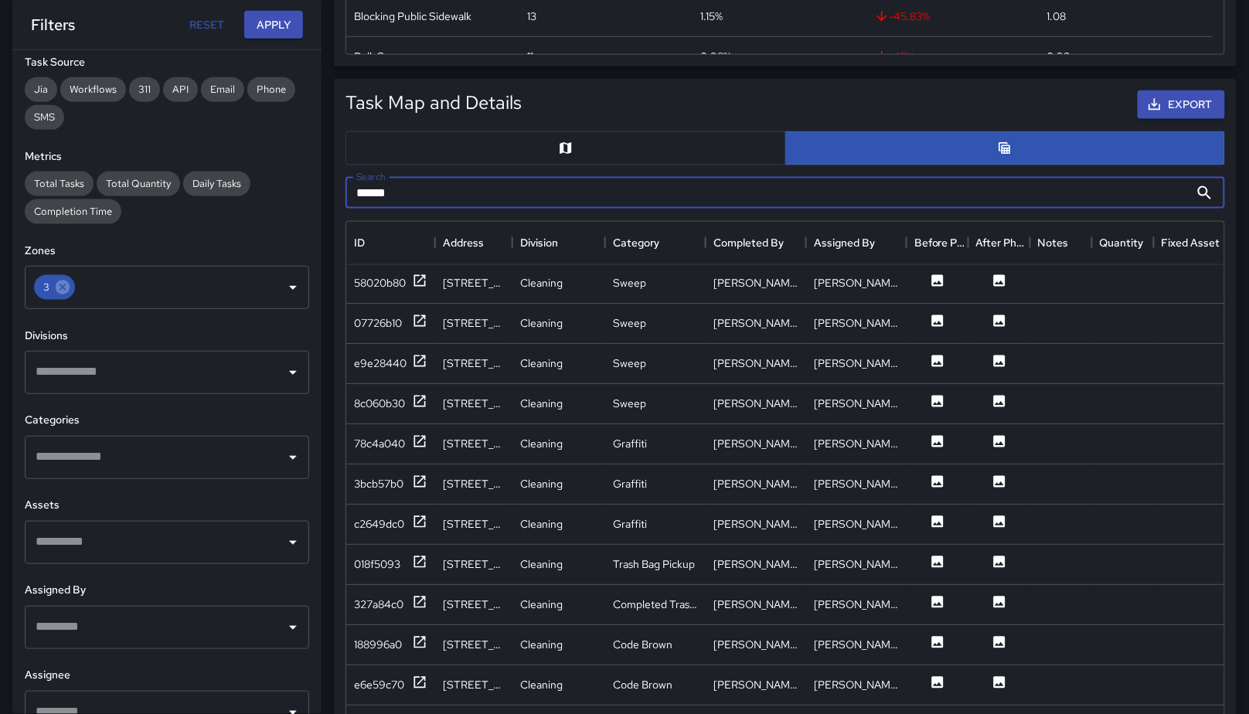
scroll to position [0, 0]
type input "******"
click at [397, 288] on div "58020b80" at bounding box center [380, 284] width 52 height 15
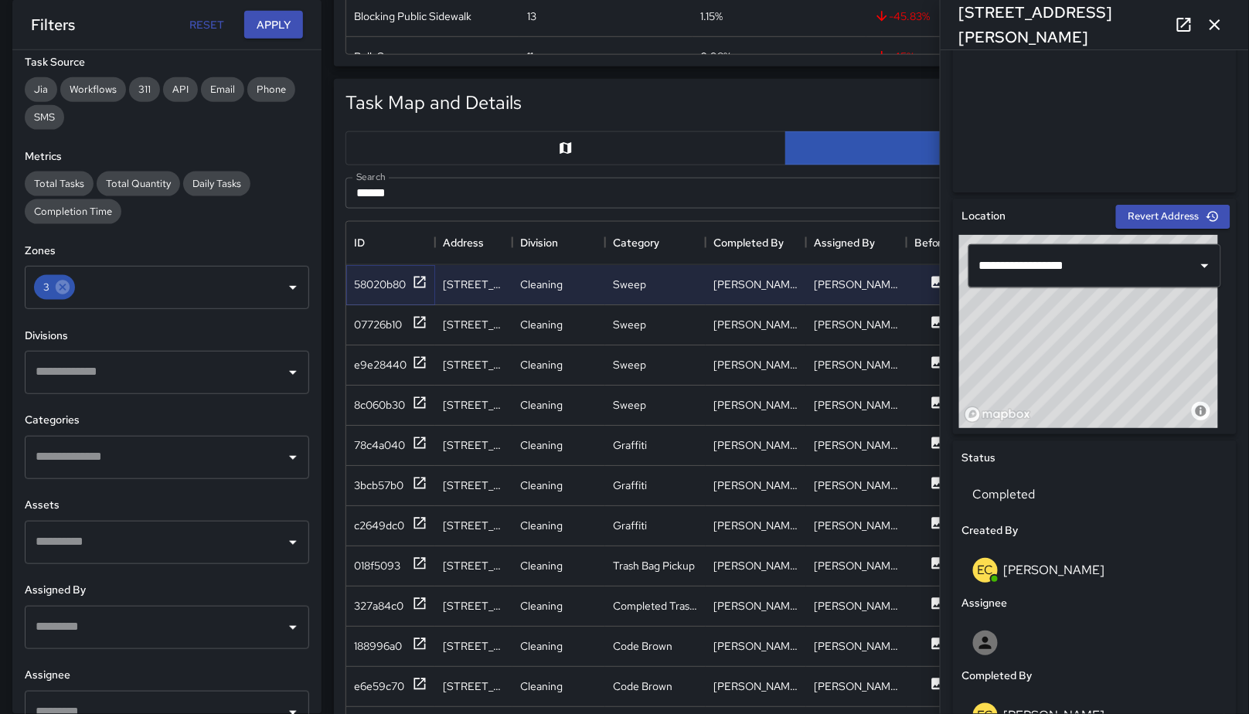
scroll to position [341, 0]
click at [1217, 20] on icon "button" at bounding box center [1215, 24] width 19 height 19
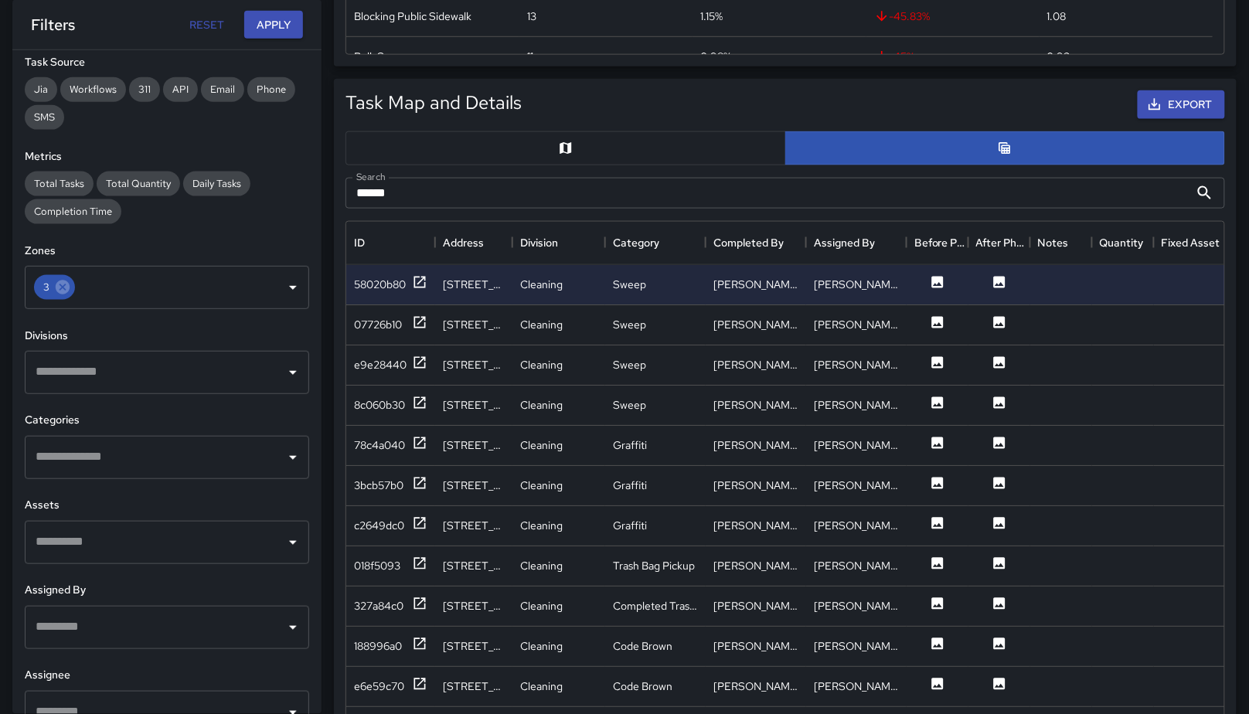
click at [617, 155] on button "button" at bounding box center [566, 148] width 441 height 34
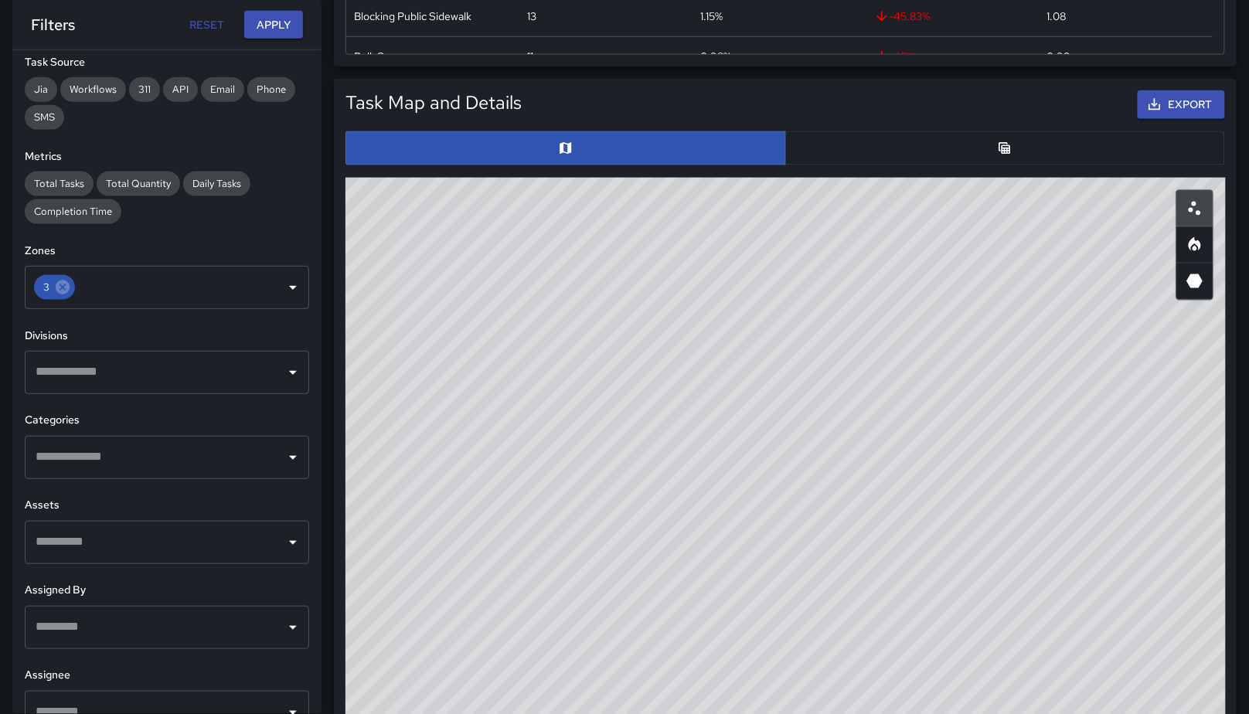
drag, startPoint x: 873, startPoint y: 383, endPoint x: 634, endPoint y: 346, distance: 241.7
click at [836, 429] on div "© Mapbox © OpenStreetMap Improve this map" at bounding box center [786, 487] width 881 height 618
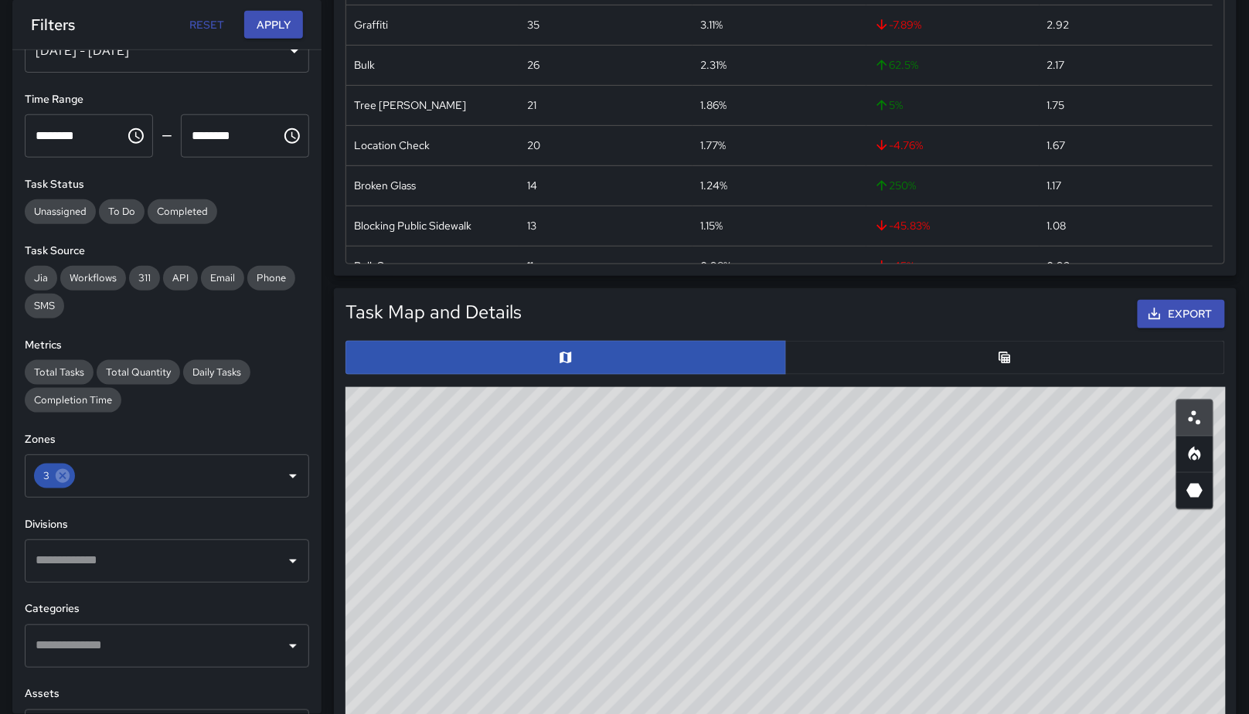
scroll to position [181, 0]
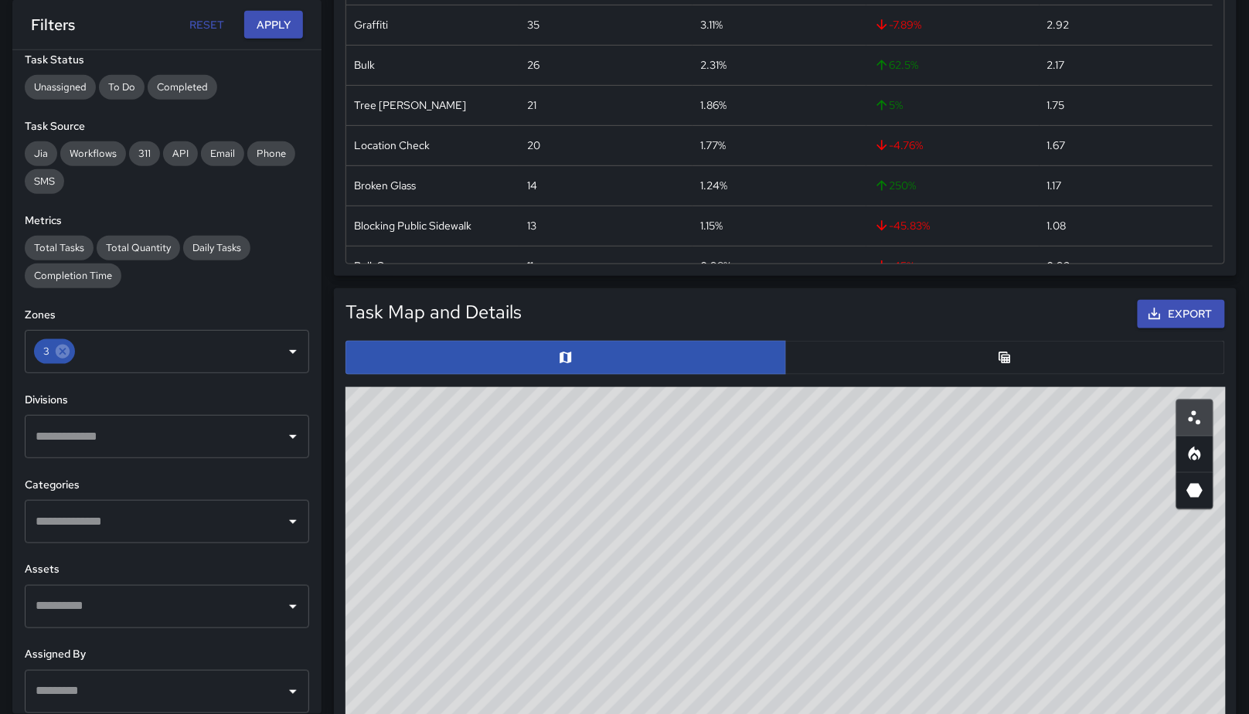
click at [146, 422] on input "text" at bounding box center [155, 436] width 247 height 29
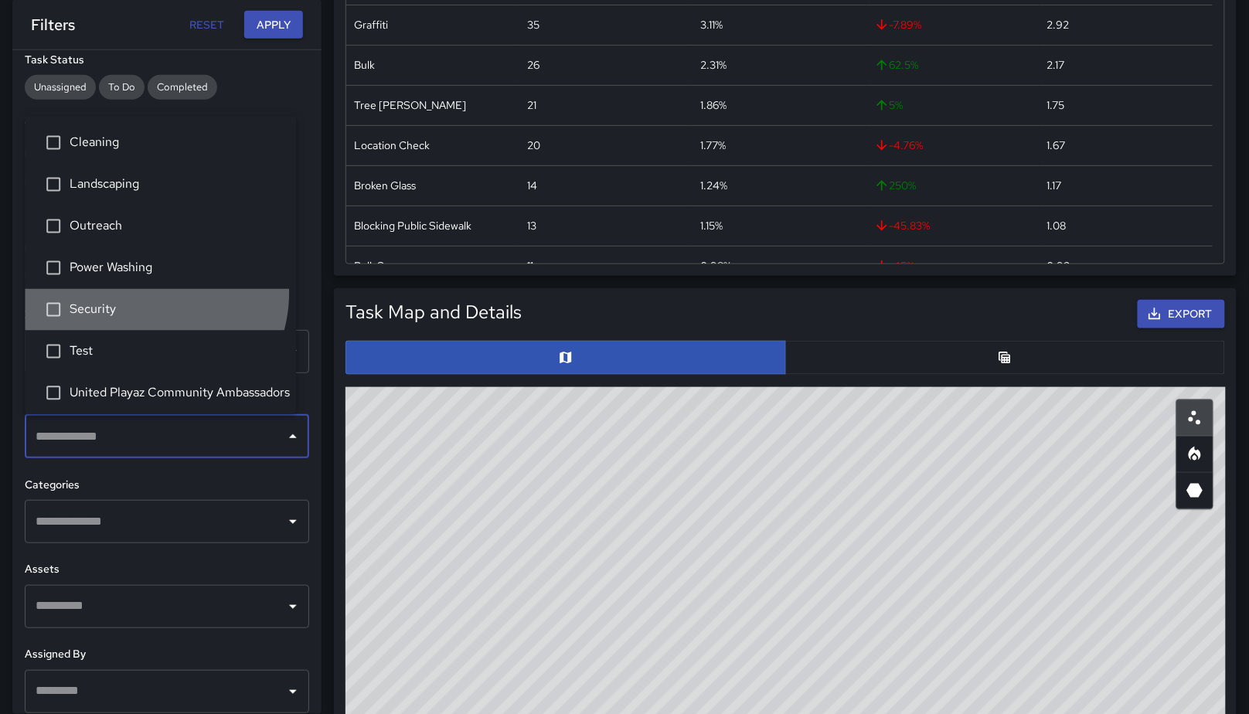
click at [145, 294] on li "Security" at bounding box center [160, 310] width 271 height 42
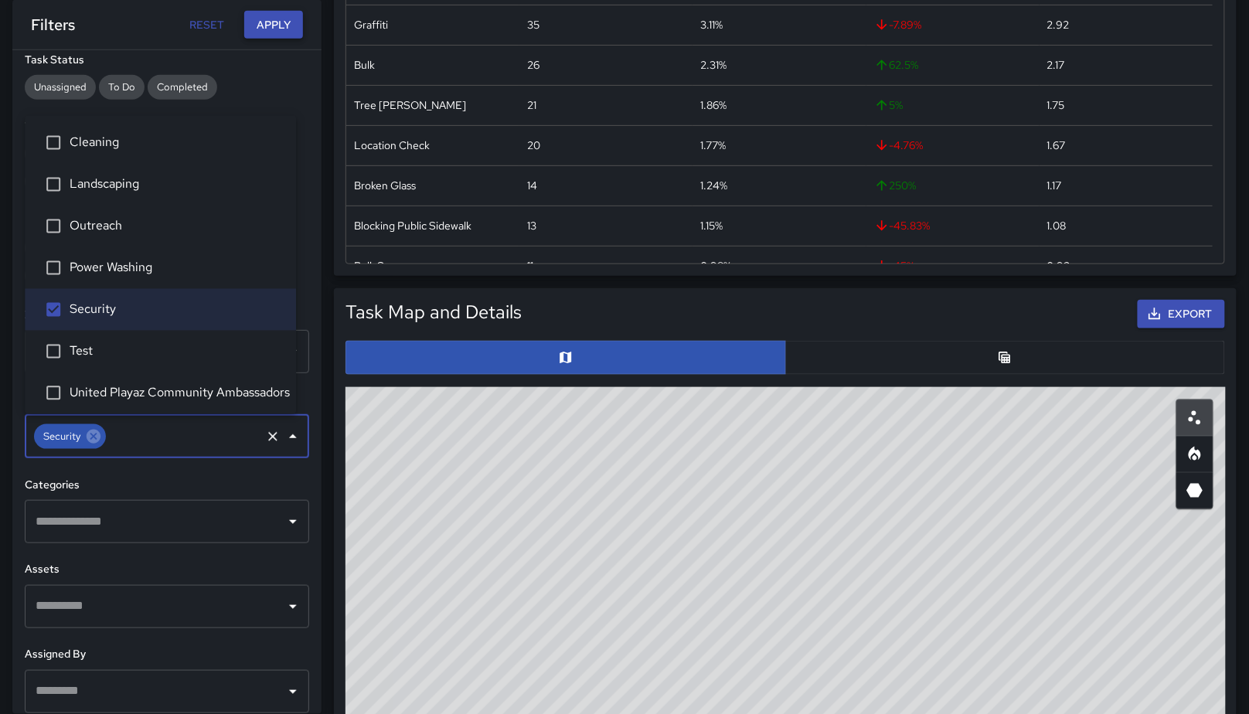
click at [261, 19] on button "Apply" at bounding box center [273, 25] width 59 height 29
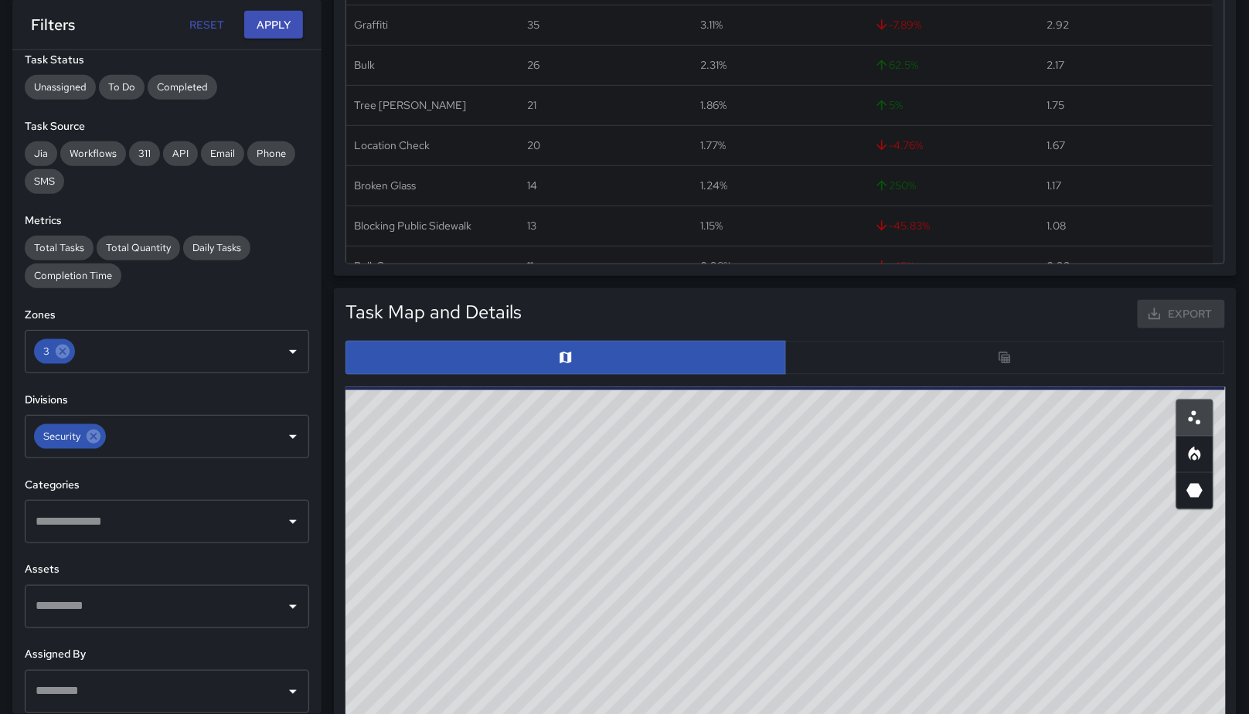
drag, startPoint x: 928, startPoint y: 514, endPoint x: 859, endPoint y: 626, distance: 131.5
click at [859, 634] on div "© Mapbox © OpenStreetMap Improve this map" at bounding box center [786, 696] width 881 height 618
drag, startPoint x: 855, startPoint y: 612, endPoint x: 829, endPoint y: 596, distance: 30.9
click at [833, 635] on div "© Mapbox © OpenStreetMap Improve this map" at bounding box center [786, 696] width 881 height 618
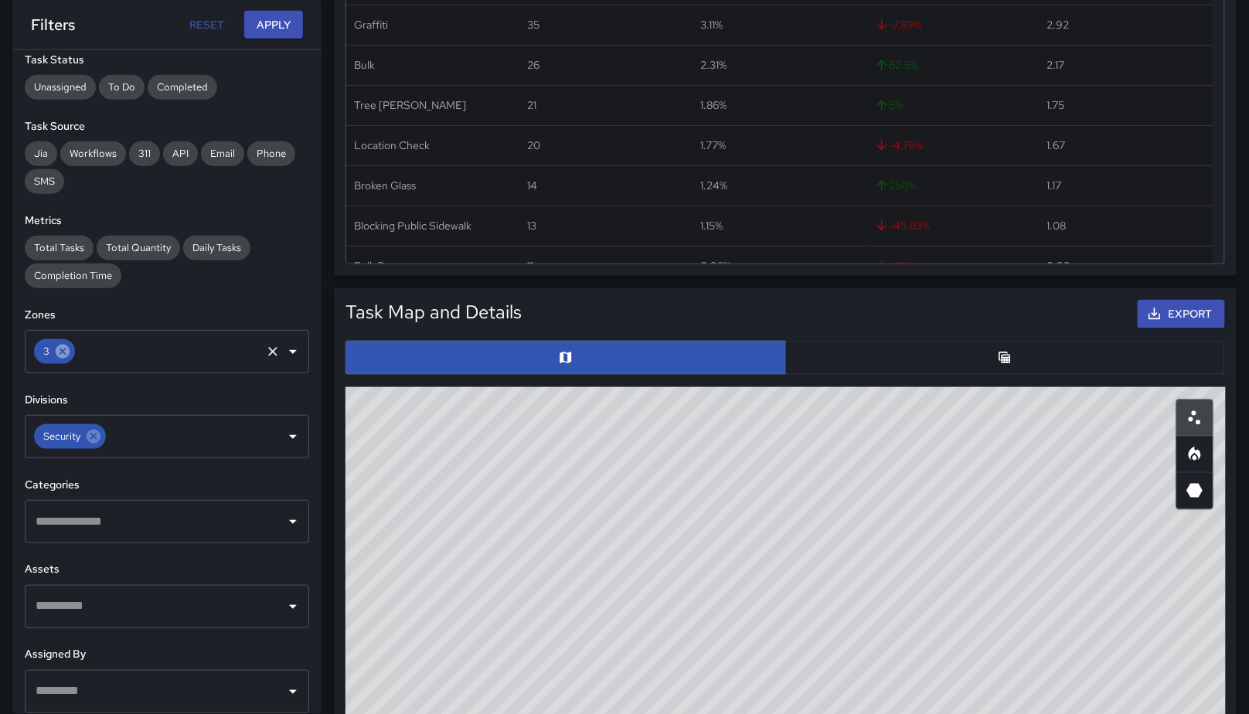
click at [64, 346] on icon at bounding box center [63, 352] width 14 height 14
click at [271, 26] on button "Apply" at bounding box center [273, 25] width 59 height 29
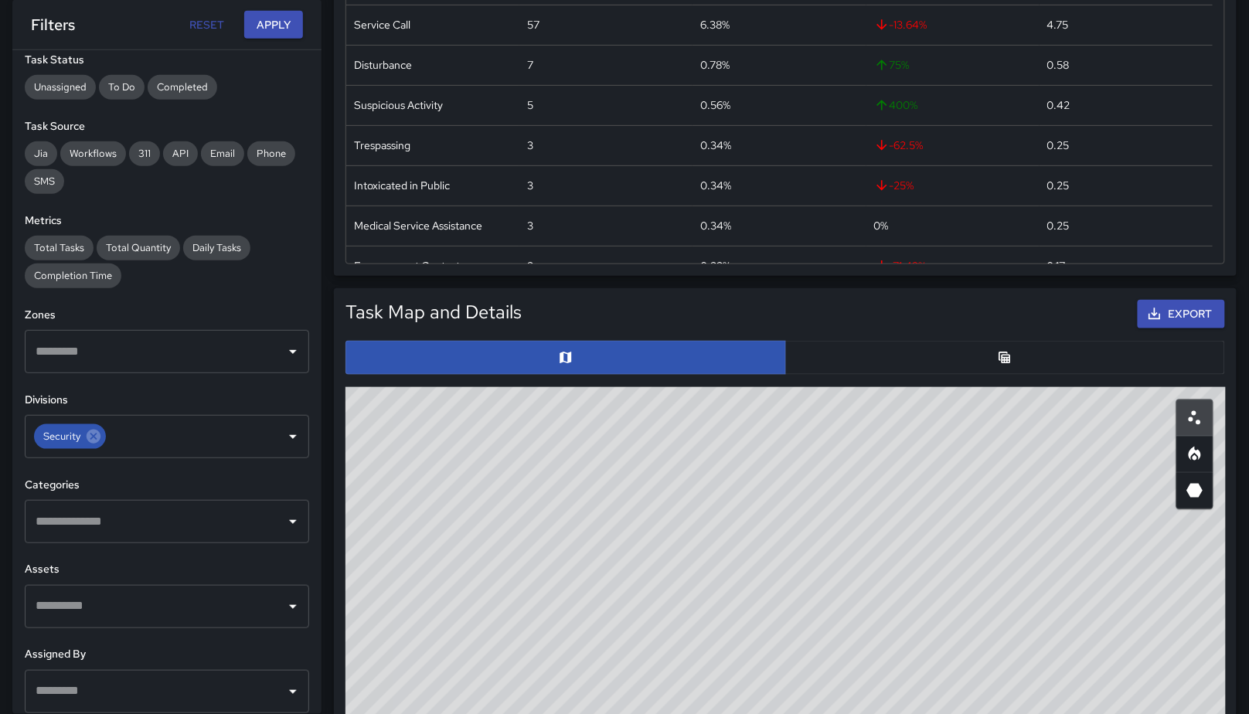
drag, startPoint x: 990, startPoint y: 542, endPoint x: 828, endPoint y: 530, distance: 162.8
click at [842, 530] on div "© Mapbox © OpenStreetMap Improve this map" at bounding box center [786, 696] width 881 height 618
drag, startPoint x: 733, startPoint y: 523, endPoint x: 748, endPoint y: 598, distance: 76.4
click at [748, 598] on div "© Mapbox © OpenStreetMap Improve this map" at bounding box center [786, 696] width 881 height 618
drag, startPoint x: 849, startPoint y: 496, endPoint x: 953, endPoint y: 459, distance: 110.8
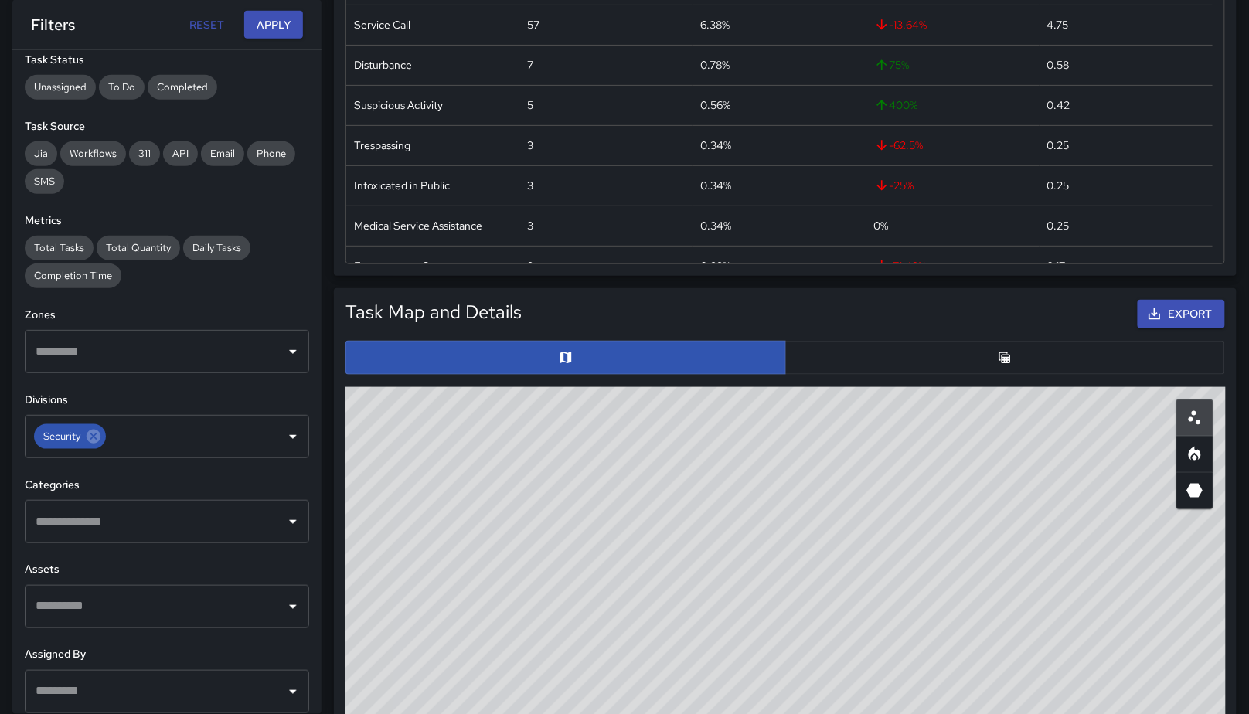
click at [902, 458] on div "© Mapbox © OpenStreetMap Improve this map" at bounding box center [786, 696] width 881 height 618
click at [848, 356] on button "button" at bounding box center [1005, 358] width 441 height 34
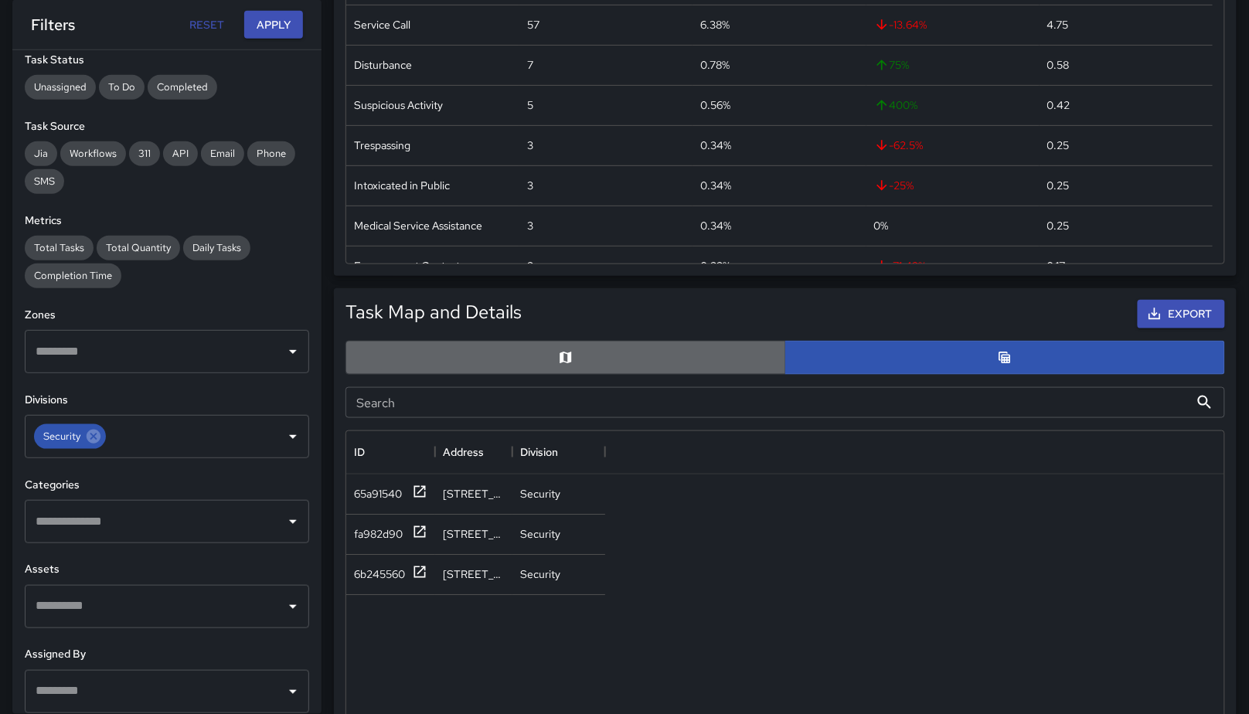
click at [523, 361] on button "button" at bounding box center [566, 358] width 441 height 34
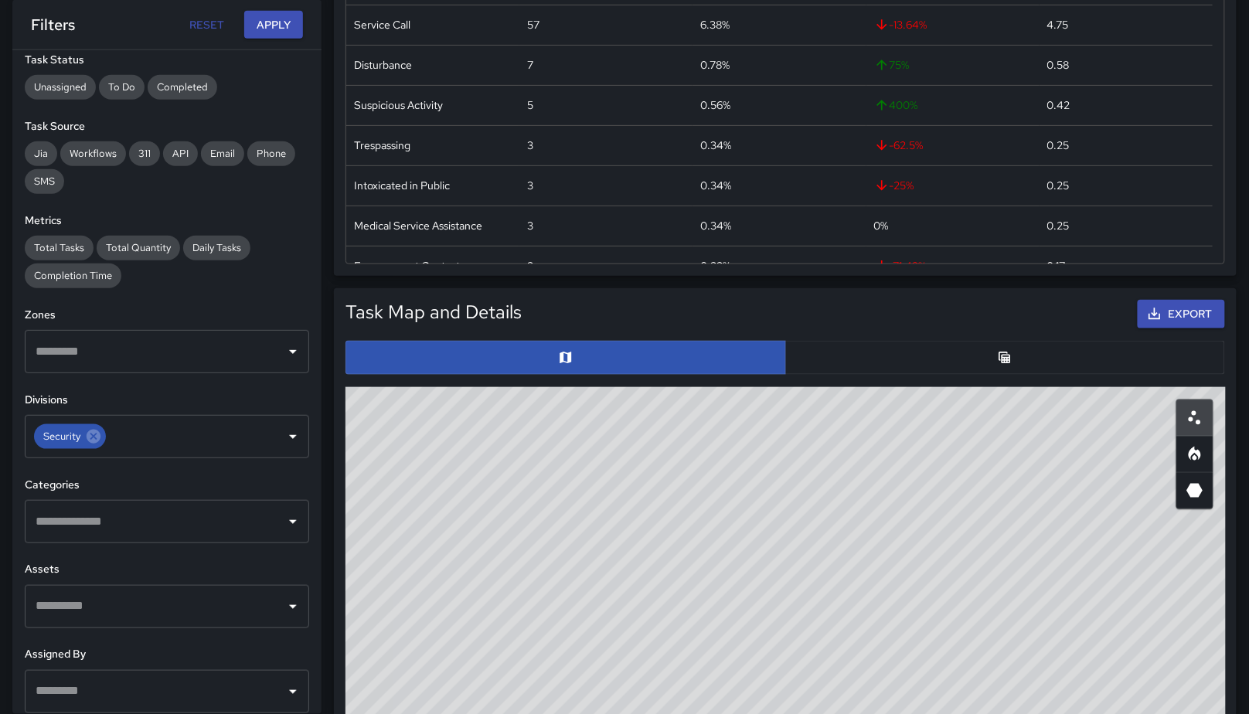
click at [942, 349] on button "button" at bounding box center [1005, 358] width 441 height 34
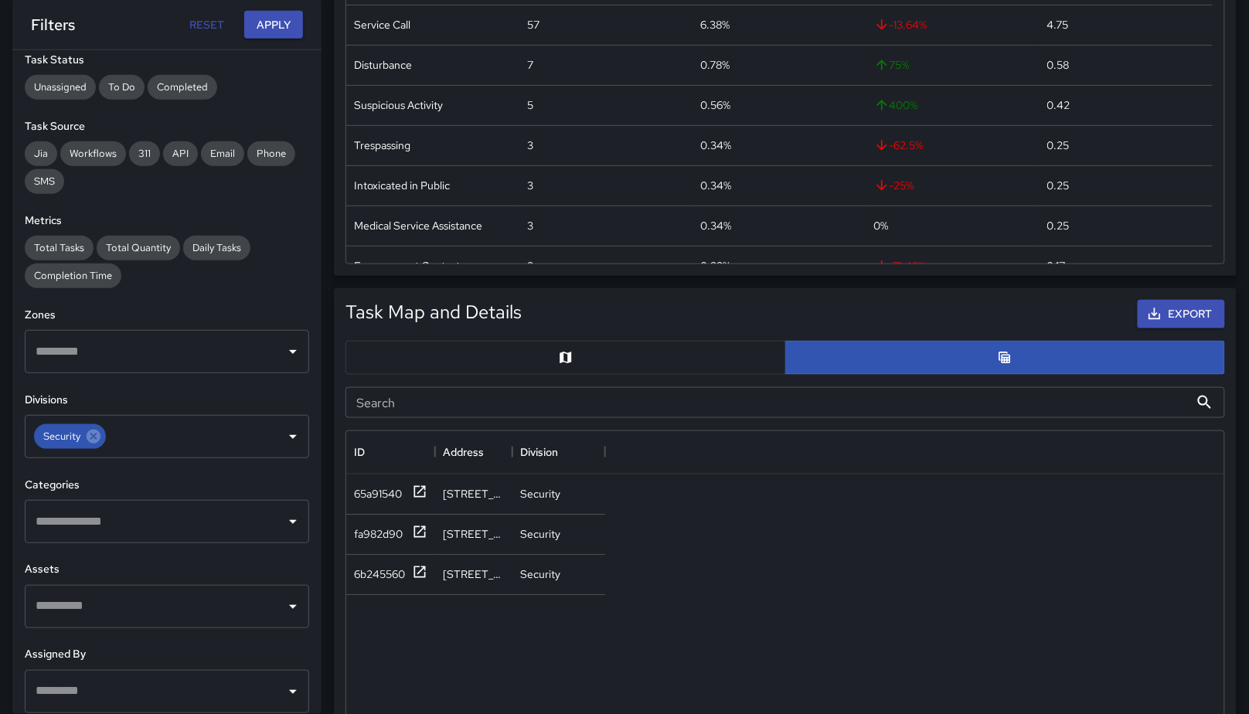
click at [544, 387] on input "Search" at bounding box center [768, 402] width 844 height 31
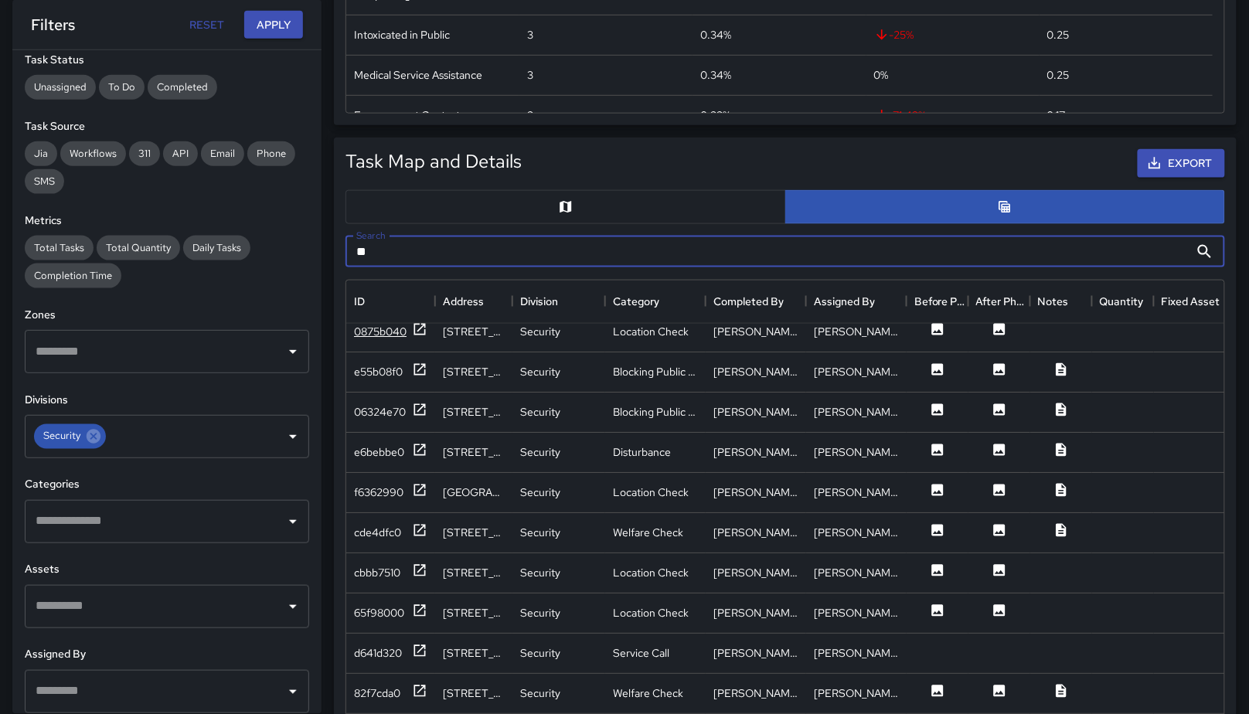
scroll to position [13, 0]
type input "**"
click at [373, 366] on div "e55b08f0" at bounding box center [378, 370] width 49 height 15
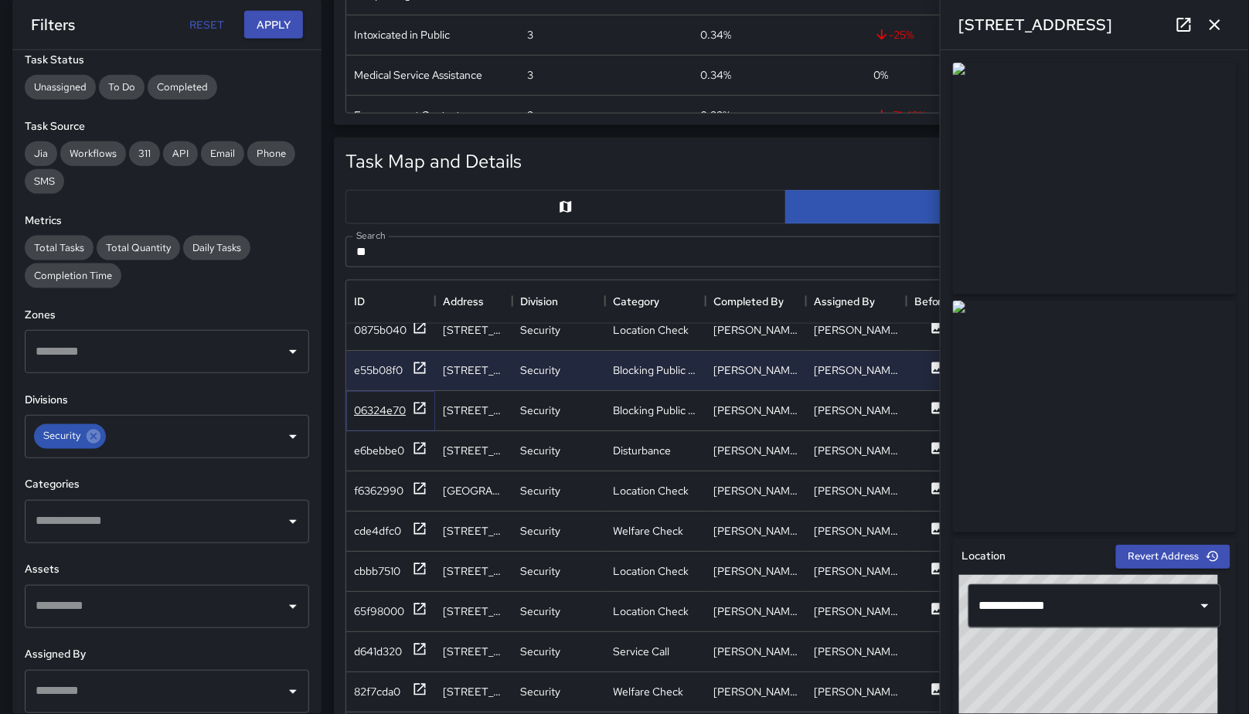
click at [373, 403] on div "06324e70" at bounding box center [380, 410] width 52 height 15
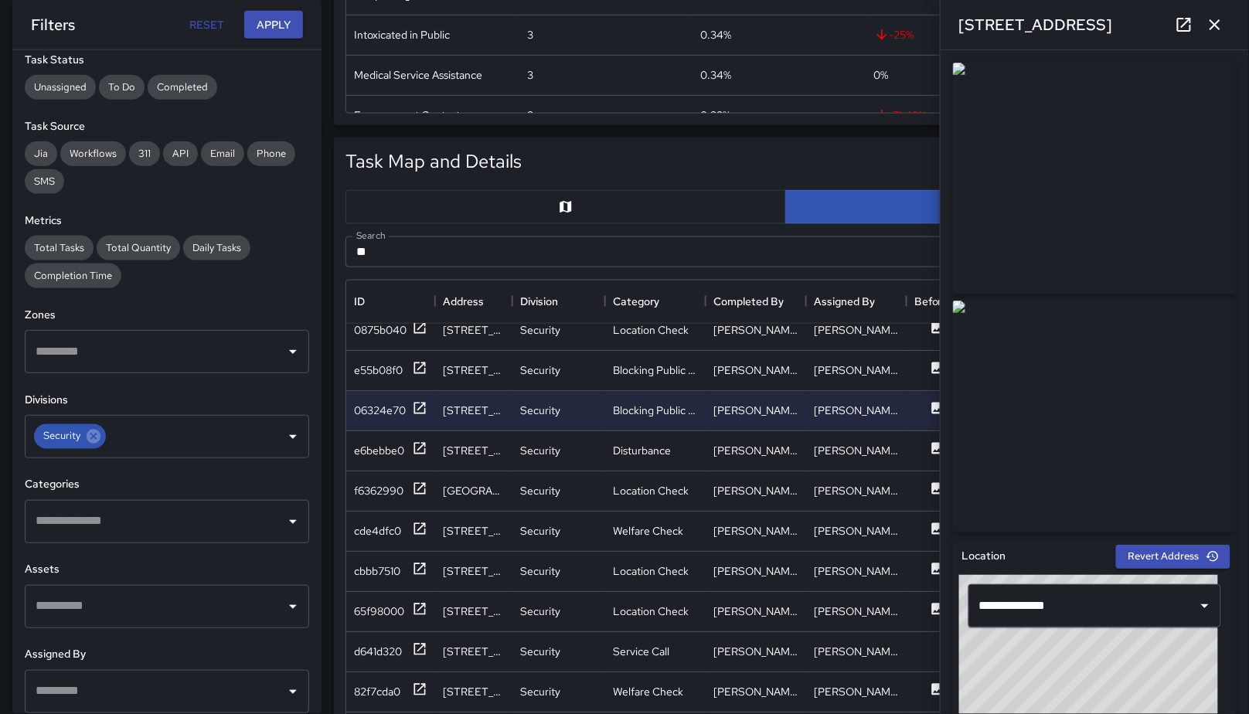
click at [1220, 36] on button "button" at bounding box center [1215, 24] width 31 height 31
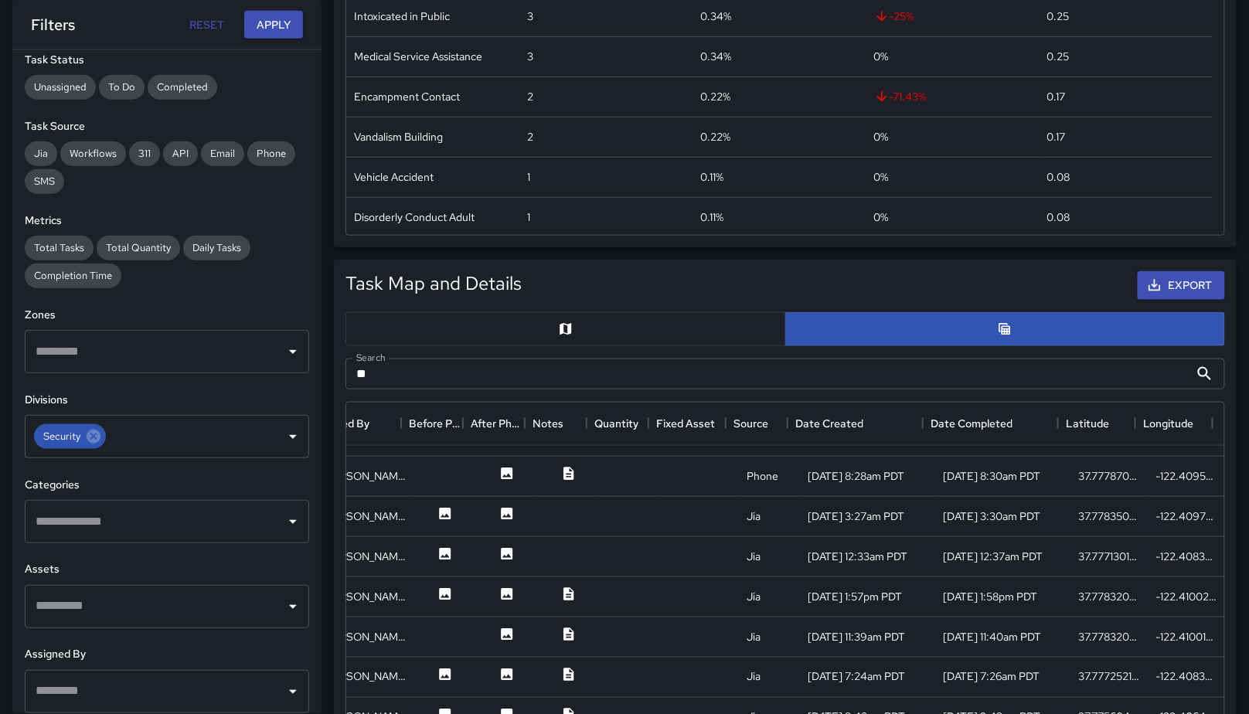
scroll to position [728, 0]
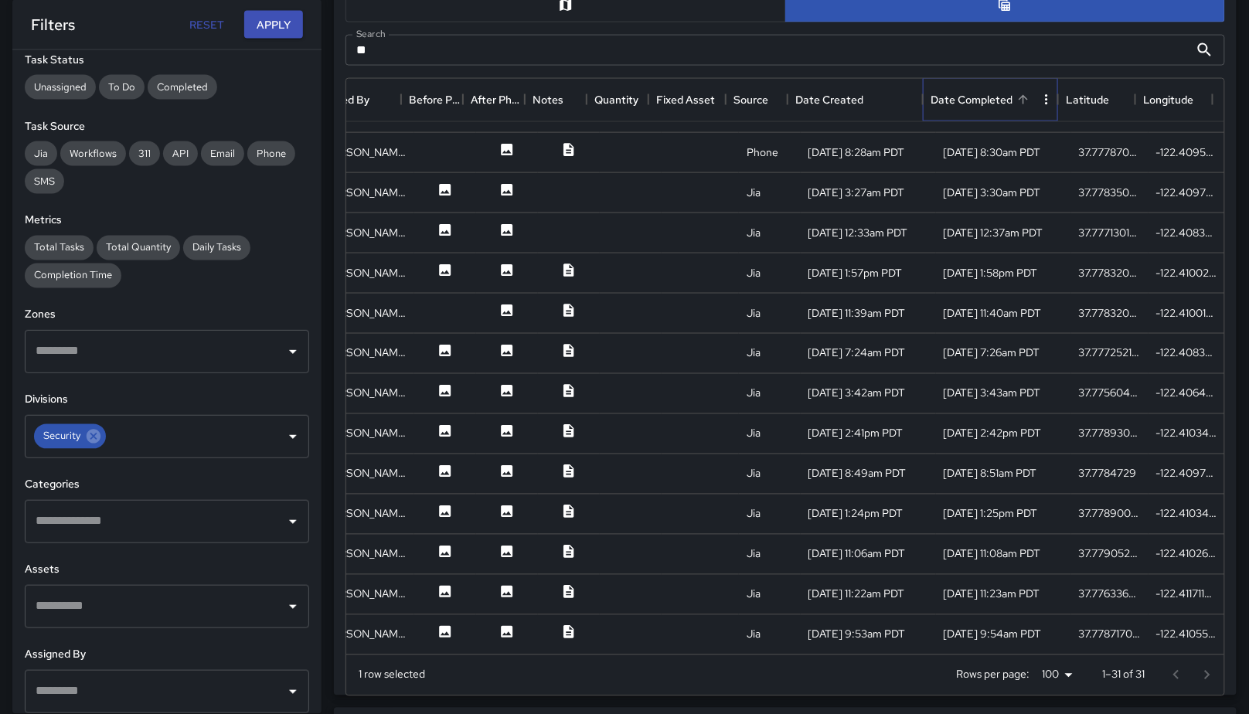
click at [1001, 113] on div "Date Completed" at bounding box center [972, 99] width 82 height 43
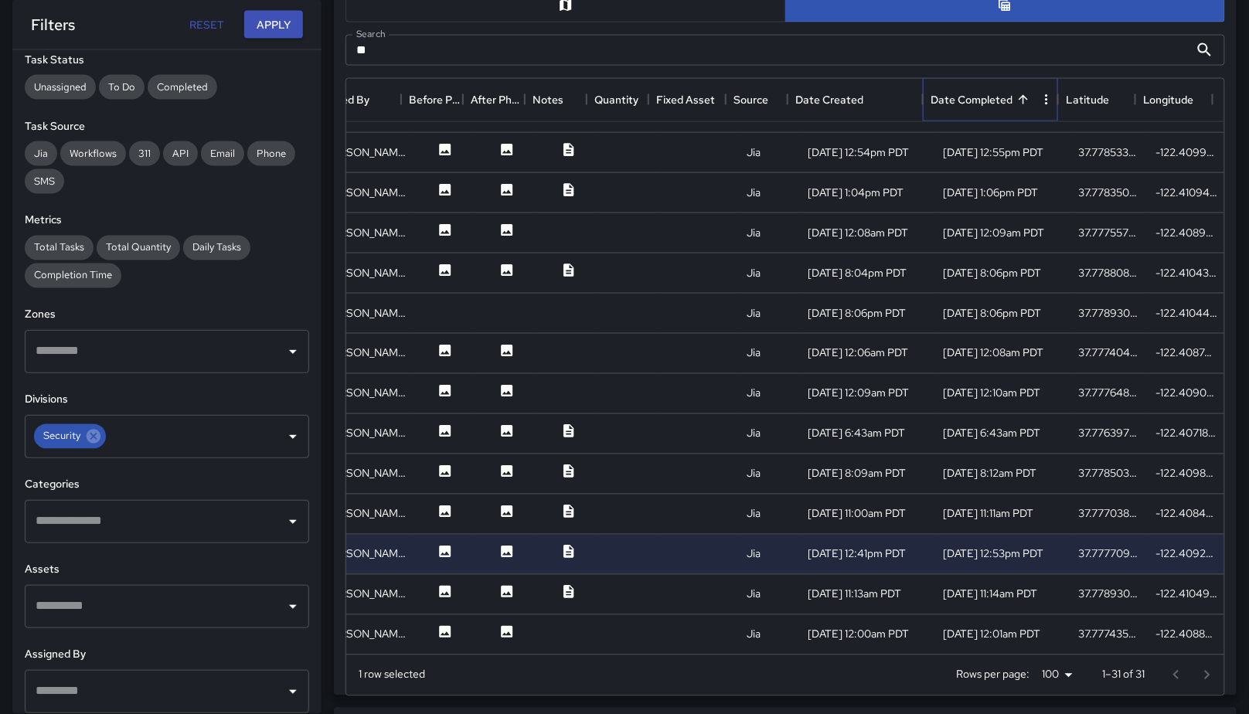
click at [993, 101] on div "Date Completed" at bounding box center [972, 99] width 82 height 43
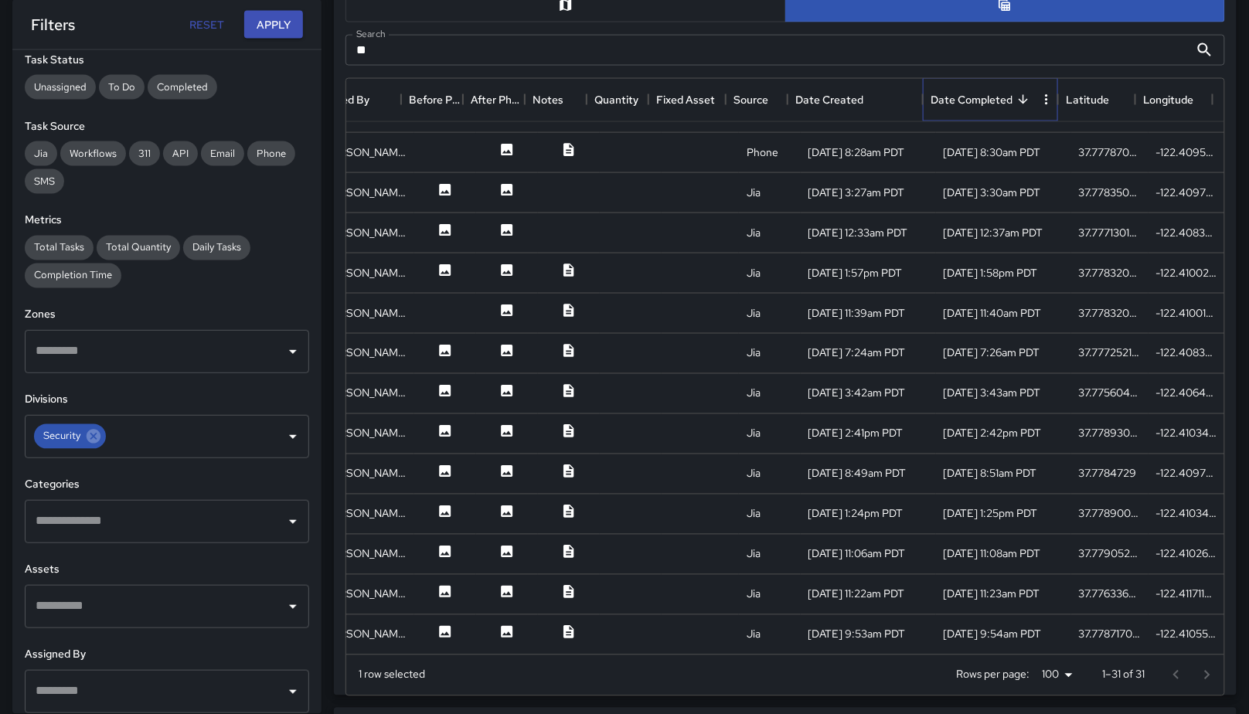
click at [993, 102] on div "Date Completed" at bounding box center [972, 99] width 82 height 43
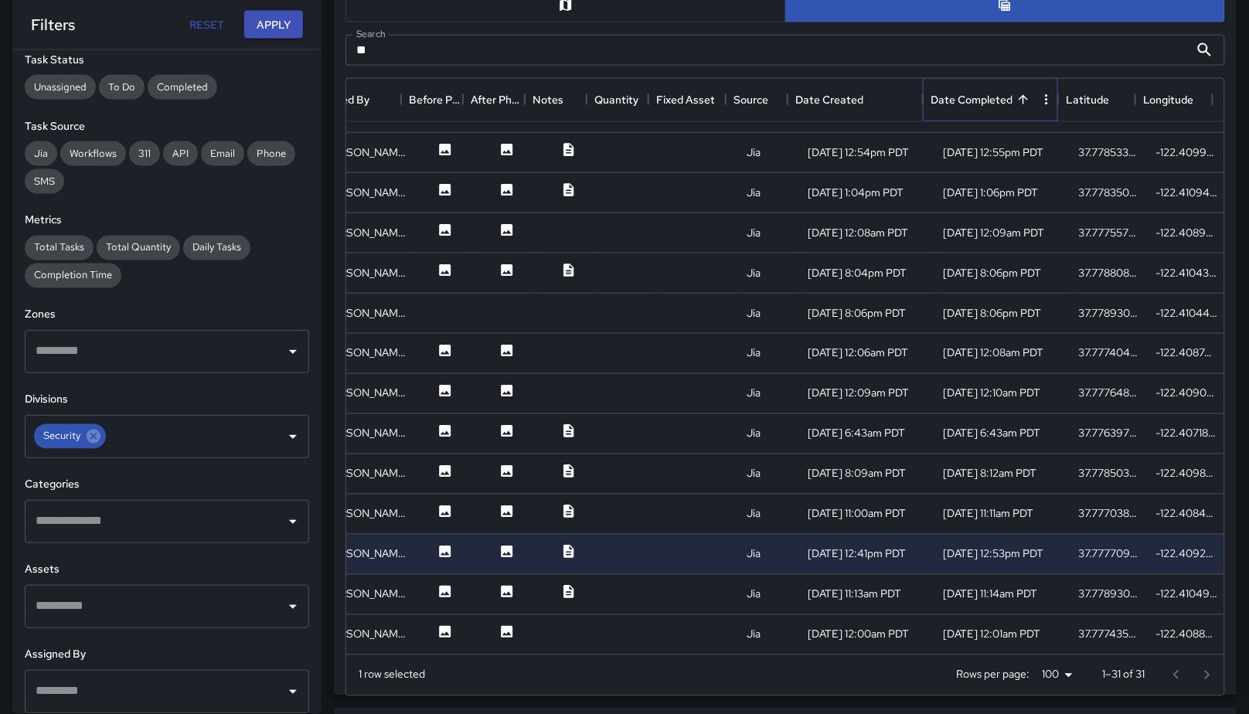
click at [993, 106] on div "Date Completed" at bounding box center [972, 99] width 82 height 43
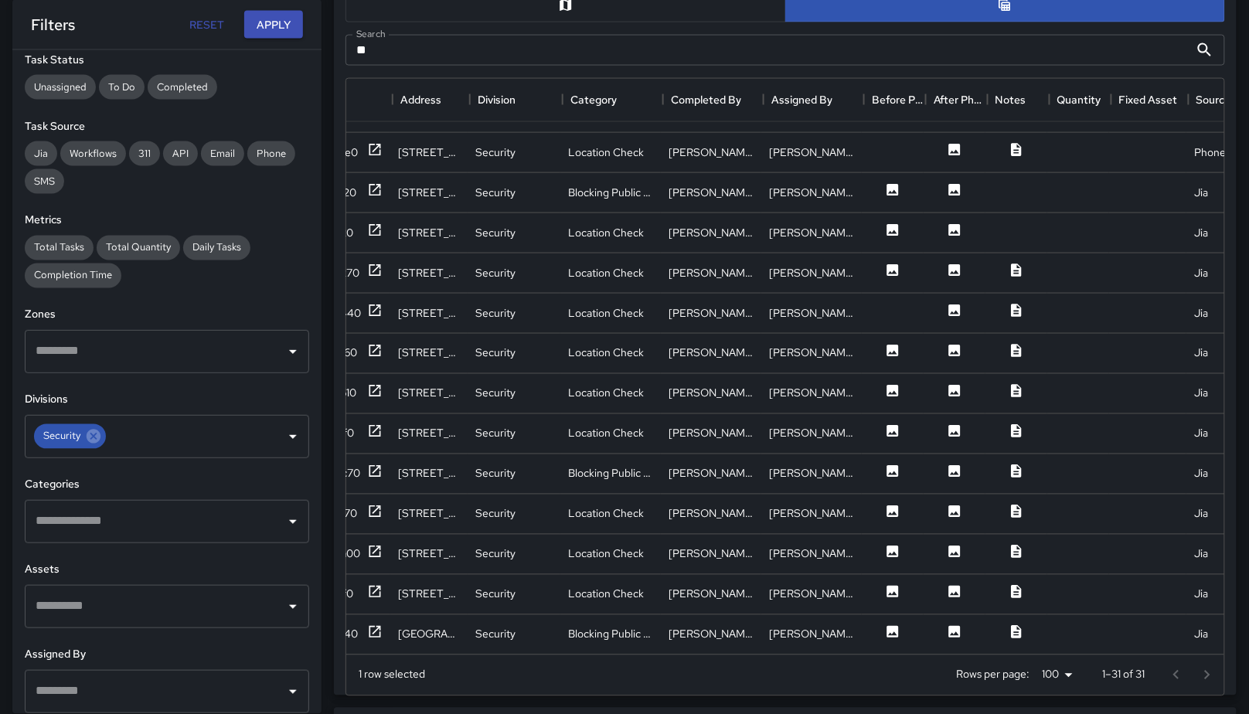
scroll to position [725, 0]
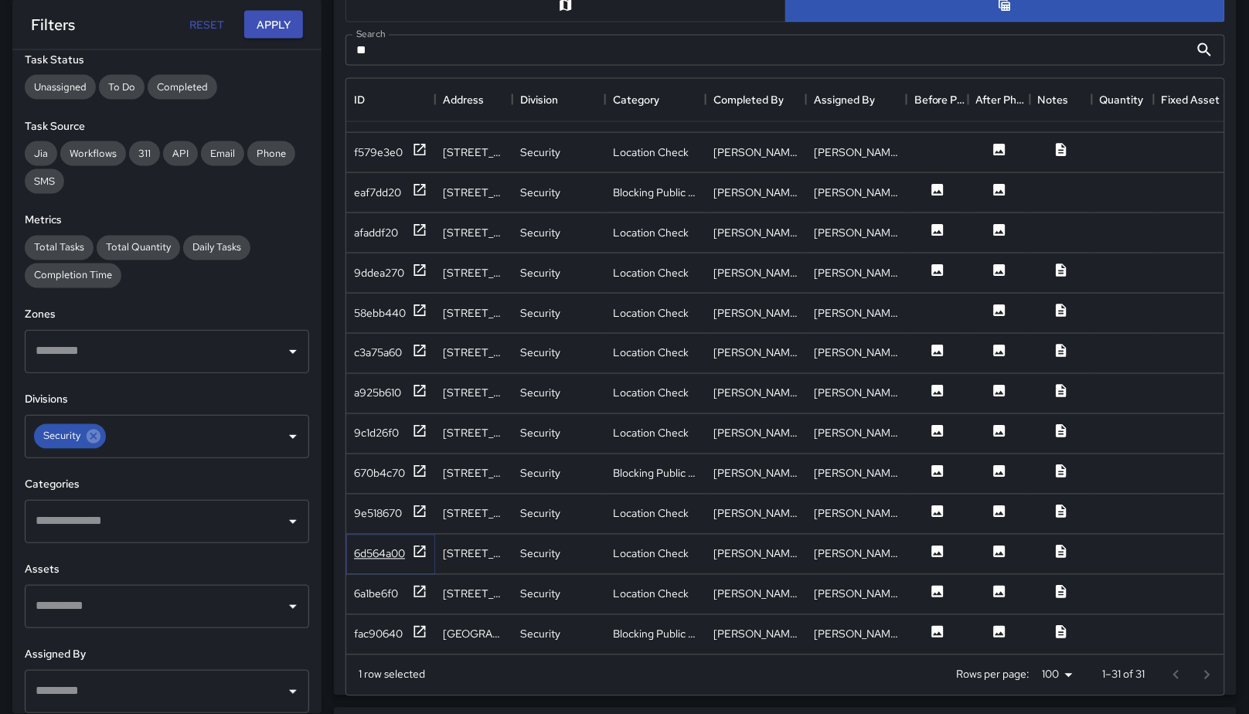
click at [394, 547] on div "6d564a00" at bounding box center [379, 554] width 51 height 15
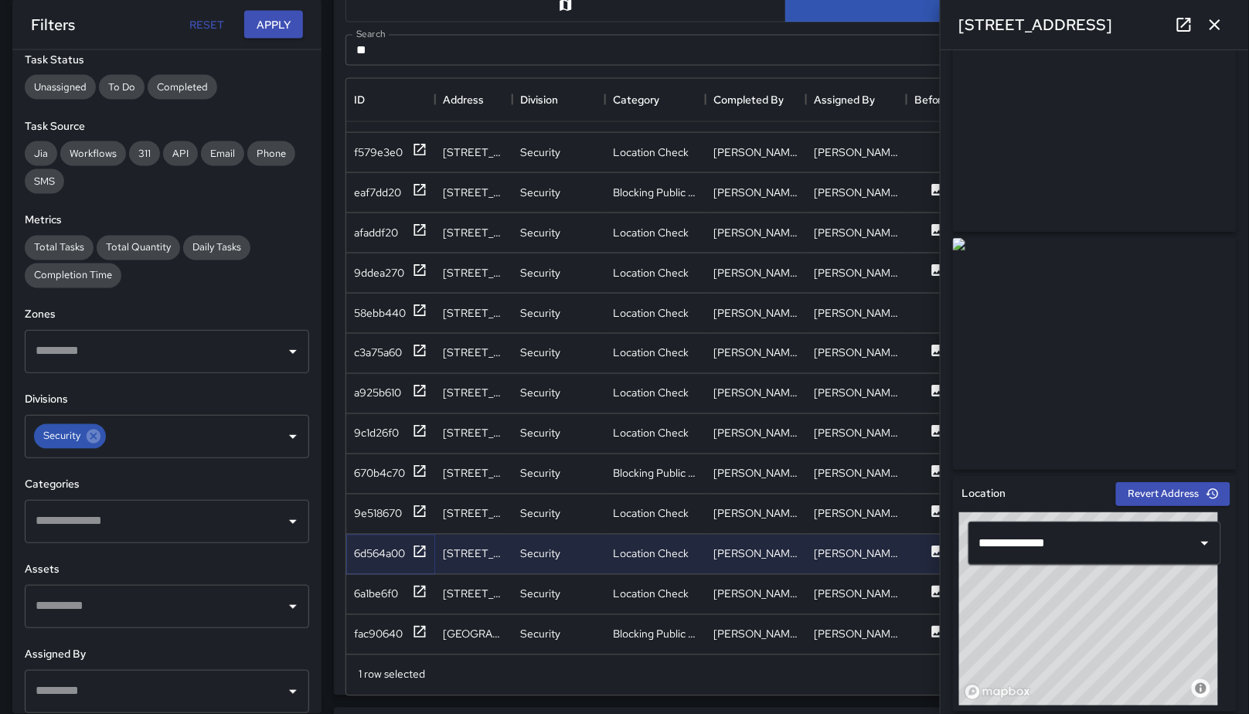
scroll to position [63, 0]
click at [363, 466] on div "670b4c70" at bounding box center [379, 473] width 51 height 15
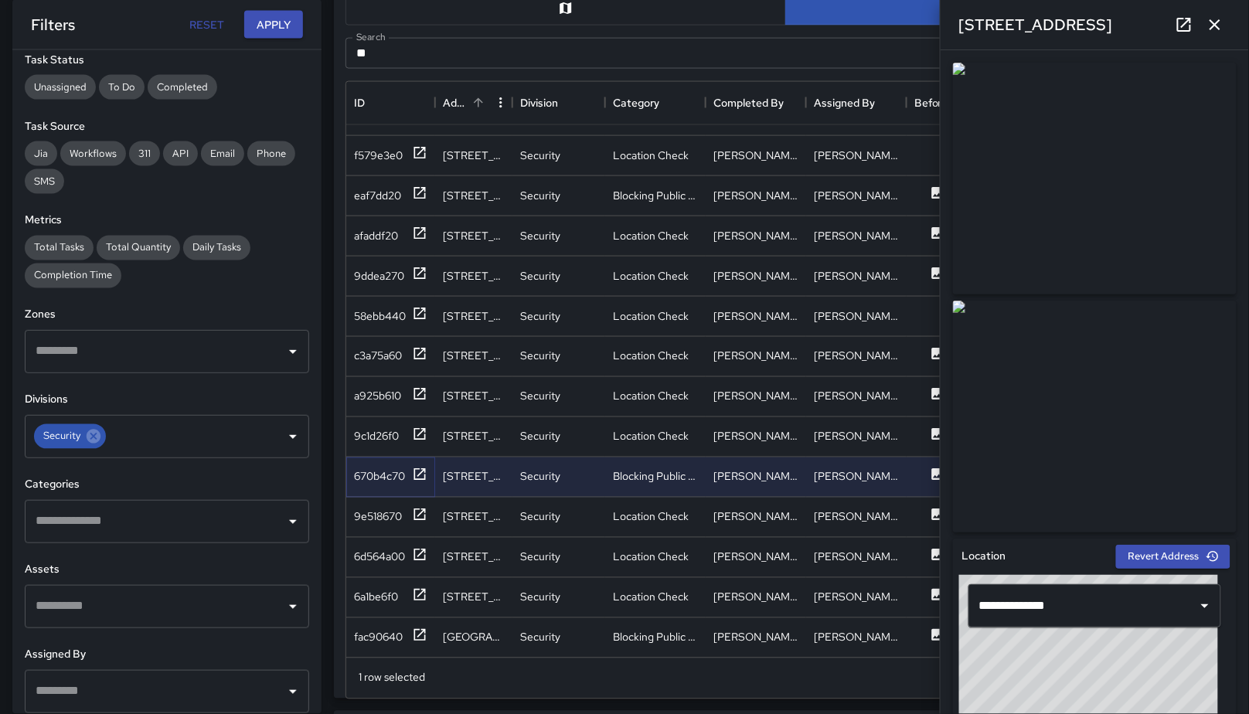
scroll to position [571, 0]
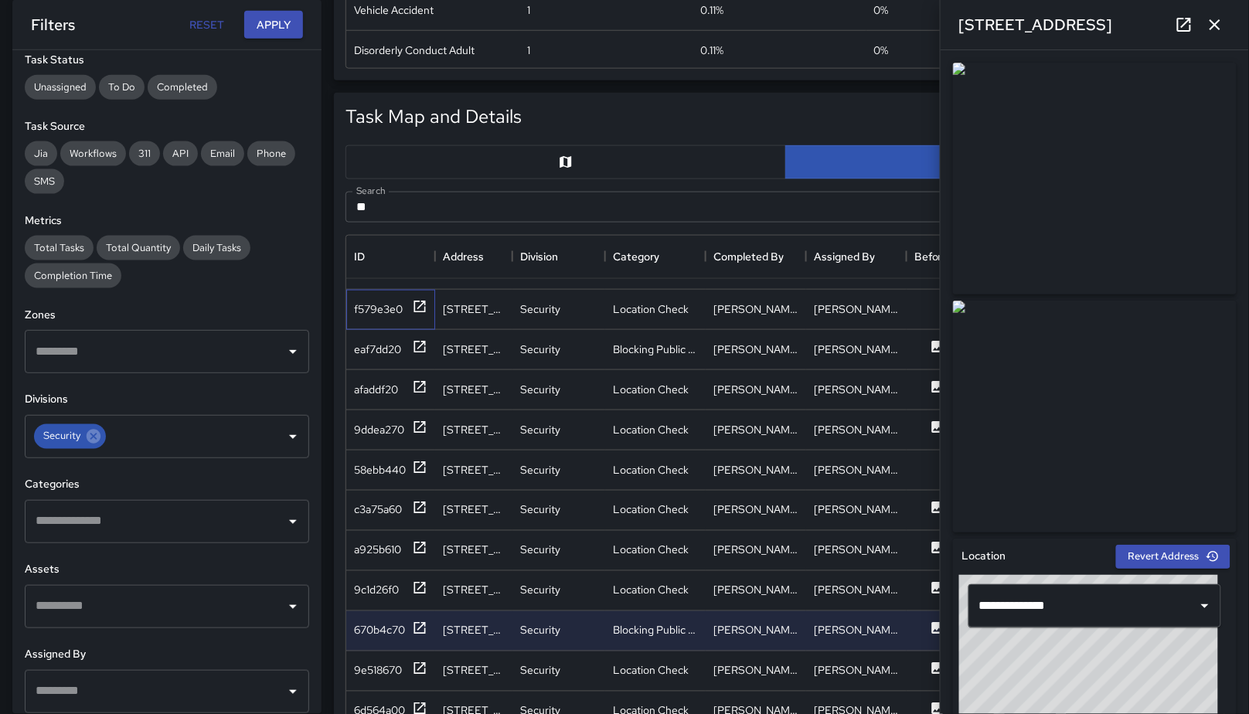
click at [372, 304] on div "f579e3e0" at bounding box center [390, 310] width 89 height 40
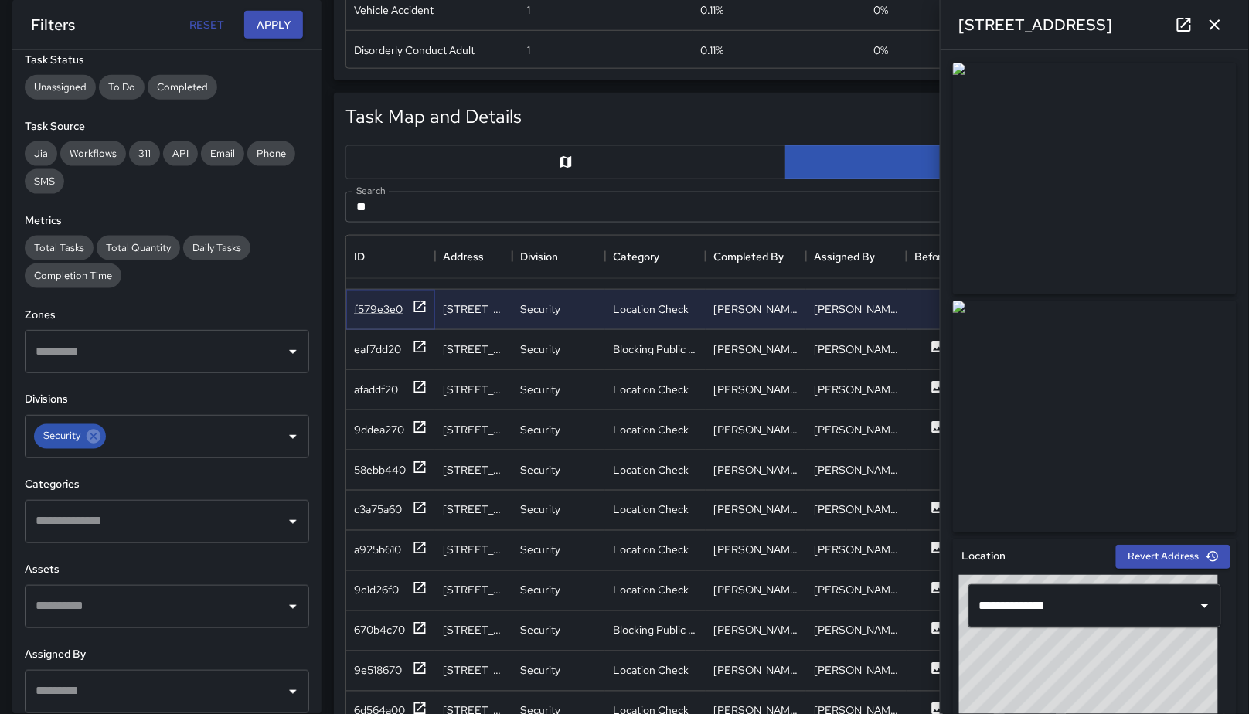
click at [373, 301] on div "f579e3e0" at bounding box center [378, 308] width 49 height 15
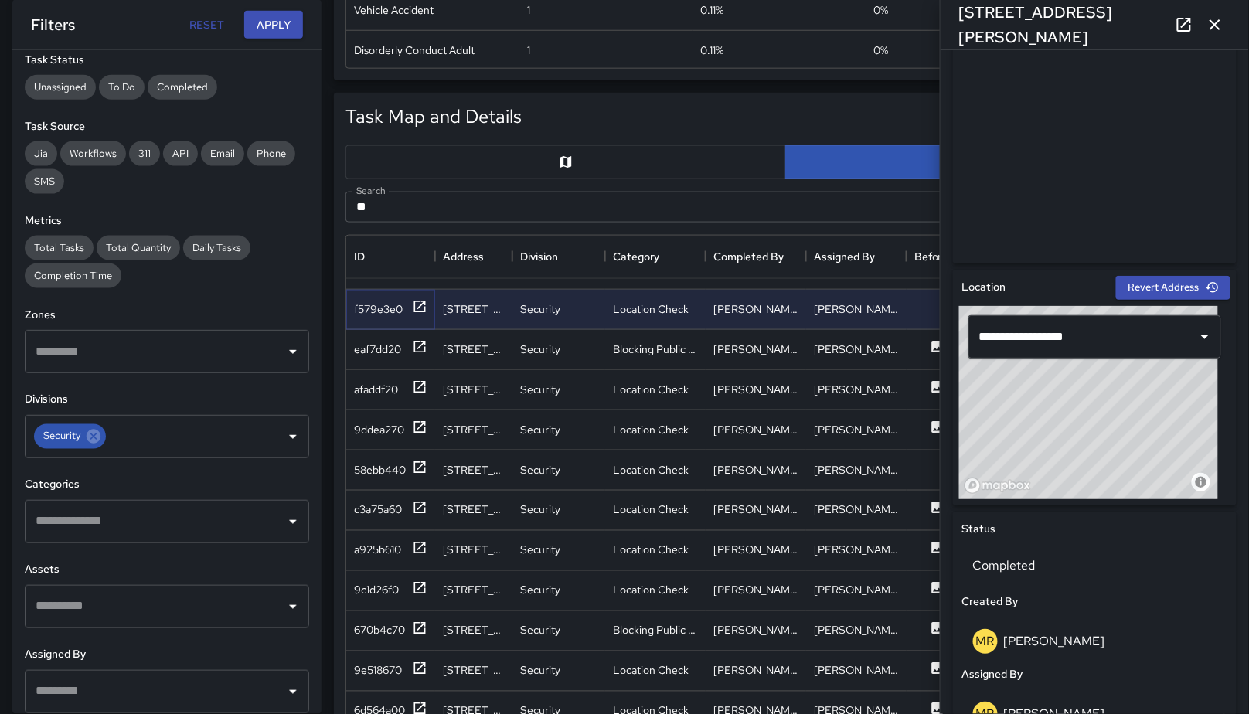
scroll to position [968, 0]
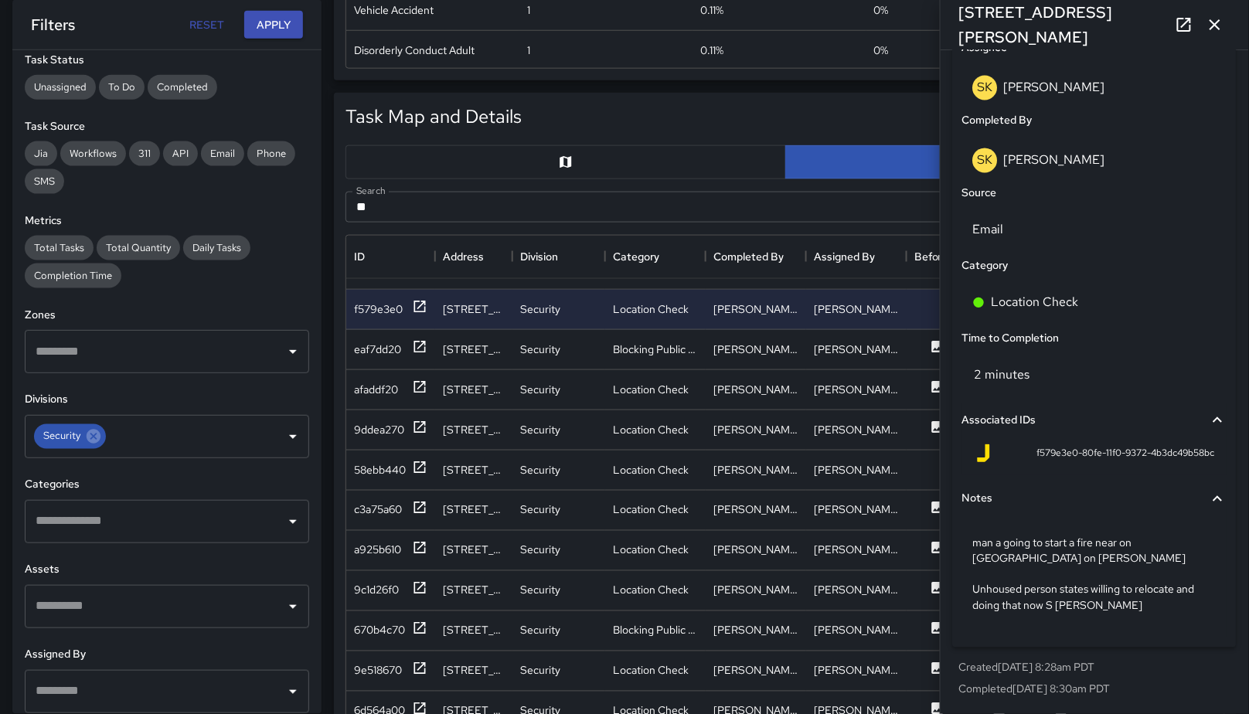
click at [1222, 16] on icon "button" at bounding box center [1215, 24] width 19 height 19
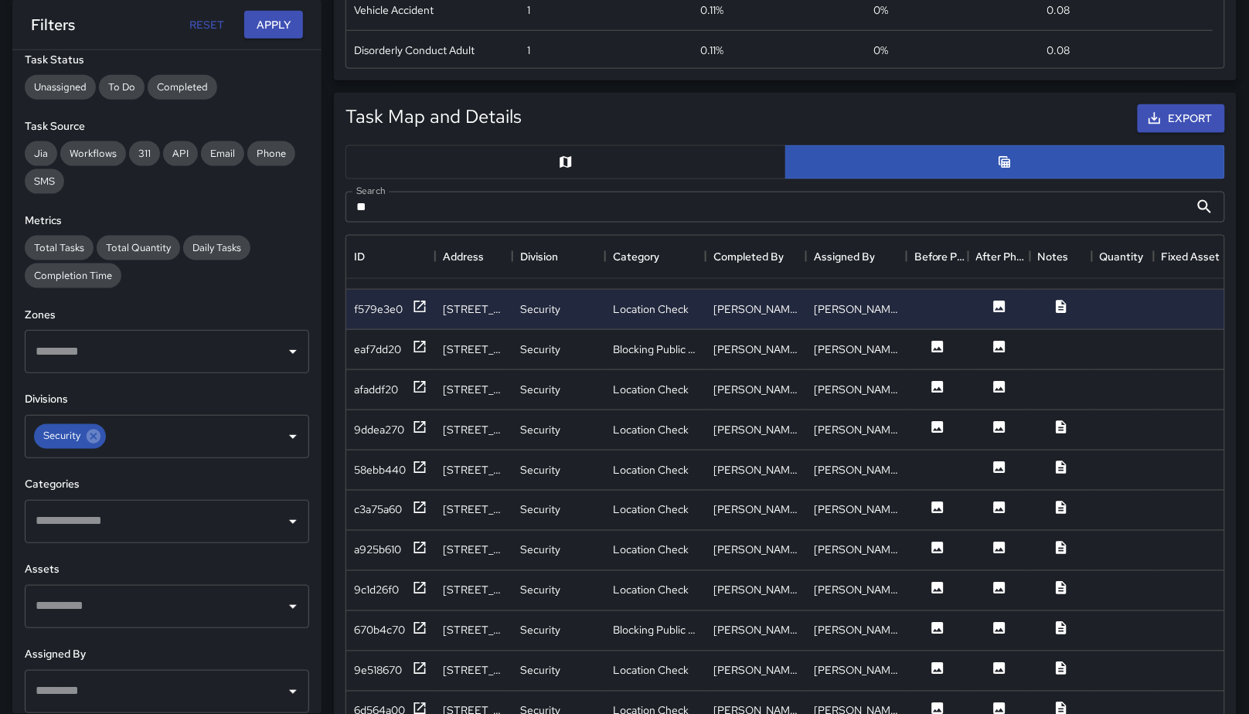
click at [486, 148] on button "button" at bounding box center [566, 162] width 441 height 34
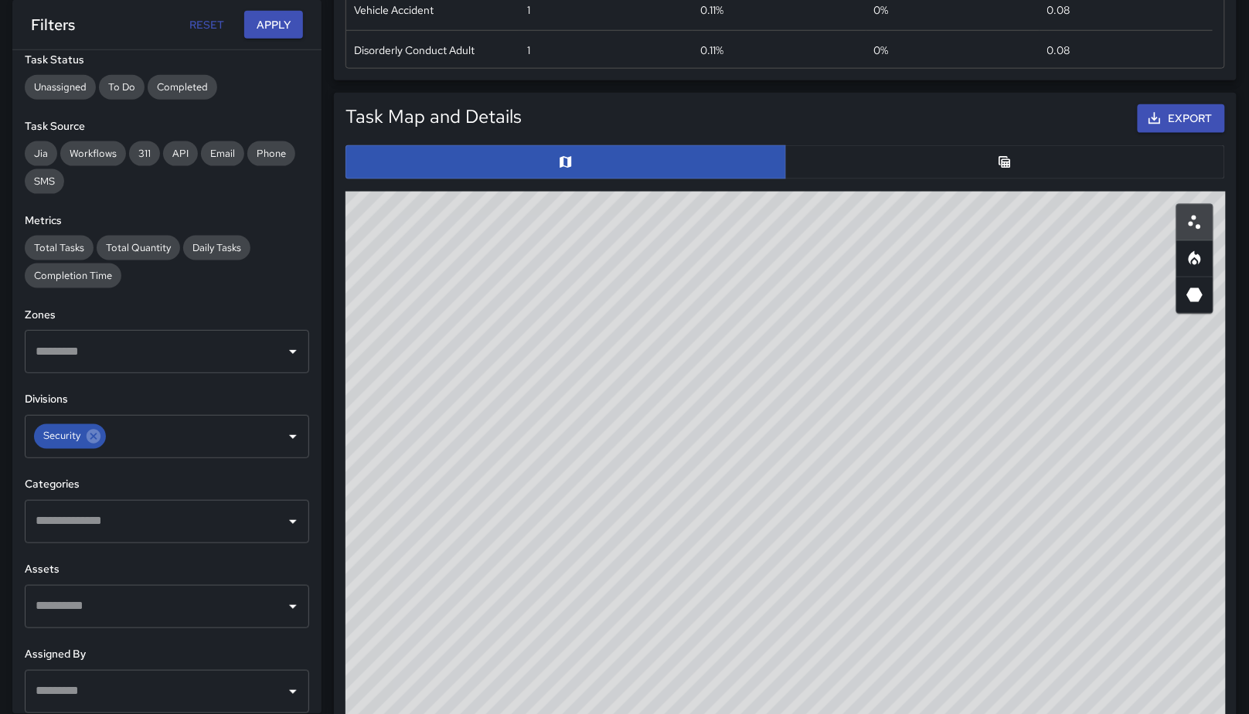
drag, startPoint x: 898, startPoint y: 314, endPoint x: 827, endPoint y: 545, distance: 241.8
click at [827, 545] on div "© Mapbox © OpenStreetMap Improve this map" at bounding box center [786, 501] width 881 height 618
drag, startPoint x: 847, startPoint y: 476, endPoint x: 834, endPoint y: 441, distance: 37.2
click at [840, 499] on div "© Mapbox © OpenStreetMap Improve this map" at bounding box center [786, 501] width 881 height 618
drag, startPoint x: 877, startPoint y: 436, endPoint x: 804, endPoint y: 477, distance: 84.1
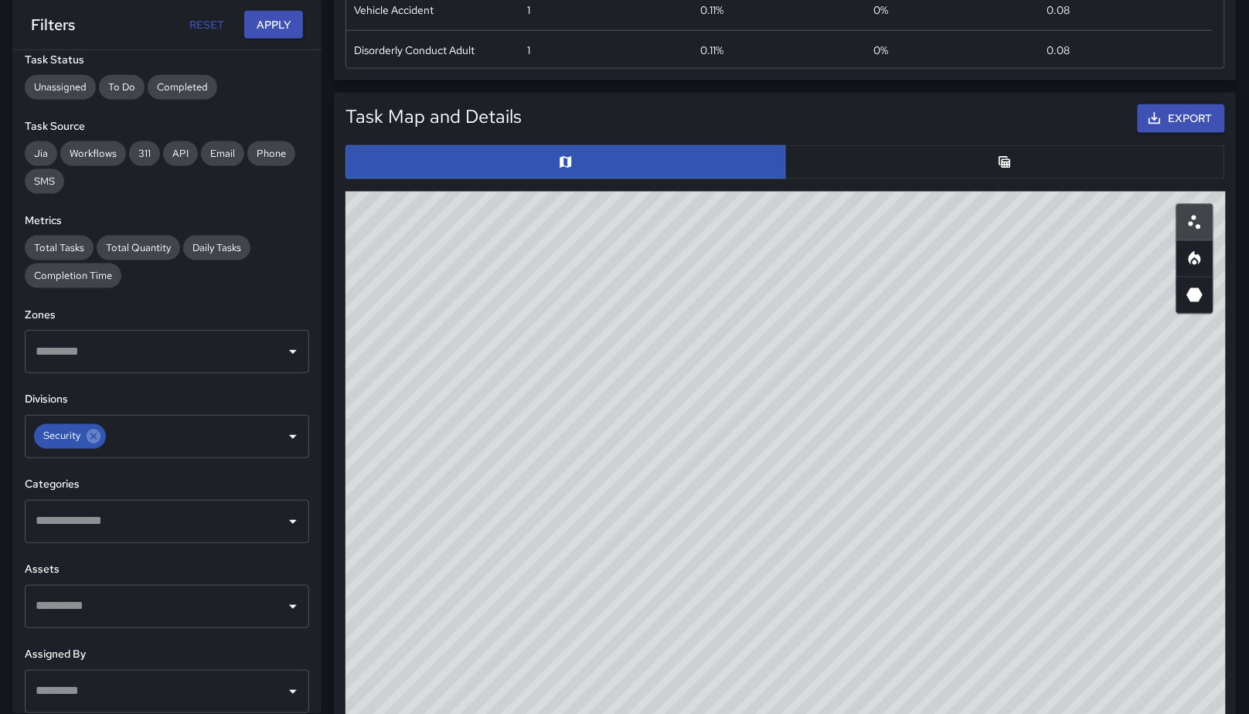
click at [812, 499] on div "© Mapbox © OpenStreetMap Improve this map" at bounding box center [786, 501] width 881 height 618
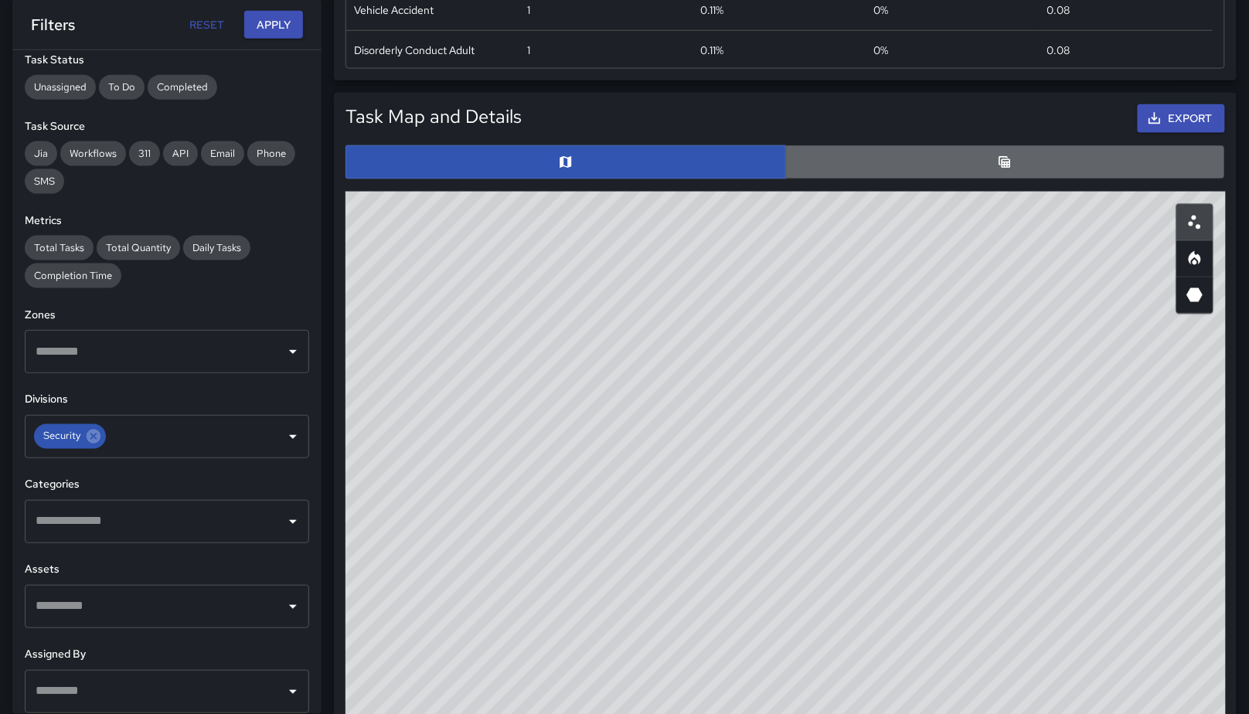
click at [861, 159] on button "button" at bounding box center [1005, 162] width 441 height 34
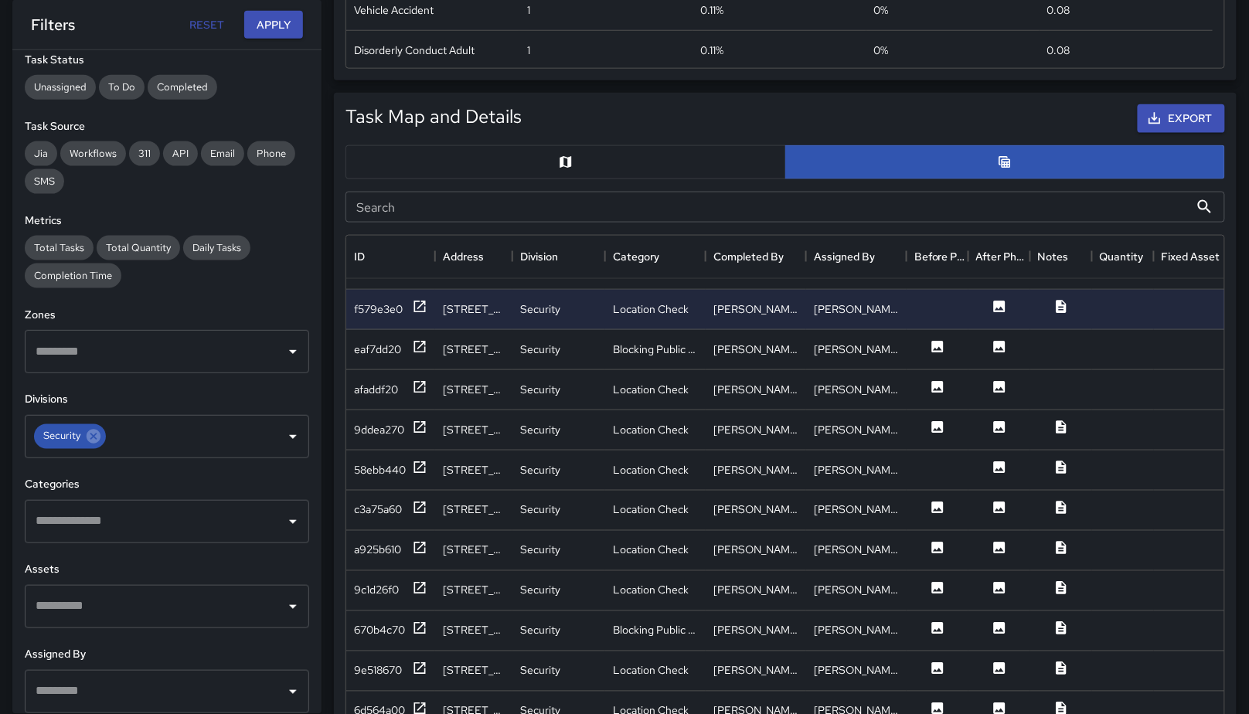
click at [540, 199] on input "Search" at bounding box center [768, 207] width 844 height 31
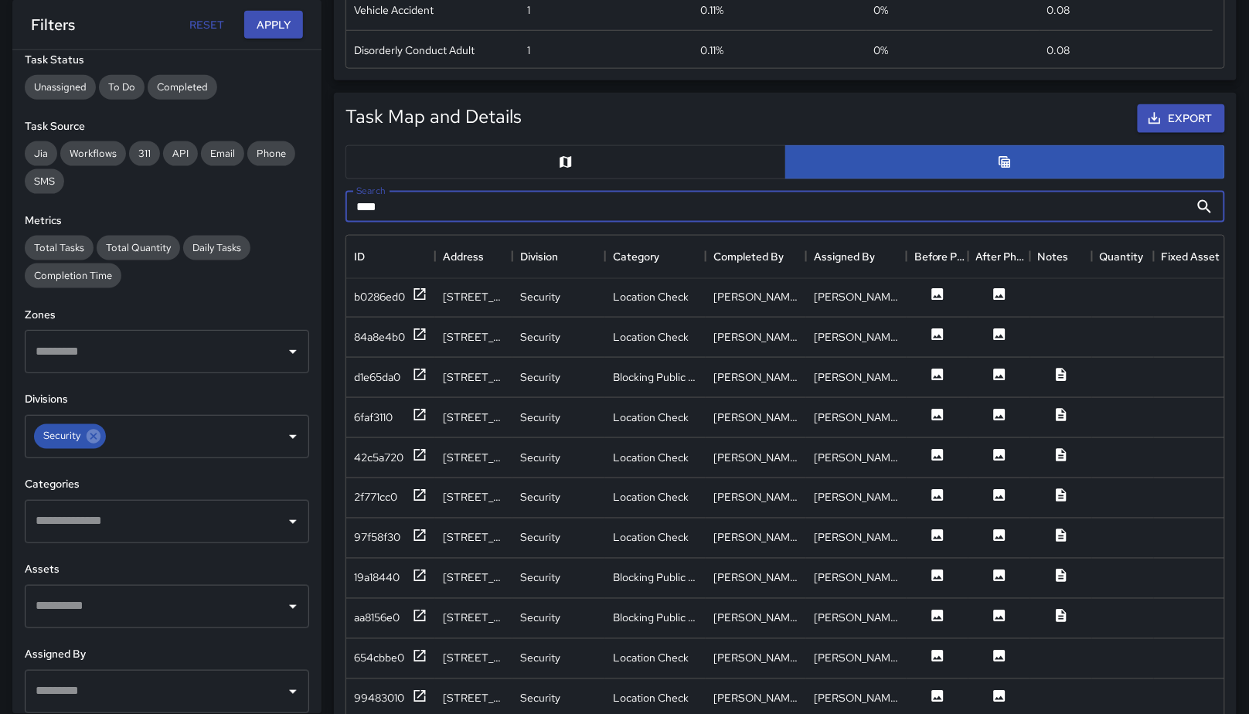
type input "****"
click at [359, 305] on div "b0286ed0" at bounding box center [390, 298] width 89 height 40
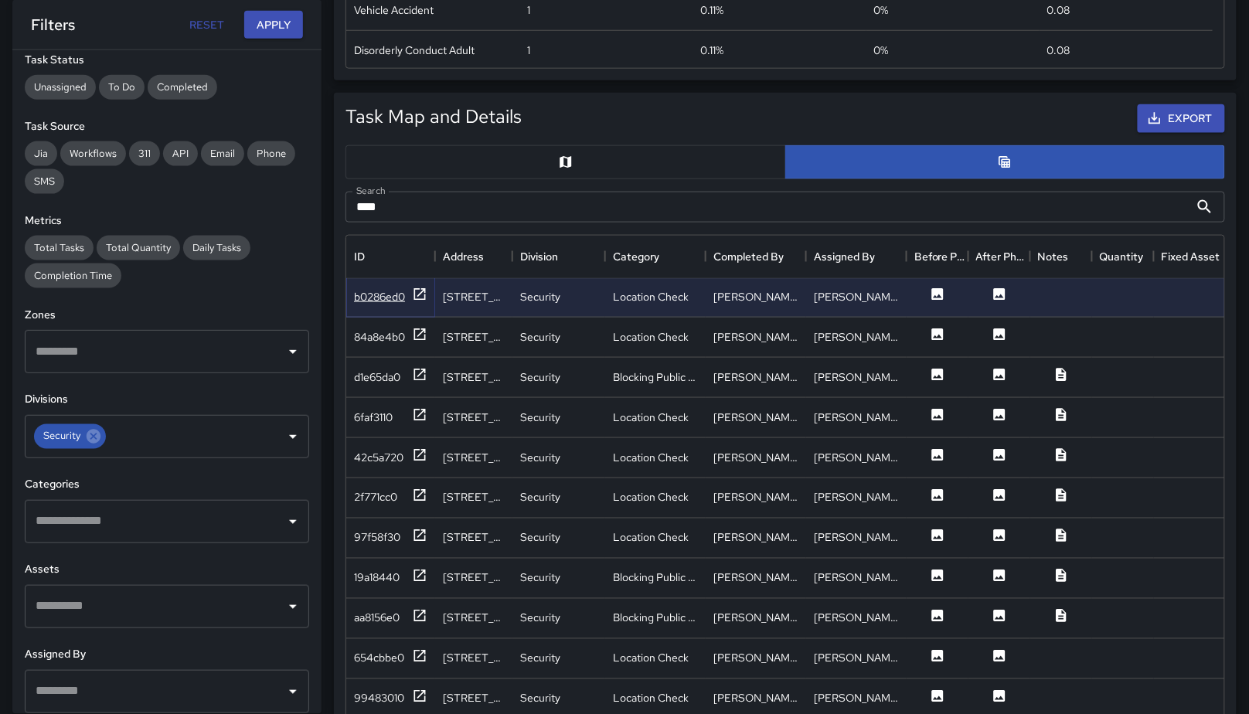
click at [361, 297] on div "b0286ed0" at bounding box center [379, 296] width 51 height 15
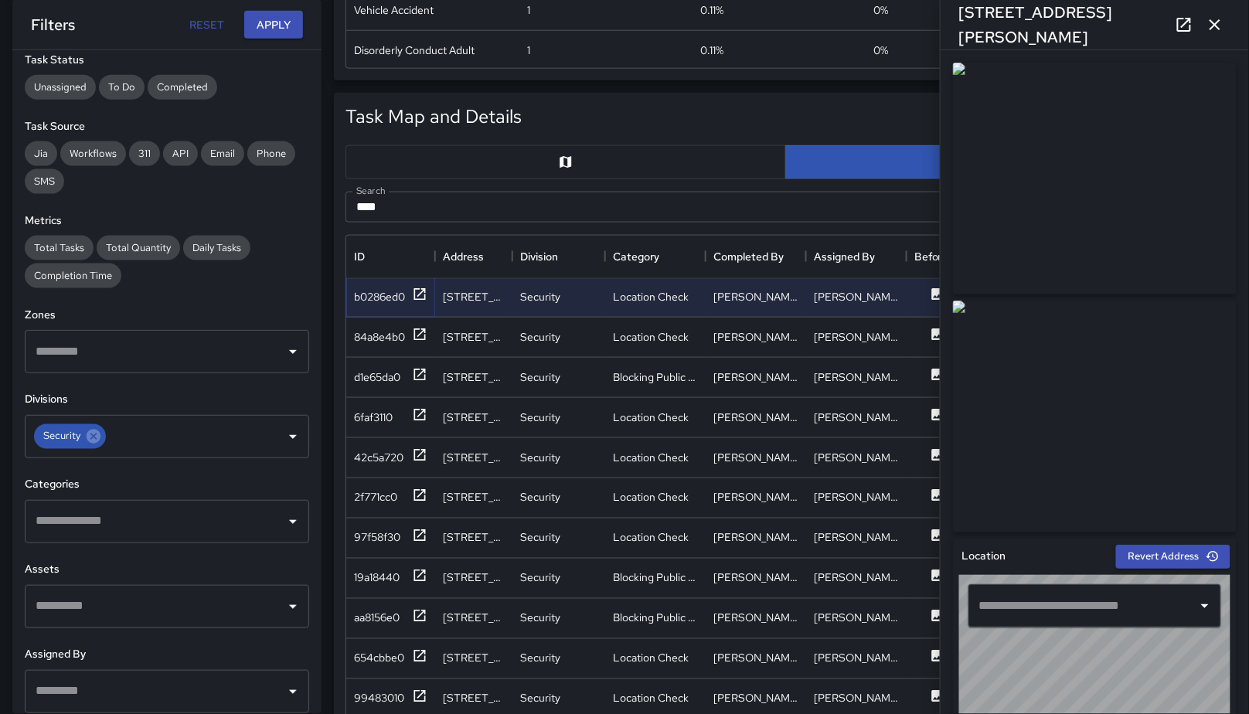
type input "**********"
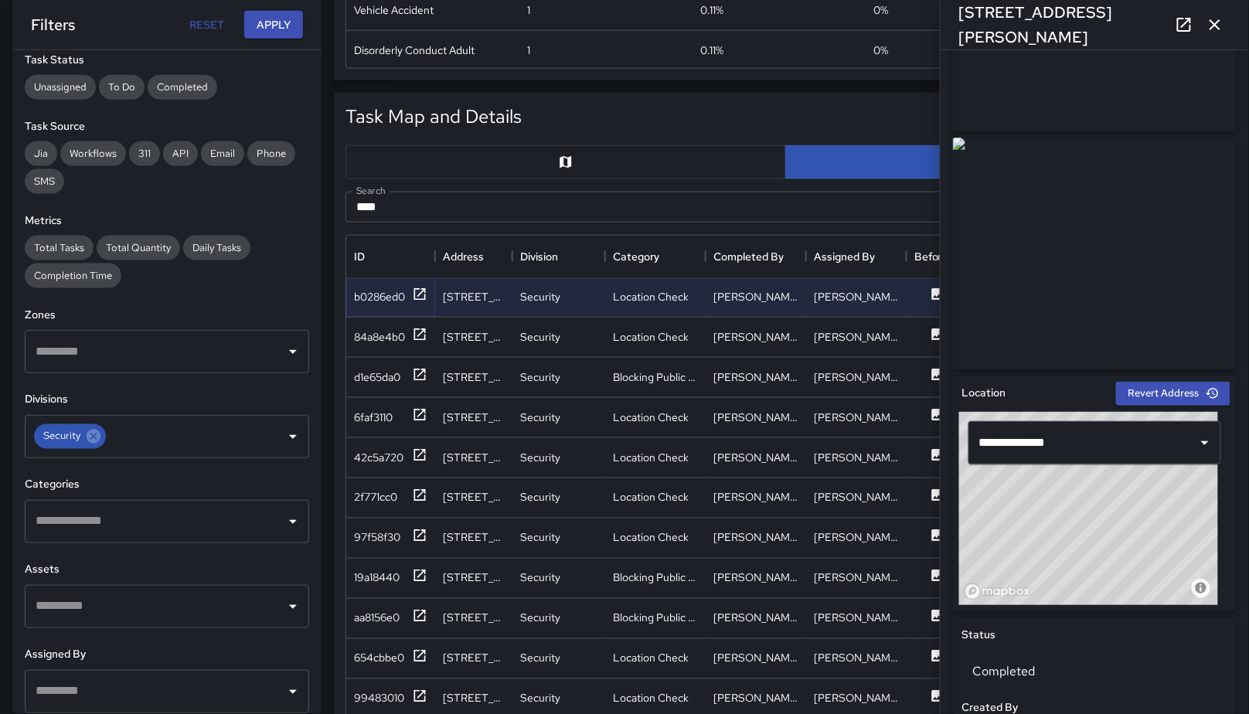
scroll to position [112, 0]
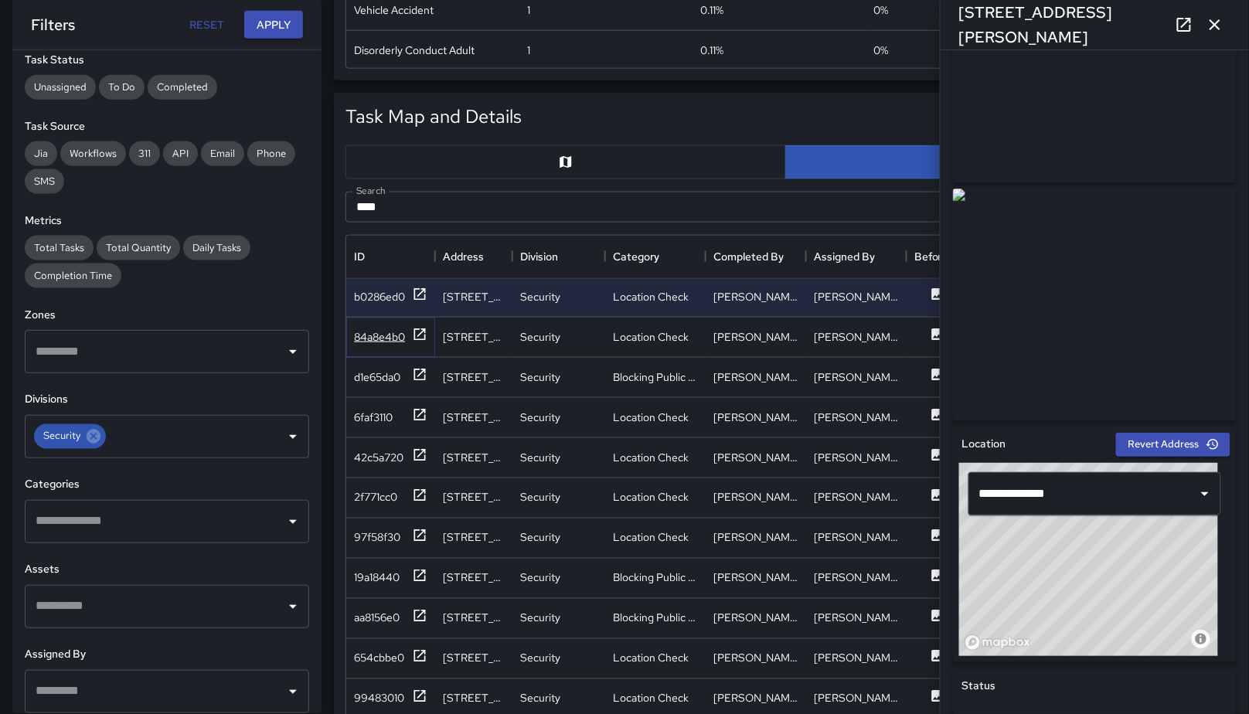
click at [369, 339] on div "84a8e4b0" at bounding box center [379, 336] width 51 height 15
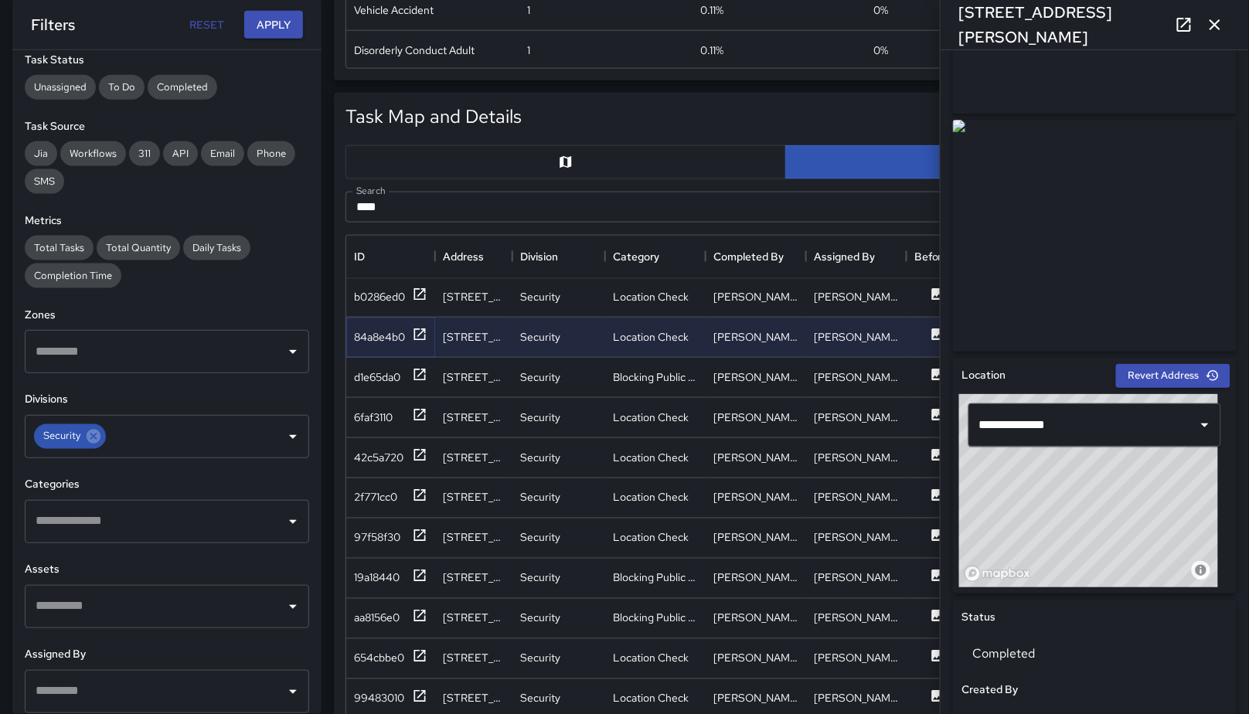
scroll to position [434, 0]
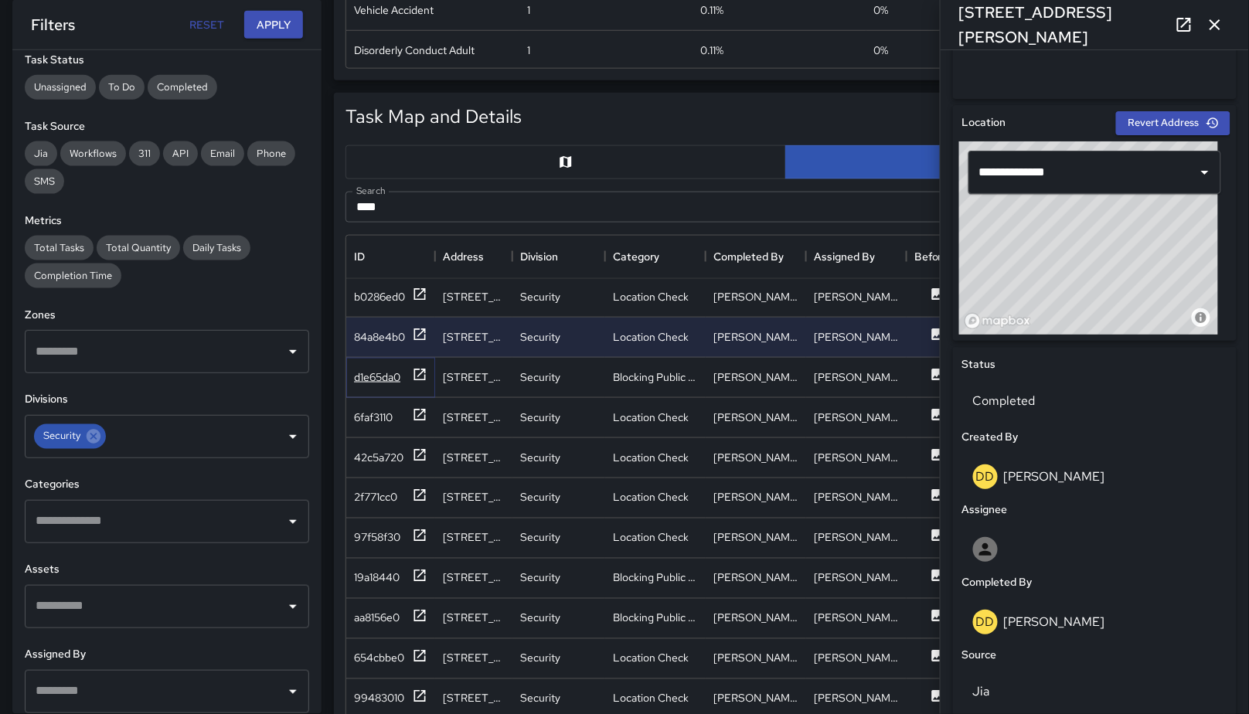
click at [366, 376] on div "d1e65da0" at bounding box center [377, 377] width 46 height 15
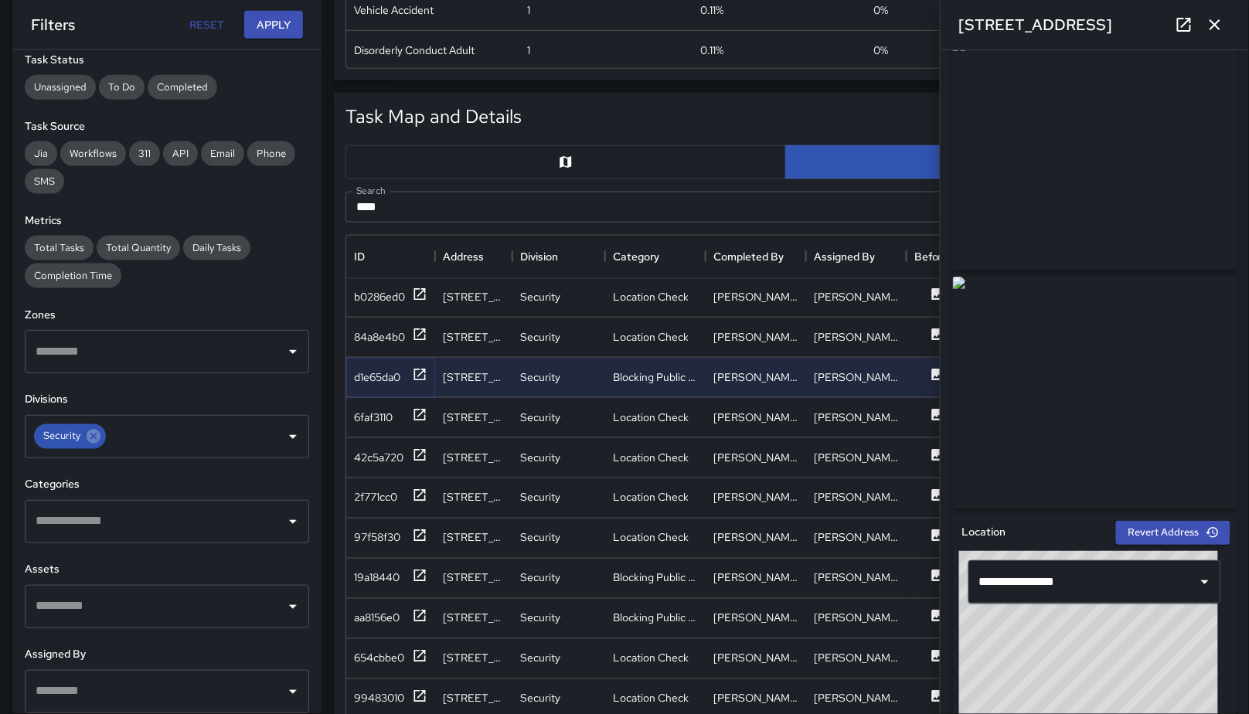
scroll to position [342, 0]
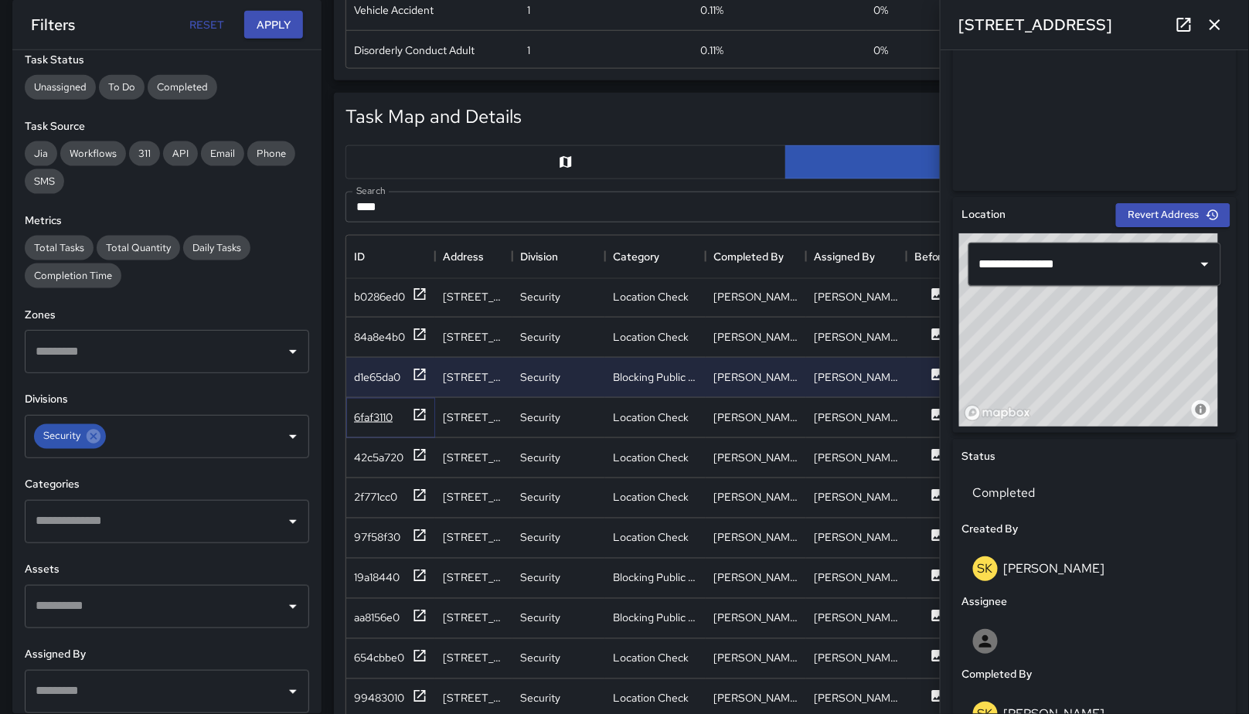
click at [367, 410] on div "6faf3110" at bounding box center [373, 417] width 39 height 15
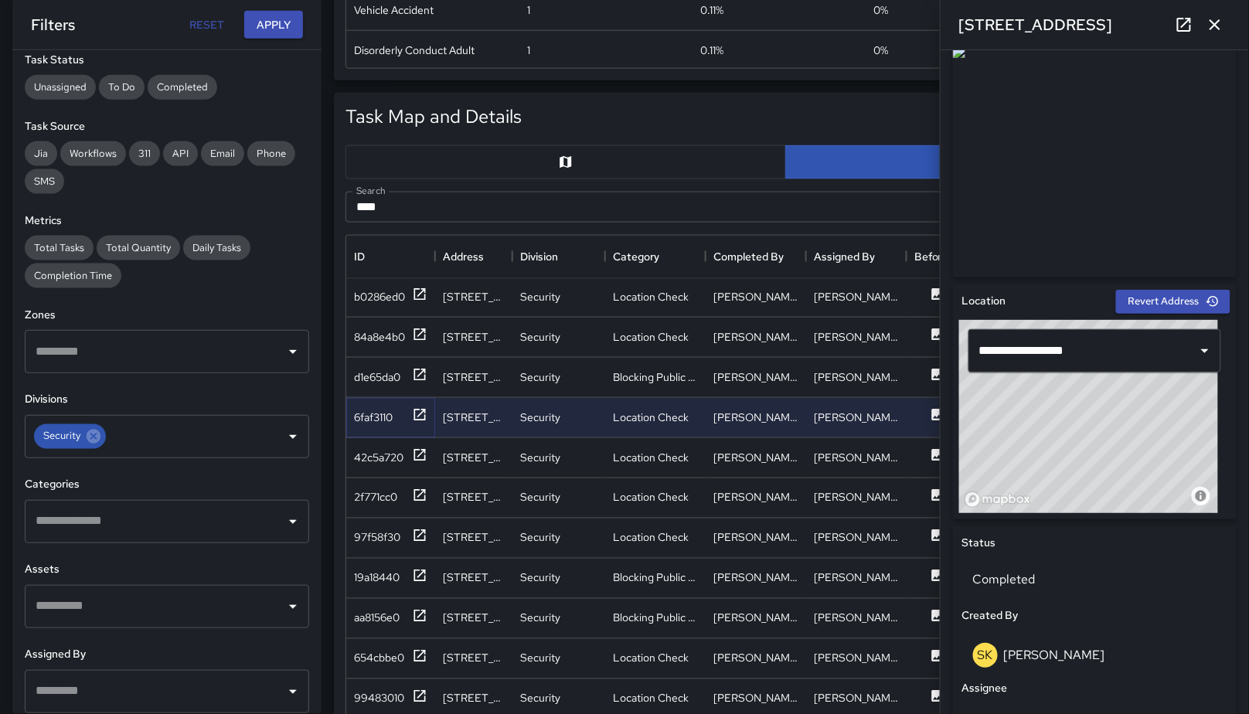
scroll to position [0, 0]
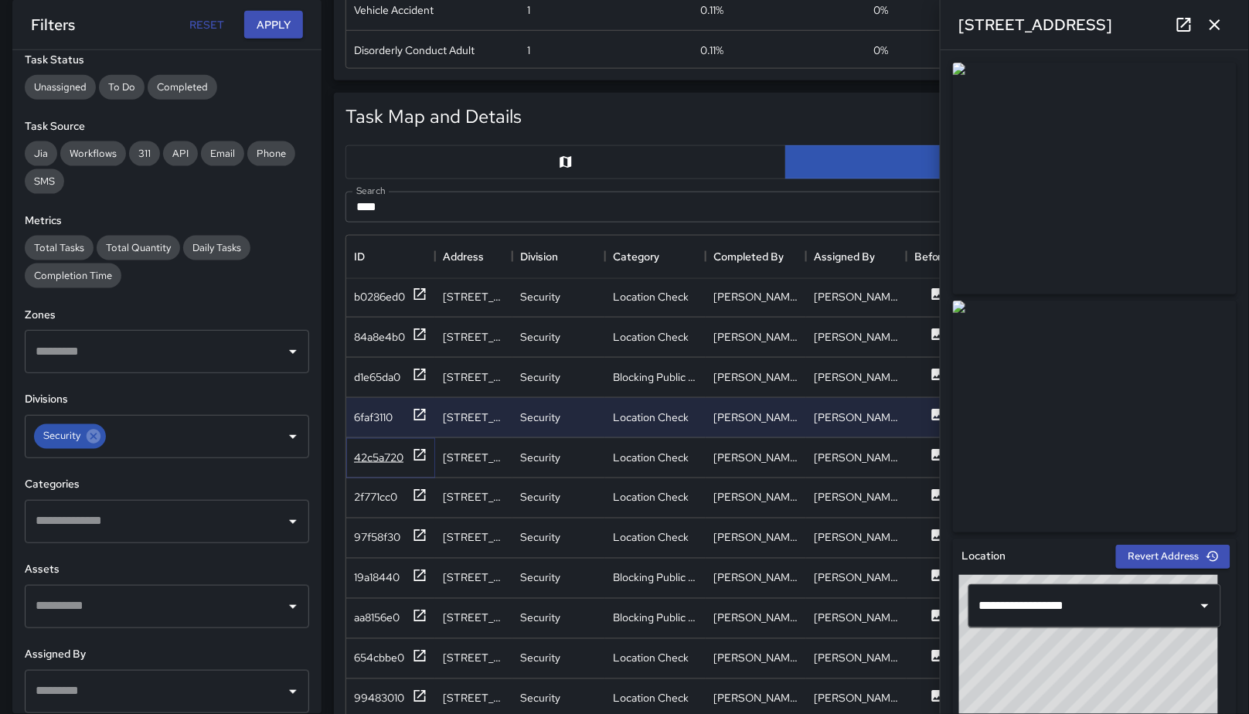
click at [378, 453] on div "42c5a720" at bounding box center [378, 457] width 49 height 15
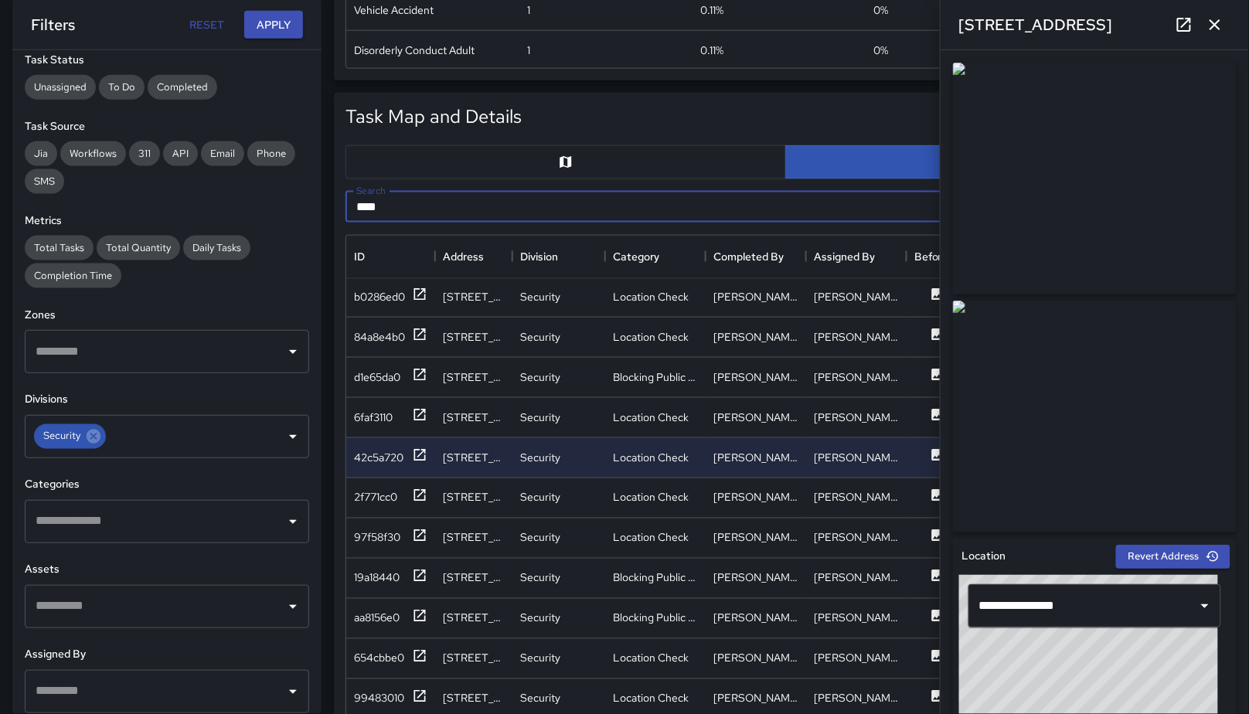
drag, startPoint x: 412, startPoint y: 208, endPoint x: 347, endPoint y: 209, distance: 65.0
click at [347, 209] on input "****" at bounding box center [768, 207] width 844 height 31
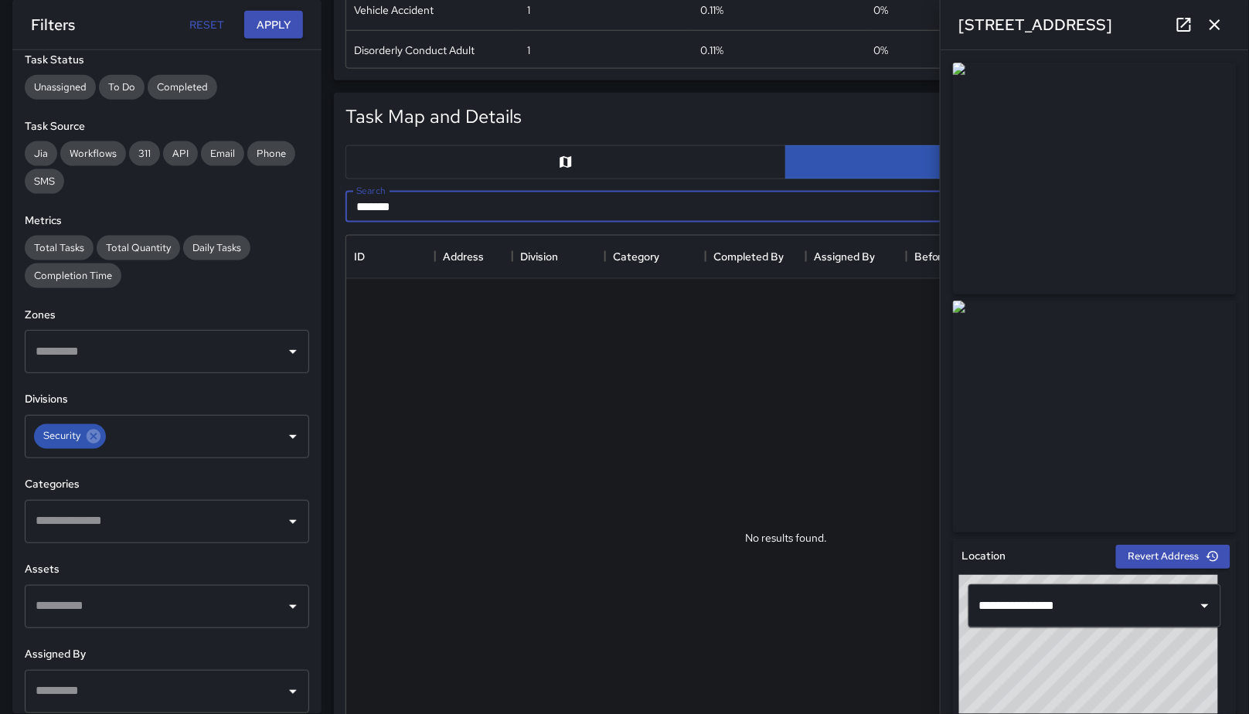
type input "*******"
click at [1216, 22] on icon "button" at bounding box center [1215, 24] width 11 height 11
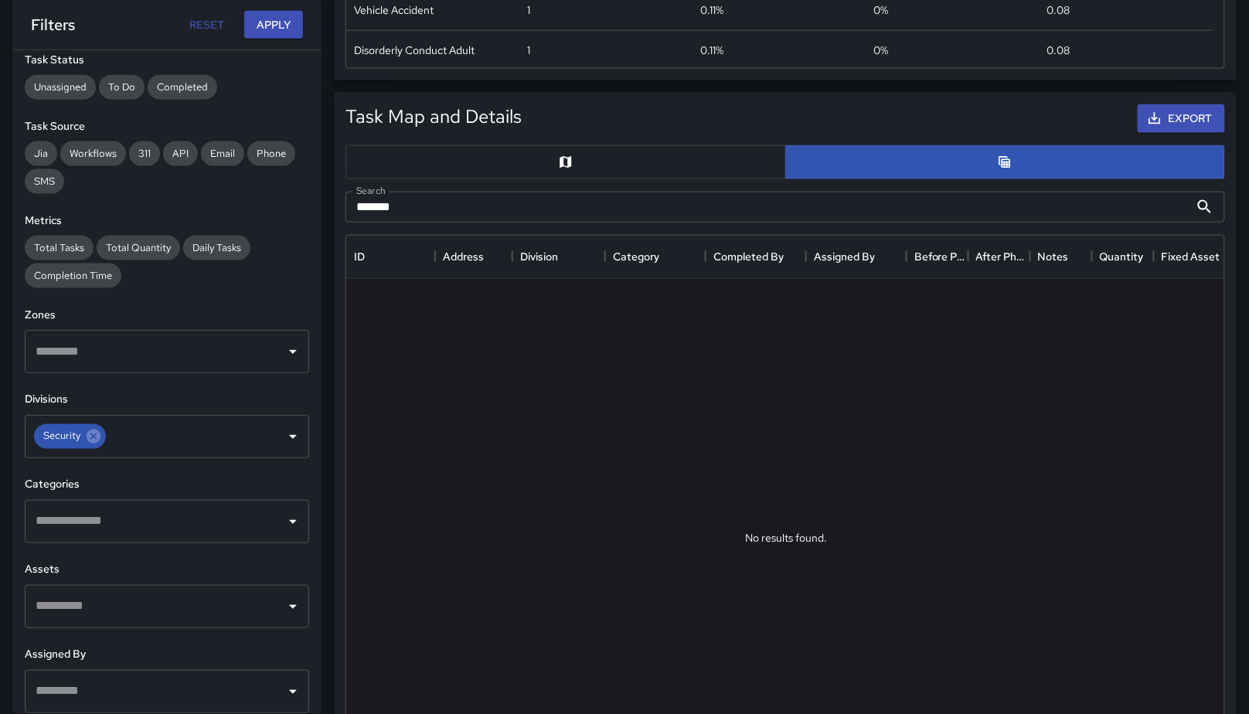
click at [497, 196] on input "*******" at bounding box center [768, 207] width 844 height 31
click at [499, 196] on input "*******" at bounding box center [768, 207] width 844 height 31
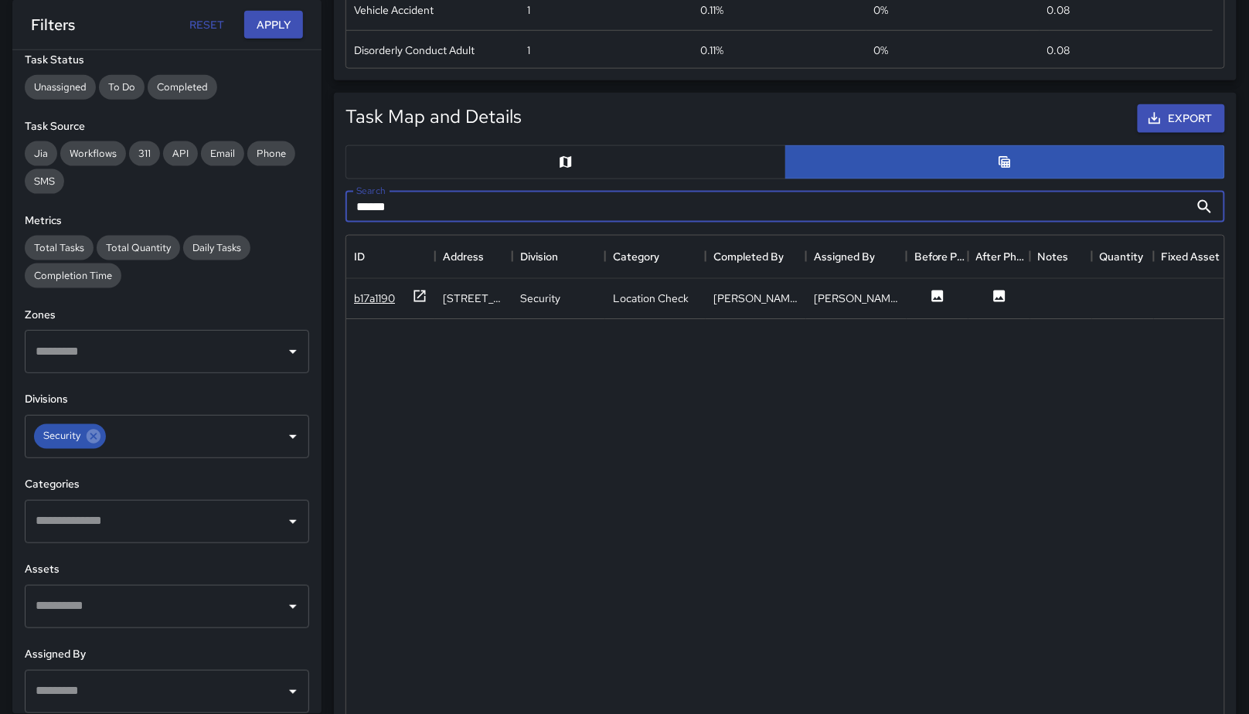
type input "******"
click at [377, 293] on div "b17a1190" at bounding box center [374, 298] width 41 height 15
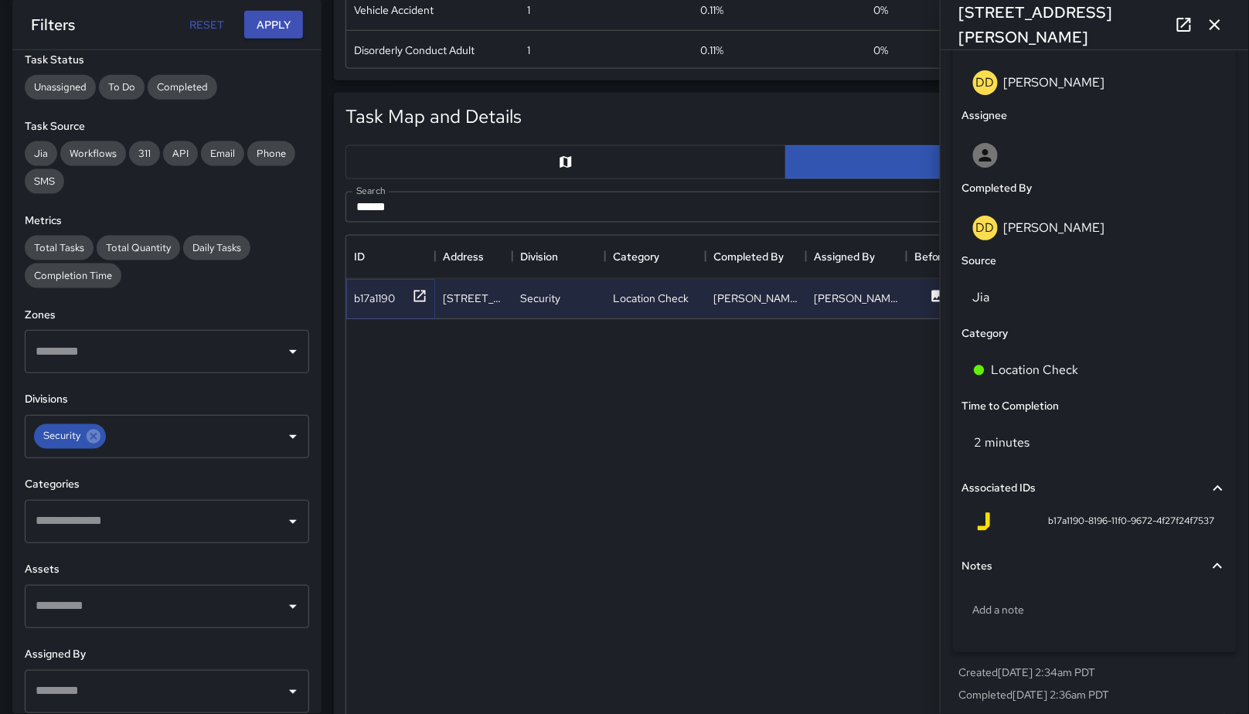
scroll to position [833, 0]
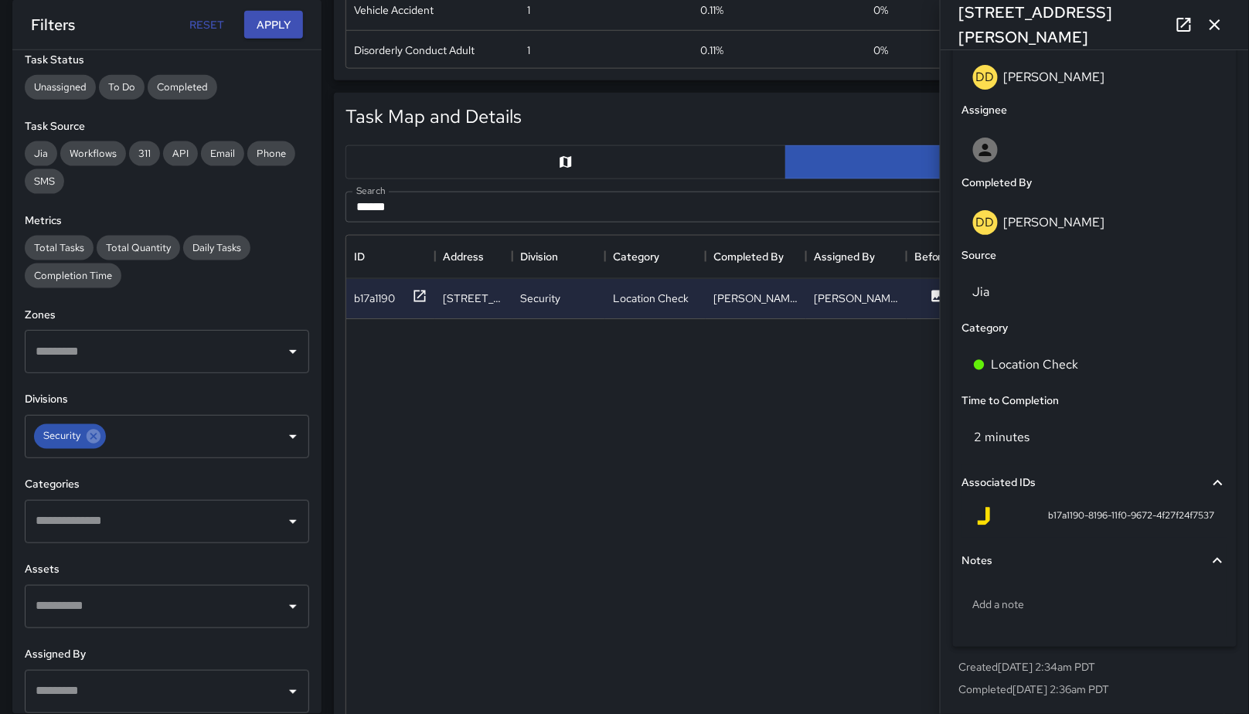
click at [1214, 26] on icon "button" at bounding box center [1215, 24] width 11 height 11
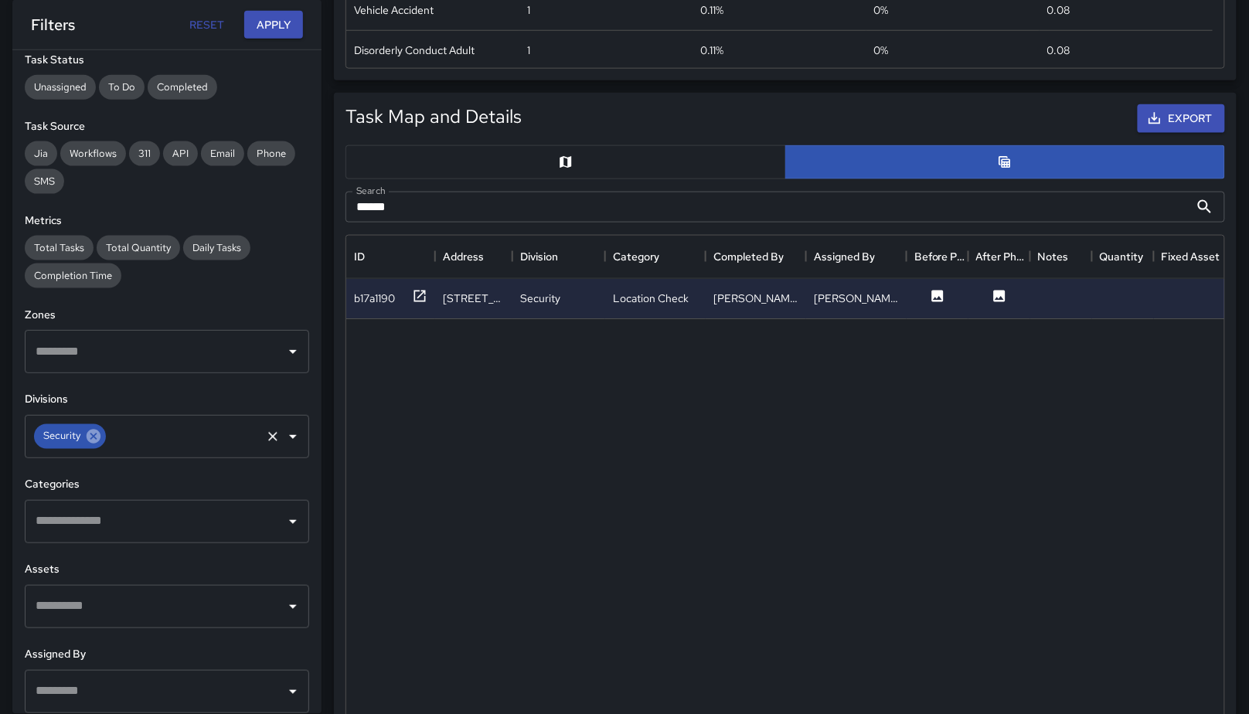
click at [101, 441] on icon at bounding box center [93, 436] width 17 height 17
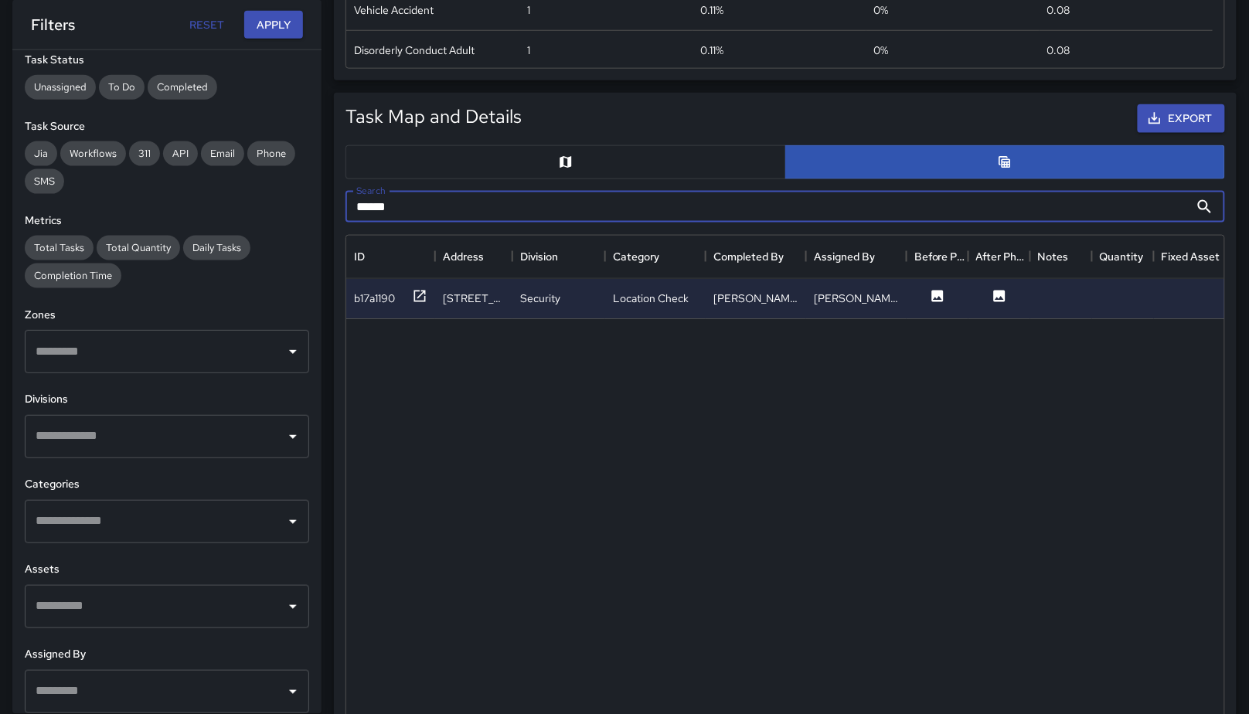
click at [434, 208] on input "******" at bounding box center [768, 207] width 844 height 31
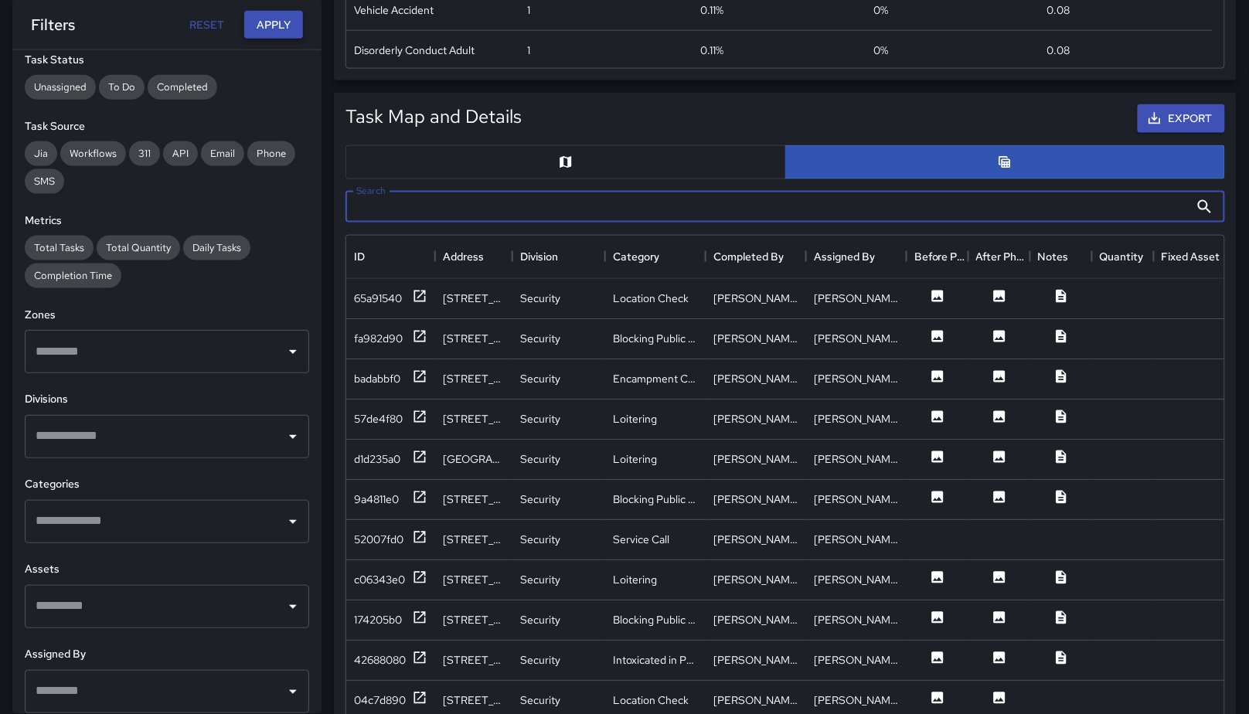
click at [295, 15] on button "Apply" at bounding box center [273, 25] width 59 height 29
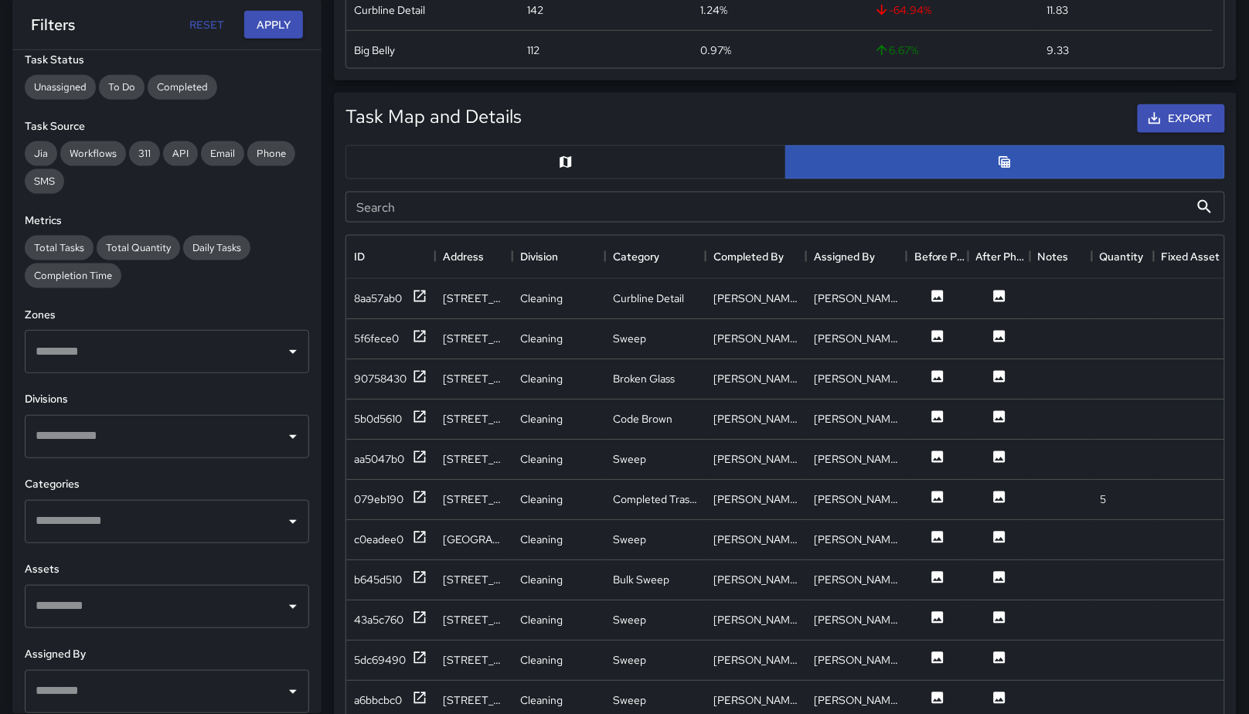
click at [630, 201] on input "Search" at bounding box center [768, 207] width 844 height 31
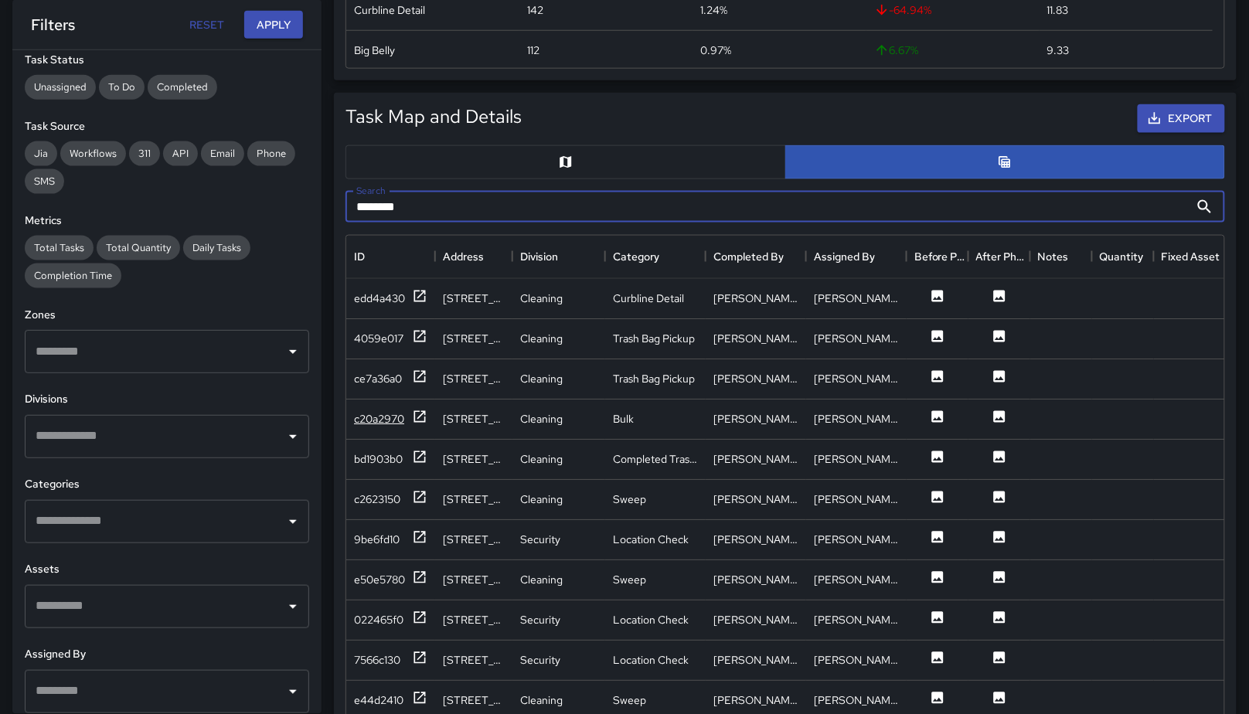
type input "********"
click at [365, 421] on div "c20a2970" at bounding box center [379, 418] width 50 height 15
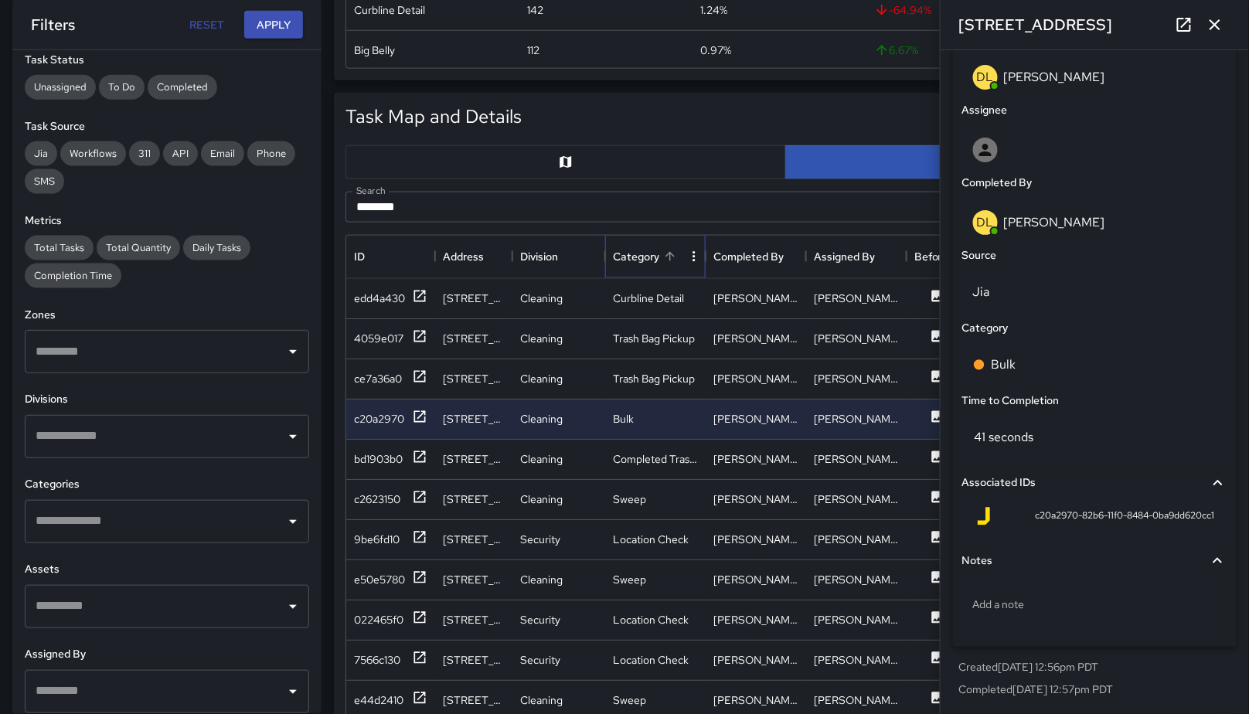
drag, startPoint x: 635, startPoint y: 261, endPoint x: 632, endPoint y: 251, distance: 9.8
click at [635, 261] on div "Category" at bounding box center [636, 256] width 46 height 43
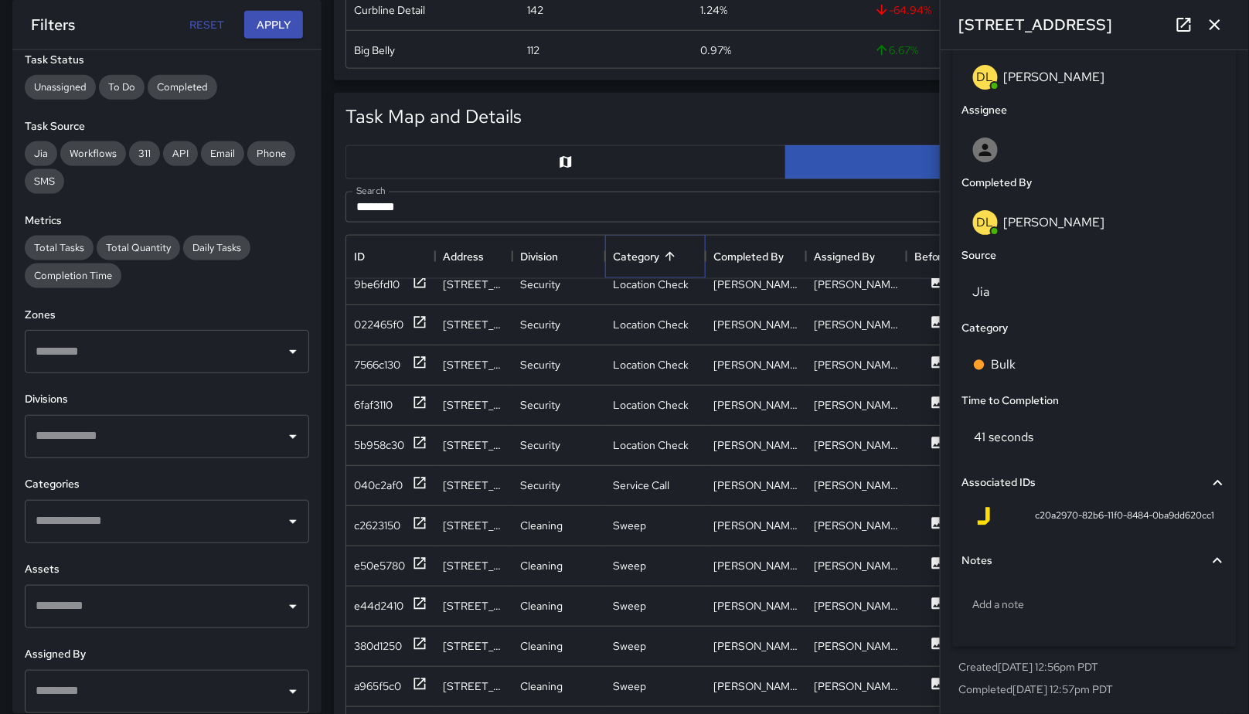
scroll to position [0, 0]
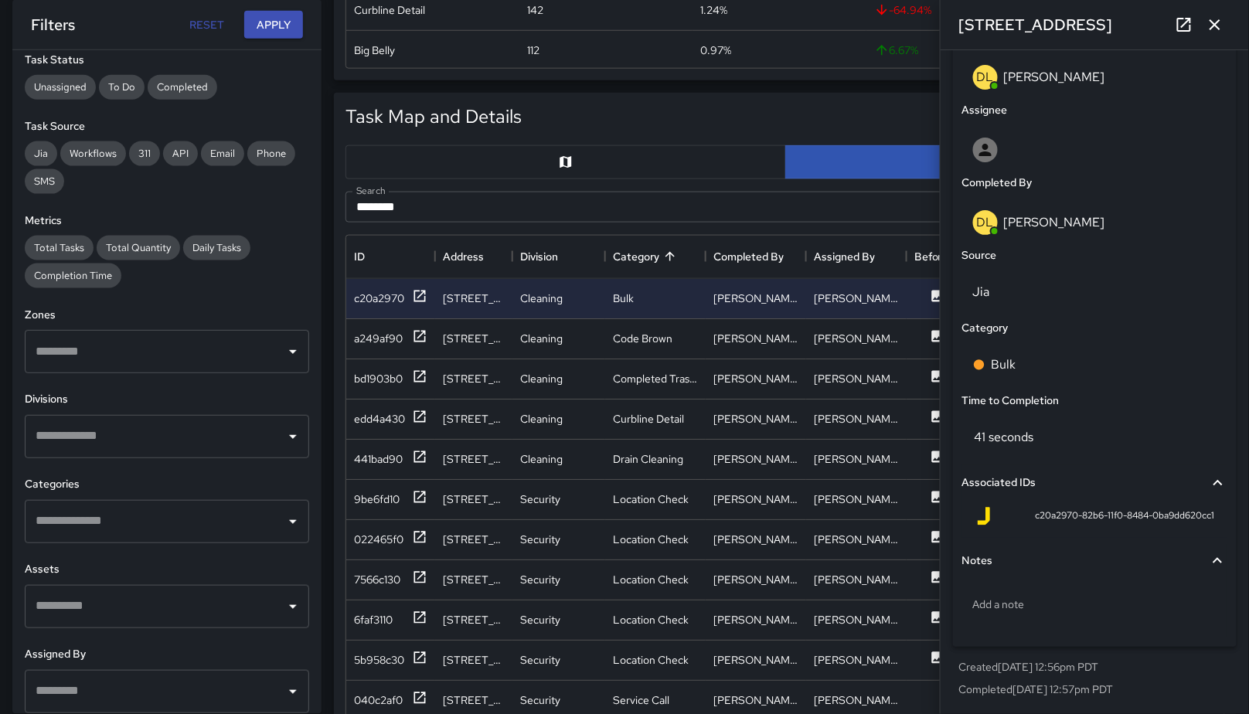
click at [1212, 27] on icon "button" at bounding box center [1215, 24] width 19 height 19
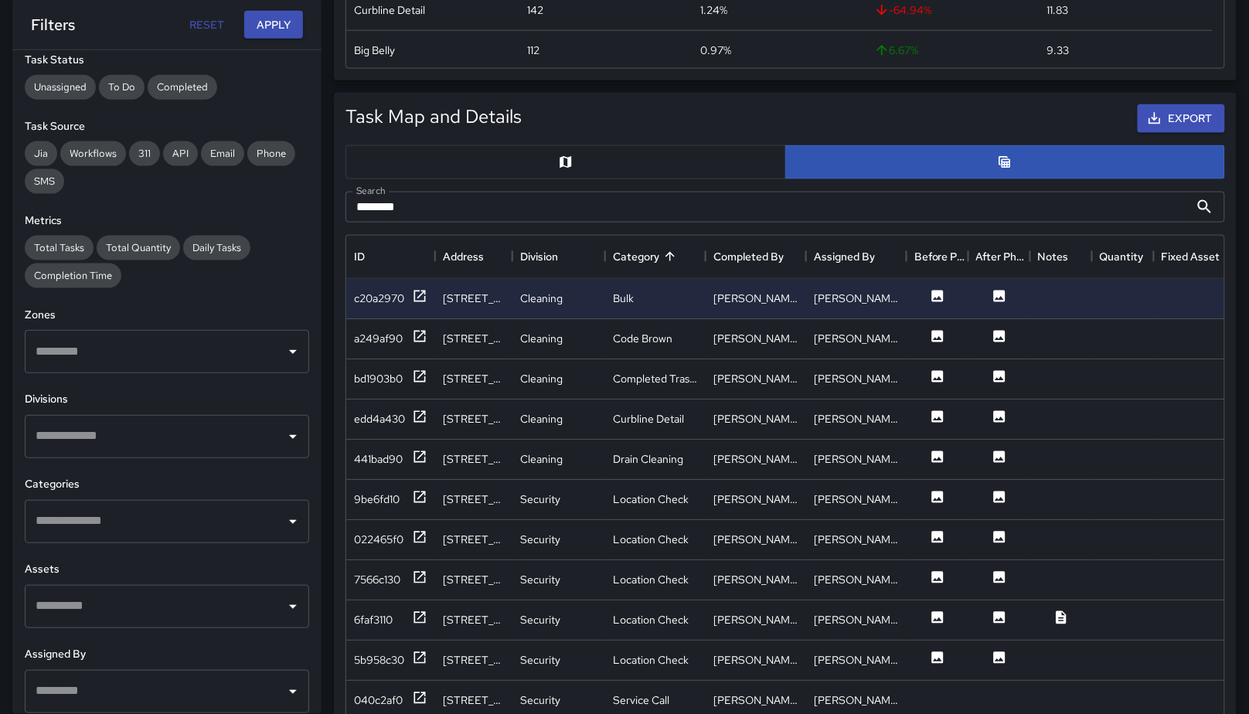
click at [504, 203] on input "********" at bounding box center [768, 207] width 844 height 31
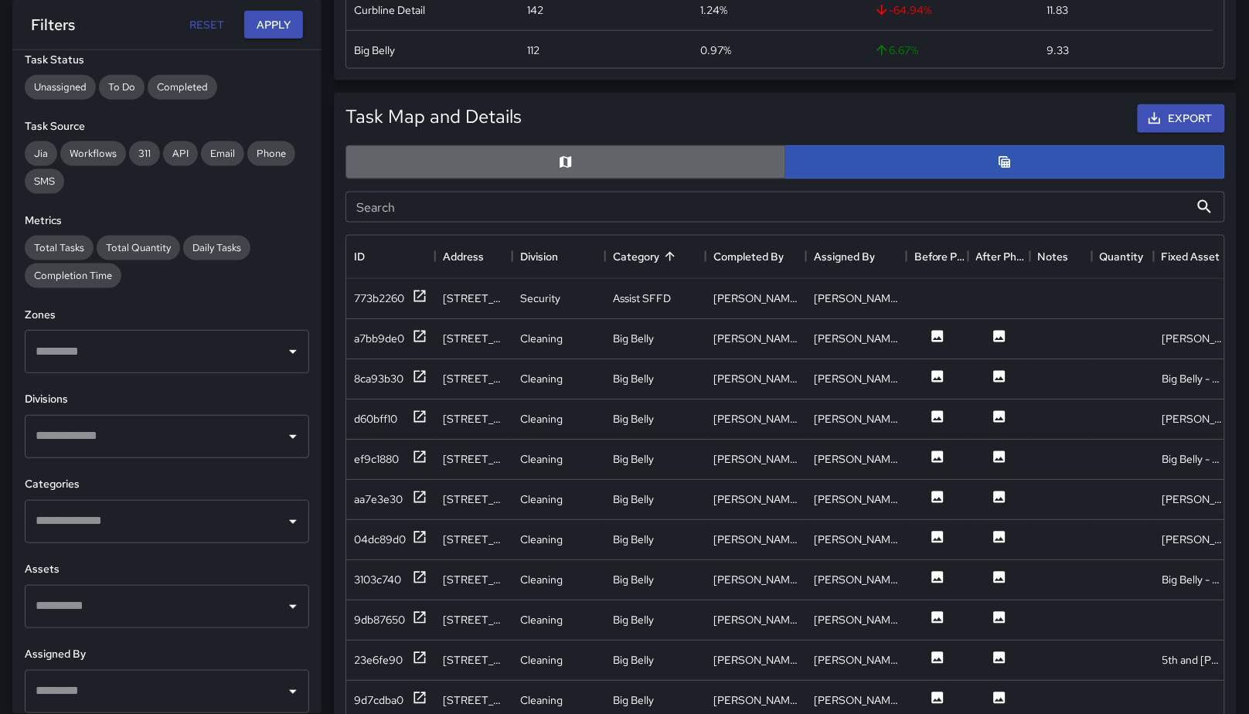
click at [524, 165] on button "button" at bounding box center [566, 162] width 441 height 34
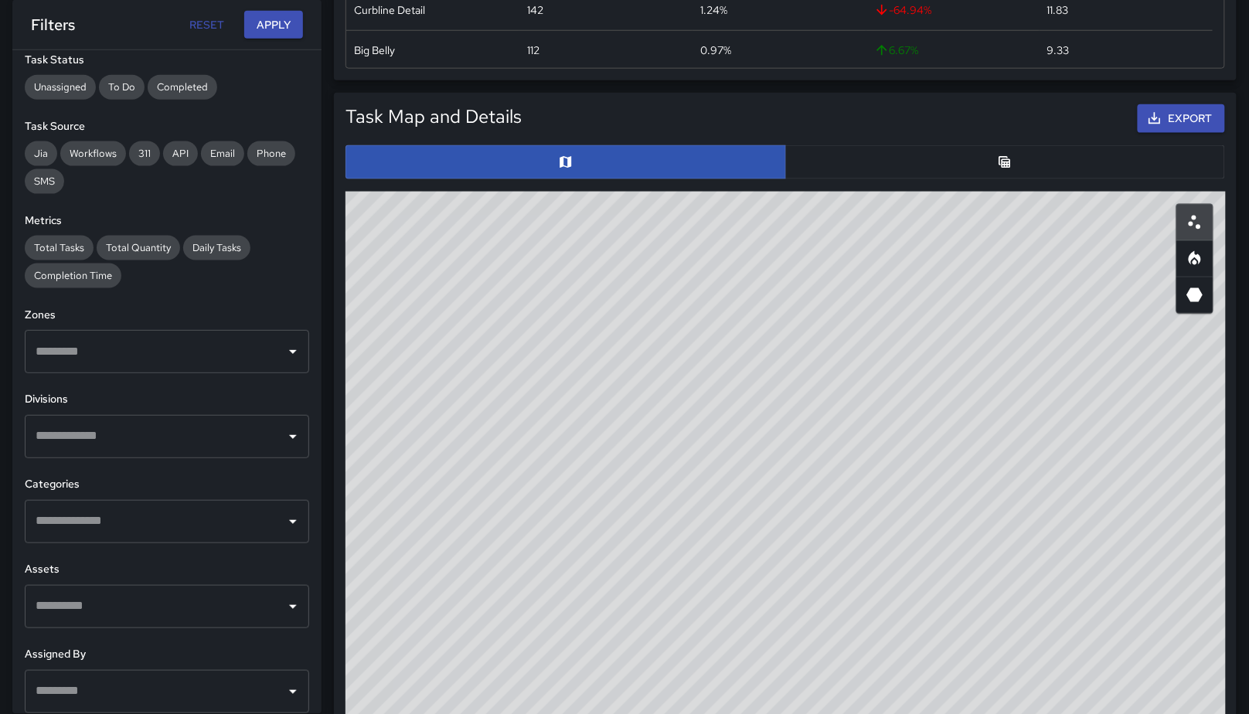
drag, startPoint x: 989, startPoint y: 563, endPoint x: 813, endPoint y: 521, distance: 180.4
click at [813, 521] on div "© Mapbox © OpenStreetMap Improve this map" at bounding box center [786, 501] width 881 height 618
click at [165, 356] on input "text" at bounding box center [155, 351] width 247 height 29
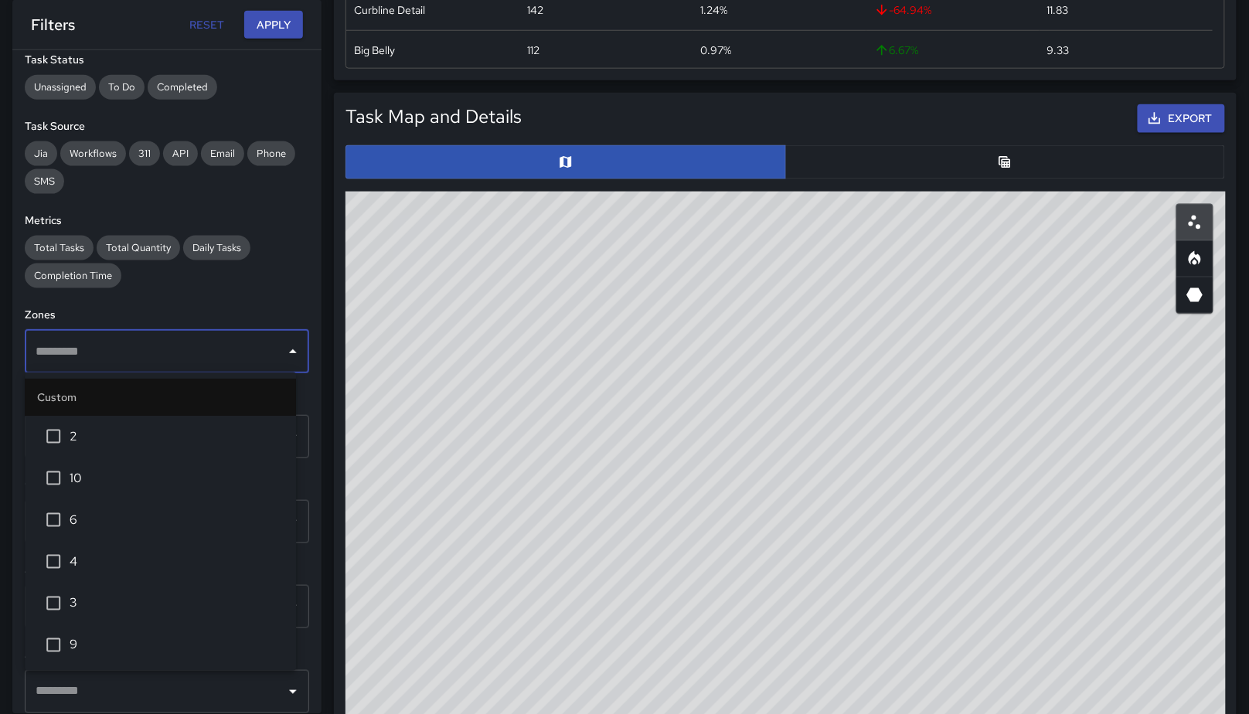
drag, startPoint x: 100, startPoint y: 594, endPoint x: 109, endPoint y: 584, distance: 13.7
click at [100, 594] on span "3" at bounding box center [177, 603] width 214 height 19
click at [232, 295] on div "**********" at bounding box center [166, 382] width 309 height 664
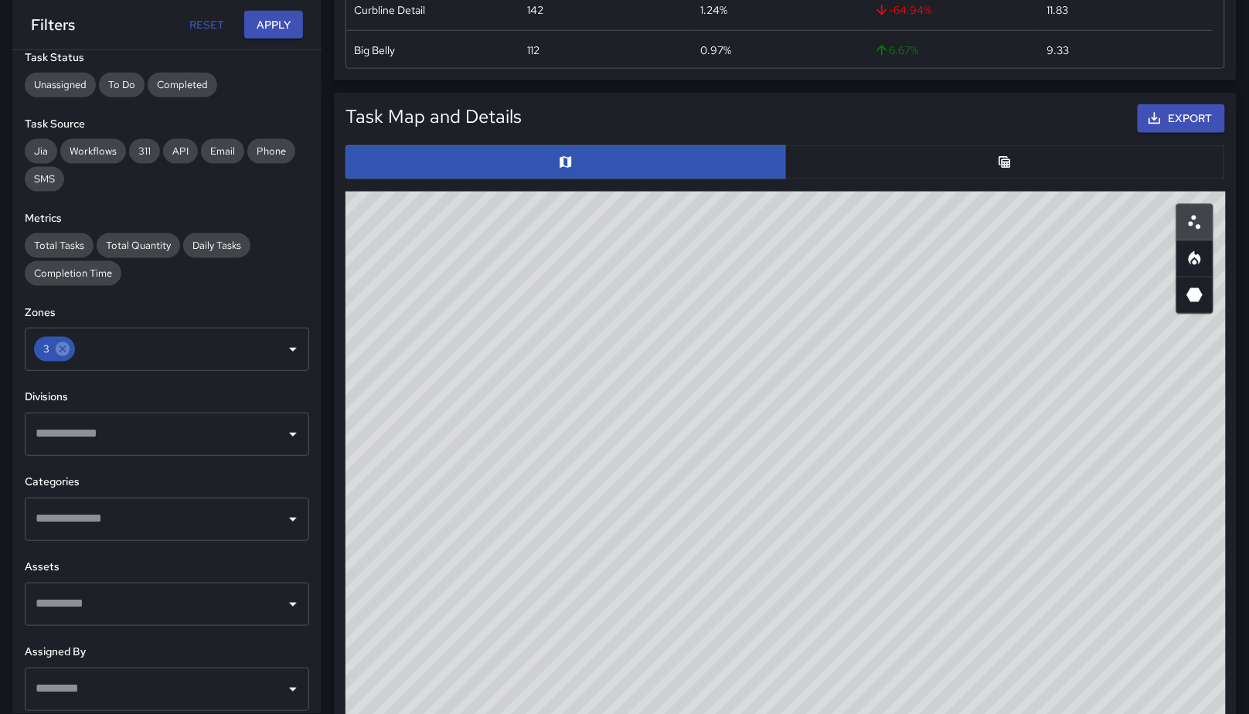
scroll to position [184, 0]
click at [163, 532] on input "text" at bounding box center [155, 518] width 247 height 29
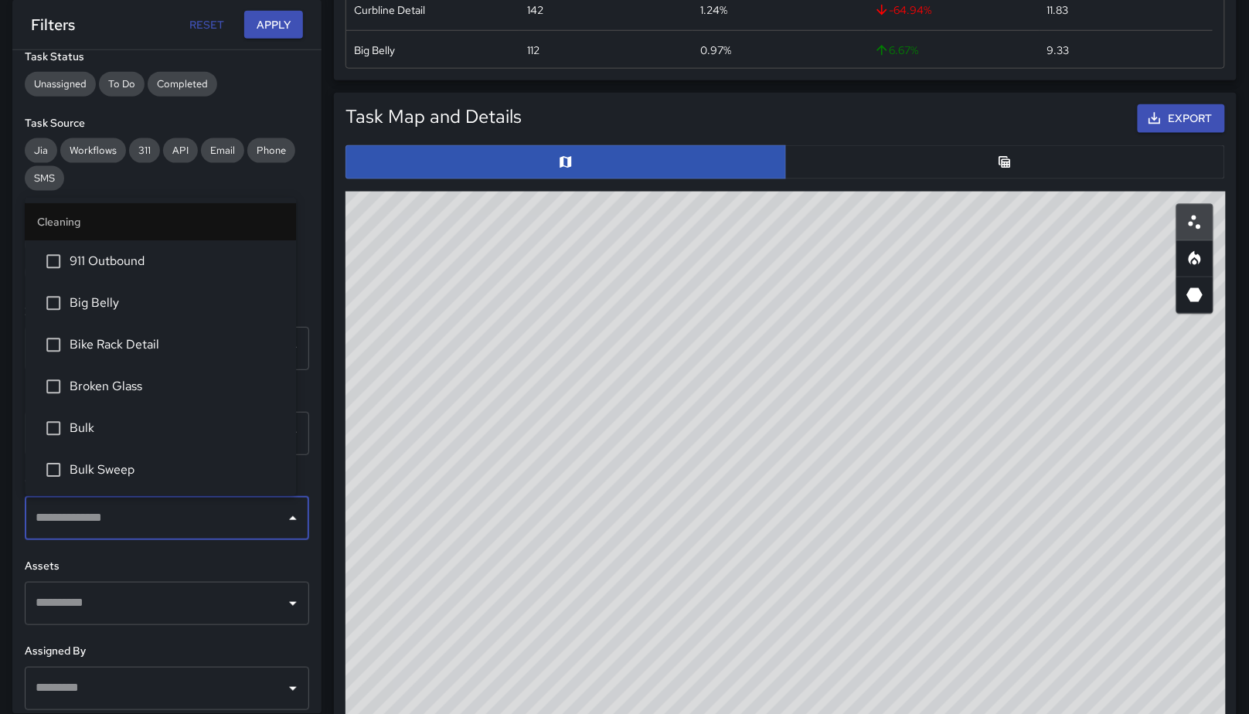
type input "*"
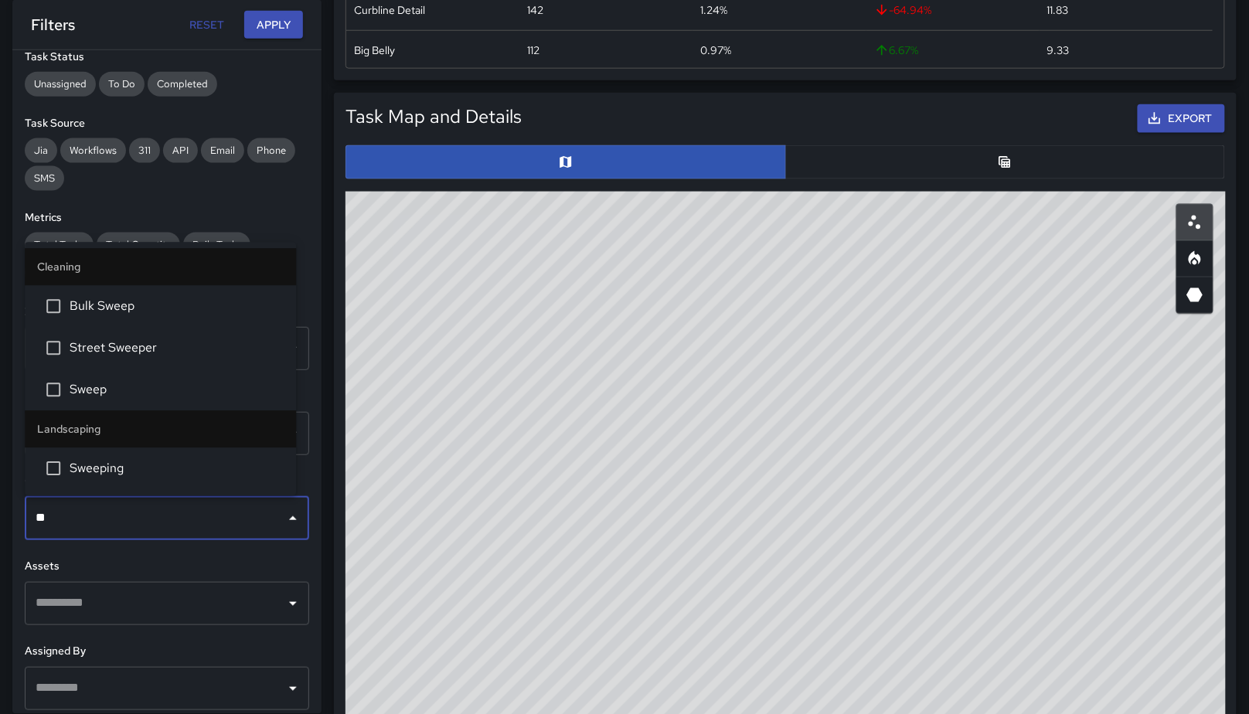
type input "***"
click at [132, 380] on li "Sweep" at bounding box center [160, 391] width 271 height 42
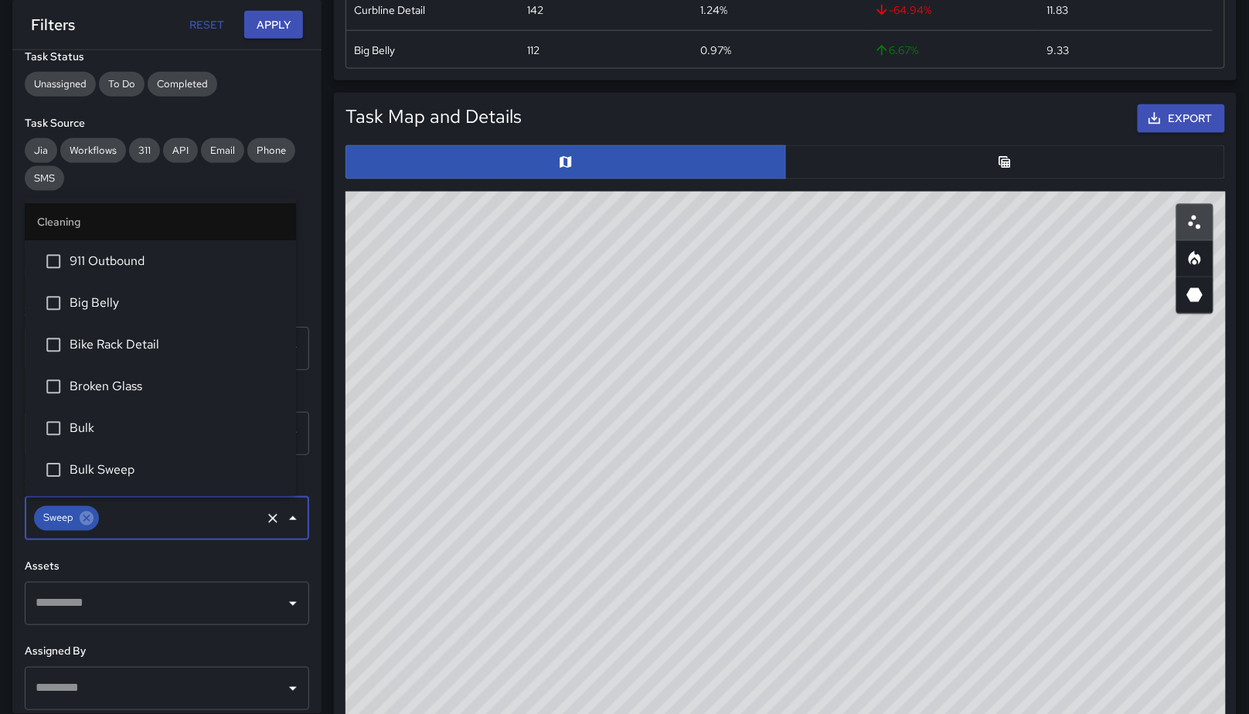
scroll to position [955, 0]
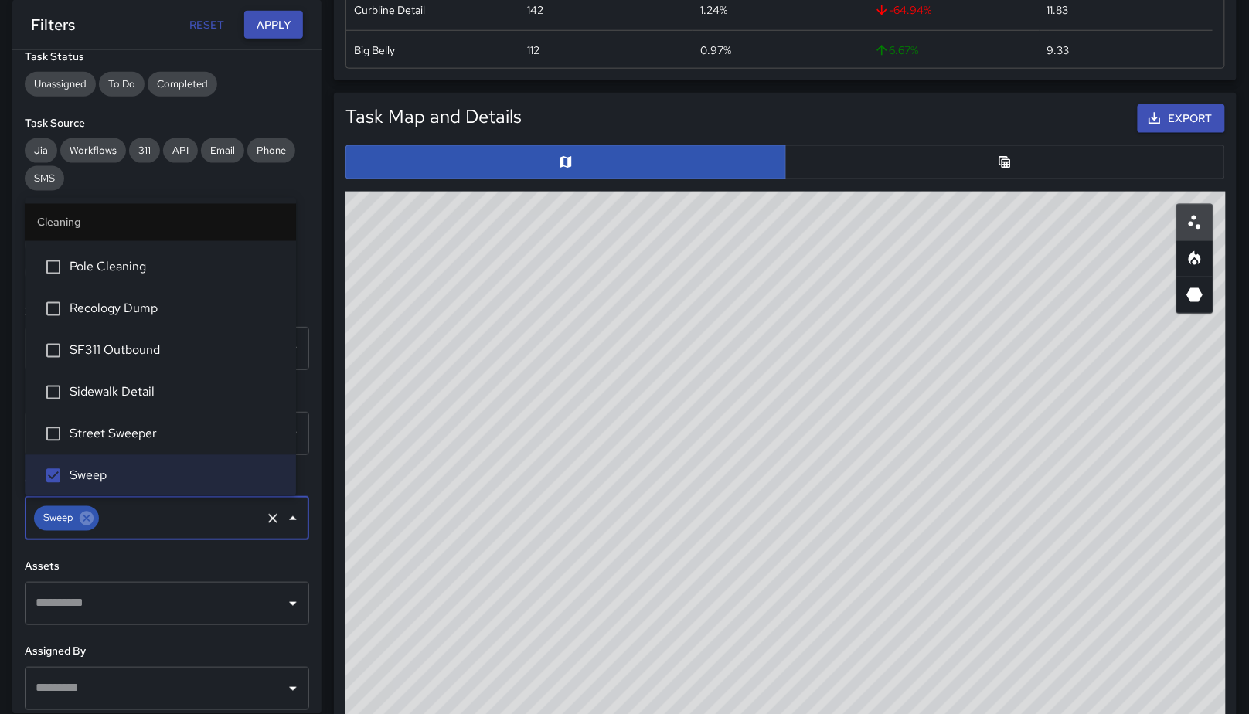
click at [265, 22] on button "Apply" at bounding box center [273, 25] width 59 height 29
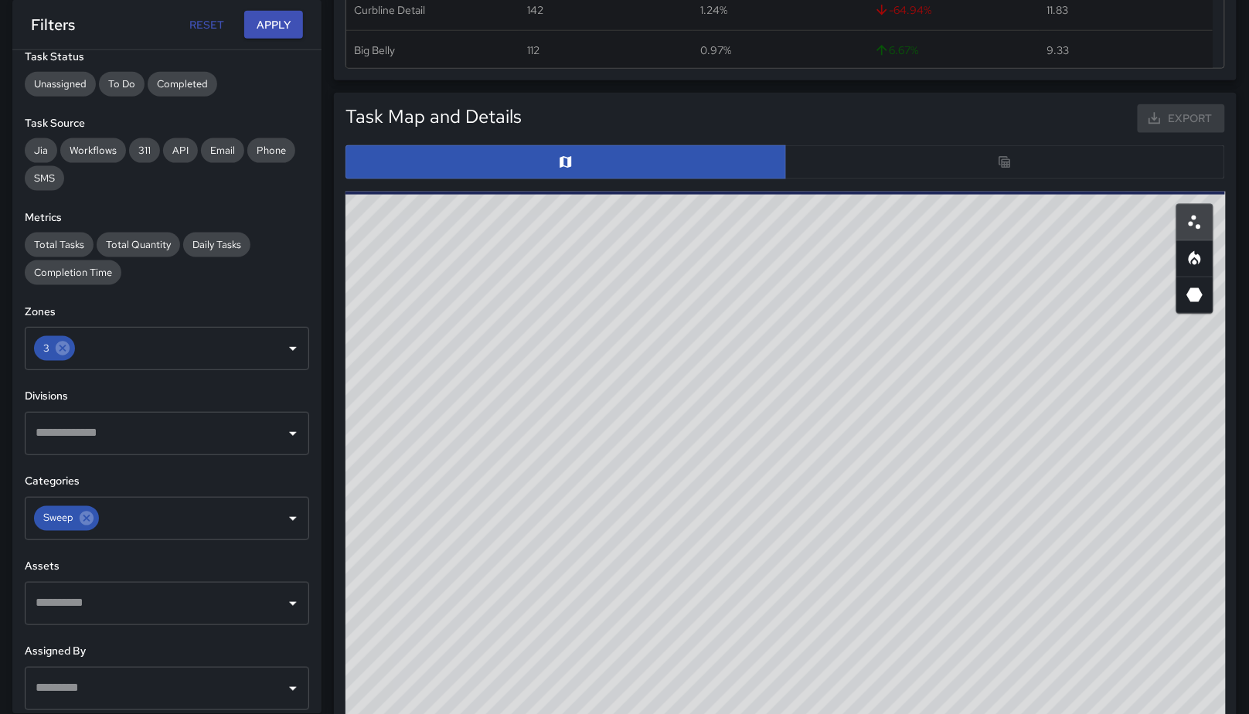
scroll to position [0, 0]
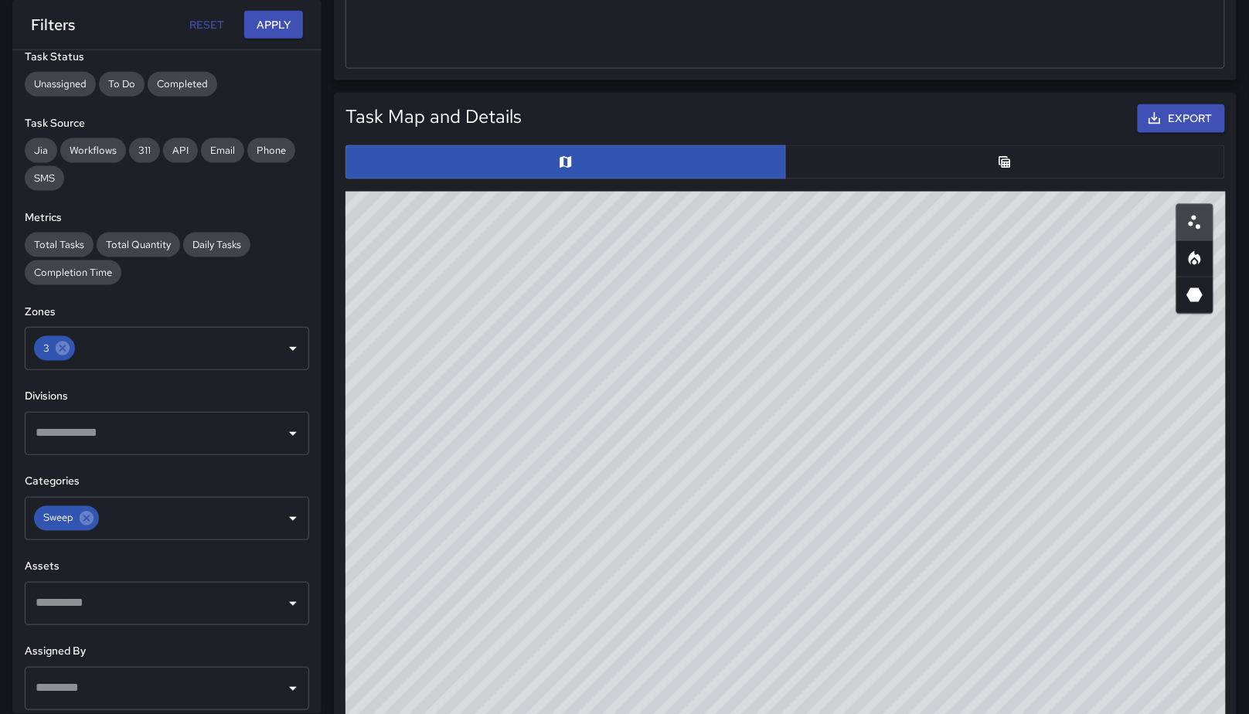
drag, startPoint x: 738, startPoint y: 509, endPoint x: 845, endPoint y: 407, distance: 147.6
click at [845, 407] on div "© Mapbox © OpenStreetMap Improve this map" at bounding box center [786, 501] width 881 height 618
drag, startPoint x: 891, startPoint y: 547, endPoint x: 932, endPoint y: 412, distance: 140.6
click at [932, 412] on div "© Mapbox © OpenStreetMap Improve this map" at bounding box center [786, 501] width 881 height 618
drag, startPoint x: 1028, startPoint y: 510, endPoint x: 694, endPoint y: 615, distance: 350.1
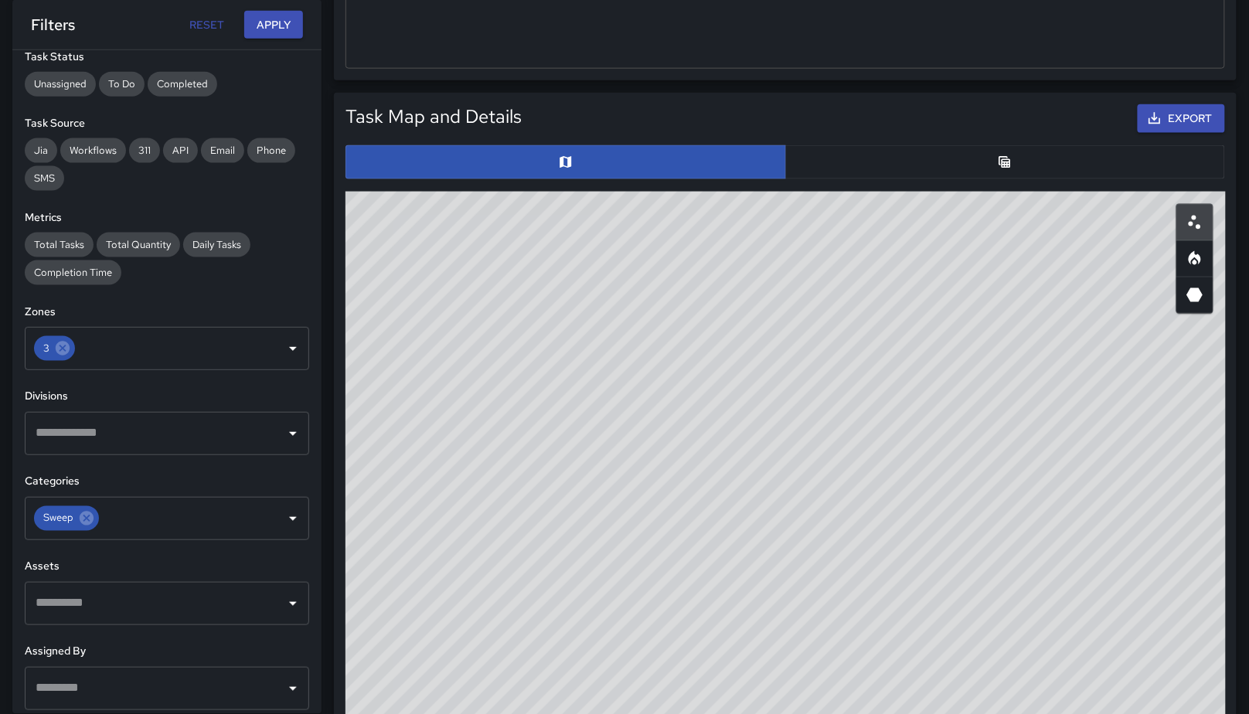
click at [689, 642] on div "© Mapbox © OpenStreetMap Improve this map" at bounding box center [786, 501] width 881 height 618
drag, startPoint x: 751, startPoint y: 441, endPoint x: 745, endPoint y: 462, distance: 21.0
click at [747, 457] on div "© Mapbox © OpenStreetMap Improve this map" at bounding box center [786, 501] width 881 height 618
click at [68, 355] on icon at bounding box center [62, 348] width 17 height 17
click at [70, 353] on input "text" at bounding box center [155, 348] width 247 height 29
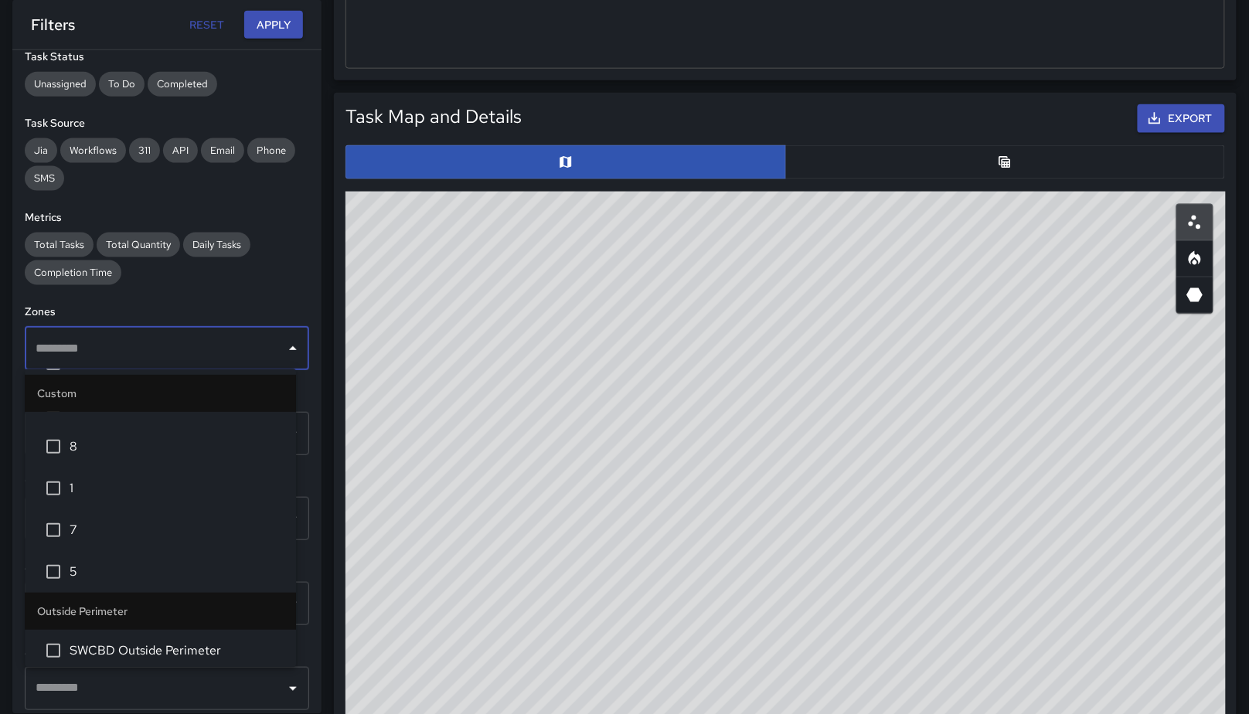
scroll to position [247, 0]
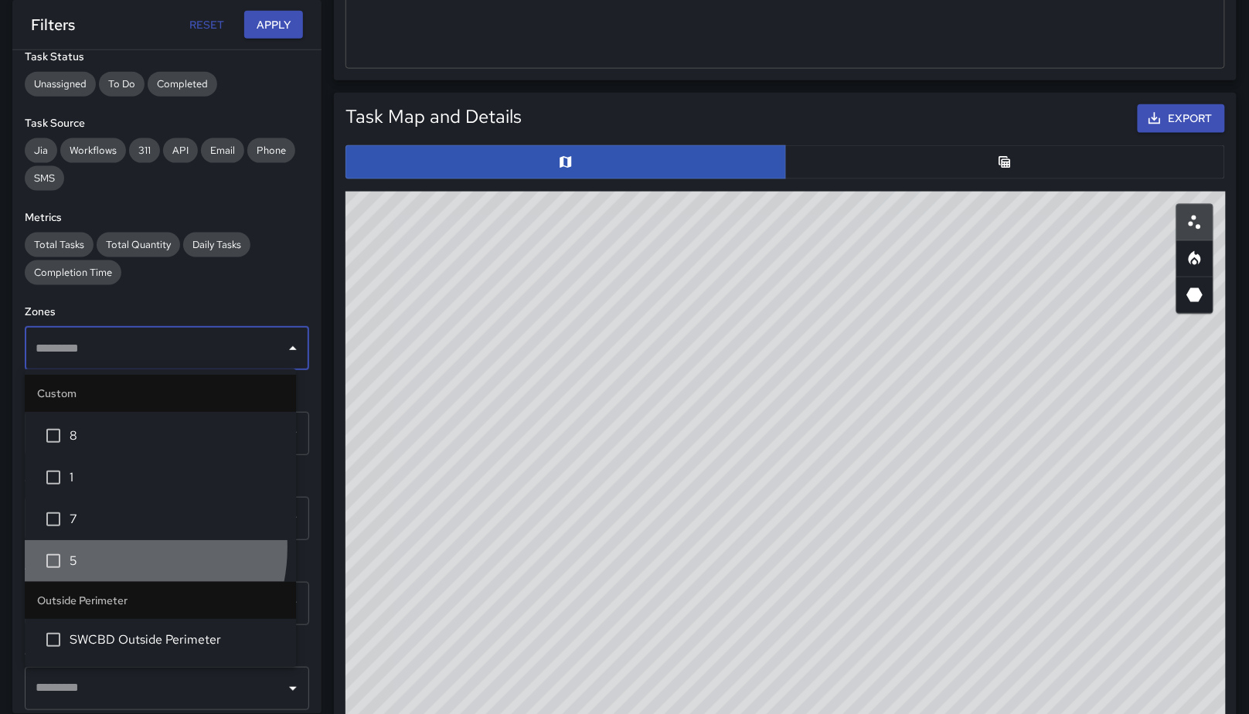
click at [107, 547] on li "5" at bounding box center [160, 562] width 271 height 42
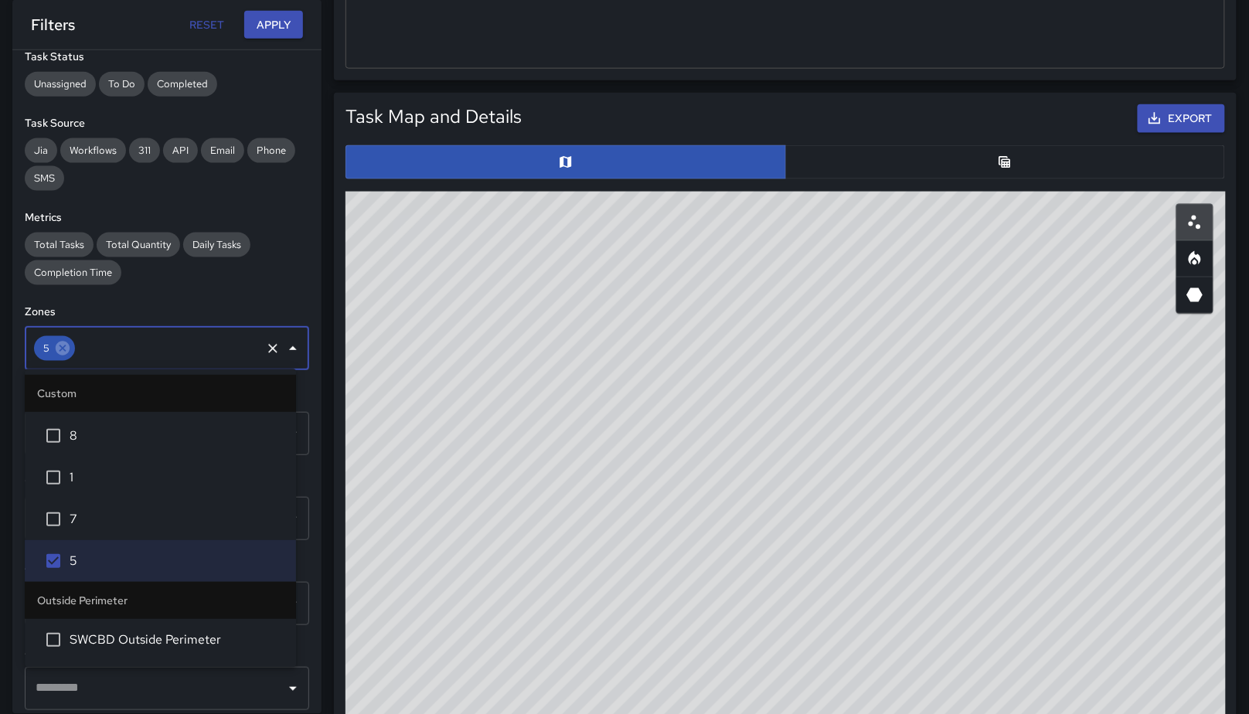
click at [277, 9] on div "Filters Reset Apply" at bounding box center [166, 24] width 309 height 49
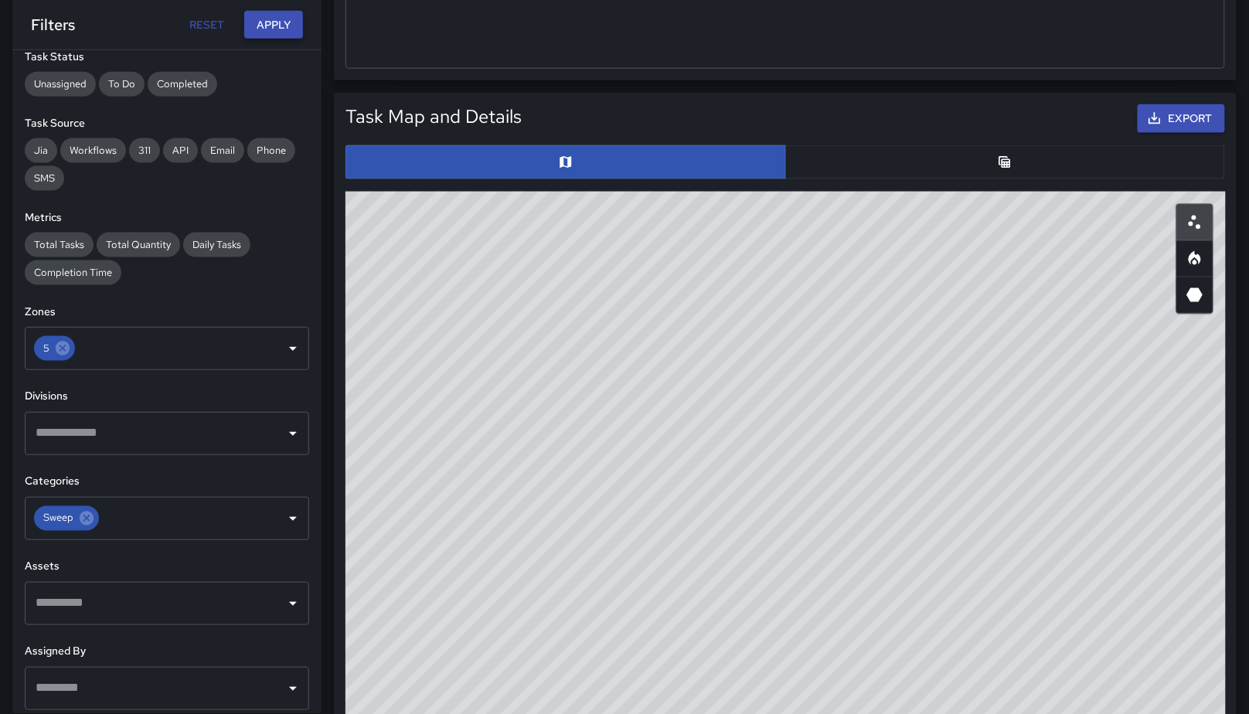
click at [277, 15] on button "Apply" at bounding box center [273, 25] width 59 height 29
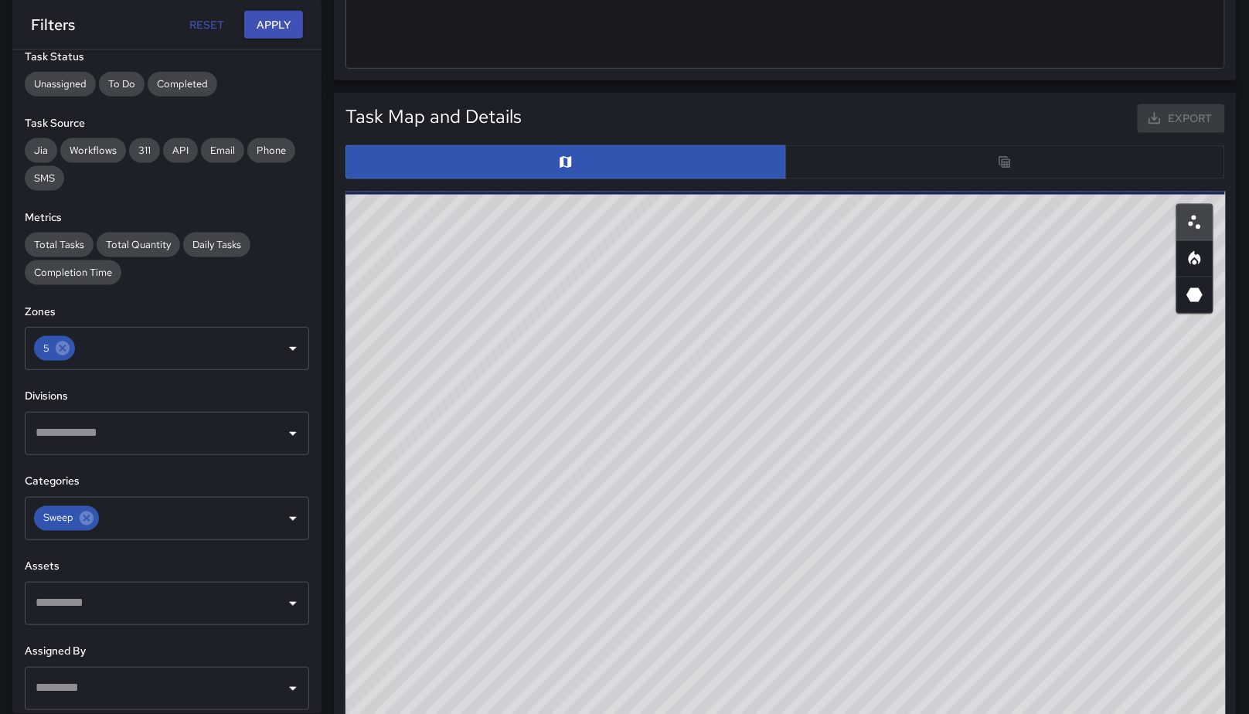
drag, startPoint x: 752, startPoint y: 368, endPoint x: 739, endPoint y: 462, distance: 95.2
click at [738, 460] on div "© Mapbox © OpenStreetMap Improve this map" at bounding box center [786, 501] width 881 height 618
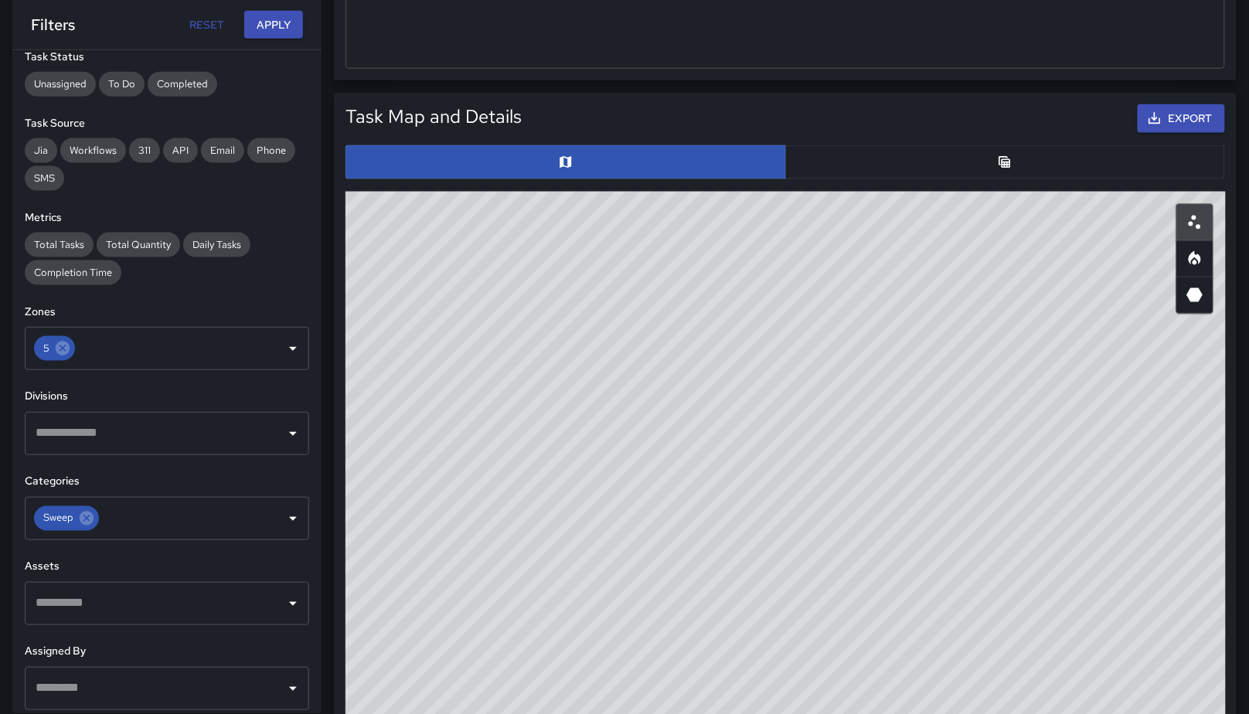
drag, startPoint x: 680, startPoint y: 622, endPoint x: 780, endPoint y: 539, distance: 129.6
click at [820, 569] on div "© Mapbox © OpenStreetMap Improve this map" at bounding box center [786, 501] width 881 height 618
drag, startPoint x: 715, startPoint y: 480, endPoint x: 864, endPoint y: 403, distance: 168.0
click at [865, 402] on div "© Mapbox © OpenStreetMap Improve this map" at bounding box center [786, 501] width 881 height 618
click at [66, 350] on icon at bounding box center [63, 349] width 14 height 14
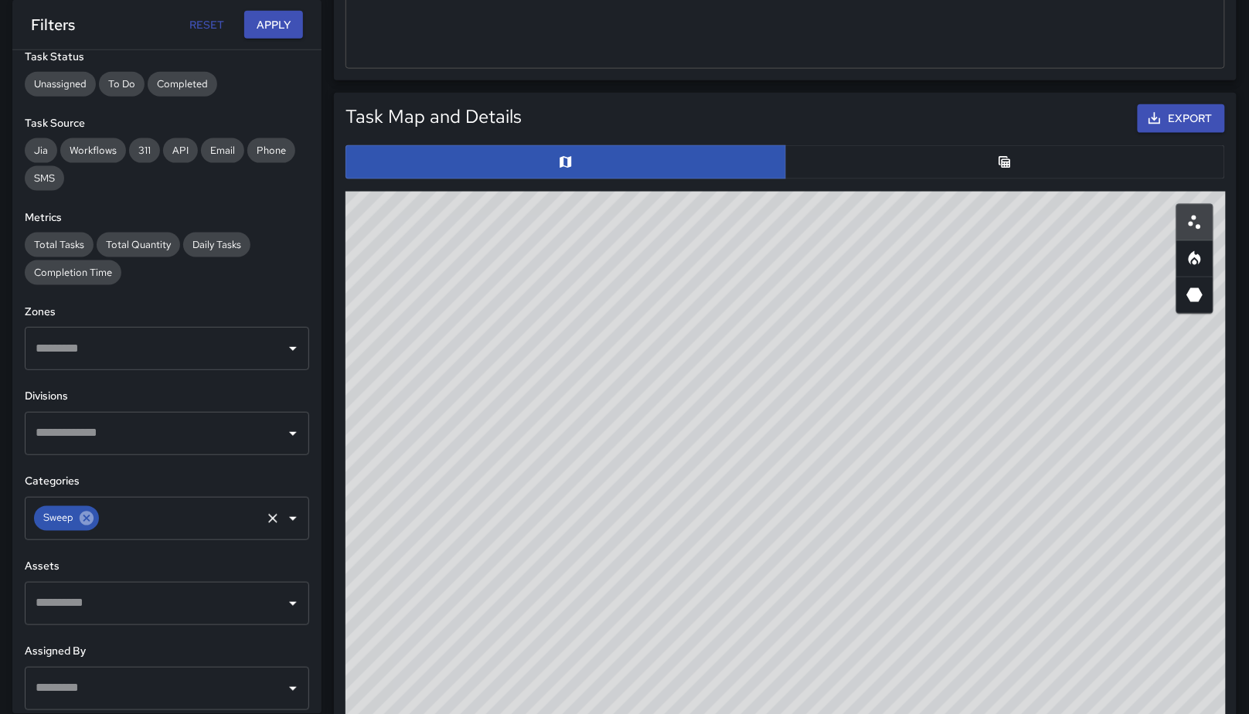
click at [91, 523] on icon at bounding box center [86, 518] width 17 height 17
click at [252, 35] on button "Apply" at bounding box center [273, 25] width 59 height 29
click at [945, 180] on div at bounding box center [785, 162] width 892 height 46
click at [949, 158] on button "button" at bounding box center [1005, 162] width 441 height 34
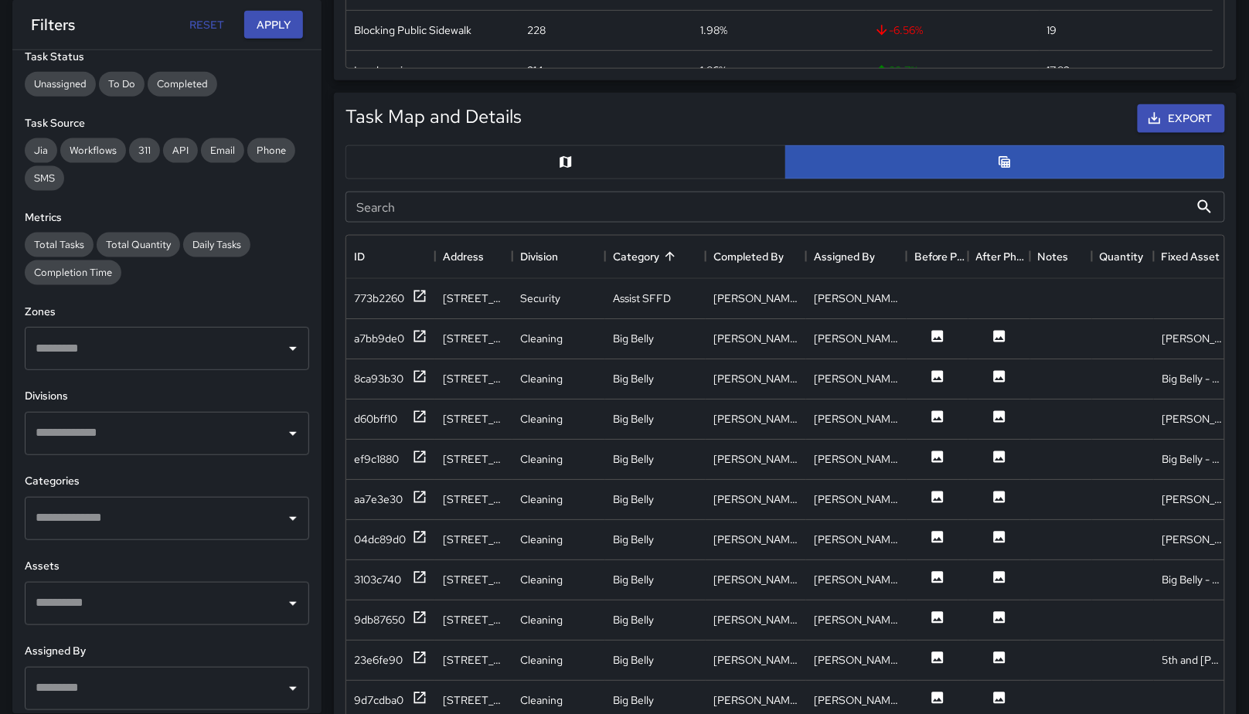
click at [558, 210] on input "Search" at bounding box center [768, 207] width 844 height 31
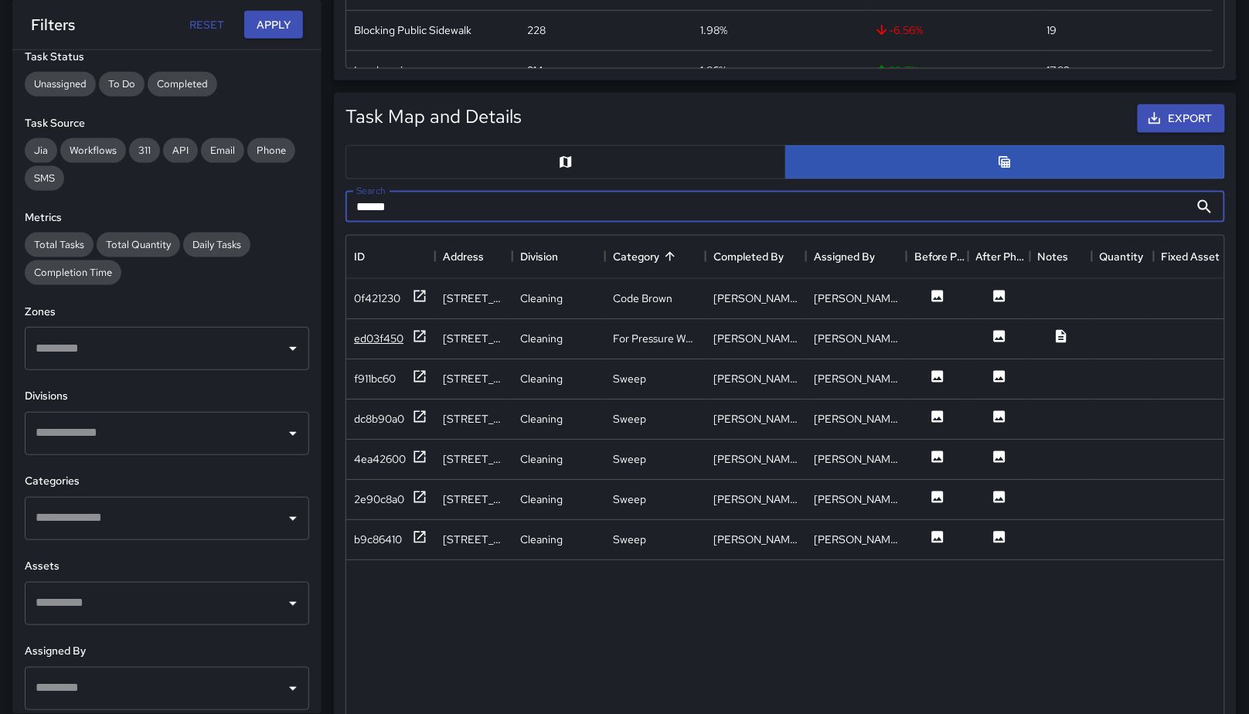
type input "******"
click at [354, 337] on div "ed03f450" at bounding box center [378, 338] width 49 height 15
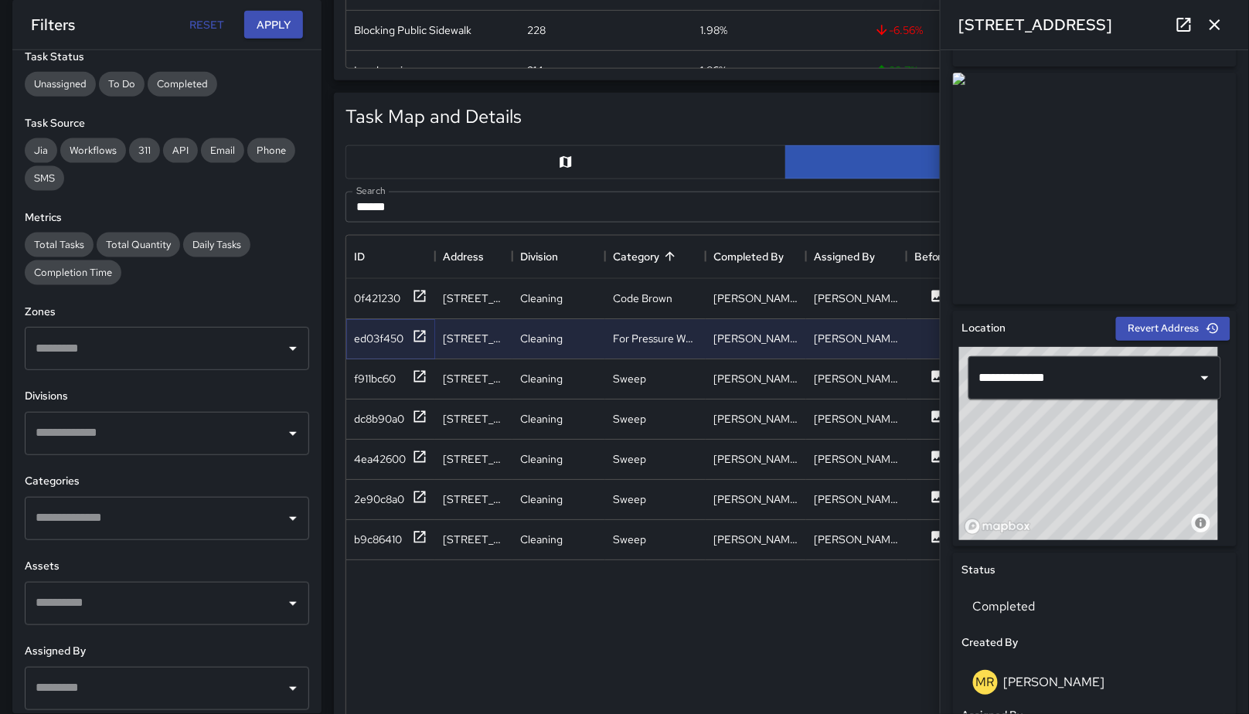
scroll to position [0, 0]
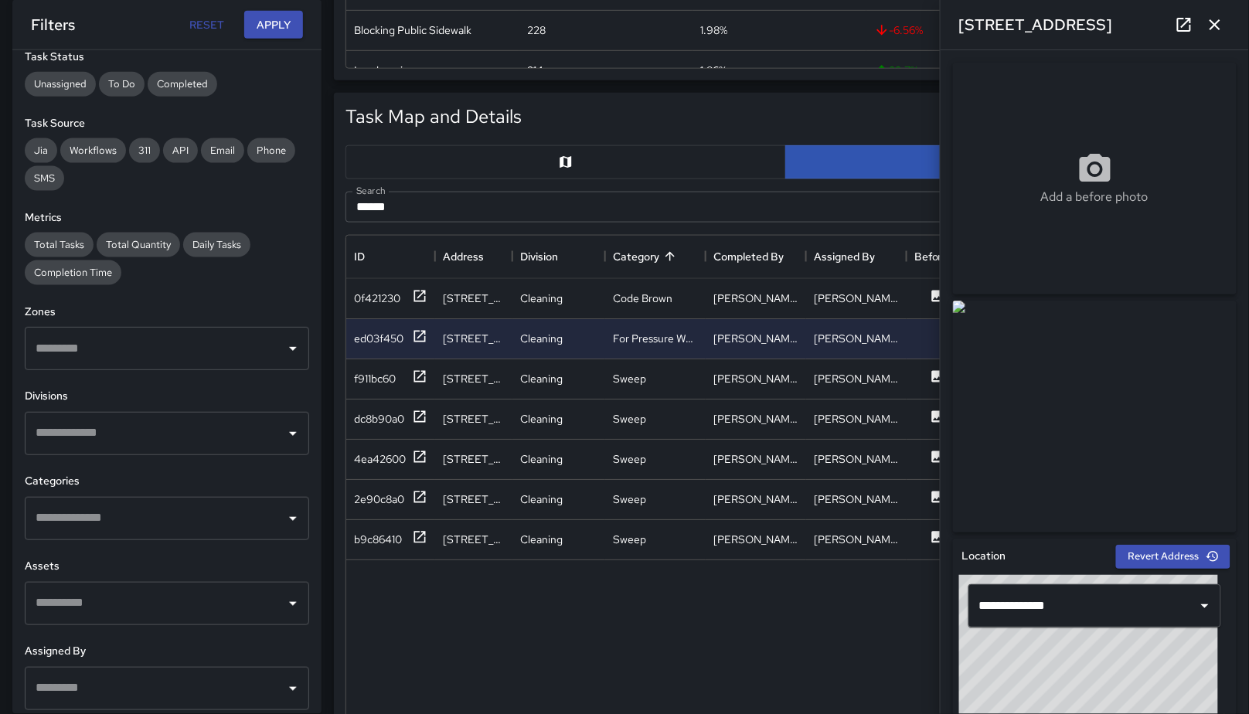
click at [1175, 29] on icon at bounding box center [1184, 24] width 19 height 19
click at [1212, 28] on icon "button" at bounding box center [1215, 24] width 11 height 11
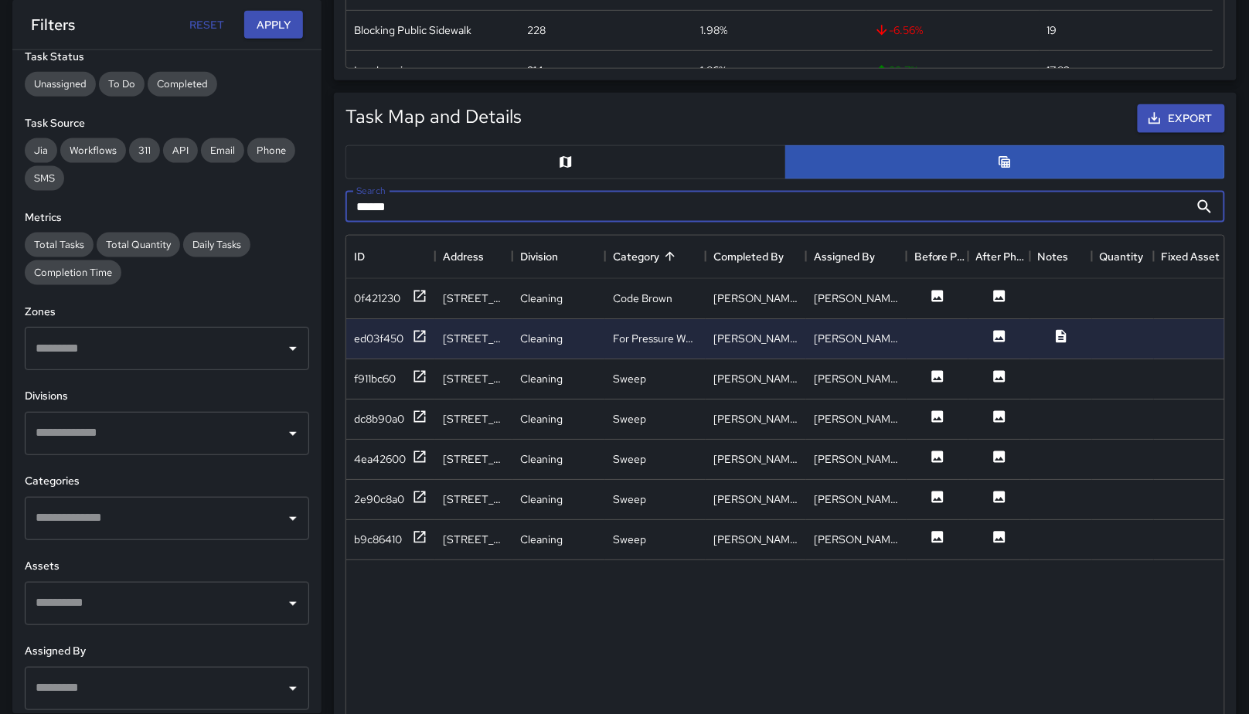
click at [534, 205] on input "******" at bounding box center [768, 207] width 844 height 31
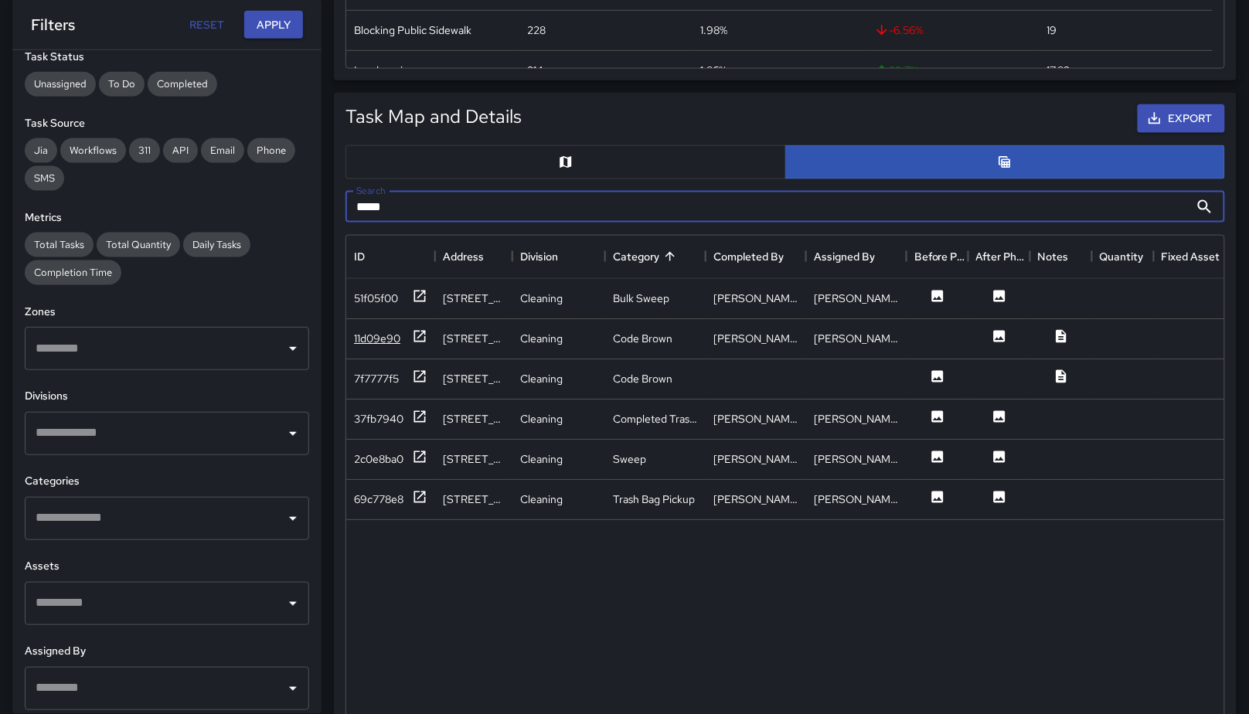
type input "*****"
click at [377, 331] on div "11d09e90" at bounding box center [377, 338] width 46 height 15
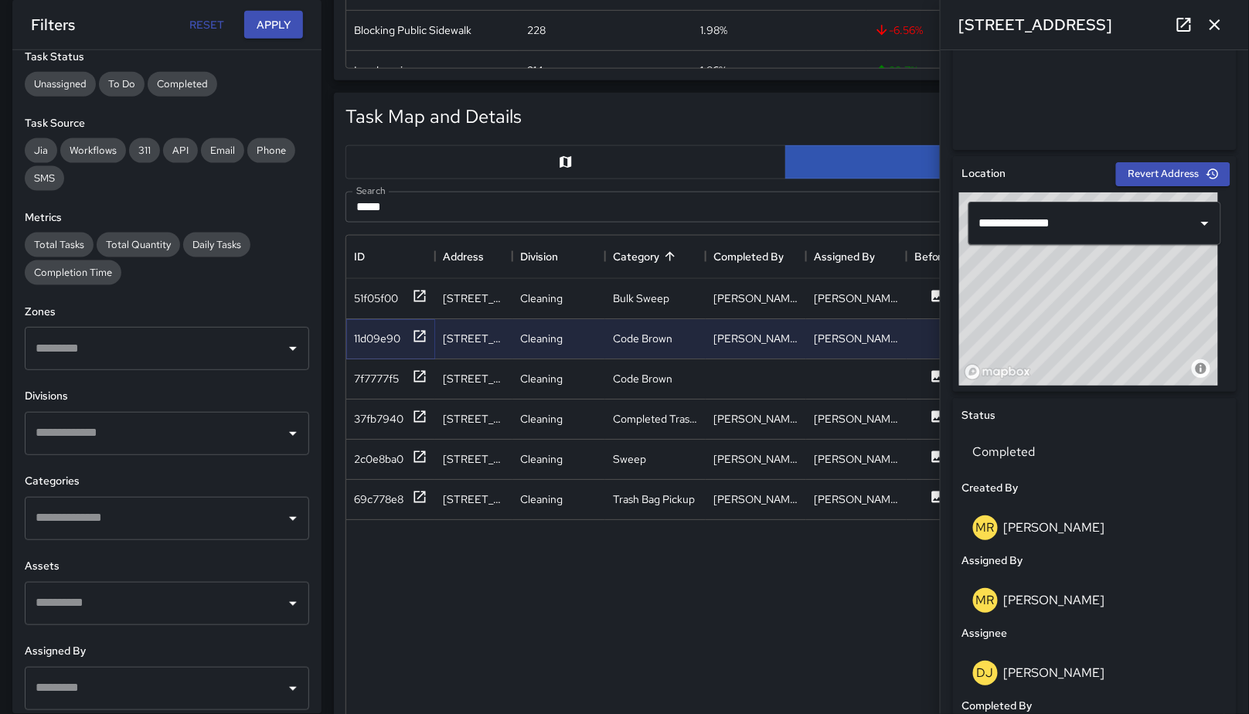
scroll to position [377, 0]
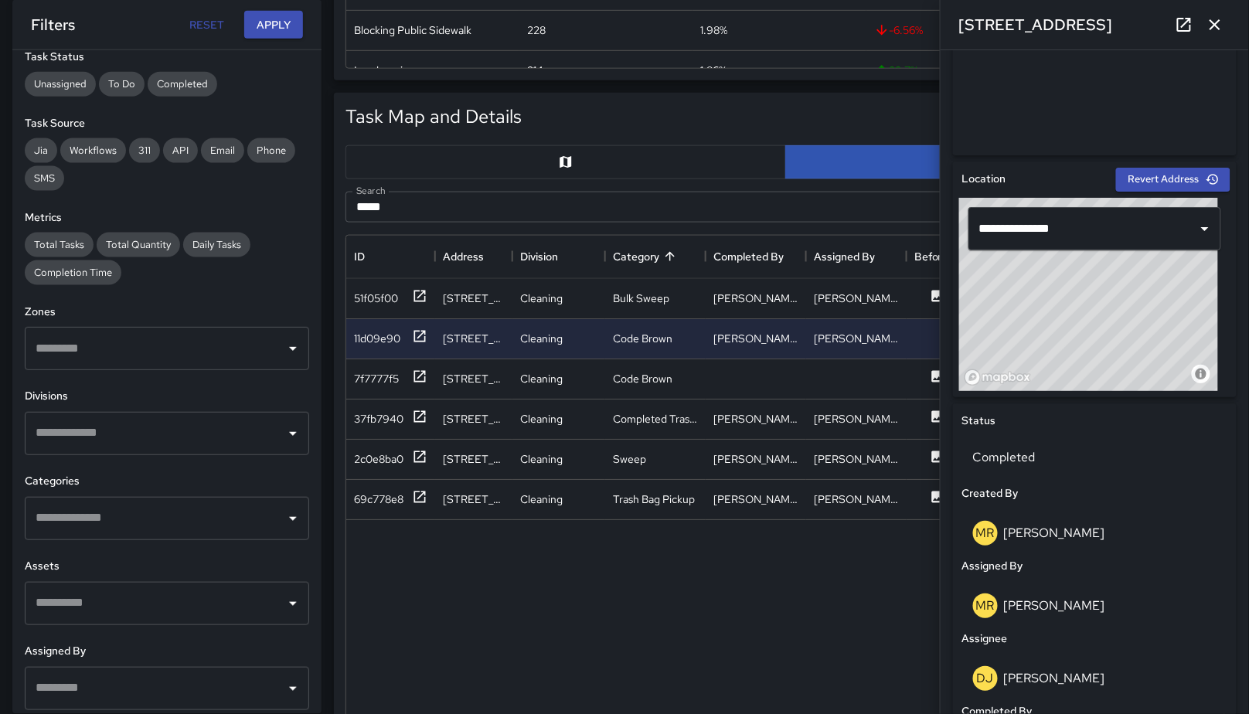
click at [1215, 19] on icon "button" at bounding box center [1215, 24] width 19 height 19
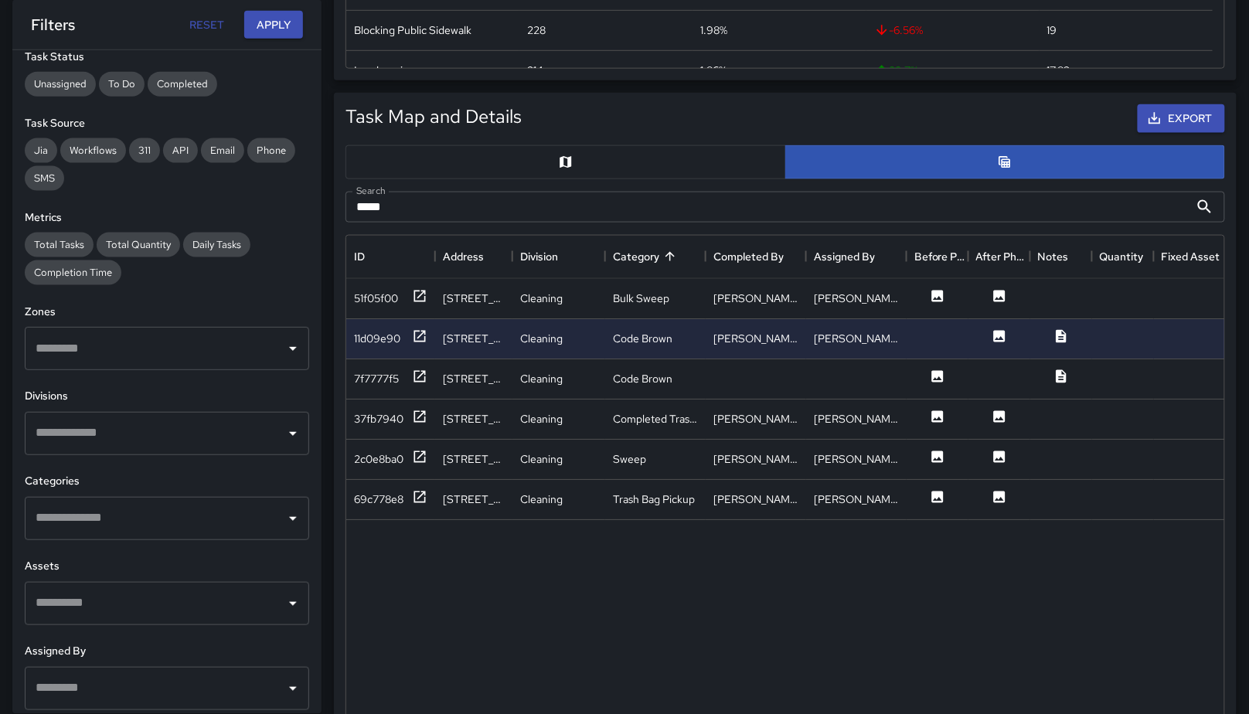
click at [541, 192] on input "*****" at bounding box center [768, 207] width 844 height 31
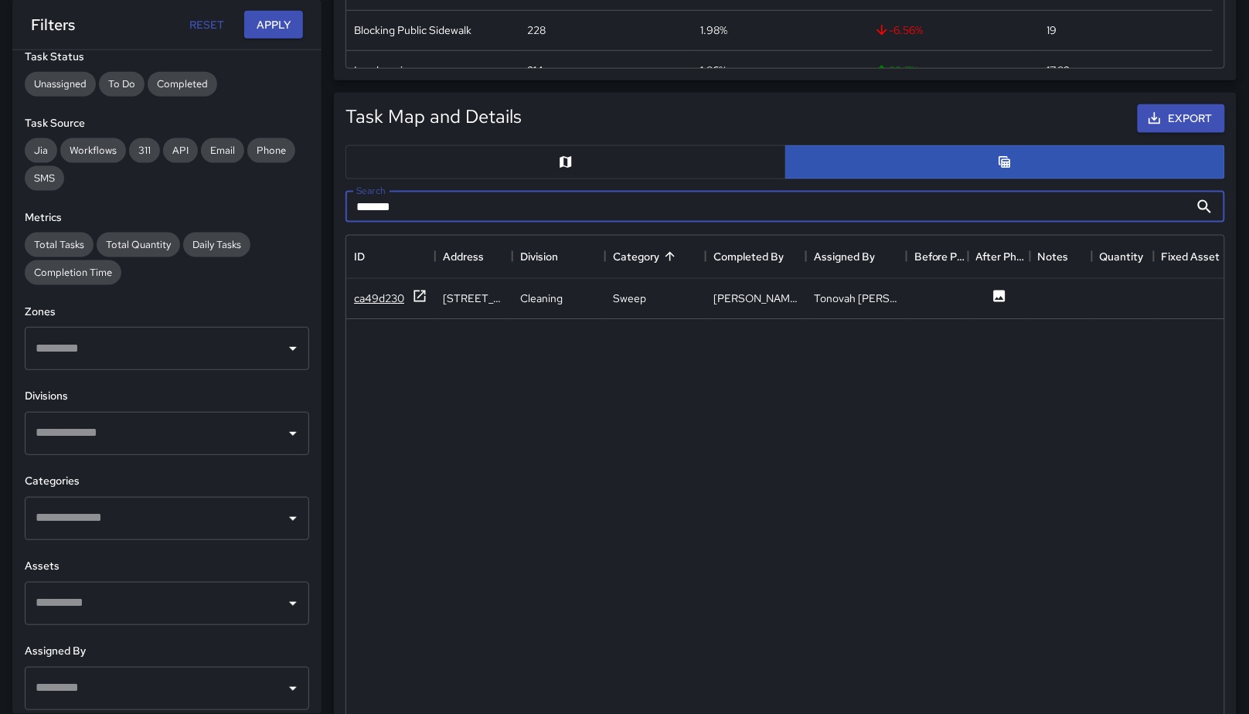
type input "*******"
click at [375, 291] on div "ca49d230" at bounding box center [379, 298] width 50 height 15
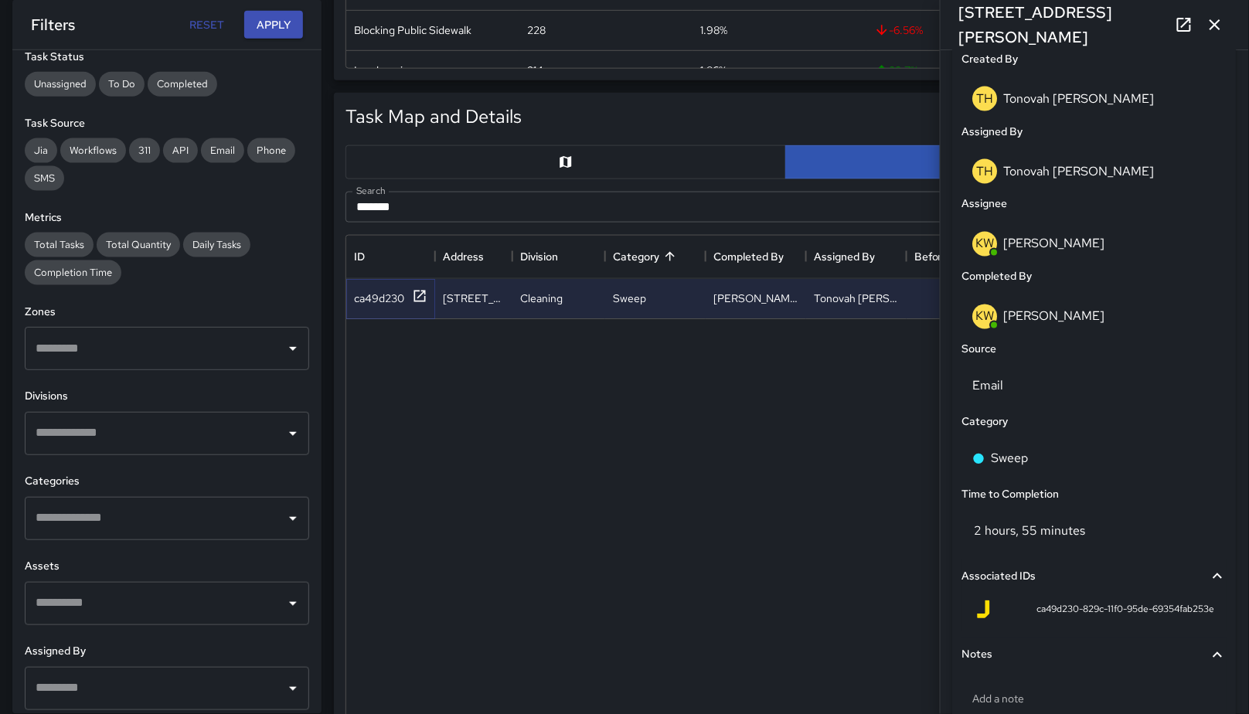
scroll to position [906, 0]
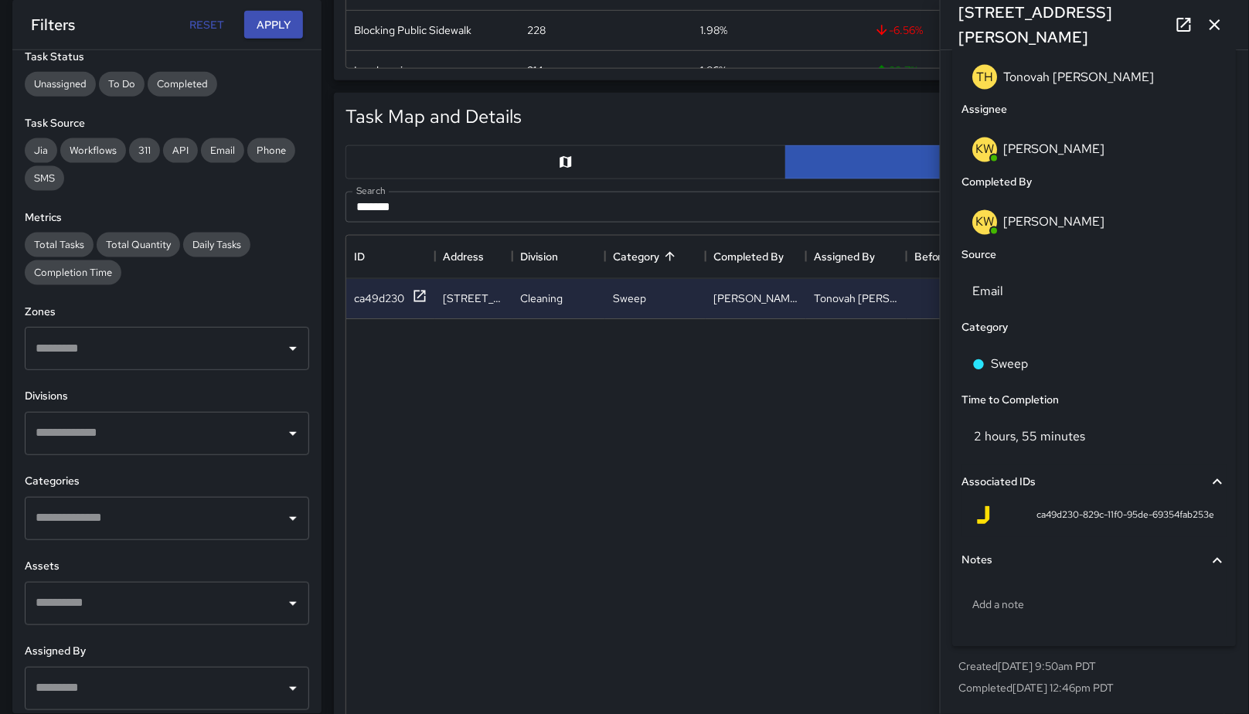
click at [413, 208] on input "*******" at bounding box center [768, 207] width 844 height 31
click at [414, 208] on input "*******" at bounding box center [768, 207] width 844 height 31
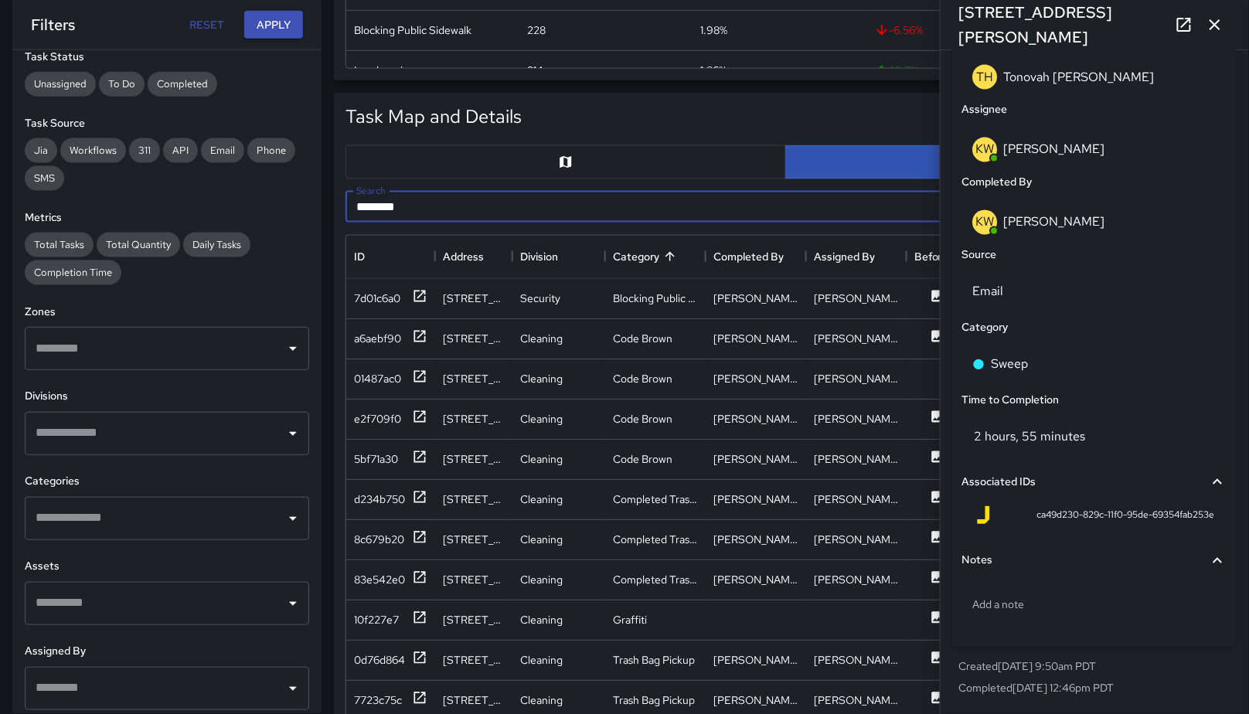
type input "********"
click at [1214, 29] on icon "button" at bounding box center [1215, 24] width 19 height 19
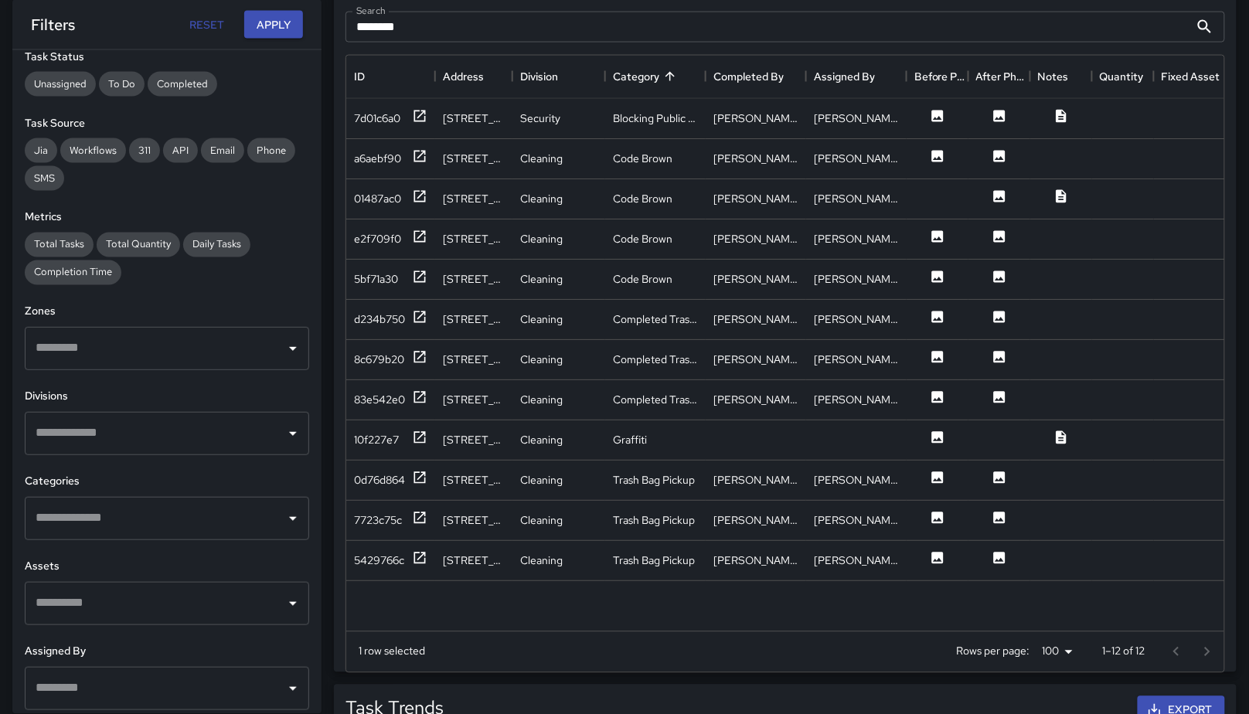
scroll to position [752, 0]
click at [656, 78] on div "Category" at bounding box center [636, 75] width 46 height 43
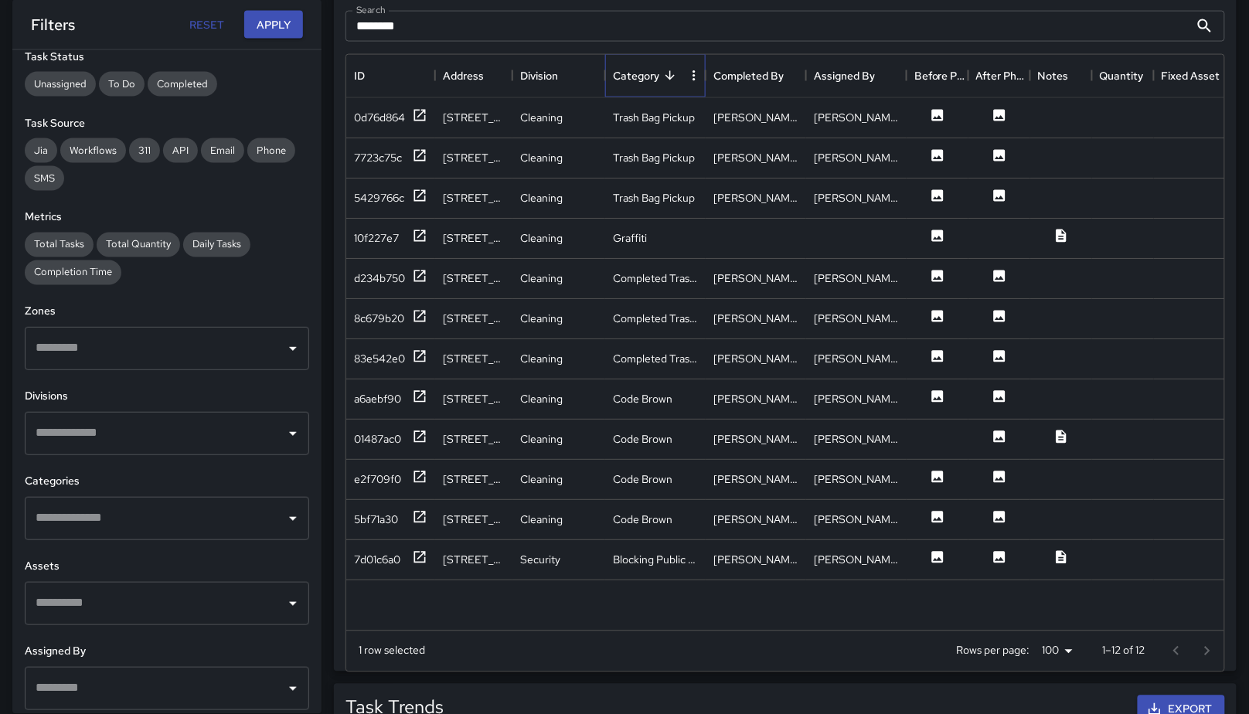
click at [656, 78] on div "Category" at bounding box center [636, 75] width 46 height 43
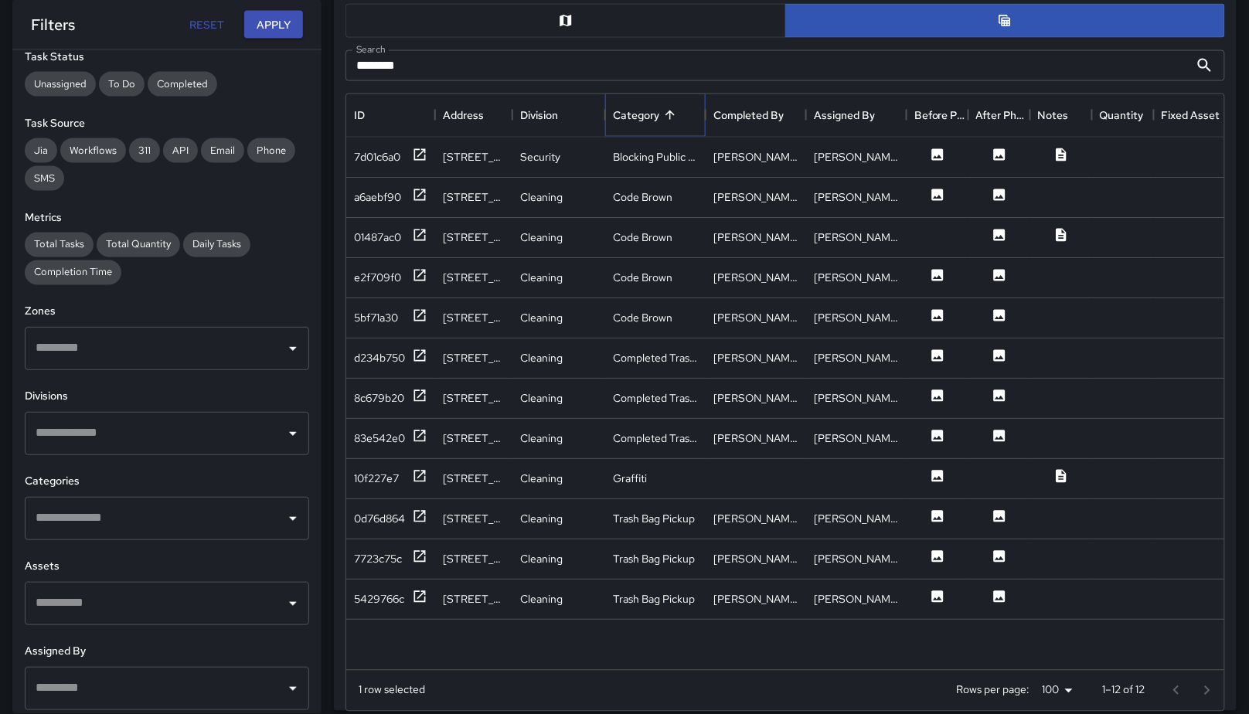
scroll to position [739, 0]
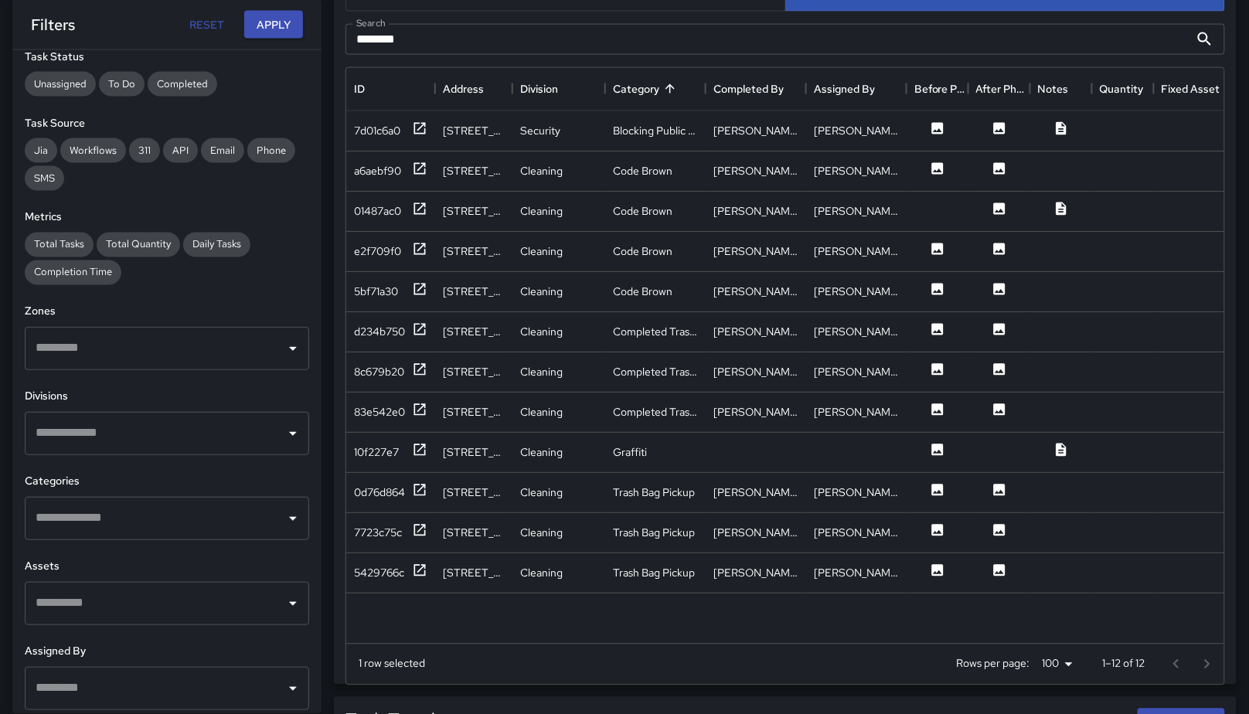
click at [455, 37] on input "********" at bounding box center [768, 39] width 844 height 31
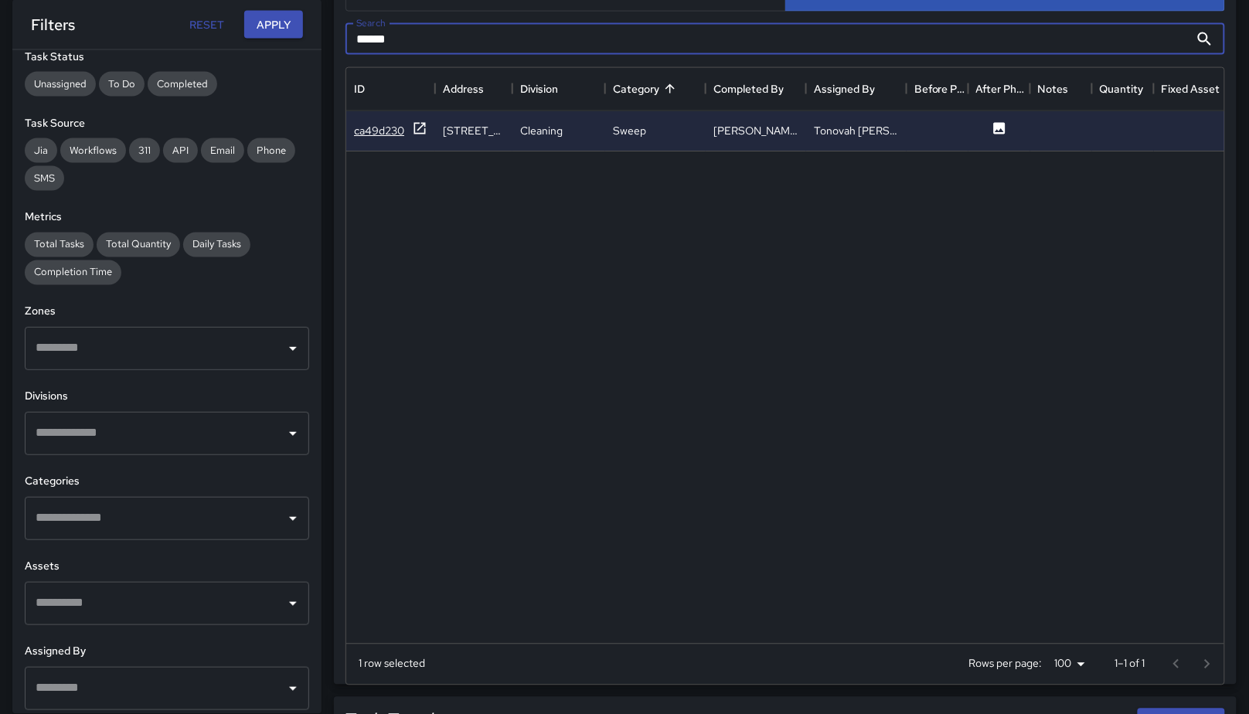
type input "******"
click at [389, 133] on div "ca49d230" at bounding box center [379, 130] width 50 height 15
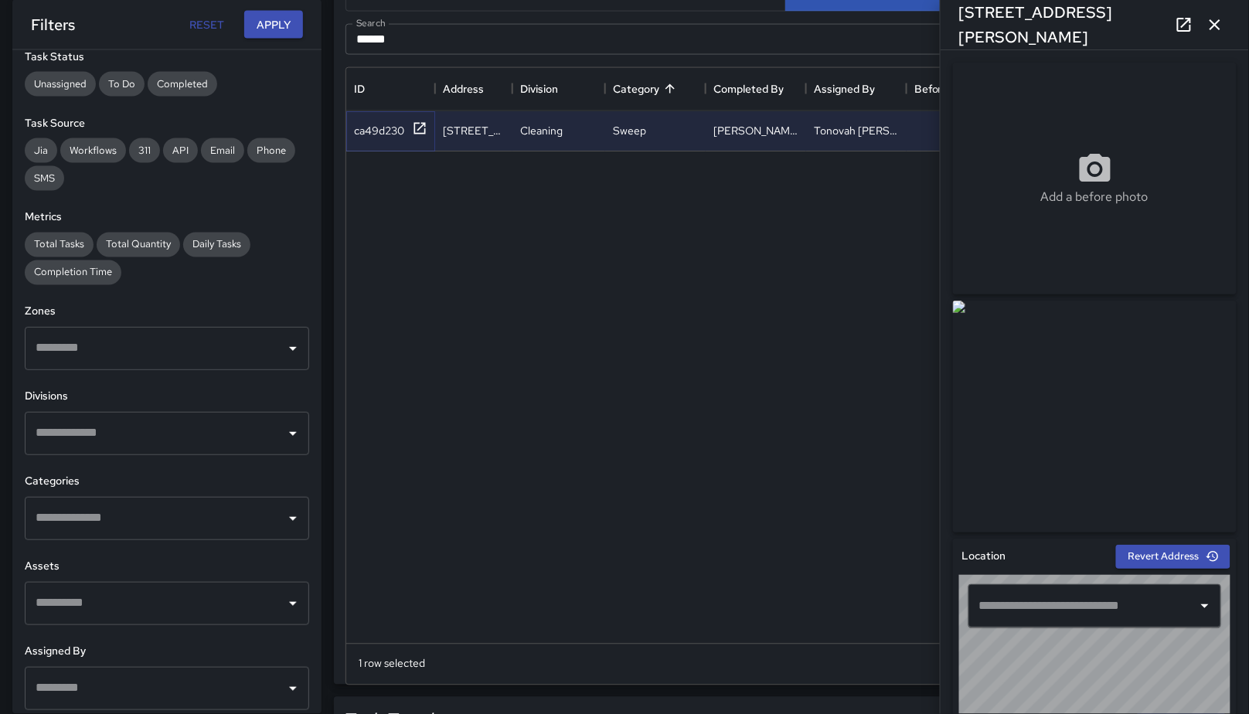
type input "**********"
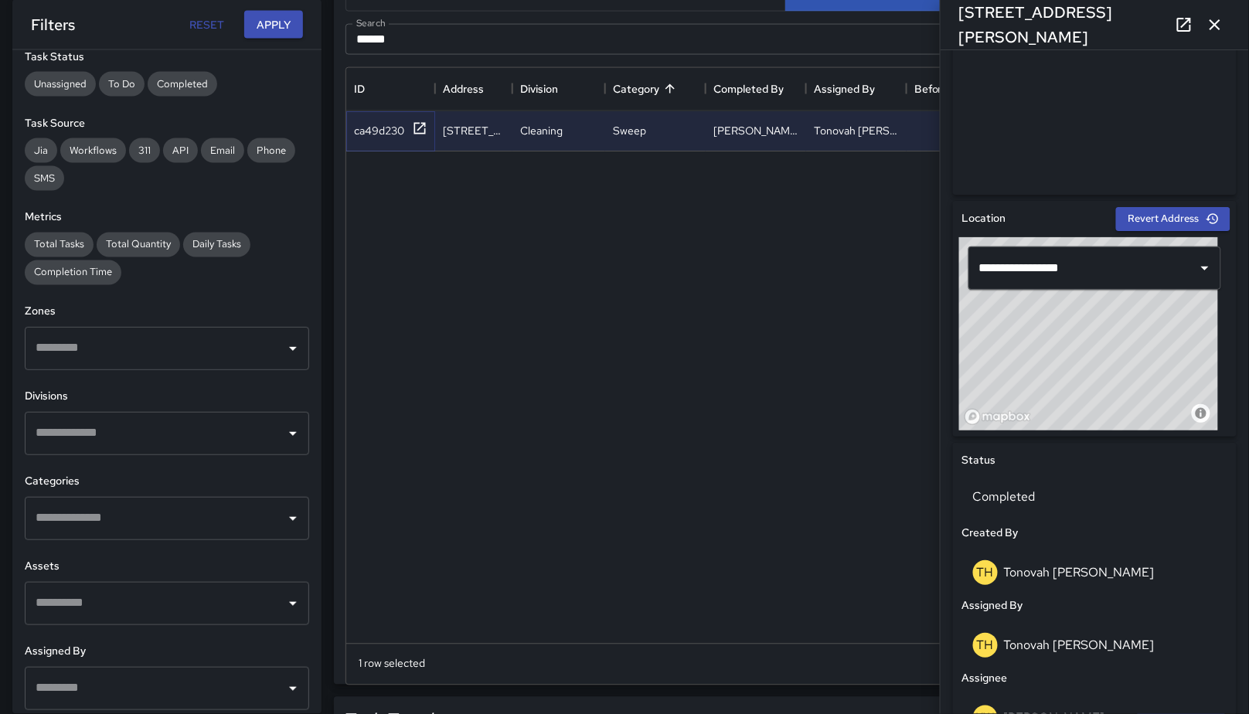
scroll to position [336, 0]
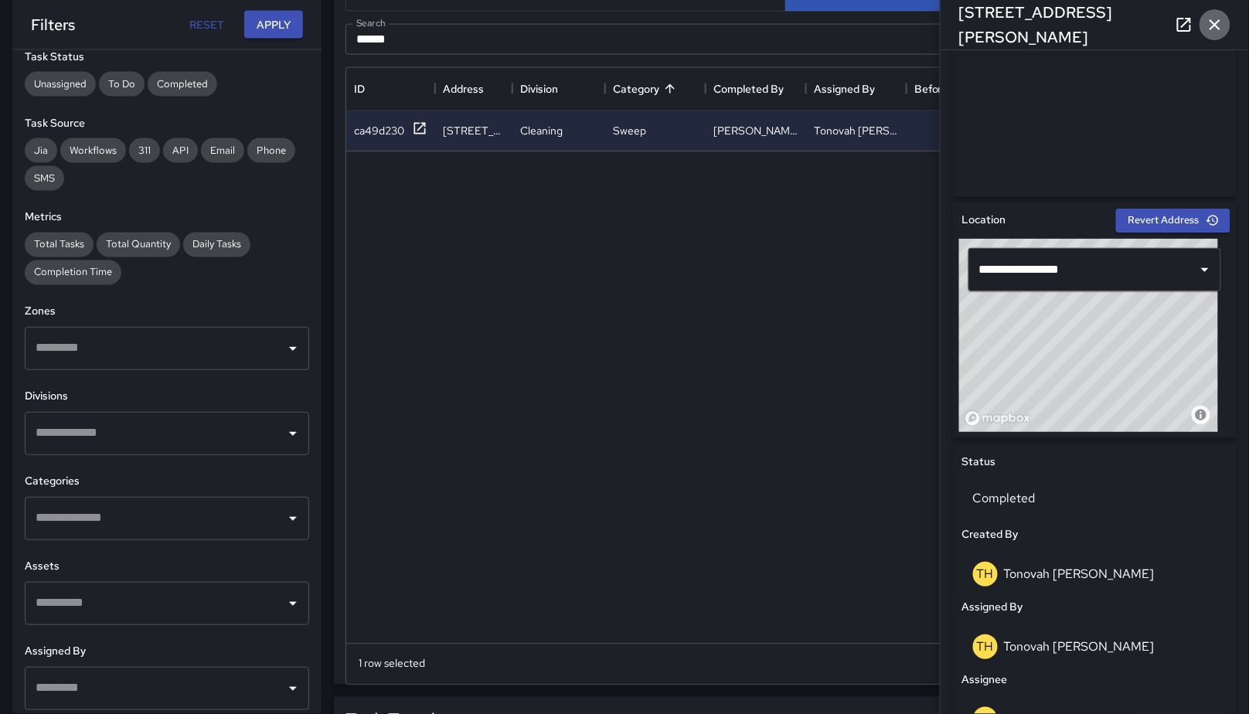
click at [1221, 26] on icon "button" at bounding box center [1215, 24] width 19 height 19
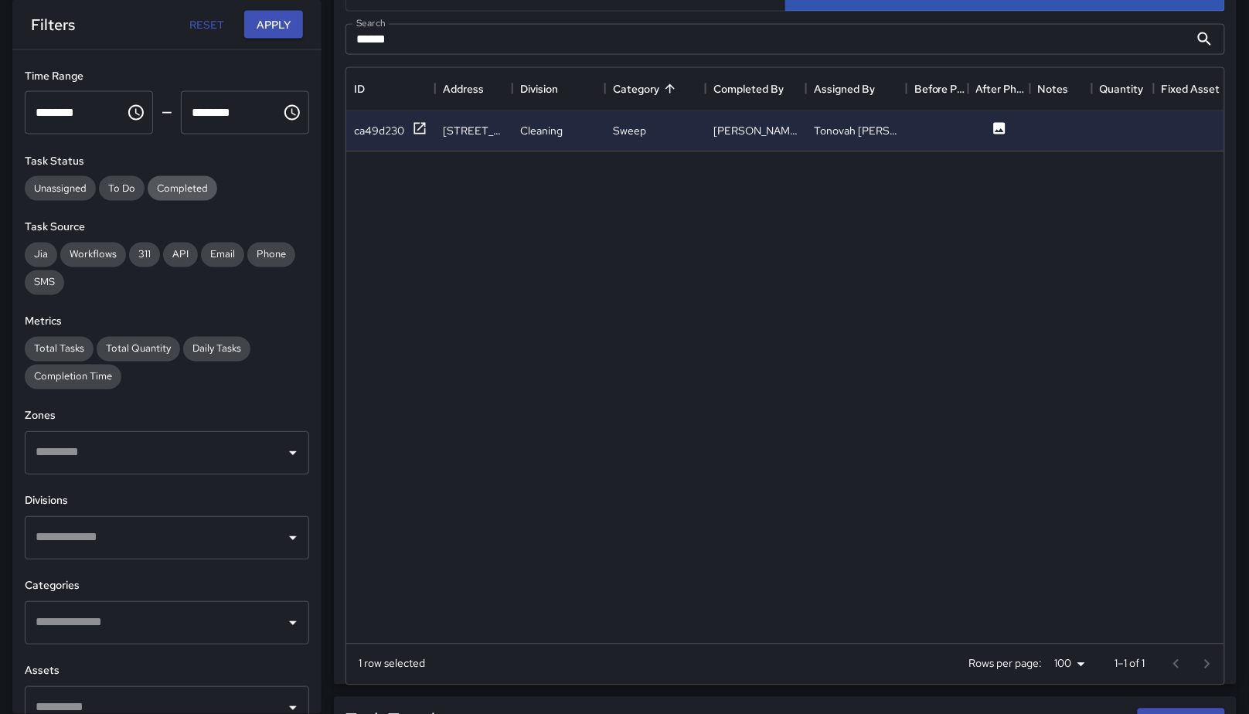
scroll to position [0, 0]
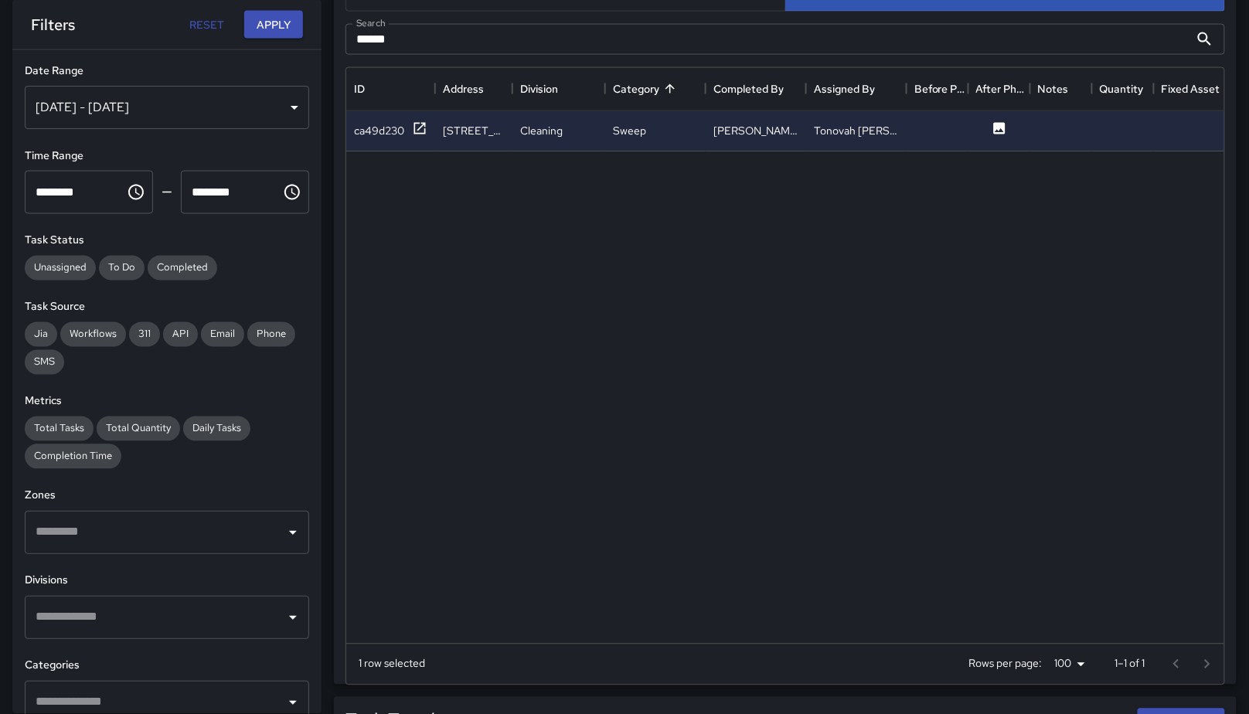
click at [240, 96] on div "Aug 19, 2025 - Aug 30, 2025" at bounding box center [167, 107] width 284 height 43
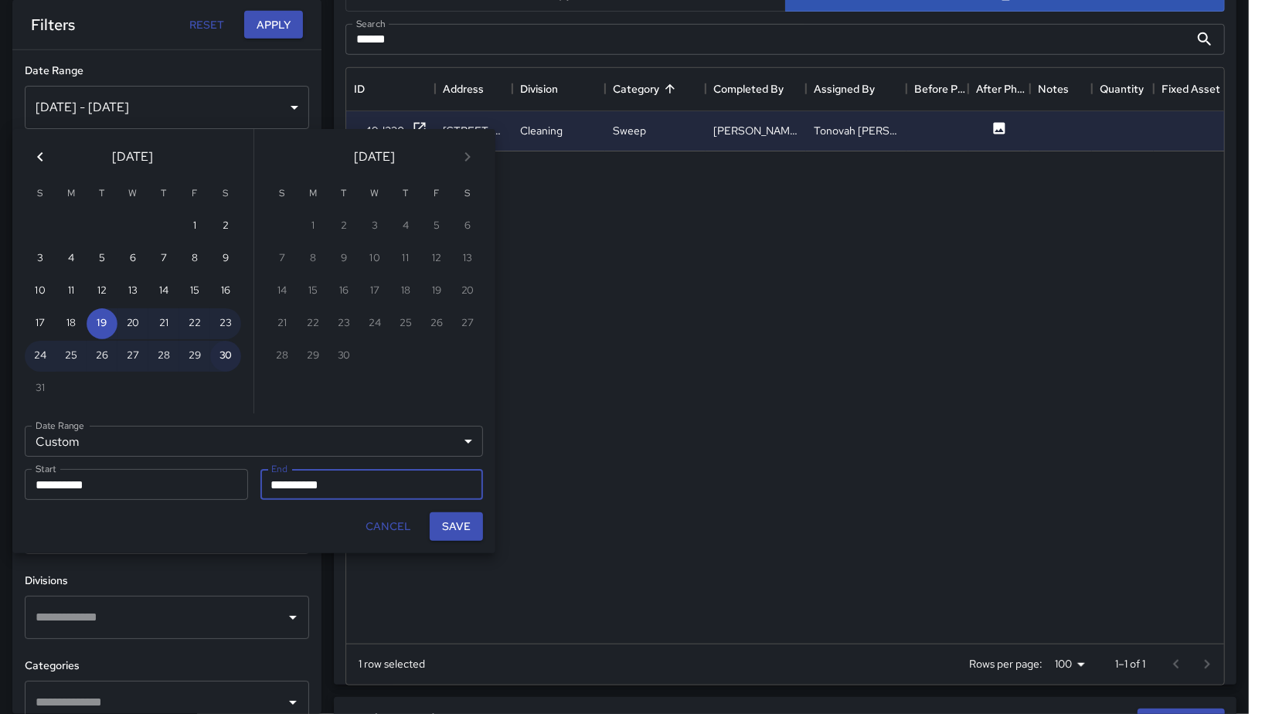
click at [217, 349] on button "30" at bounding box center [225, 356] width 31 height 31
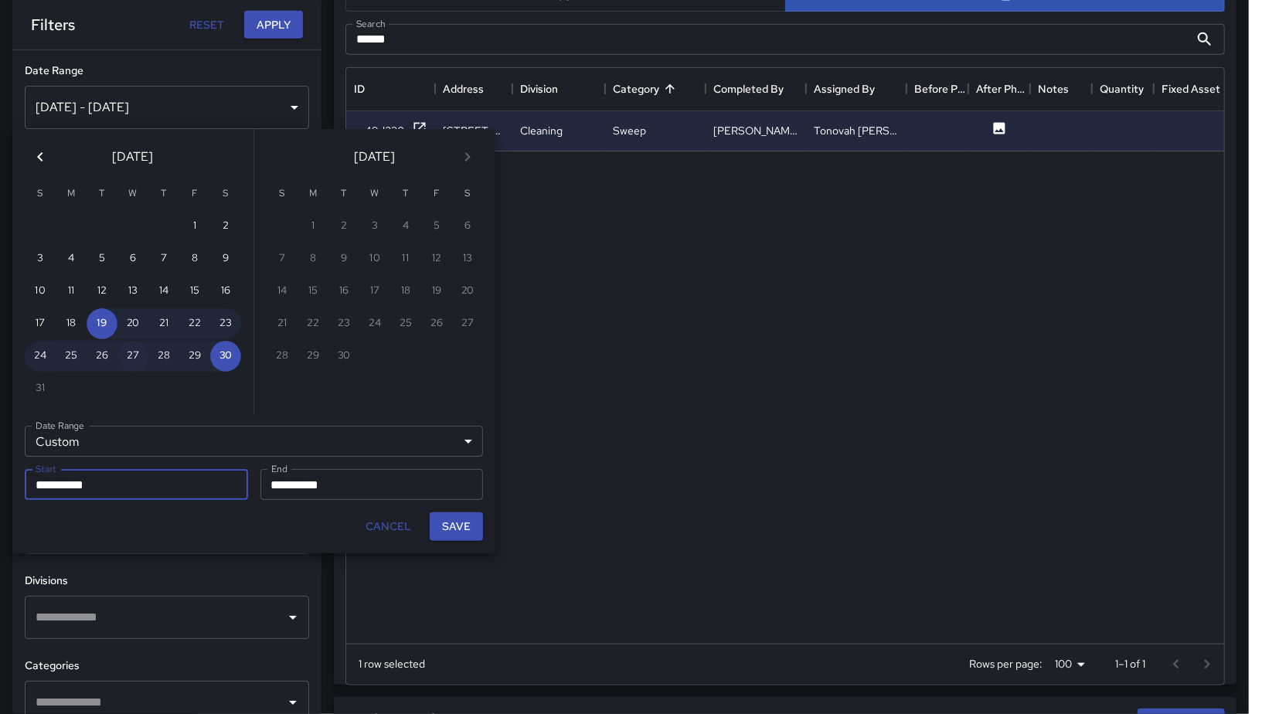
click at [131, 354] on button "27" at bounding box center [133, 356] width 31 height 31
type input "**********"
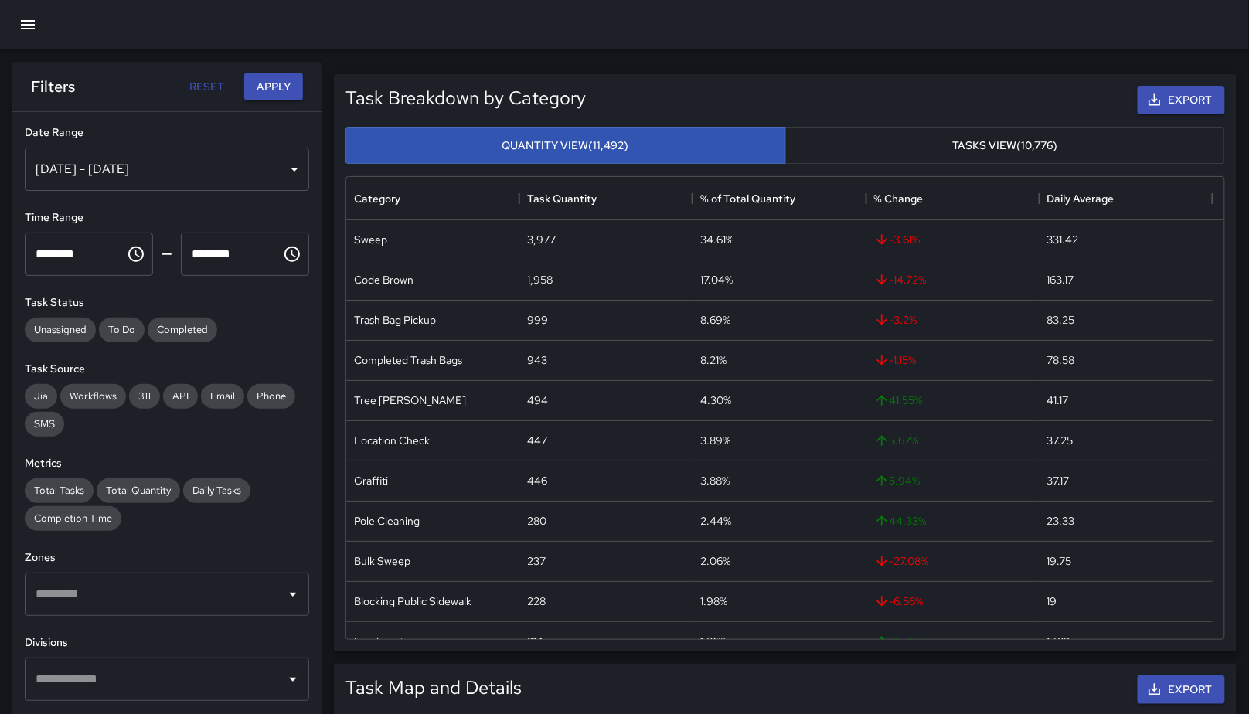
click at [29, 30] on icon "button" at bounding box center [28, 24] width 19 height 19
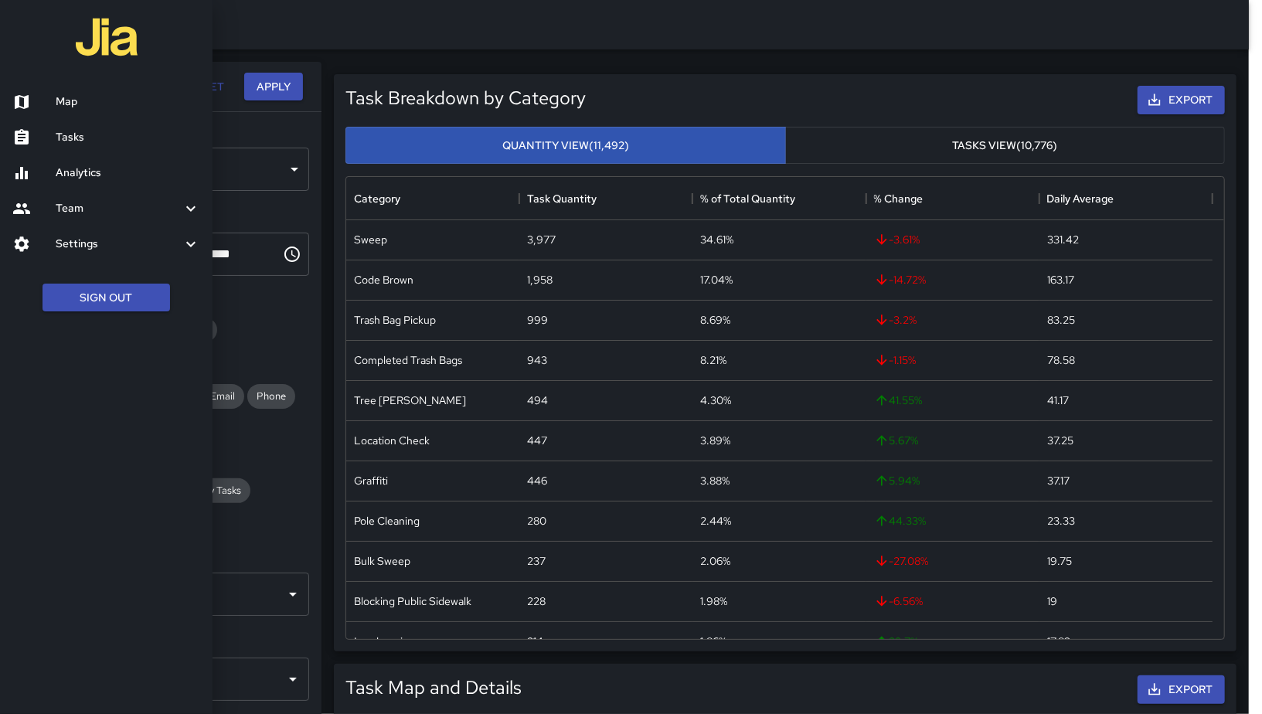
click at [77, 95] on h6 "Map" at bounding box center [128, 102] width 145 height 17
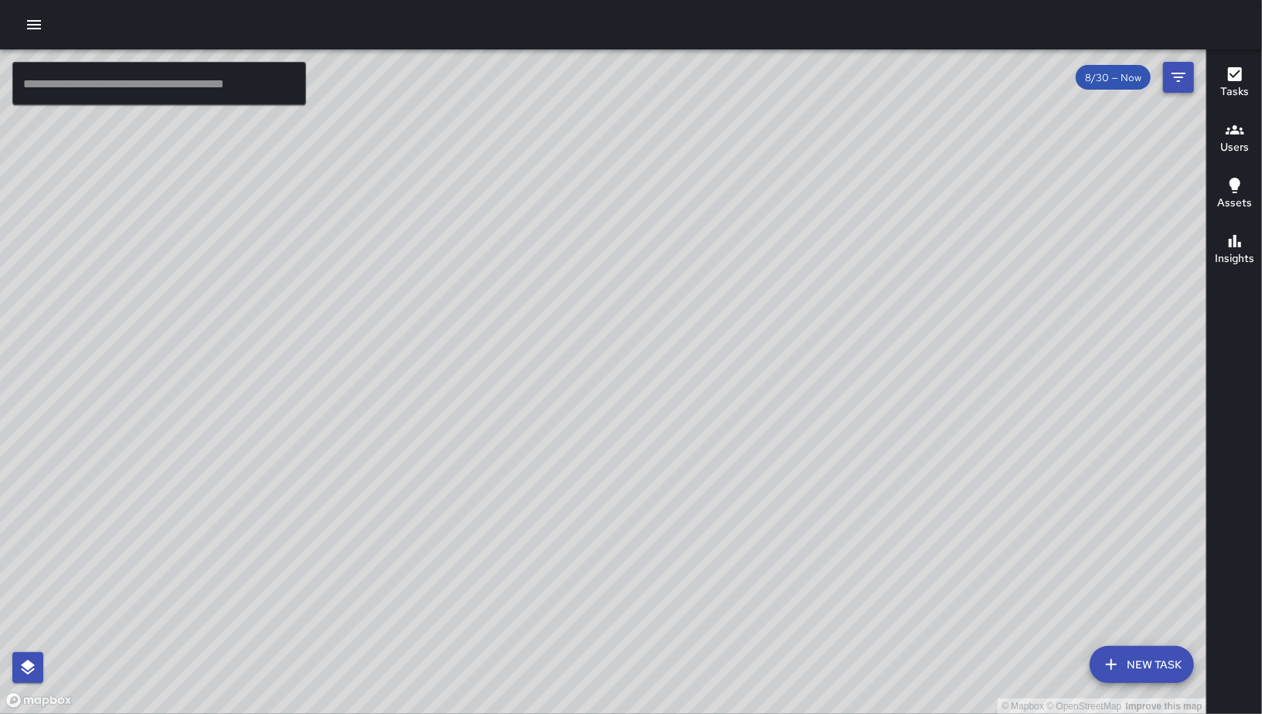
click at [1191, 79] on button "Filters" at bounding box center [1178, 77] width 31 height 31
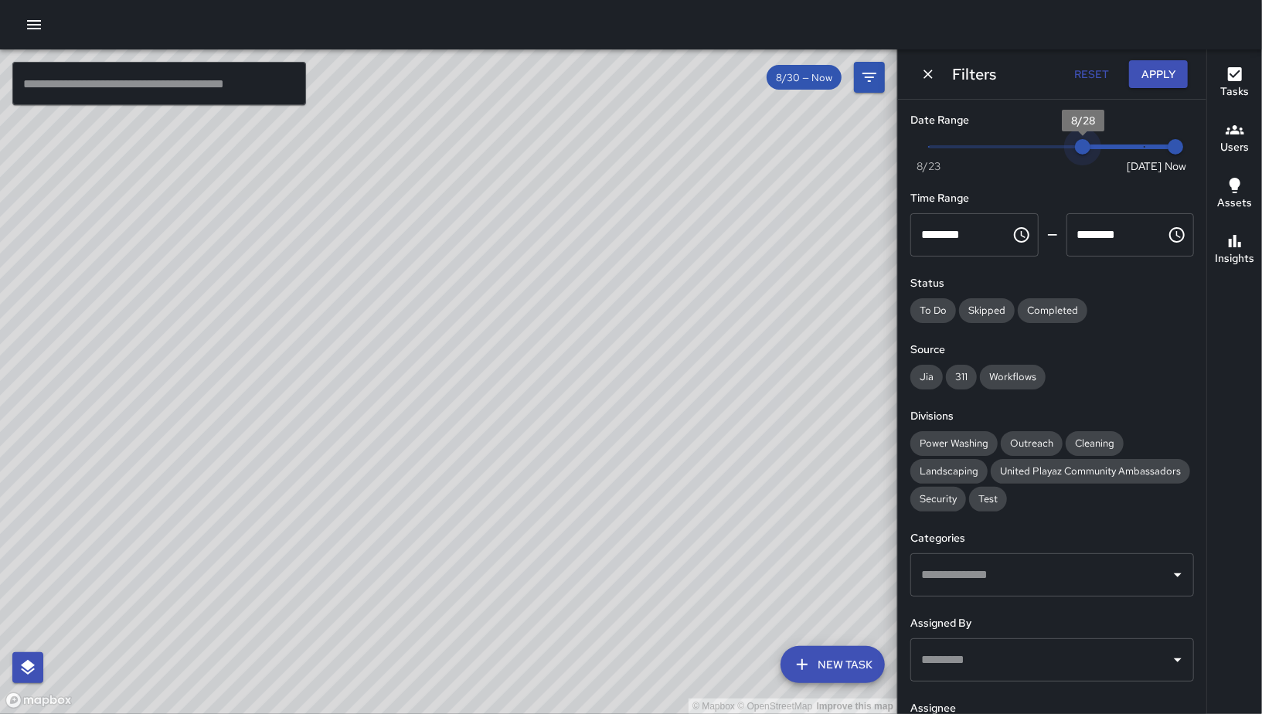
type input "*"
drag, startPoint x: 1123, startPoint y: 143, endPoint x: 1058, endPoint y: 152, distance: 65.6
click at [1058, 152] on span "8/27" at bounding box center [1052, 146] width 15 height 15
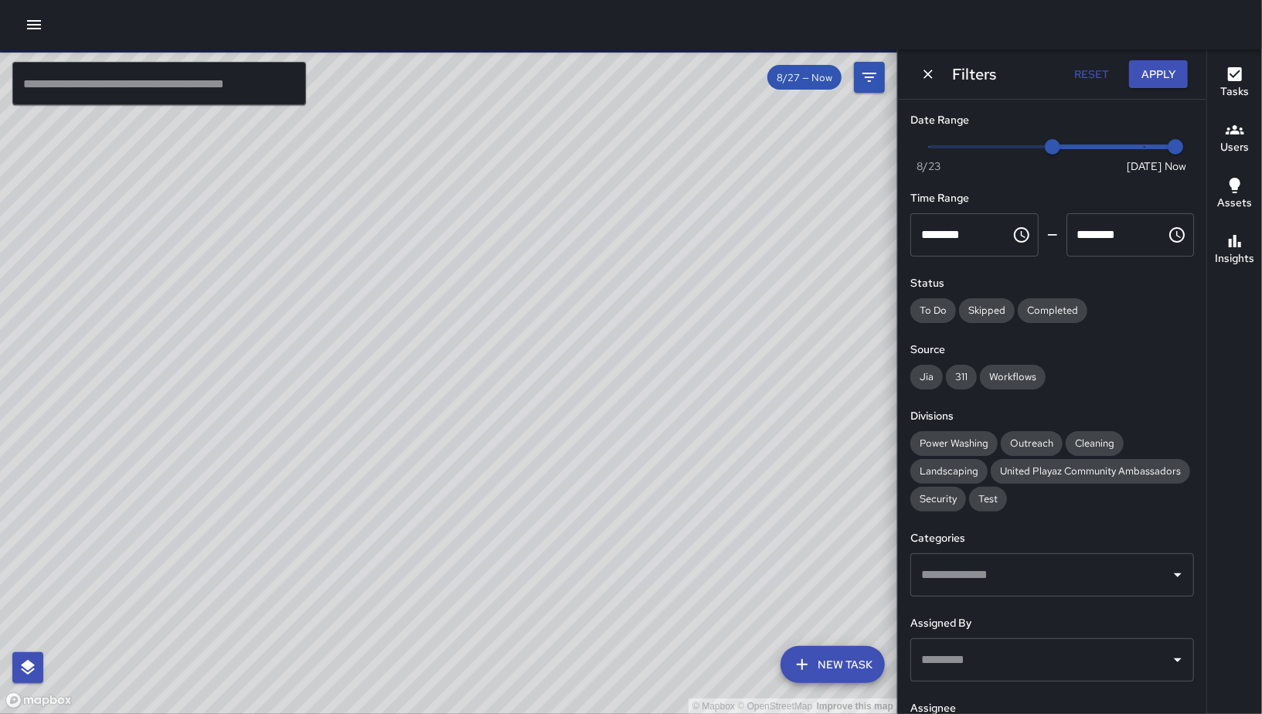
click at [923, 73] on icon "Dismiss" at bounding box center [928, 73] width 15 height 15
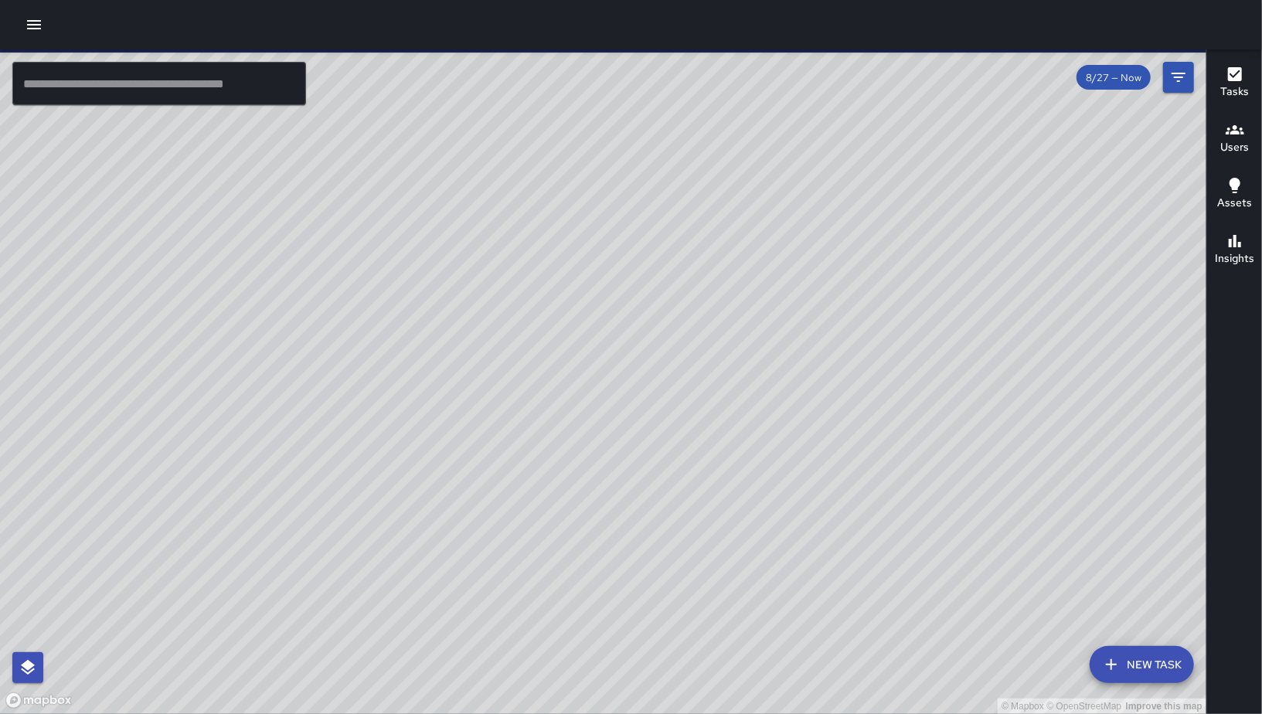
drag, startPoint x: 1025, startPoint y: 373, endPoint x: 1047, endPoint y: 336, distance: 43.0
click at [1047, 336] on div "© Mapbox © OpenStreetMap Improve this map" at bounding box center [603, 381] width 1207 height 665
click at [168, 90] on input "text" at bounding box center [159, 83] width 294 height 43
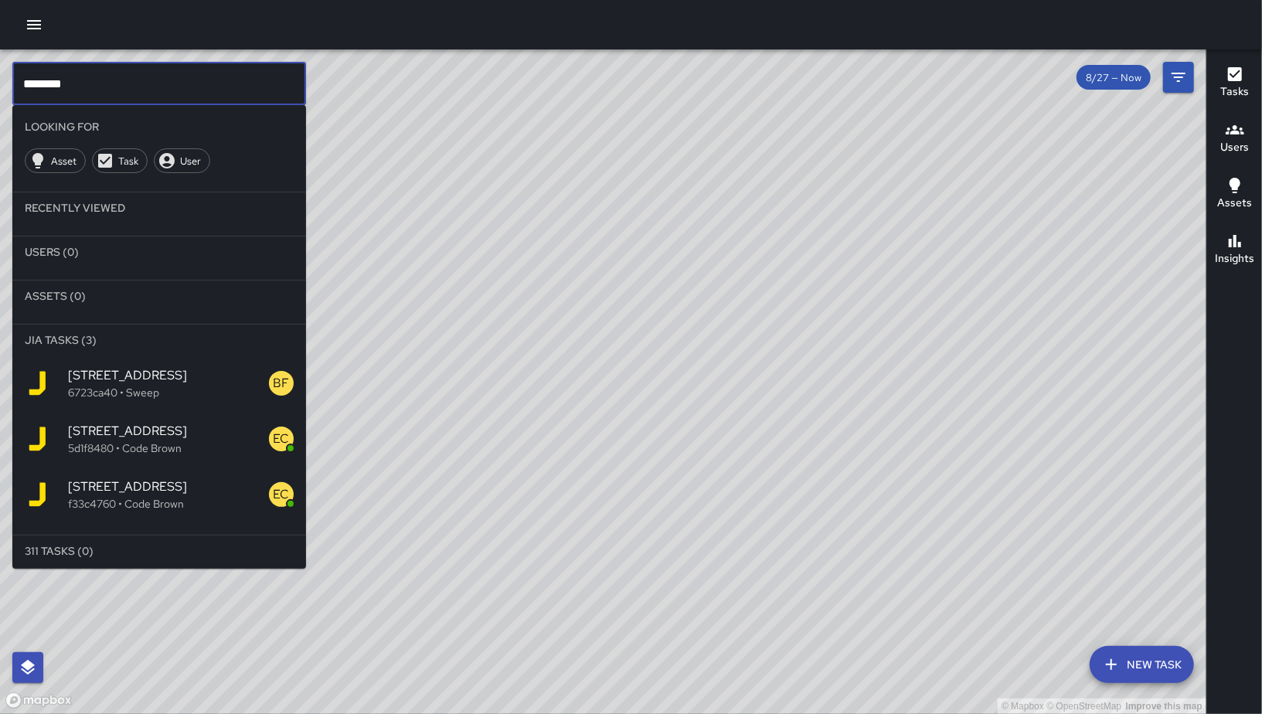
type input "********"
click at [188, 451] on p "5d1f8480 • Code Brown" at bounding box center [168, 448] width 201 height 15
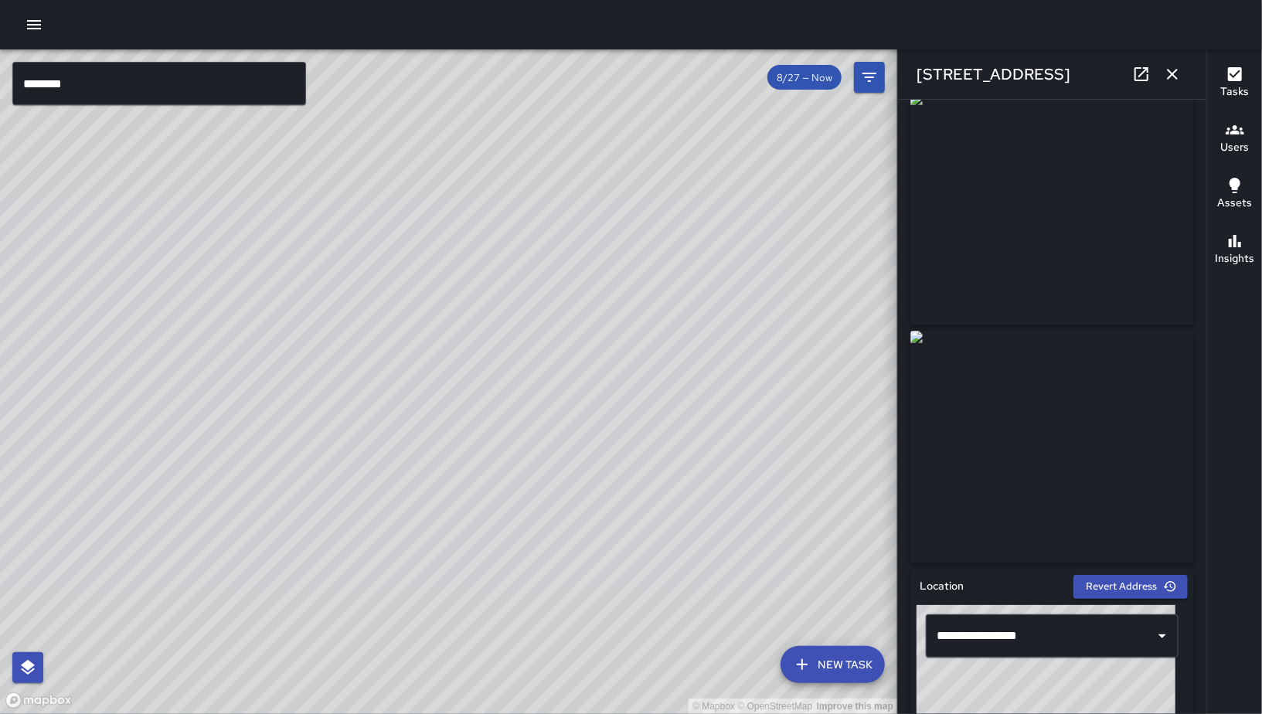
scroll to position [23, 0]
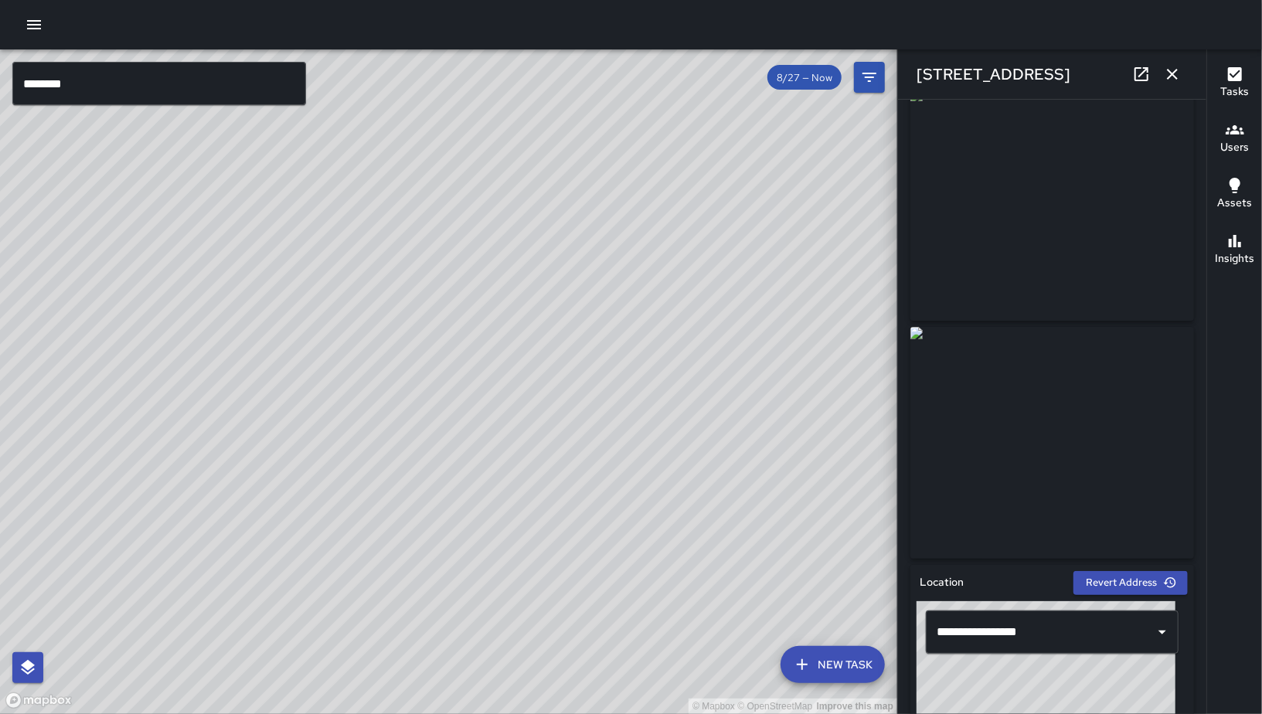
click at [1148, 74] on icon at bounding box center [1142, 74] width 14 height 14
drag, startPoint x: 427, startPoint y: 402, endPoint x: 605, endPoint y: 234, distance: 244.4
click at [605, 234] on div "© Mapbox © OpenStreetMap Improve this map BF Brenda Flores 544 Natoma Street Co…" at bounding box center [449, 381] width 898 height 665
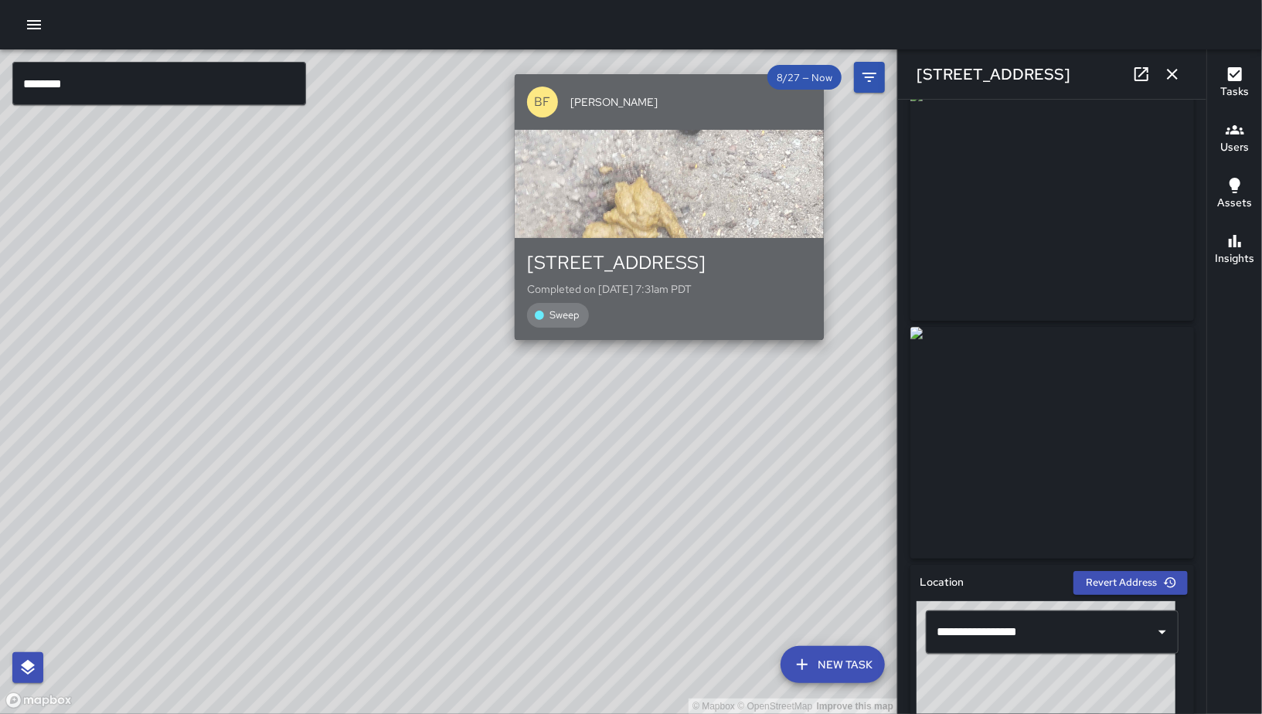
drag, startPoint x: 439, startPoint y: 491, endPoint x: 727, endPoint y: 264, distance: 366.5
click at [667, 315] on div "Sweep" at bounding box center [669, 315] width 284 height 25
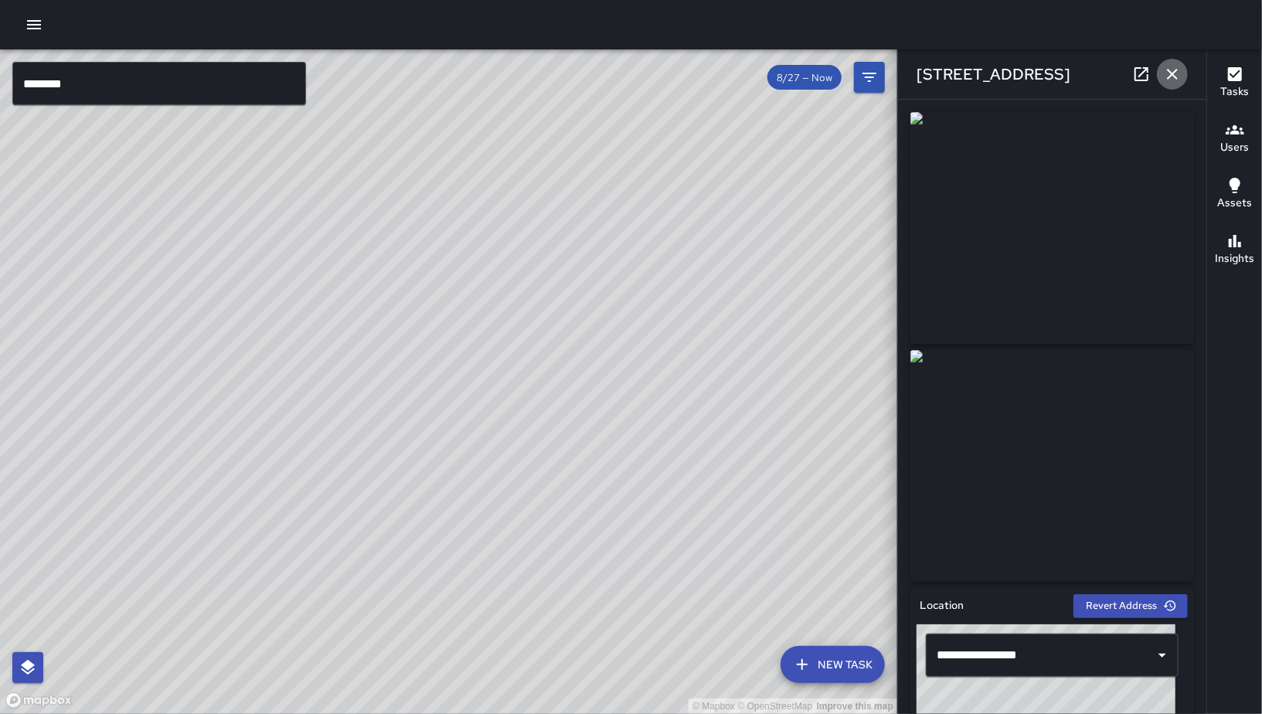
click at [1183, 73] on button "button" at bounding box center [1172, 74] width 31 height 31
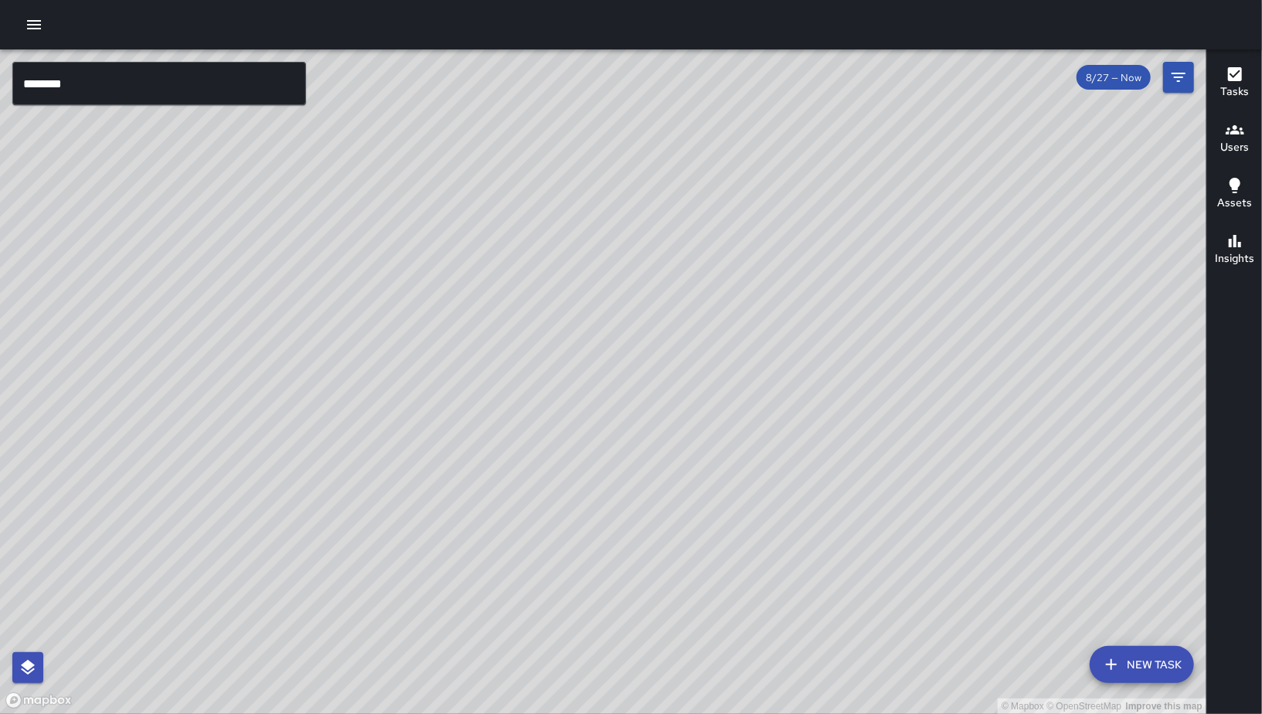
drag, startPoint x: 508, startPoint y: 625, endPoint x: 734, endPoint y: 386, distance: 329.2
click at [734, 386] on div "© Mapbox © OpenStreetMap Improve this map" at bounding box center [603, 381] width 1207 height 665
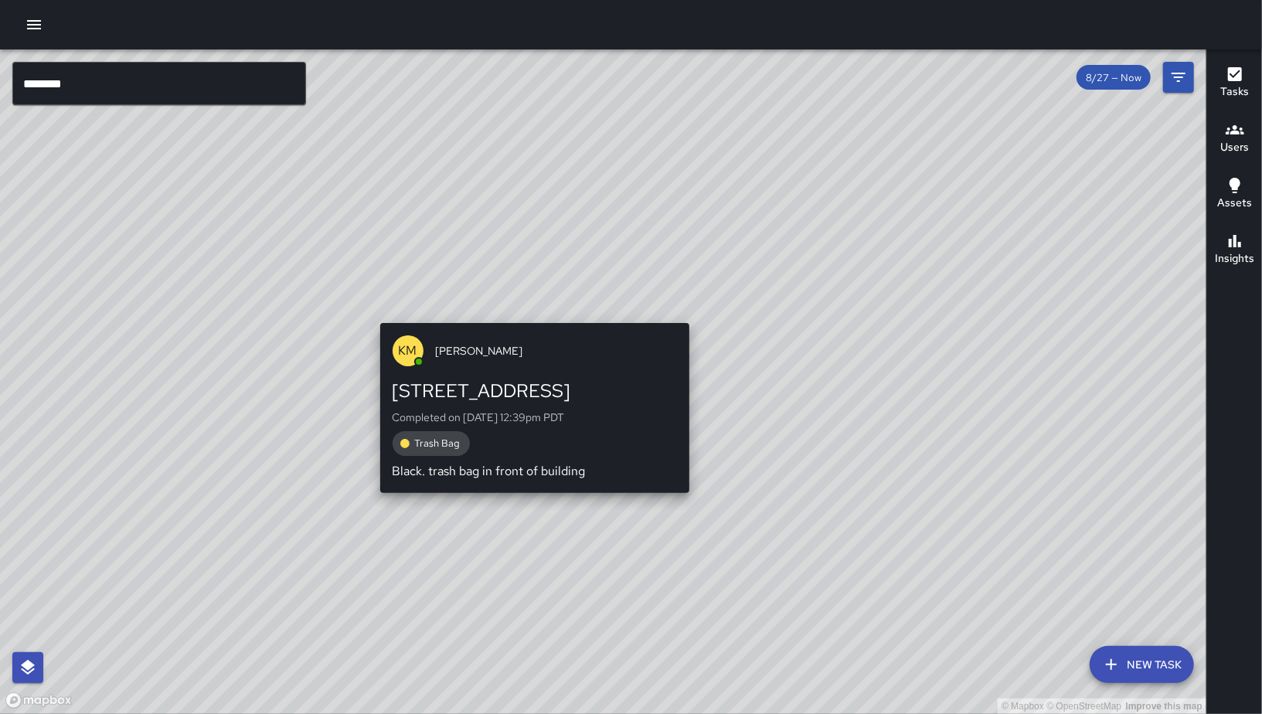
click at [530, 308] on div "© Mapbox © OpenStreetMap Improve this map KM Ken McCarter 743a Minna Street Com…" at bounding box center [603, 381] width 1207 height 665
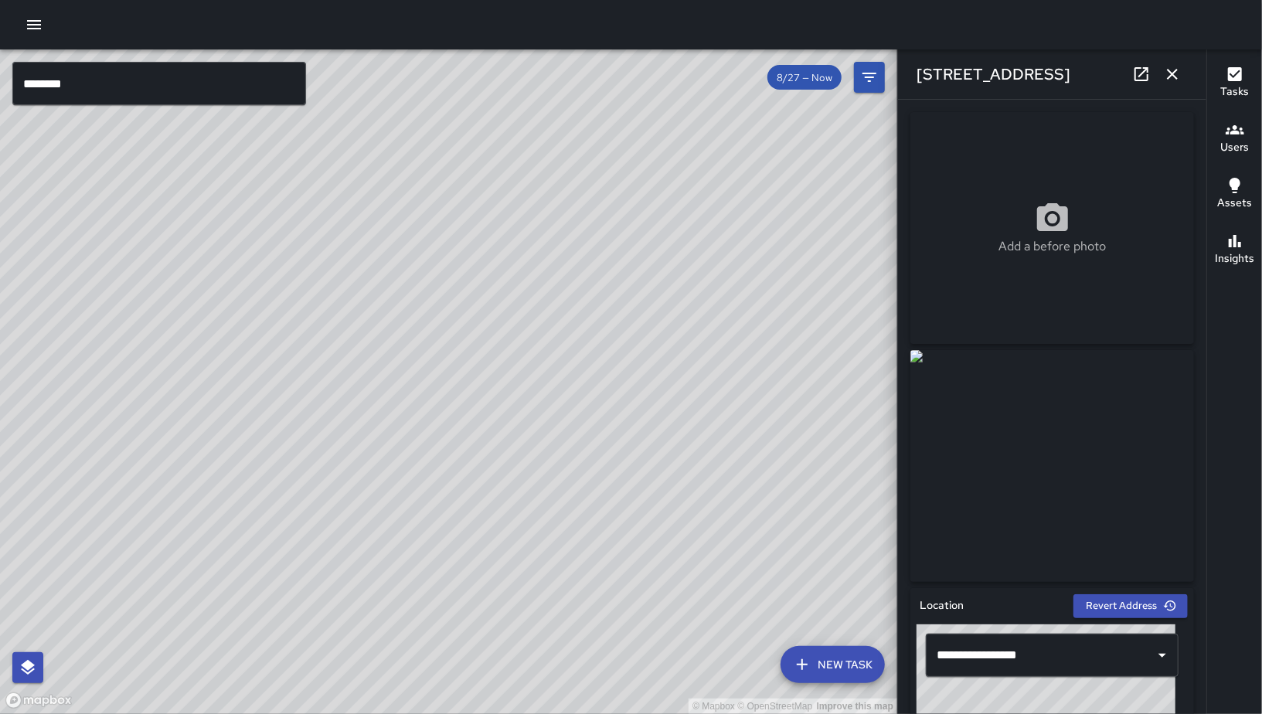
click at [227, 89] on input "********" at bounding box center [159, 83] width 294 height 43
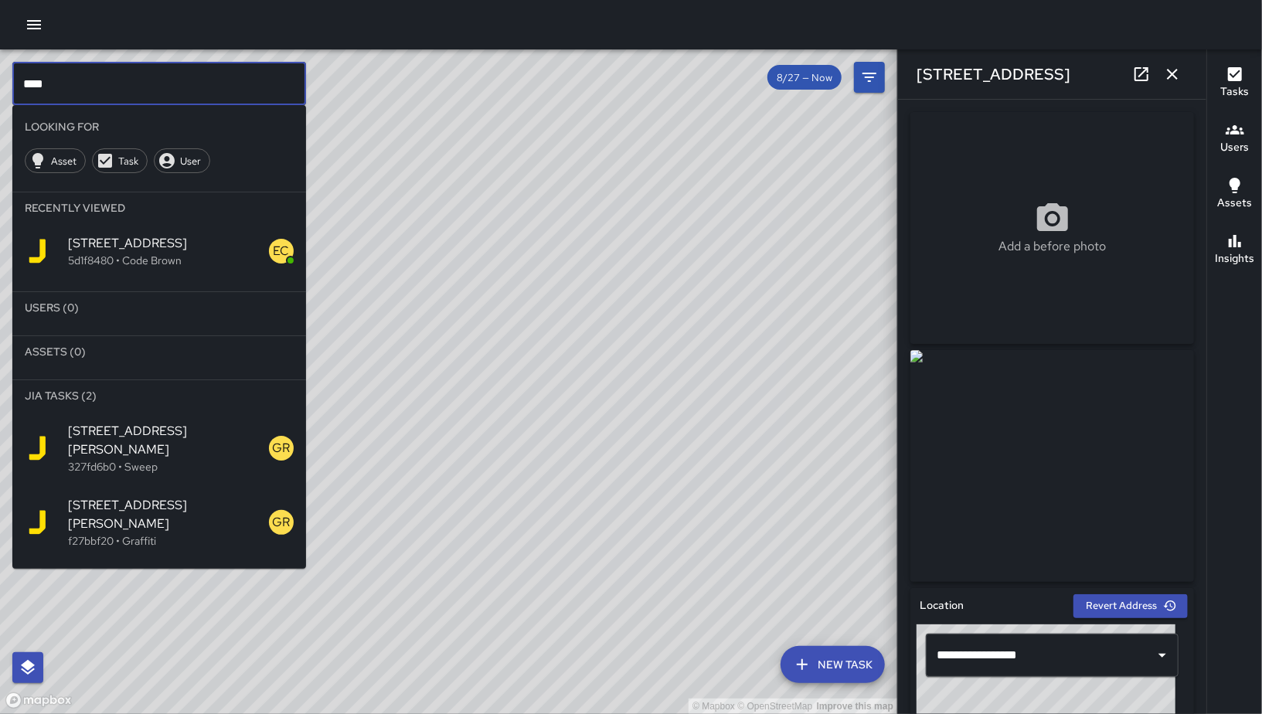
drag, startPoint x: 1198, startPoint y: 67, endPoint x: 1187, endPoint y: 73, distance: 13.1
click at [1197, 67] on div "743a Minna Street" at bounding box center [1052, 73] width 308 height 49
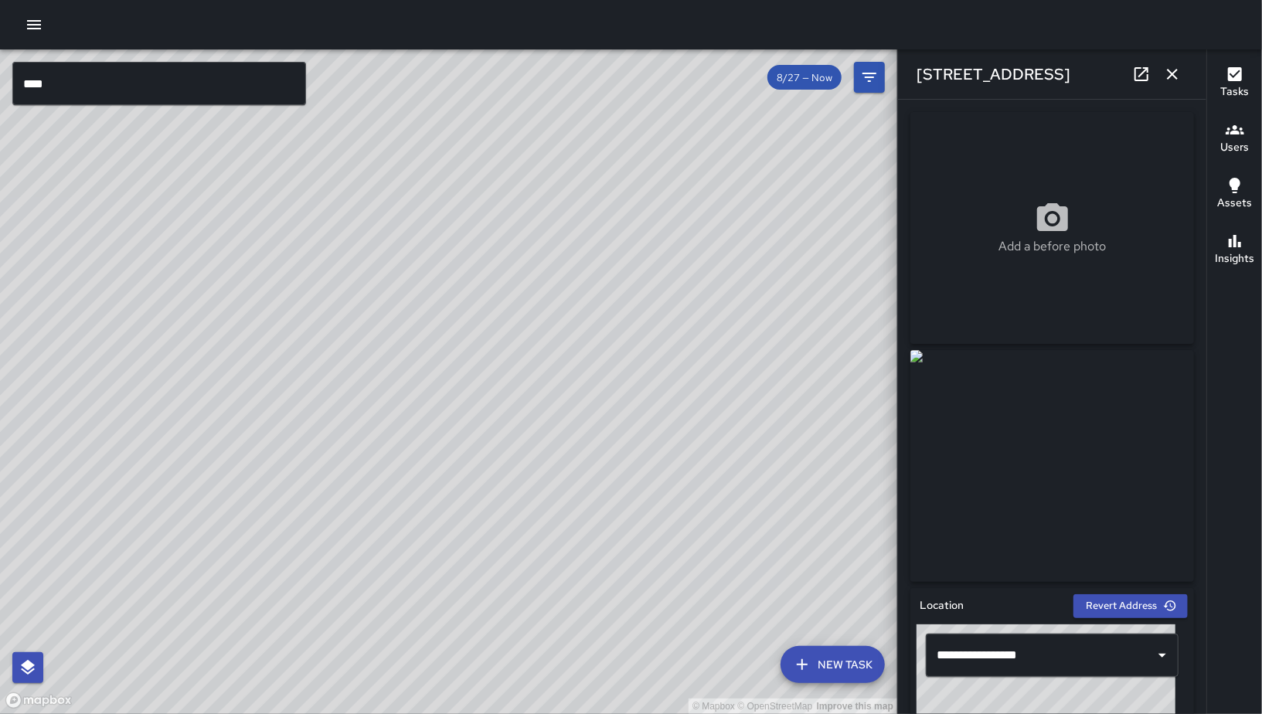
click at [1186, 73] on button "button" at bounding box center [1172, 74] width 31 height 31
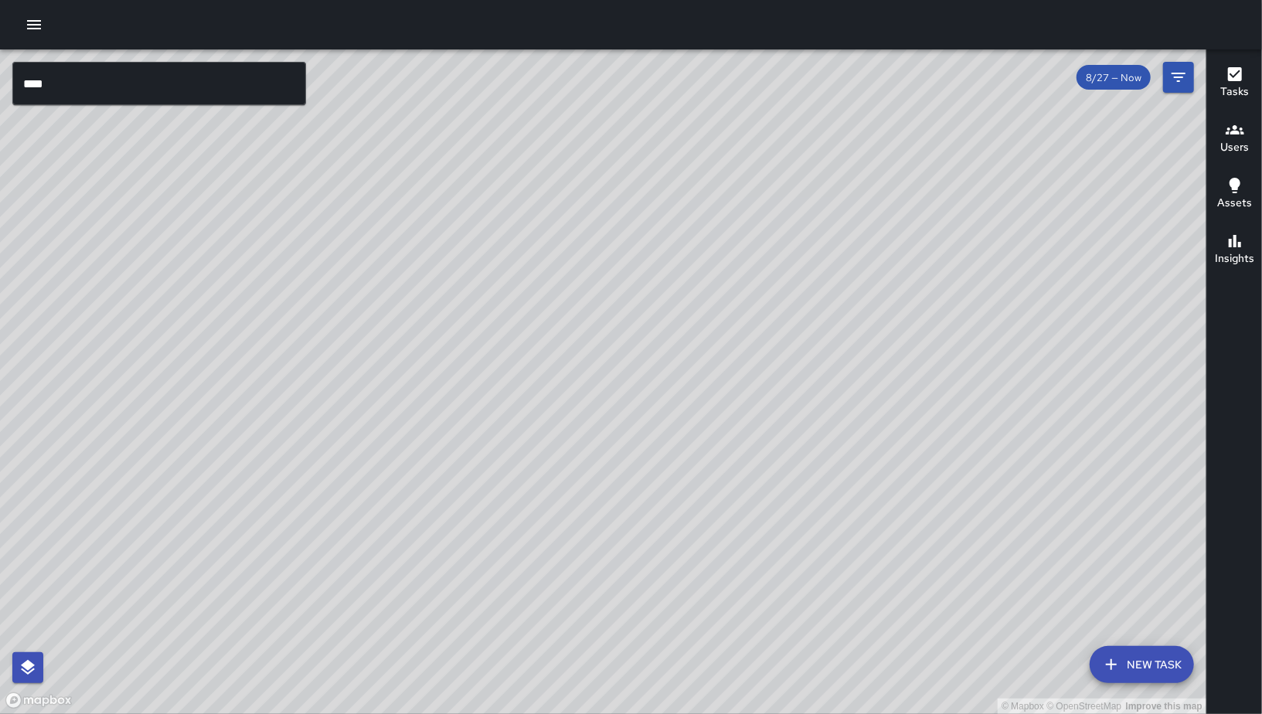
drag, startPoint x: 928, startPoint y: 475, endPoint x: 703, endPoint y: 479, distance: 225.0
click at [690, 487] on div "© Mapbox © OpenStreetMap Improve this map" at bounding box center [603, 381] width 1207 height 665
drag, startPoint x: 807, startPoint y: 470, endPoint x: 533, endPoint y: 404, distance: 282.4
click at [505, 410] on div "© Mapbox © OpenStreetMap Improve this map" at bounding box center [603, 381] width 1207 height 665
drag, startPoint x: 761, startPoint y: 359, endPoint x: 834, endPoint y: 427, distance: 100.1
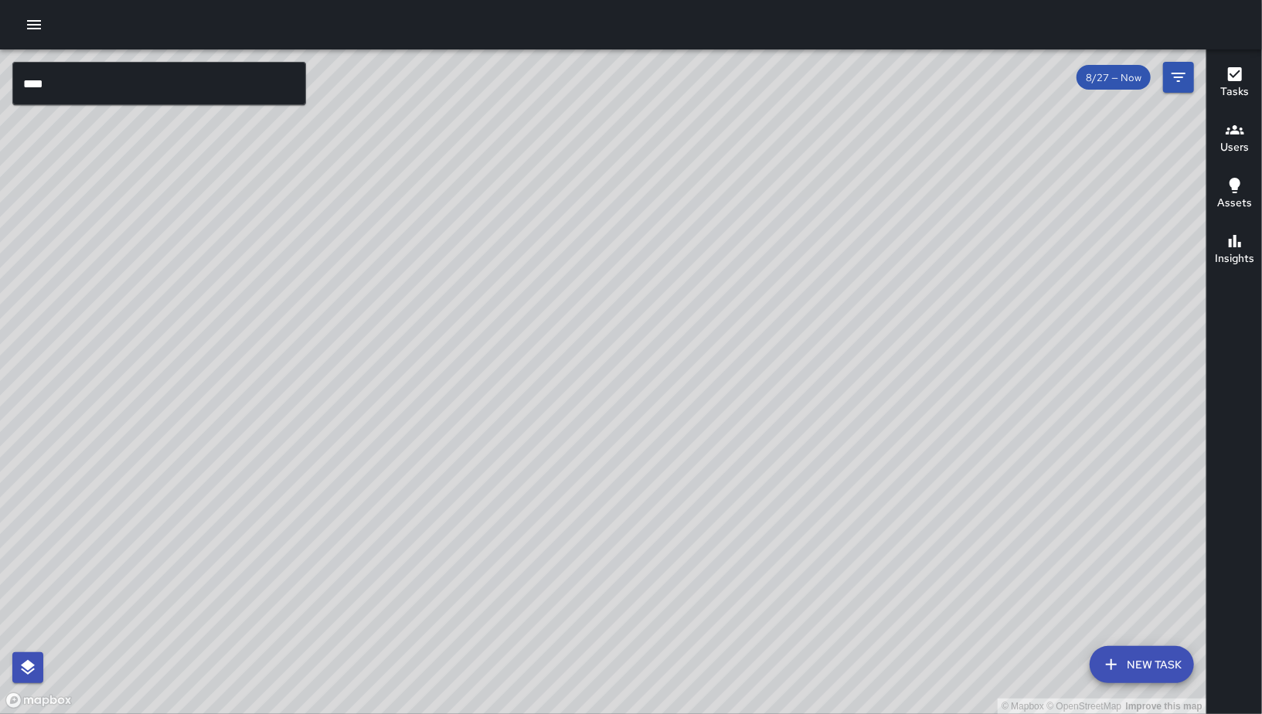
click at [834, 427] on div "© Mapbox © OpenStreetMap Improve this map" at bounding box center [603, 381] width 1207 height 665
click at [152, 89] on input "****" at bounding box center [159, 83] width 294 height 43
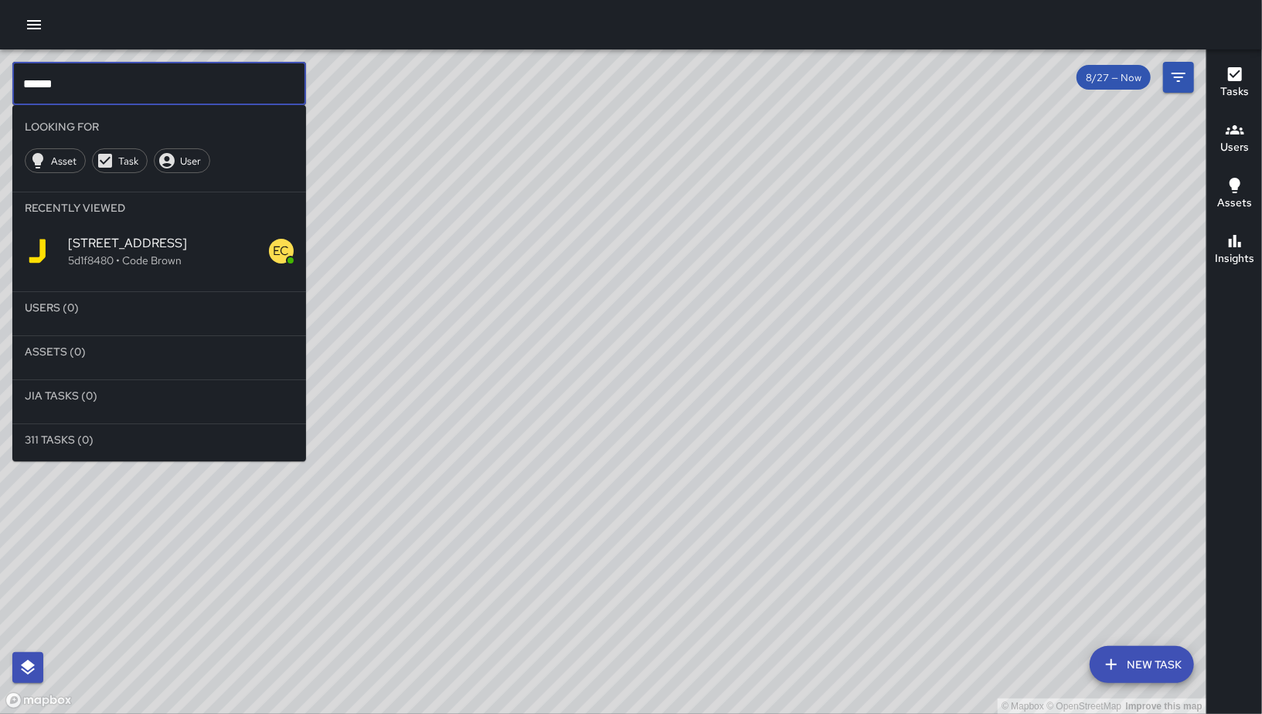
drag, startPoint x: 97, startPoint y: 94, endPoint x: 28, endPoint y: 80, distance: 70.2
click at [28, 80] on input "******" at bounding box center [159, 83] width 294 height 43
type input "*"
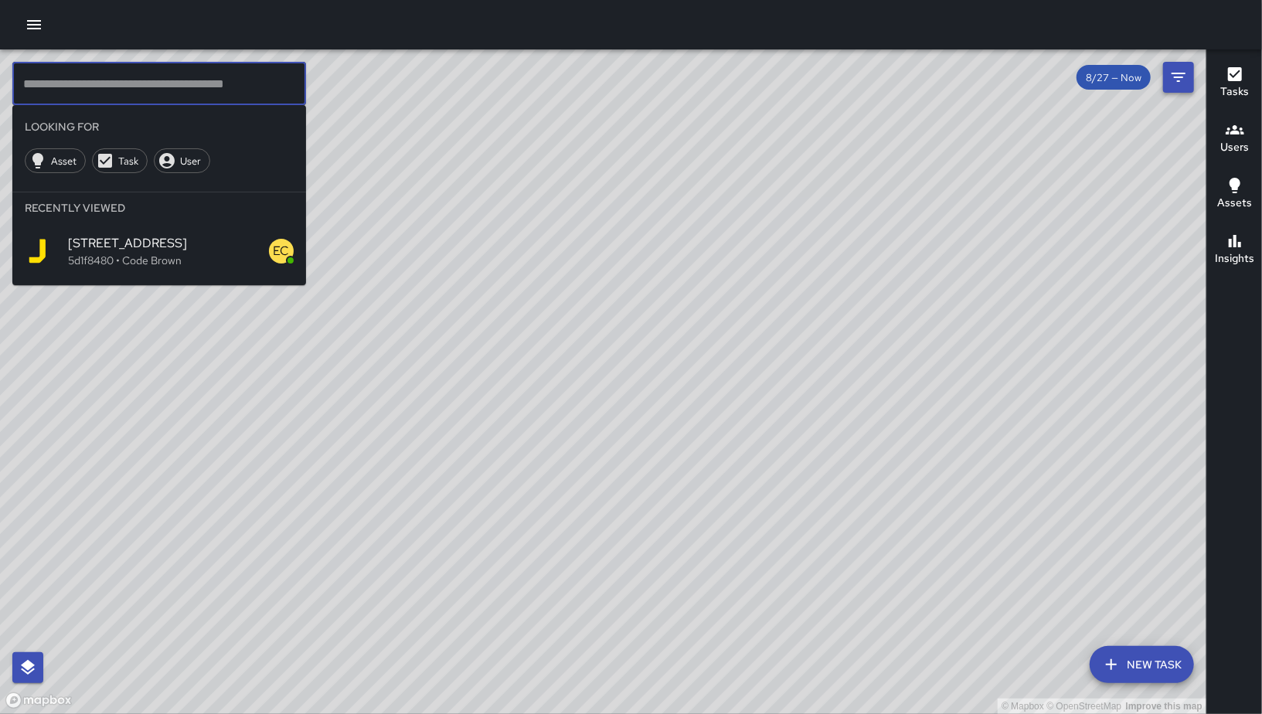
click at [1172, 65] on button "Filters" at bounding box center [1178, 77] width 31 height 31
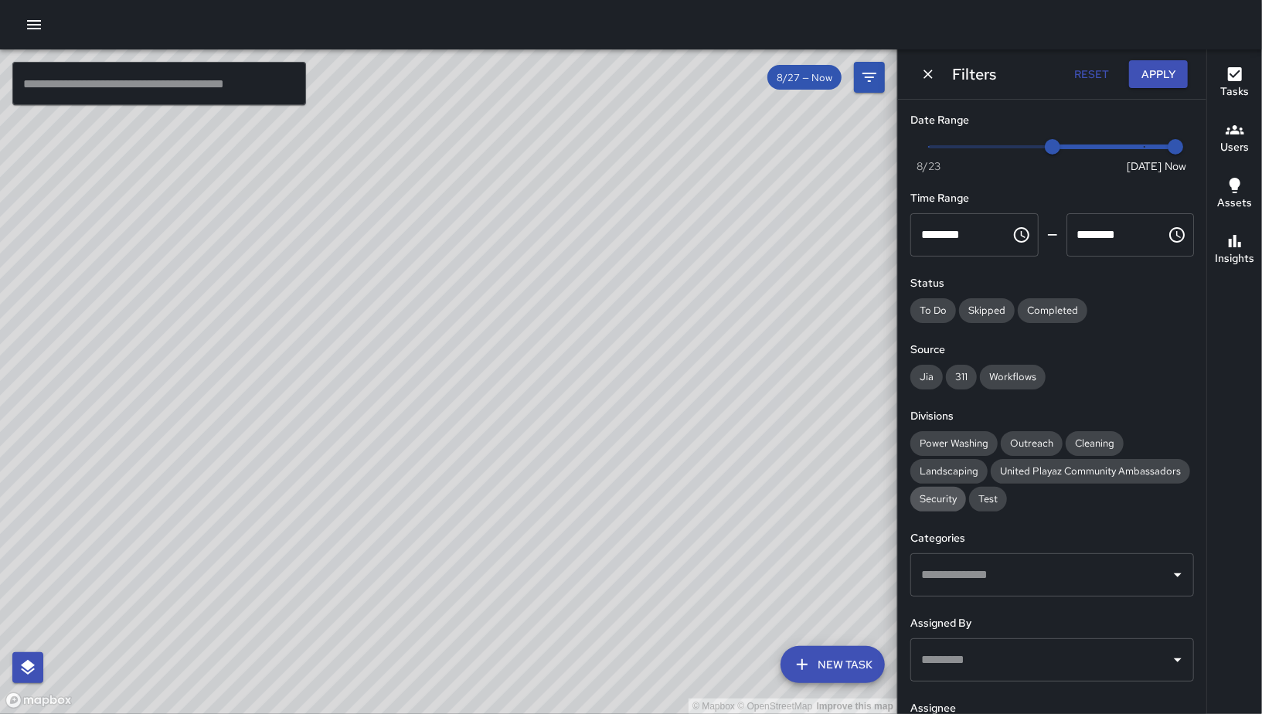
click at [966, 506] on div "Security" at bounding box center [939, 499] width 56 height 25
click at [429, 493] on div "© Mapbox © OpenStreetMap Improve this map" at bounding box center [449, 381] width 898 height 665
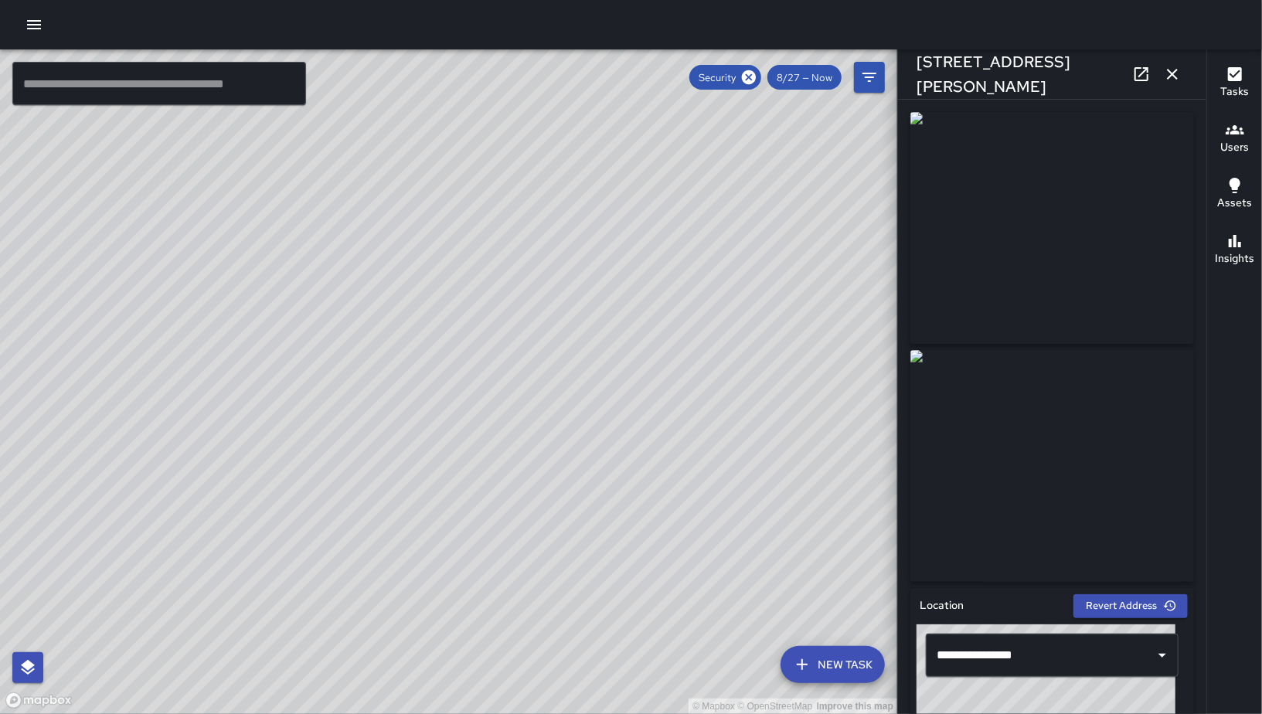
click at [1175, 73] on icon "button" at bounding box center [1172, 74] width 19 height 19
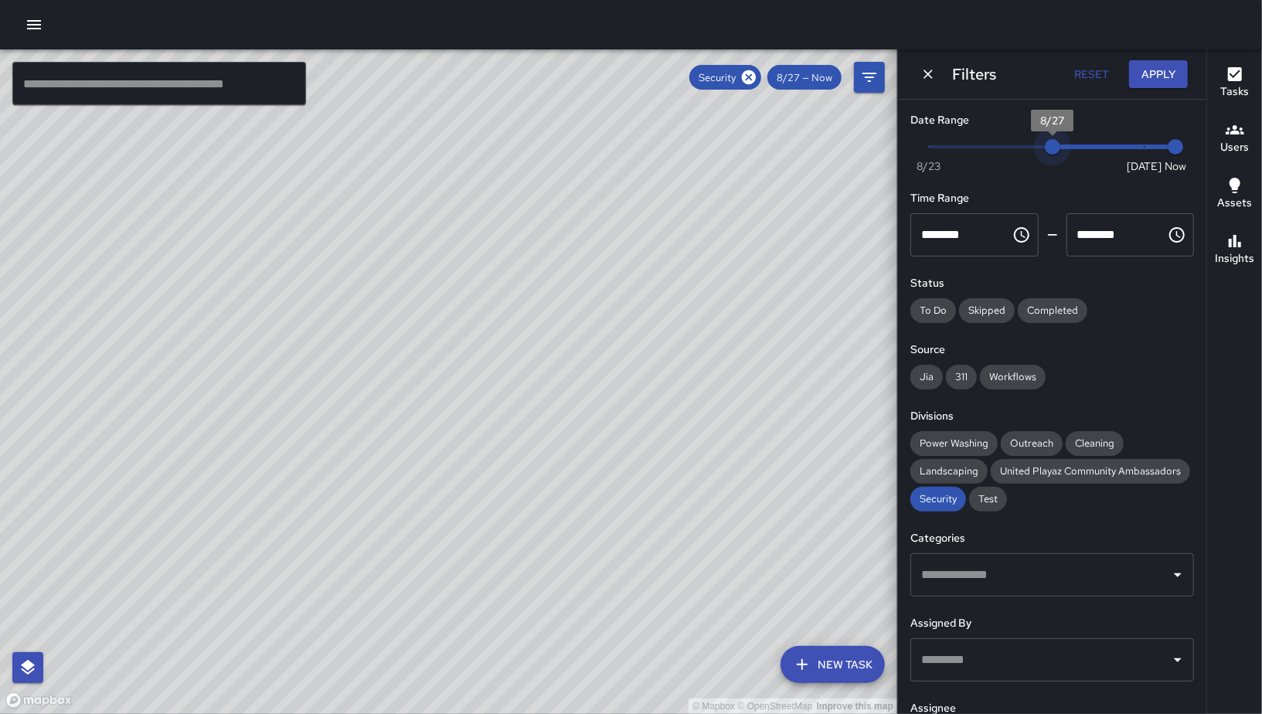
click at [1046, 149] on span "8/27" at bounding box center [1052, 146] width 15 height 15
type input "*"
drag, startPoint x: 1050, startPoint y: 151, endPoint x: 1067, endPoint y: 153, distance: 17.2
click at [1075, 153] on span "8/28" at bounding box center [1082, 146] width 15 height 15
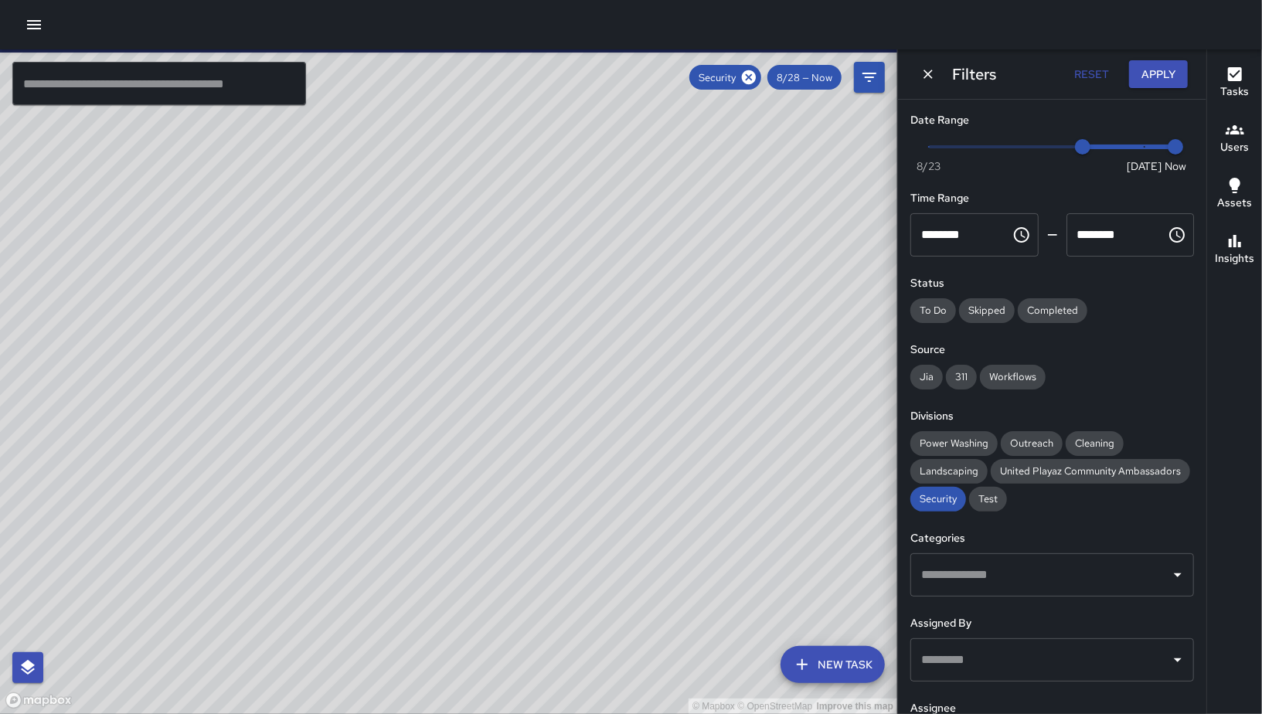
drag, startPoint x: 295, startPoint y: 409, endPoint x: 574, endPoint y: 244, distance: 324.0
click at [638, 277] on div "© Mapbox © OpenStreetMap Improve this map" at bounding box center [449, 381] width 898 height 665
click at [188, 77] on input "text" at bounding box center [159, 83] width 294 height 43
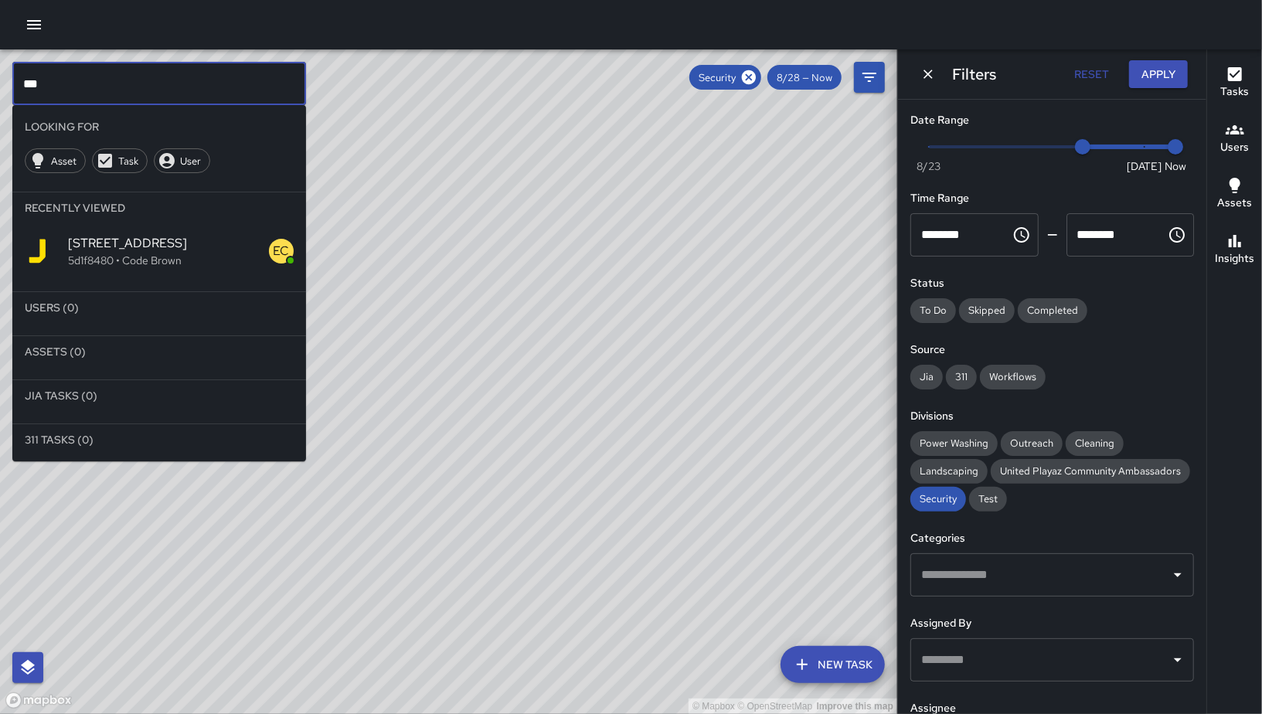
type input "***"
drag, startPoint x: 925, startPoint y: 72, endPoint x: 903, endPoint y: 77, distance: 22.9
click at [925, 71] on icon "Dismiss" at bounding box center [928, 74] width 9 height 9
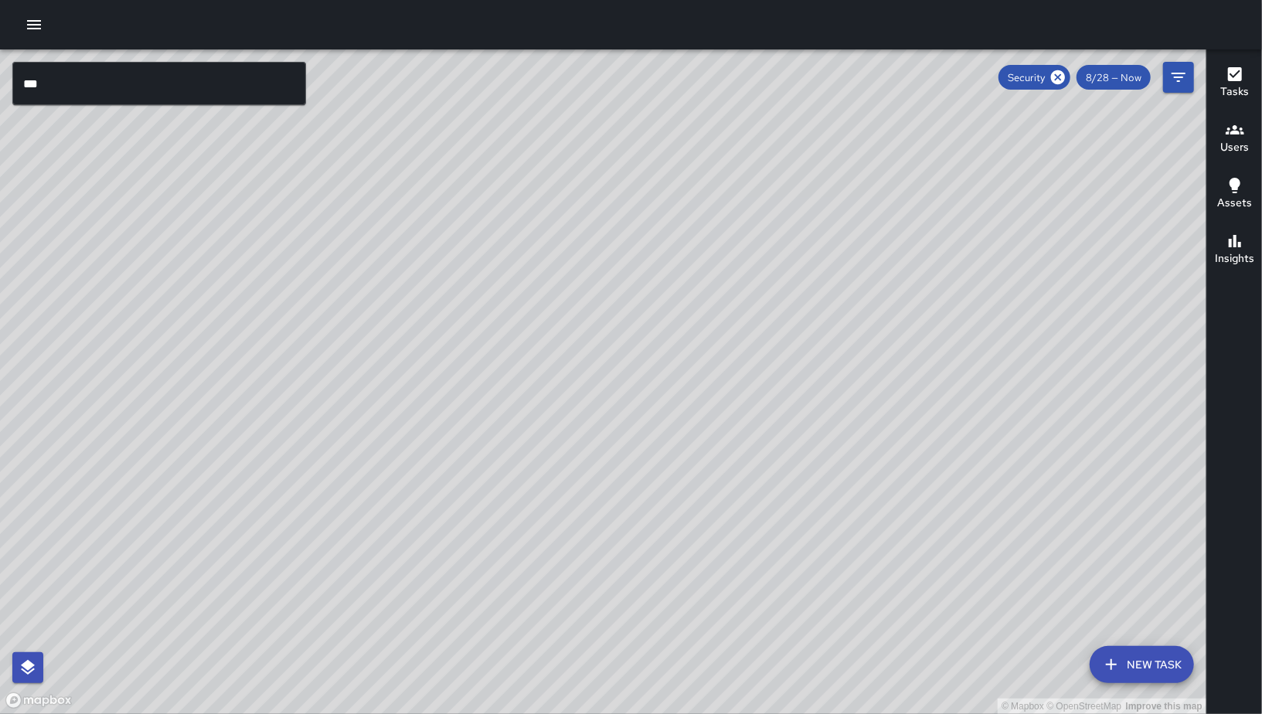
click at [1058, 81] on icon at bounding box center [1058, 77] width 14 height 14
drag, startPoint x: 762, startPoint y: 642, endPoint x: 786, endPoint y: 332, distance: 311.7
click at [786, 332] on div "© Mapbox © OpenStreetMap Improve this map" at bounding box center [603, 381] width 1207 height 665
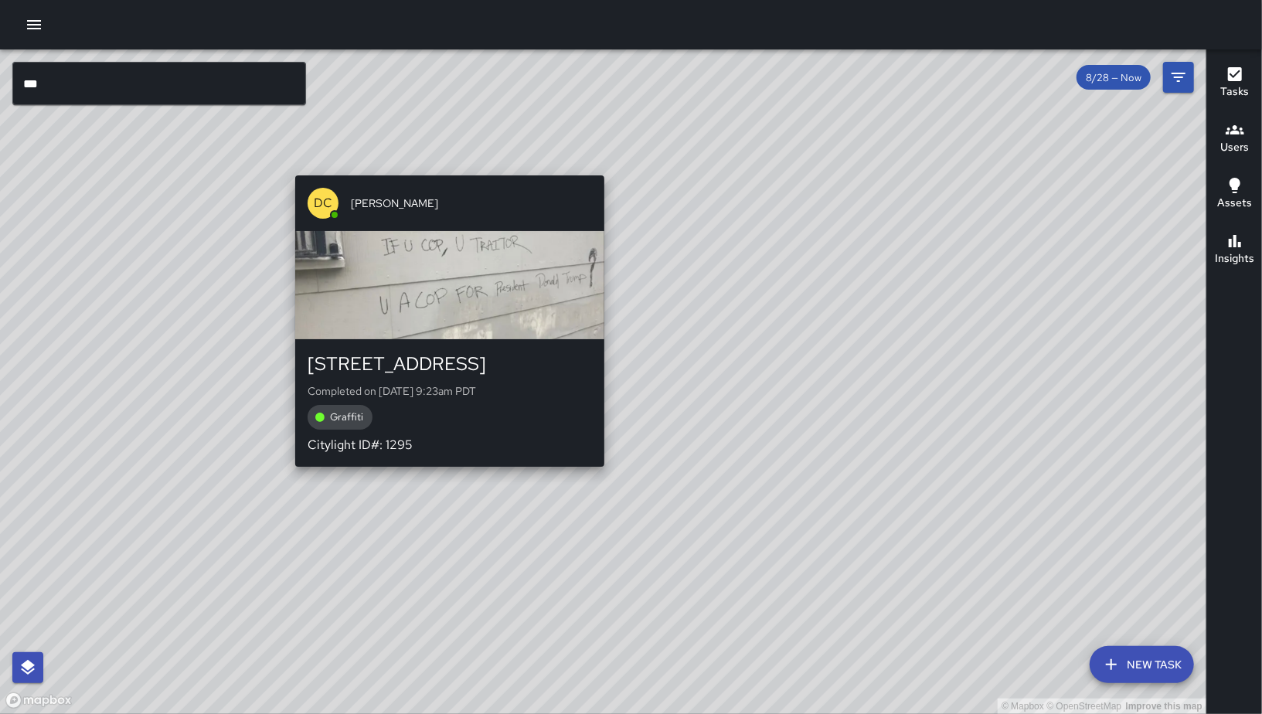
click at [448, 473] on div "© Mapbox © OpenStreetMap Improve this map DC Dago Cervantes 238 11th Street Com…" at bounding box center [603, 381] width 1207 height 665
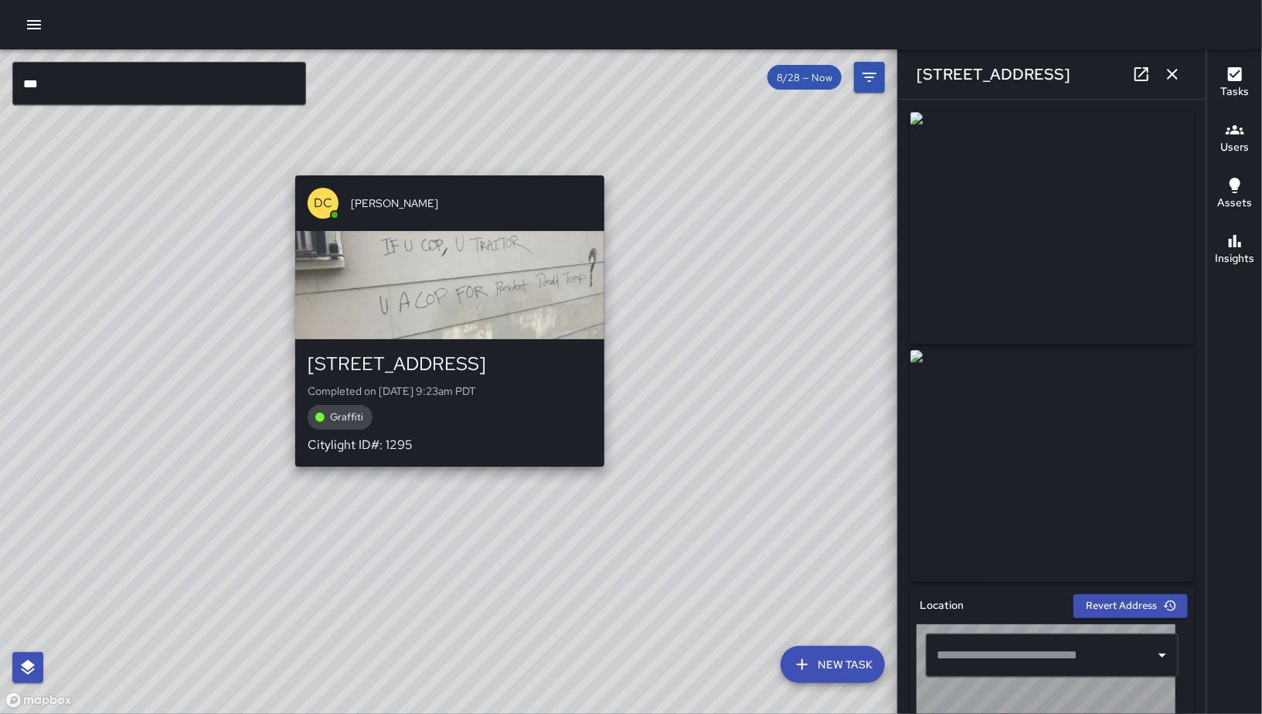
type input "**********"
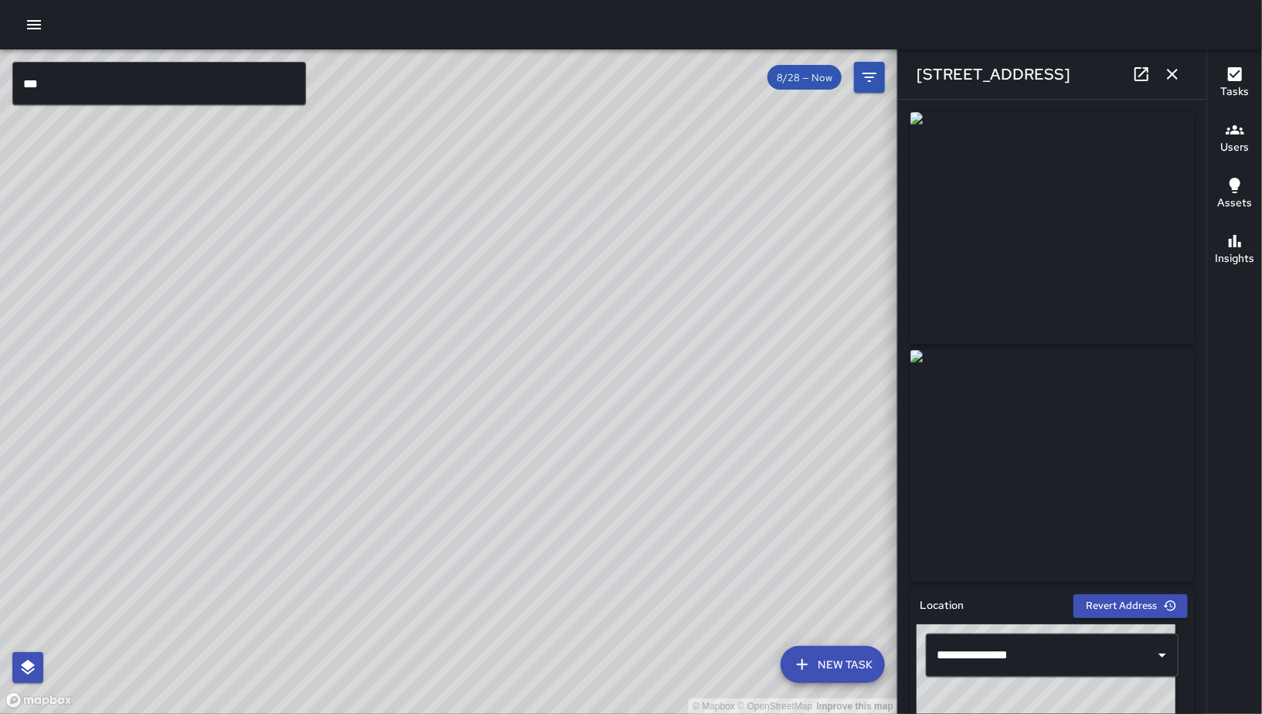
scroll to position [15, 0]
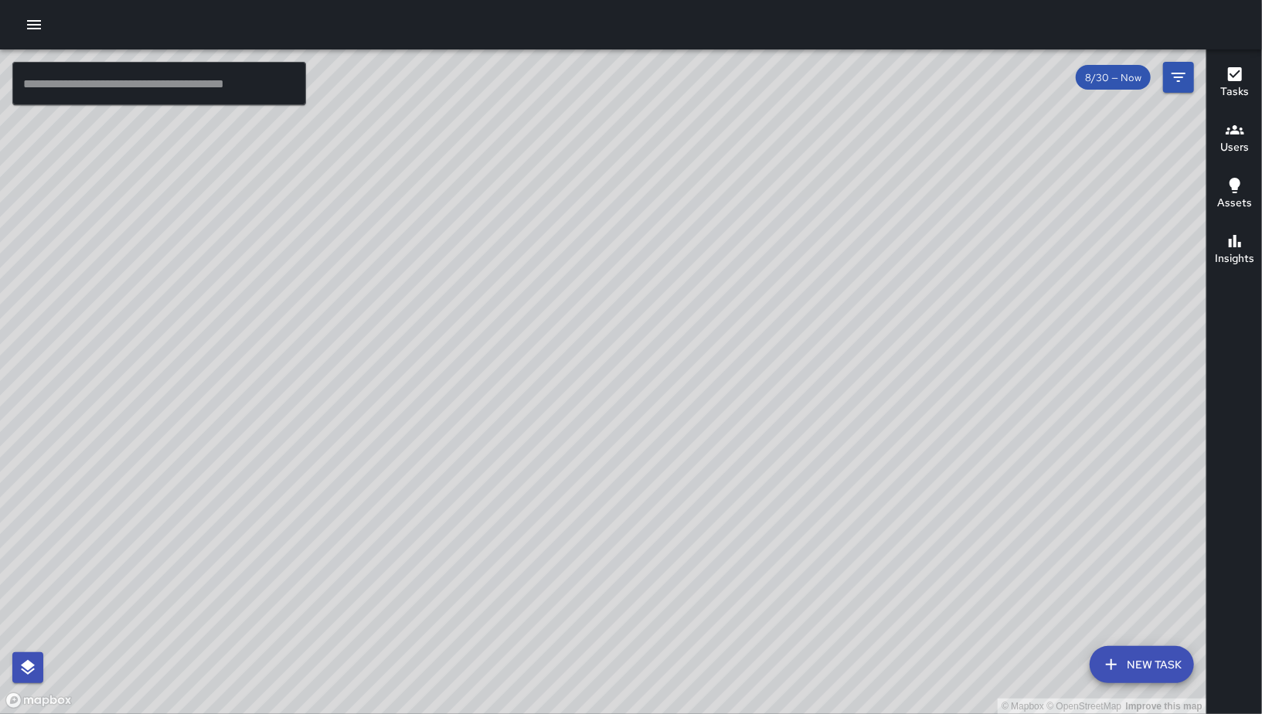
drag, startPoint x: 577, startPoint y: 277, endPoint x: 824, endPoint y: 284, distance: 247.5
click at [824, 284] on div "© Mapbox © OpenStreetMap Improve this map" at bounding box center [603, 381] width 1207 height 665
drag, startPoint x: 453, startPoint y: 375, endPoint x: 802, endPoint y: 240, distance: 373.7
click at [771, 240] on div "© Mapbox © OpenStreetMap Improve this map" at bounding box center [603, 381] width 1207 height 665
drag, startPoint x: 464, startPoint y: 407, endPoint x: 365, endPoint y: 448, distance: 107.1
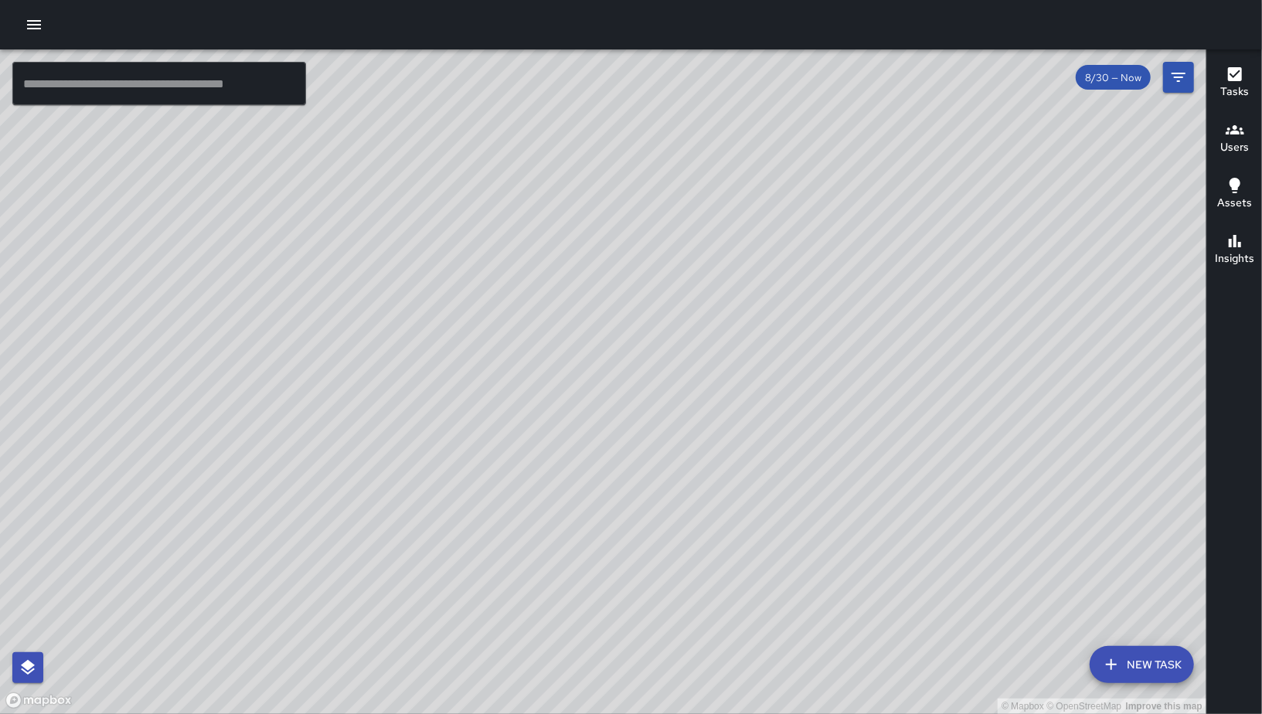
click at [810, 383] on div "© Mapbox © OpenStreetMap Improve this map" at bounding box center [603, 381] width 1207 height 665
drag, startPoint x: 410, startPoint y: 447, endPoint x: 804, endPoint y: 387, distance: 398.7
click at [802, 387] on div "© Mapbox © OpenStreetMap Improve this map" at bounding box center [603, 381] width 1207 height 665
drag, startPoint x: 501, startPoint y: 341, endPoint x: 503, endPoint y: 392, distance: 51.1
click at [487, 405] on div "© Mapbox © OpenStreetMap Improve this map" at bounding box center [603, 381] width 1207 height 665
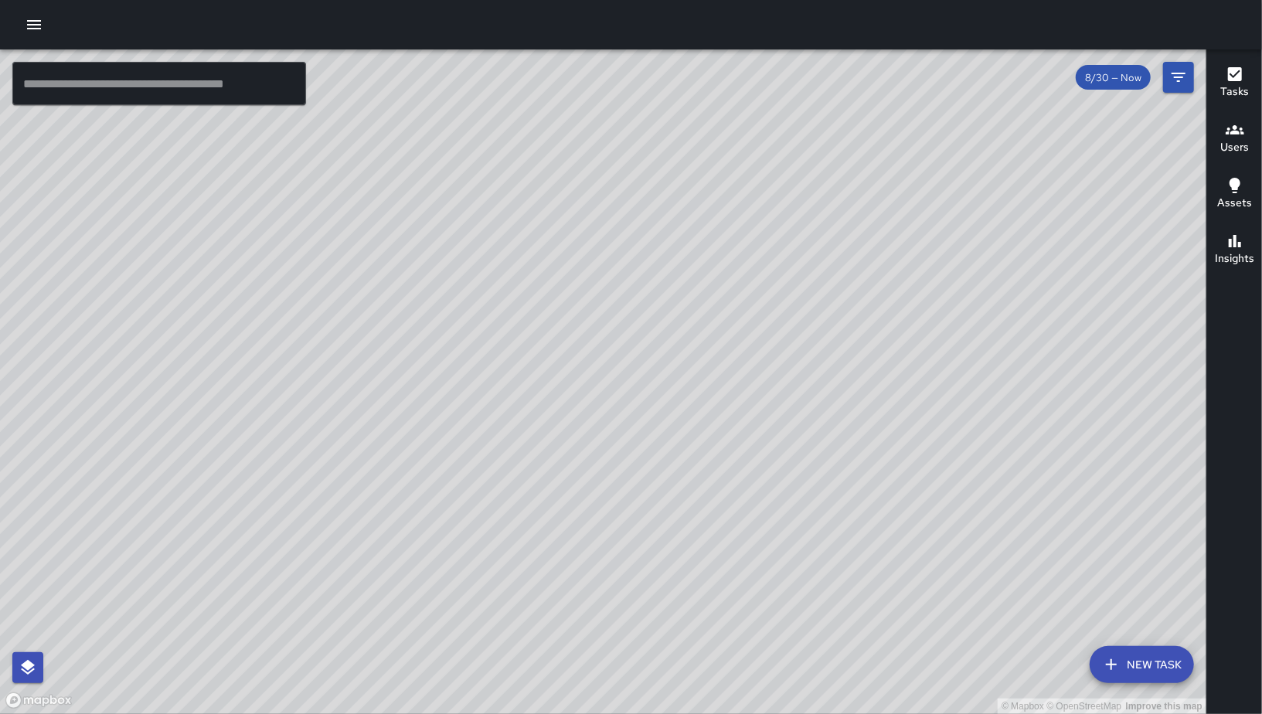
drag, startPoint x: 445, startPoint y: 547, endPoint x: 540, endPoint y: 385, distance: 187.5
click at [535, 364] on div "© Mapbox © OpenStreetMap Improve this map" at bounding box center [603, 381] width 1207 height 665
drag, startPoint x: 583, startPoint y: 500, endPoint x: 583, endPoint y: 490, distance: 10.0
click at [583, 490] on div "© Mapbox © OpenStreetMap Improve this map" at bounding box center [603, 381] width 1207 height 665
drag, startPoint x: 987, startPoint y: 473, endPoint x: 781, endPoint y: 451, distance: 207.6
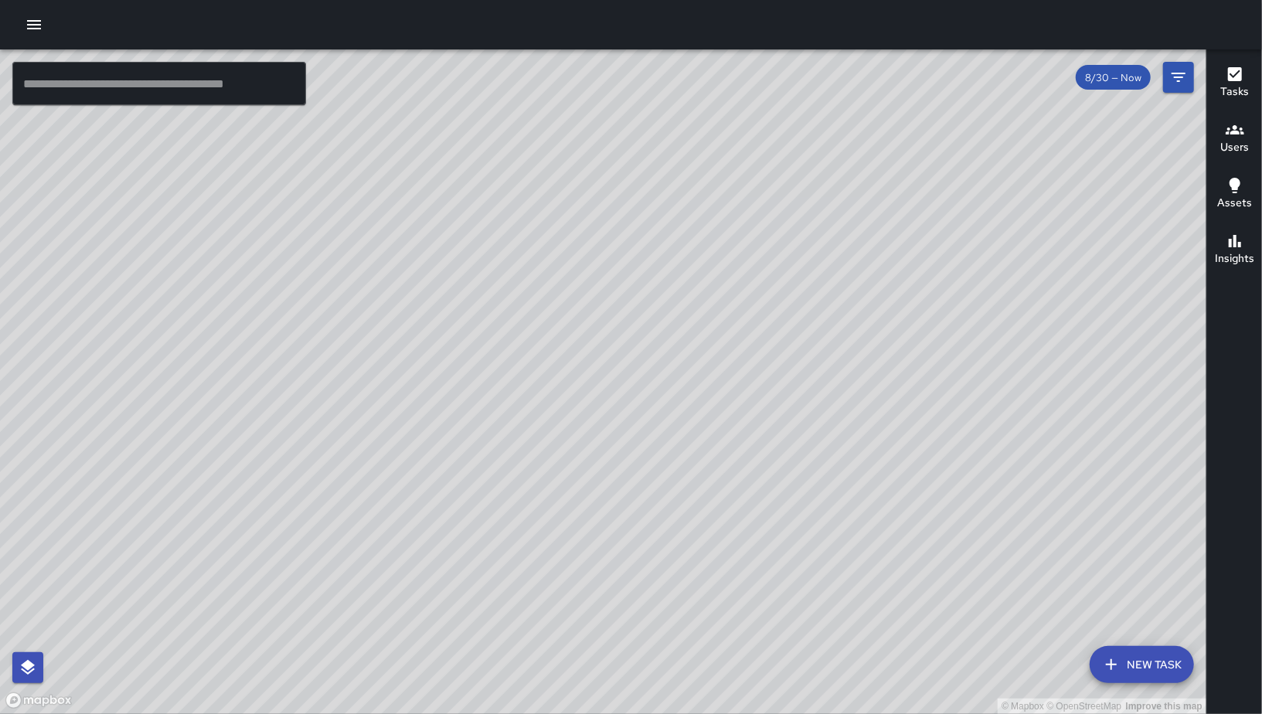
click at [781, 451] on div "© Mapbox © OpenStreetMap Improve this map" at bounding box center [603, 381] width 1207 height 665
click at [802, 262] on div "© Mapbox © OpenStreetMap Improve this map" at bounding box center [603, 381] width 1207 height 665
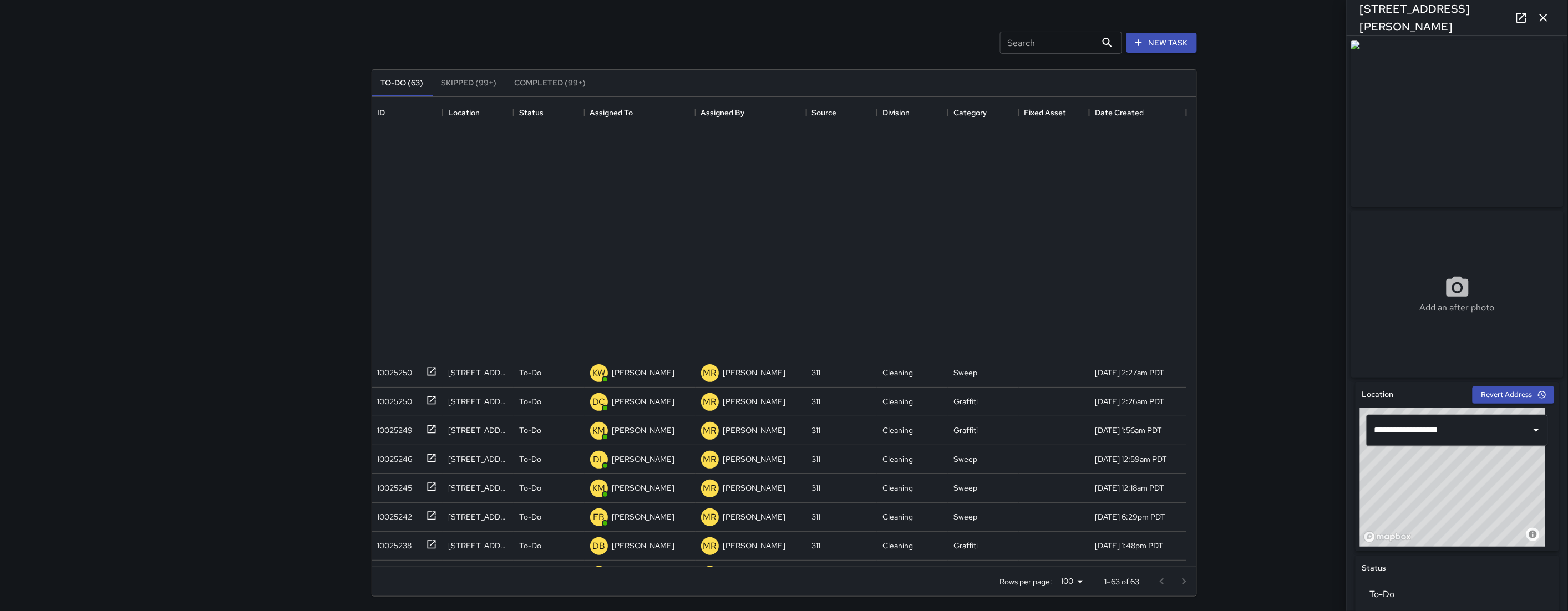
scroll to position [460, 814]
